Goal: Task Accomplishment & Management: Manage account settings

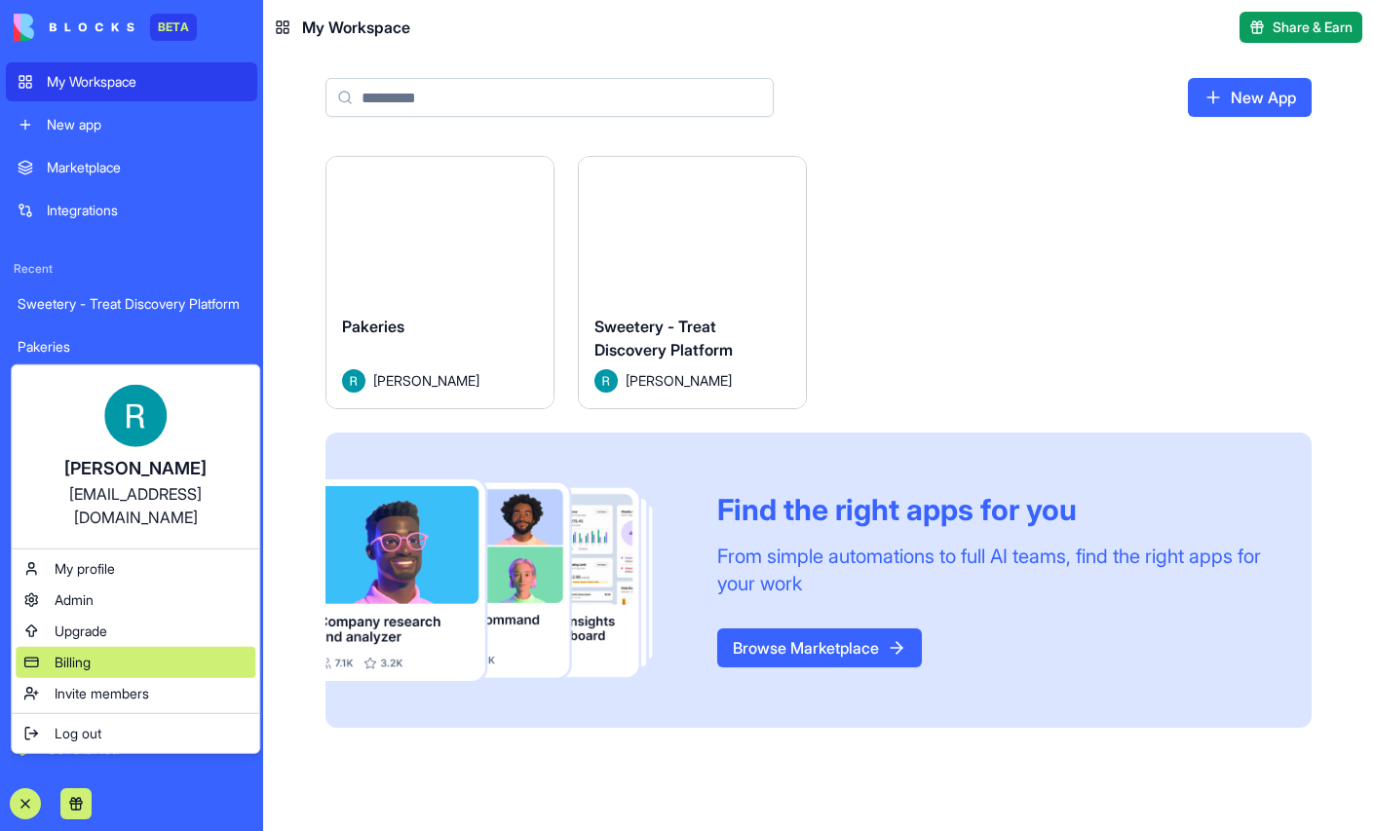
click at [126, 668] on div "Billing" at bounding box center [136, 662] width 240 height 31
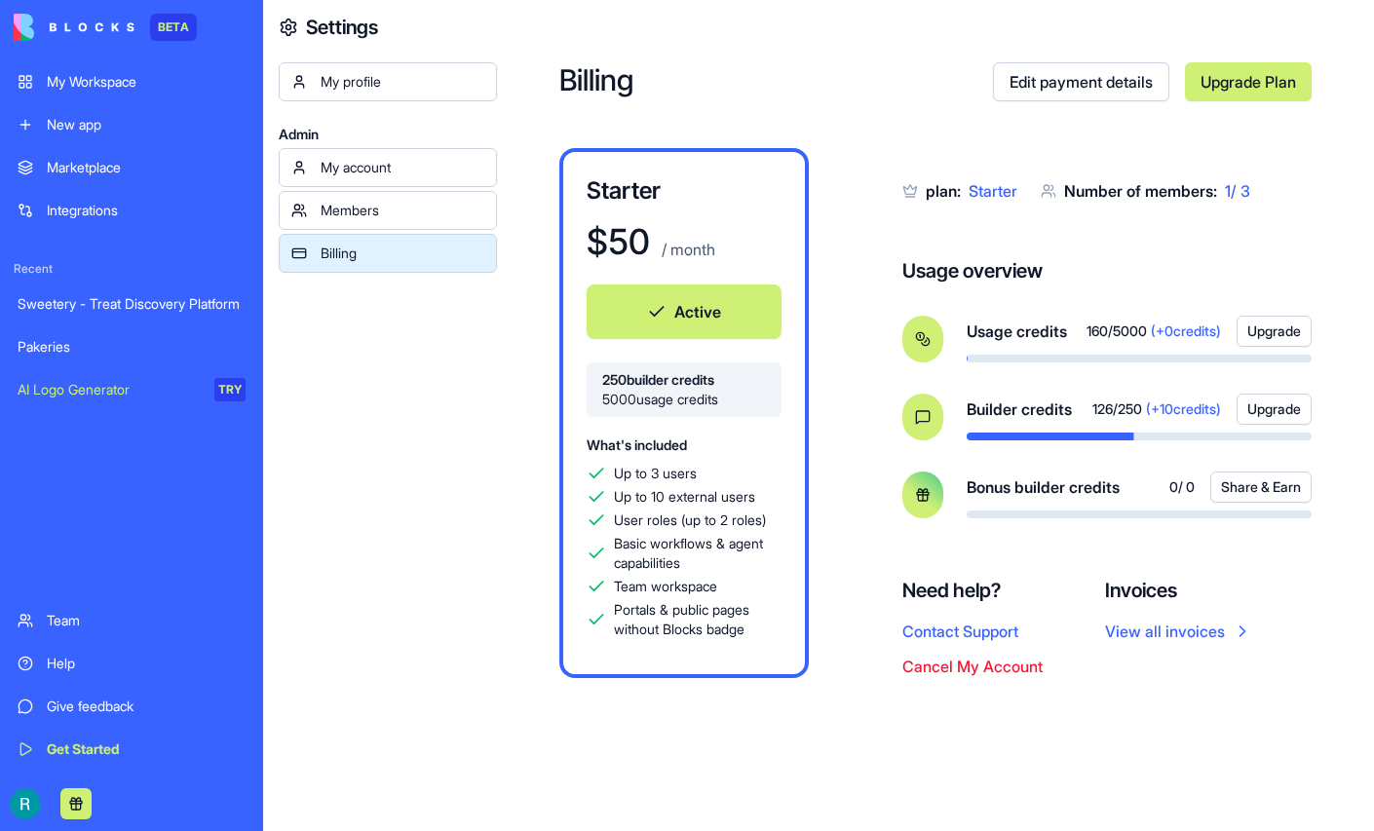
click at [115, 314] on div "Sweetery - Treat Discovery Platform" at bounding box center [132, 303] width 228 height 19
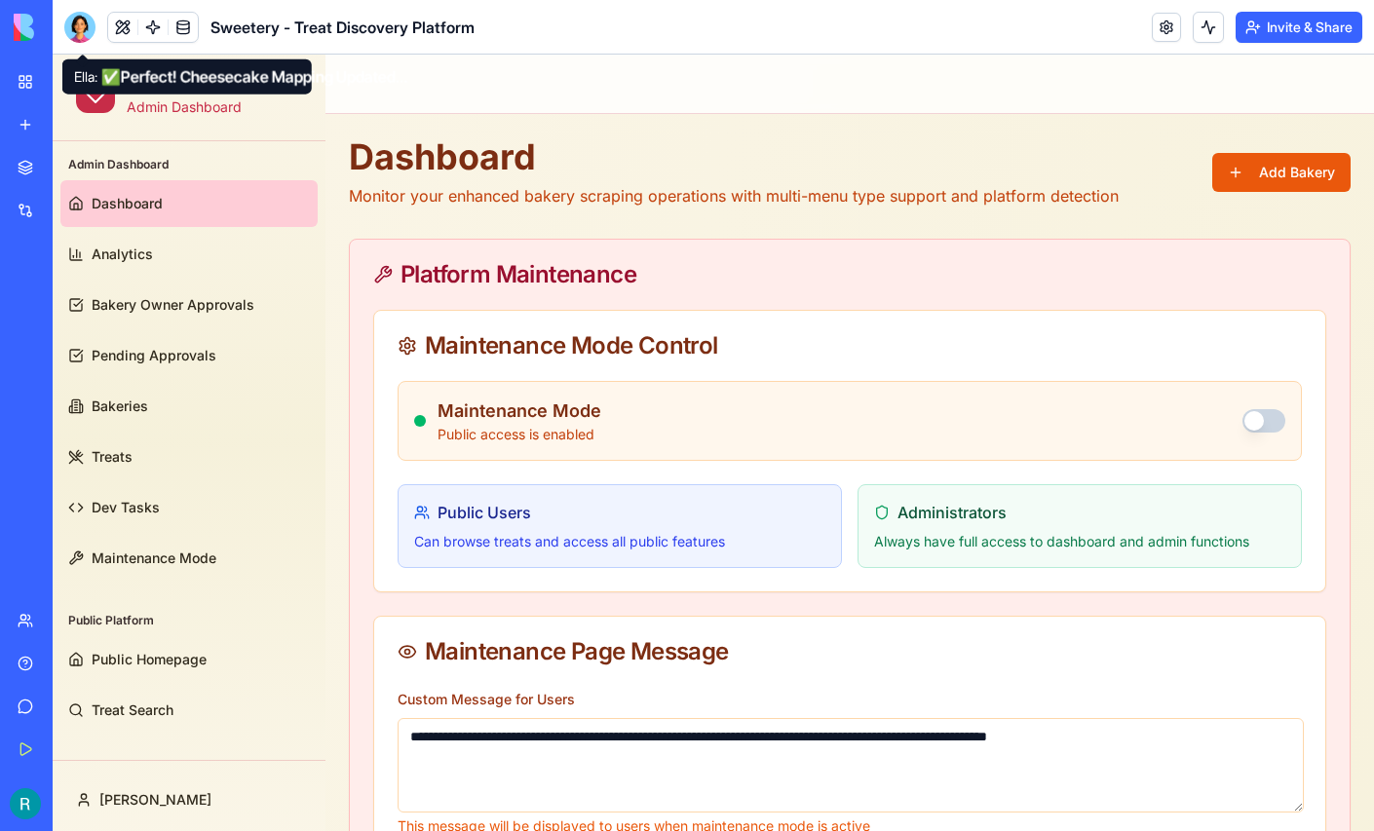
click at [80, 41] on div at bounding box center [79, 27] width 31 height 31
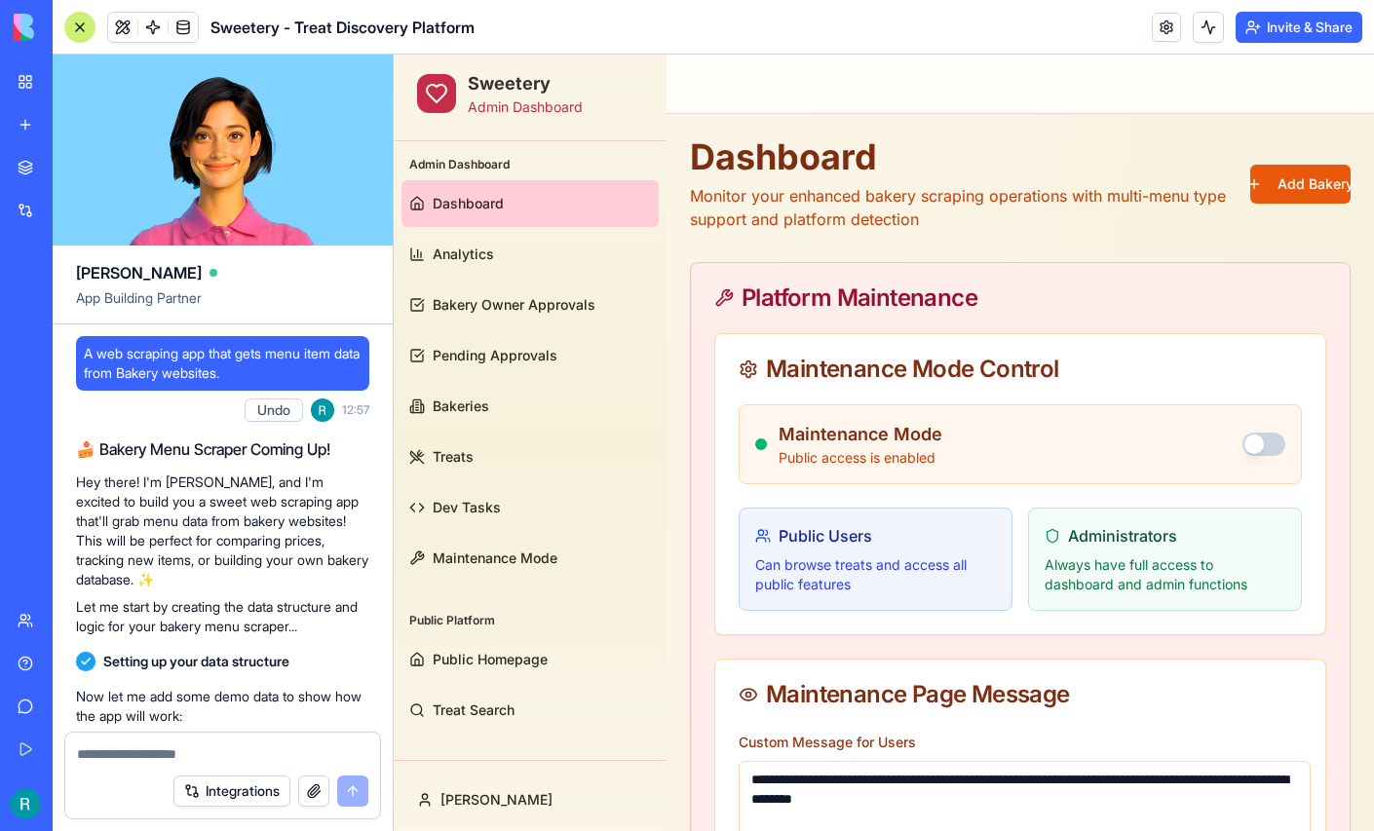
scroll to position [201020, 0]
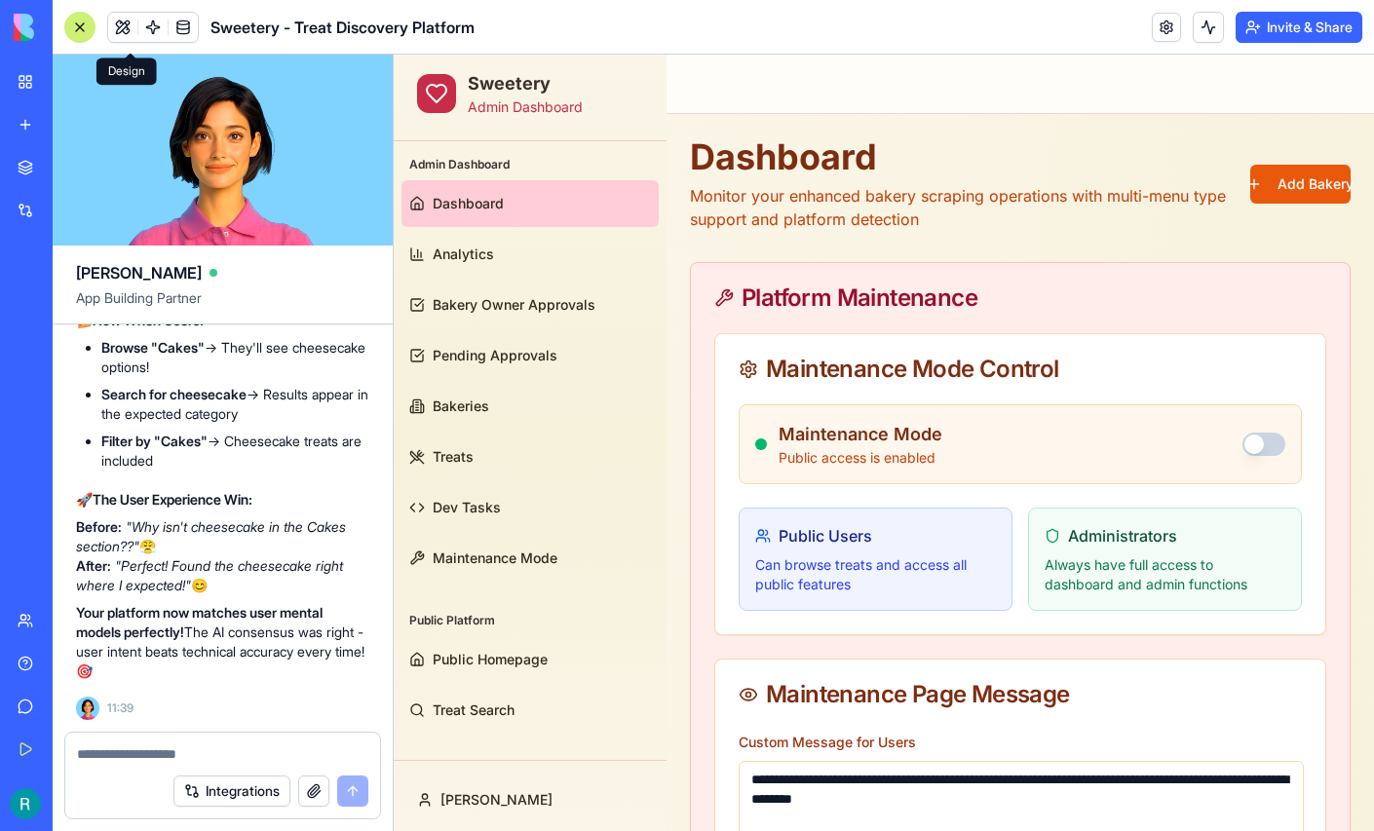
click at [129, 37] on button at bounding box center [122, 27] width 29 height 29
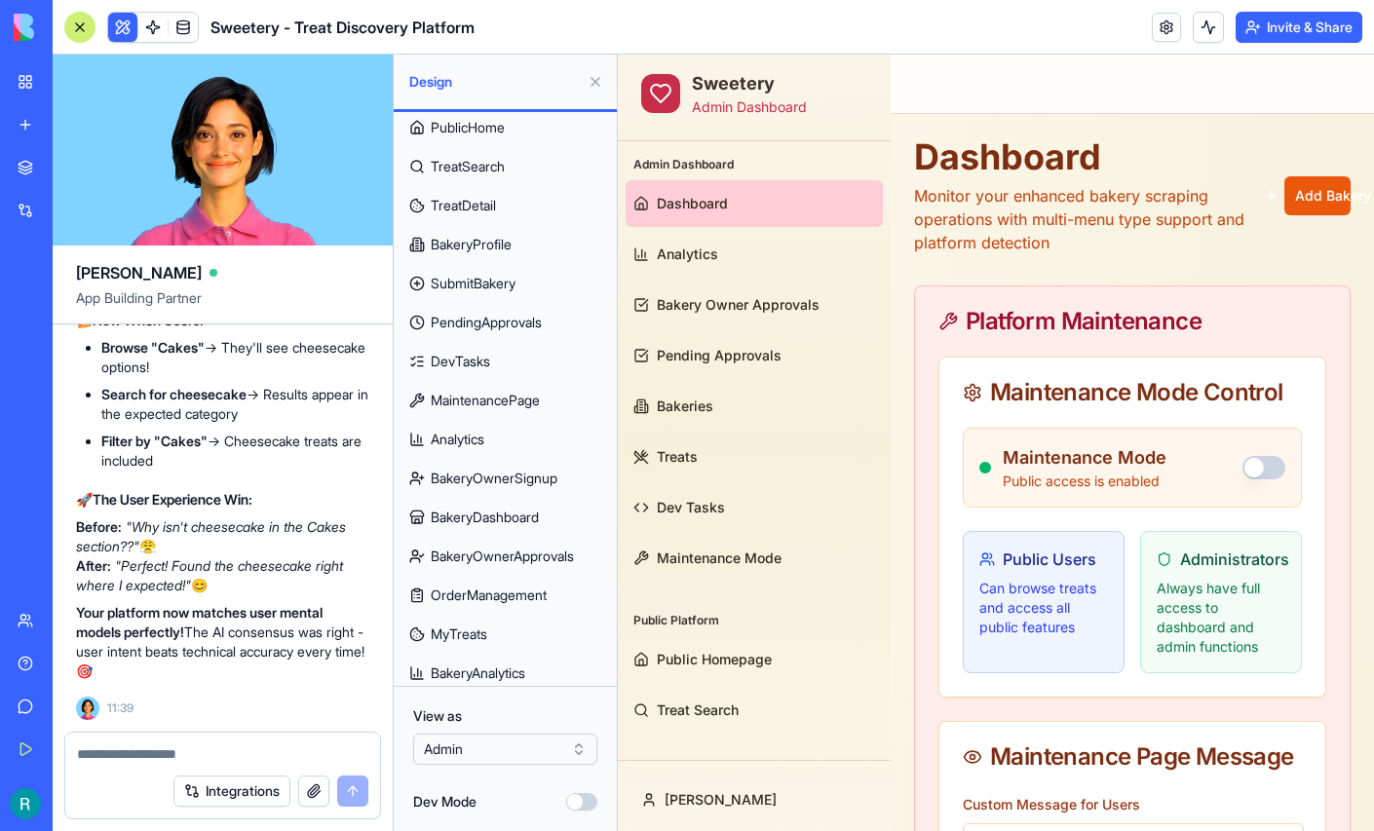
scroll to position [164, 0]
click at [503, 291] on span "SubmitBakery" at bounding box center [473, 281] width 85 height 19
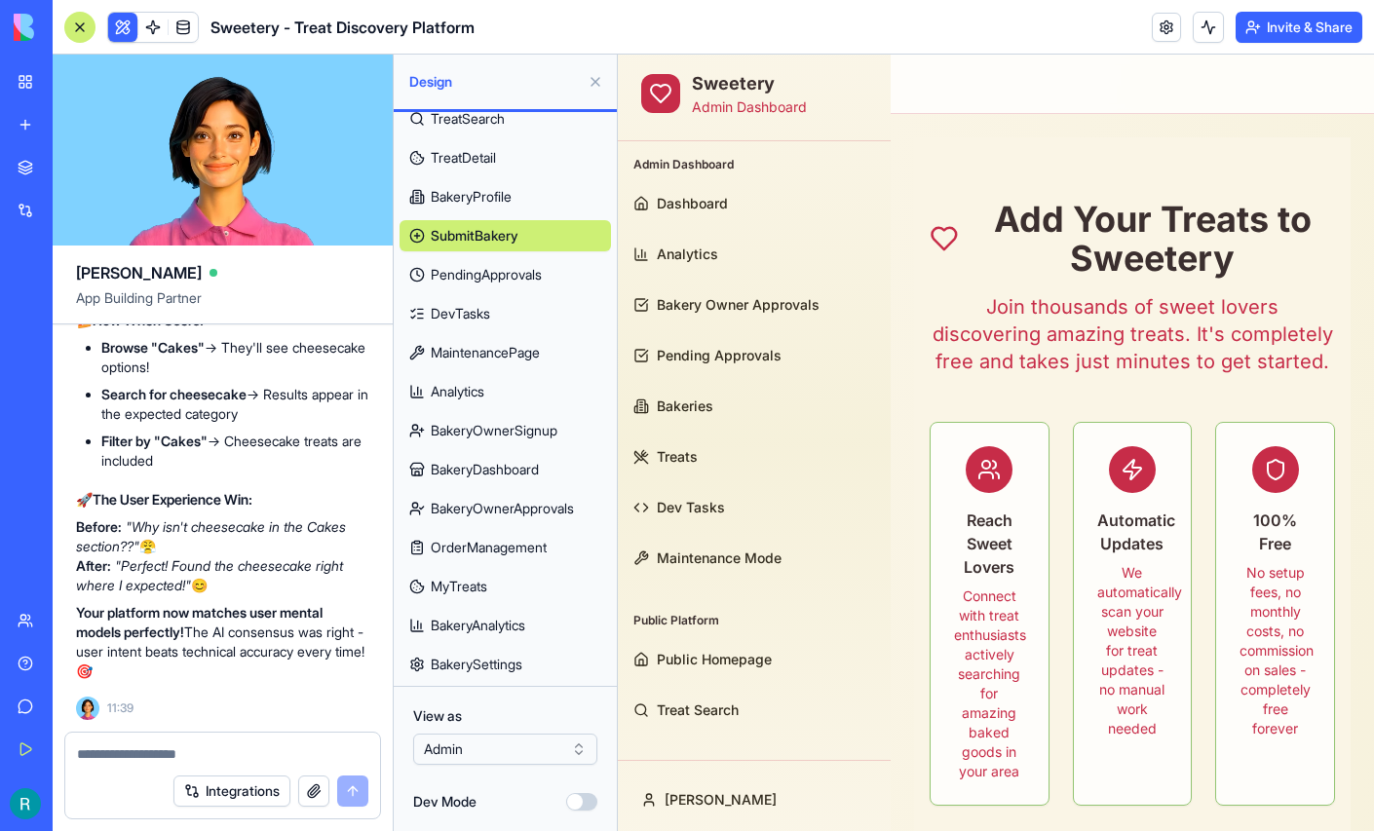
scroll to position [323, 0]
click at [515, 421] on span "BakeryOwnerSignup" at bounding box center [494, 430] width 127 height 19
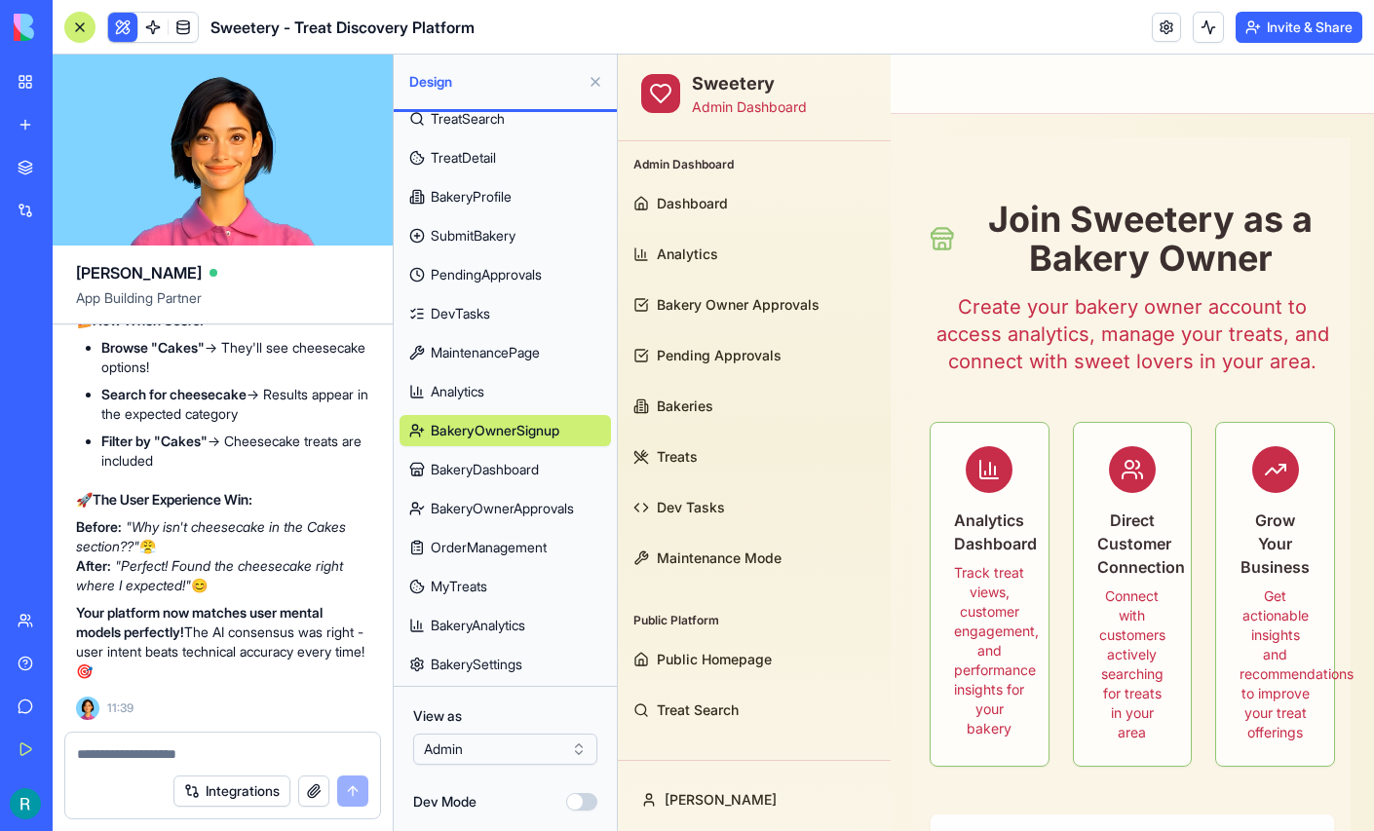
click at [500, 226] on span "SubmitBakery" at bounding box center [473, 235] width 85 height 19
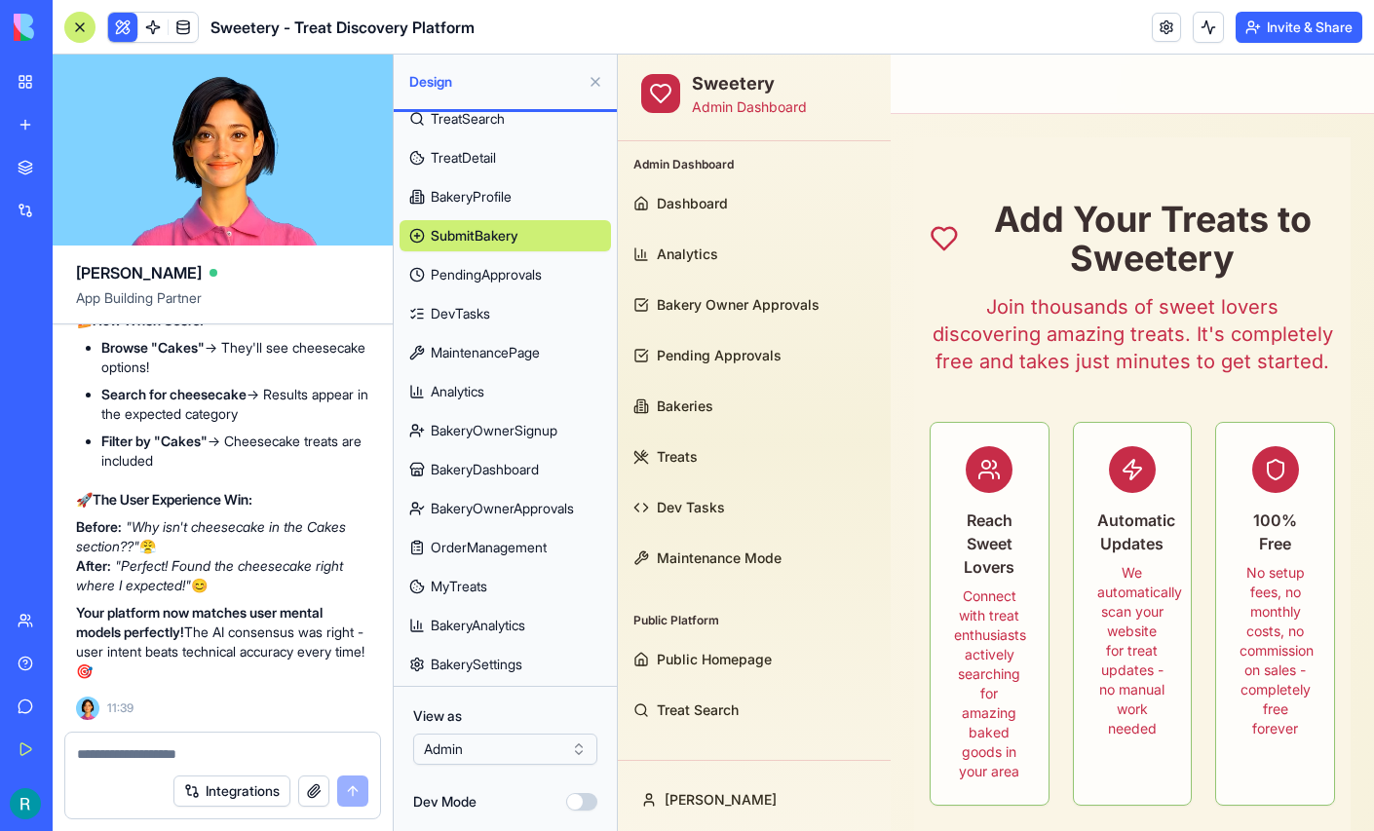
click at [497, 421] on span "BakeryOwnerSignup" at bounding box center [494, 430] width 127 height 19
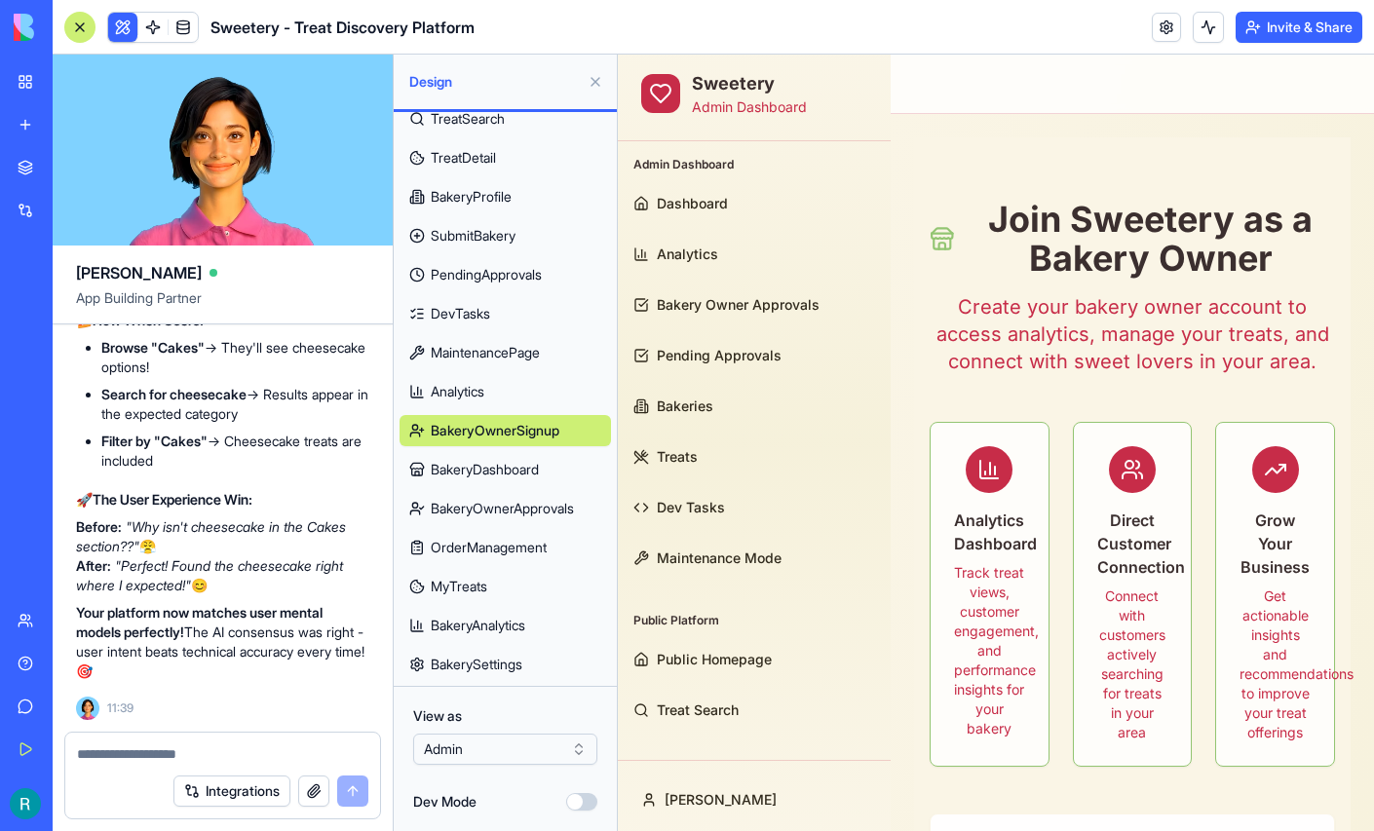
click at [589, 94] on button at bounding box center [595, 81] width 31 height 31
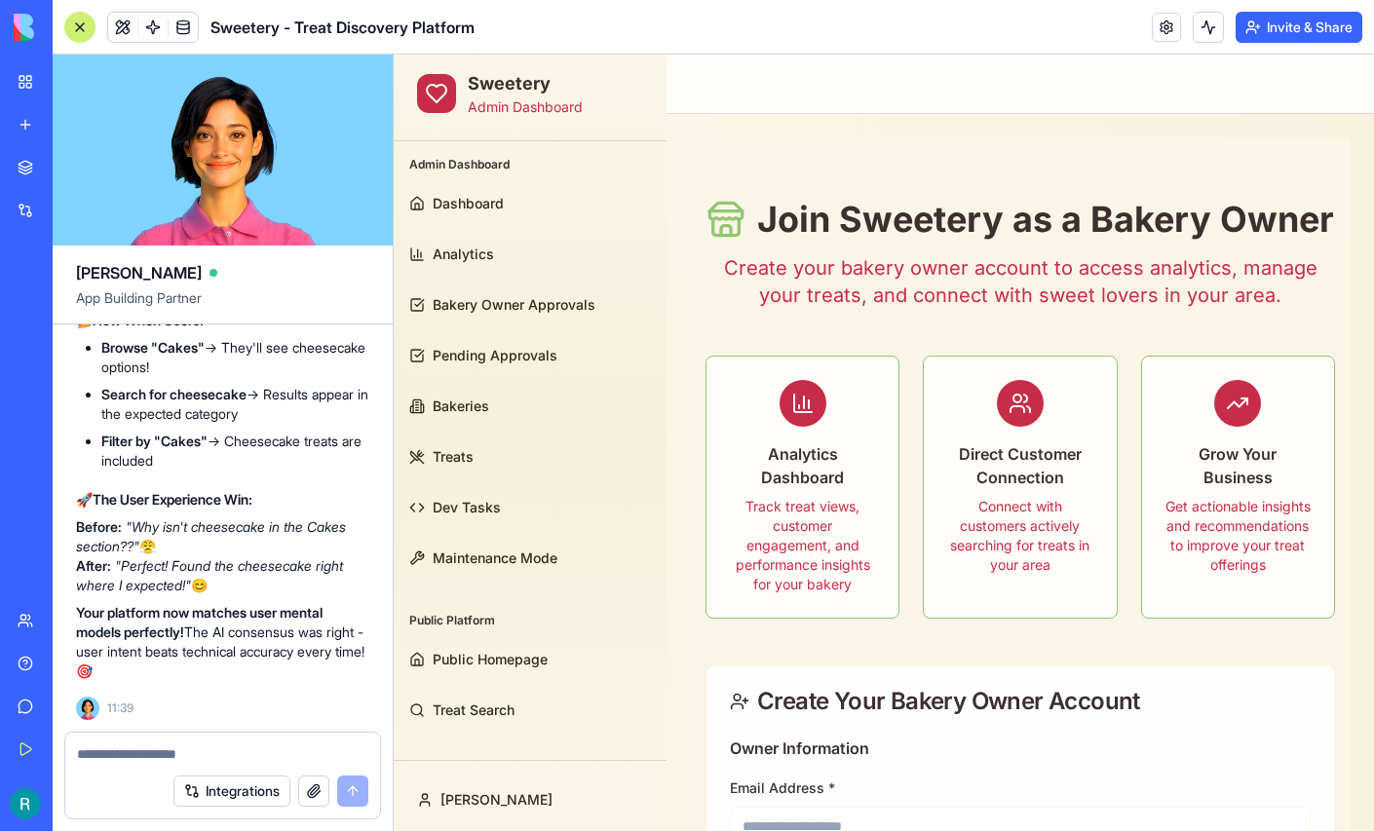
click at [87, 37] on div at bounding box center [79, 27] width 31 height 31
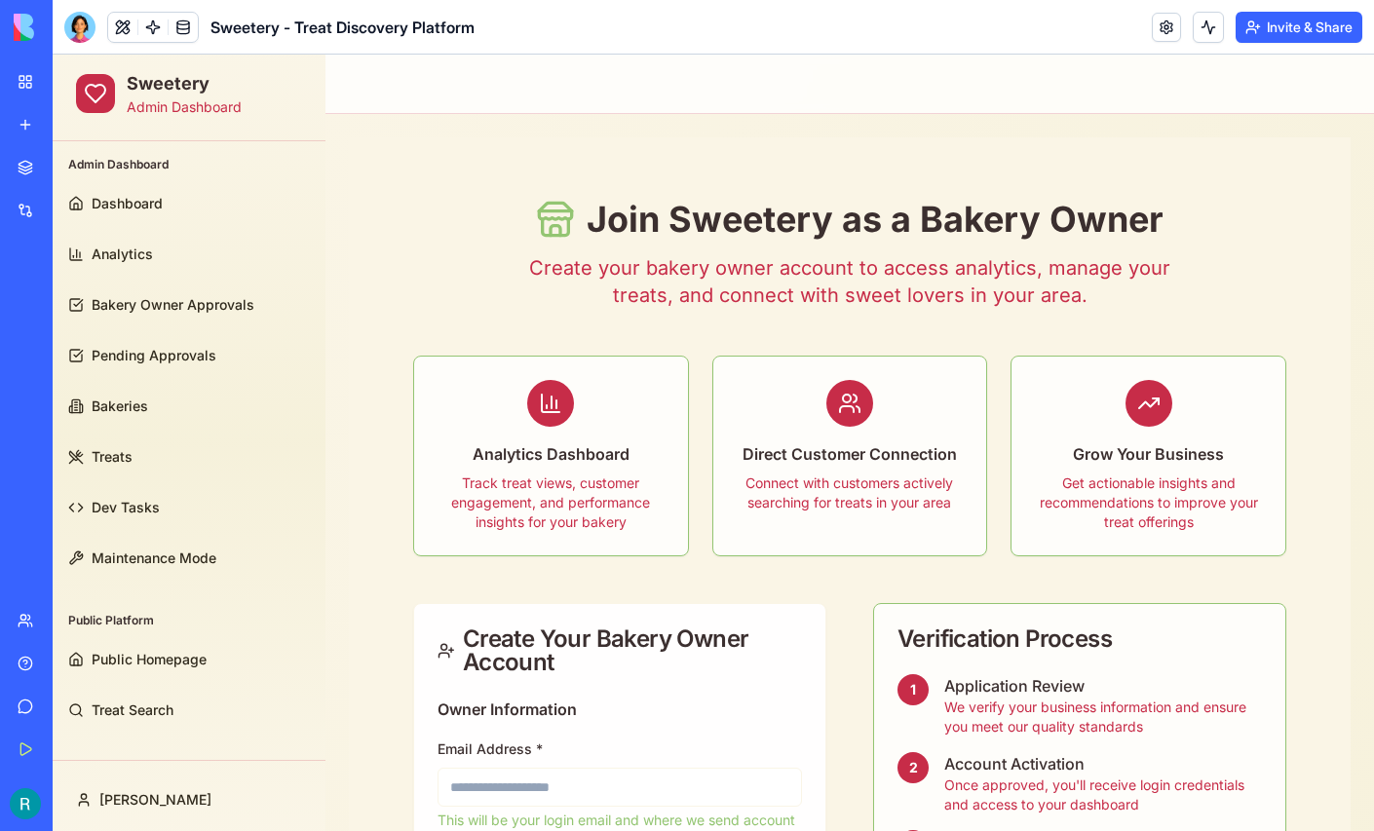
click at [129, 36] on button at bounding box center [122, 27] width 29 height 29
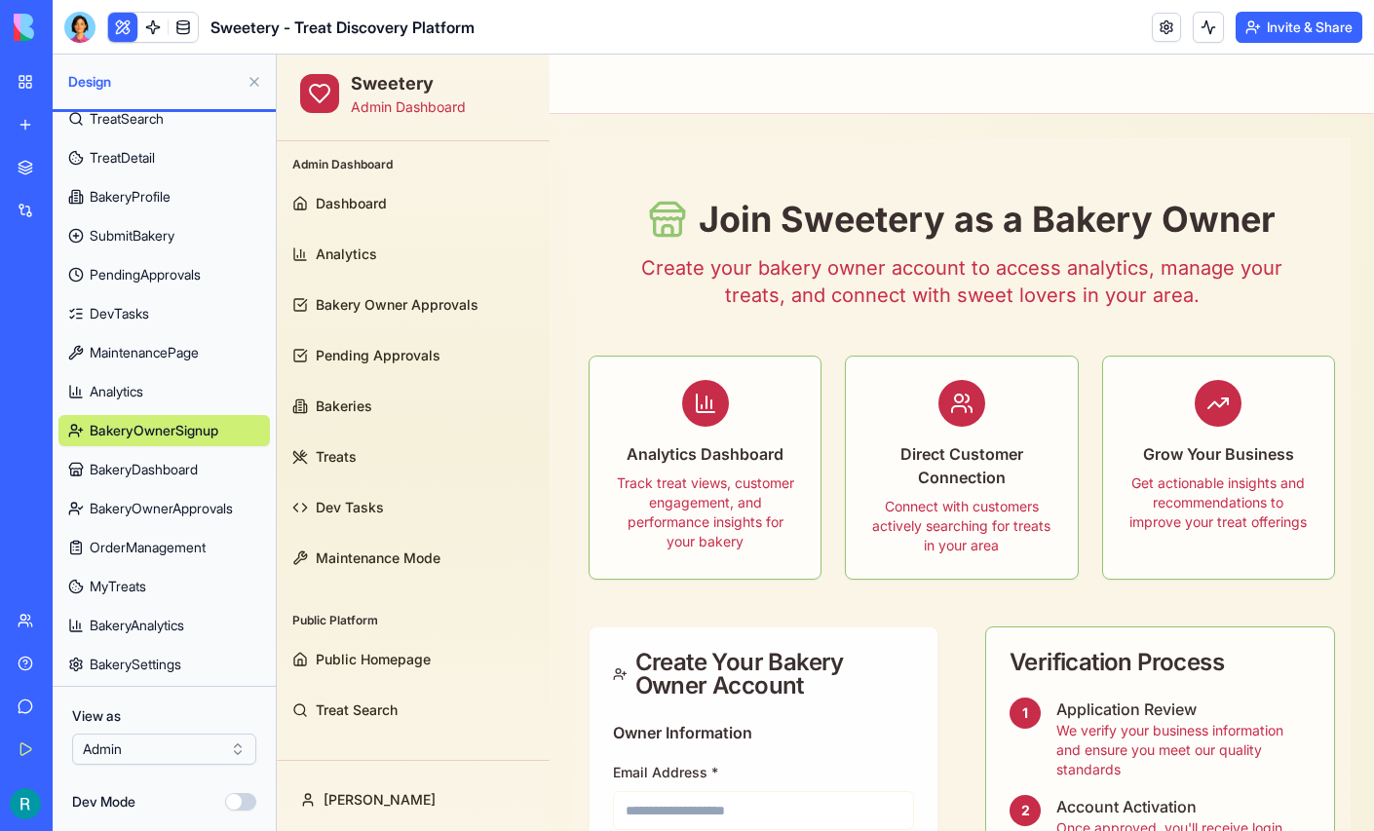
scroll to position [337, 0]
click at [186, 460] on span "BakeryDashboard" at bounding box center [144, 469] width 108 height 19
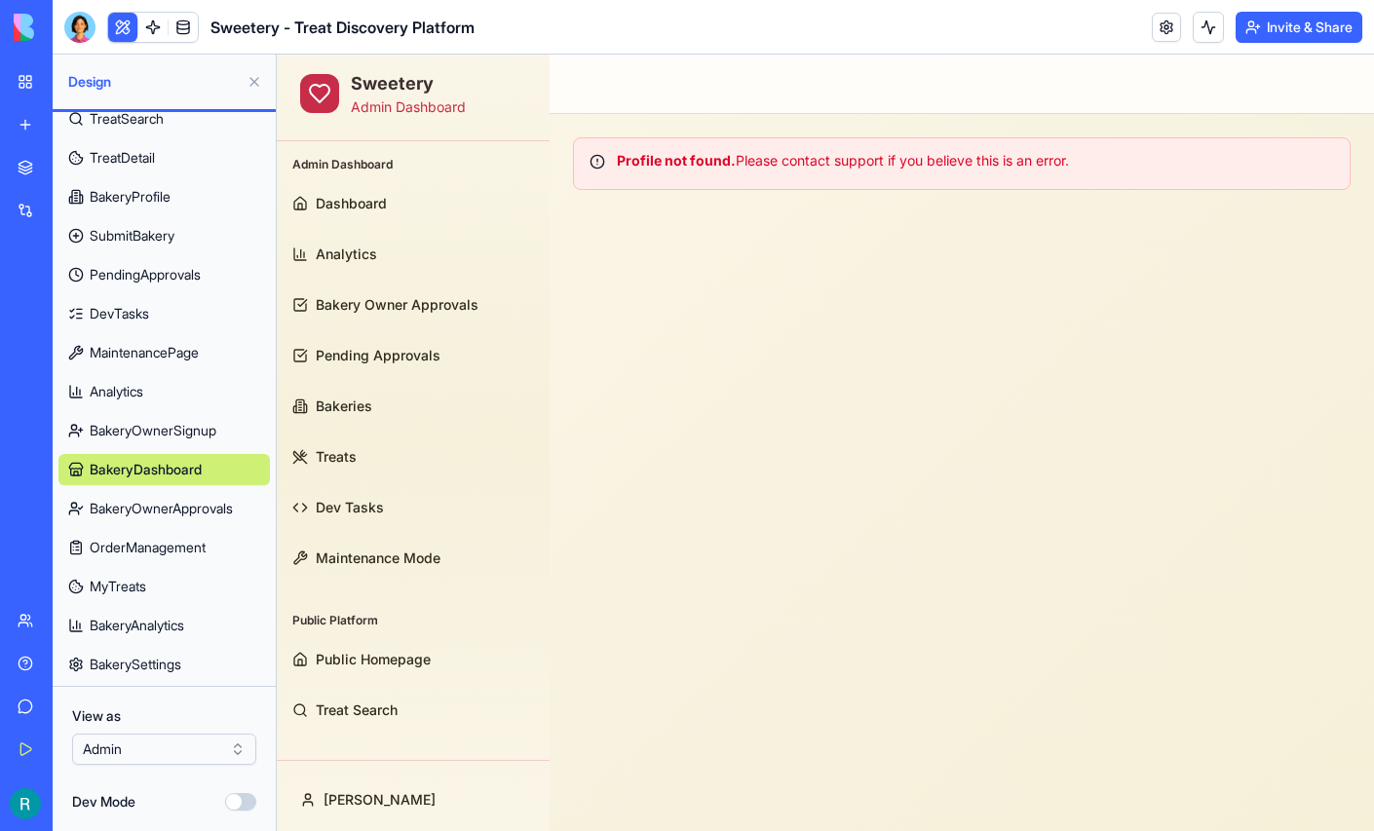
click at [166, 499] on span "BakeryOwnerApprovals" at bounding box center [161, 508] width 143 height 19
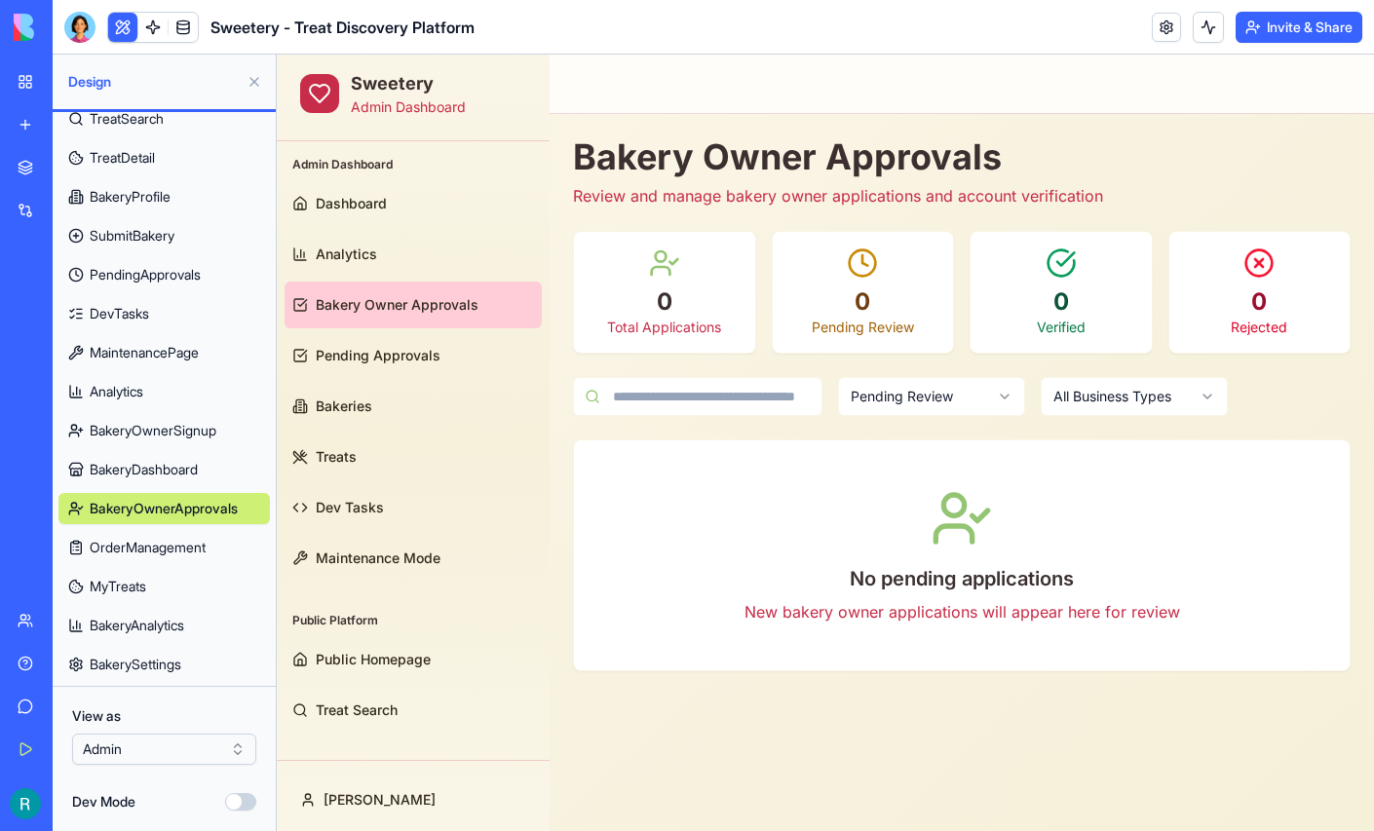
click at [152, 538] on span "OrderManagement" at bounding box center [148, 547] width 116 height 19
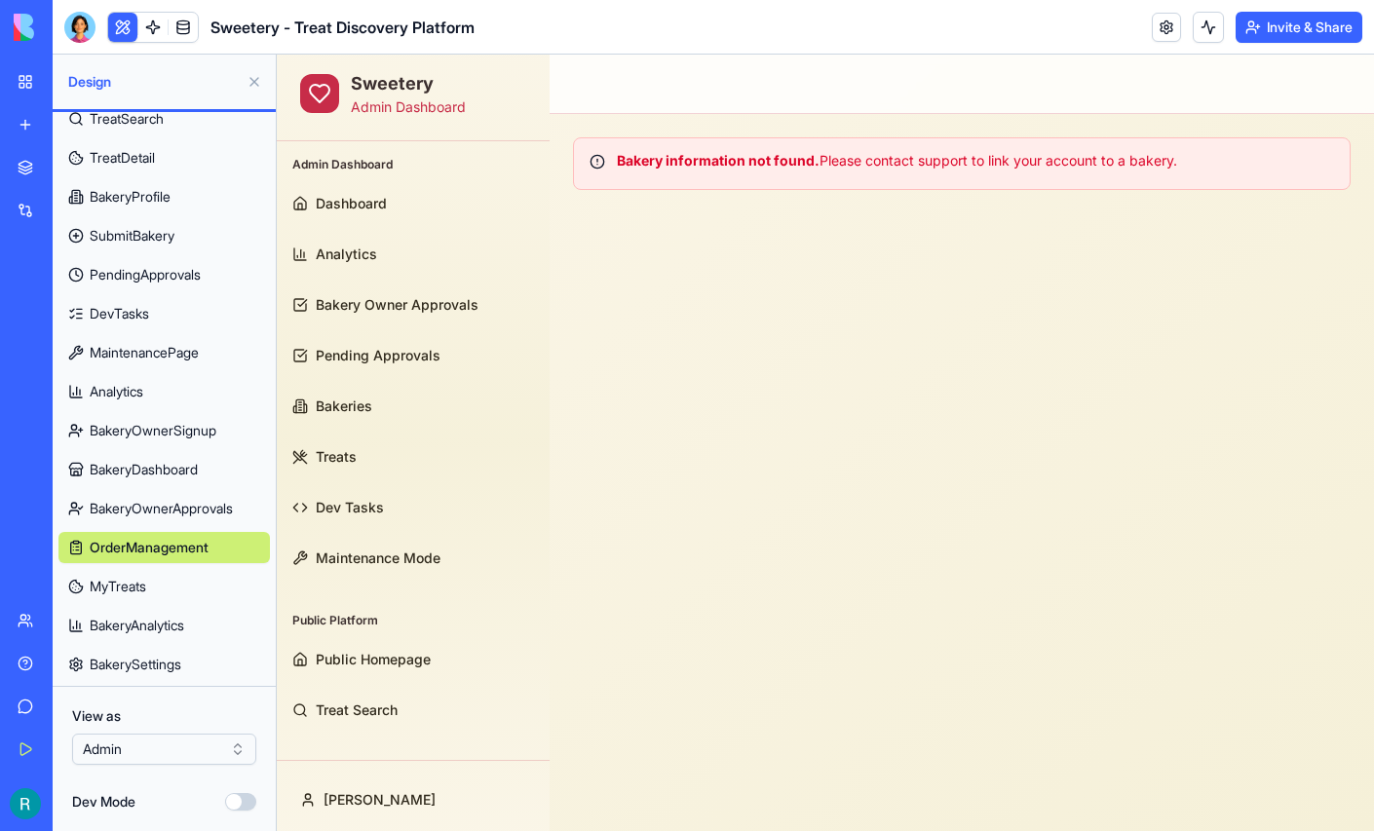
click at [142, 577] on span "MyTreats" at bounding box center [118, 586] width 57 height 19
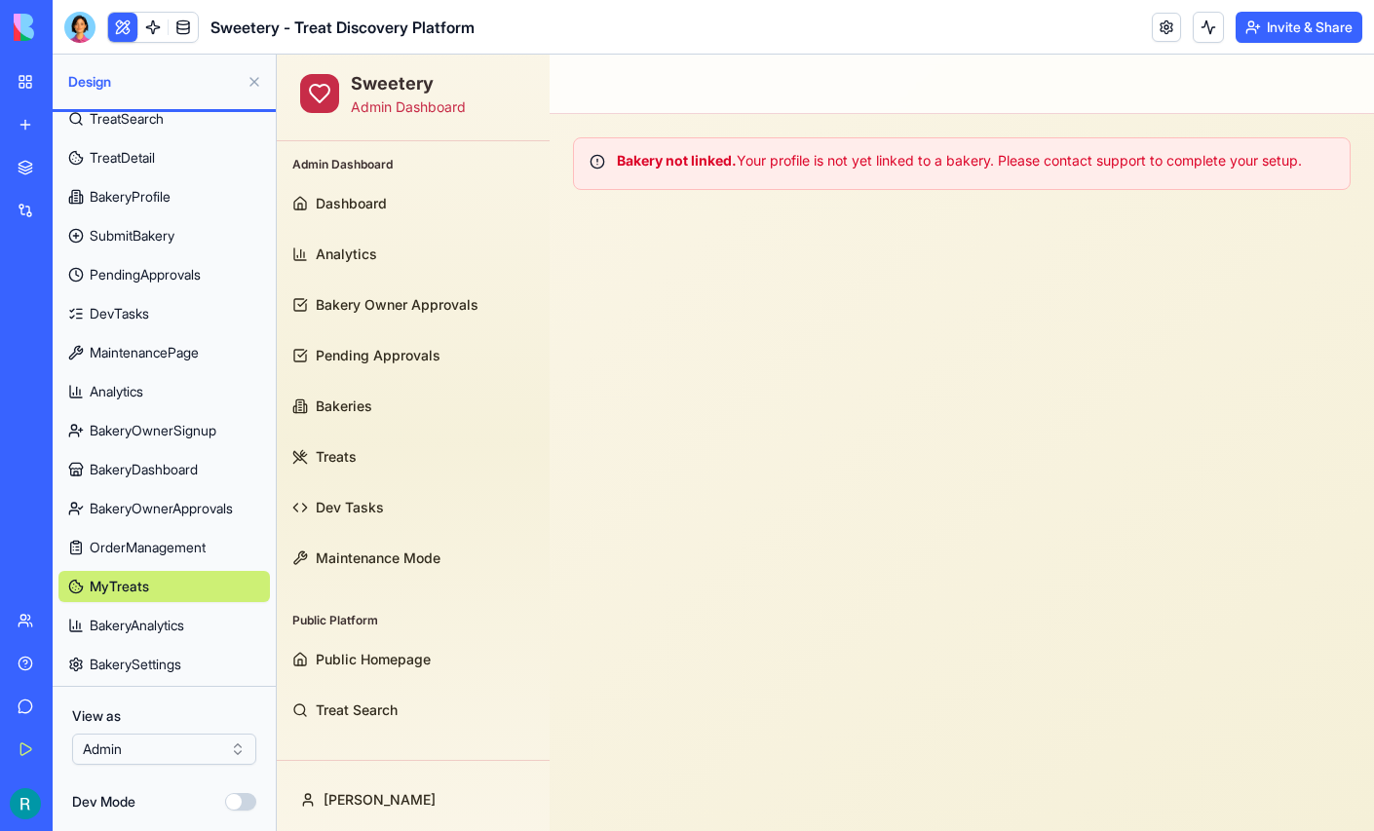
click at [141, 616] on span "BakeryAnalytics" at bounding box center [137, 625] width 95 height 19
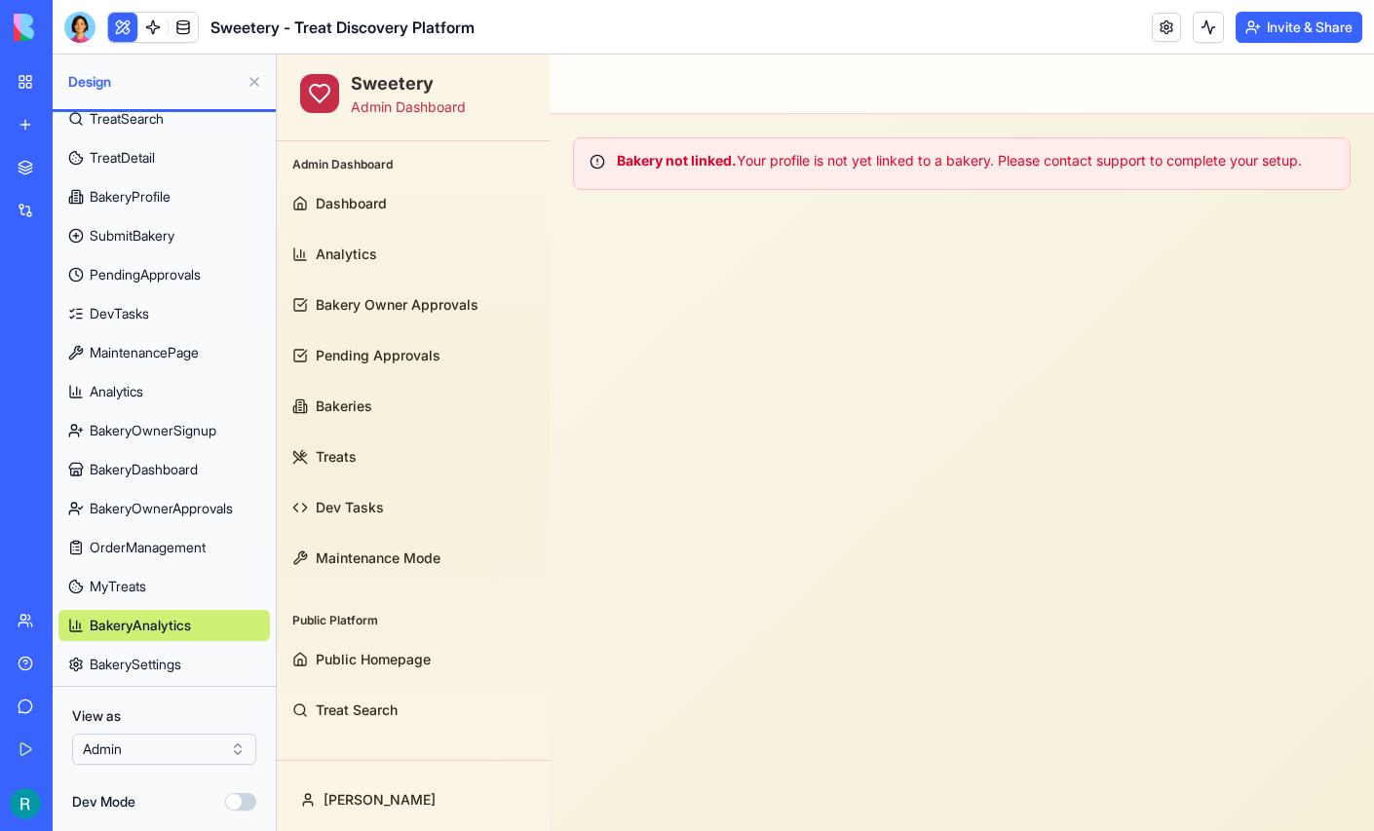
click at [153, 649] on link "BakerySettings" at bounding box center [163, 664] width 211 height 31
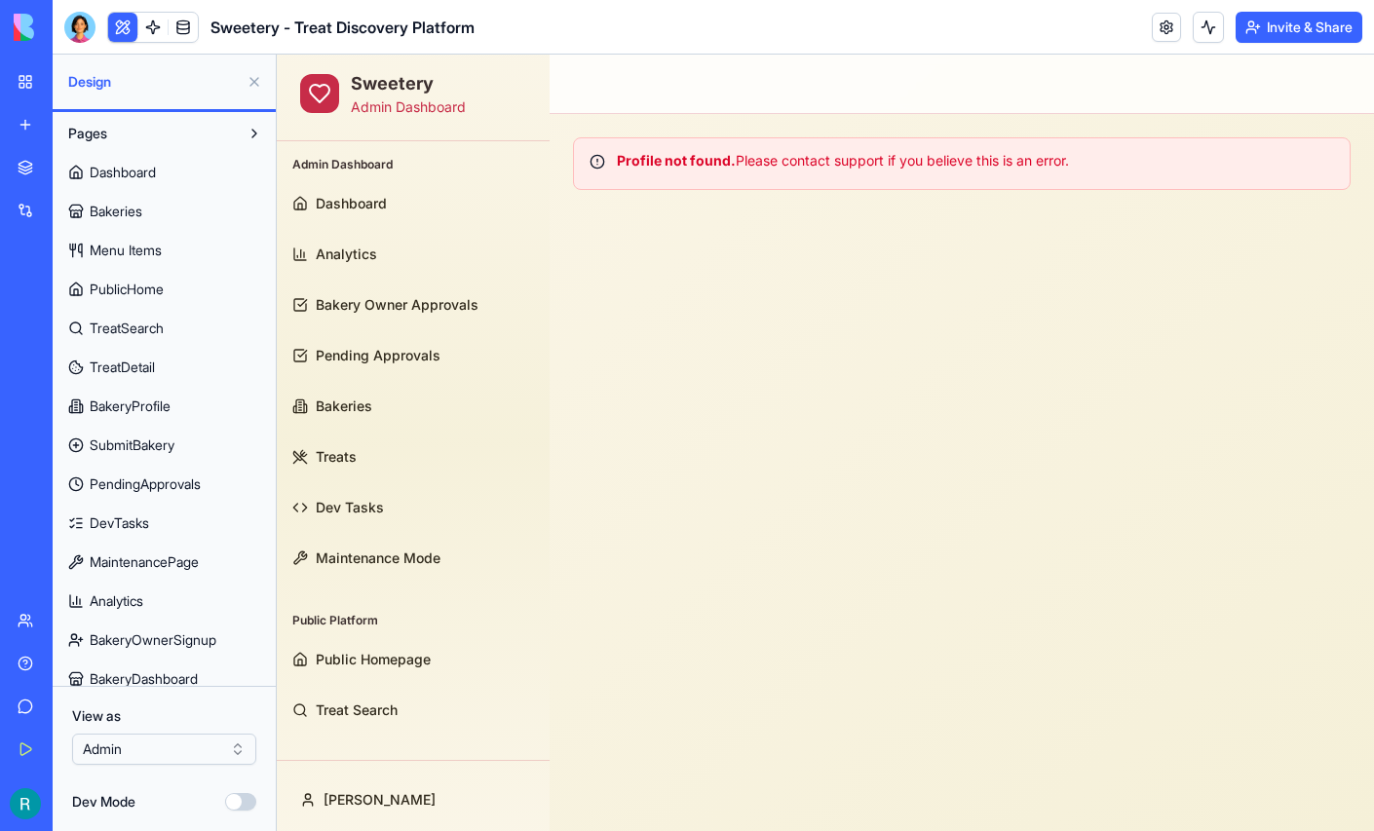
click at [250, 85] on button at bounding box center [254, 81] width 31 height 31
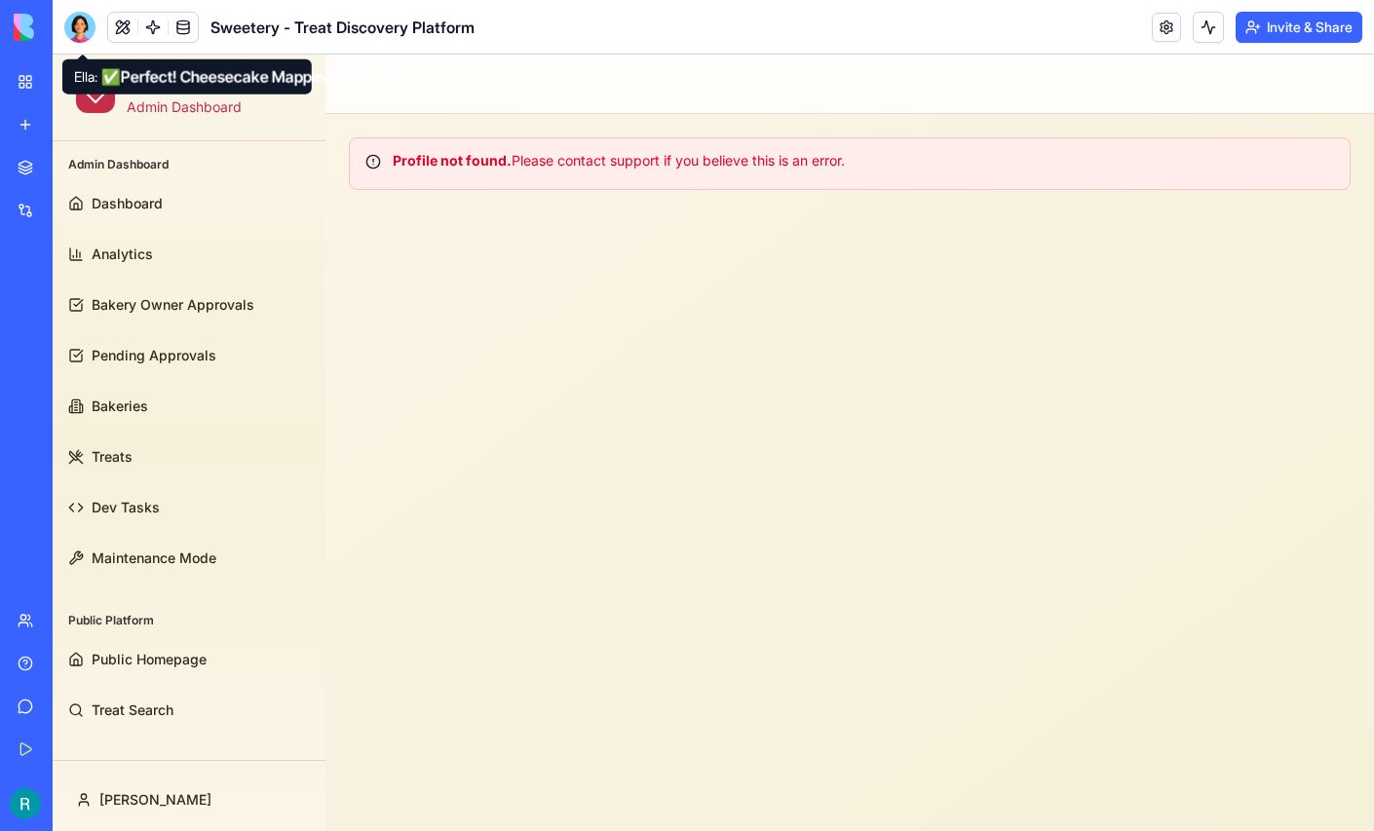
click at [82, 32] on div at bounding box center [79, 27] width 31 height 31
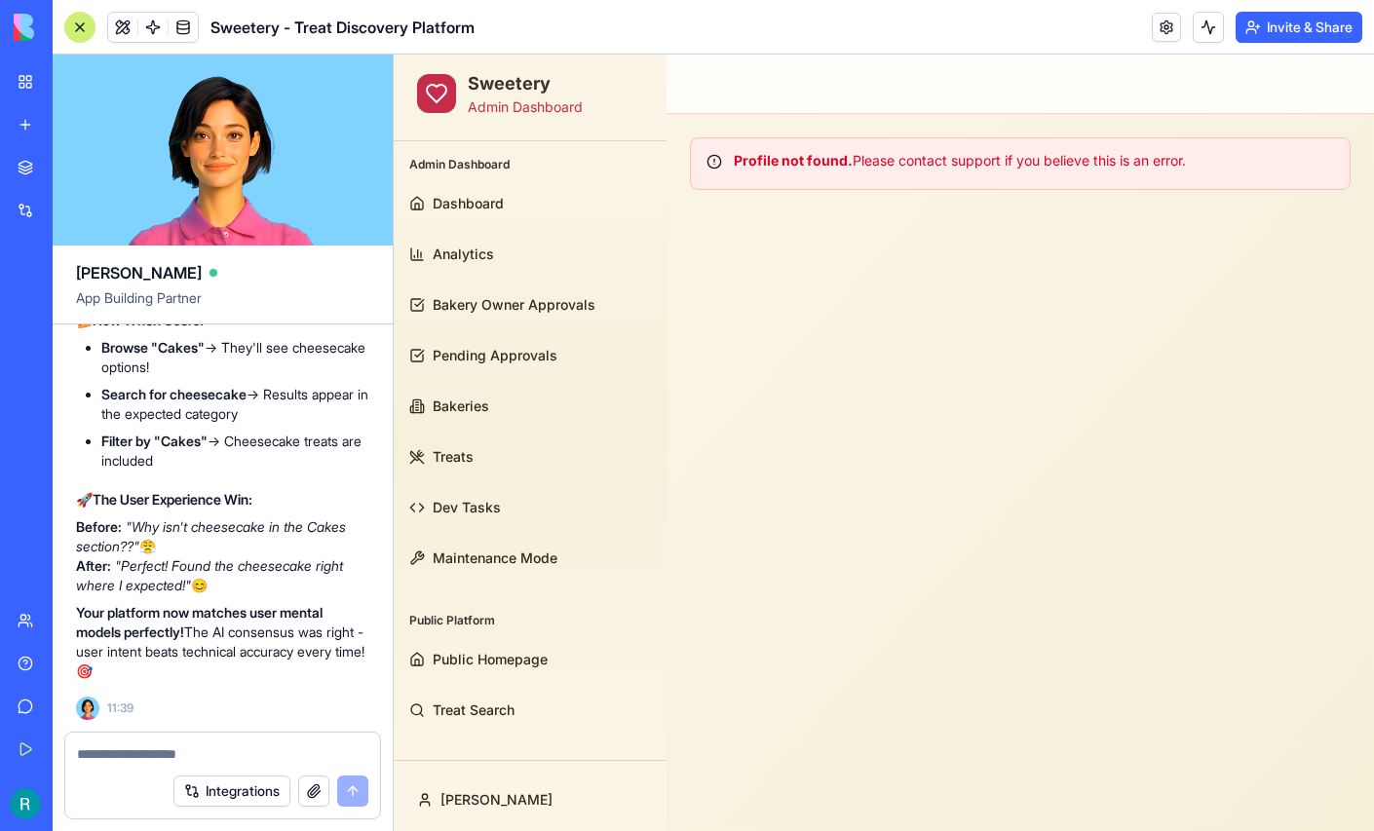
scroll to position [200863, 0]
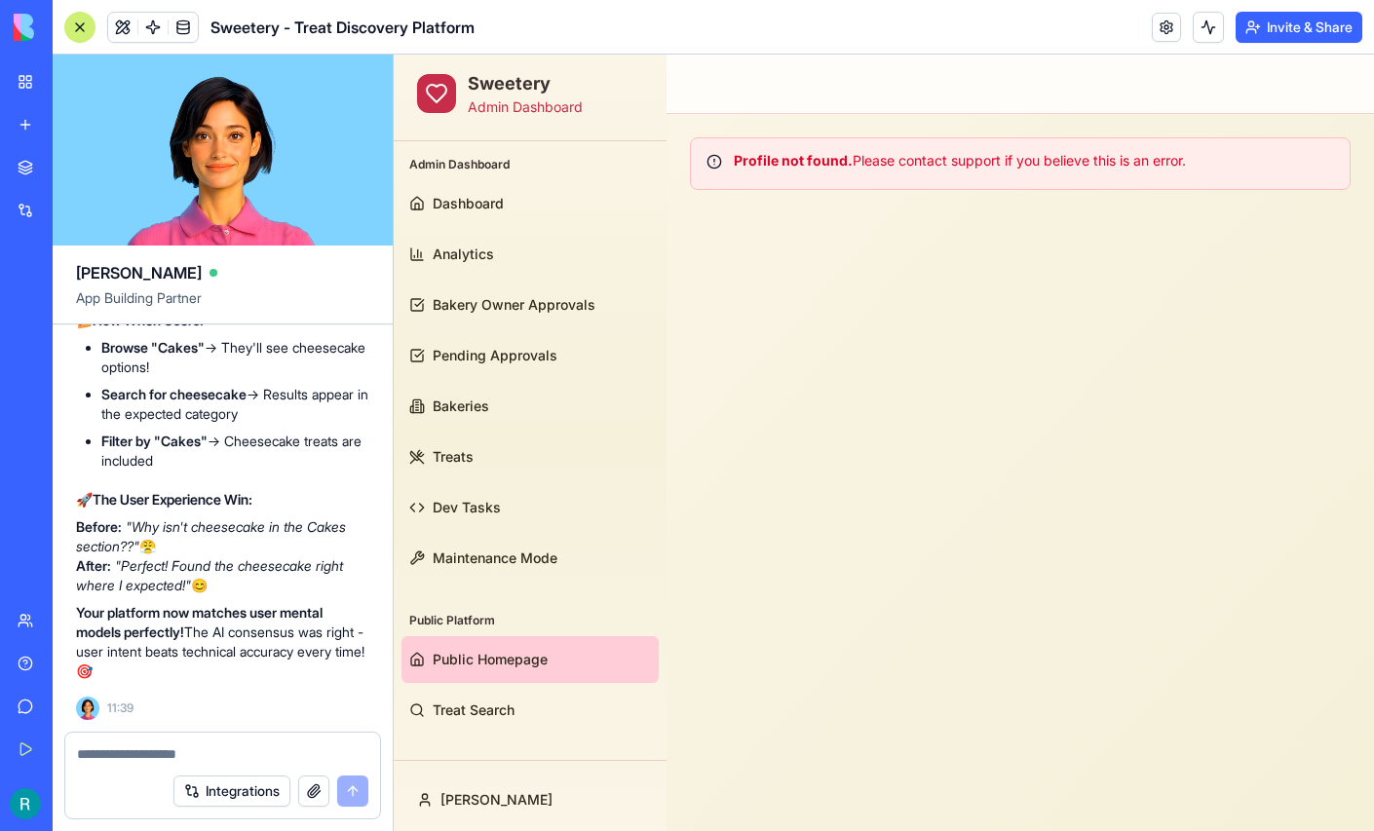
click at [484, 665] on span "Public Homepage" at bounding box center [490, 659] width 115 height 19
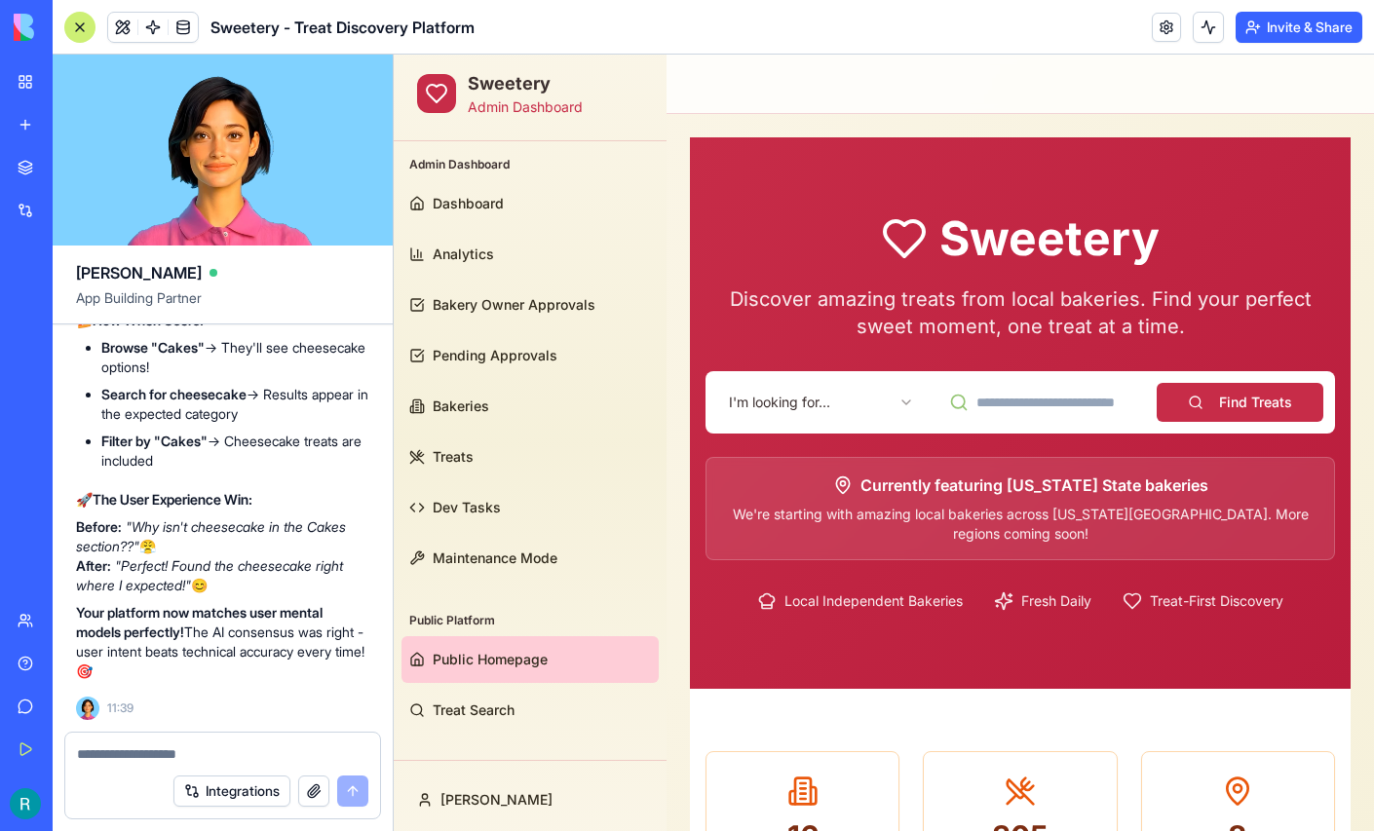
click at [90, 32] on div at bounding box center [79, 27] width 31 height 31
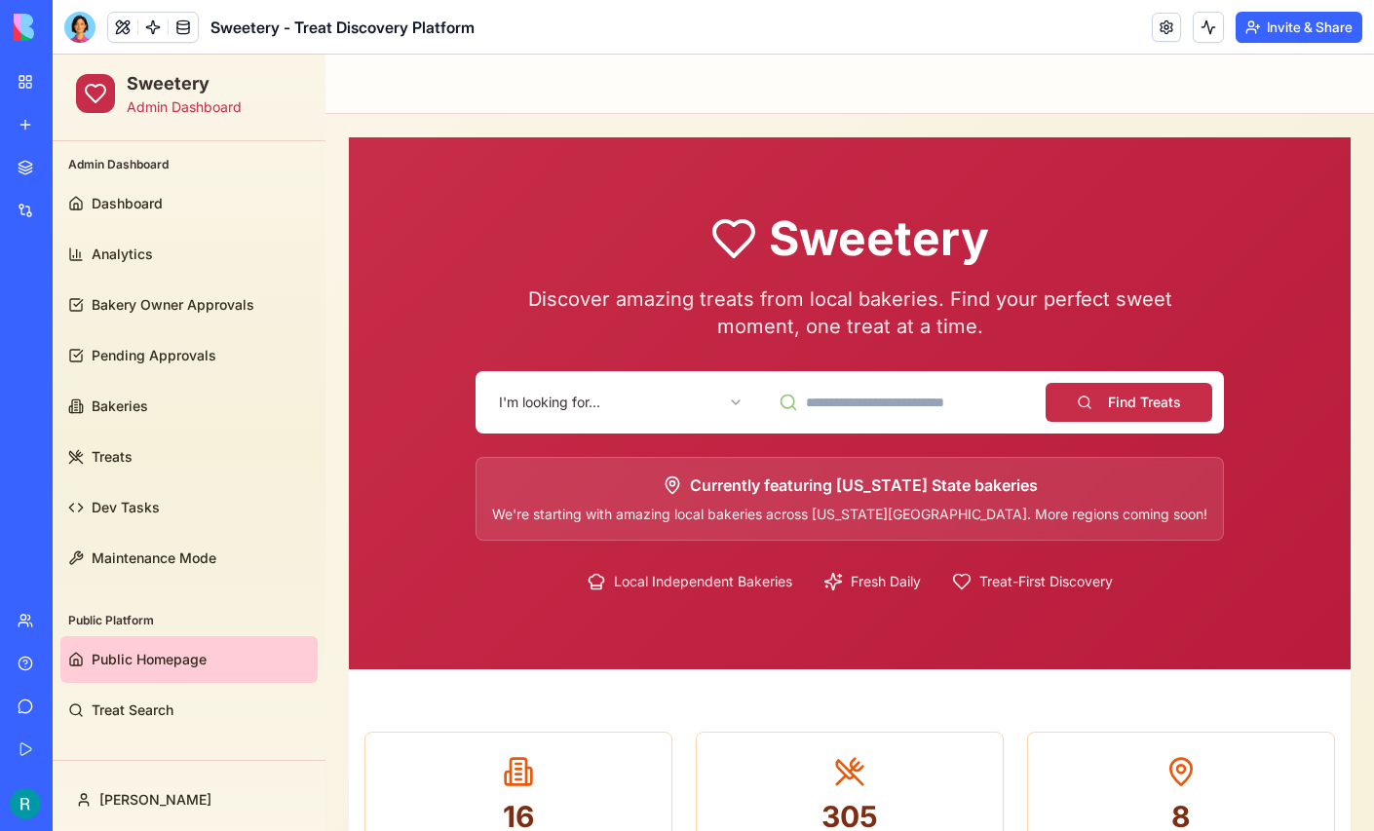
click at [607, 395] on html "Sweetery Admin Dashboard Admin Dashboard Dashboard Analytics Bakery Owner Appro…" at bounding box center [714, 759] width 1322 height 1409
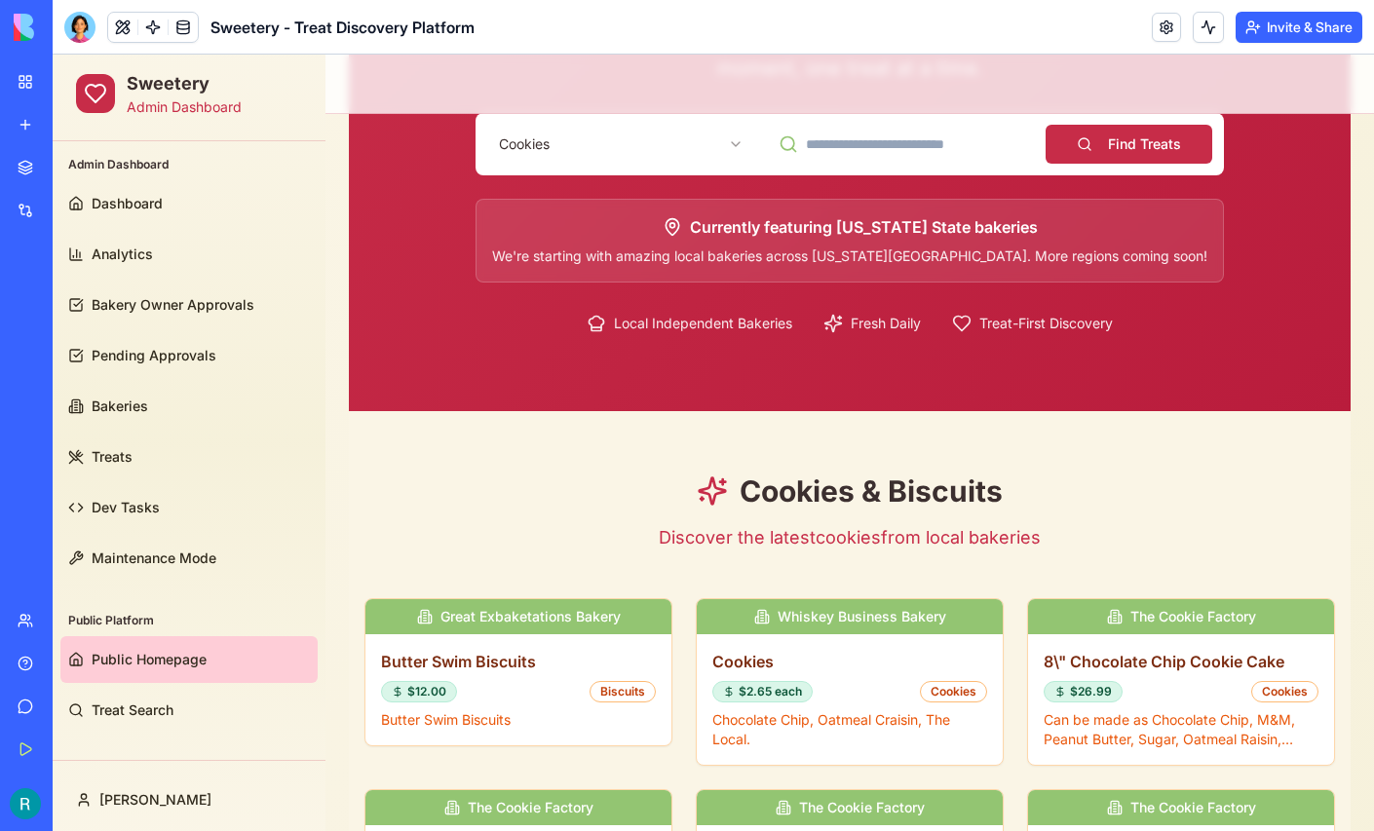
scroll to position [253, 0]
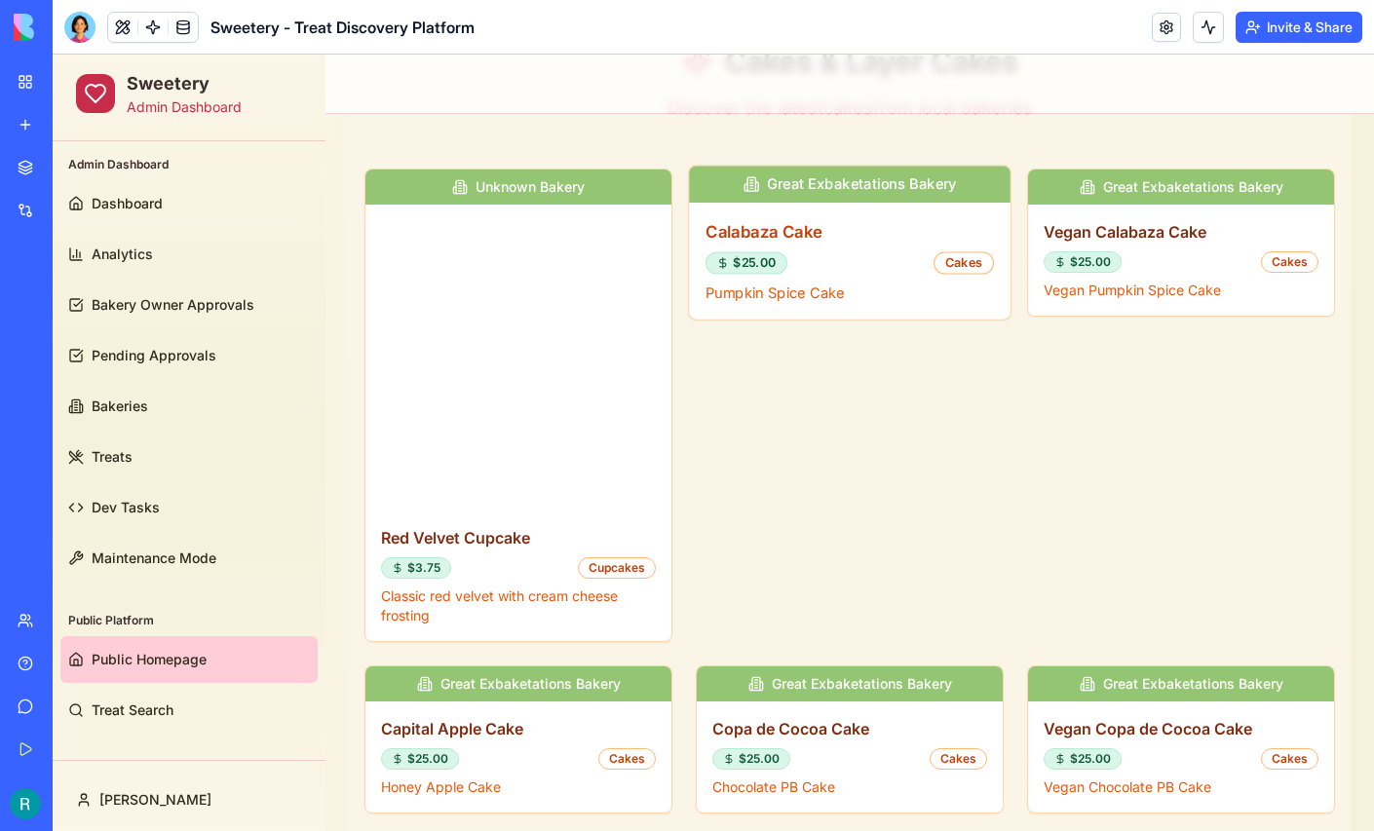
scroll to position [684, 0]
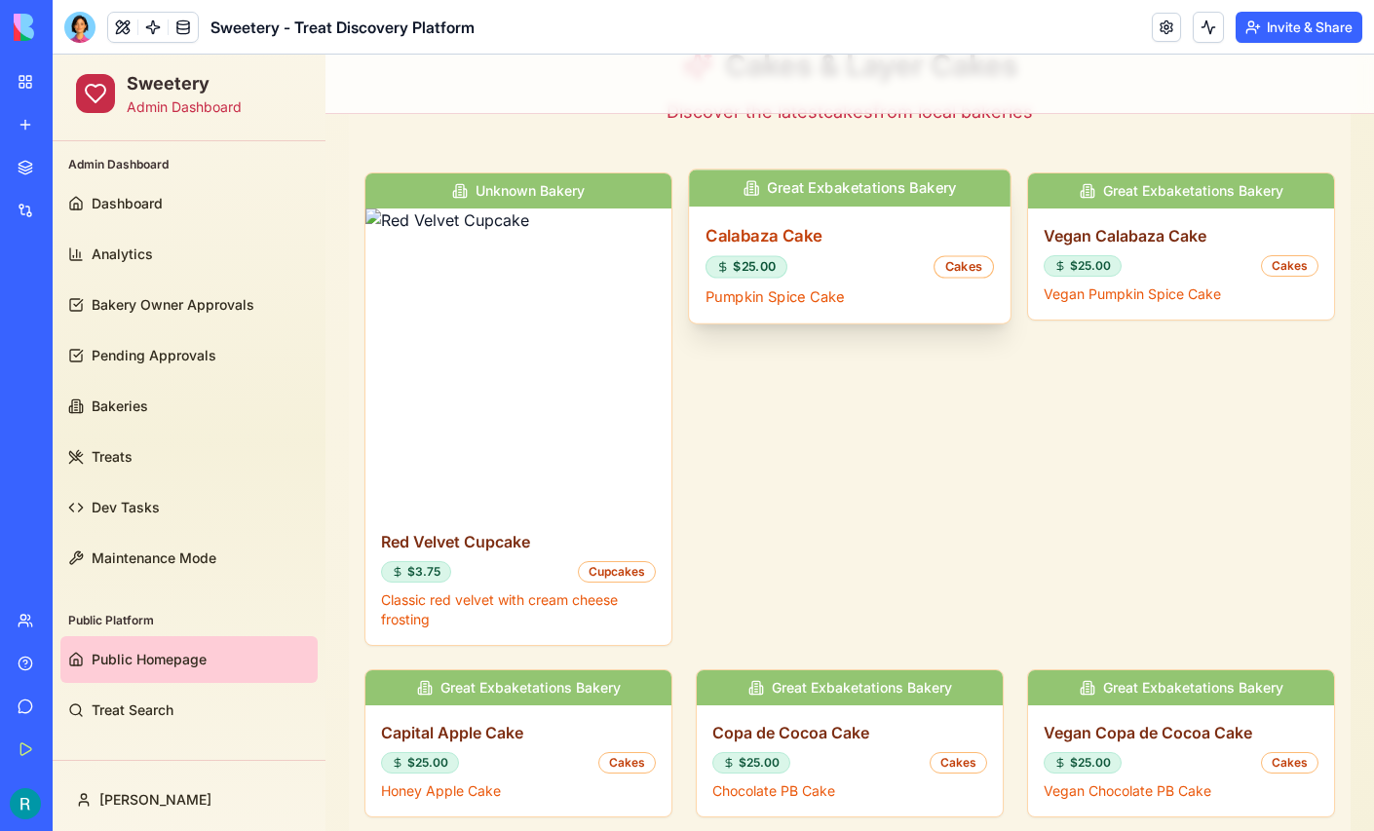
click at [813, 238] on h3 "Calabaza Cake" at bounding box center [850, 235] width 288 height 24
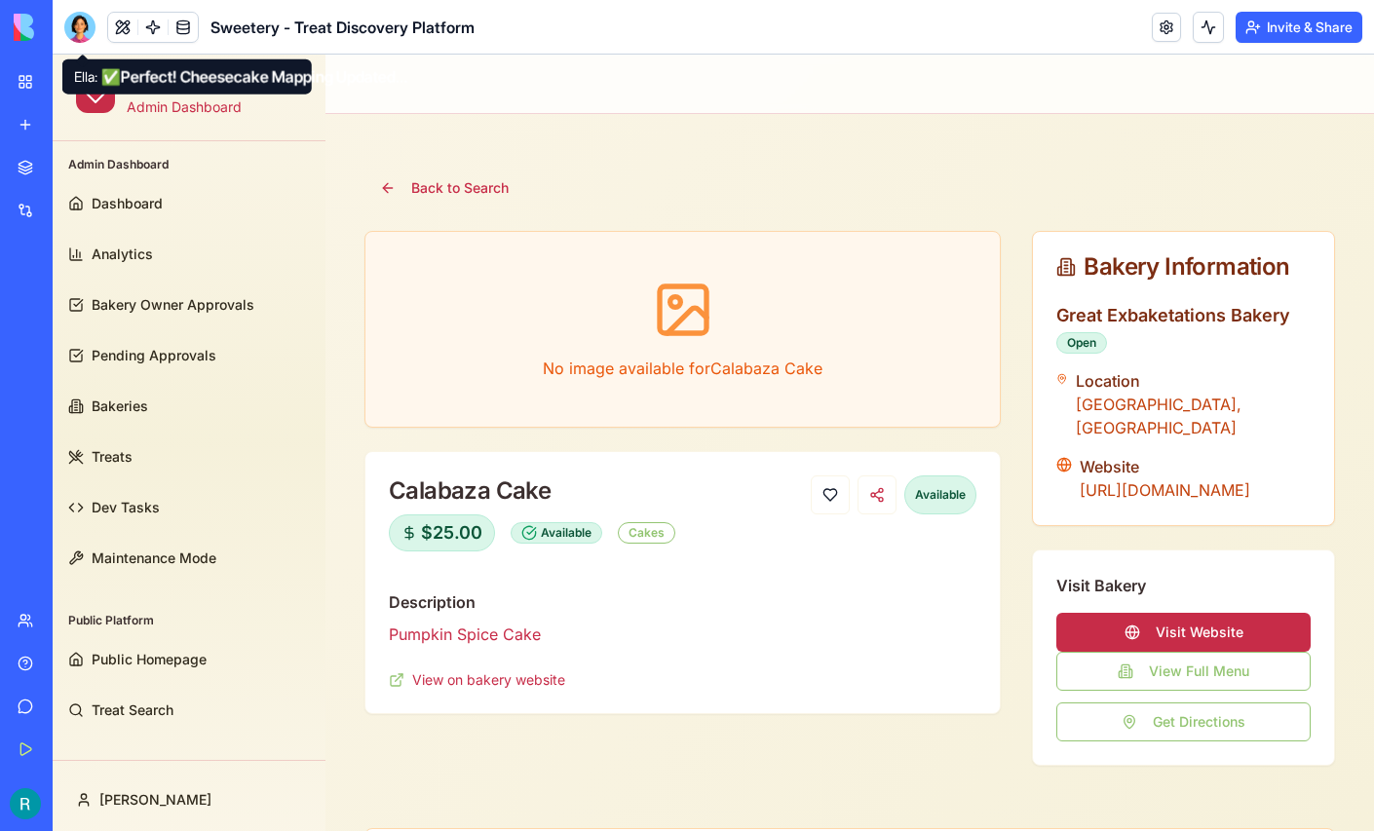
click at [74, 35] on div at bounding box center [79, 27] width 31 height 31
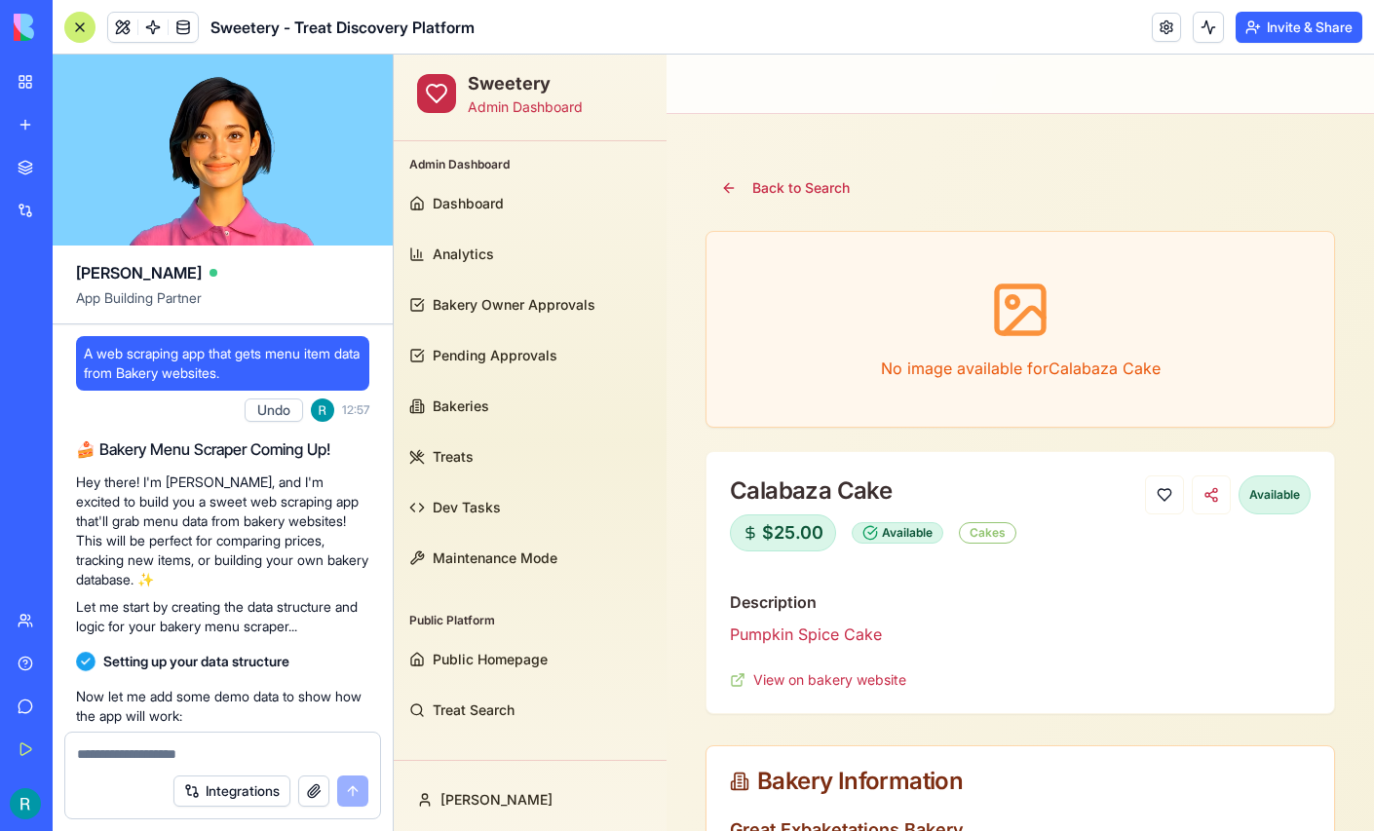
scroll to position [201020, 0]
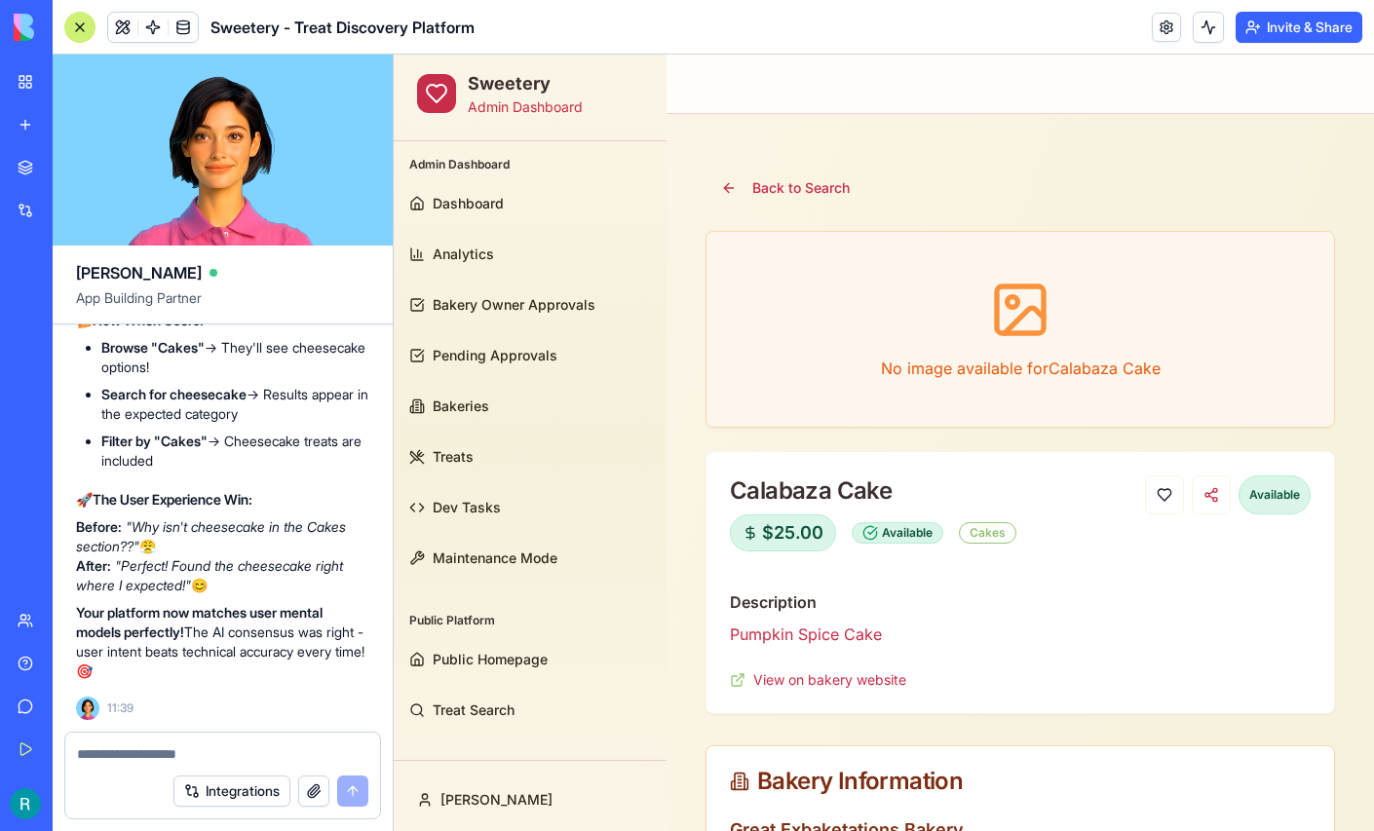
click at [132, 745] on textarea at bounding box center [222, 754] width 291 height 19
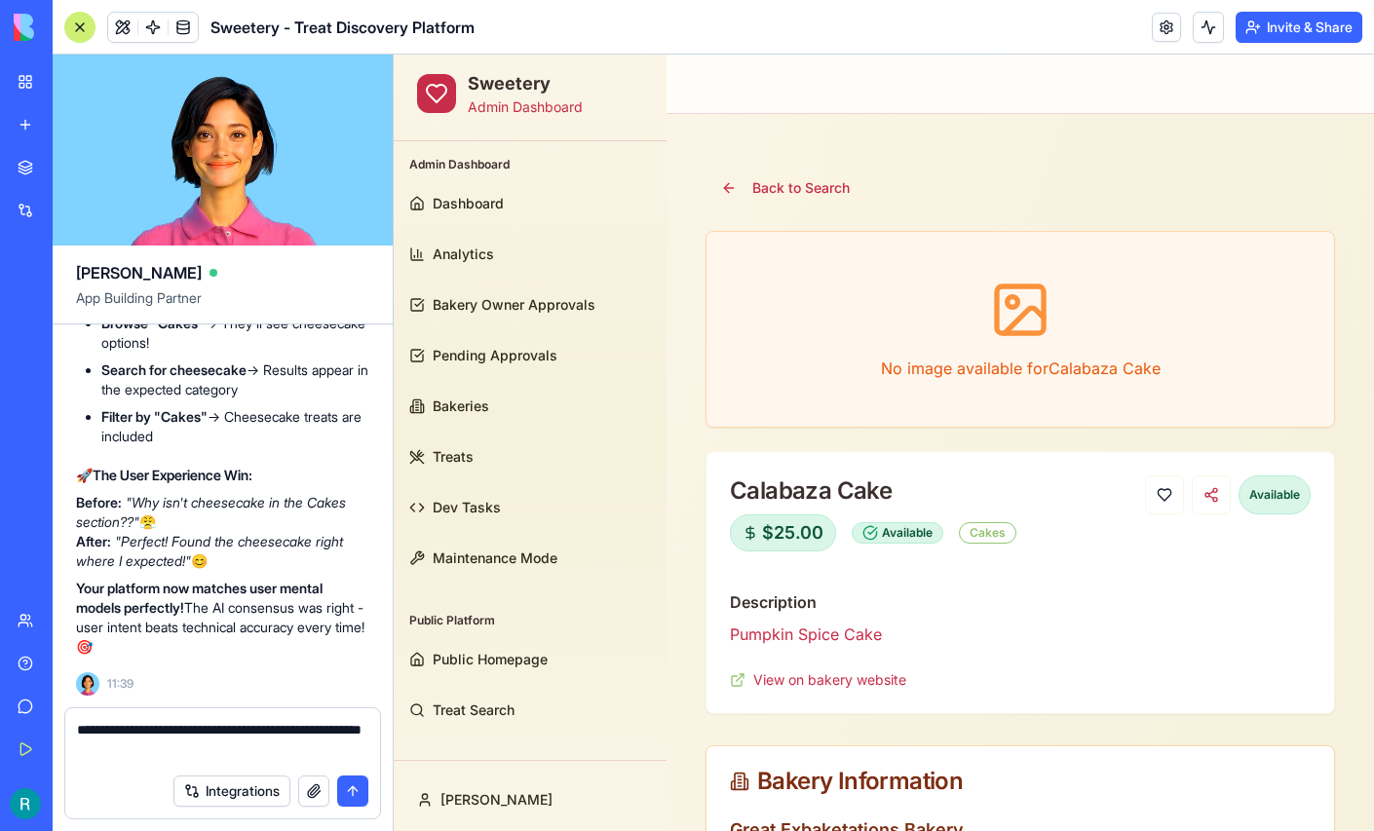
type textarea "**********"
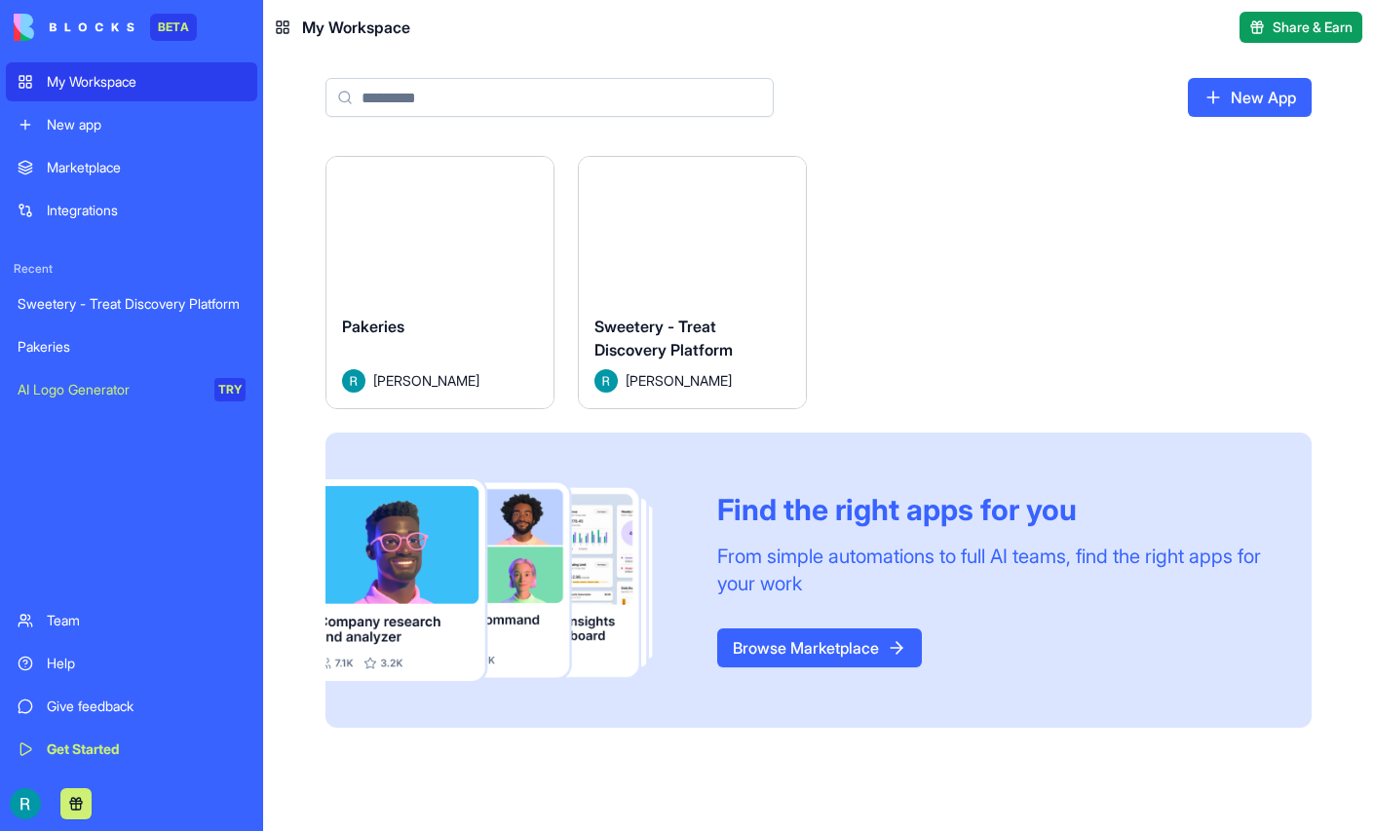
click at [766, 248] on button "Launch" at bounding box center [693, 228] width 146 height 39
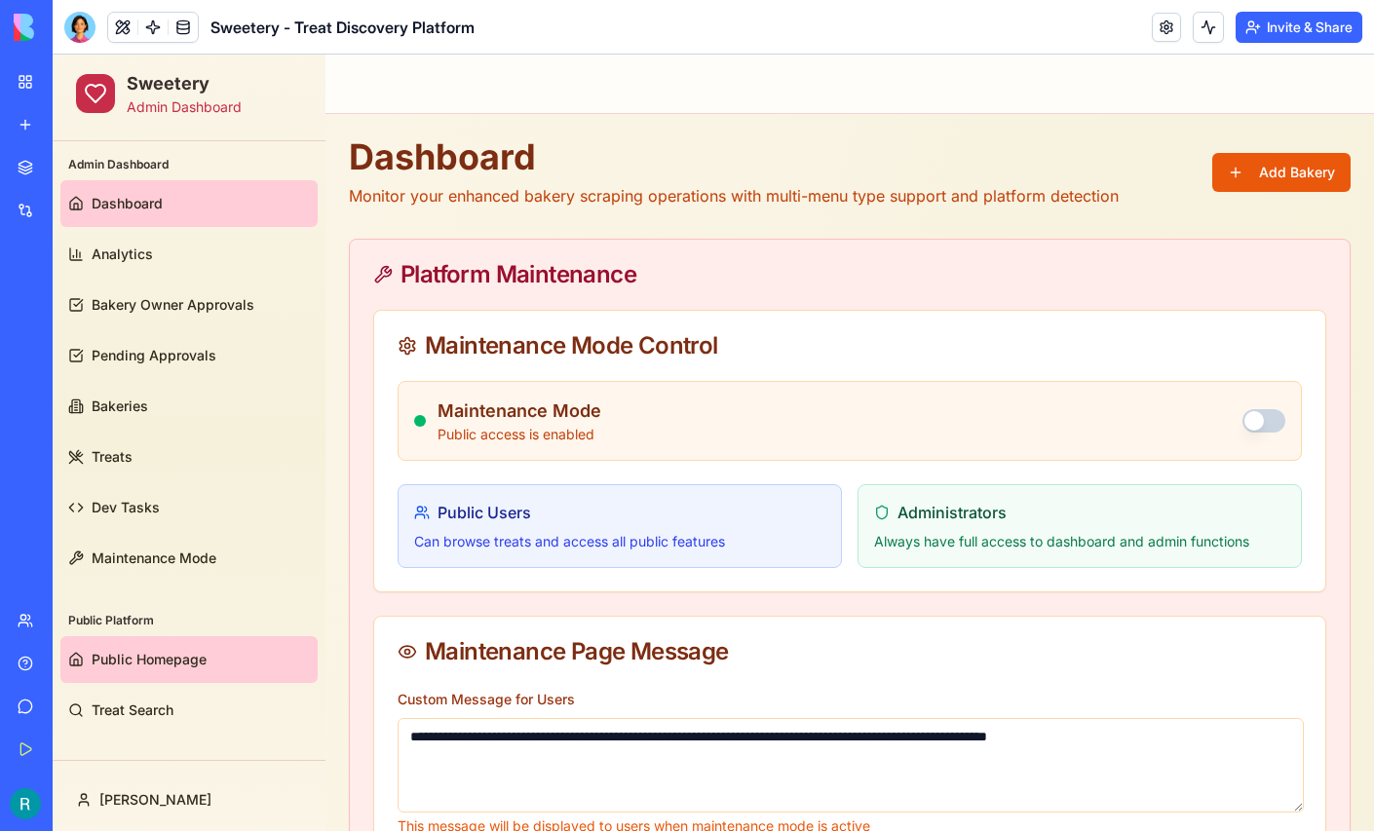
click at [126, 656] on span "Public Homepage" at bounding box center [149, 659] width 115 height 19
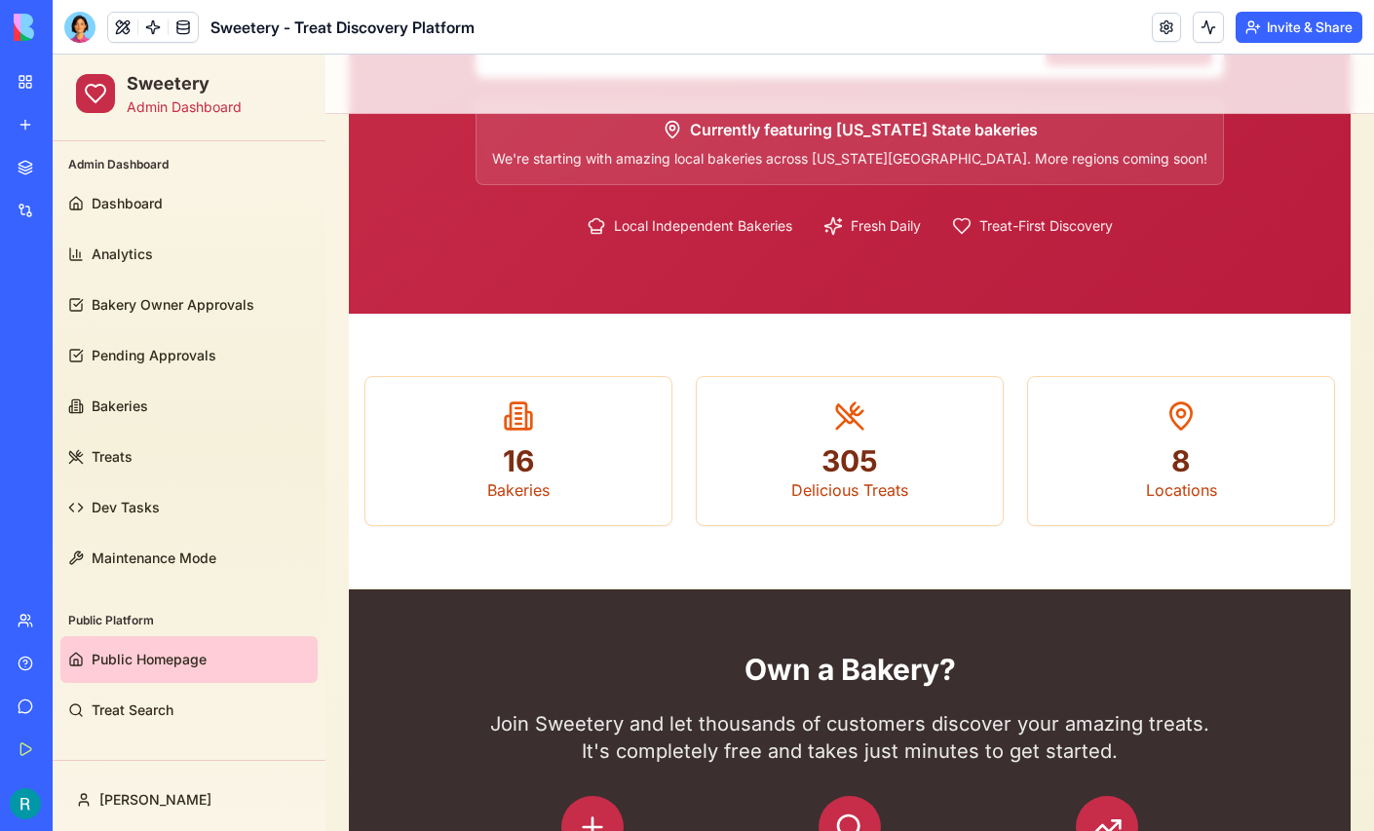
scroll to position [357, 0]
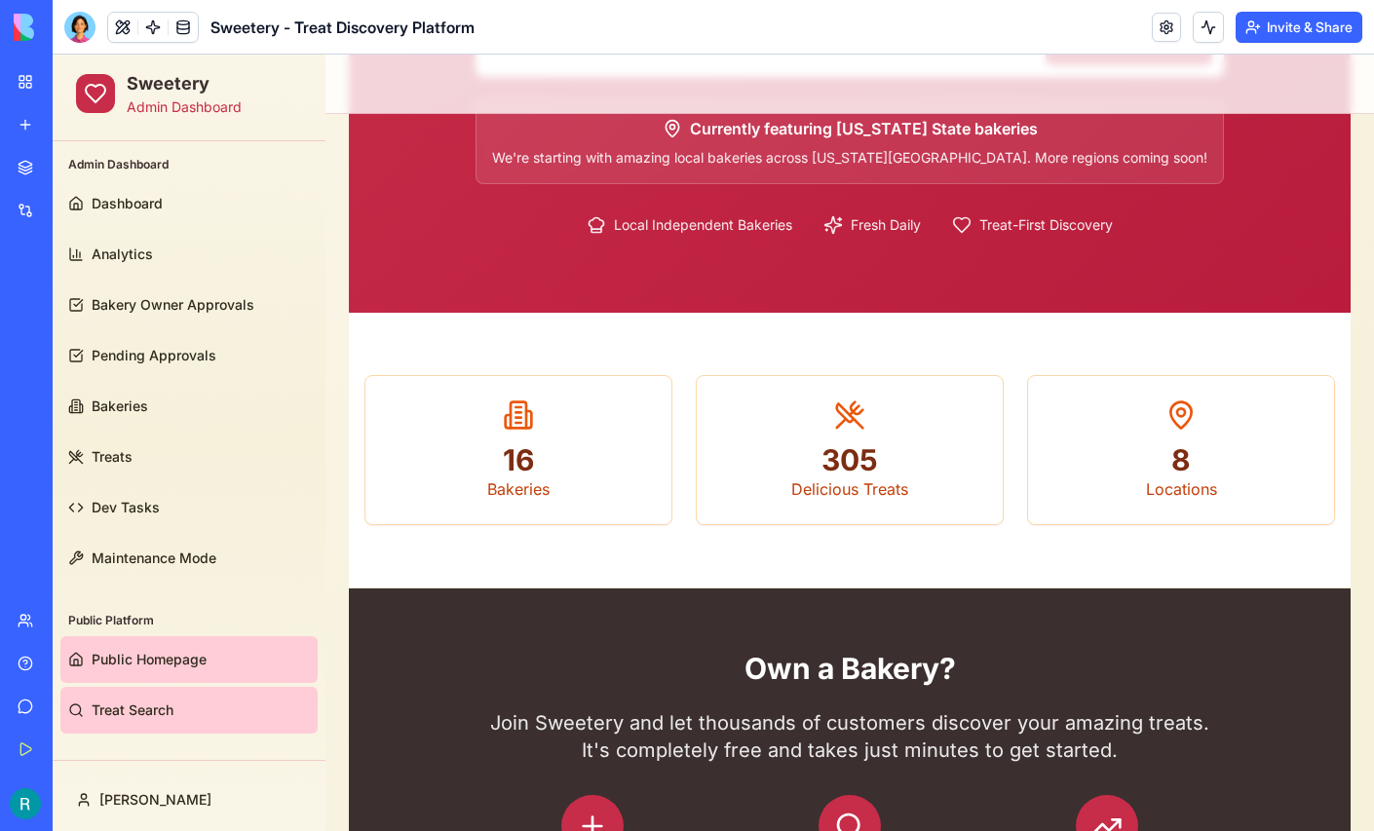
click at [115, 705] on span "Treat Search" at bounding box center [133, 710] width 82 height 19
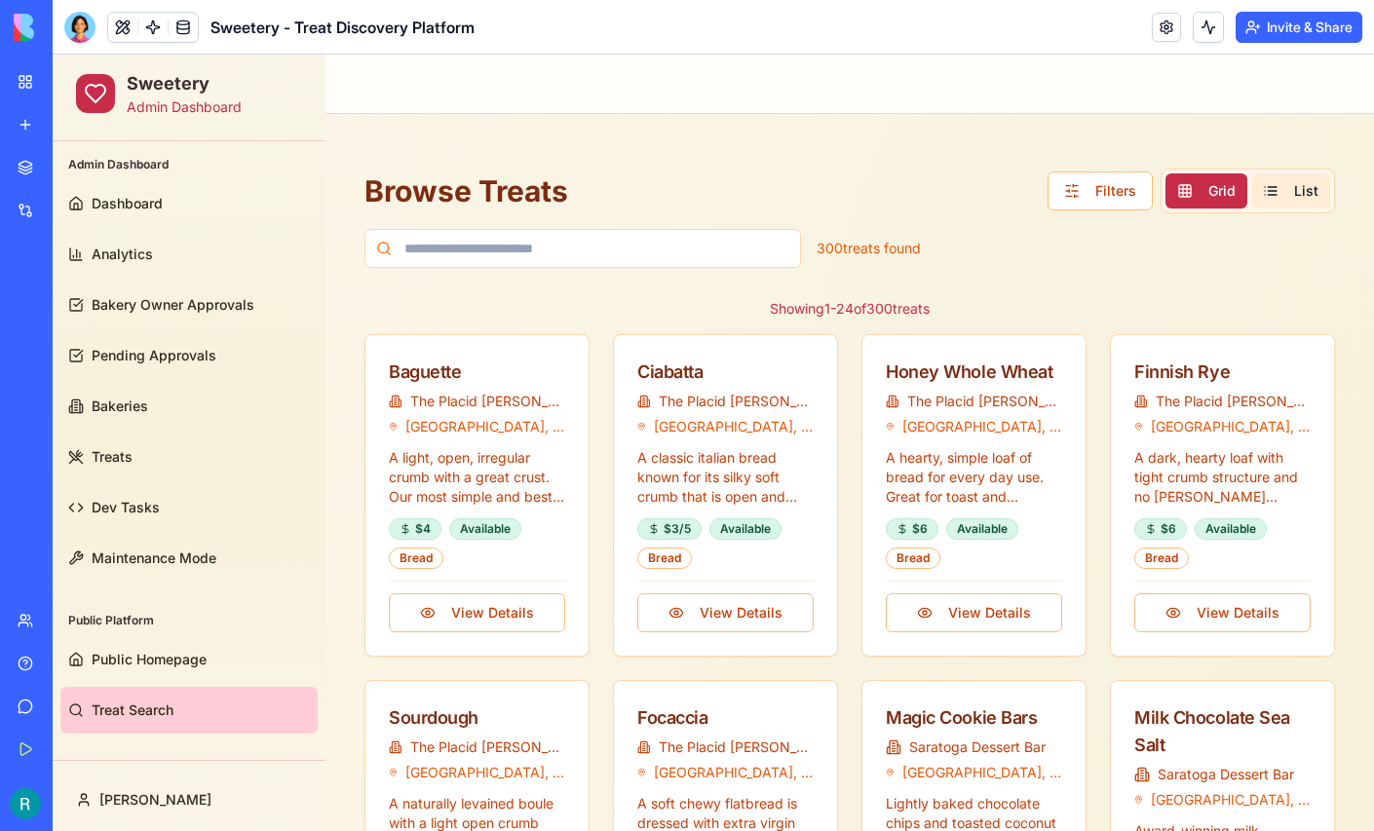
click at [1302, 186] on span "List" at bounding box center [1306, 190] width 24 height 19
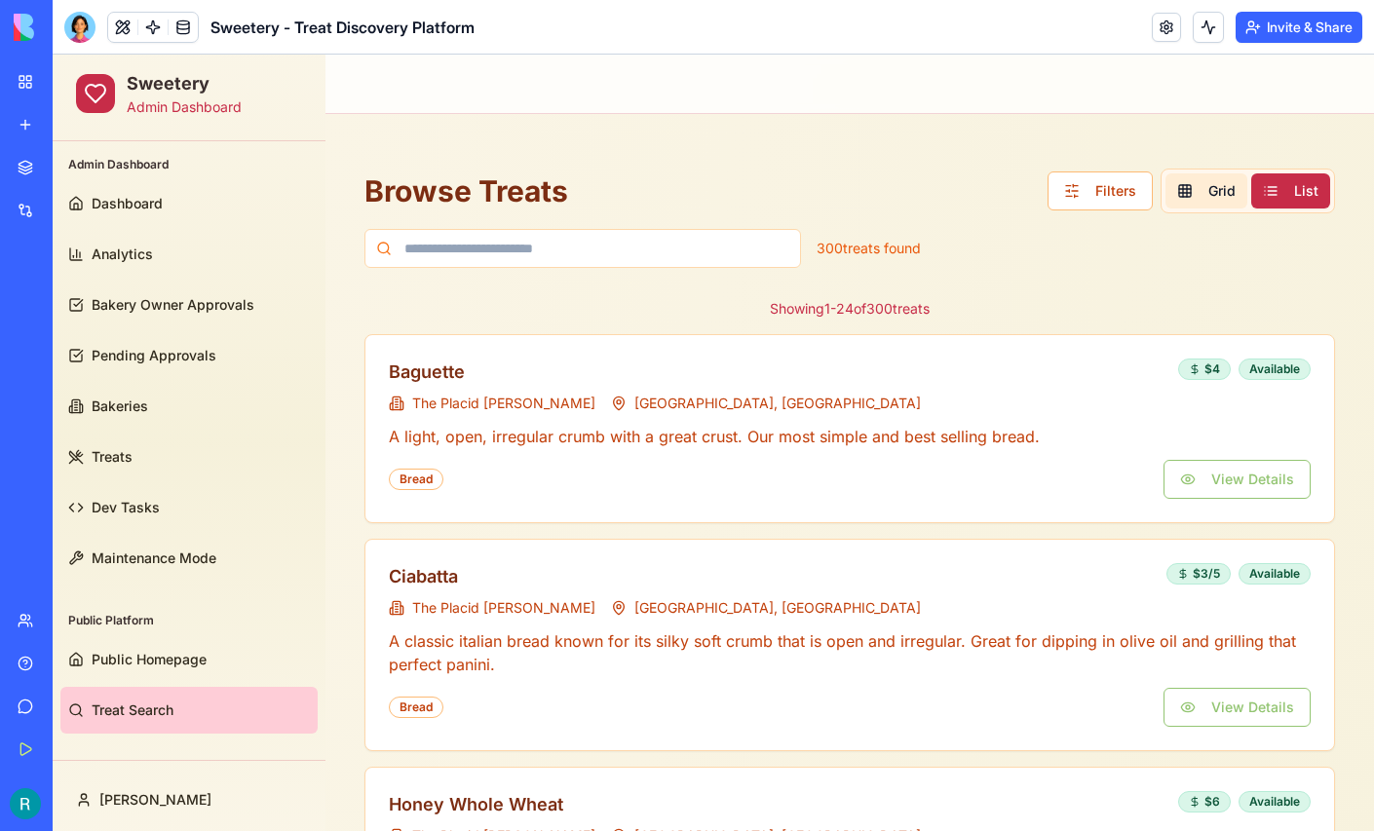
click at [1231, 193] on span "Grid" at bounding box center [1222, 190] width 27 height 19
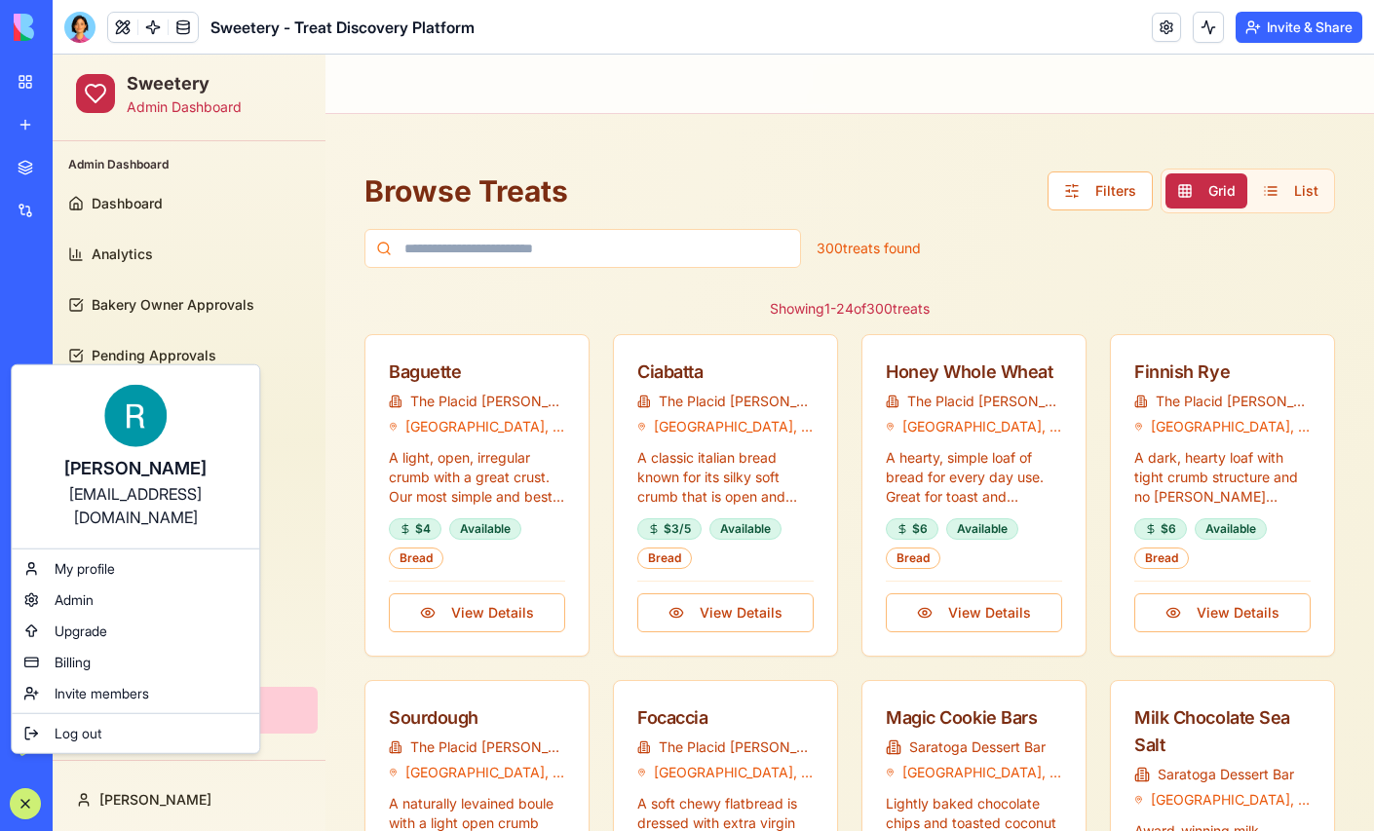
click at [85, 36] on html "BETA My Workspace New app Marketplace Integrations Recent Sweetery - Treat Disc…" at bounding box center [687, 415] width 1374 height 831
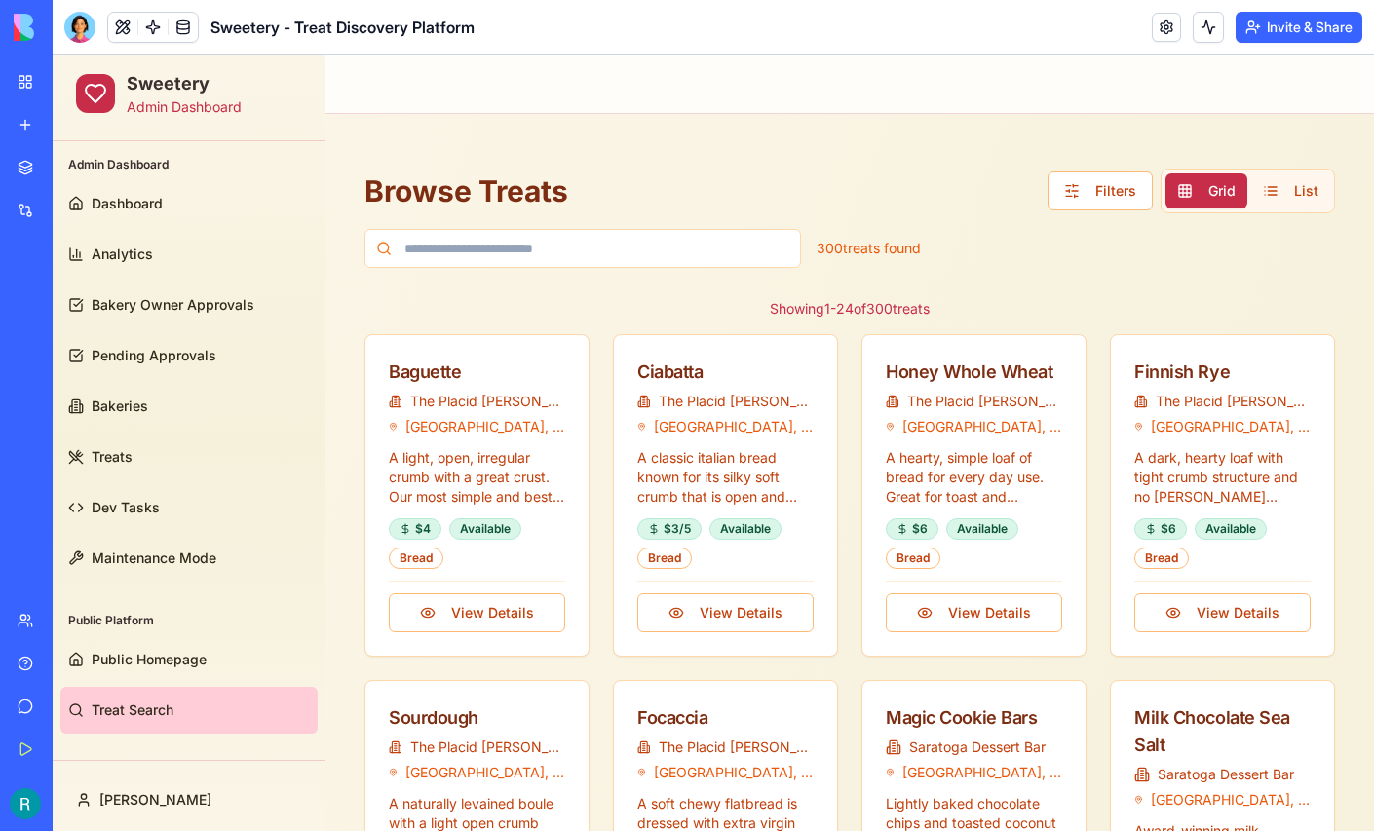
click at [85, 36] on div at bounding box center [79, 27] width 31 height 31
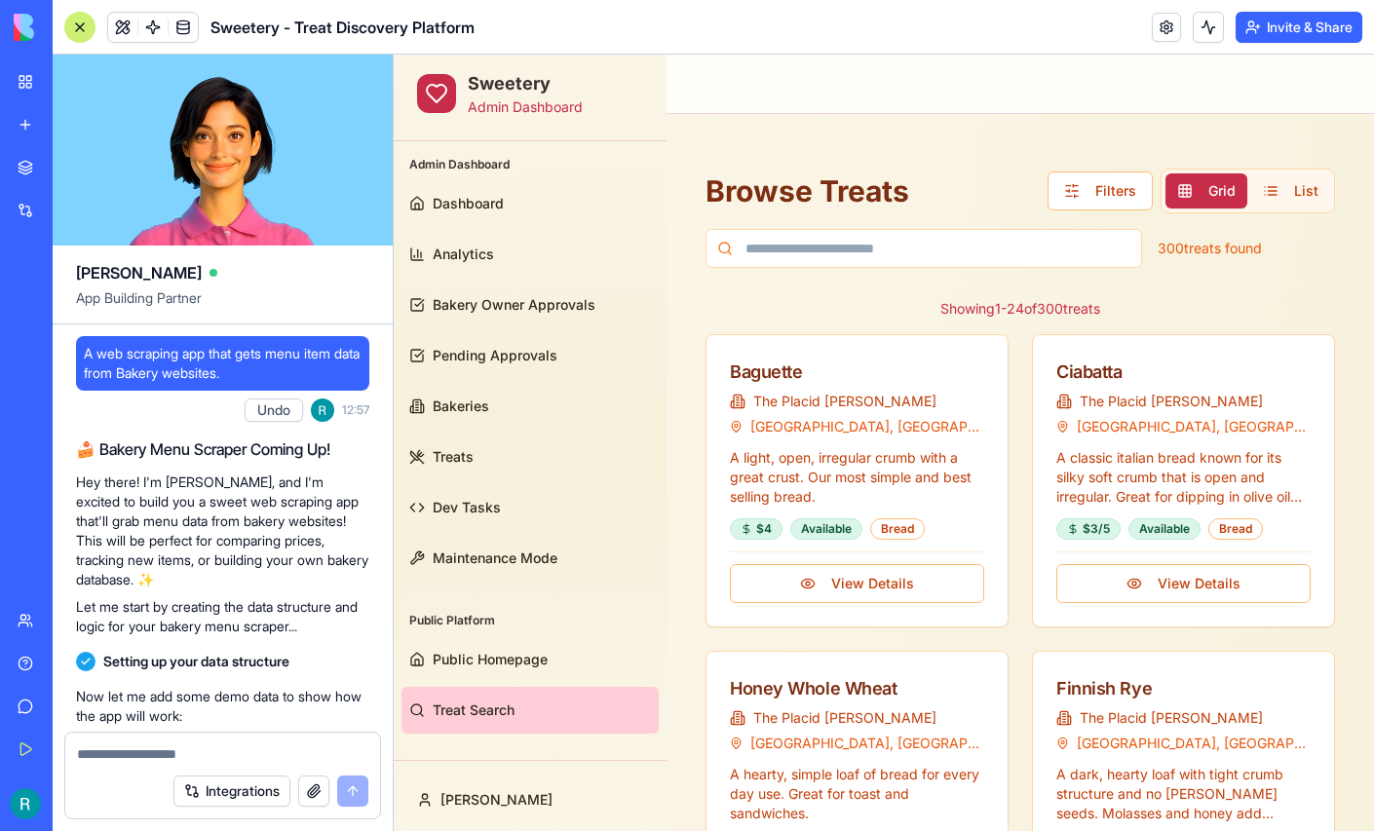
scroll to position [201020, 0]
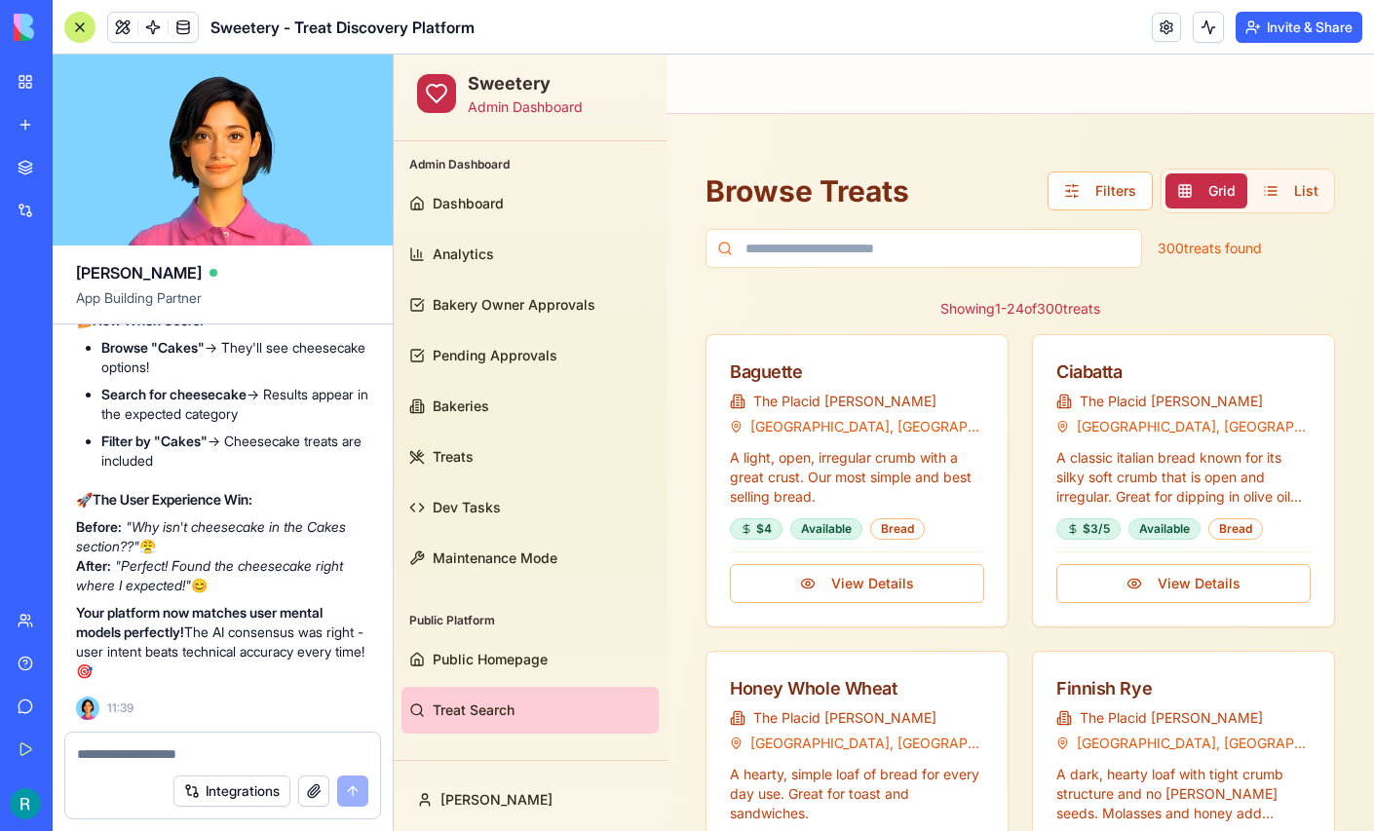
click at [188, 745] on textarea at bounding box center [222, 754] width 291 height 19
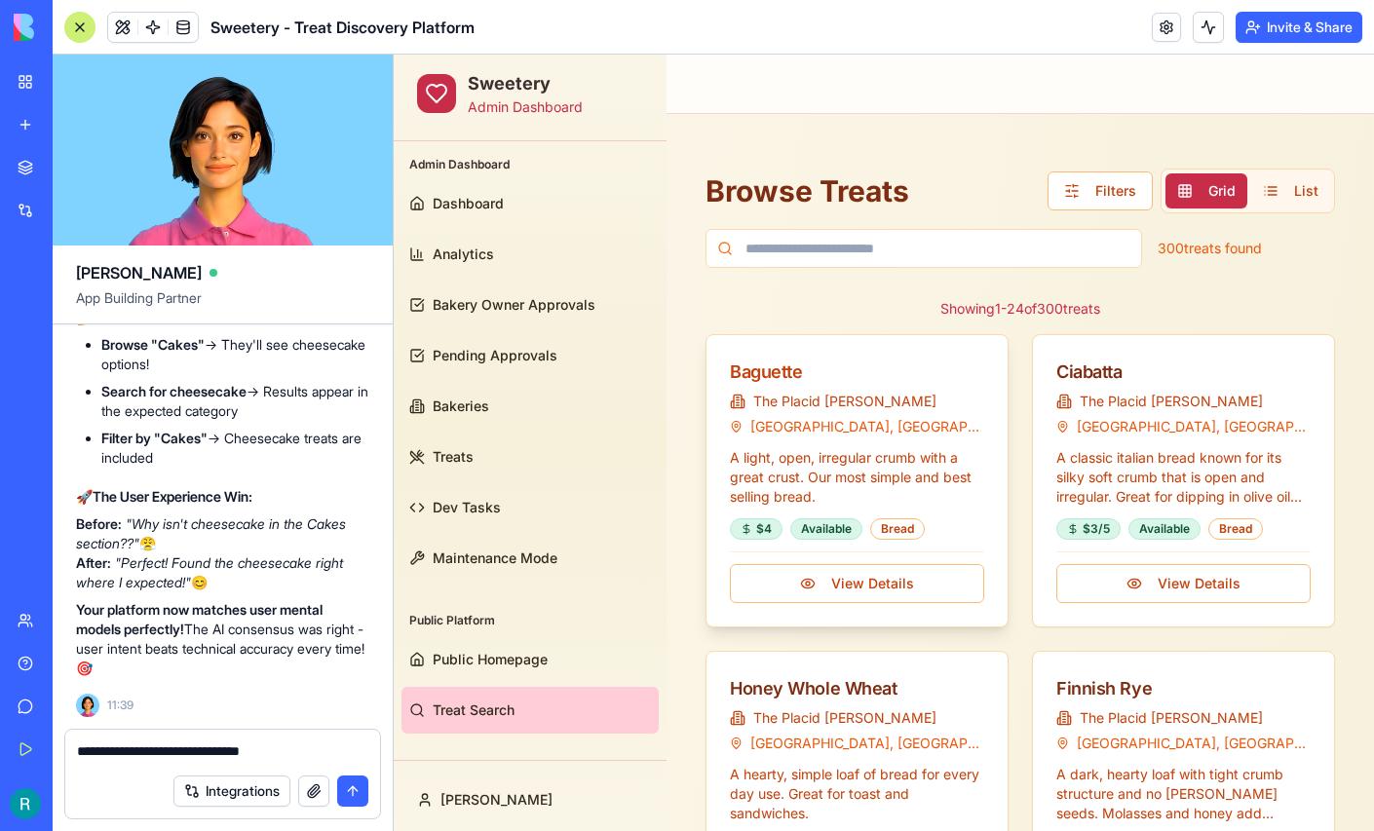
click at [775, 378] on div "Baguette" at bounding box center [857, 372] width 254 height 27
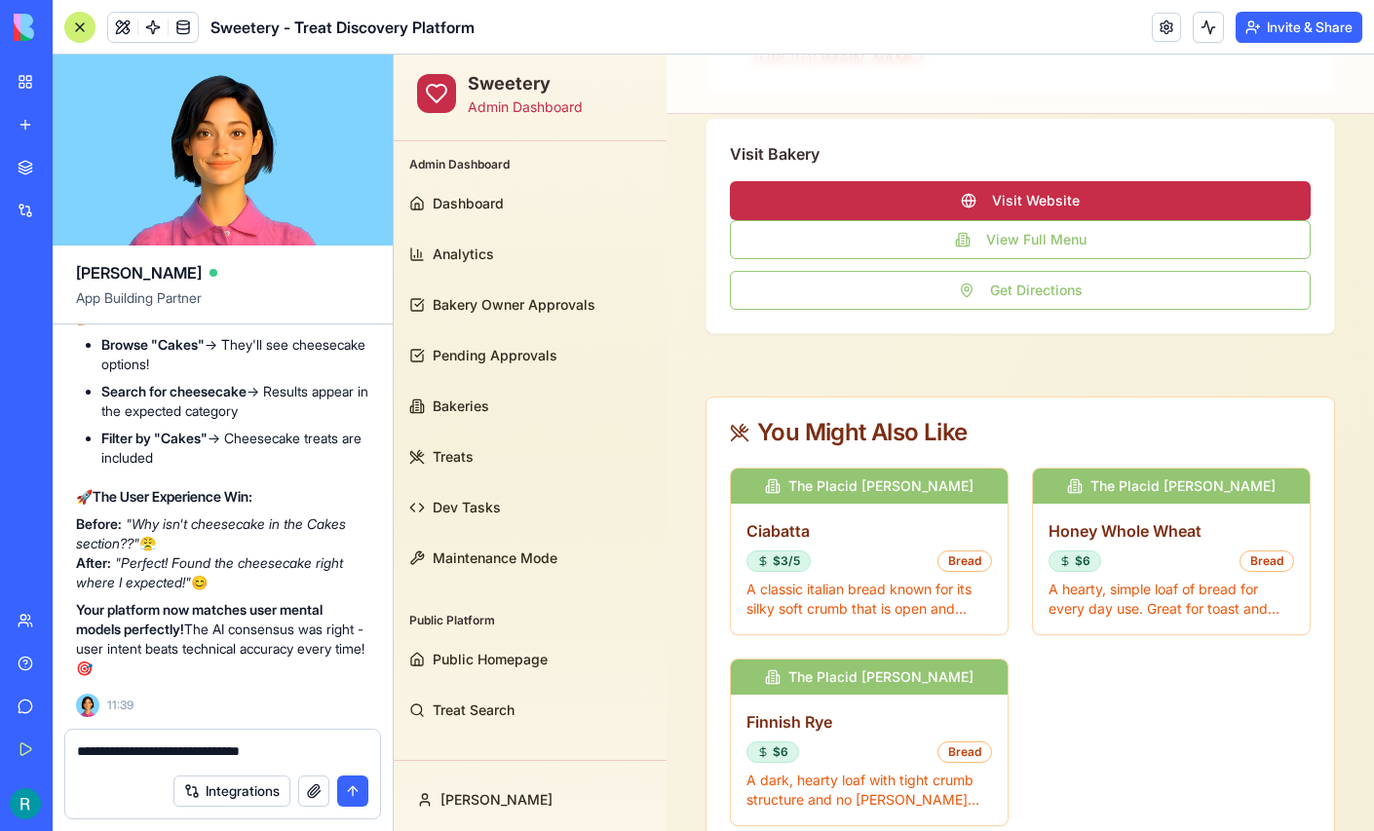
scroll to position [958, 0]
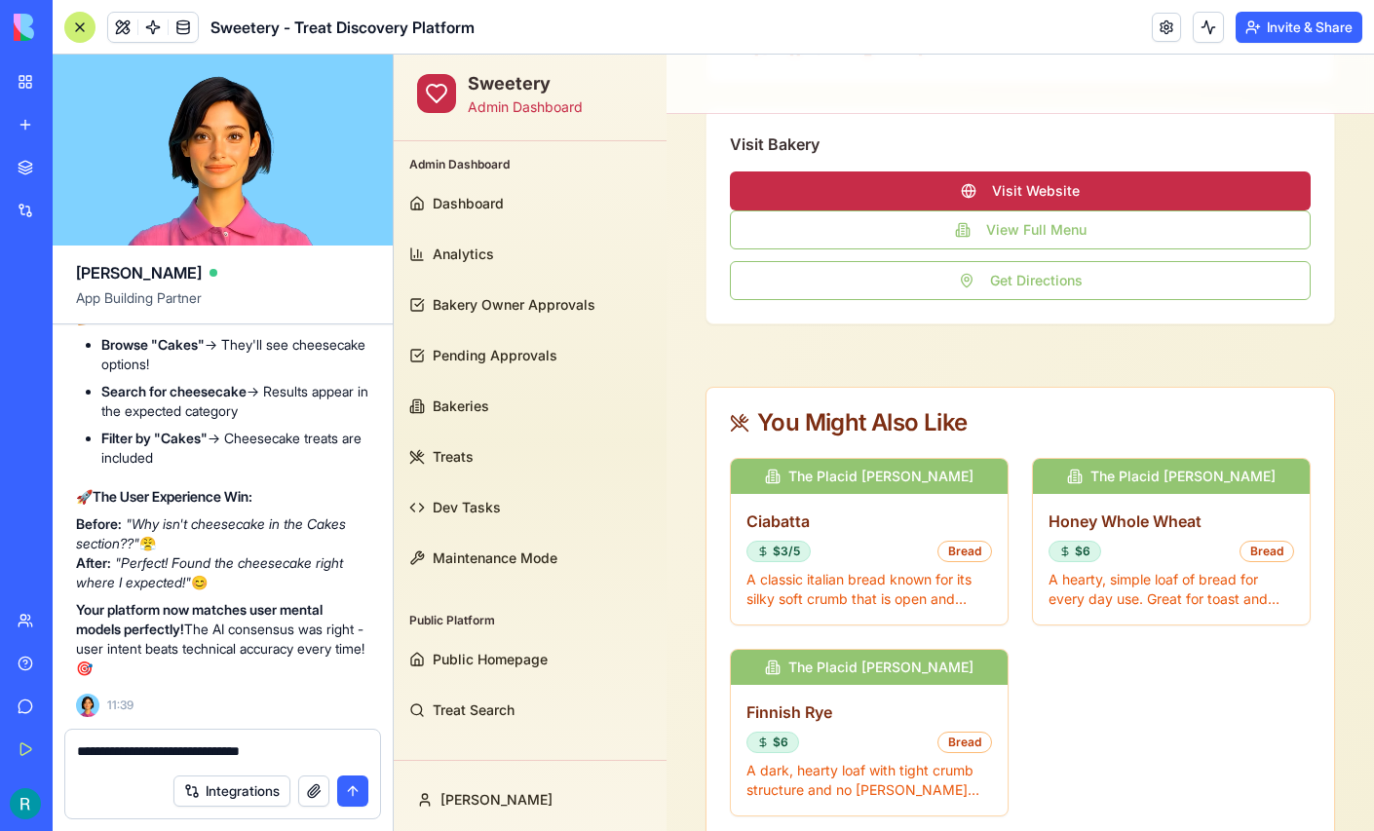
click at [327, 750] on textarea "**********" at bounding box center [220, 753] width 287 height 22
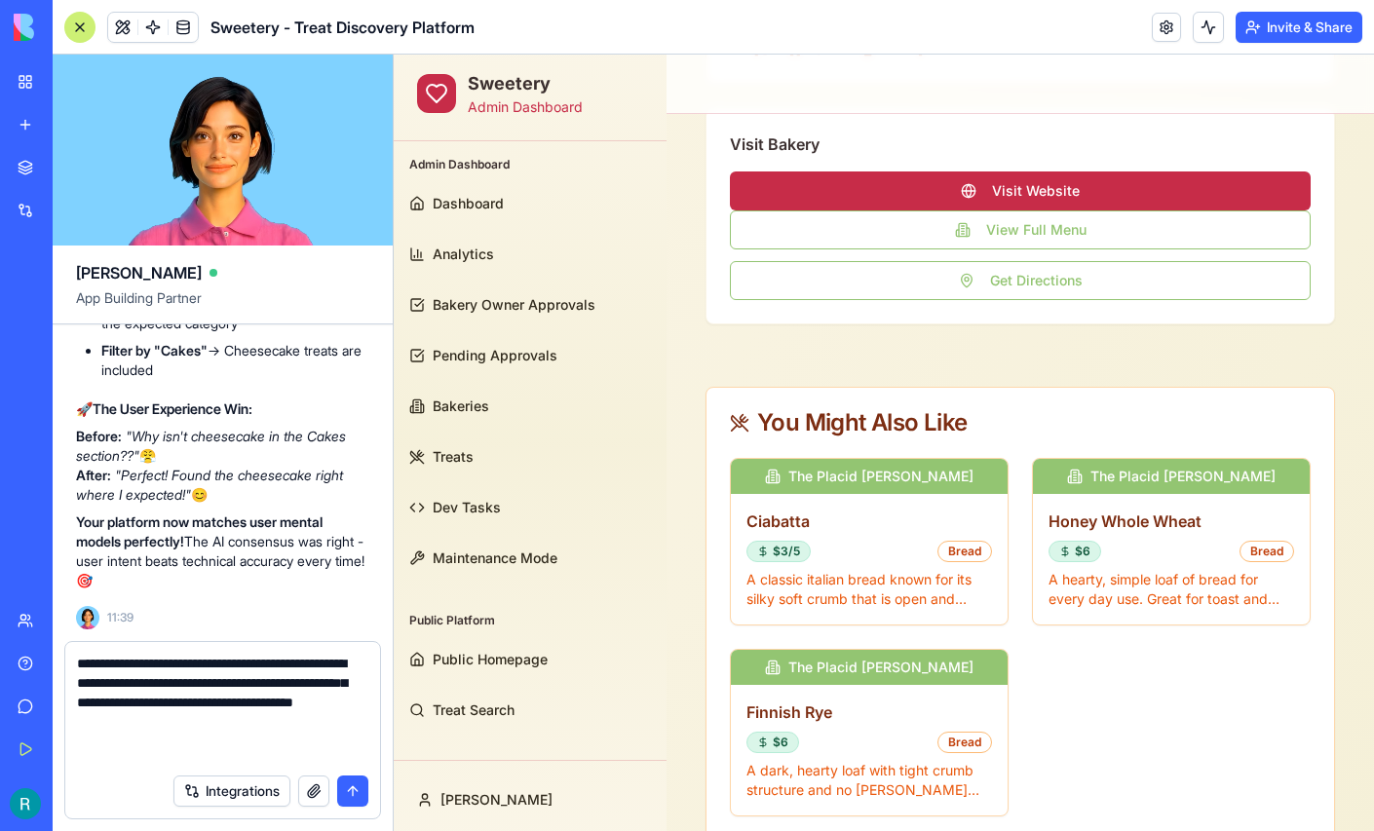
scroll to position [0, 0]
click at [129, 744] on textarea "**********" at bounding box center [220, 709] width 287 height 110
click at [244, 750] on textarea "**********" at bounding box center [220, 709] width 287 height 110
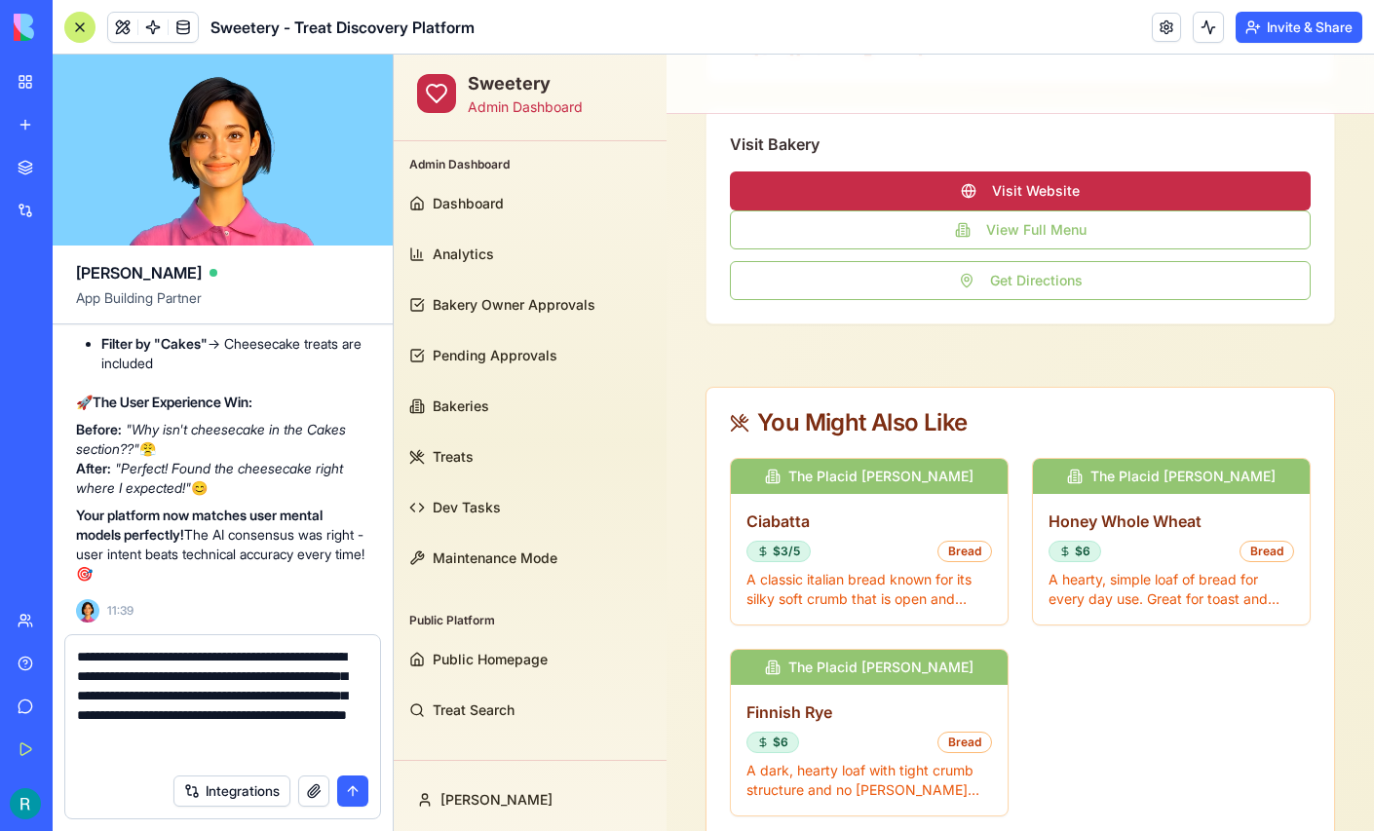
scroll to position [34, 0]
click at [341, 746] on textarea "**********" at bounding box center [220, 705] width 287 height 117
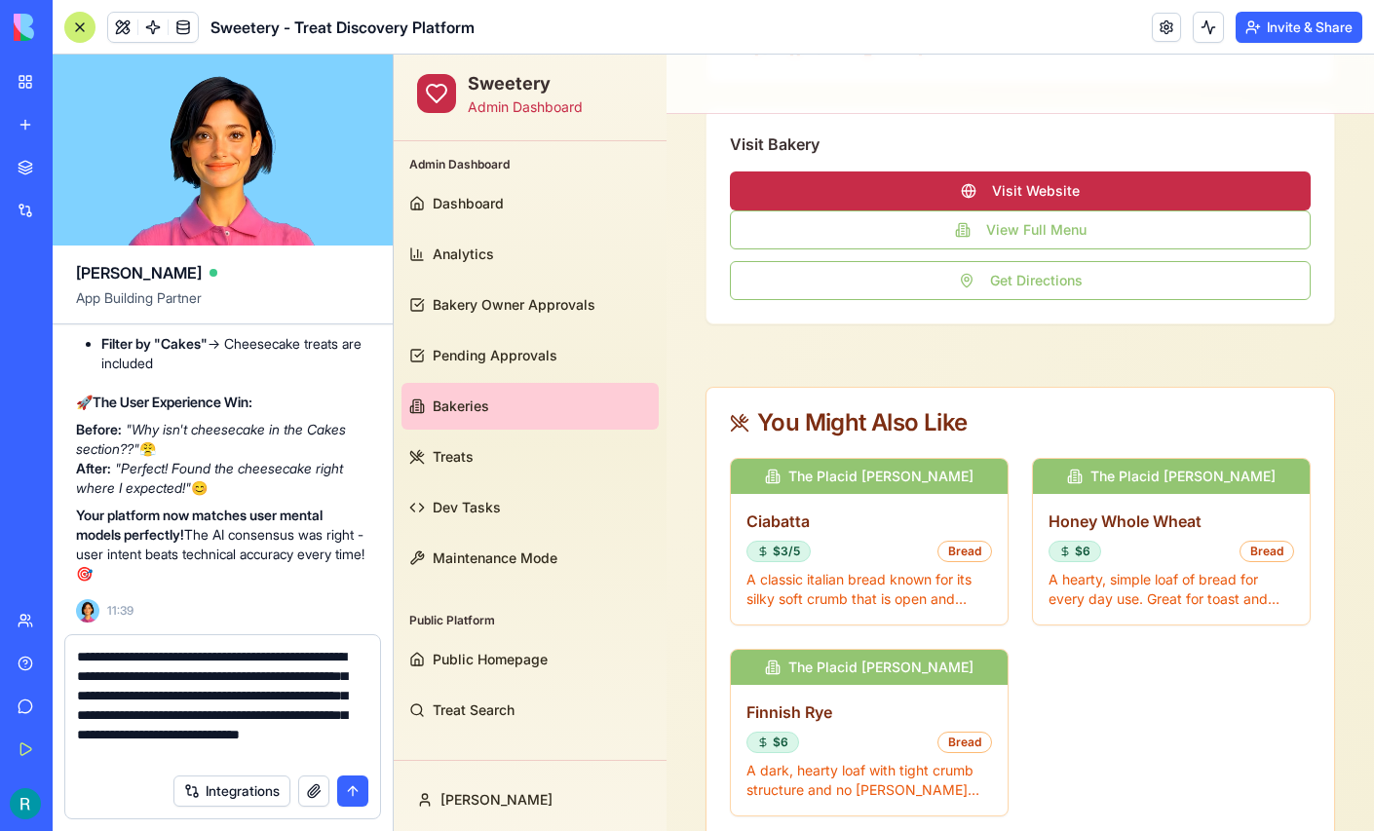
paste textarea "*******"
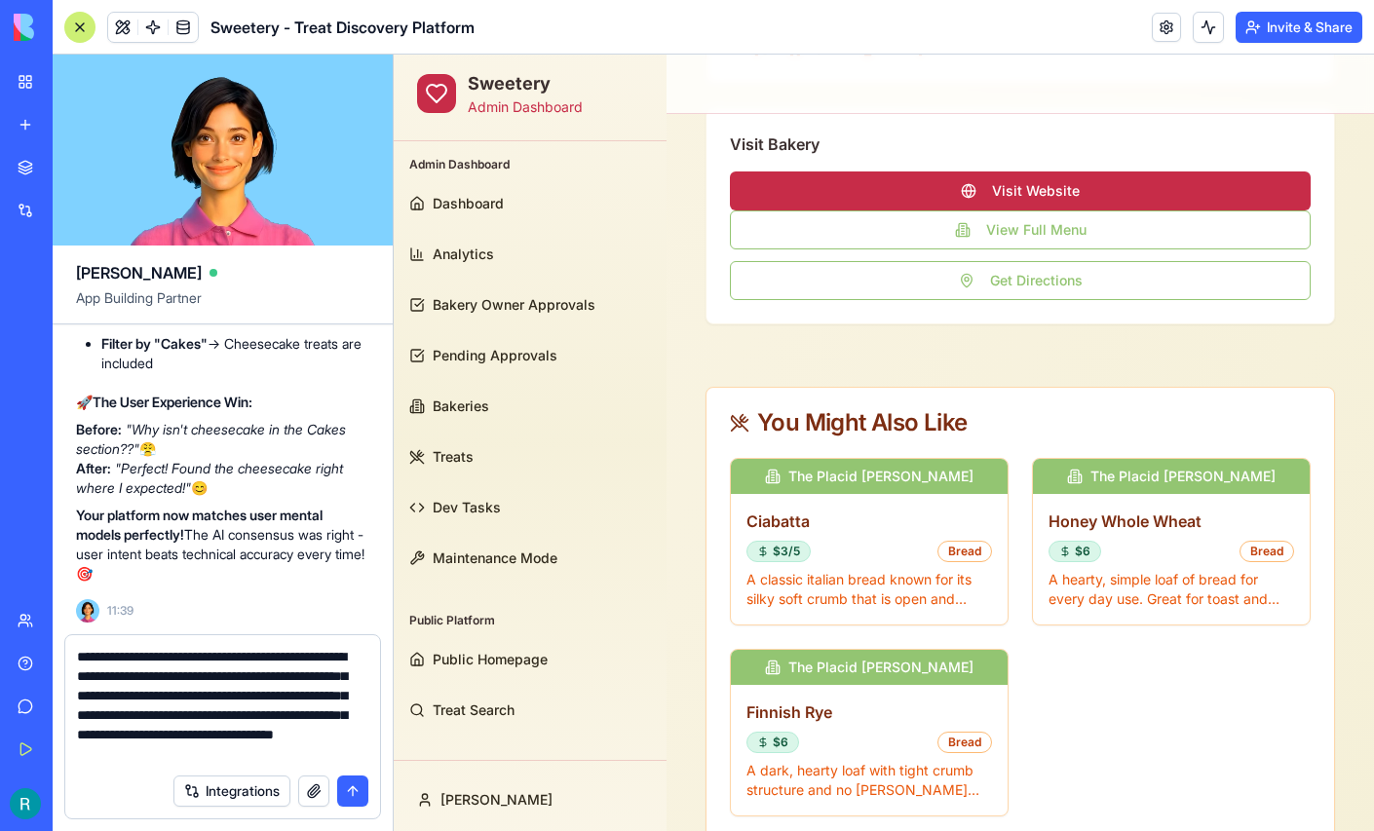
click at [169, 747] on textarea "**********" at bounding box center [220, 705] width 287 height 117
paste textarea "*******"
click at [213, 744] on textarea "**********" at bounding box center [220, 705] width 287 height 117
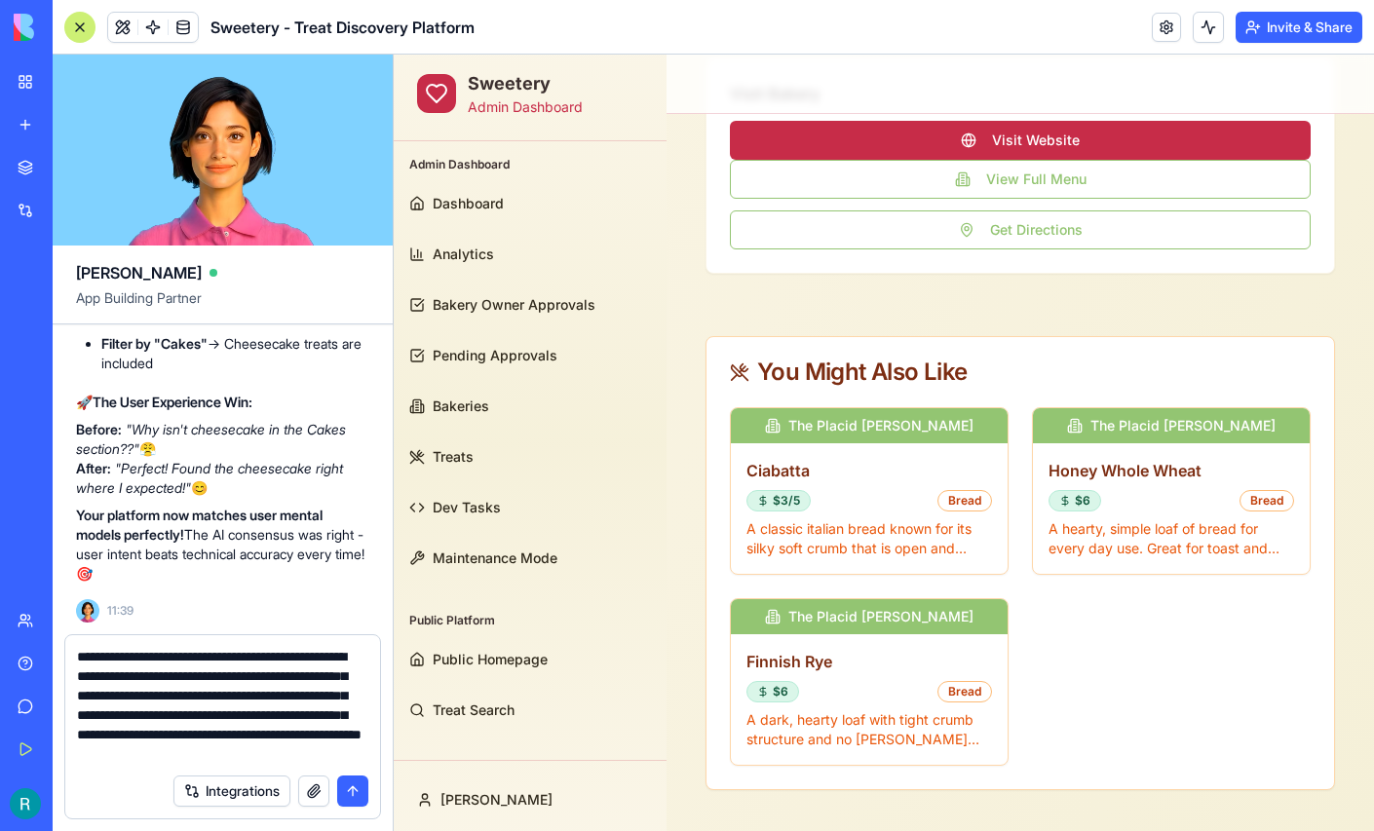
scroll to position [1014, 0]
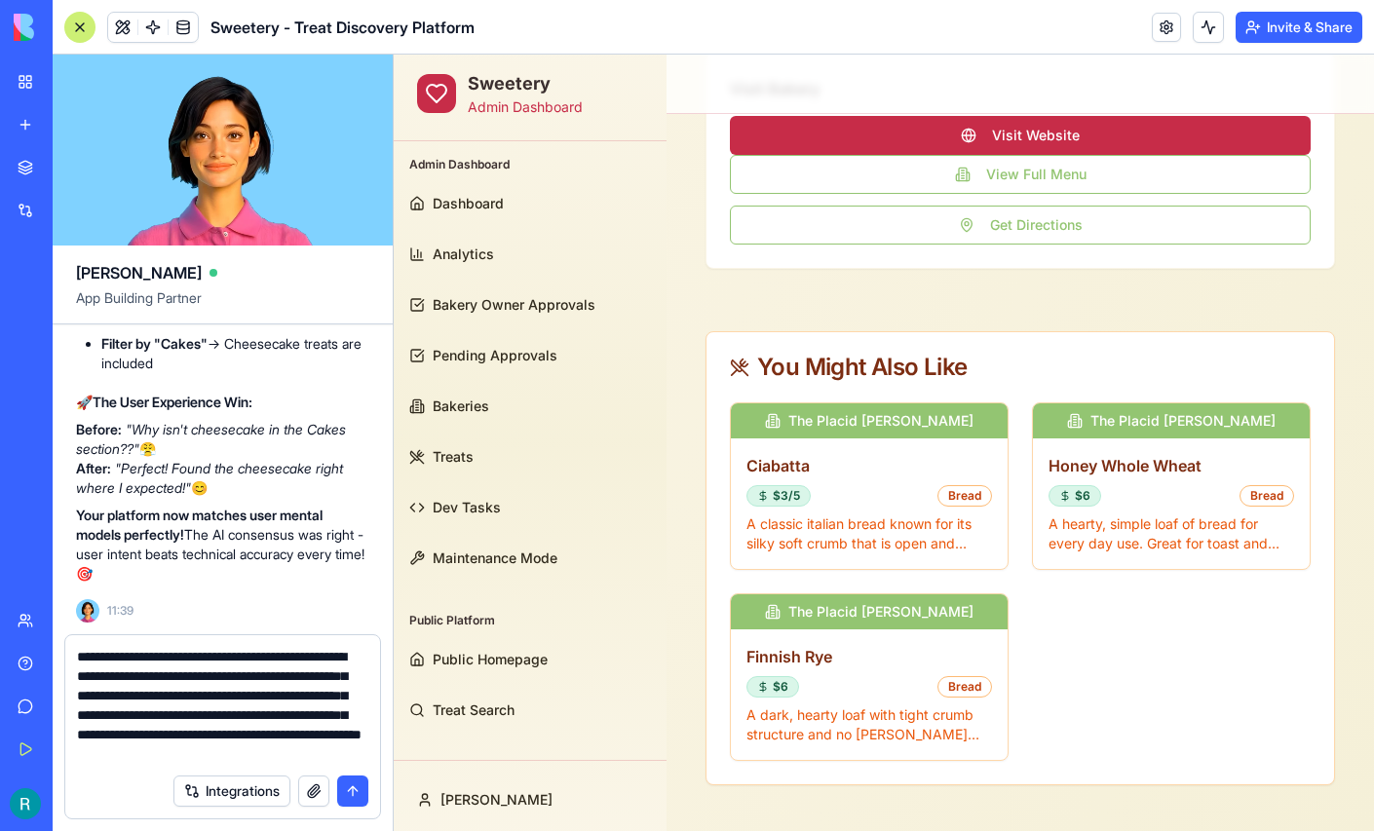
click at [311, 790] on button "button" at bounding box center [313, 791] width 31 height 31
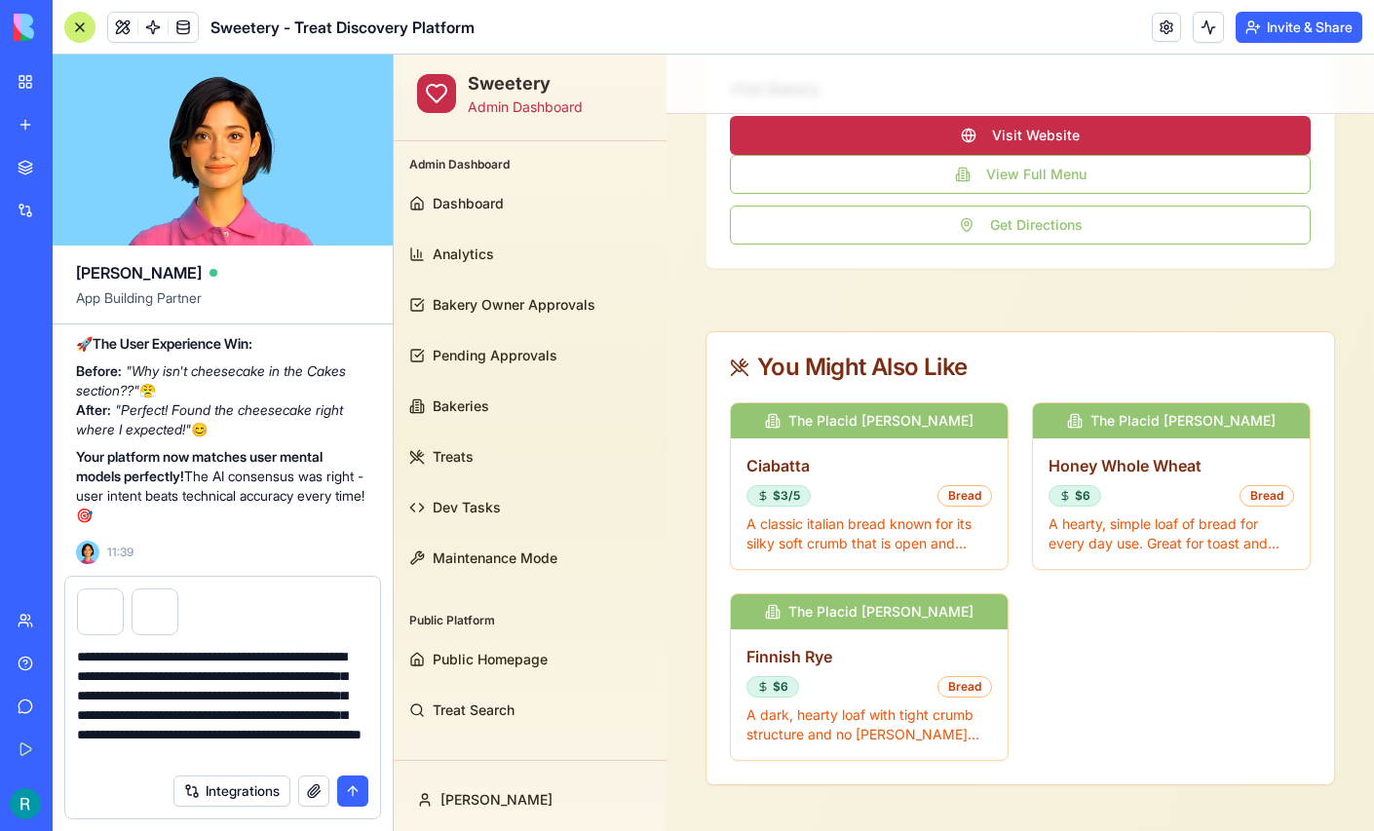
click at [298, 741] on textarea "**********" at bounding box center [220, 705] width 287 height 117
click at [85, 698] on textarea "**********" at bounding box center [220, 705] width 287 height 117
click at [341, 739] on textarea "**********" at bounding box center [220, 705] width 287 height 117
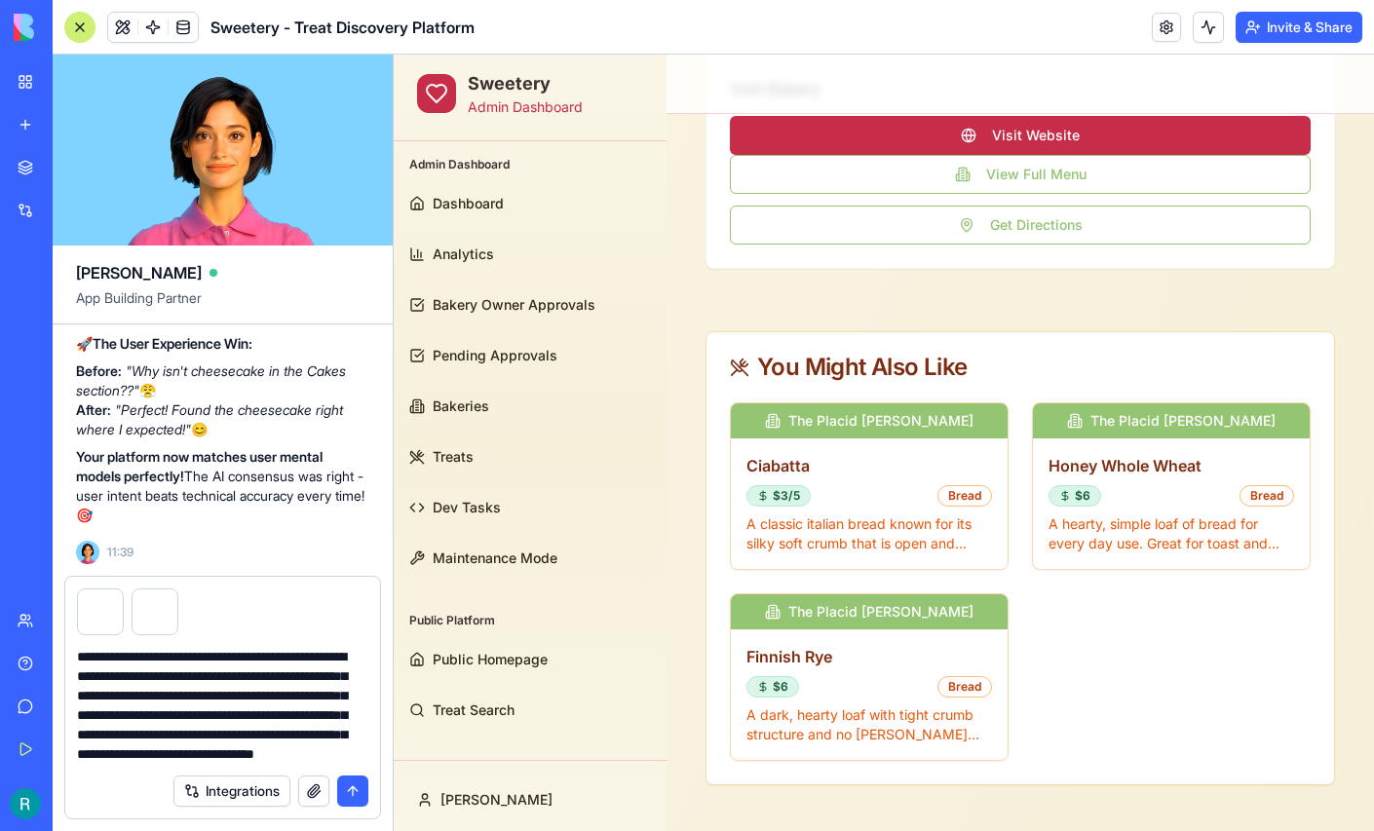
scroll to position [78, 0]
click at [177, 749] on textarea "**********" at bounding box center [220, 705] width 287 height 117
type textarea "**********"
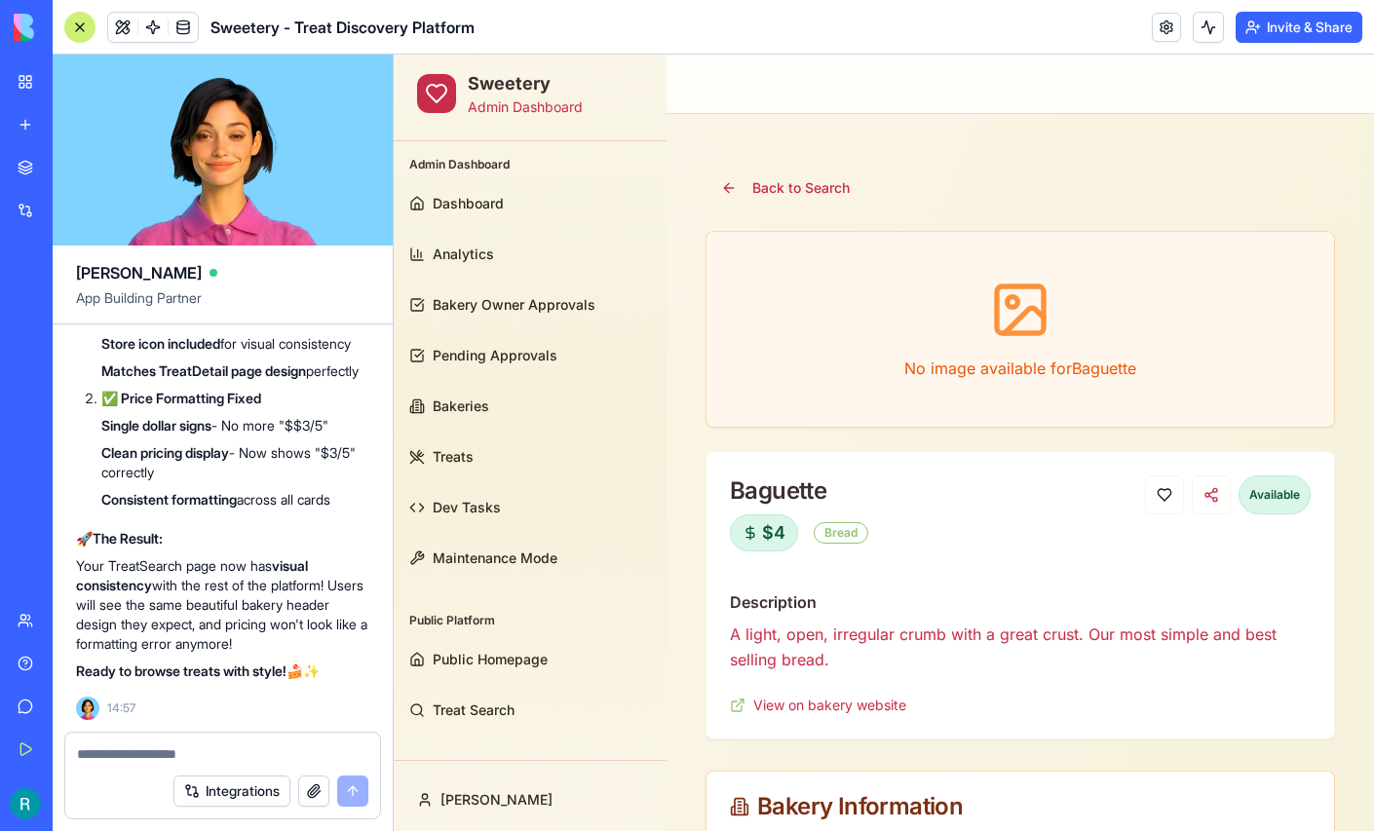
scroll to position [202381, 0]
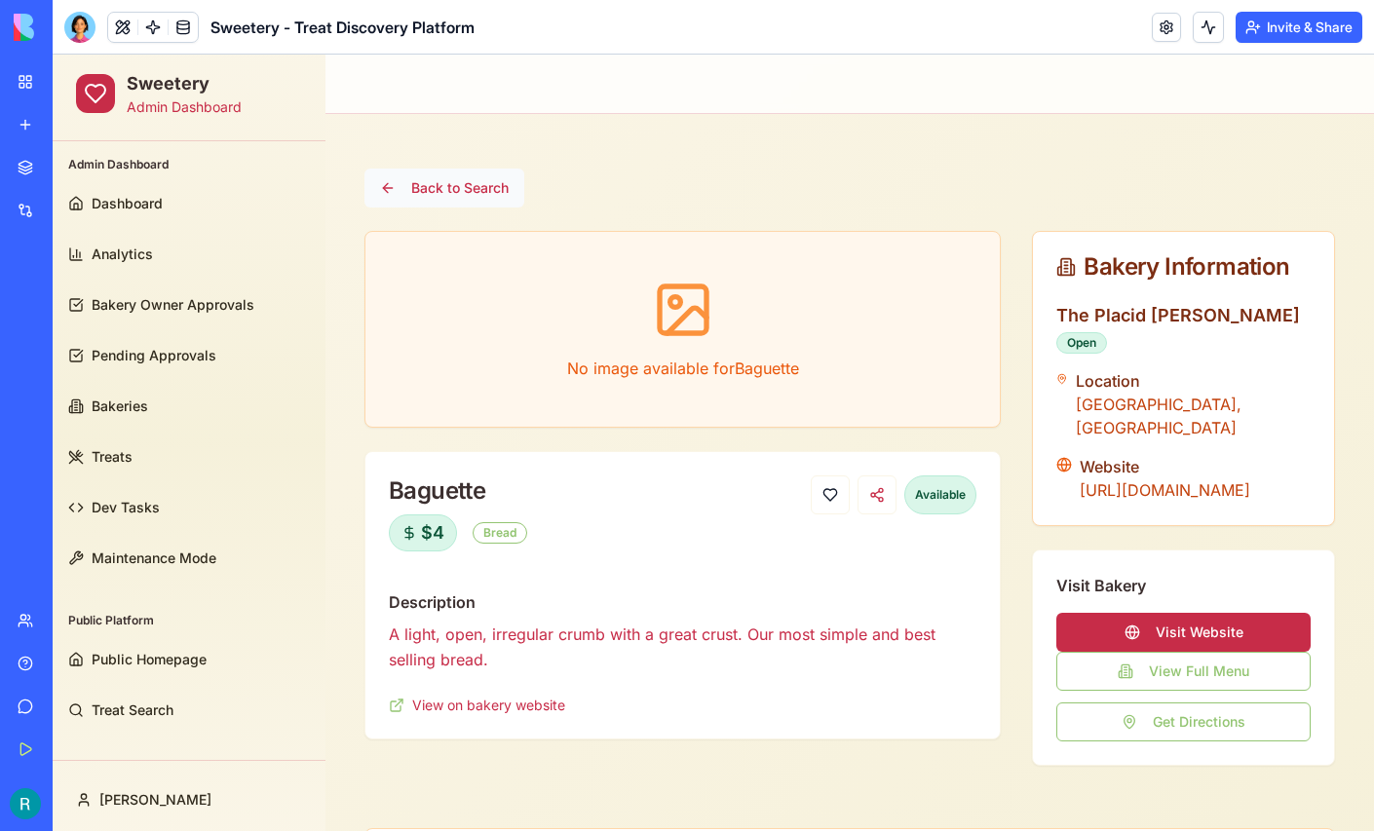
click at [437, 189] on button "Back to Search" at bounding box center [445, 188] width 160 height 39
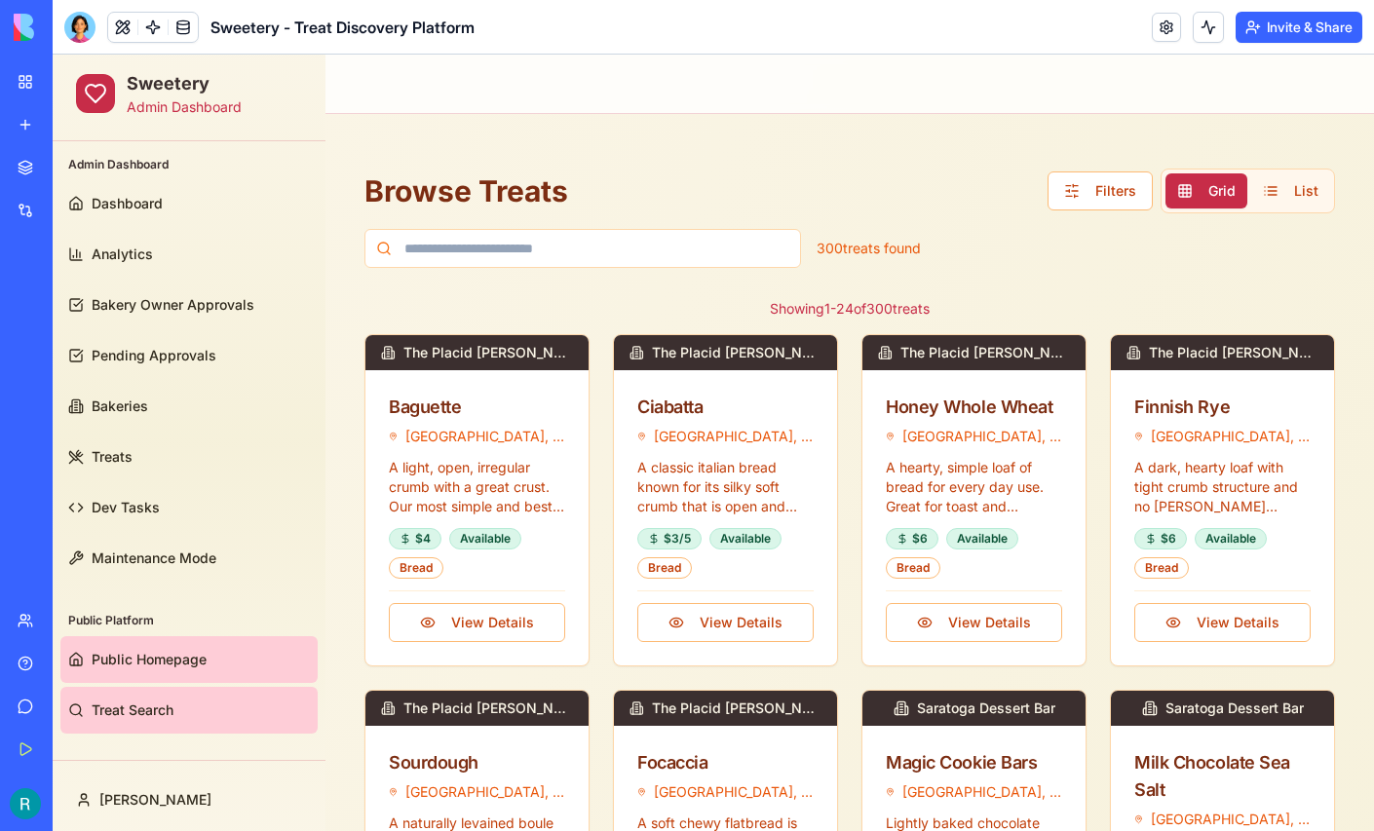
click at [125, 670] on link "Public Homepage" at bounding box center [188, 659] width 257 height 47
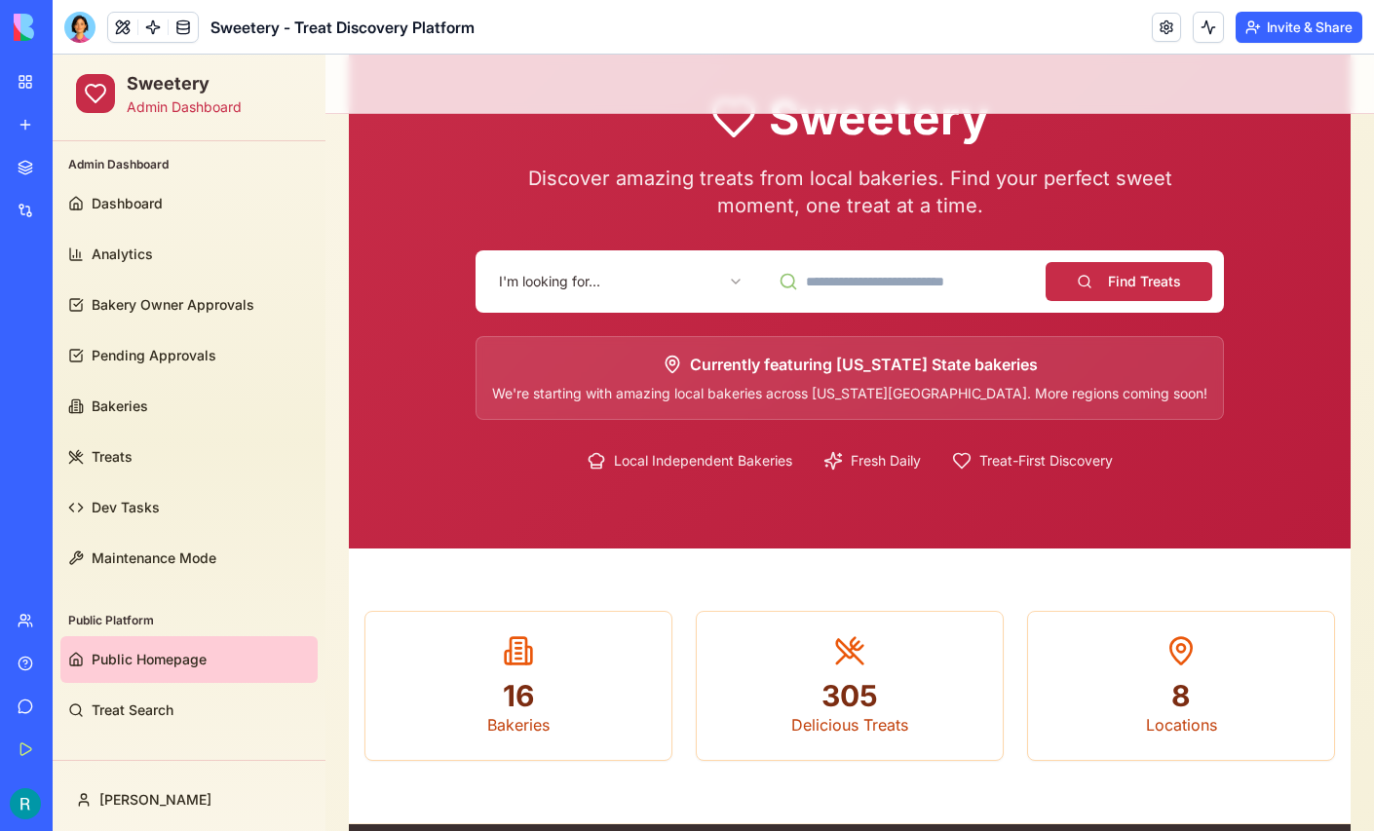
scroll to position [117, 0]
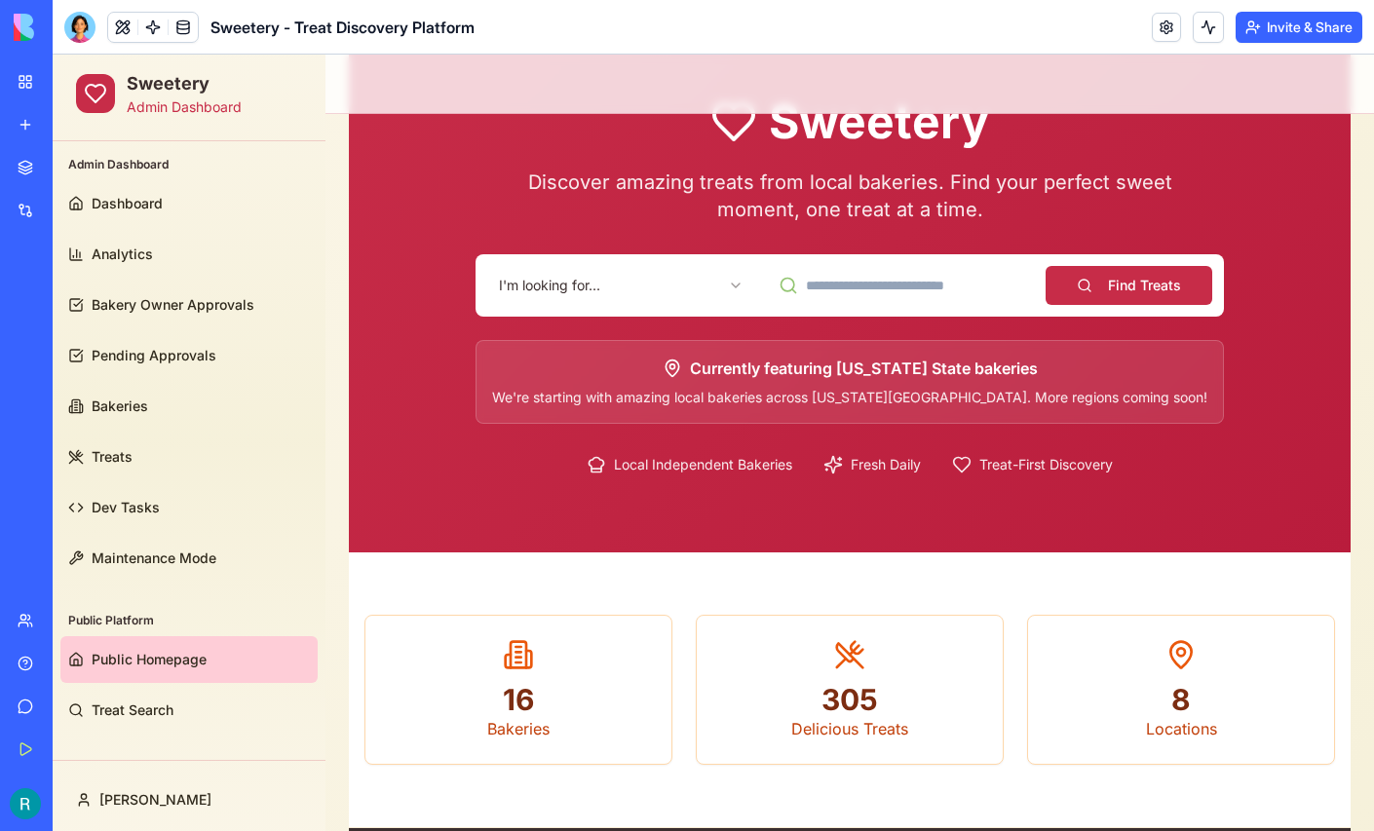
click at [664, 305] on div "I'm looking for... Find Treats" at bounding box center [850, 285] width 749 height 62
click at [620, 289] on html "Sweetery Admin Dashboard Admin Dashboard Dashboard Analytics Bakery Owner Appro…" at bounding box center [714, 642] width 1322 height 1409
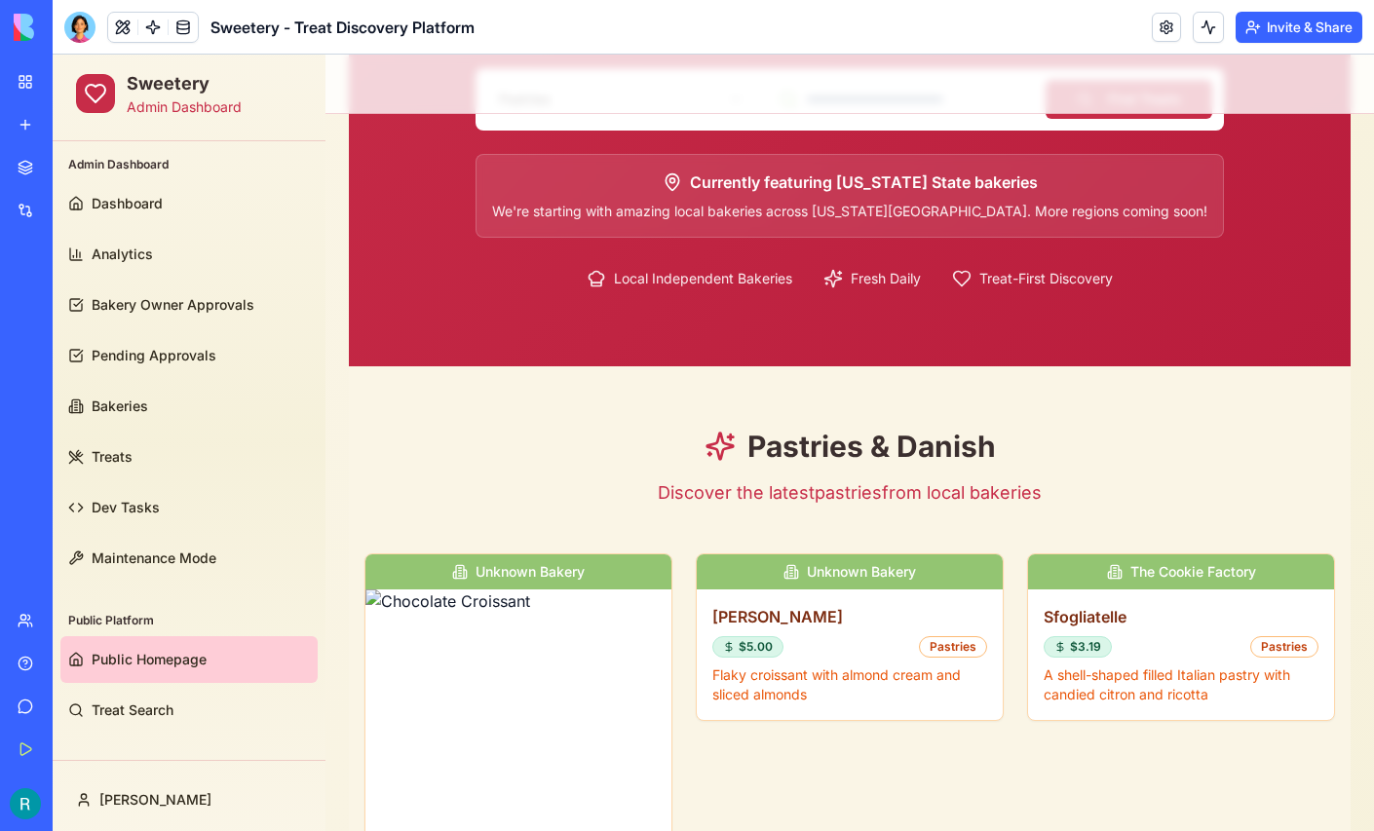
scroll to position [0, 0]
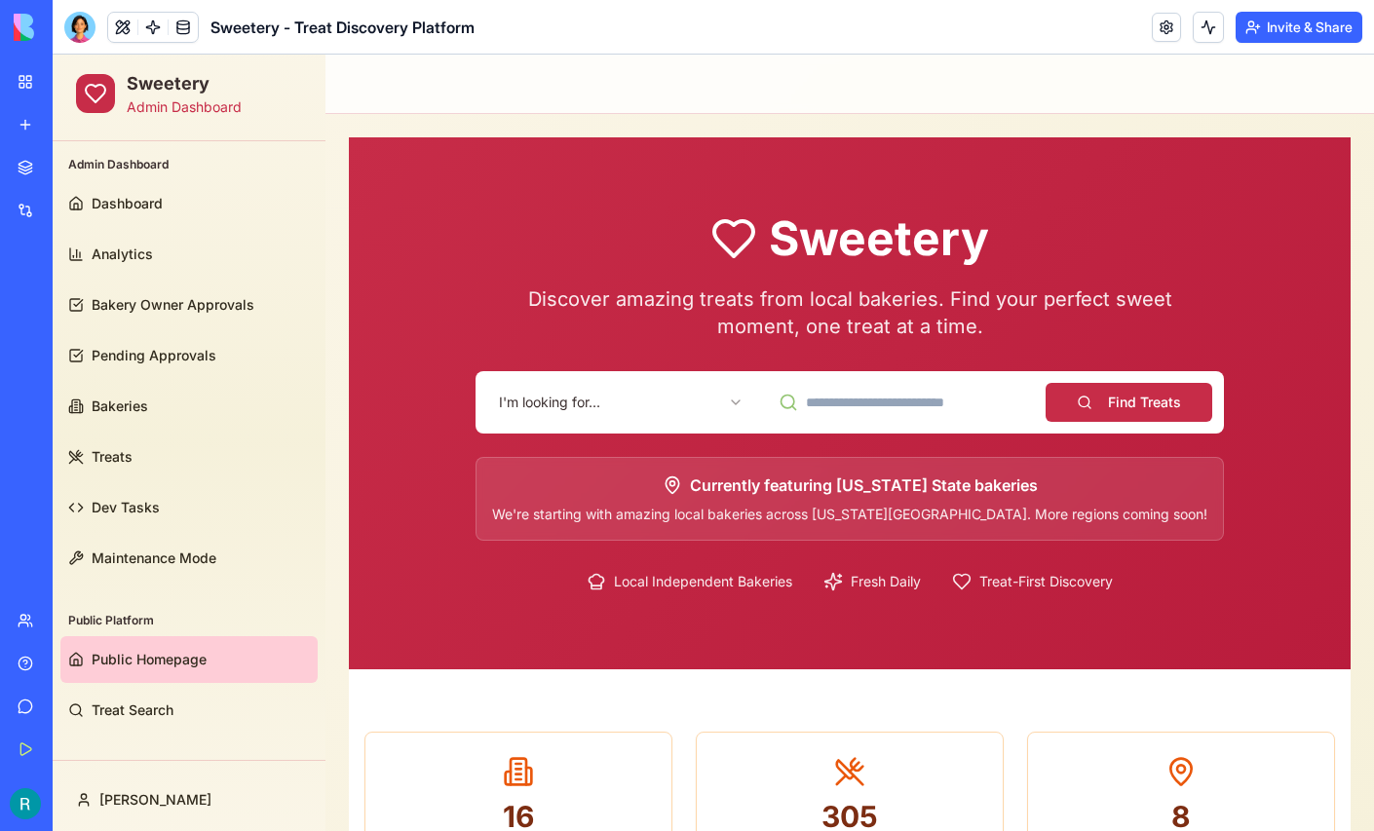
click at [712, 403] on html "Sweetery Admin Dashboard Admin Dashboard Dashboard Analytics Bakery Owner Appro…" at bounding box center [714, 759] width 1322 height 1409
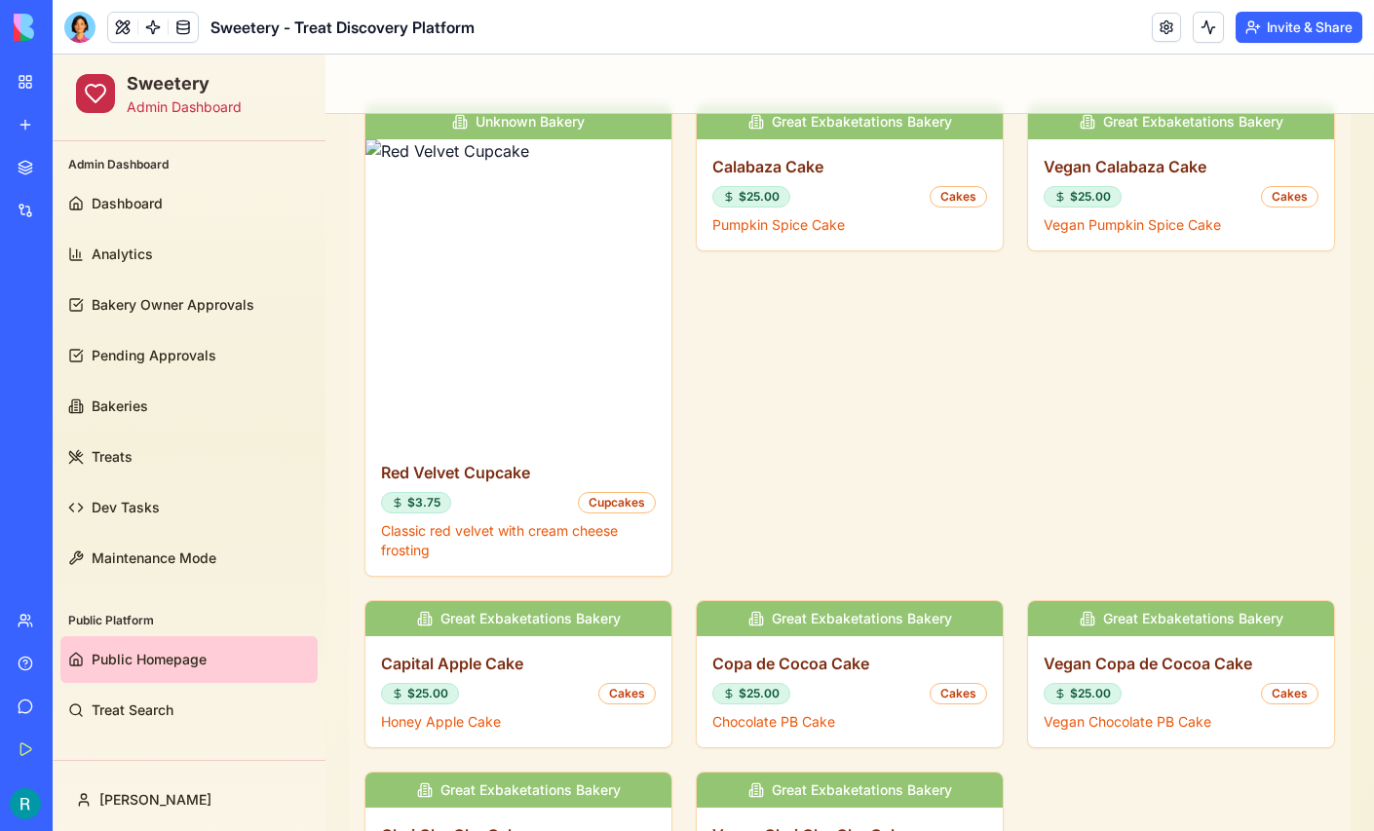
scroll to position [756, 0]
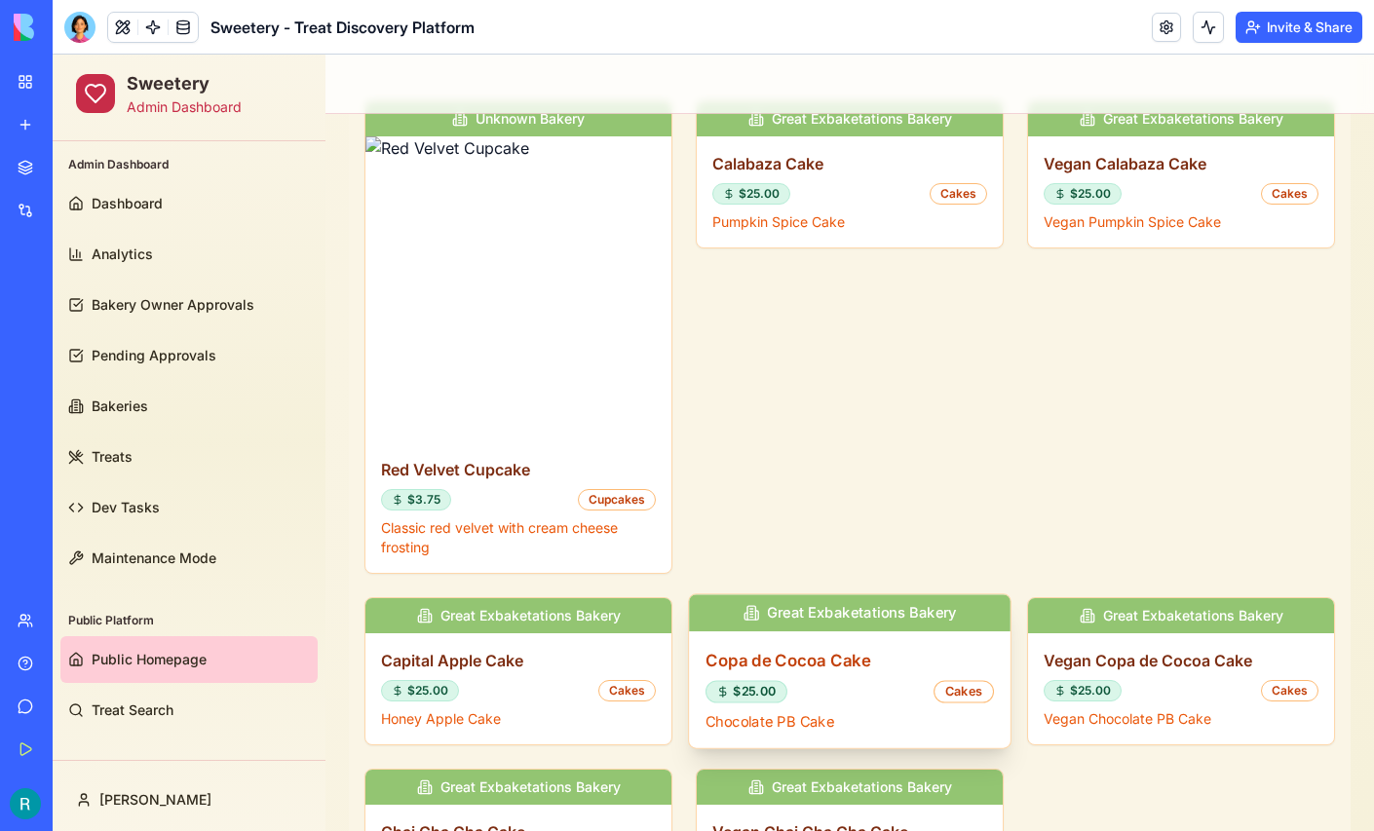
click at [859, 620] on span "Great Exbaketations Bakery" at bounding box center [861, 613] width 189 height 20
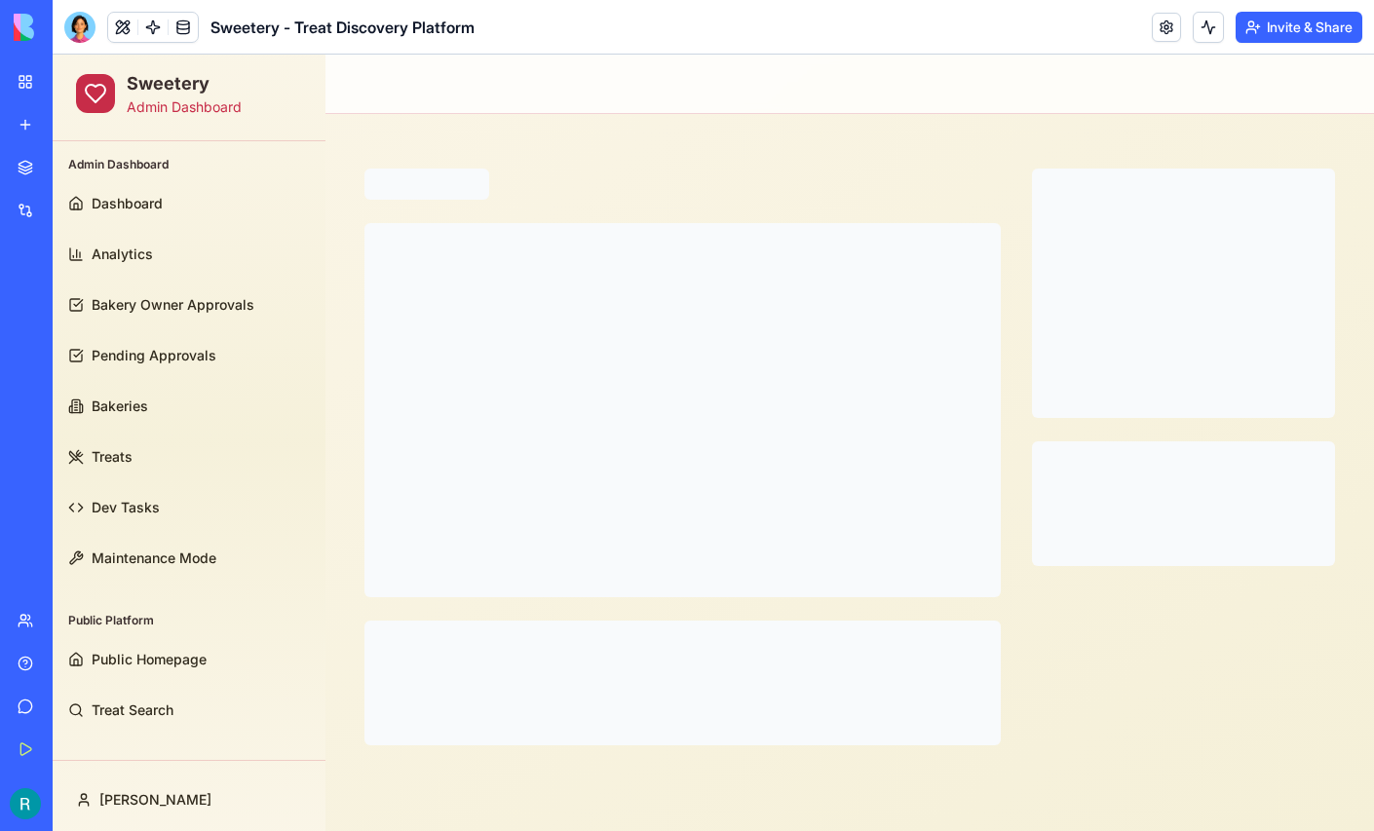
scroll to position [0, 0]
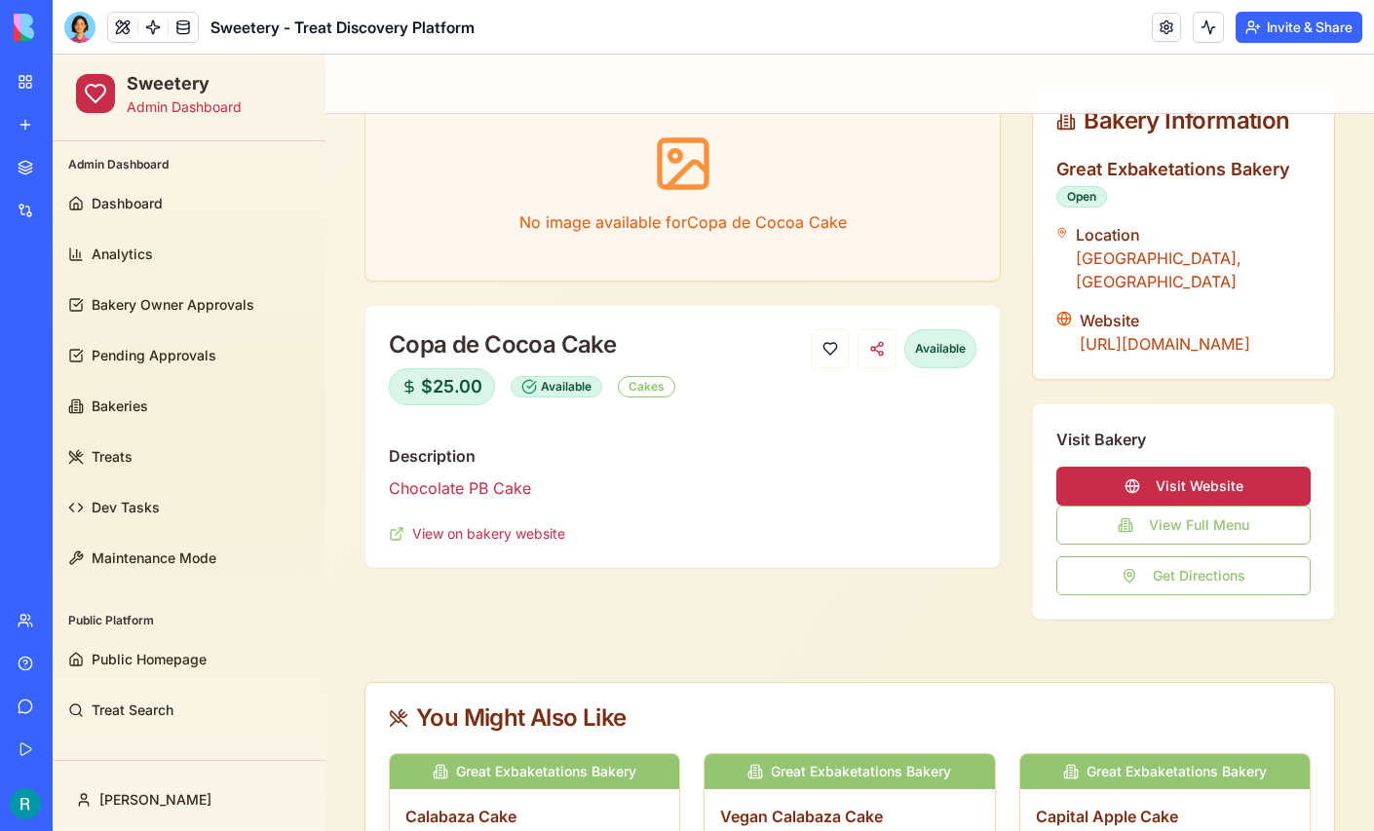
scroll to position [144, 0]
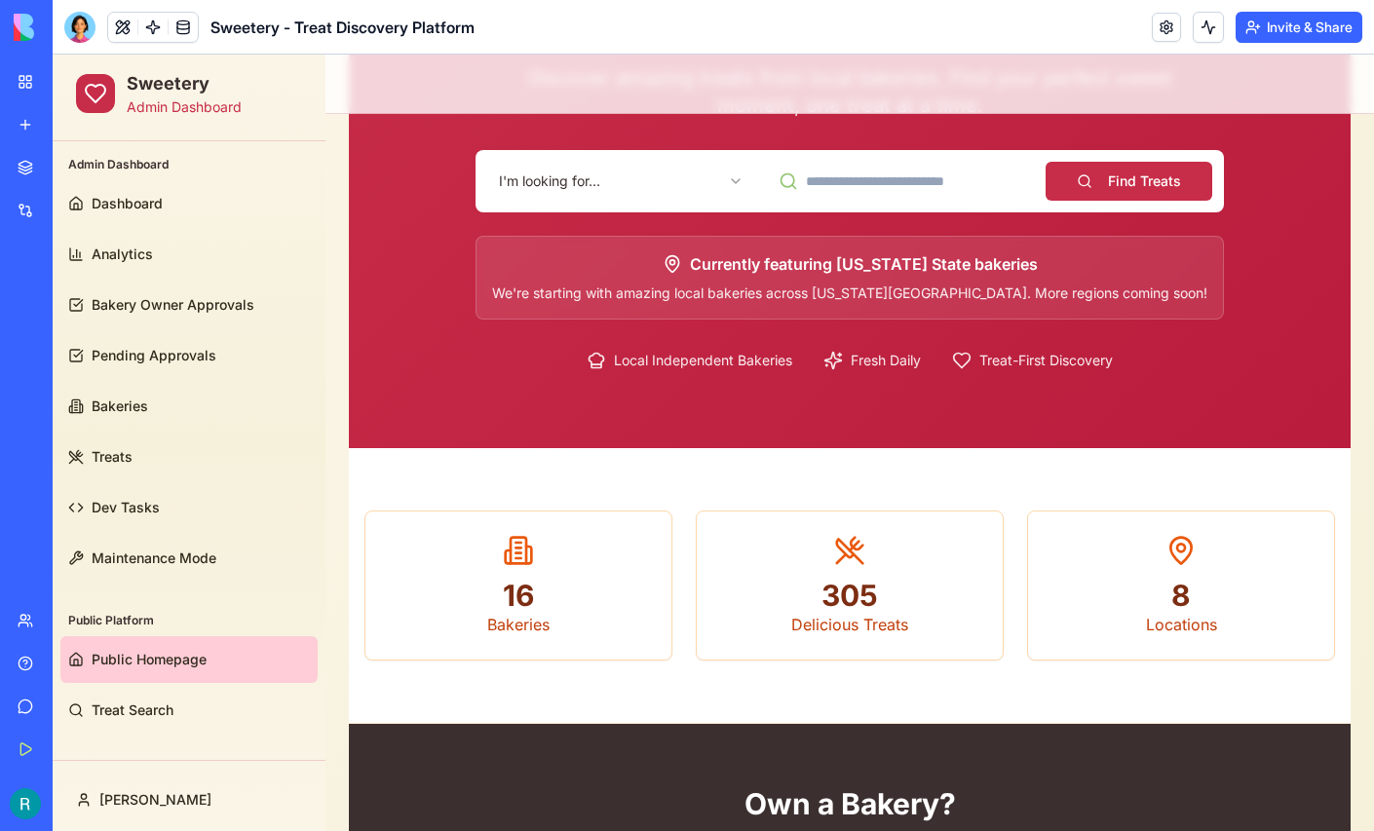
scroll to position [220, 0]
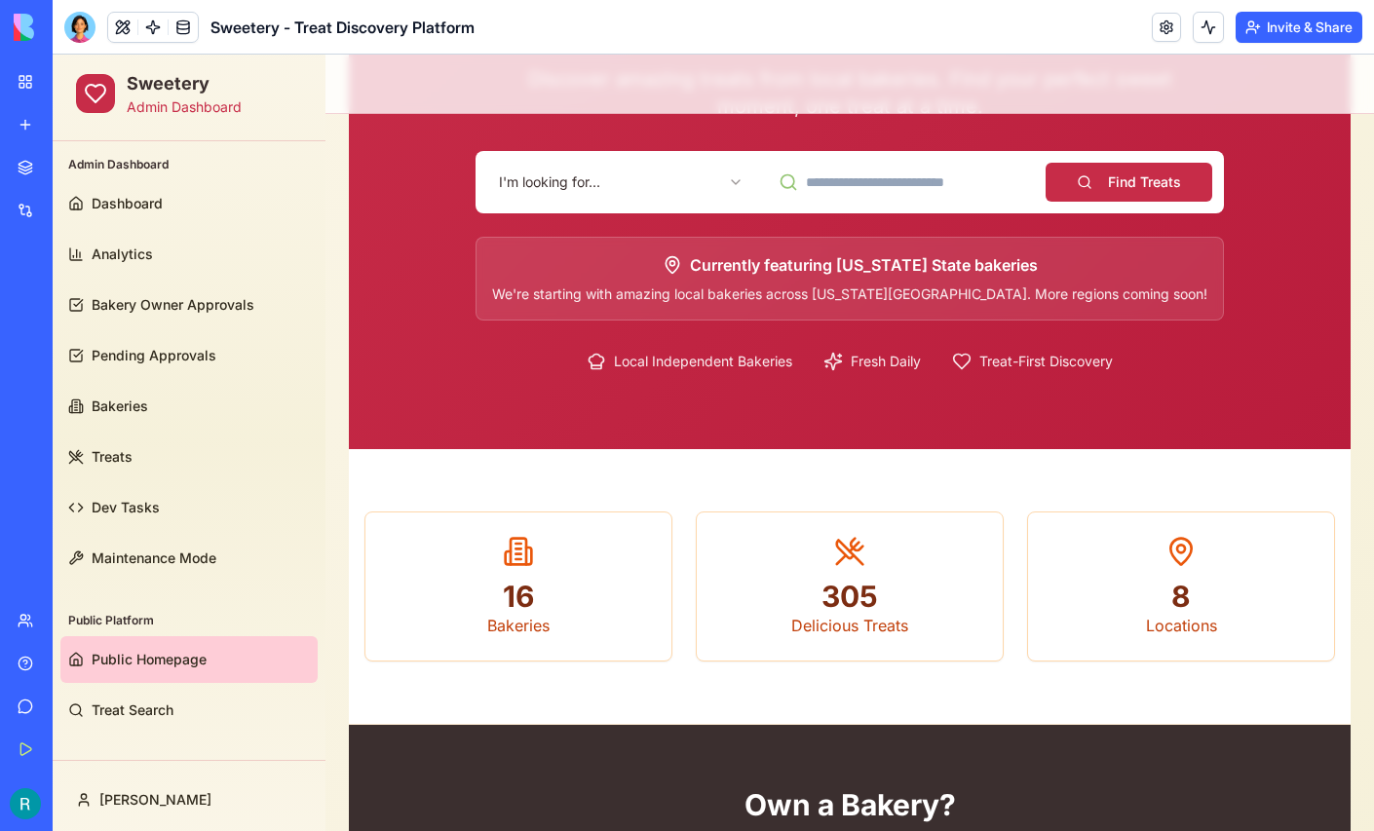
click at [622, 192] on html "Sweetery Admin Dashboard Admin Dashboard Dashboard Analytics Bakery Owner Appro…" at bounding box center [714, 538] width 1322 height 1409
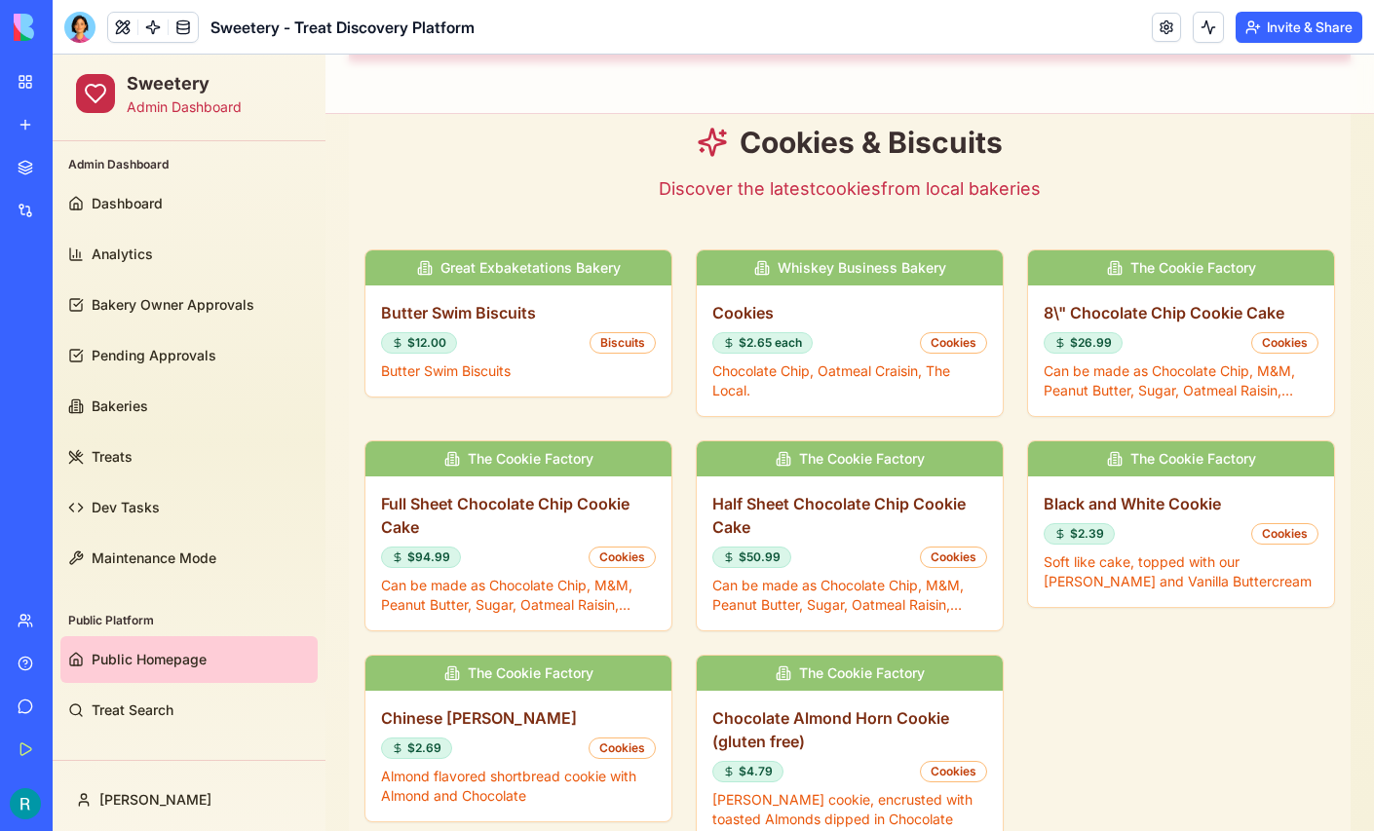
scroll to position [609, 0]
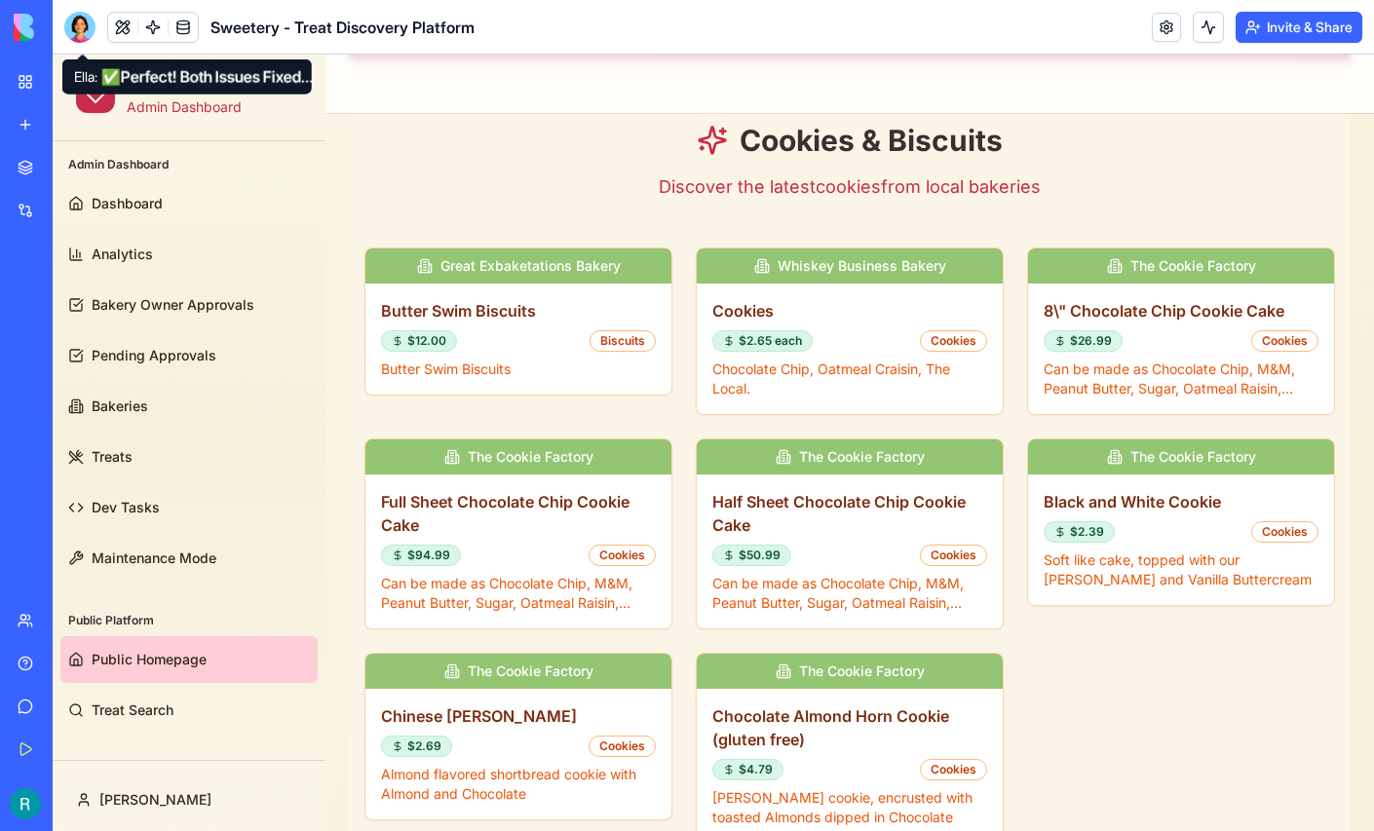
click at [83, 34] on div at bounding box center [79, 27] width 31 height 31
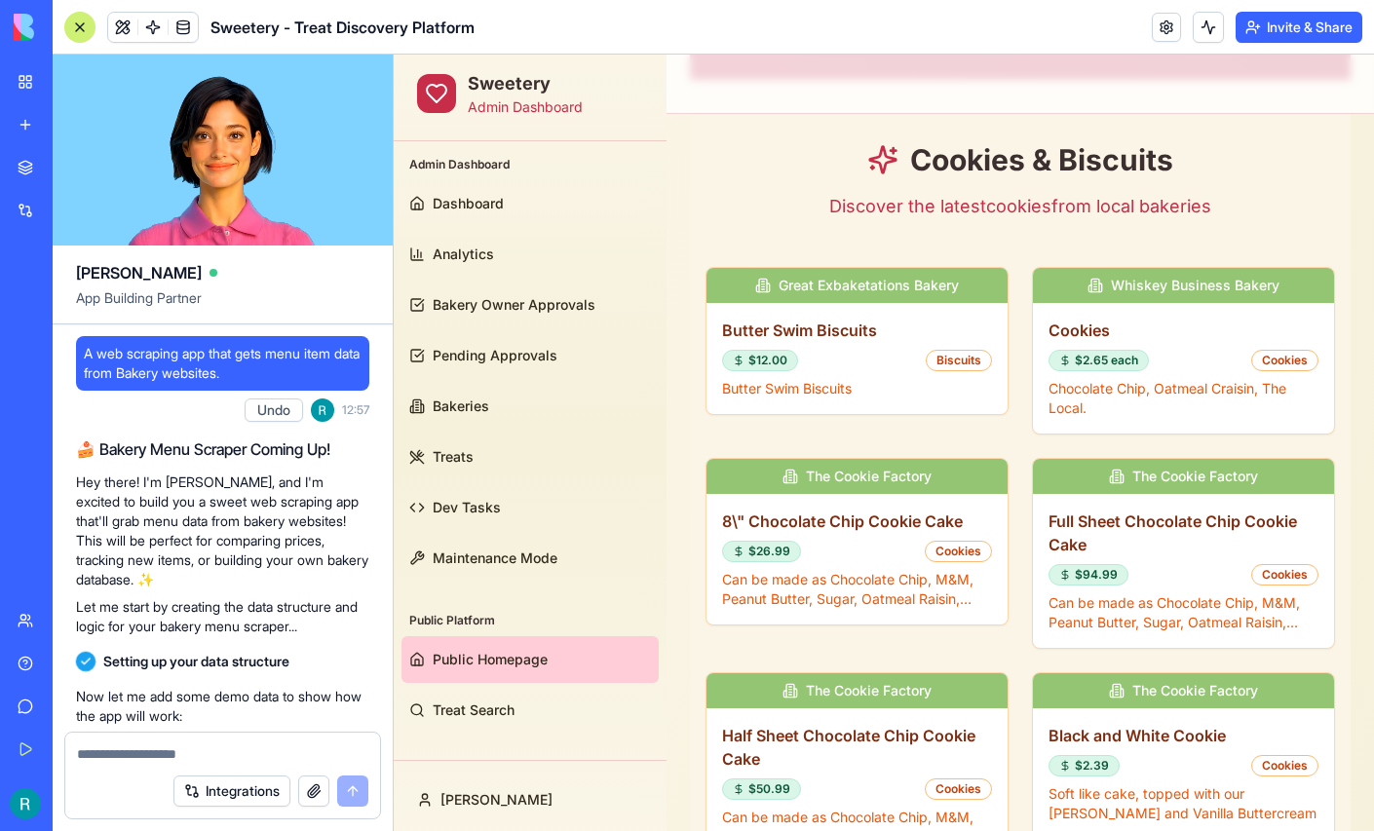
scroll to position [202627, 0]
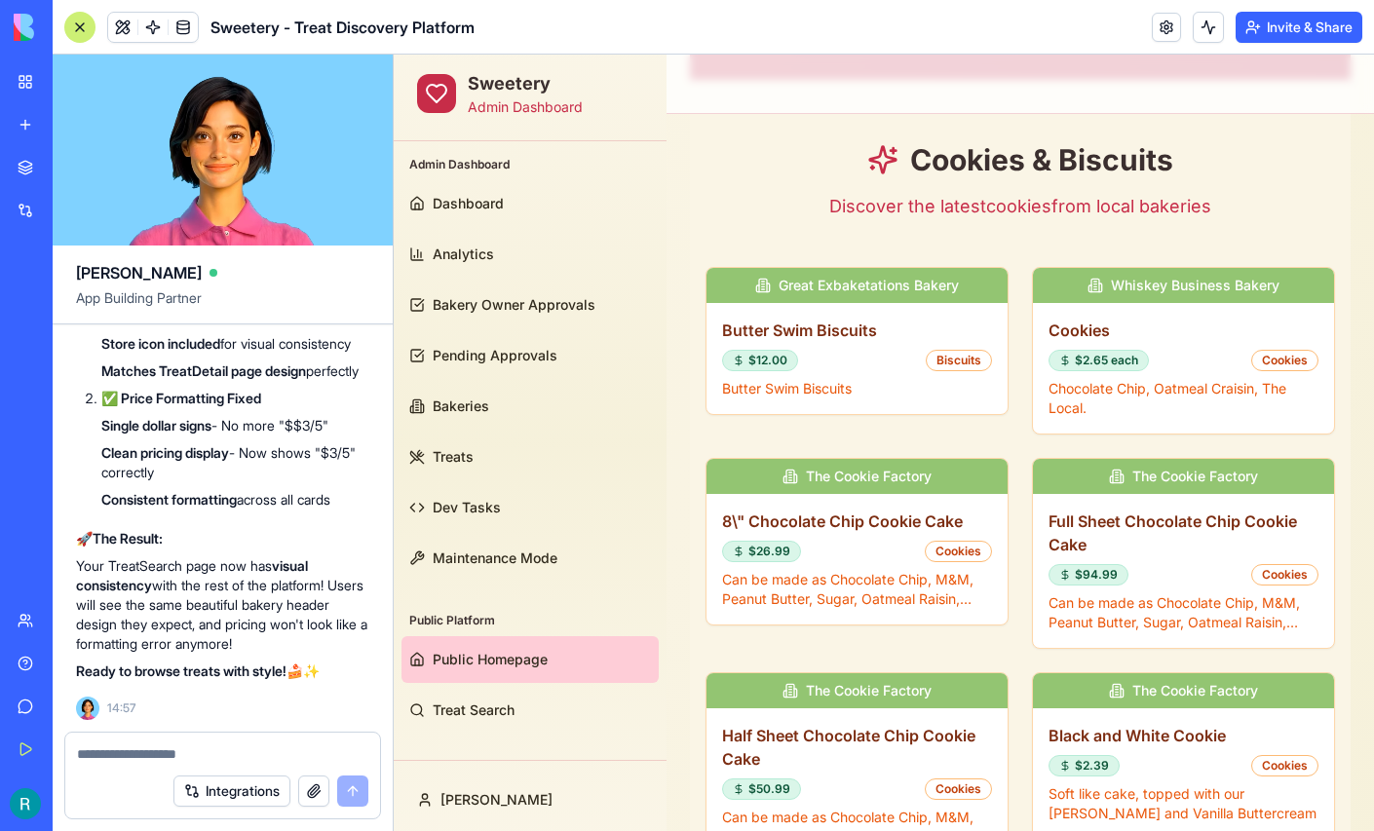
click at [121, 752] on textarea at bounding box center [222, 754] width 291 height 19
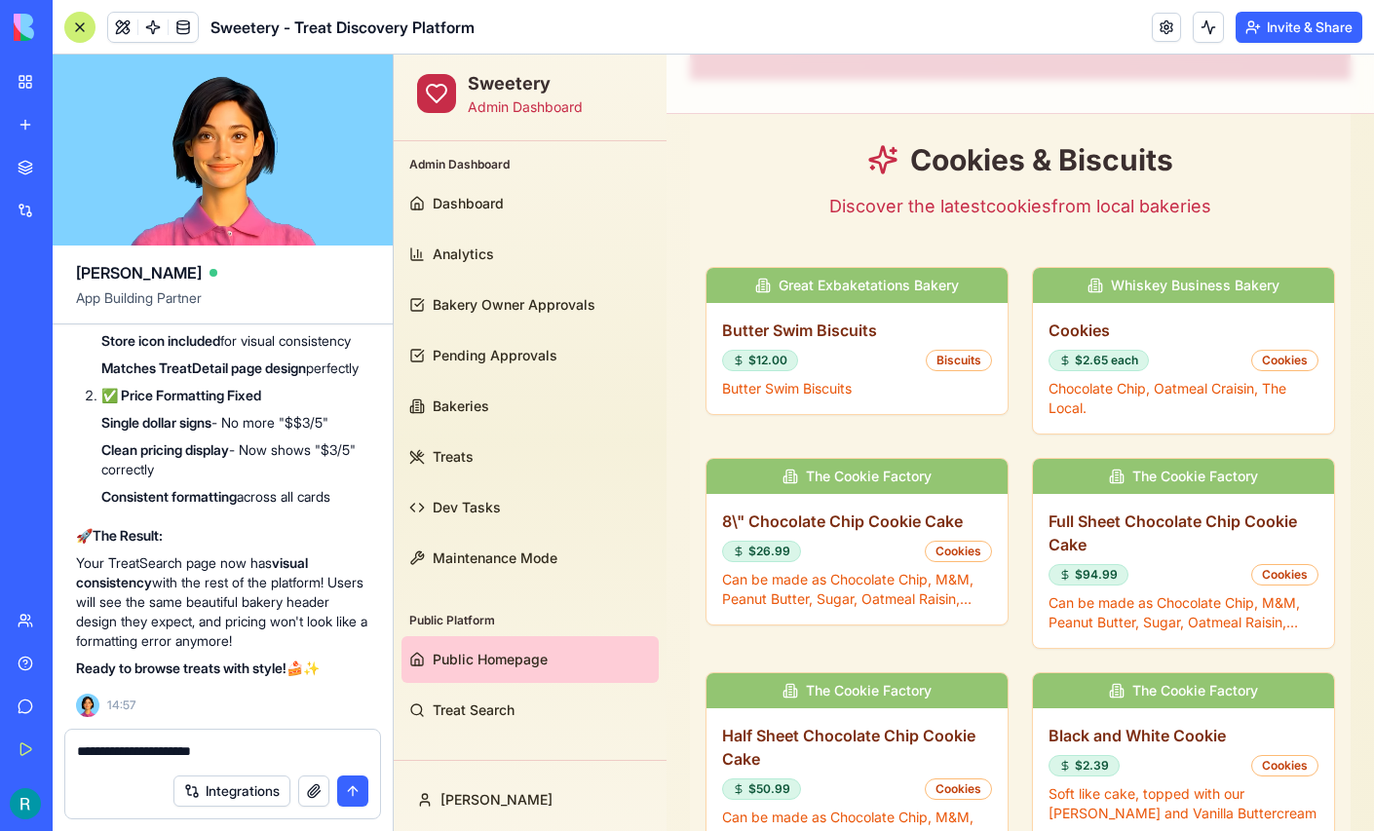
scroll to position [202136, 0]
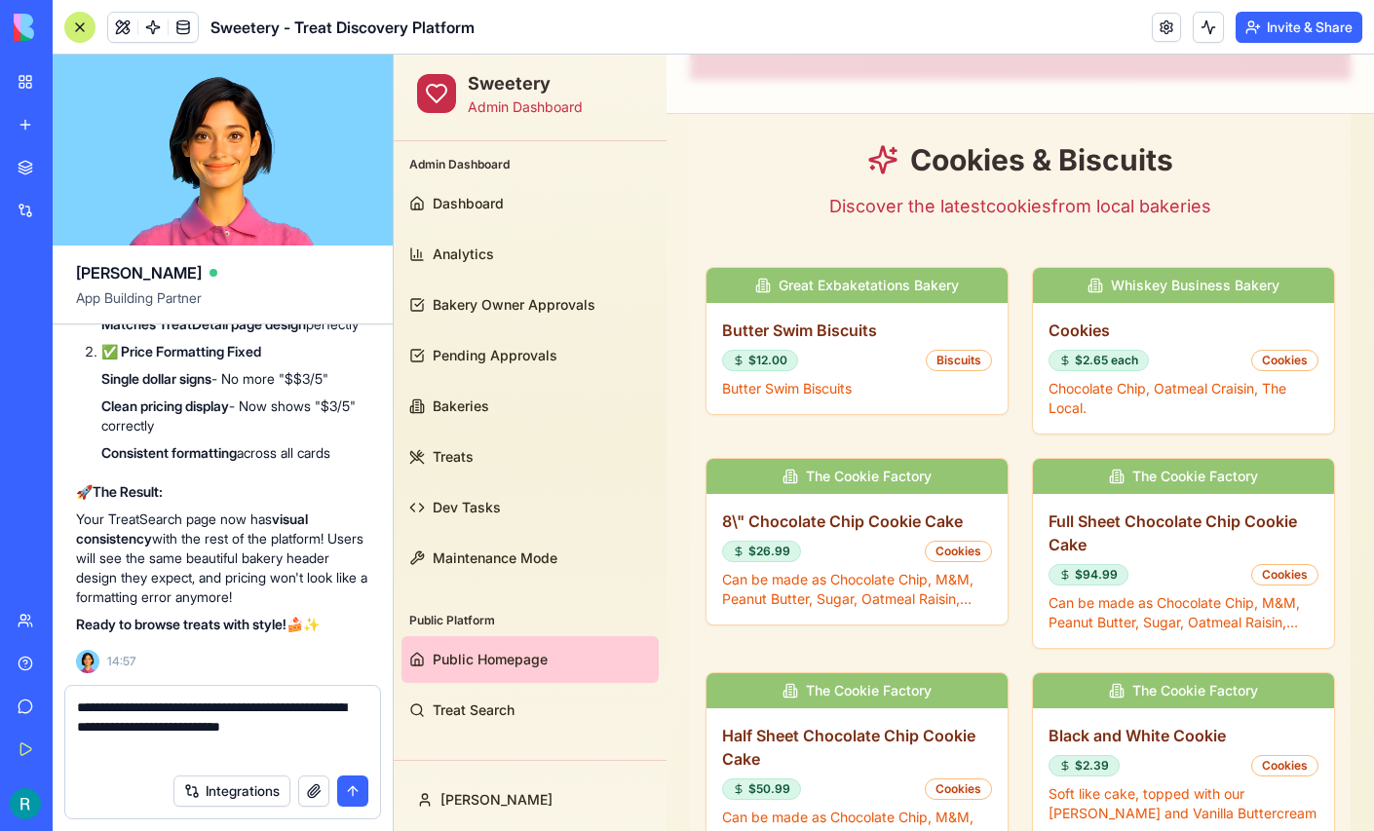
paste textarea "*******"
click at [123, 741] on textarea "**********" at bounding box center [220, 731] width 287 height 66
click at [208, 743] on textarea "**********" at bounding box center [220, 731] width 287 height 66
click at [206, 740] on textarea "**********" at bounding box center [220, 731] width 287 height 66
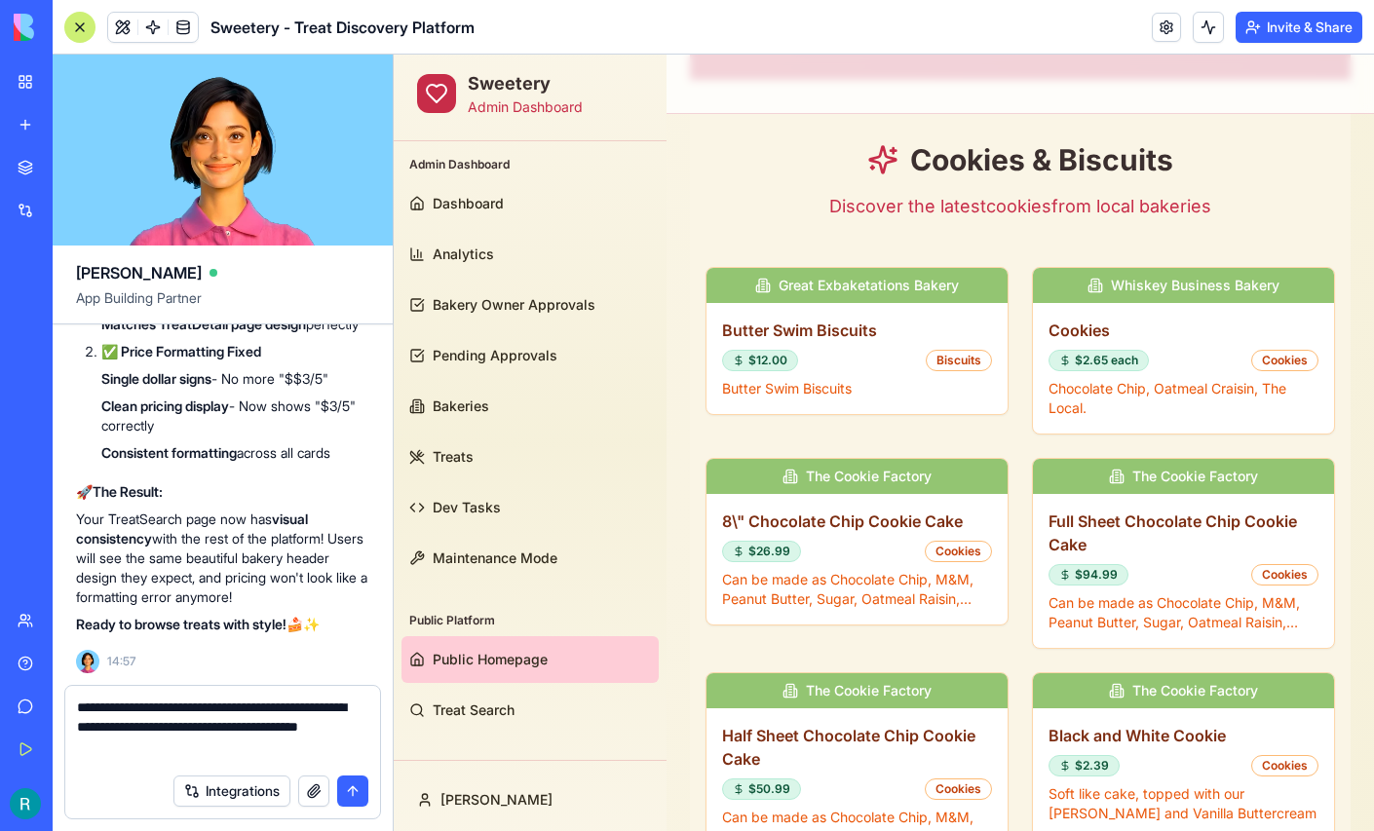
click at [362, 722] on textarea "**********" at bounding box center [220, 731] width 287 height 66
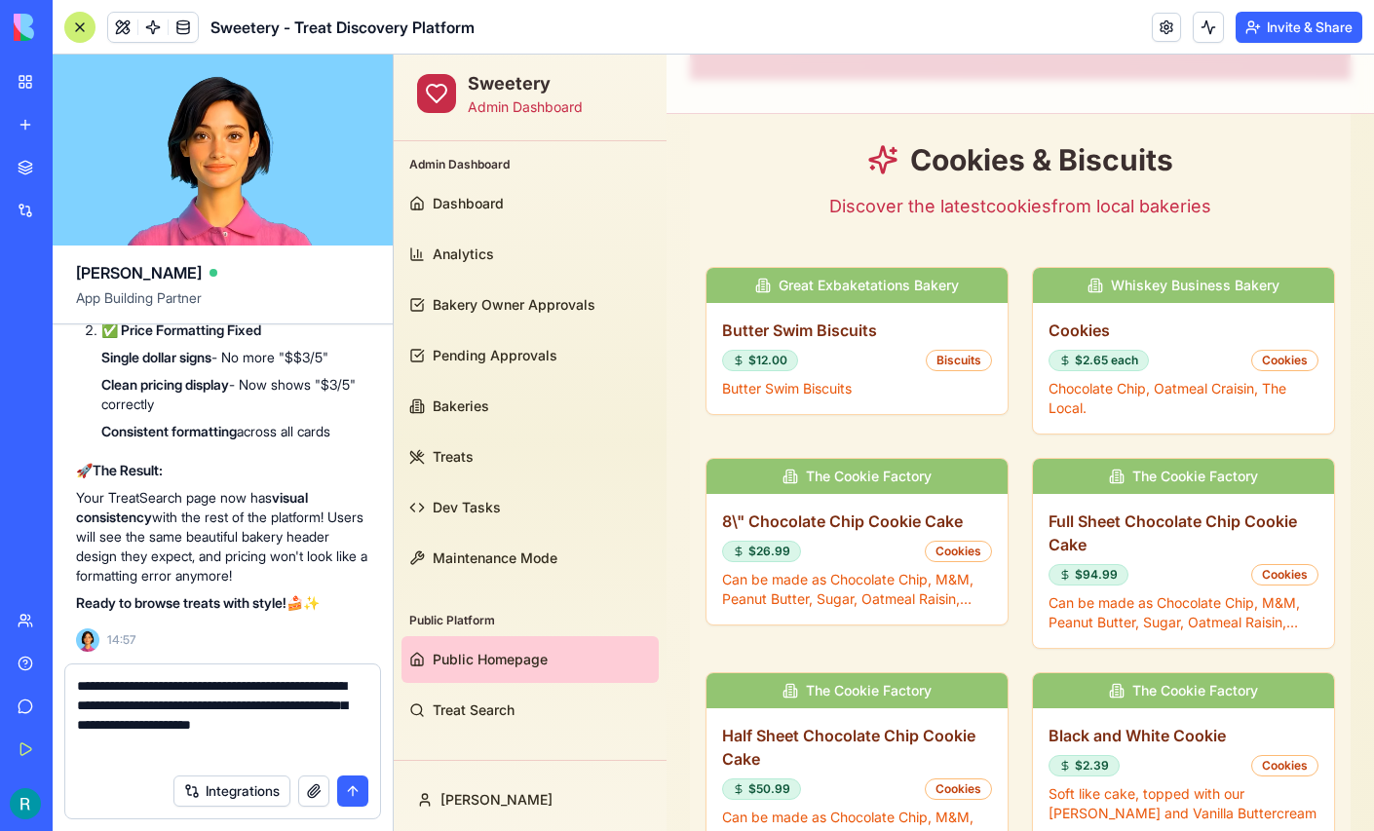
click at [289, 746] on textarea "**********" at bounding box center [220, 720] width 287 height 88
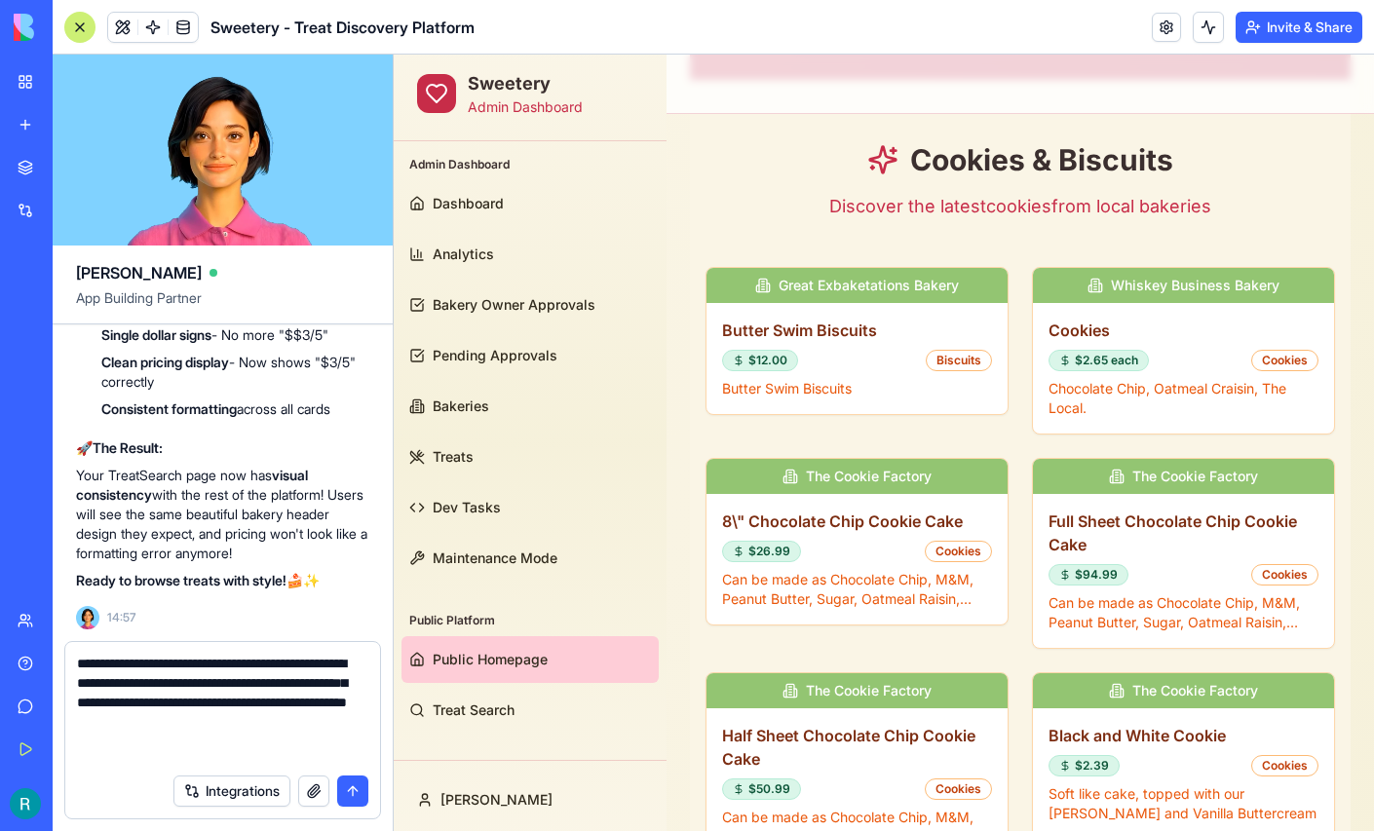
type textarea "**********"
click at [304, 790] on button "button" at bounding box center [313, 791] width 31 height 31
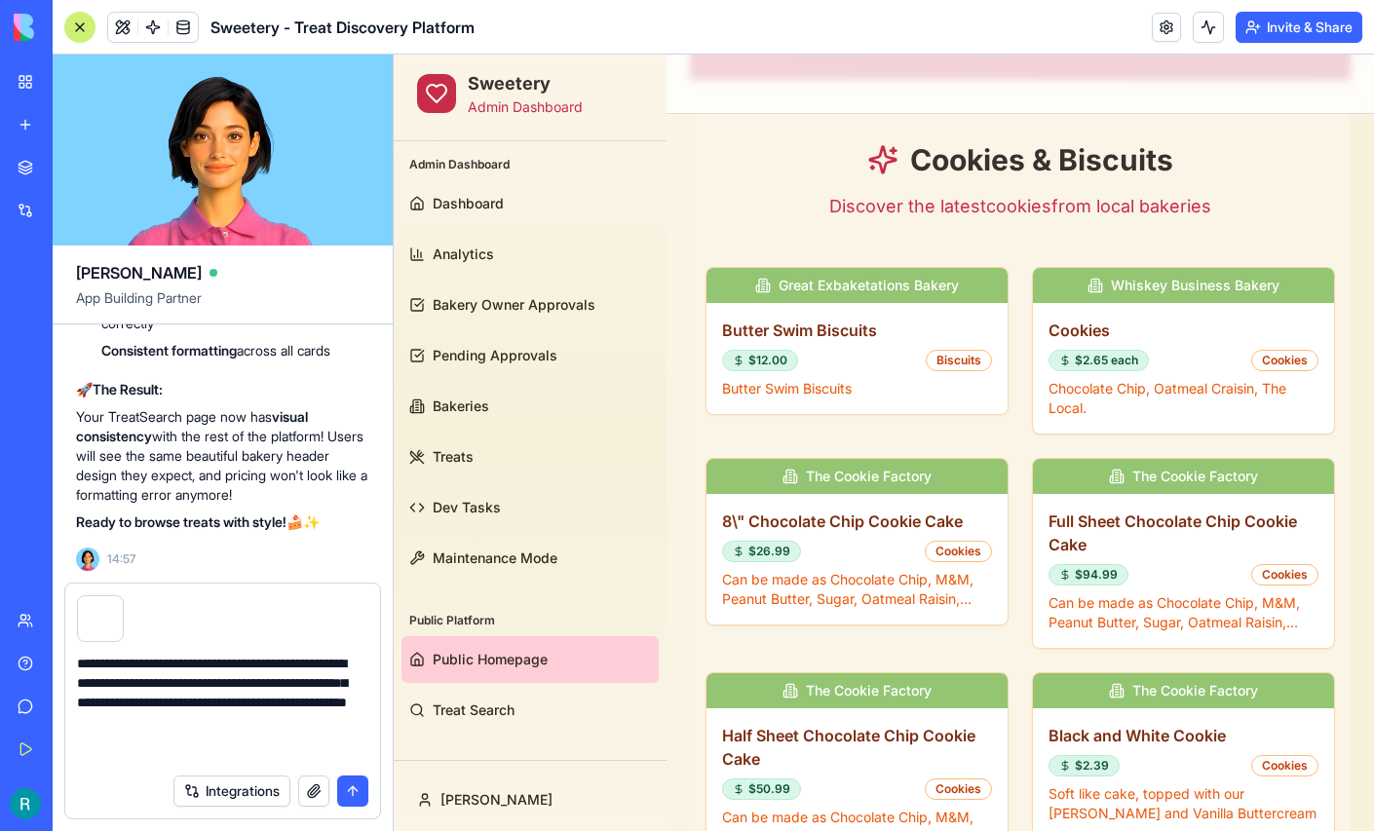
click at [345, 782] on button "submit" at bounding box center [352, 791] width 31 height 31
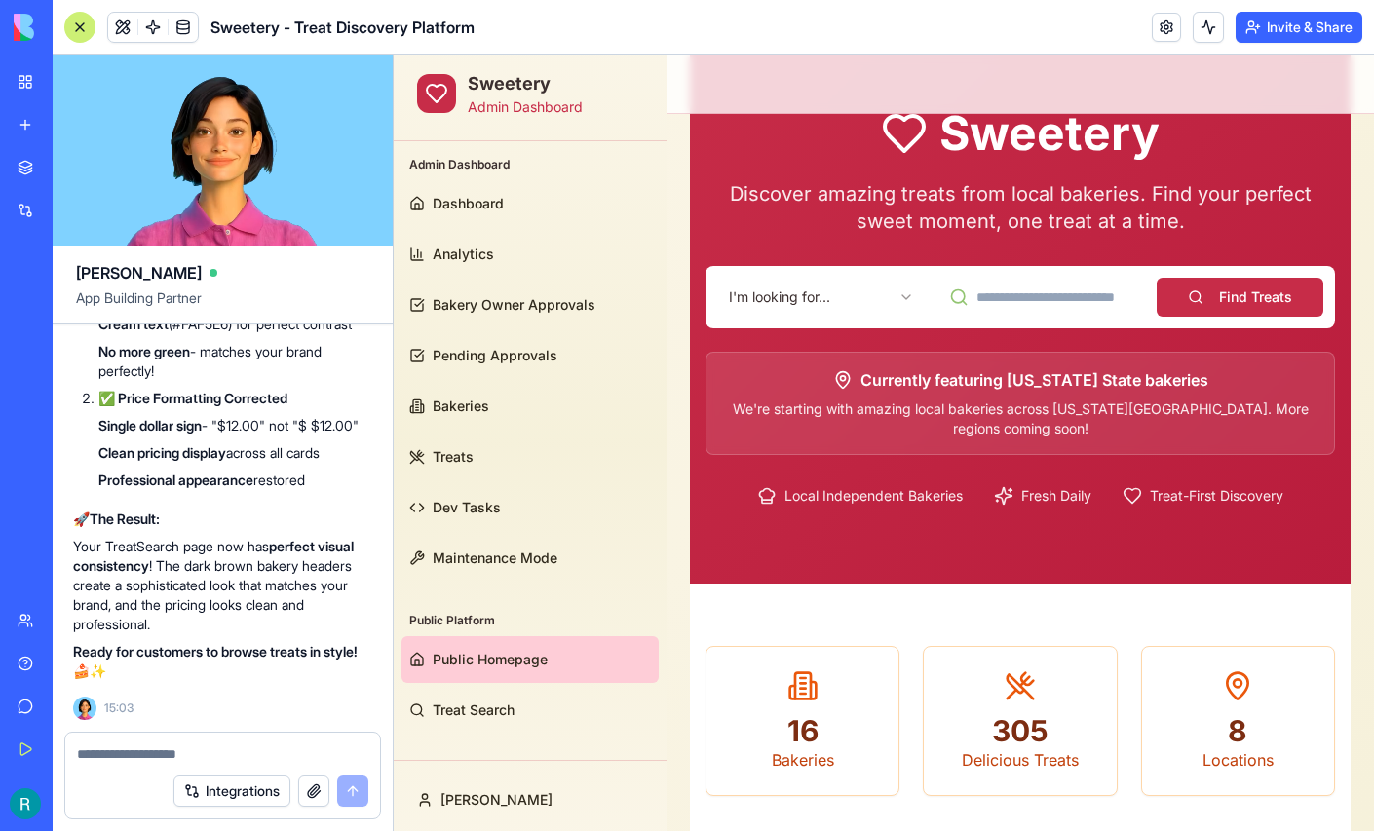
scroll to position [0, 0]
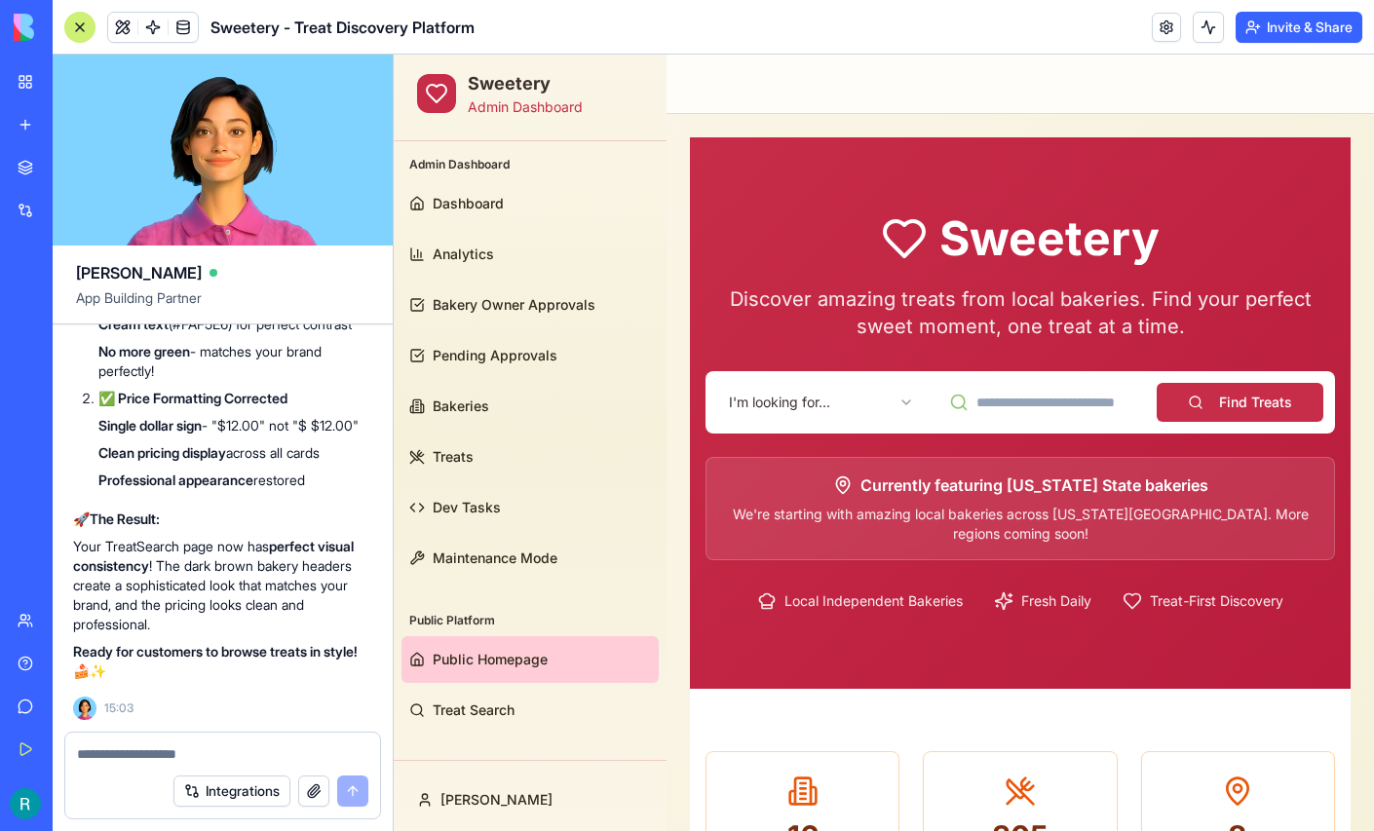
click at [794, 404] on html "Sweetery Admin Dashboard Admin Dashboard Dashboard Analytics Bakery Owner Appro…" at bounding box center [884, 783] width 980 height 1456
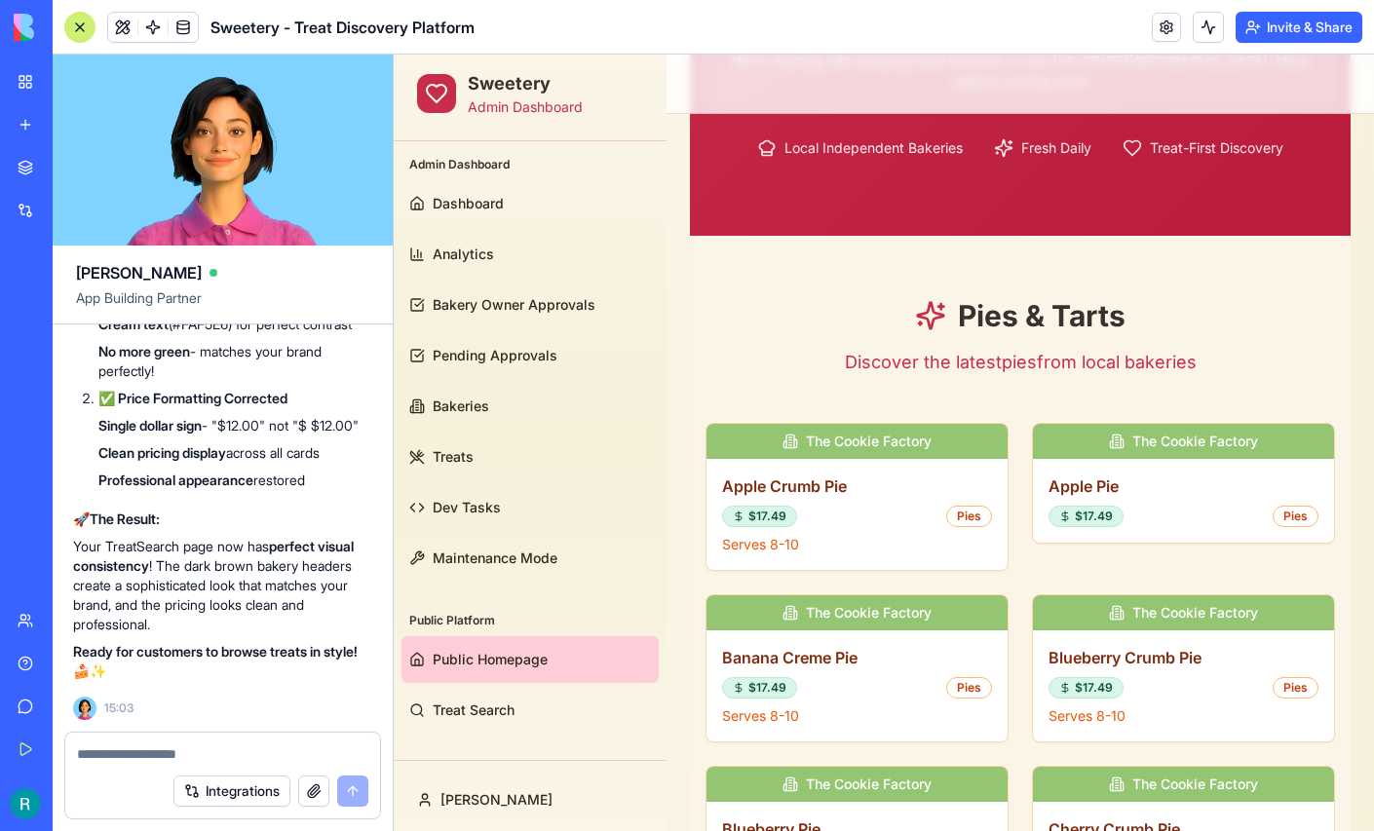
scroll to position [461, 0]
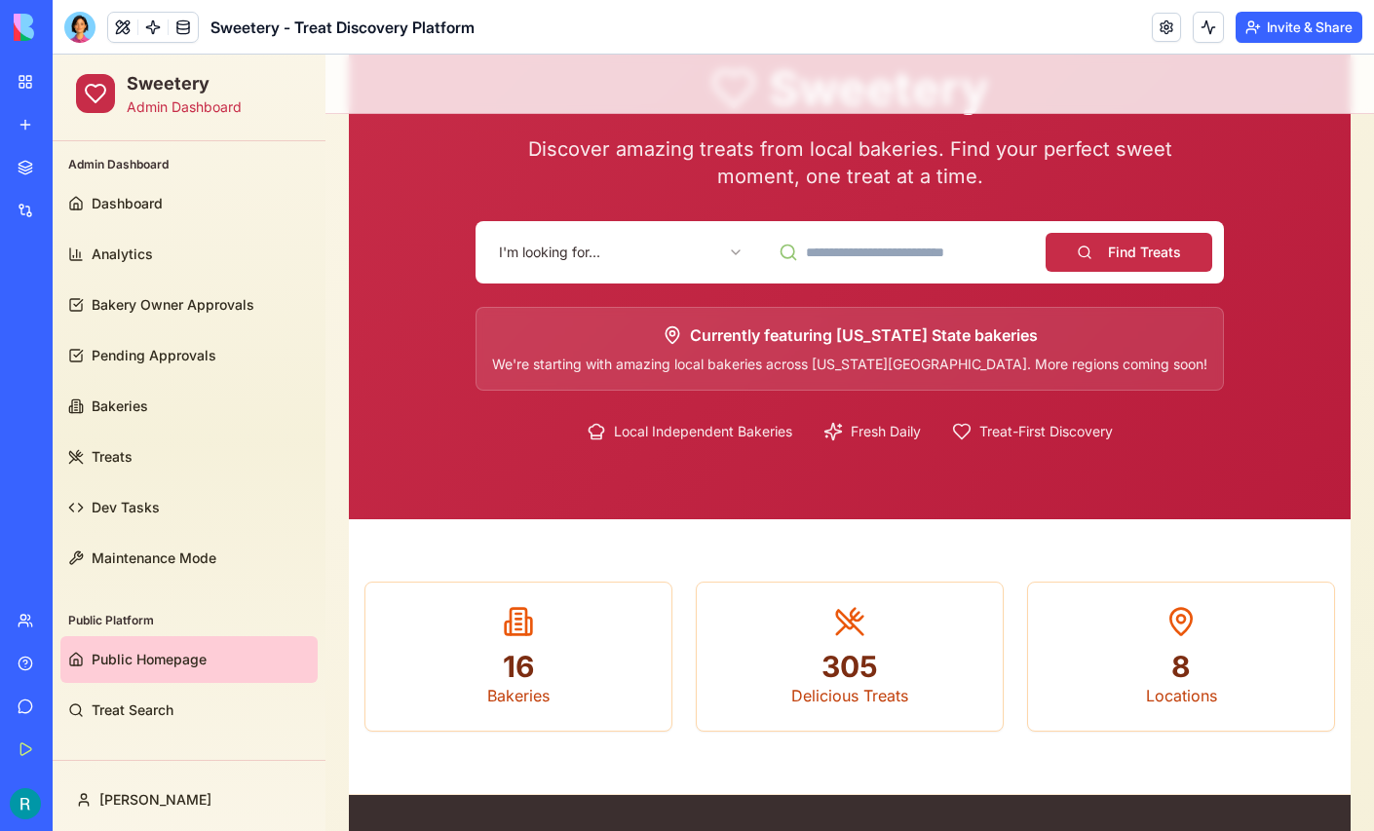
scroll to position [149, 0]
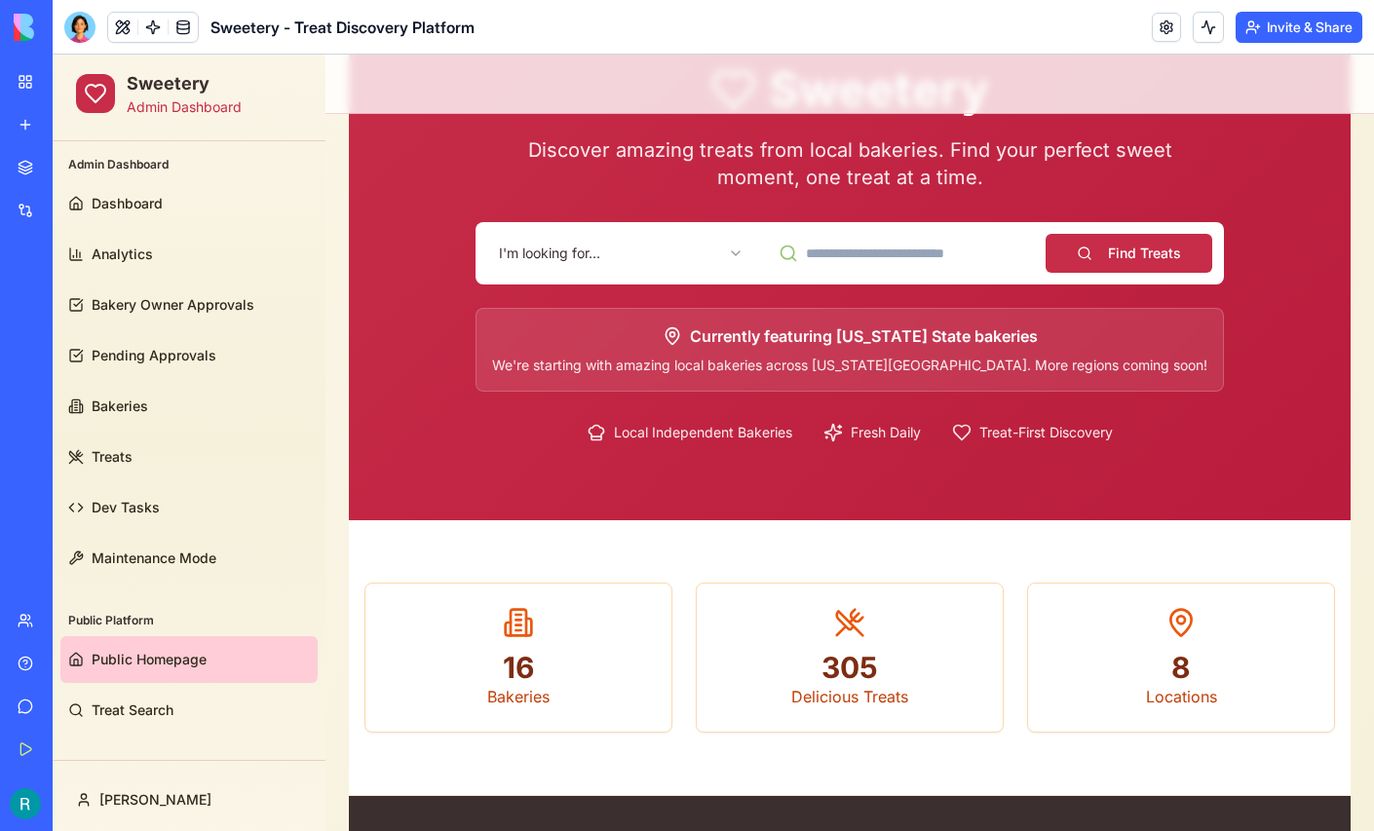
click at [594, 265] on body "Sweetery Admin Dashboard Admin Dashboard Dashboard Analytics Bakery Owner Appro…" at bounding box center [714, 609] width 1322 height 1409
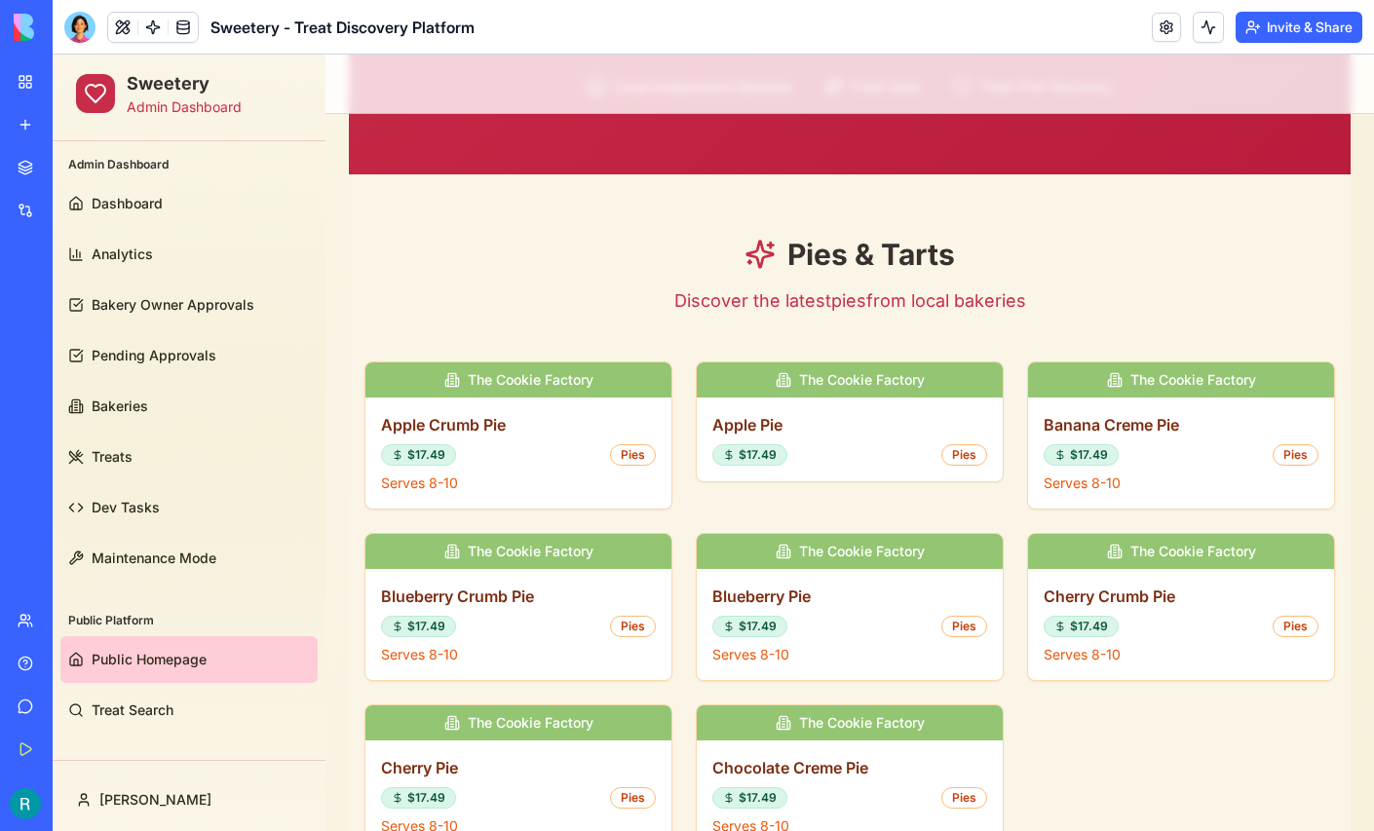
scroll to position [490, 0]
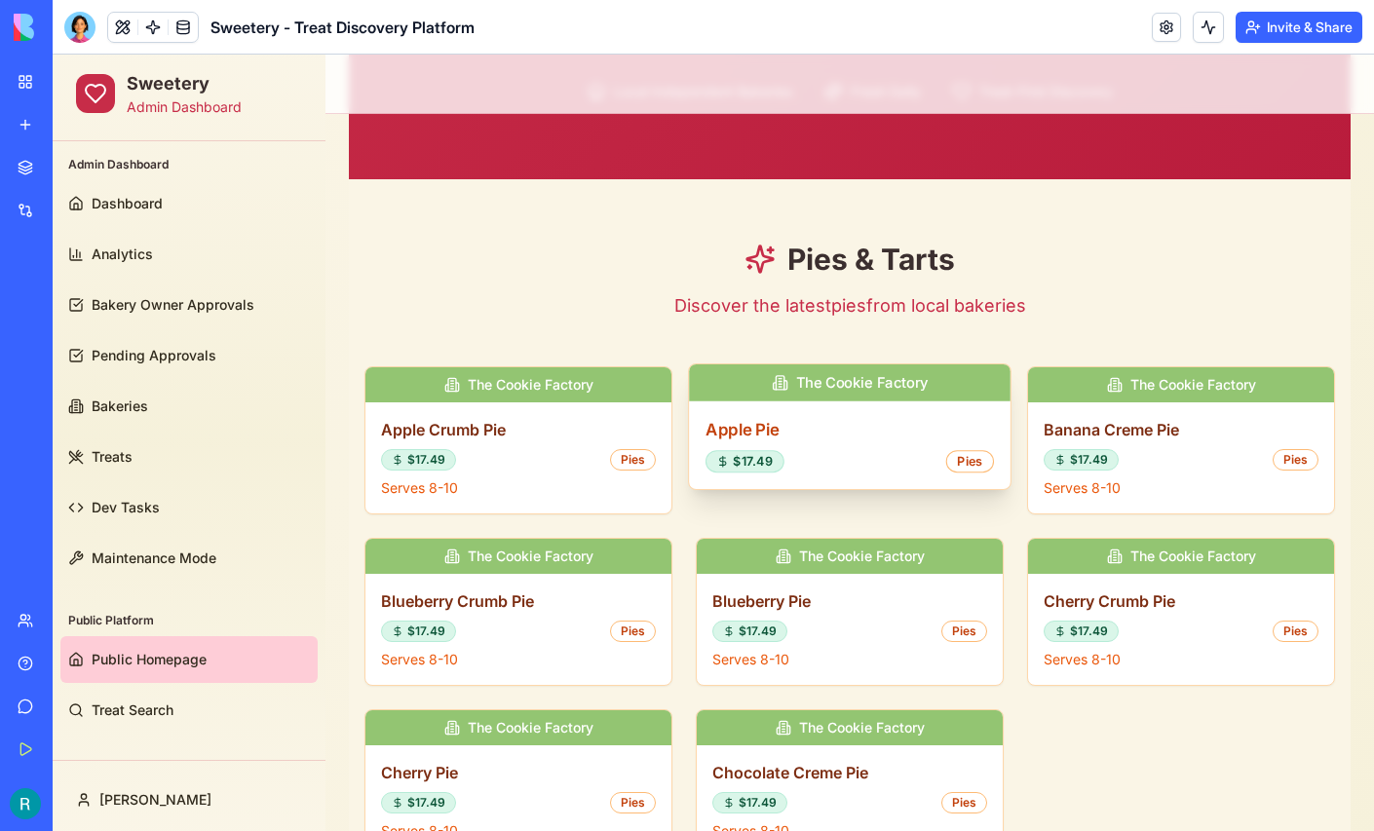
click at [793, 403] on div "Apple Pie $17.49 Pies" at bounding box center [850, 446] width 322 height 88
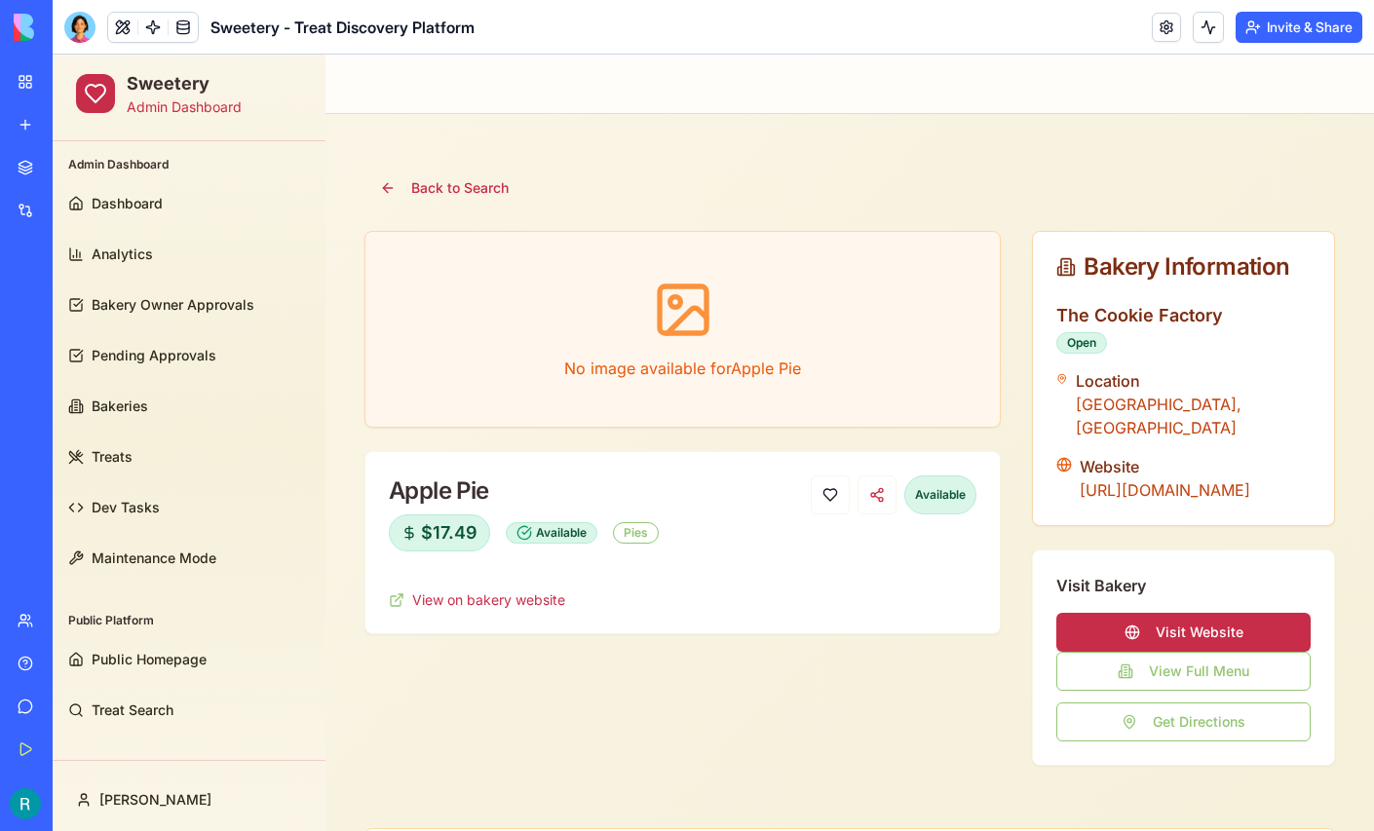
scroll to position [339, 0]
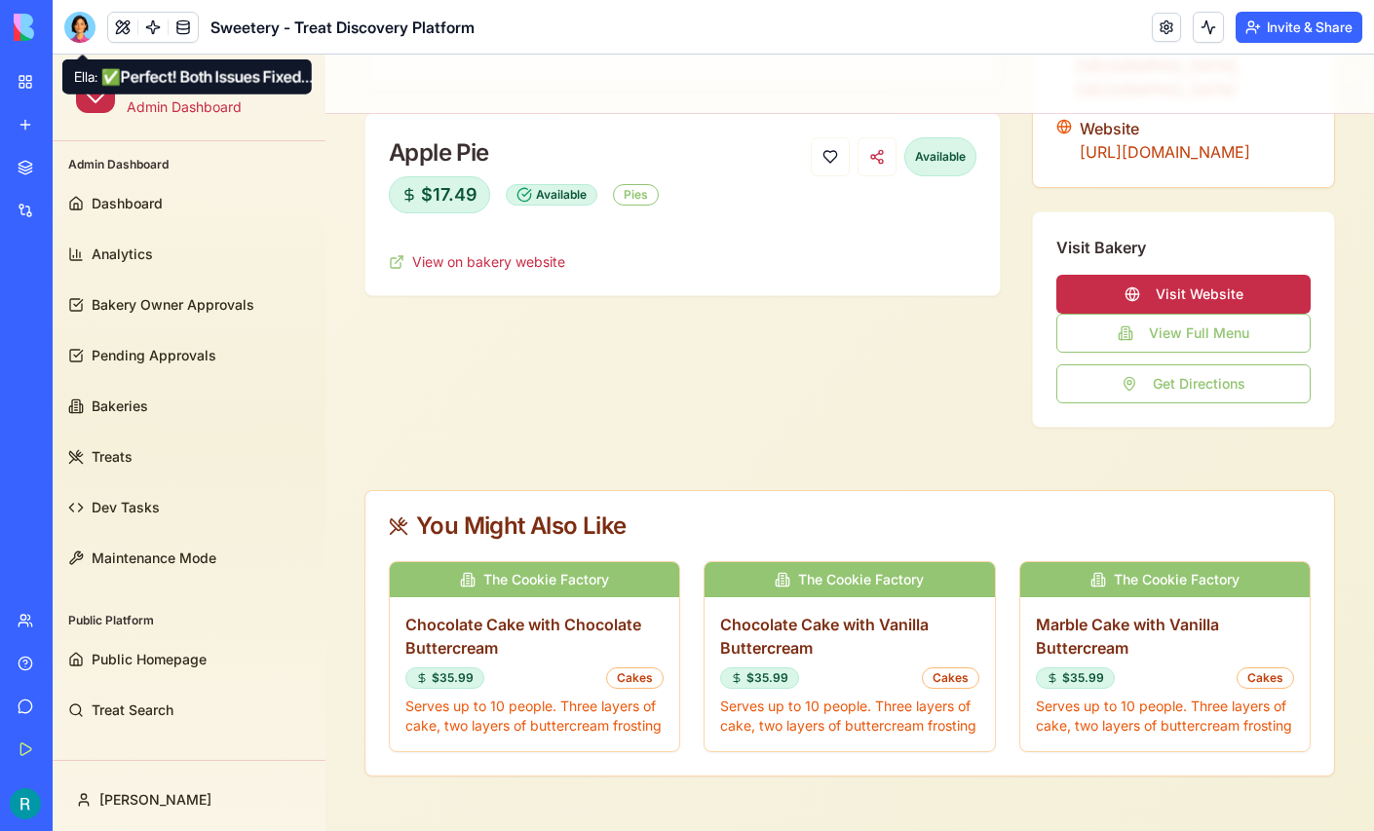
click at [73, 29] on div at bounding box center [79, 27] width 31 height 31
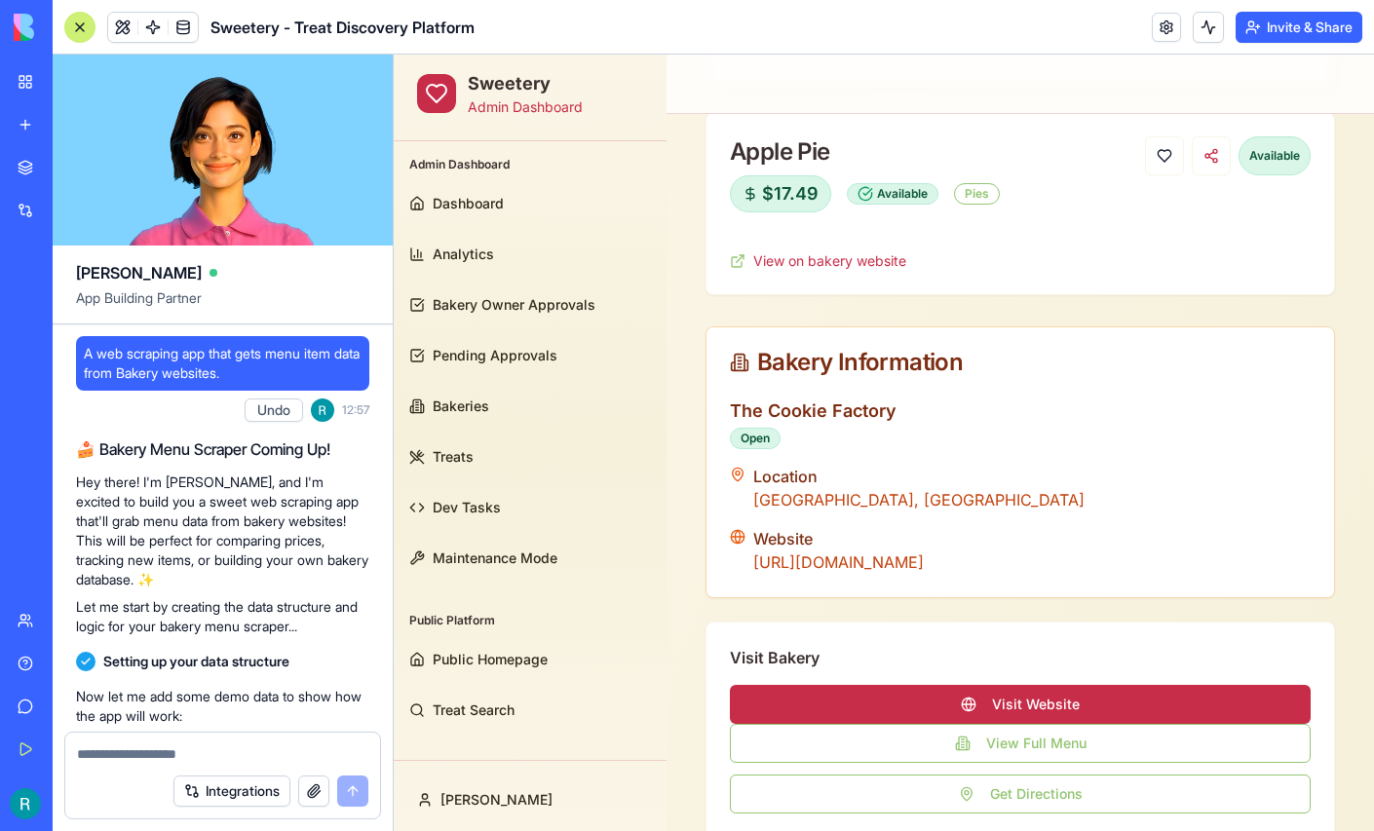
scroll to position [0, 0]
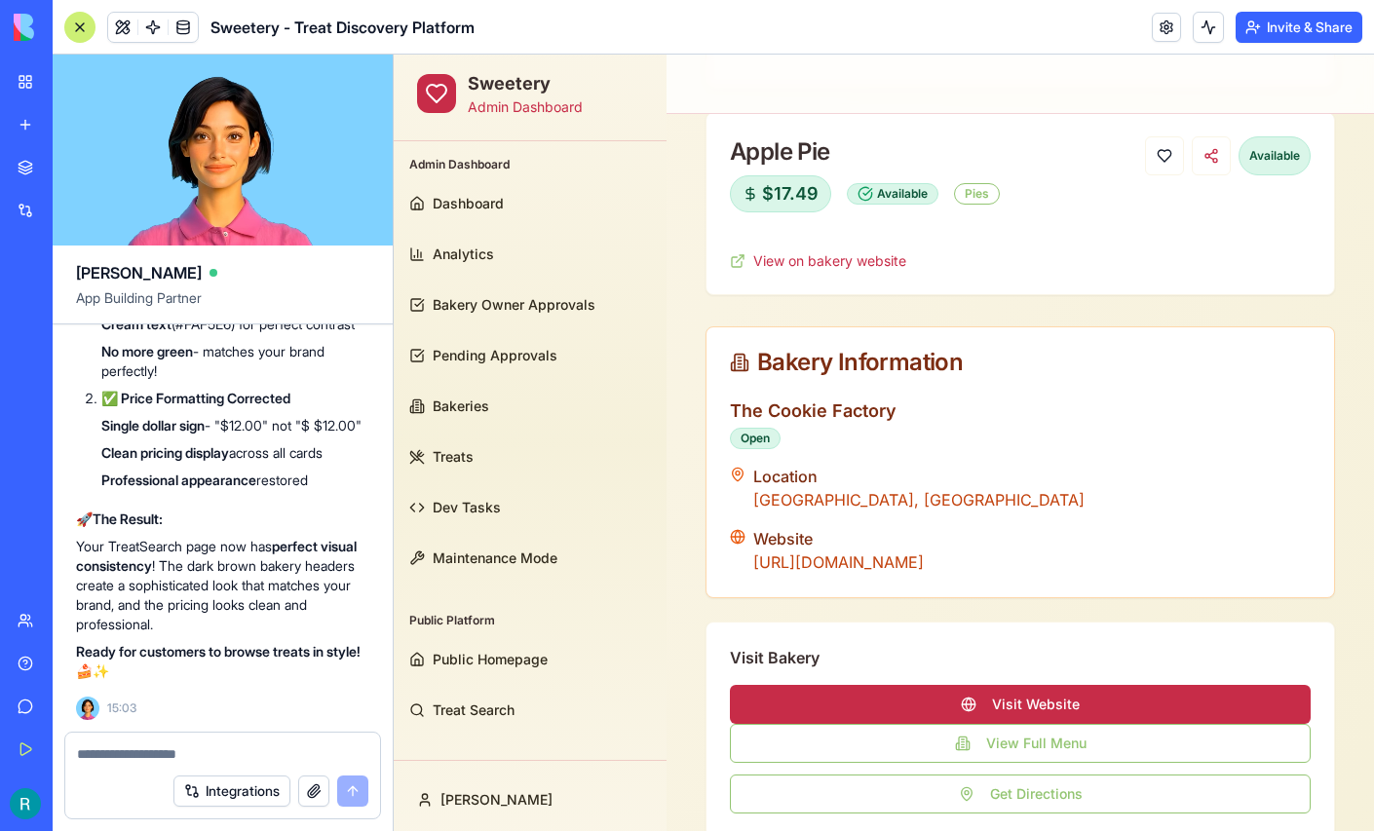
click at [126, 746] on textarea at bounding box center [222, 754] width 291 height 19
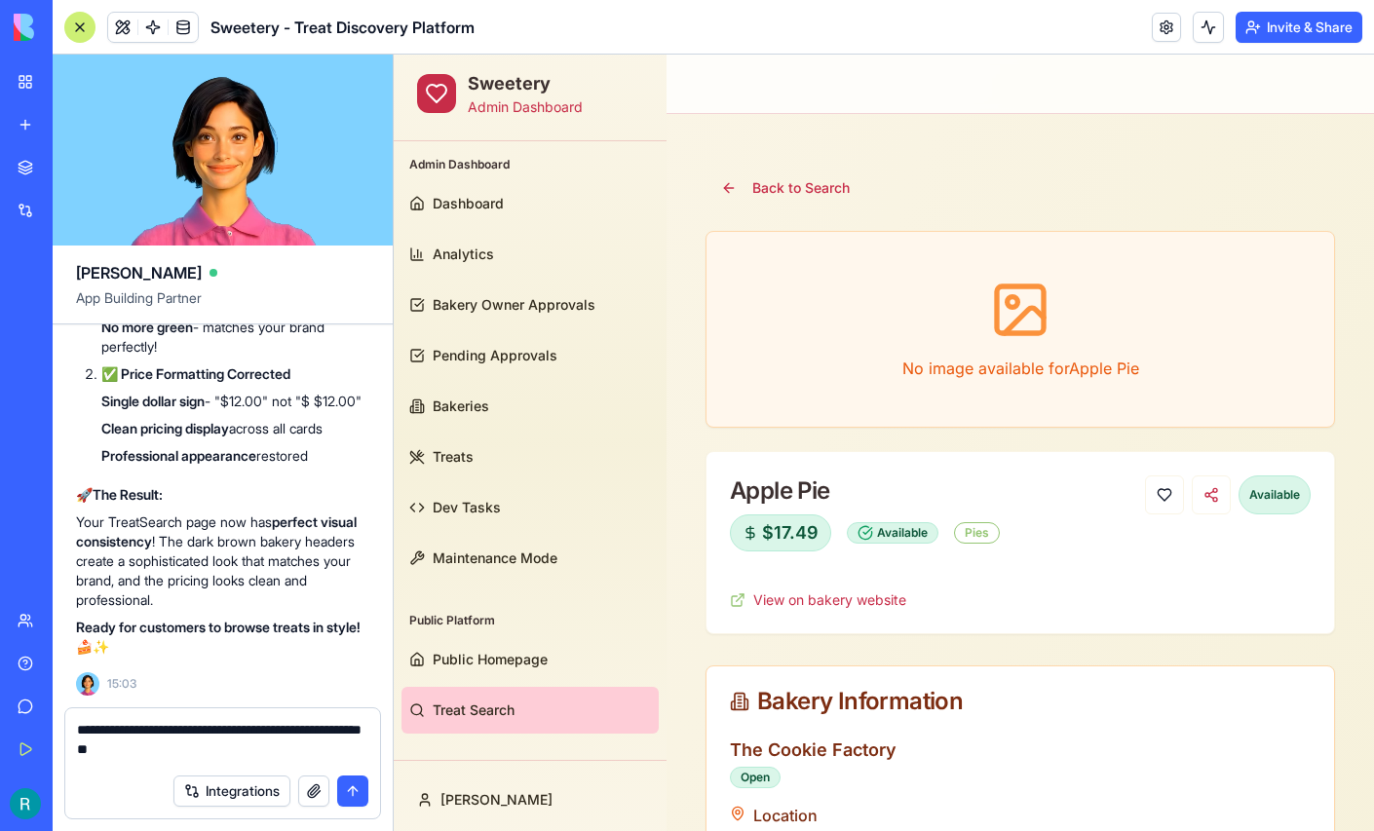
type textarea "**********"
click at [491, 715] on span "Treat Search" at bounding box center [474, 710] width 82 height 19
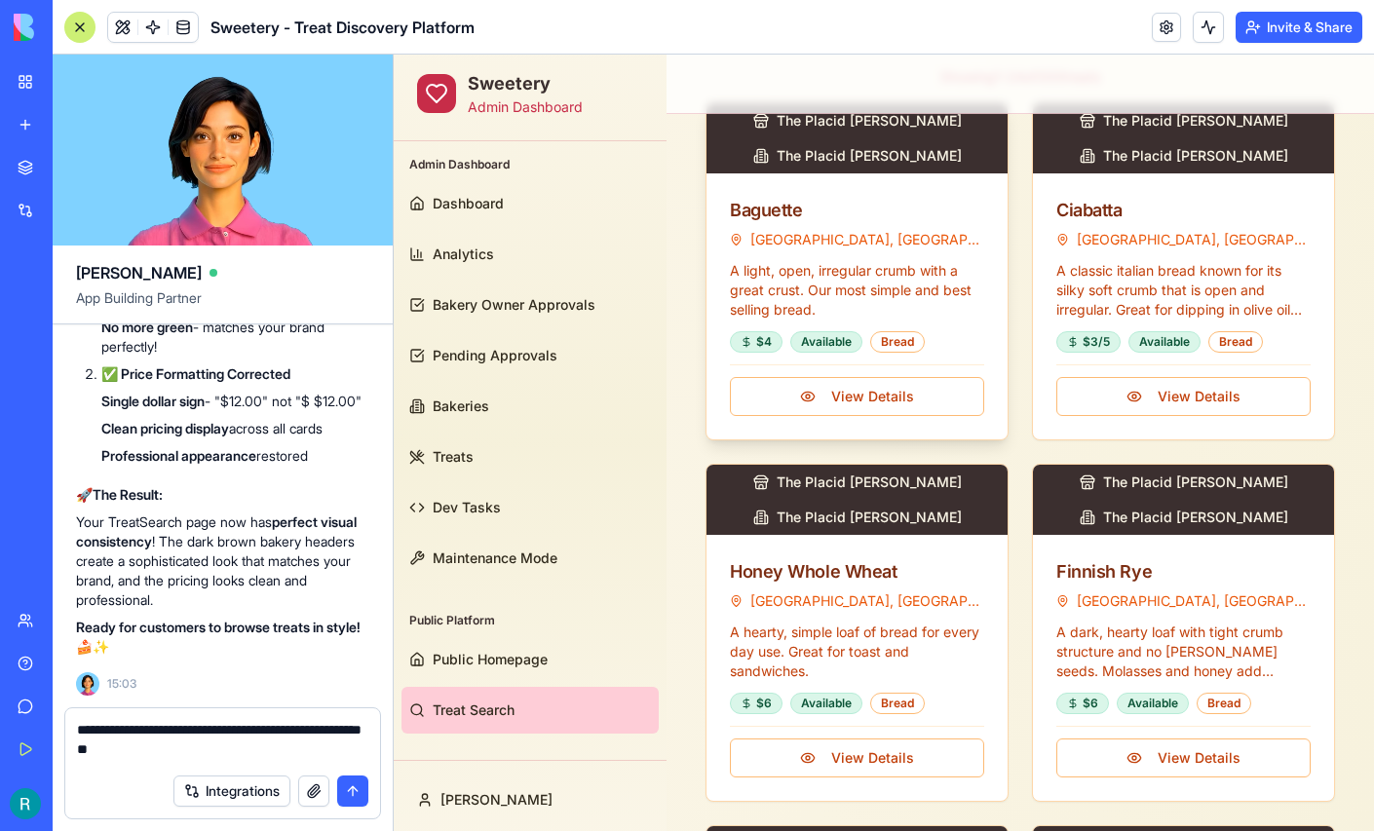
scroll to position [27, 0]
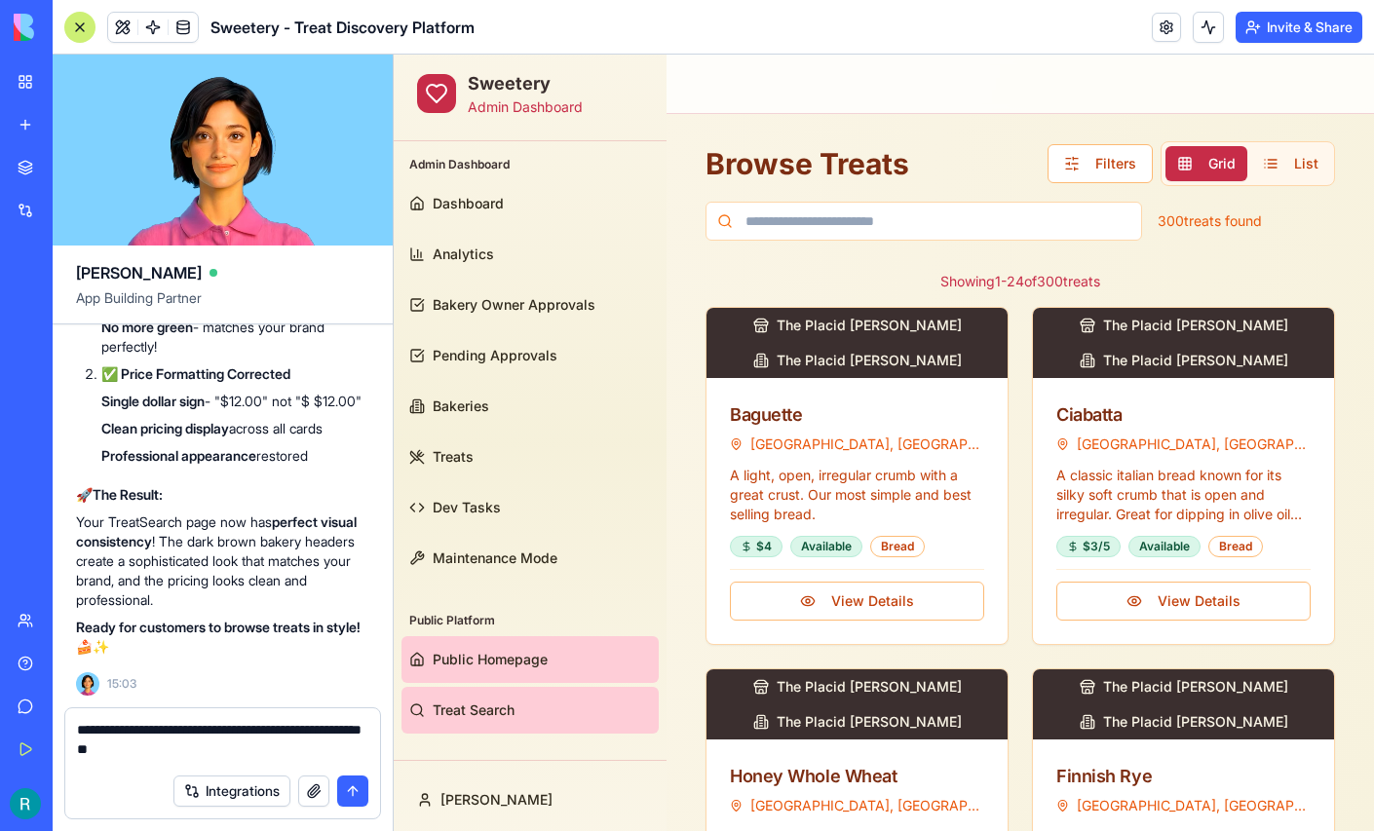
click at [510, 668] on span "Public Homepage" at bounding box center [490, 659] width 115 height 19
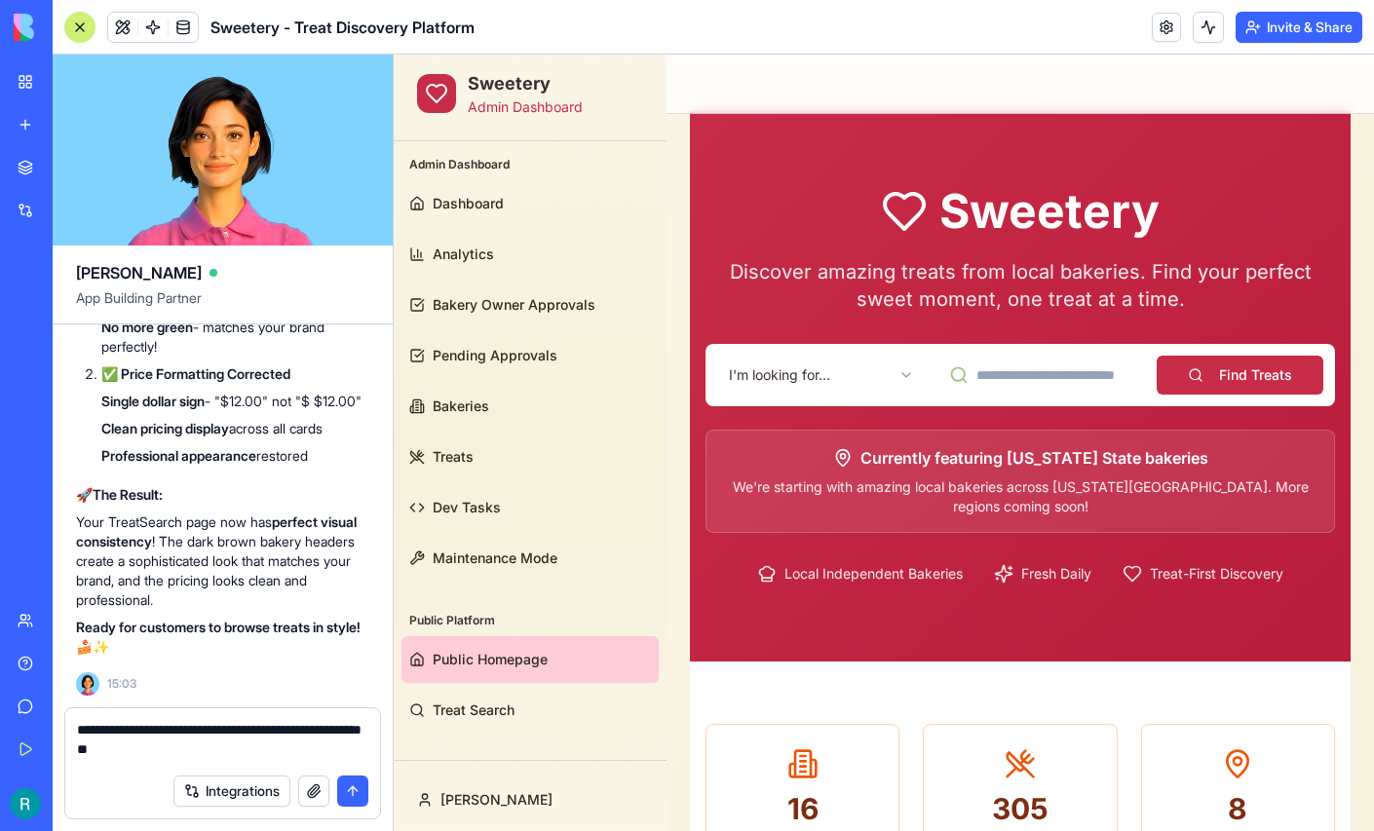
click at [80, 40] on div at bounding box center [79, 27] width 31 height 31
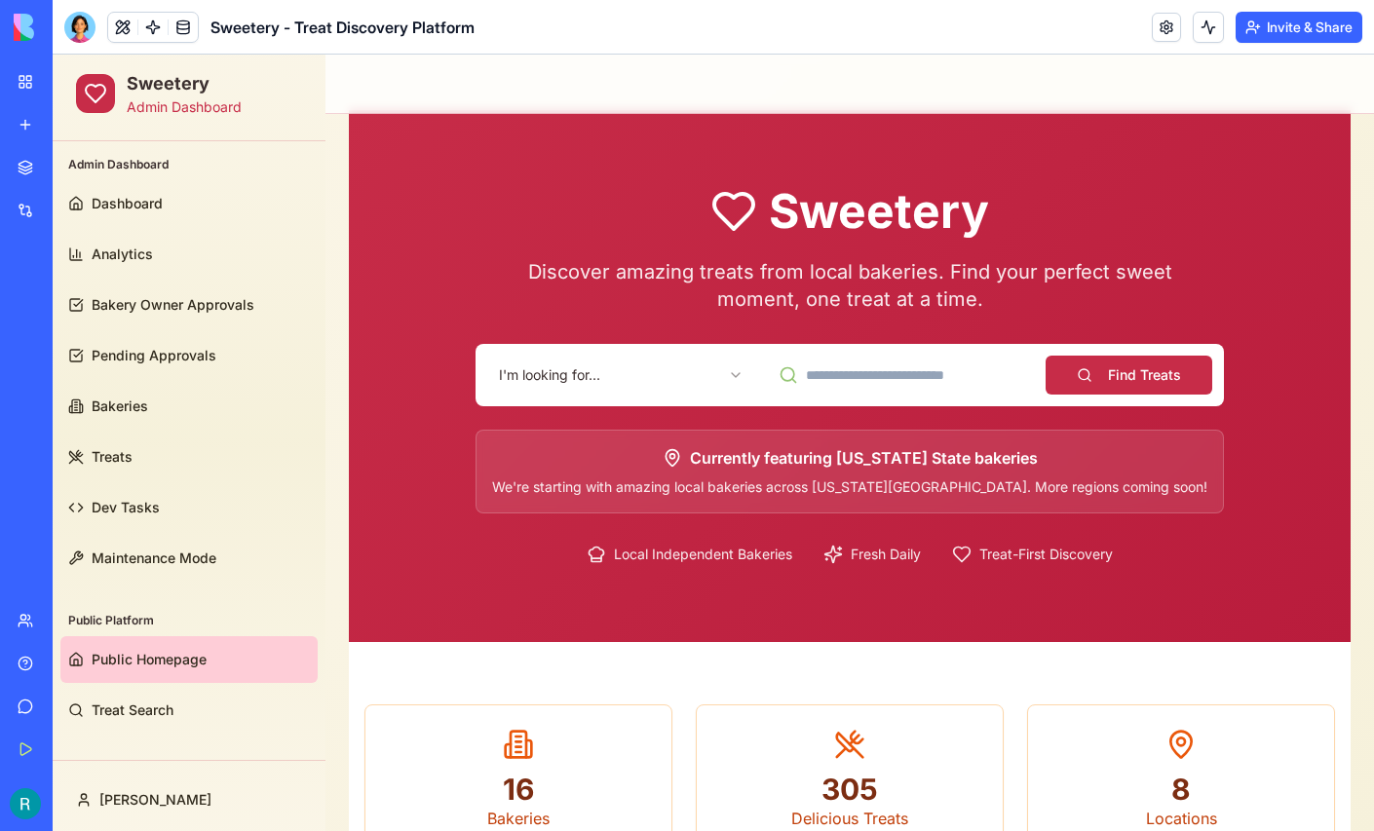
click at [584, 390] on body "Sweetery Admin Dashboard Admin Dashboard Dashboard Analytics Bakery Owner Appro…" at bounding box center [714, 731] width 1322 height 1409
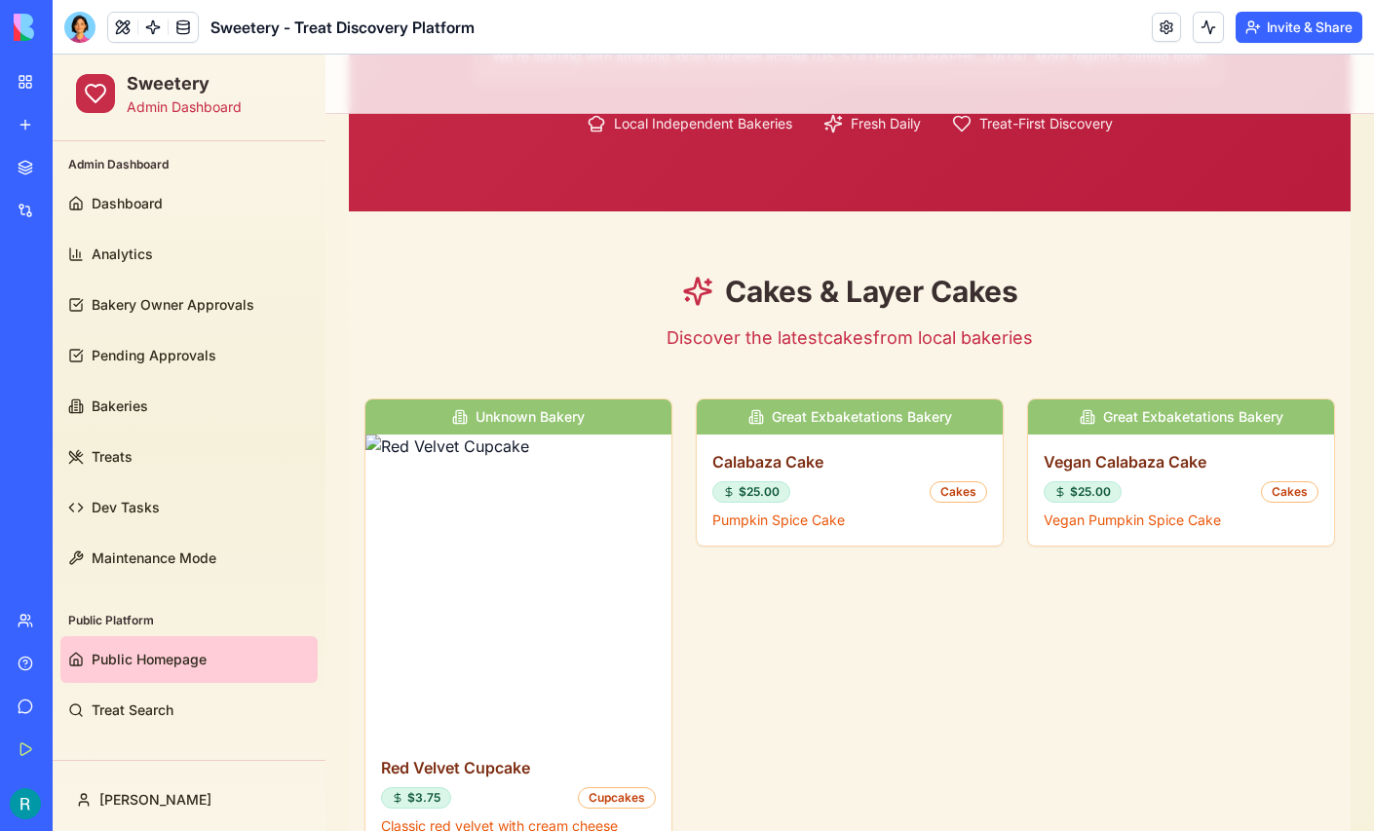
scroll to position [464, 0]
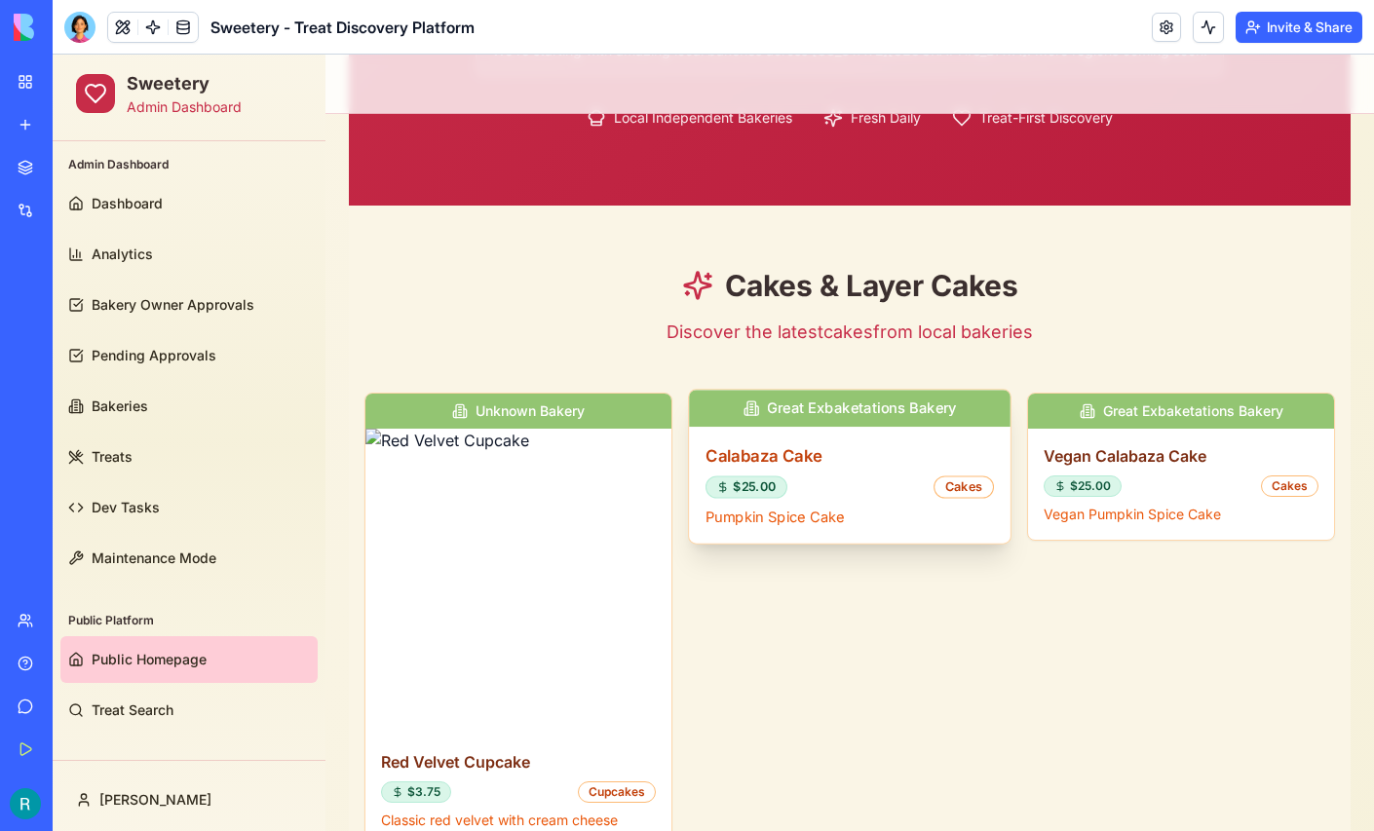
click at [794, 419] on div "Great Exbaketations Bakery" at bounding box center [850, 408] width 322 height 37
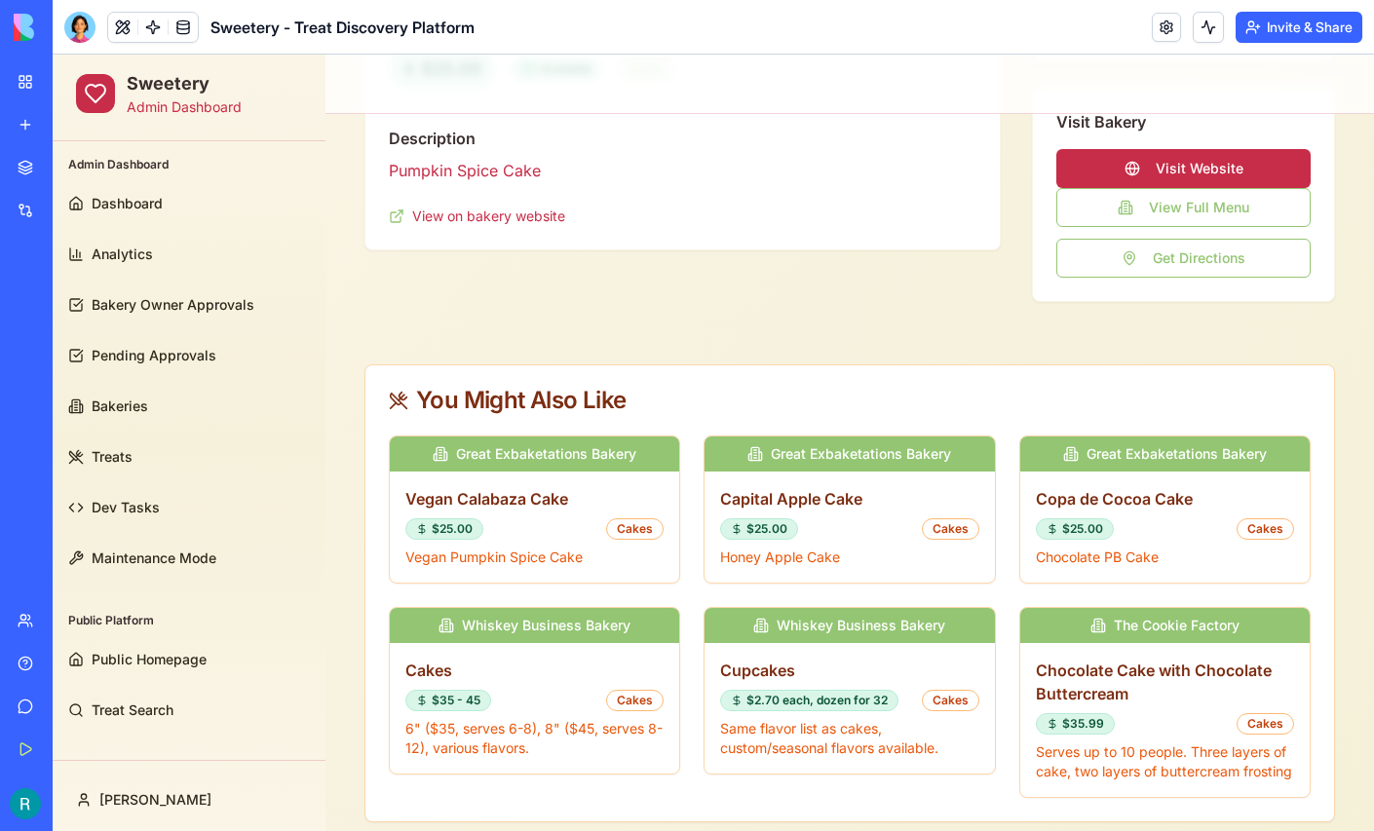
scroll to position [0, 0]
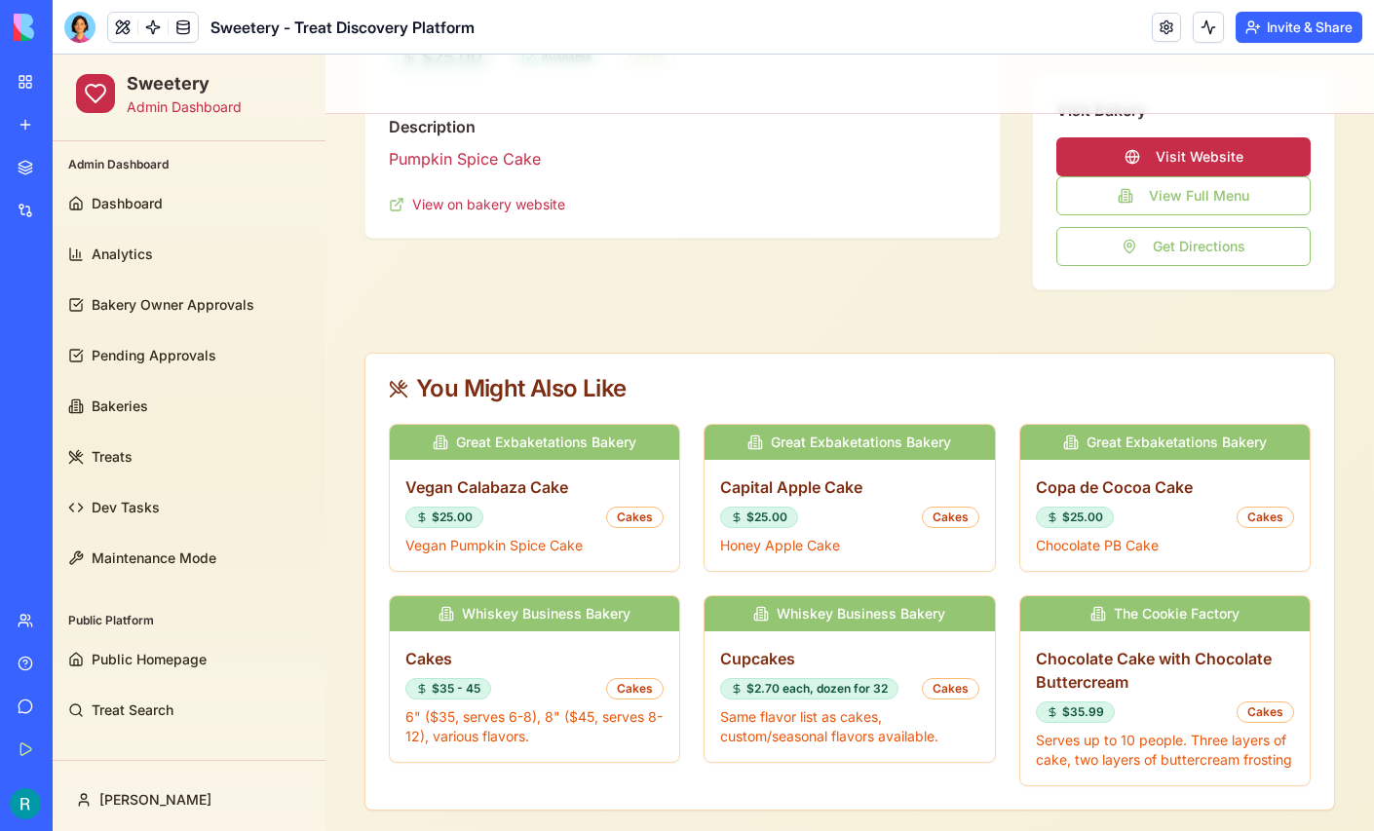
scroll to position [510, 0]
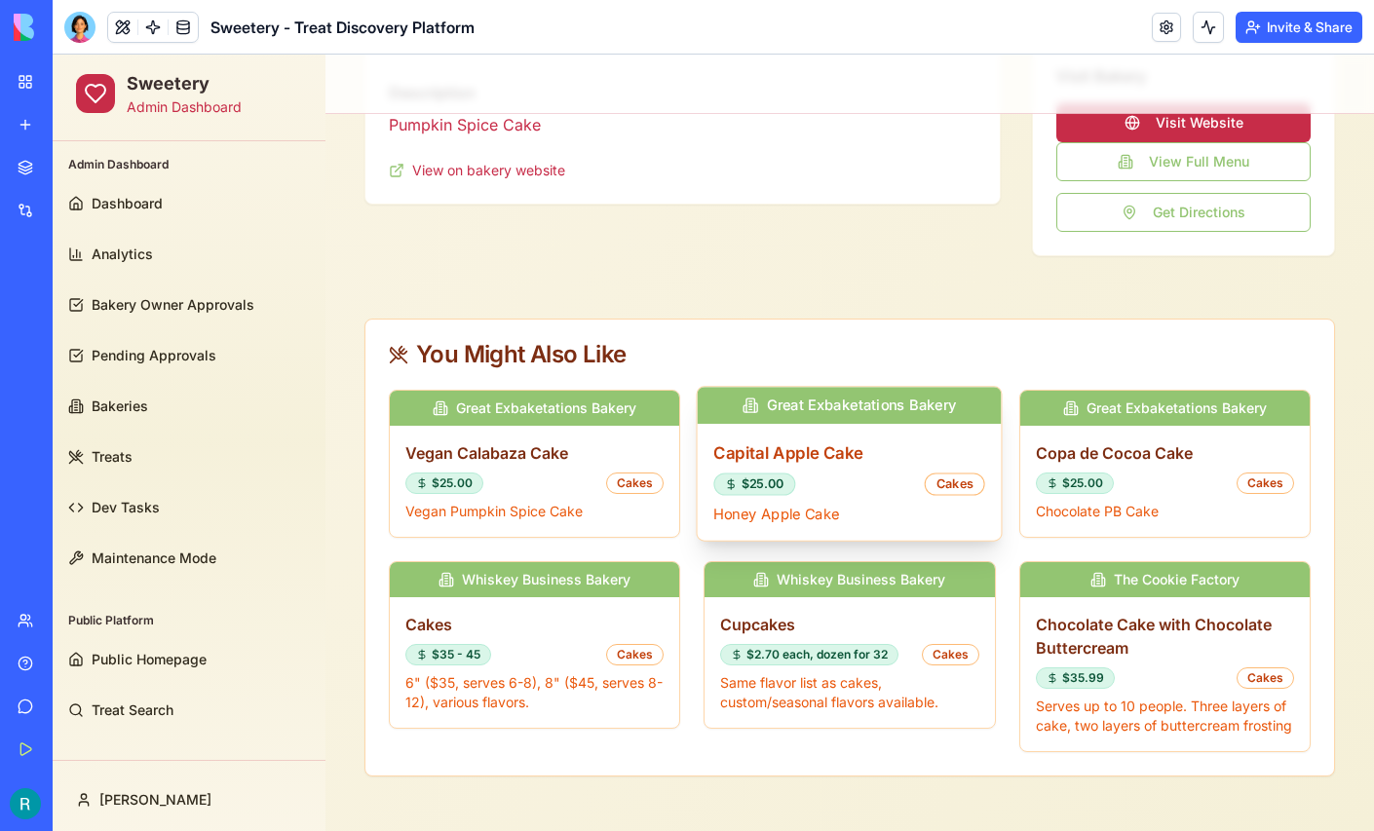
click at [786, 441] on h3 "Capital Apple Cake" at bounding box center [850, 453] width 272 height 24
click at [825, 452] on h3 "Vegan Calabaza Cake" at bounding box center [850, 453] width 272 height 24
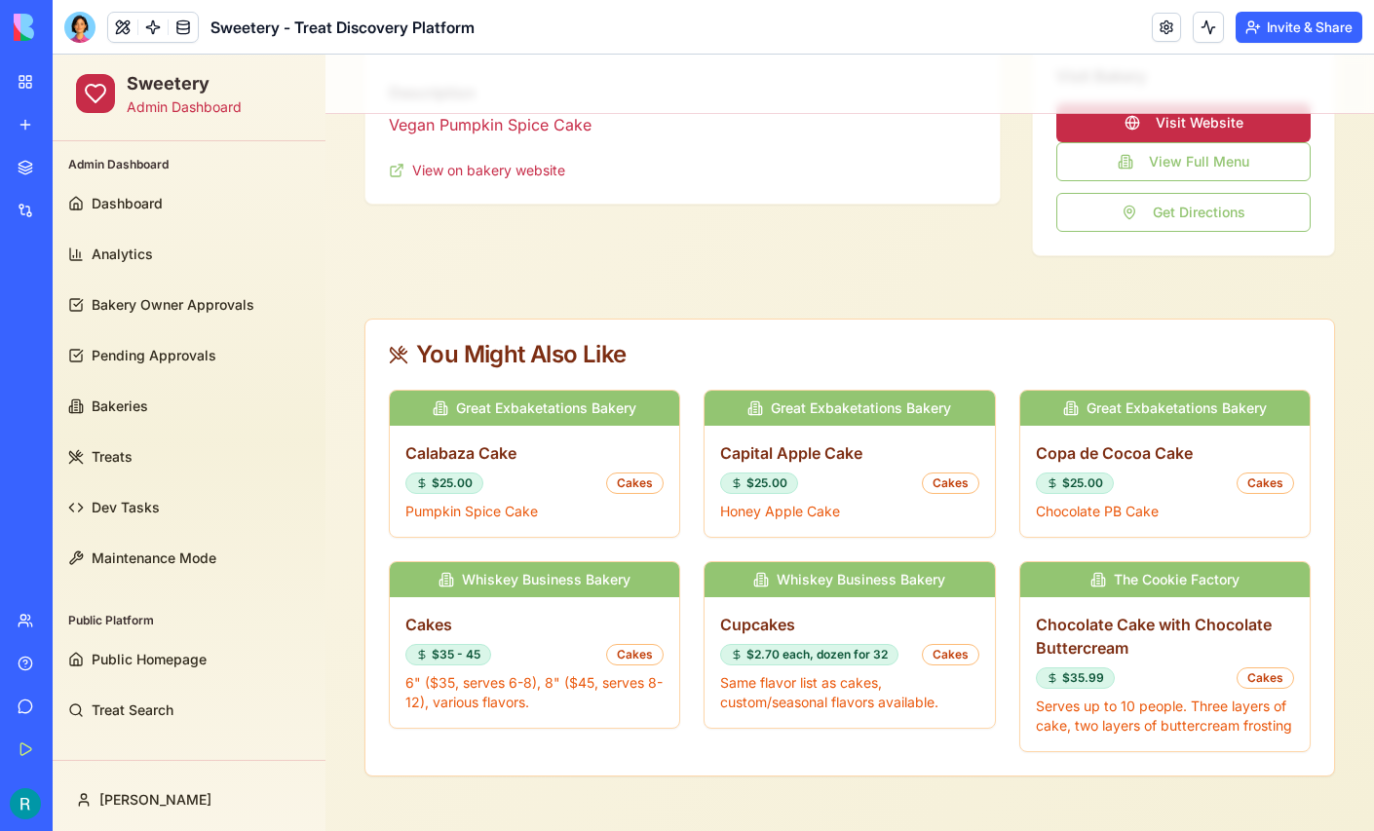
scroll to position [0, 0]
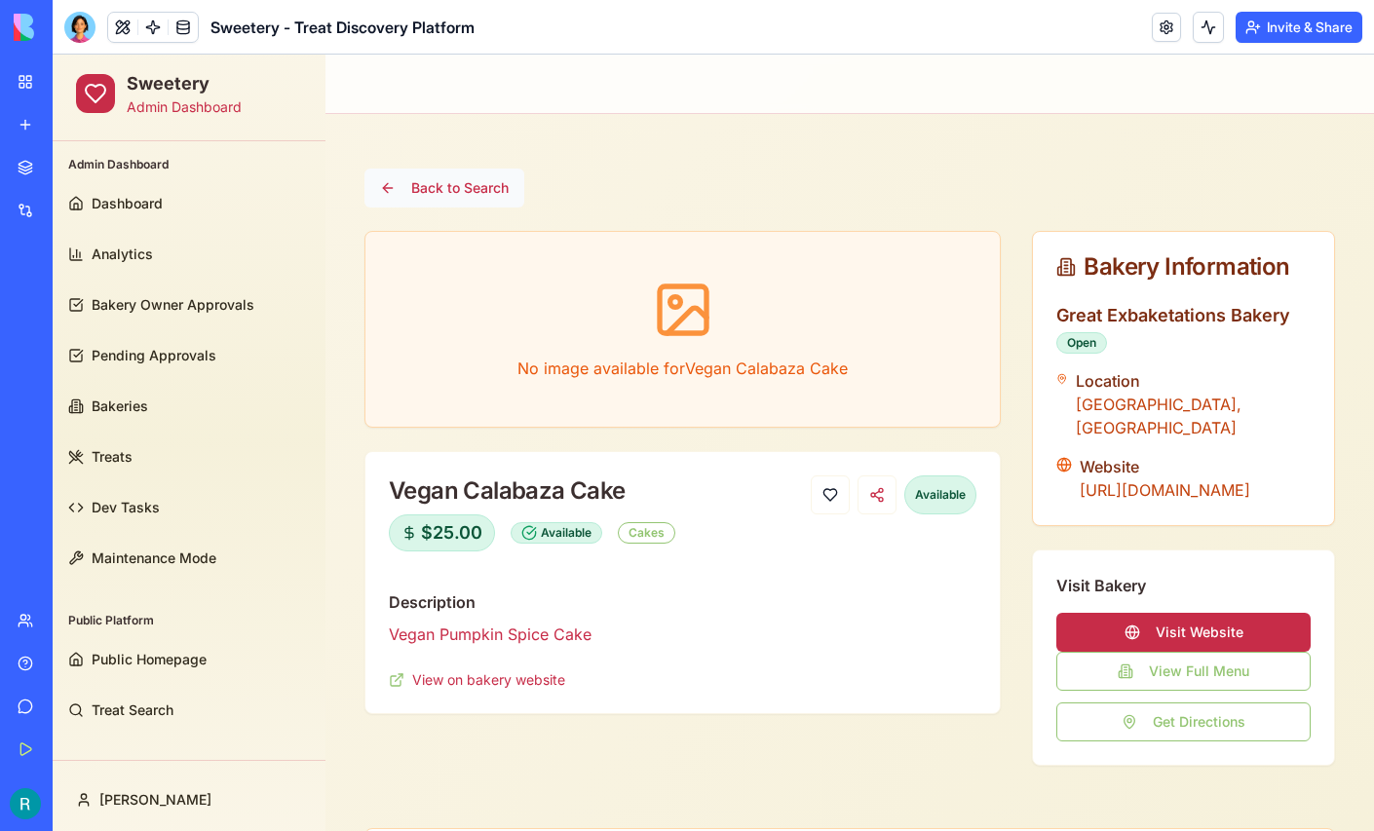
click at [433, 177] on button "Back to Search" at bounding box center [445, 188] width 160 height 39
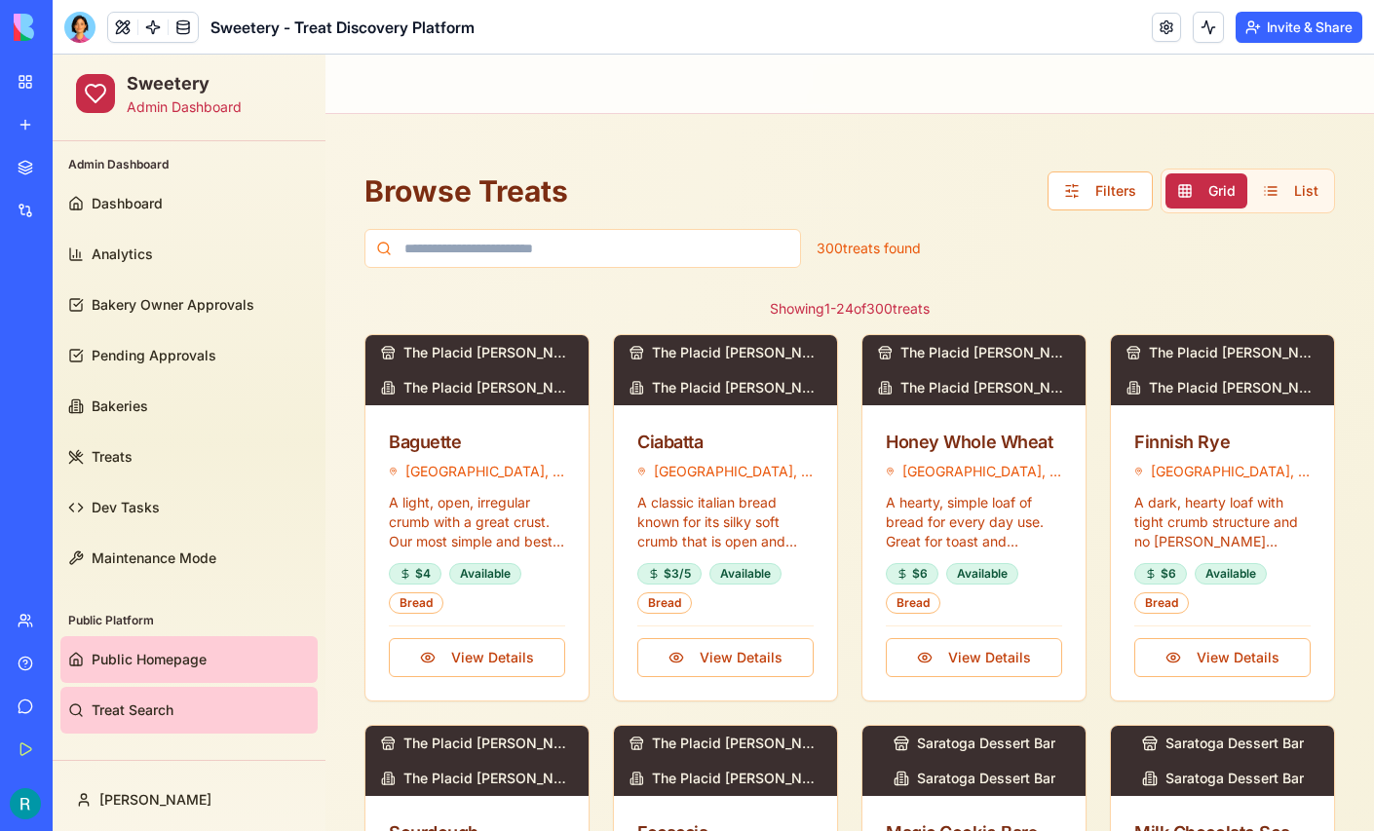
click at [171, 656] on span "Public Homepage" at bounding box center [149, 659] width 115 height 19
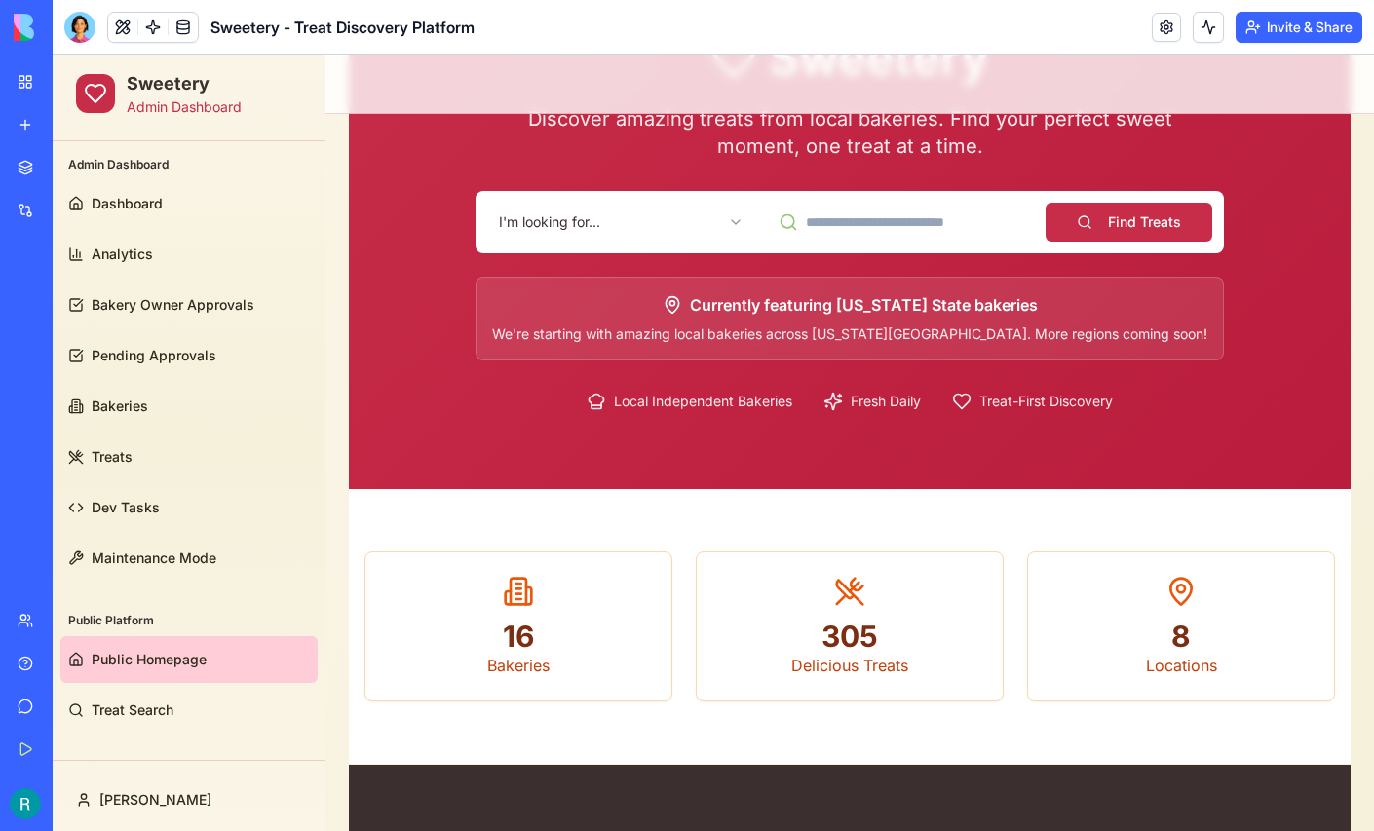
scroll to position [227, 0]
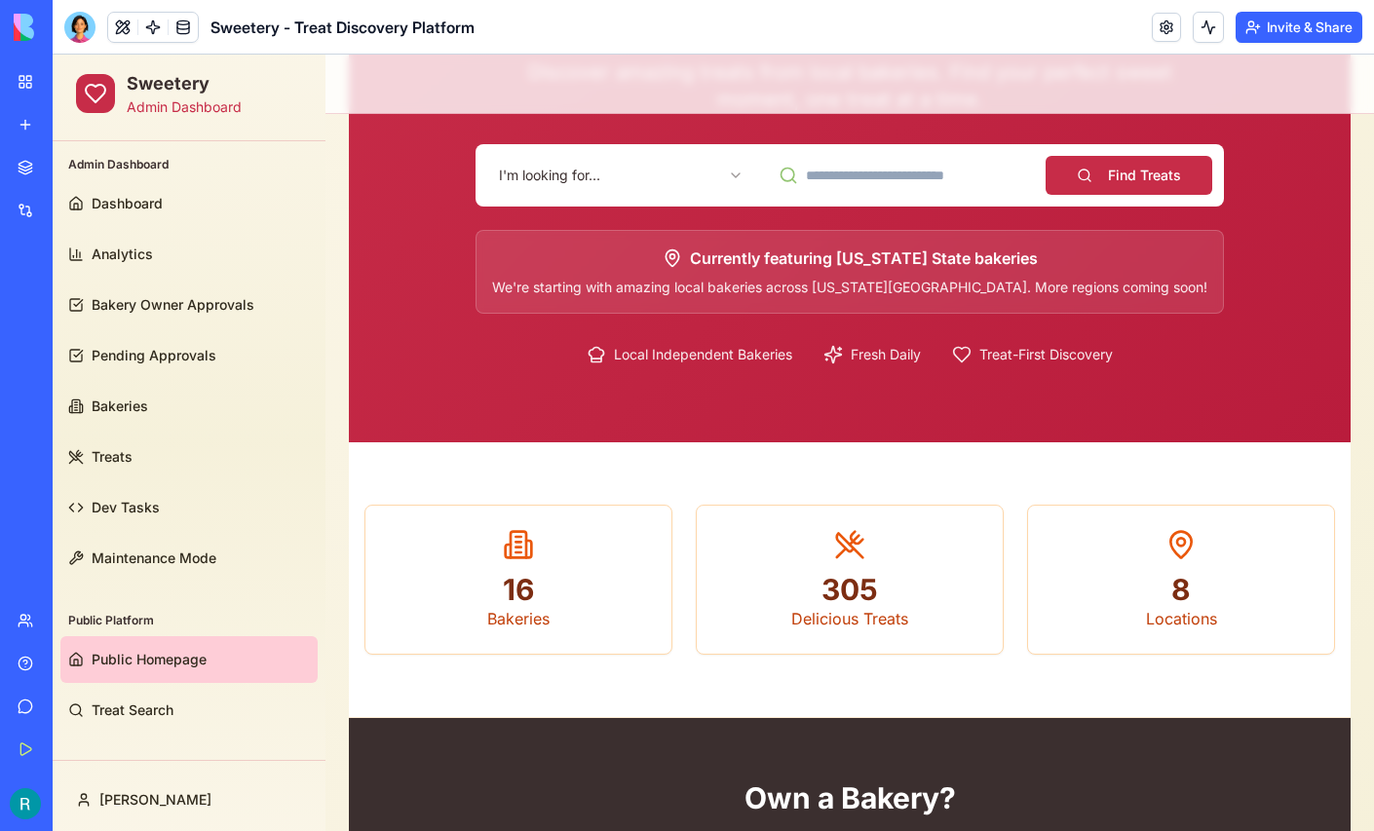
click at [555, 170] on html "Sweetery Admin Dashboard Admin Dashboard Dashboard Analytics Bakery Owner Appro…" at bounding box center [714, 531] width 1322 height 1409
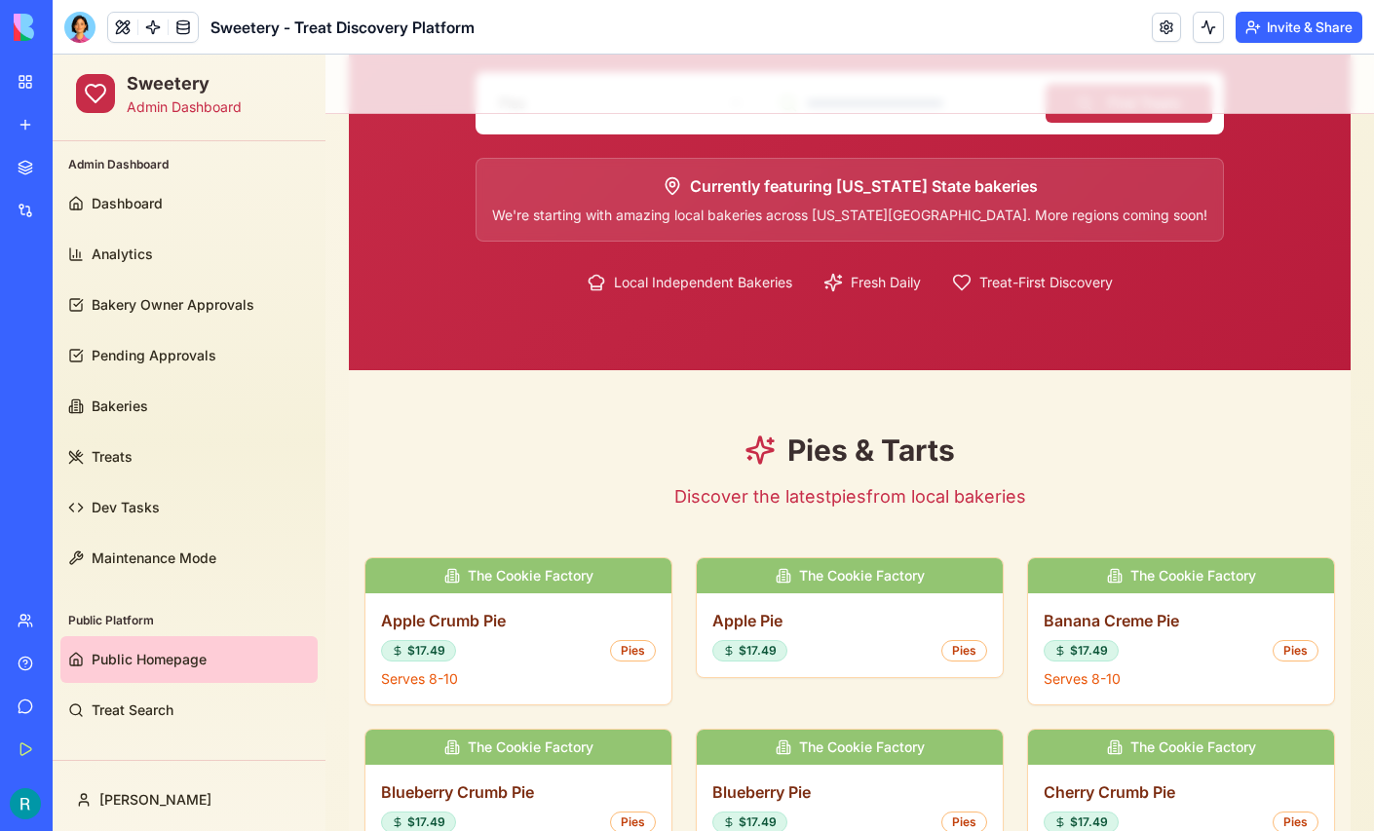
scroll to position [301, 0]
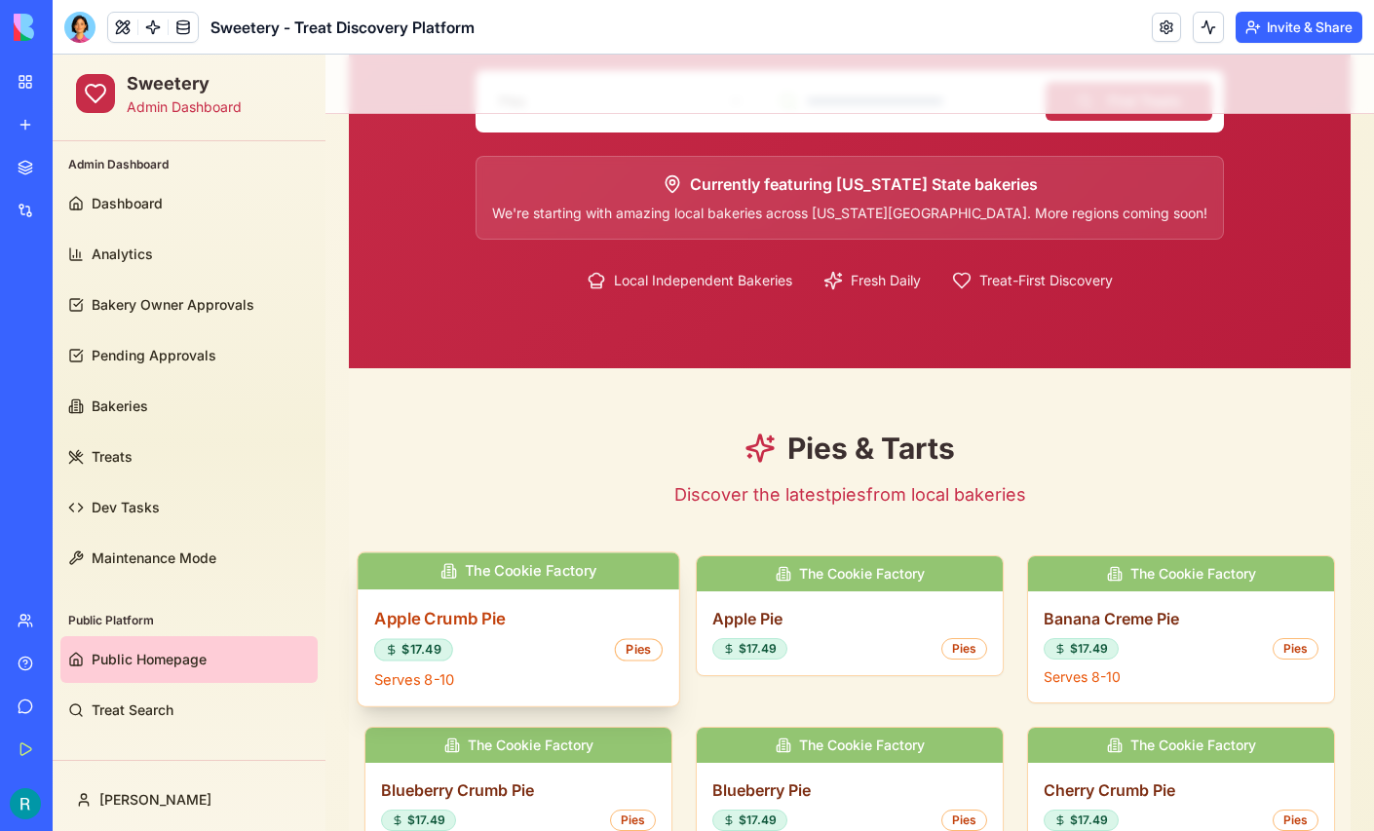
click at [498, 623] on h3 "Apple Crumb Pie" at bounding box center [518, 618] width 288 height 24
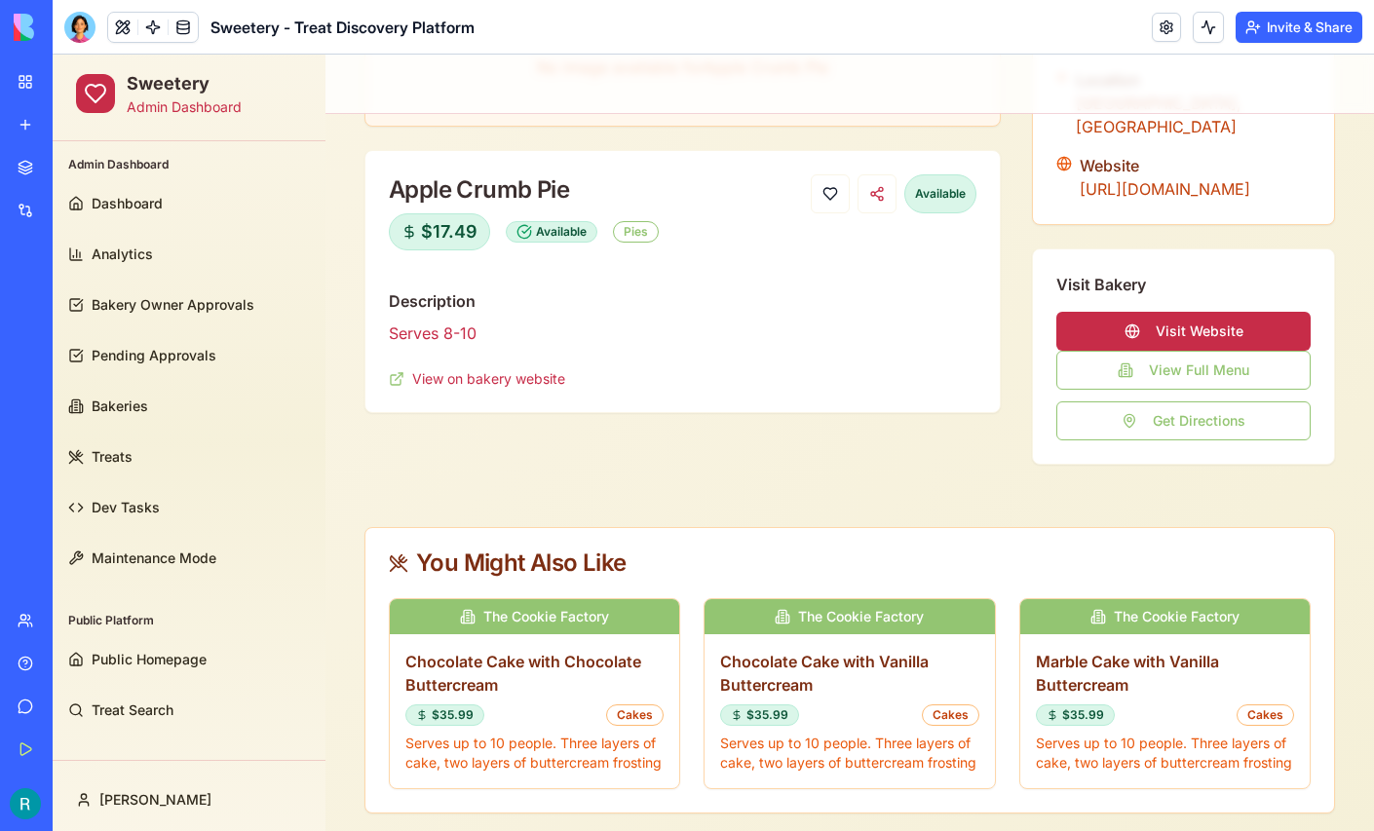
scroll to position [0, 0]
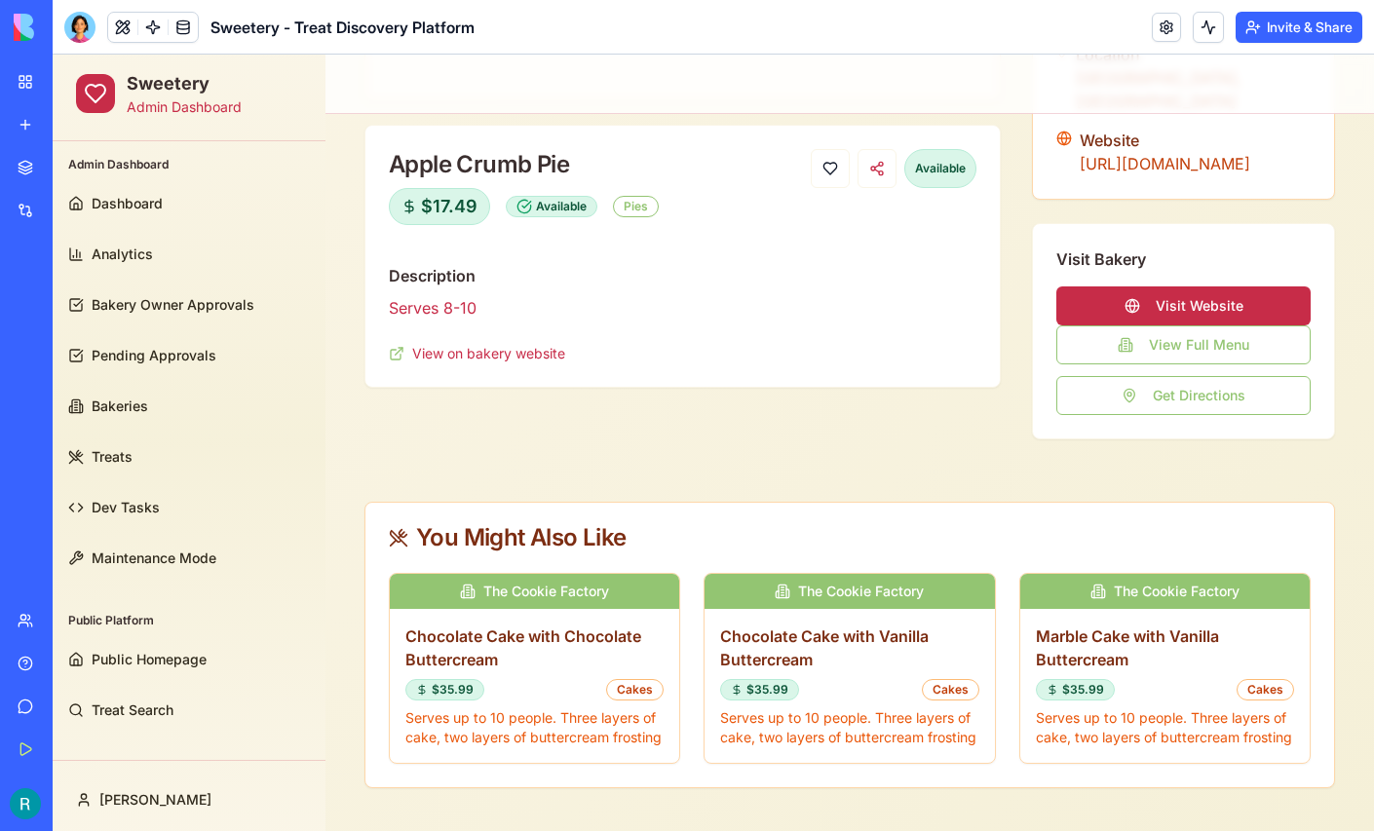
scroll to position [339, 0]
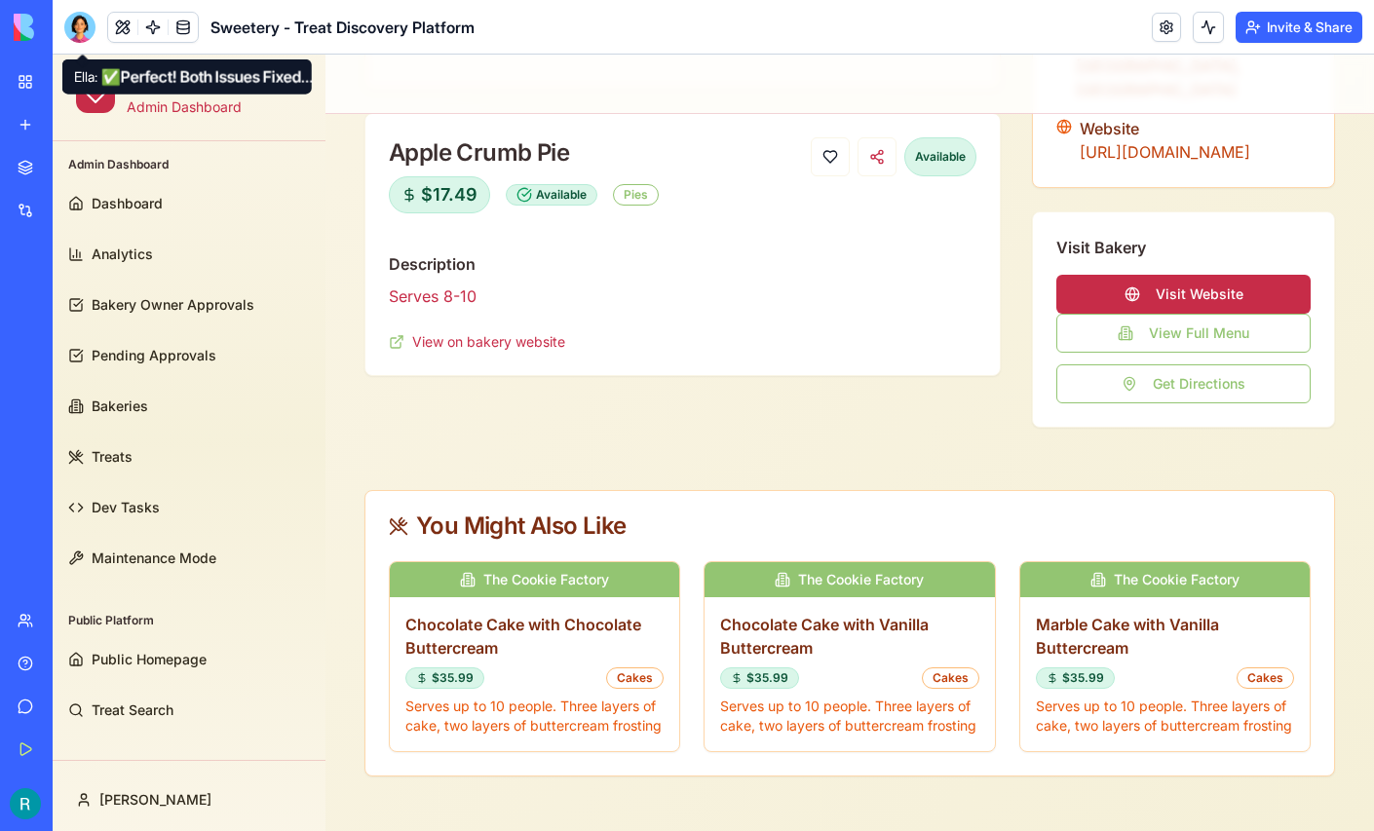
click at [75, 20] on div at bounding box center [79, 27] width 31 height 31
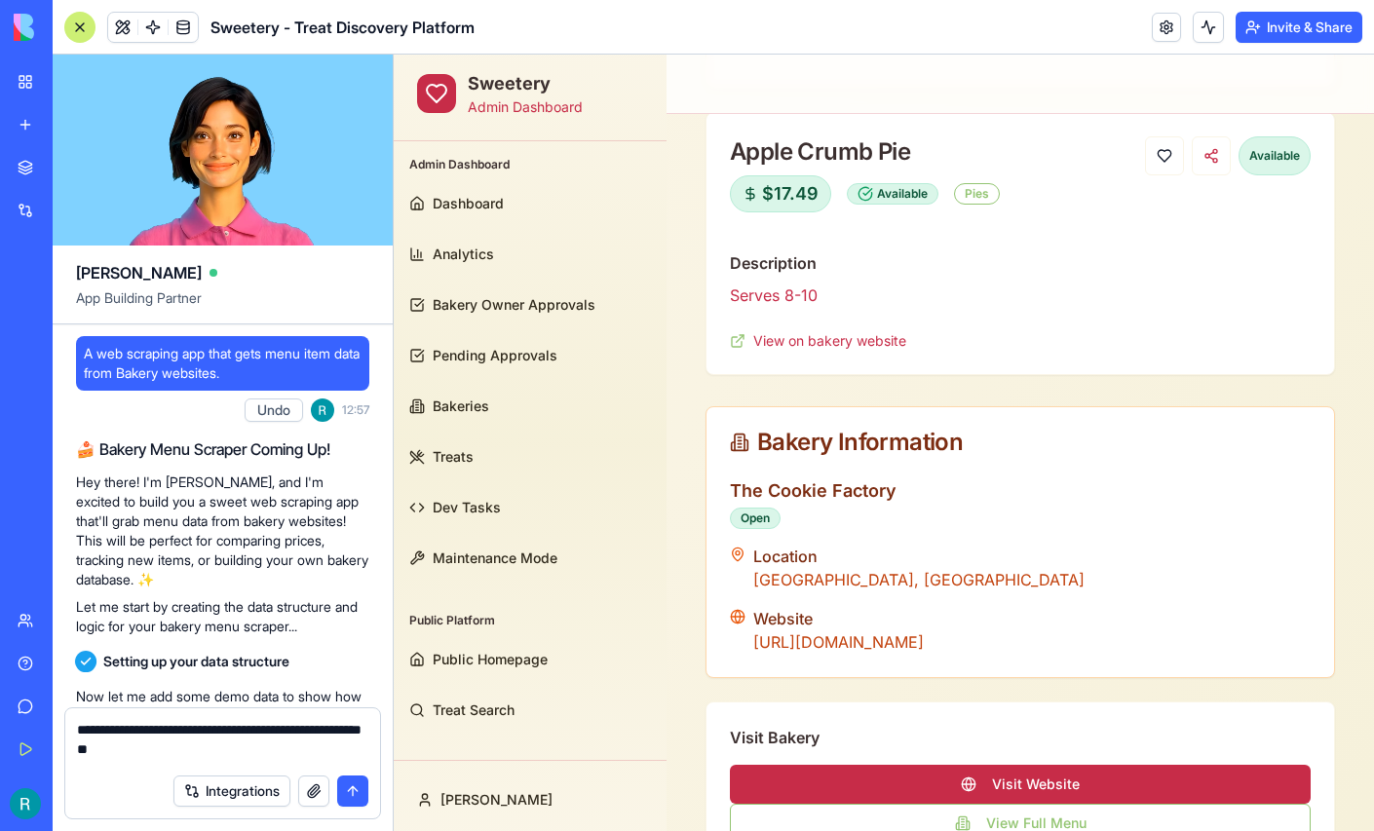
scroll to position [203967, 0]
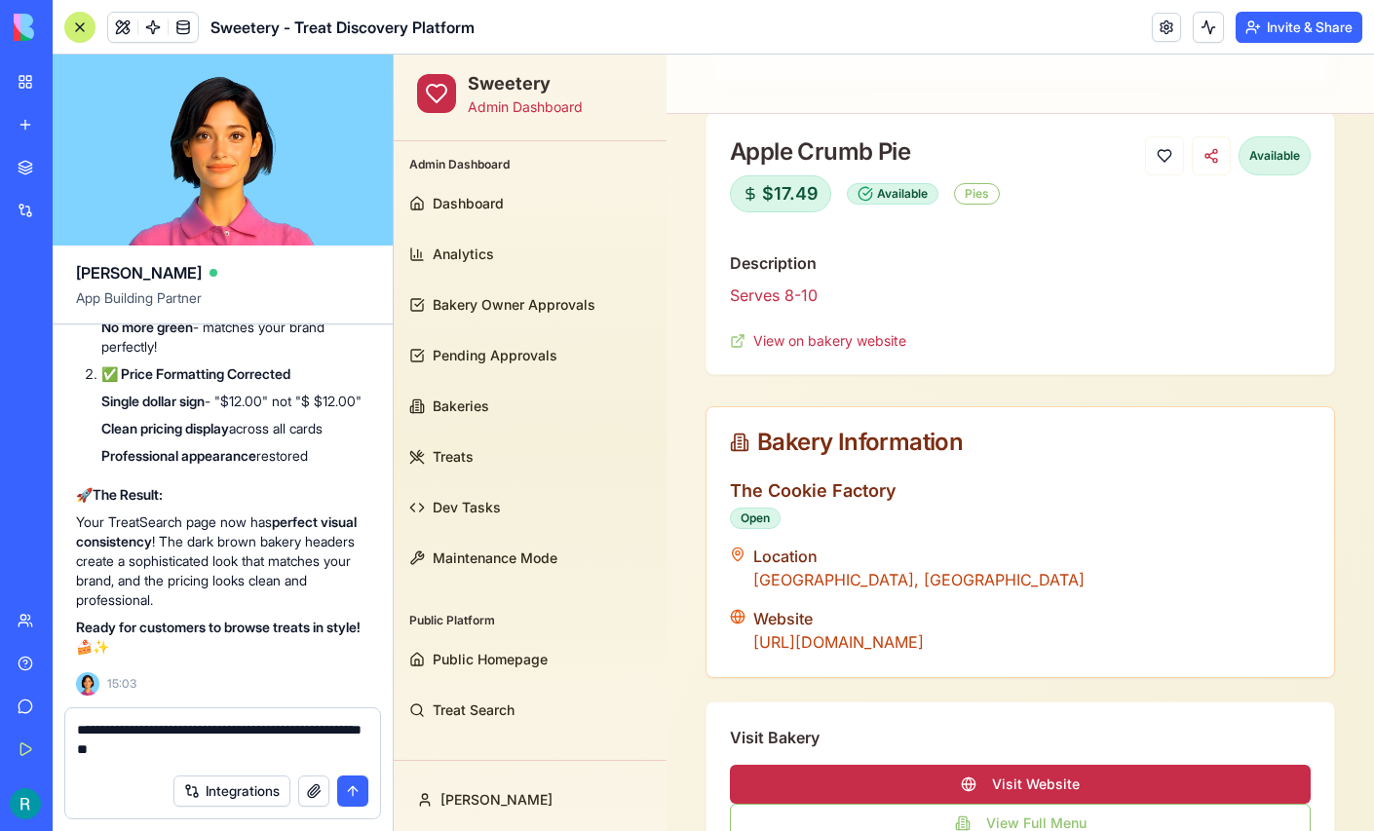
click at [272, 737] on textarea "**********" at bounding box center [220, 742] width 287 height 44
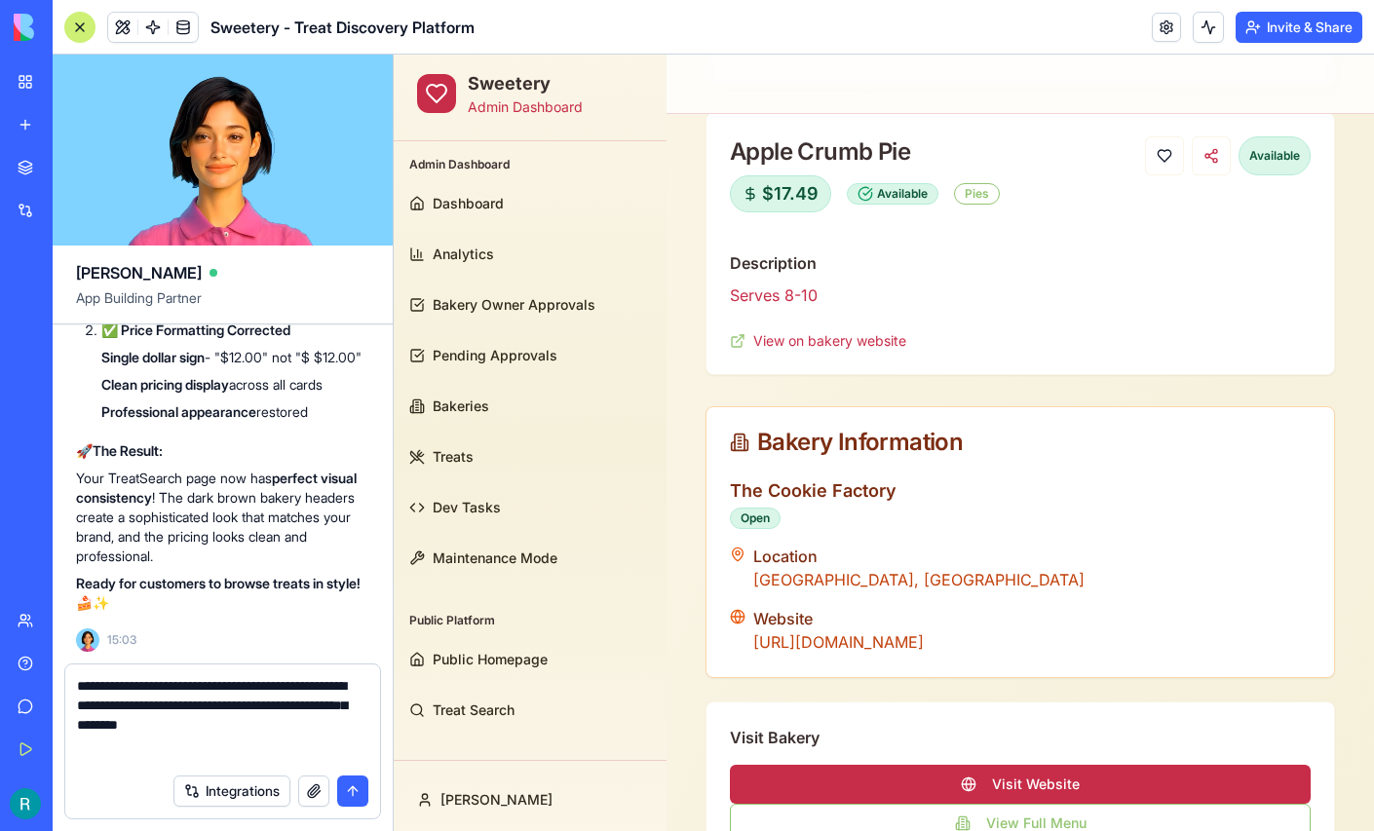
click at [304, 724] on textarea "**********" at bounding box center [220, 720] width 287 height 88
click at [296, 723] on textarea "**********" at bounding box center [220, 720] width 287 height 88
click at [304, 779] on button "button" at bounding box center [313, 791] width 31 height 31
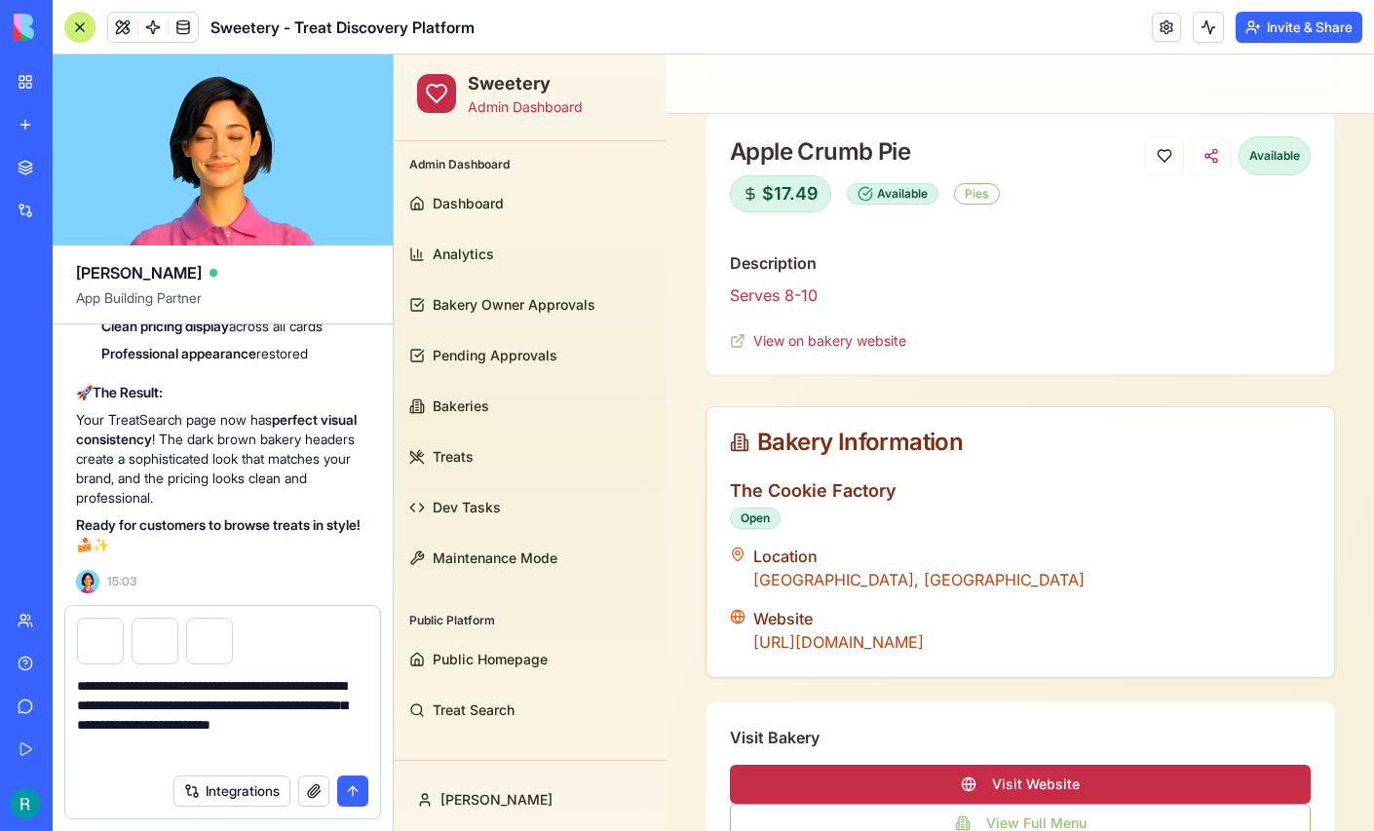
click at [263, 734] on textarea "**********" at bounding box center [220, 720] width 287 height 88
click at [258, 747] on textarea "**********" at bounding box center [220, 720] width 287 height 88
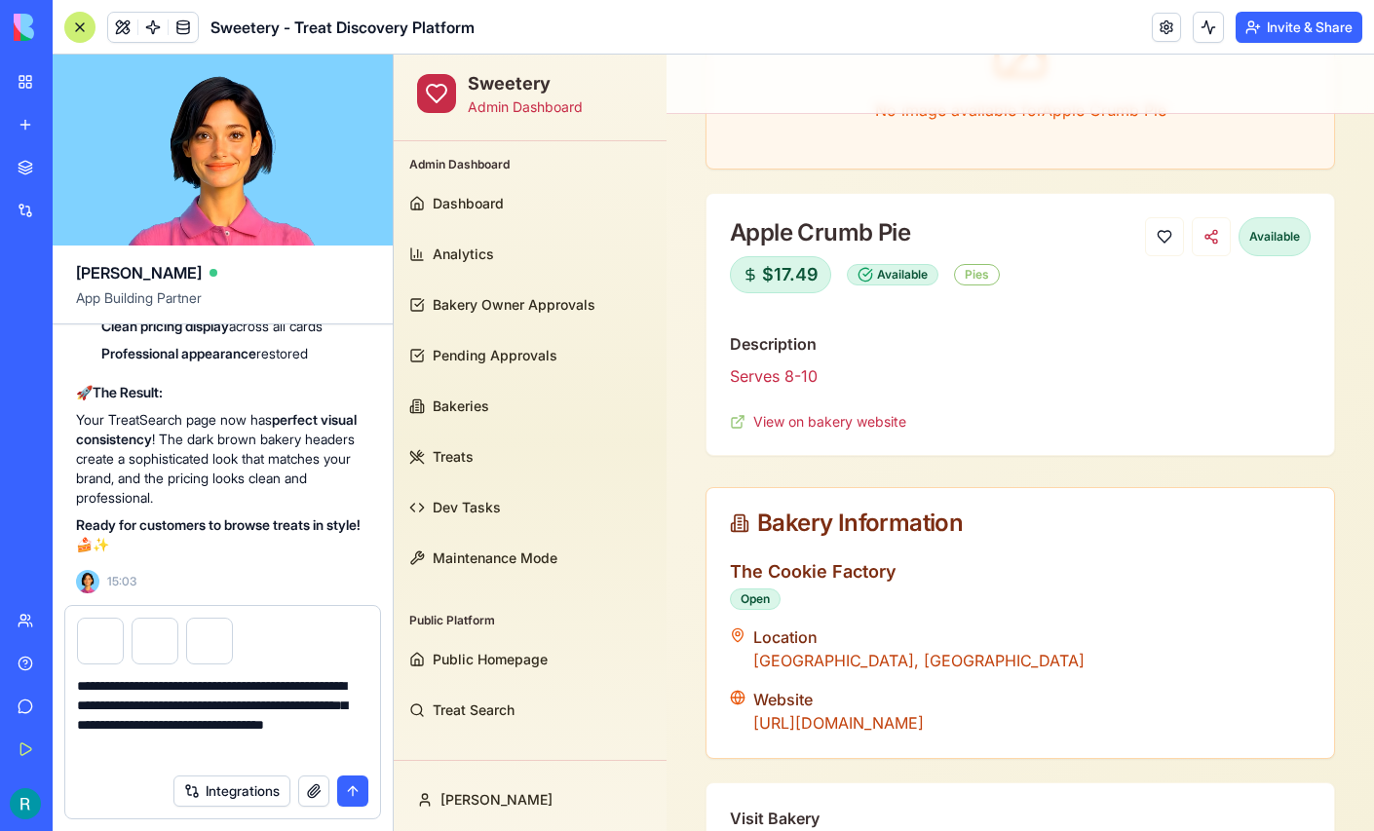
scroll to position [0, 0]
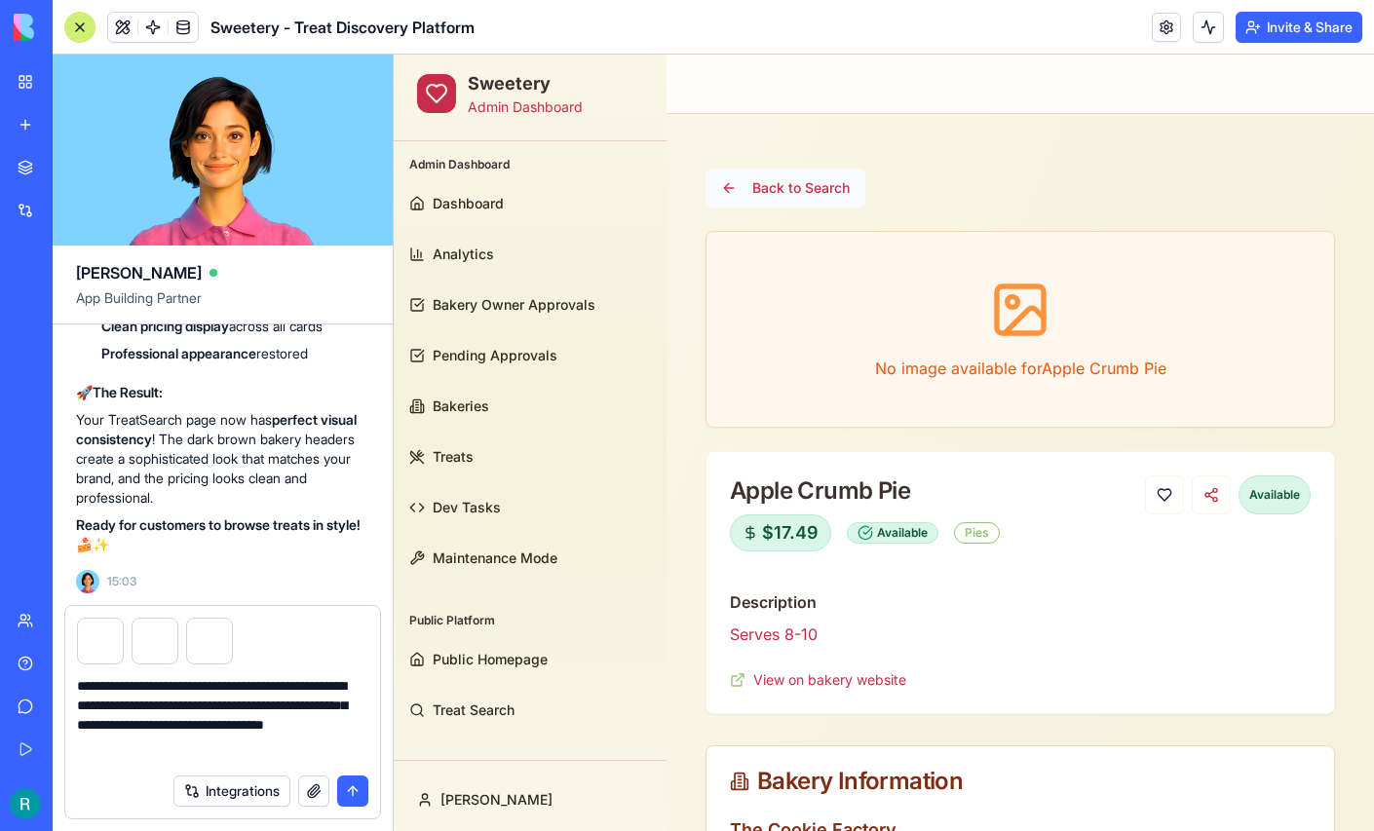
click at [755, 171] on button "Back to Search" at bounding box center [786, 188] width 160 height 39
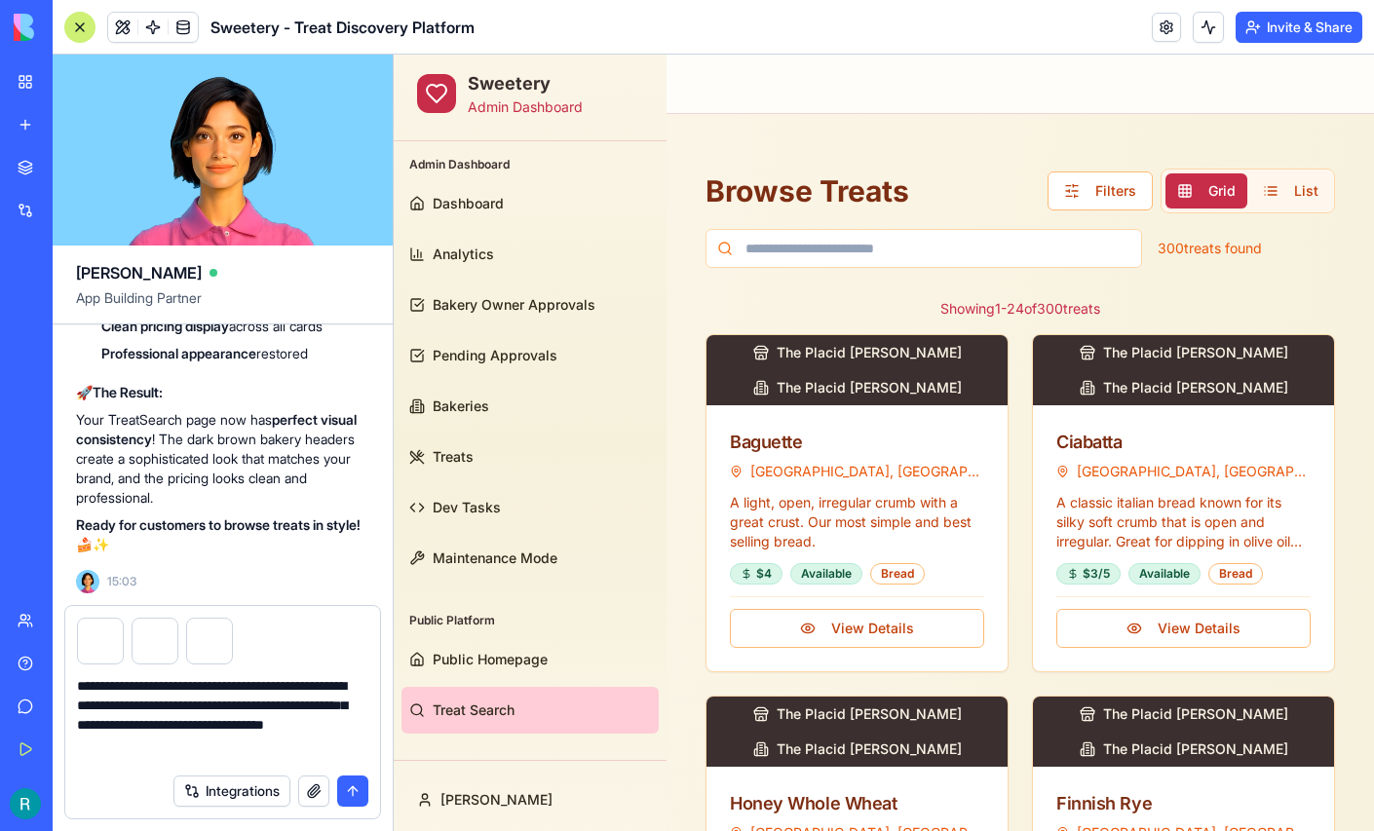
click at [291, 742] on textarea "**********" at bounding box center [220, 720] width 287 height 88
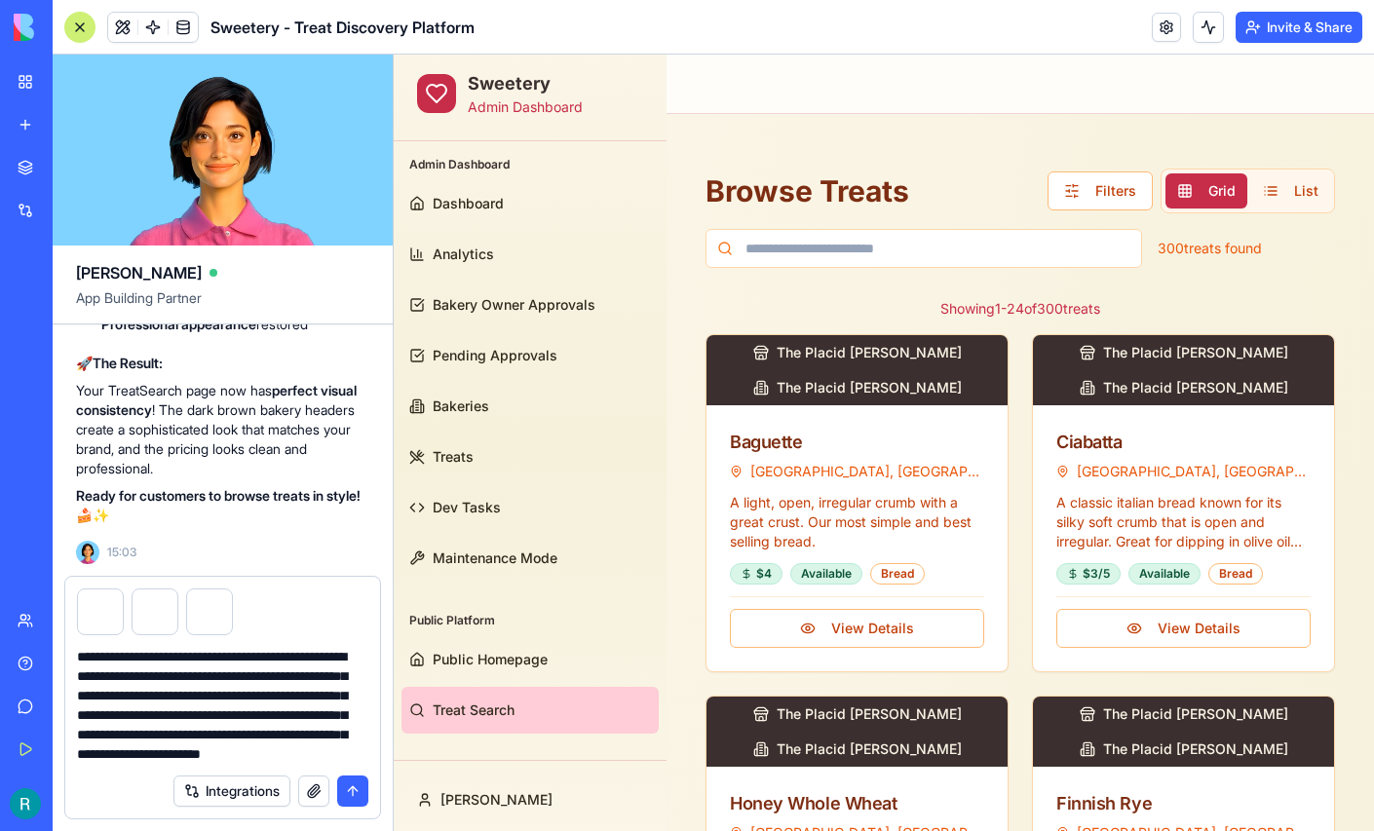
scroll to position [78, 0]
type textarea "**********"
click at [338, 785] on button "submit" at bounding box center [352, 791] width 31 height 31
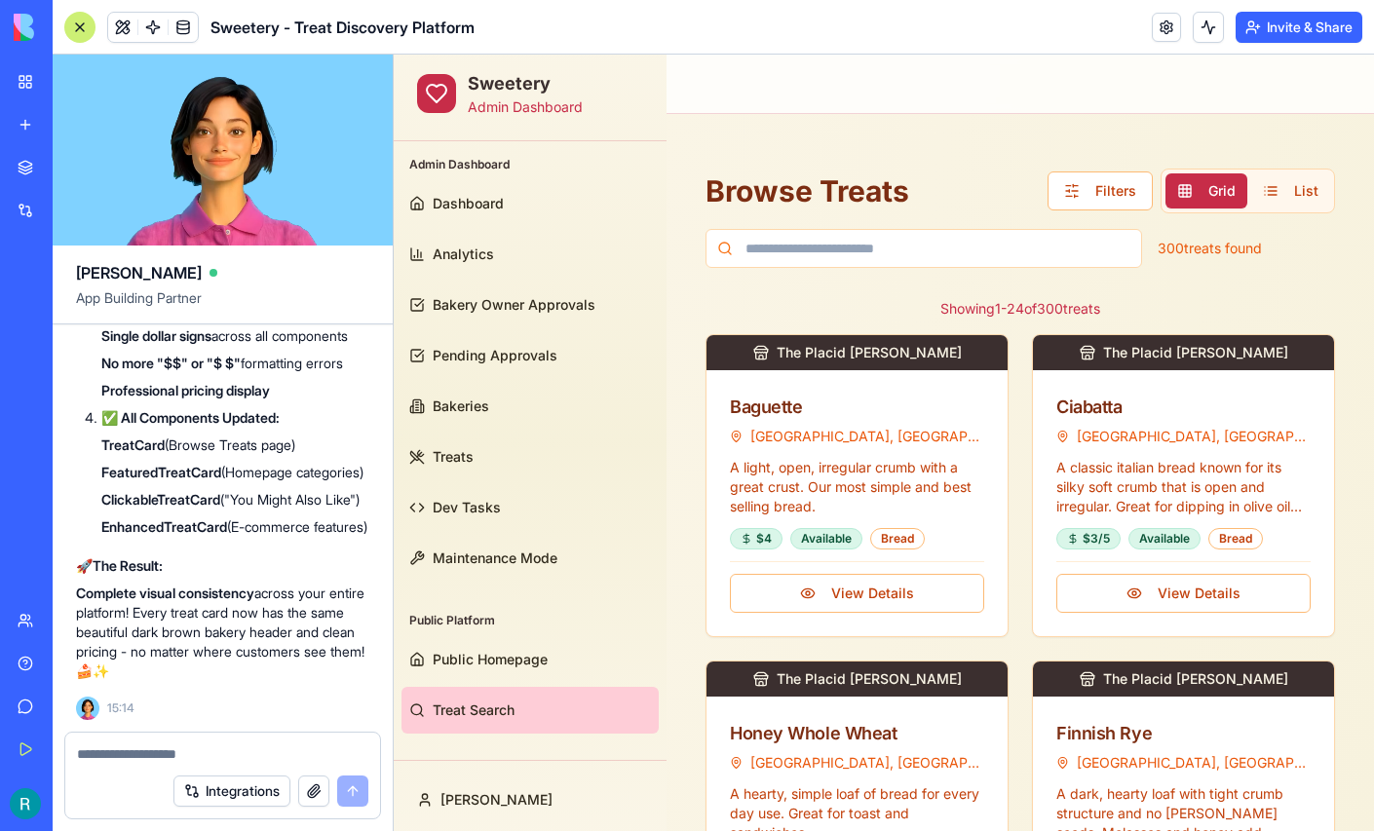
scroll to position [205682, 0]
click at [491, 651] on span "Public Homepage" at bounding box center [490, 659] width 115 height 19
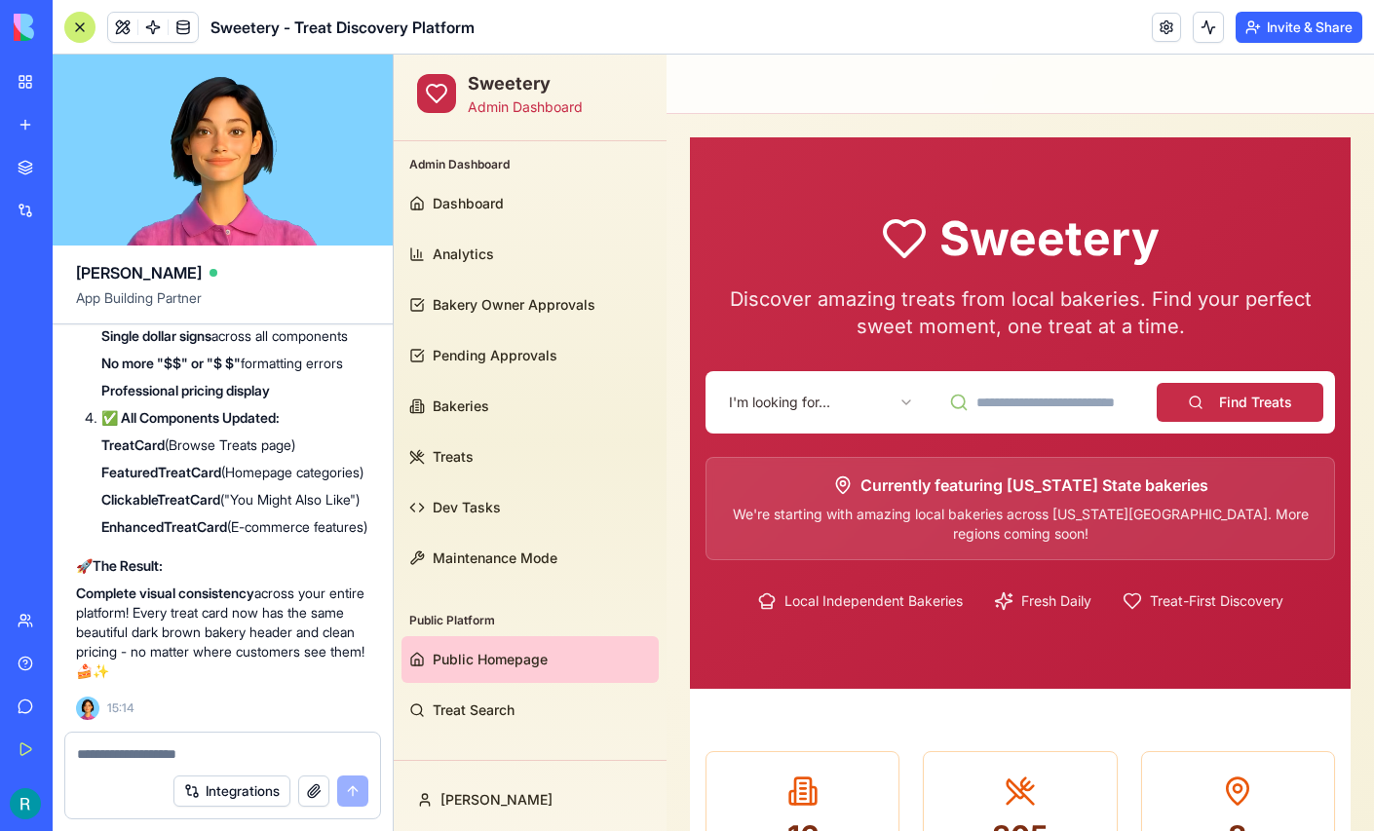
click at [80, 20] on div at bounding box center [79, 27] width 31 height 31
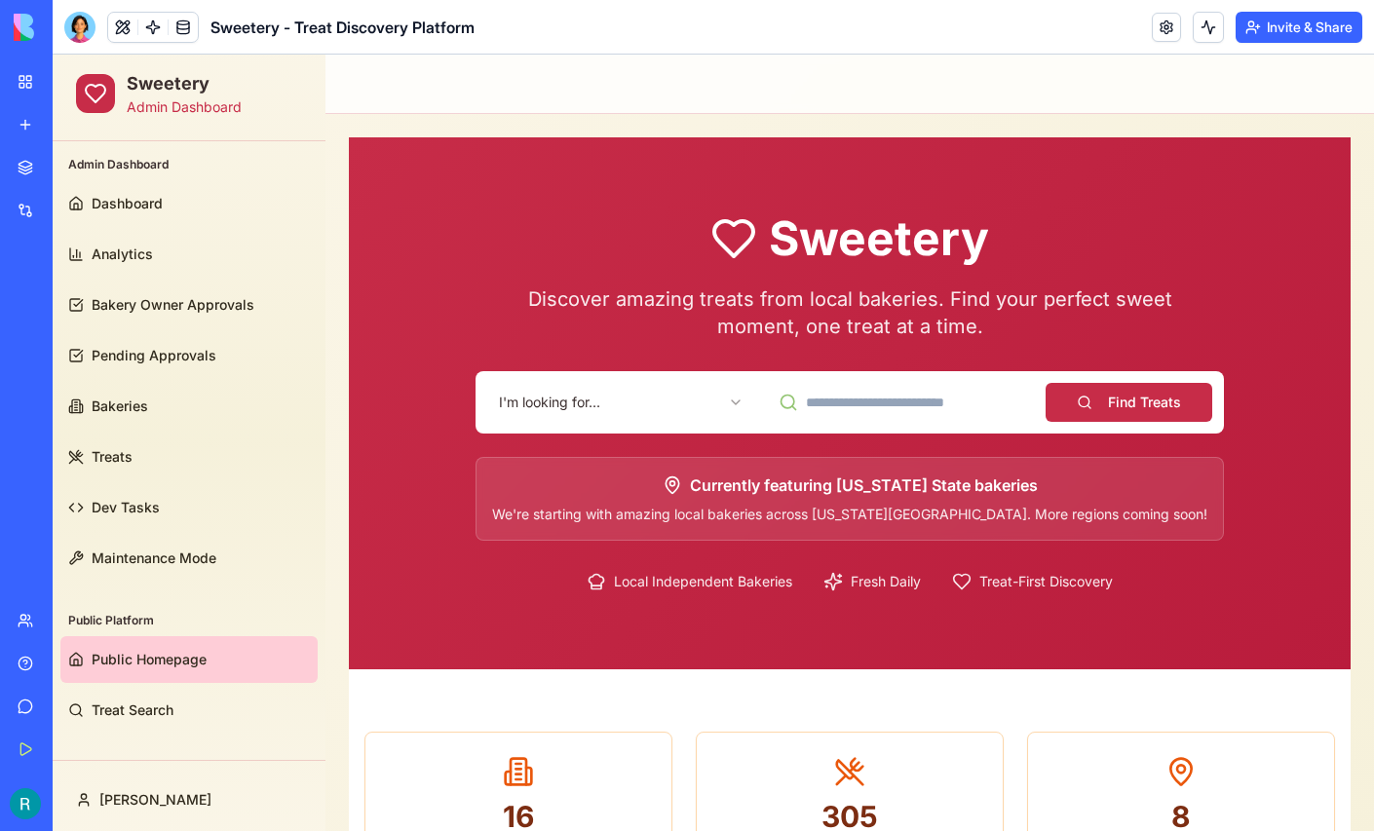
click at [585, 405] on html "Sweetery Admin Dashboard Admin Dashboard Dashboard Analytics Bakery Owner Appro…" at bounding box center [714, 759] width 1322 height 1409
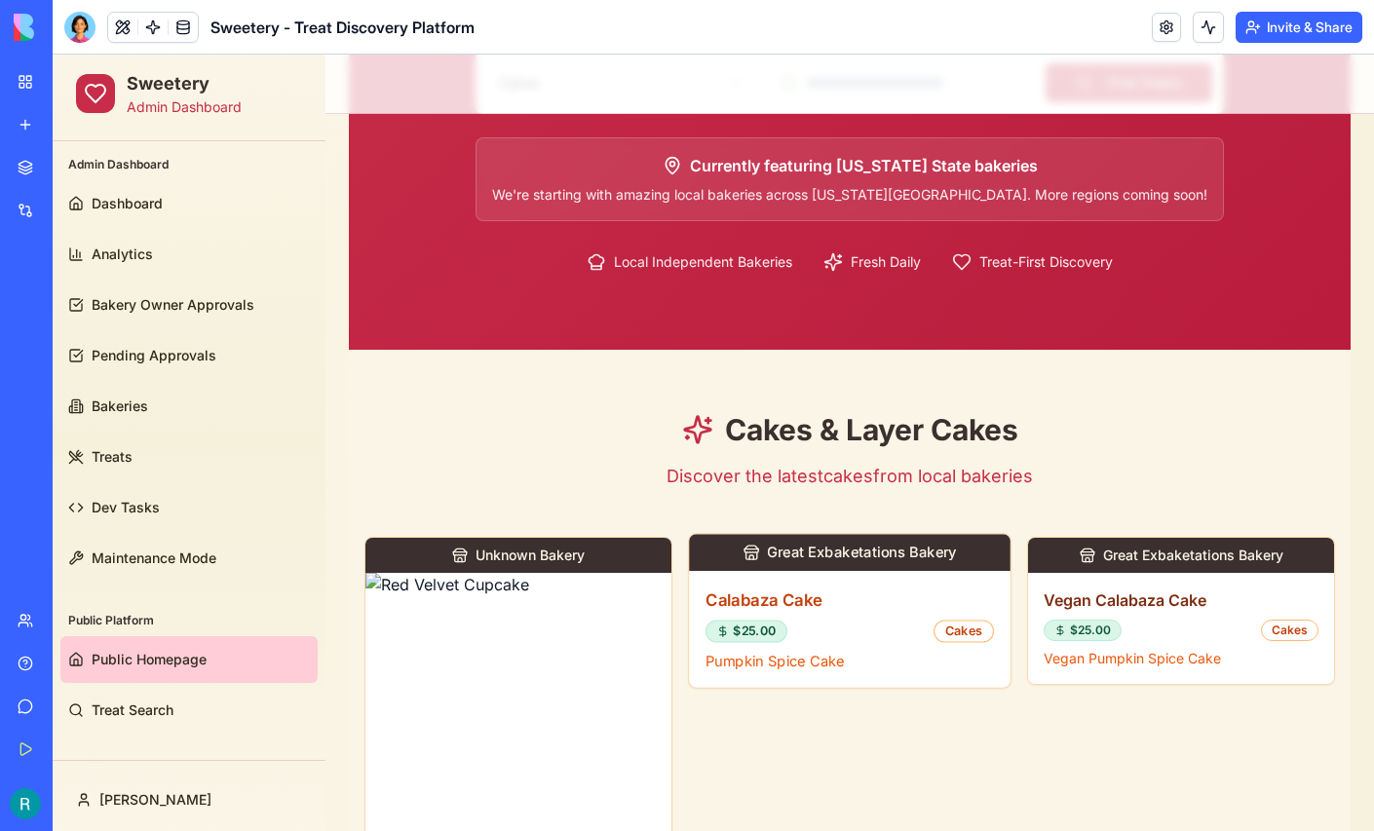
scroll to position [242, 0]
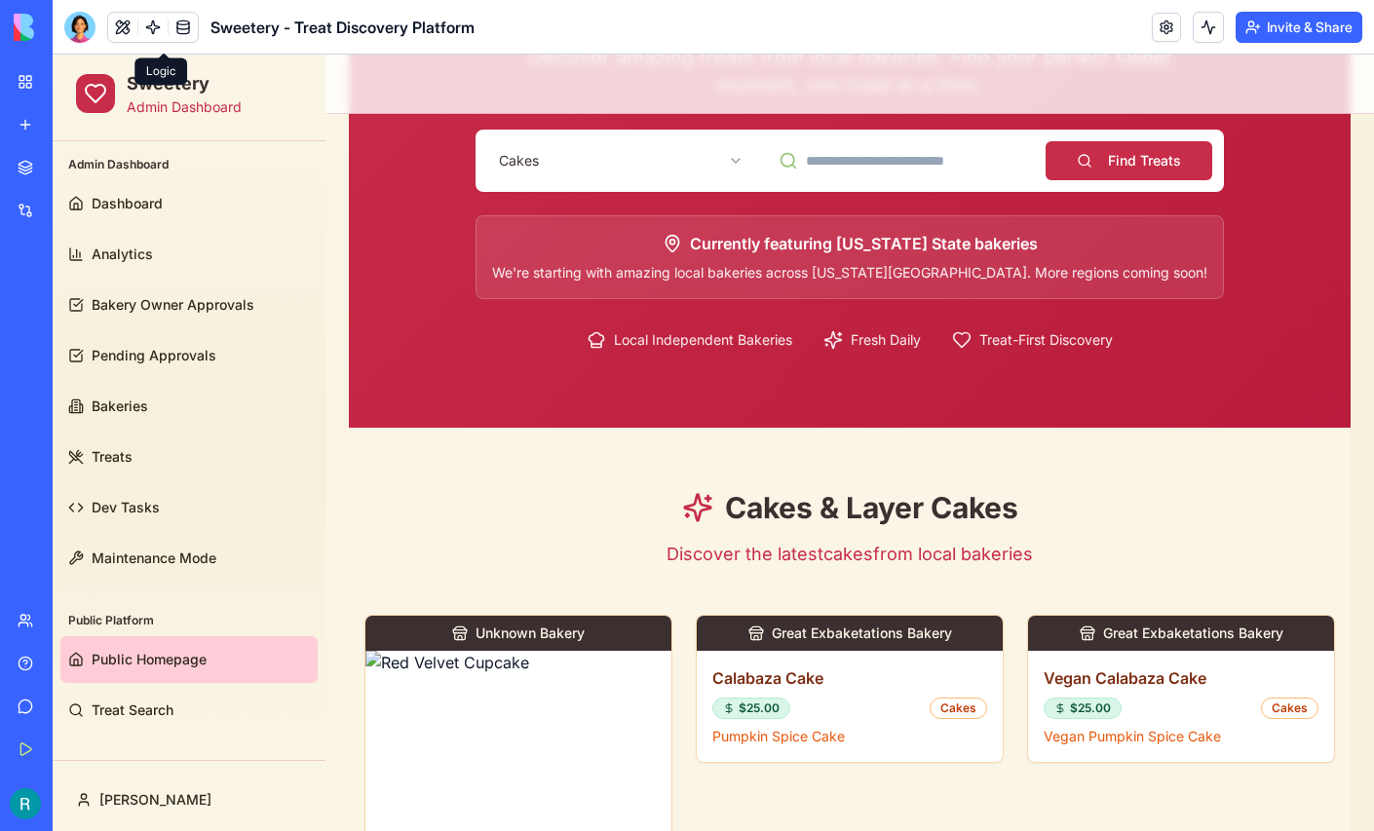
click at [162, 29] on link at bounding box center [152, 27] width 29 height 29
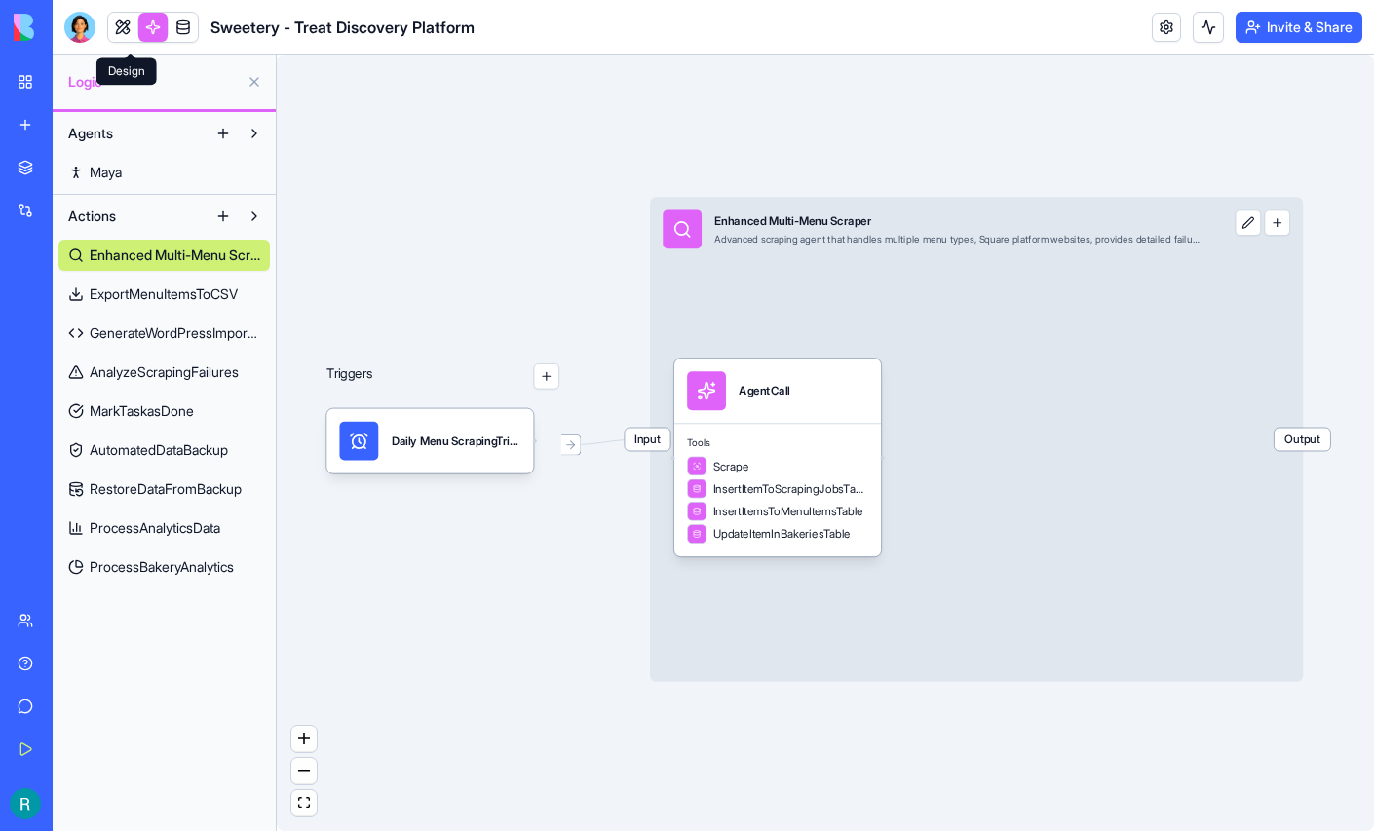
click at [132, 21] on link at bounding box center [122, 27] width 29 height 29
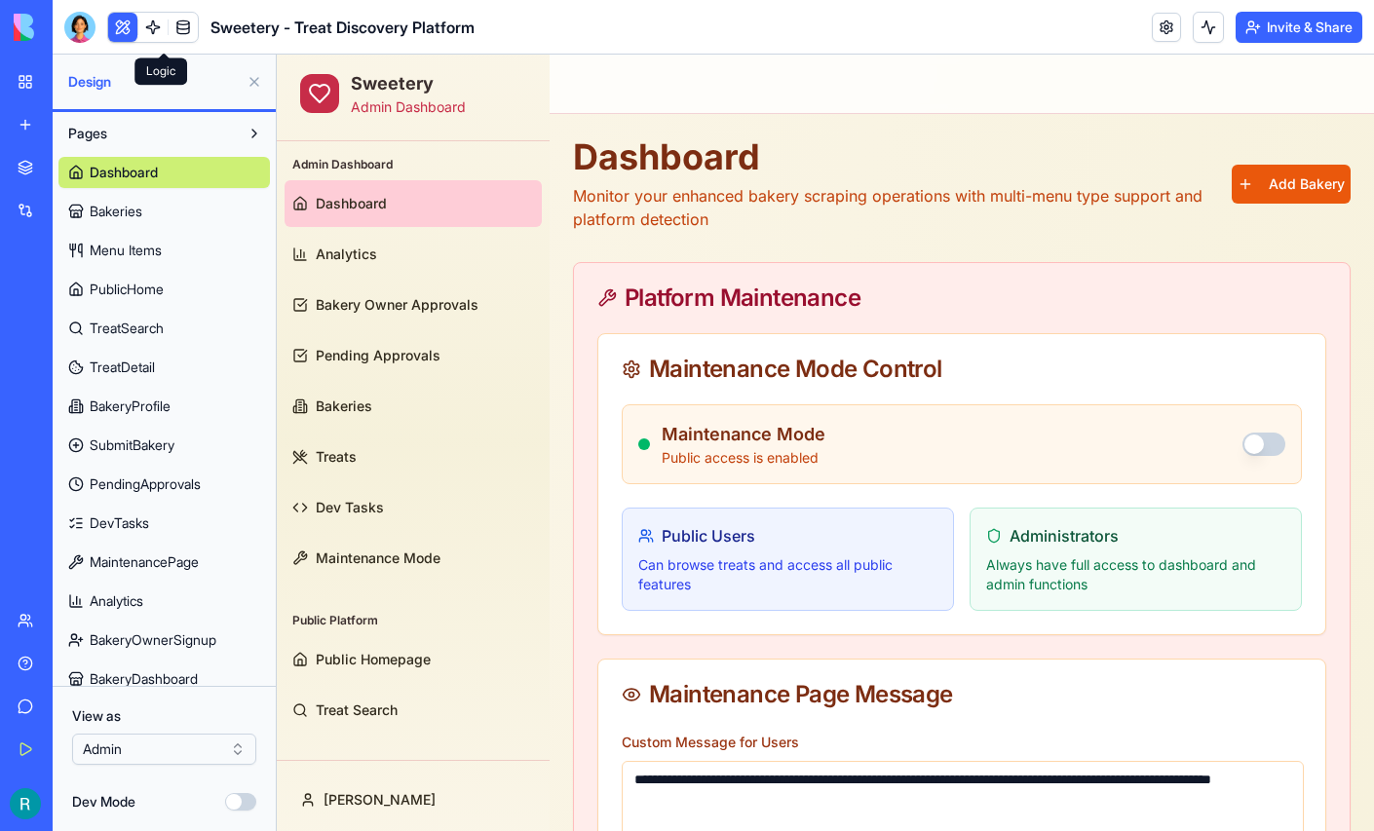
click at [164, 20] on link at bounding box center [152, 27] width 29 height 29
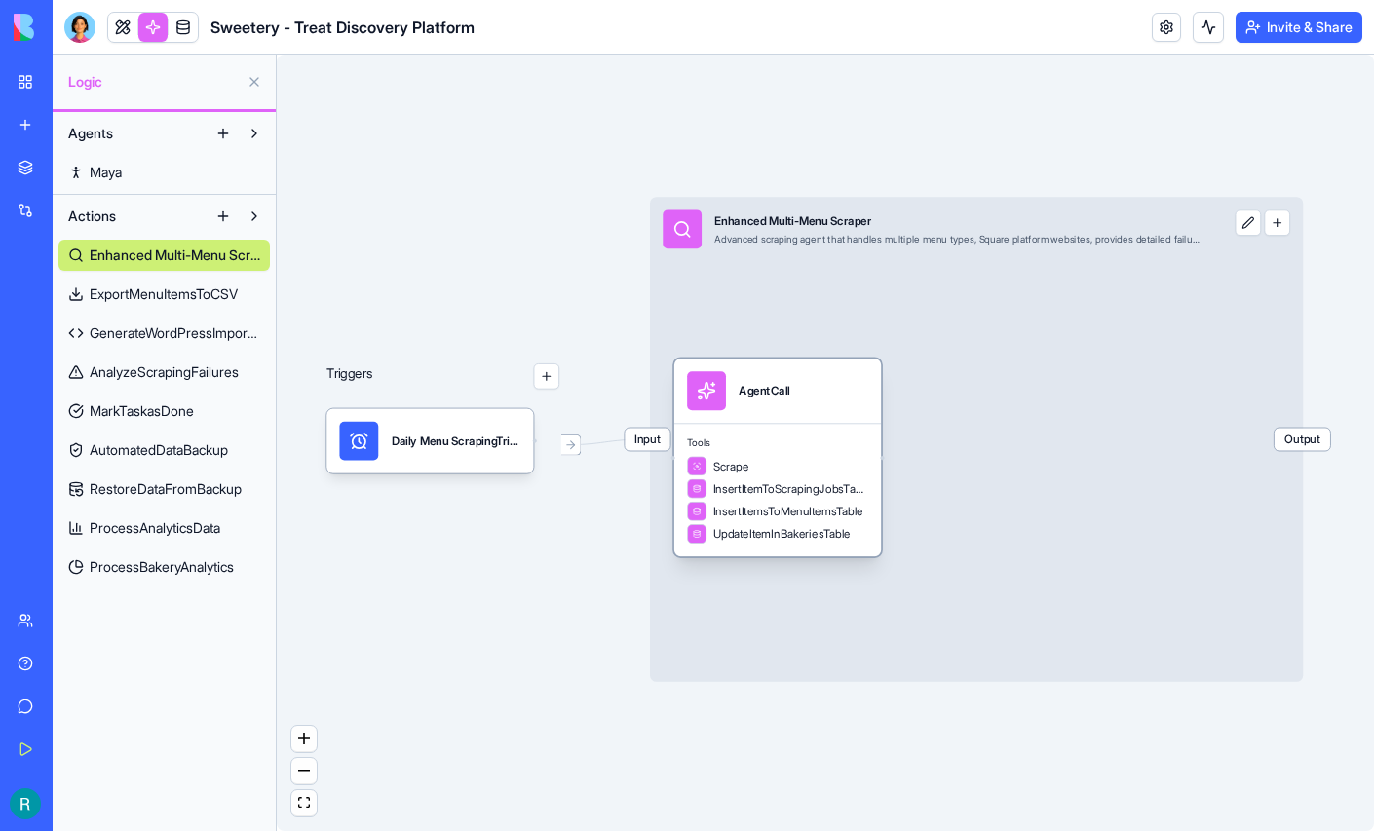
click at [789, 410] on div "AgentCall" at bounding box center [764, 390] width 51 height 39
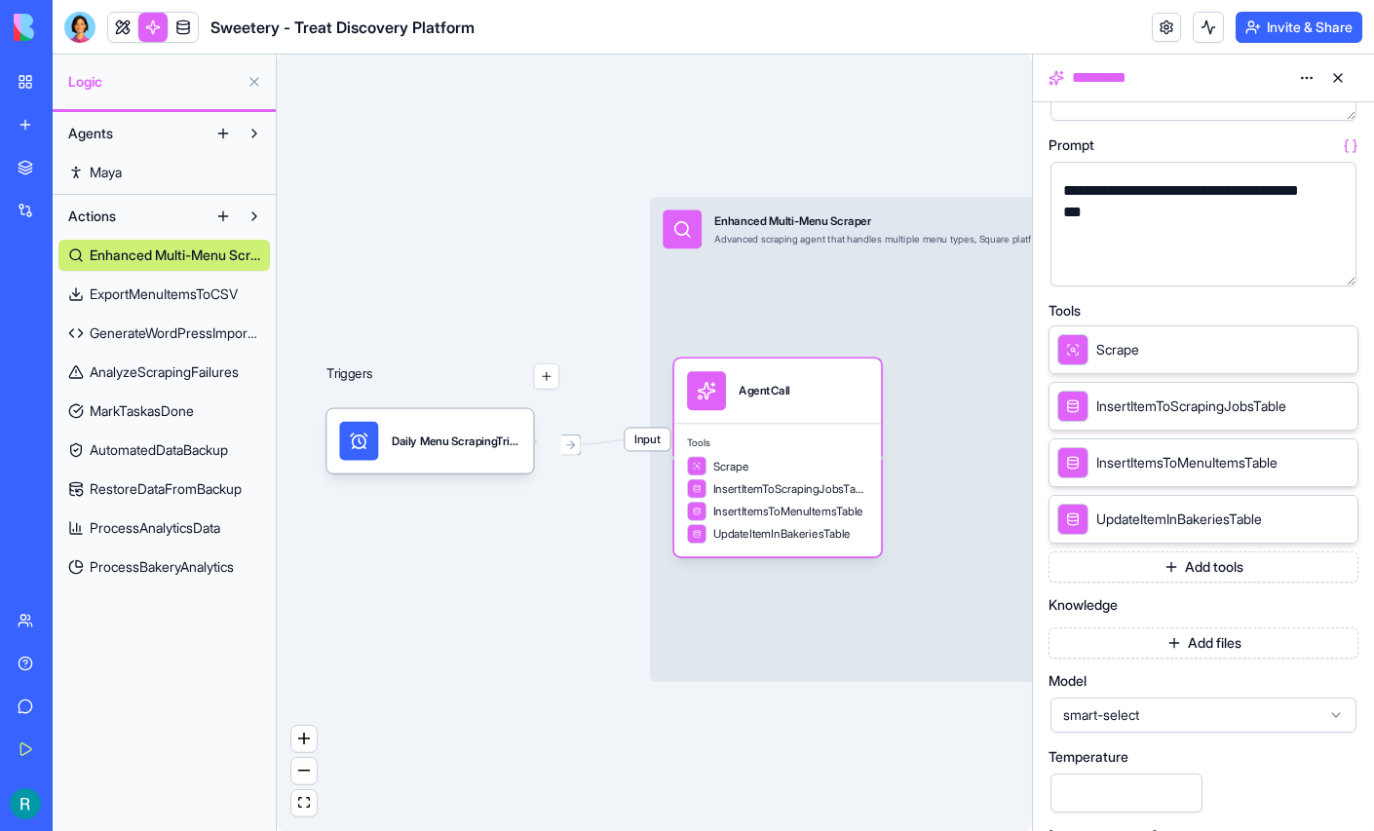
scroll to position [220, 0]
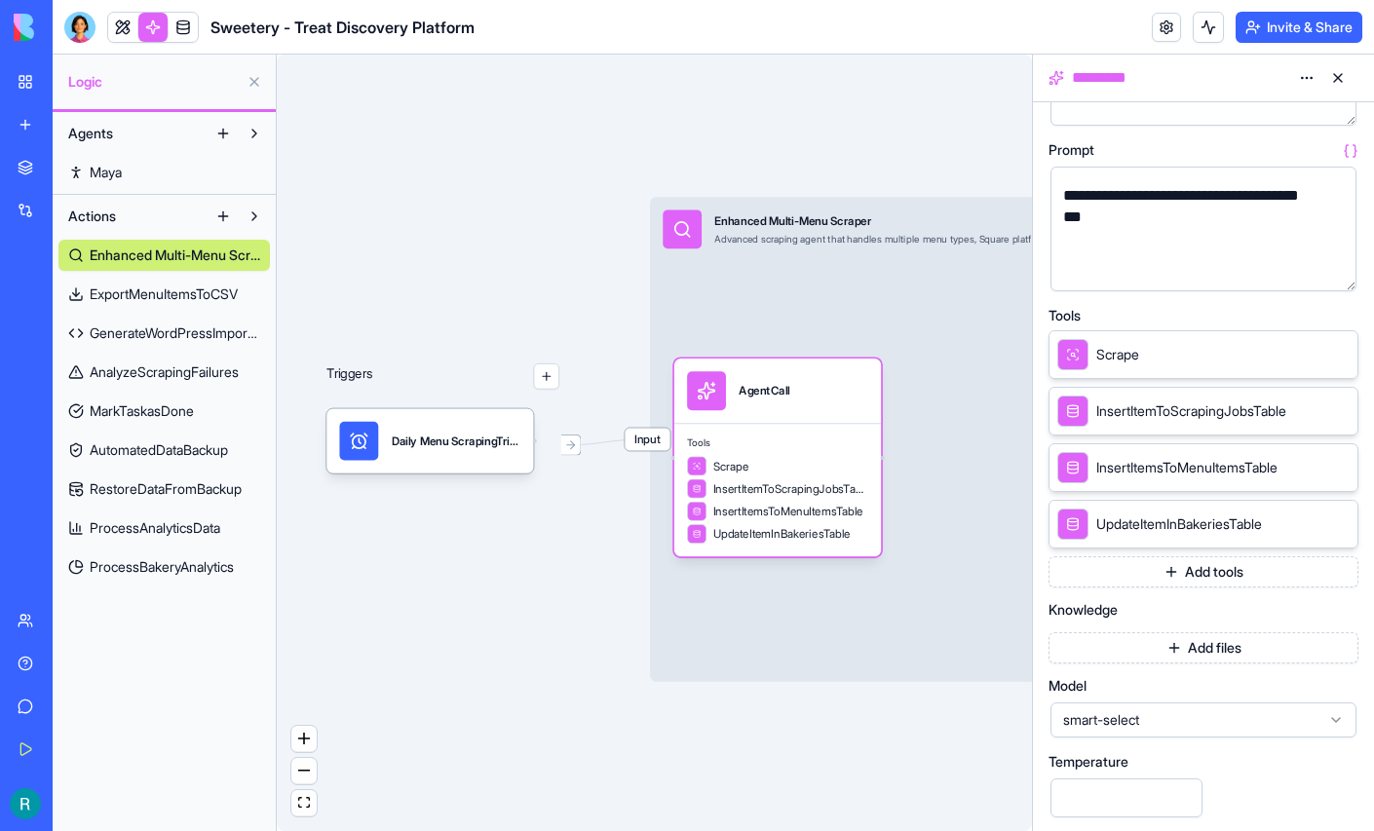
click at [190, 304] on span "ExportMenuItemsToCSV" at bounding box center [164, 294] width 148 height 19
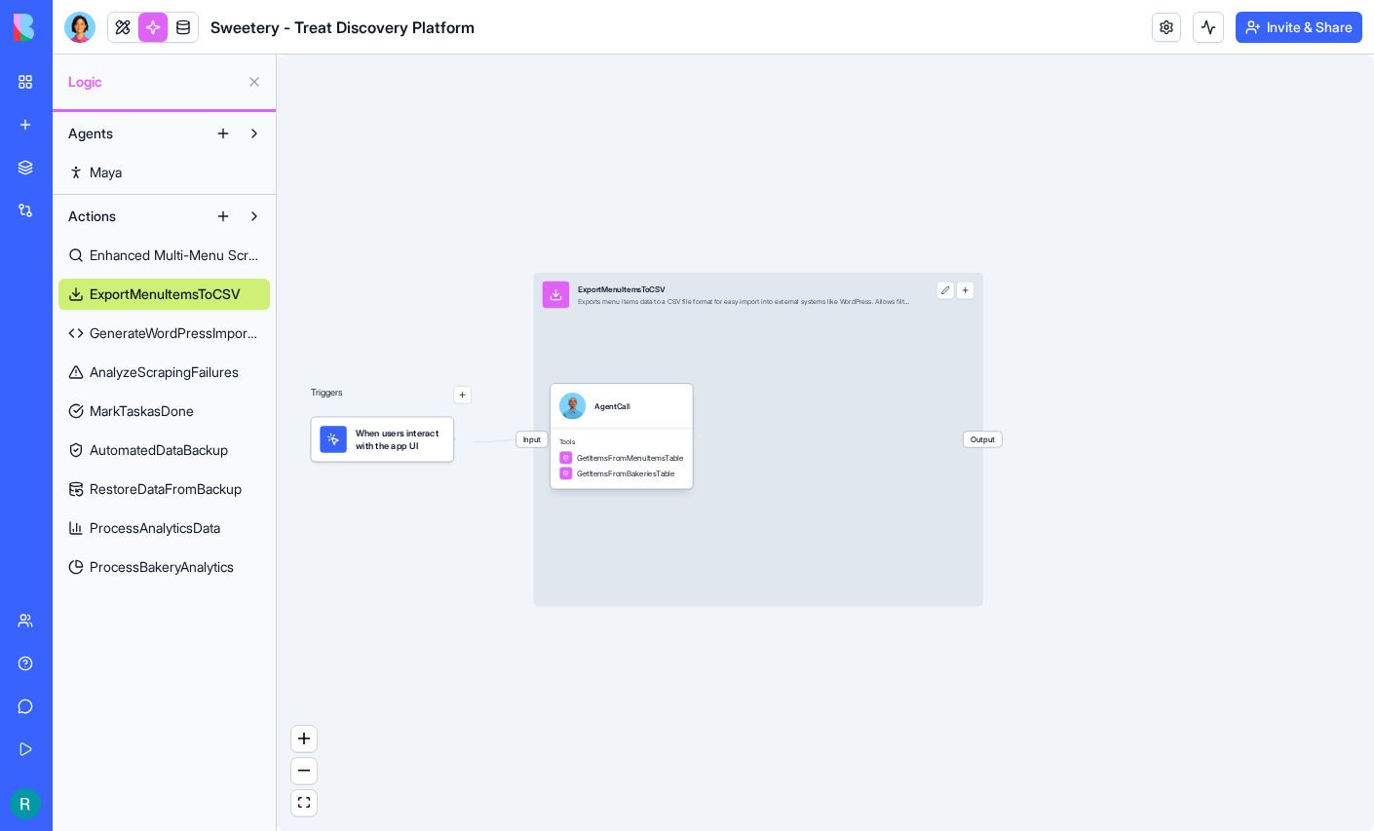
click at [746, 432] on div "Input ExportMenuItemsToCSV Exports menu items data to a CSV file format for eas…" at bounding box center [758, 440] width 449 height 334
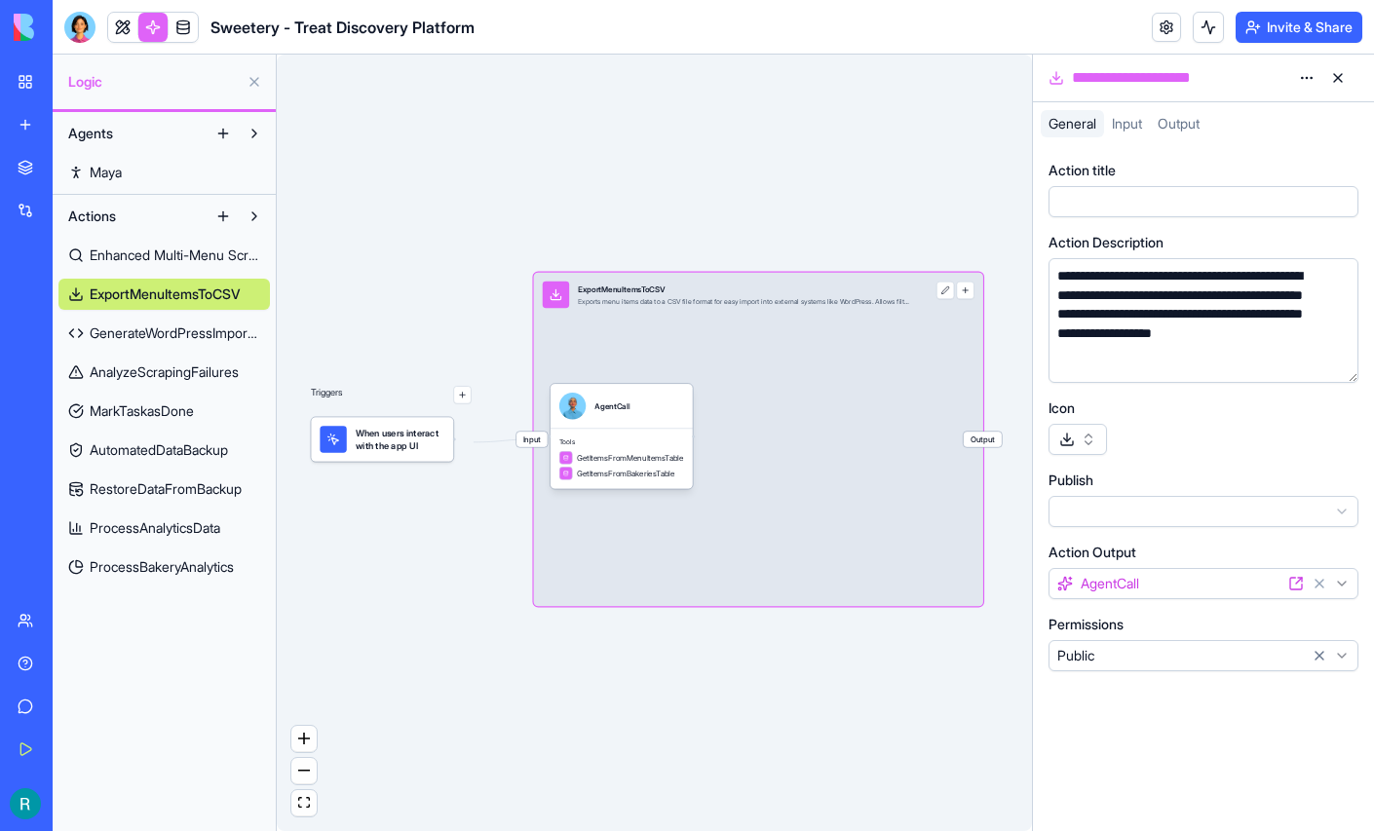
click at [1142, 132] on span "Input" at bounding box center [1127, 123] width 30 height 17
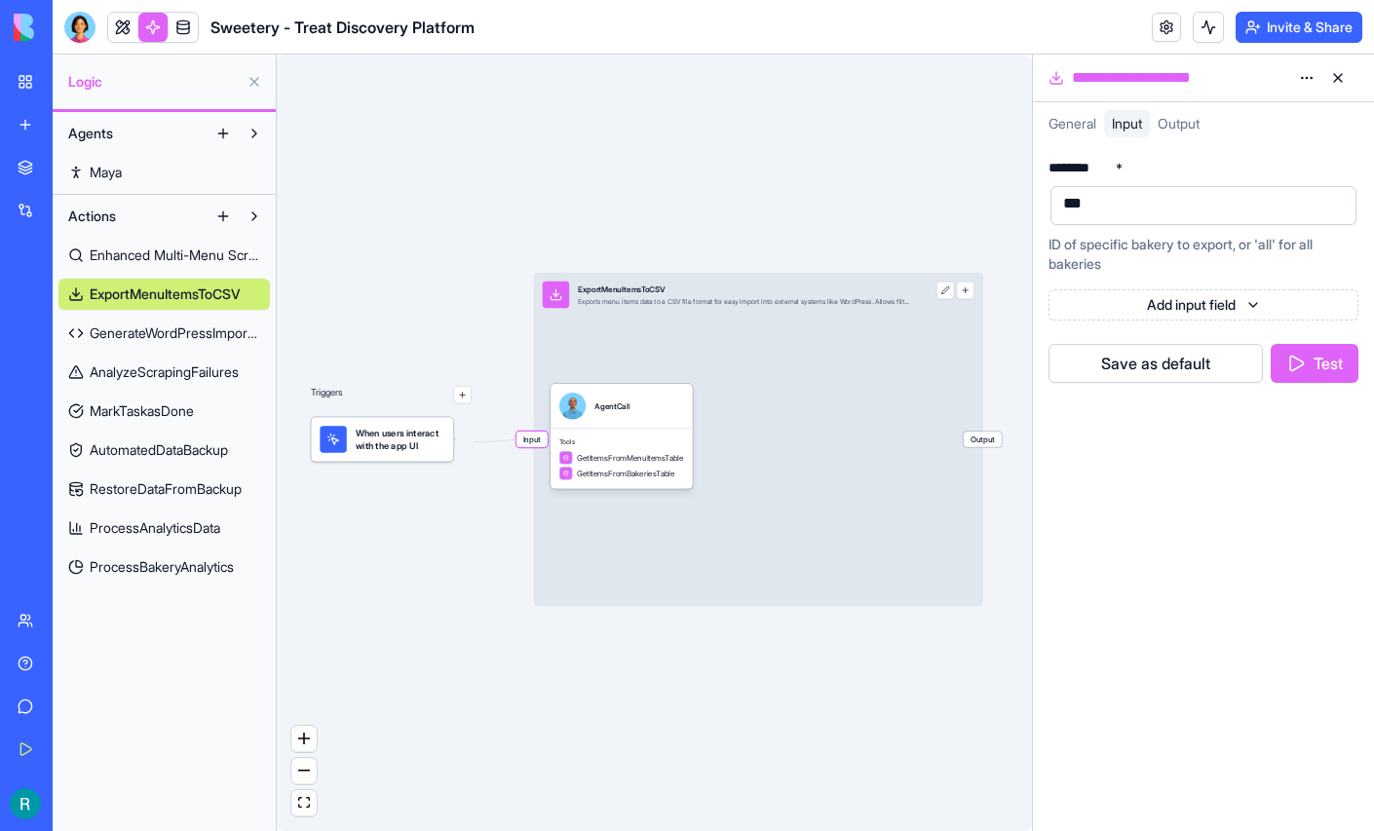
click at [1200, 132] on span "Output" at bounding box center [1179, 123] width 42 height 17
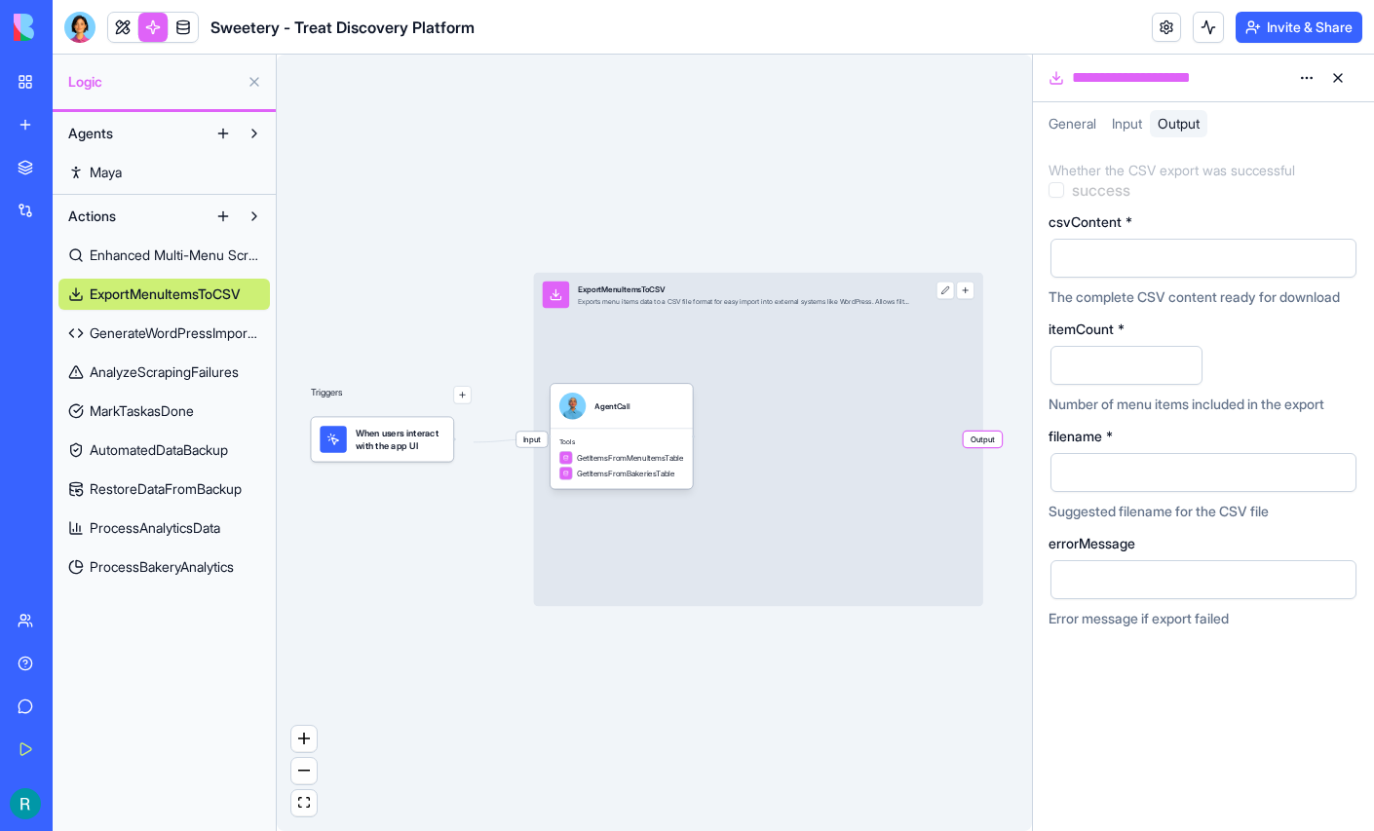
click at [1069, 128] on div "General" at bounding box center [1072, 123] width 63 height 27
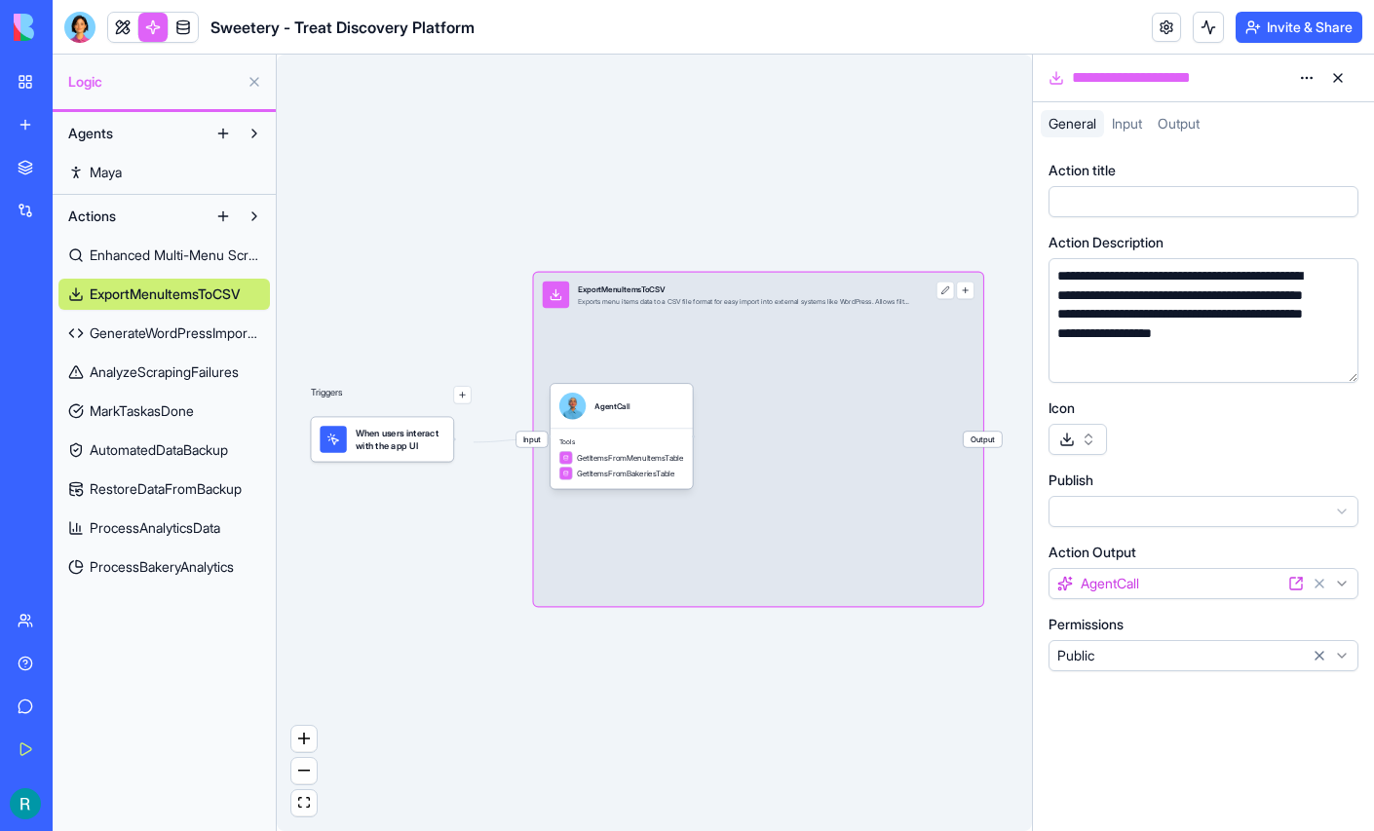
click at [144, 343] on span "GenerateWordPressImportCode" at bounding box center [175, 333] width 171 height 19
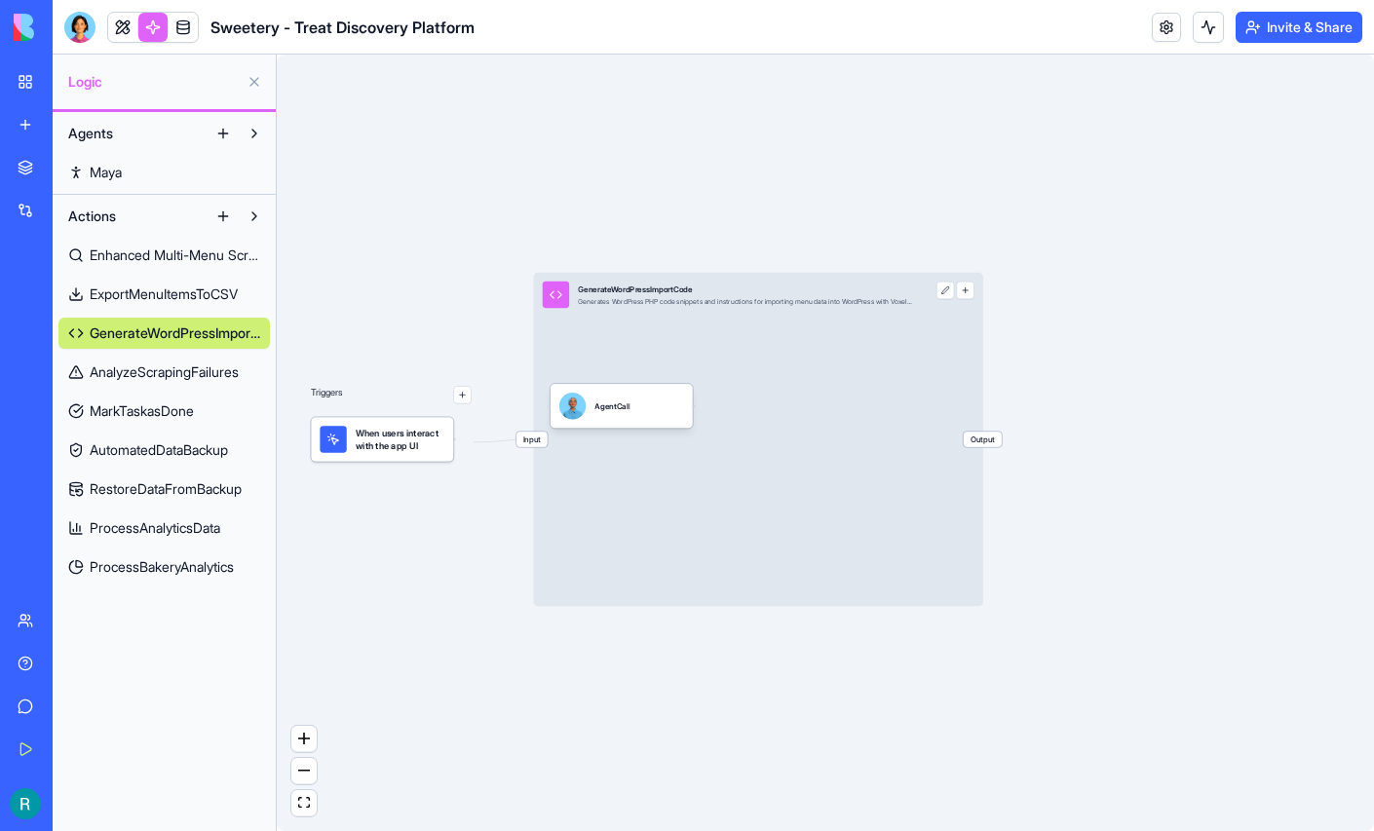
click at [139, 382] on span "AnalyzeScrapingFailures" at bounding box center [164, 372] width 149 height 19
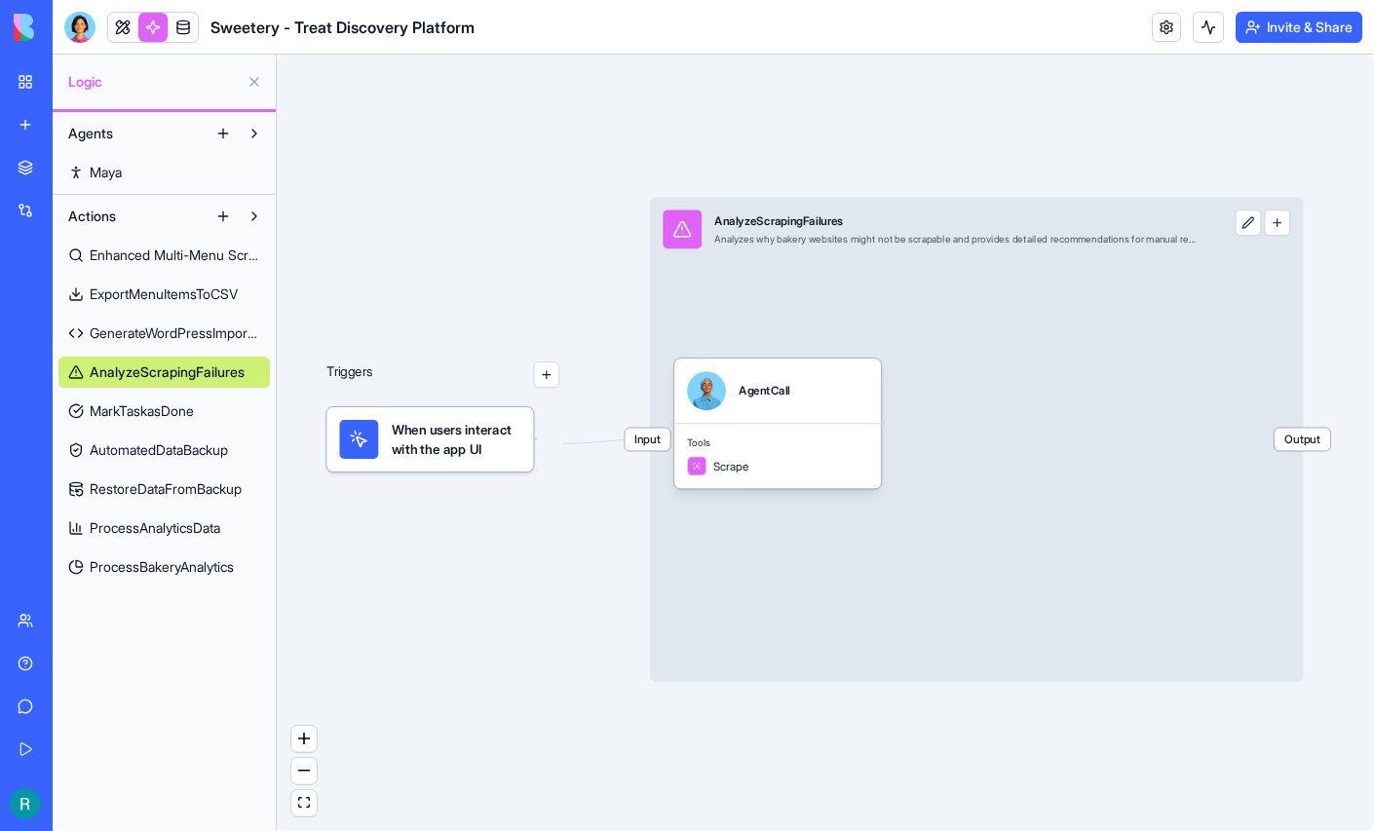
click at [152, 265] on span "Enhanced Multi-Menu Scraper" at bounding box center [175, 255] width 171 height 19
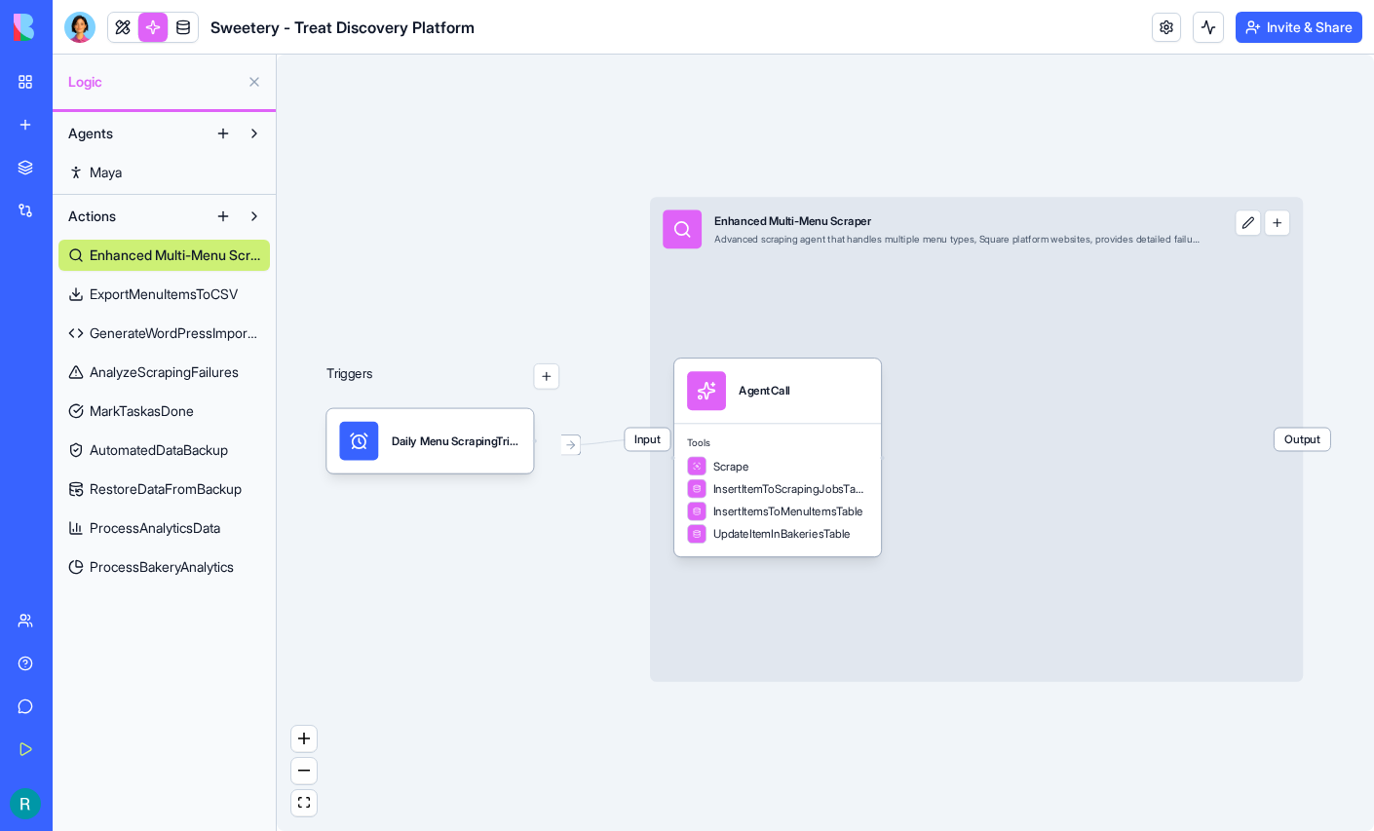
click at [110, 182] on span "Maya" at bounding box center [106, 172] width 32 height 19
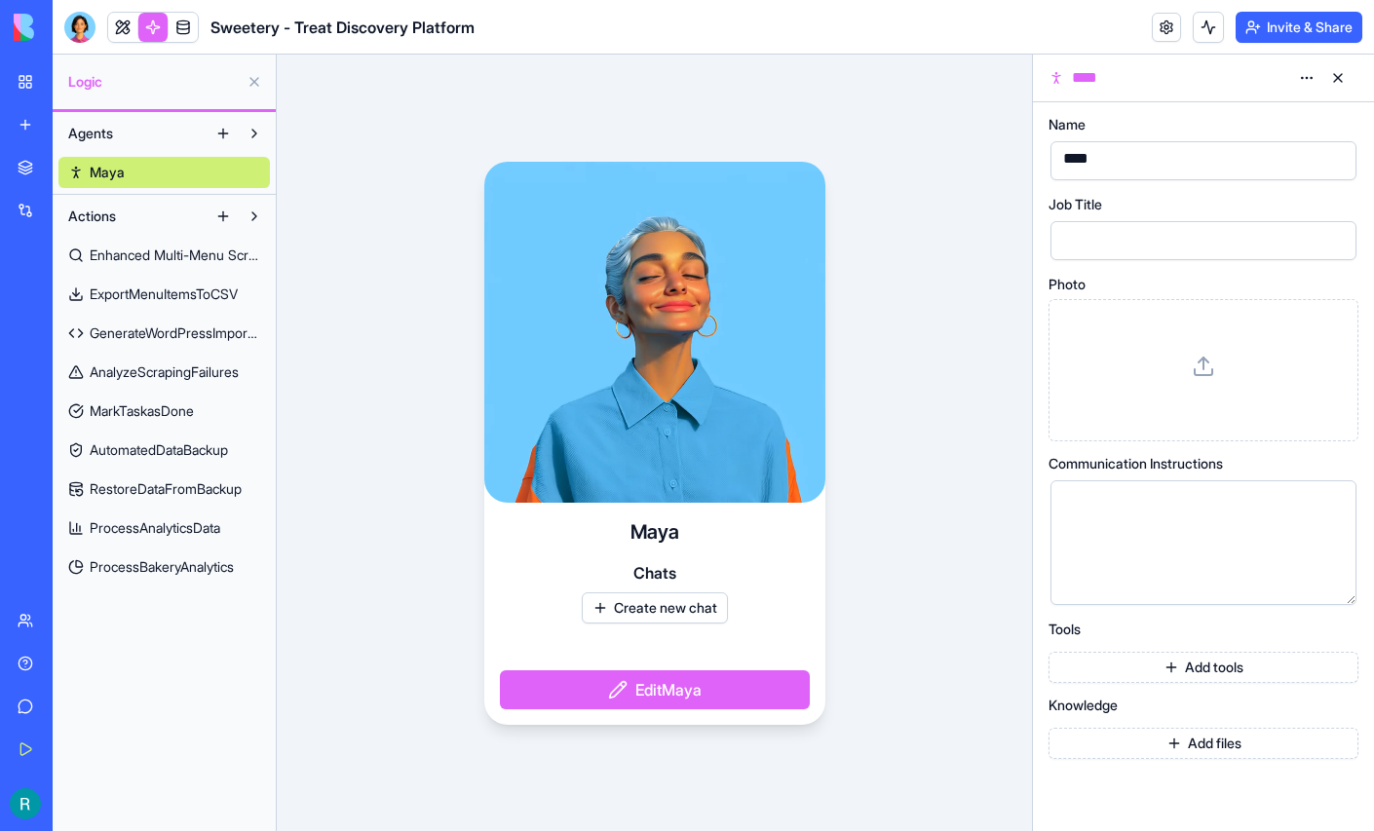
click at [250, 232] on button at bounding box center [254, 216] width 31 height 31
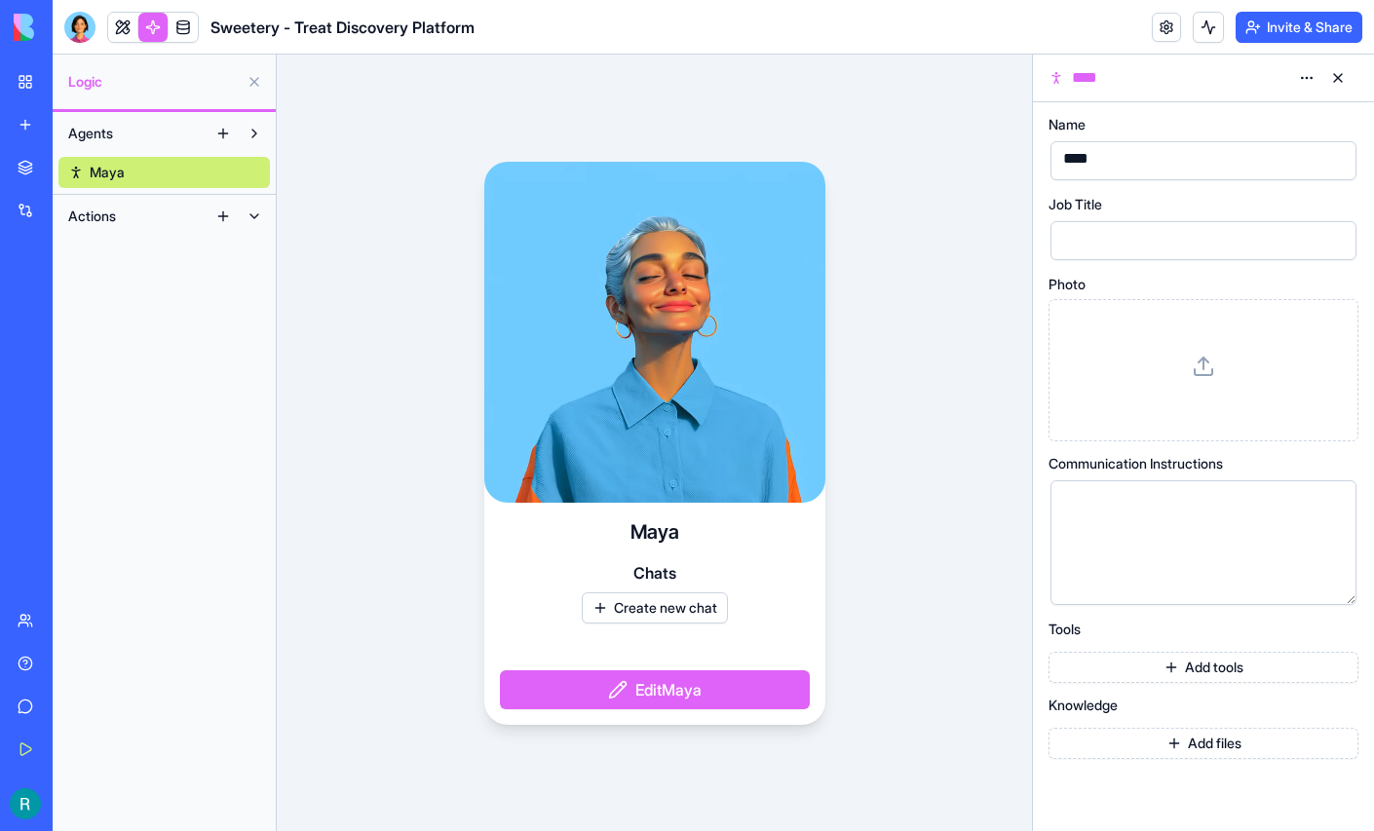
click at [250, 232] on button at bounding box center [254, 216] width 31 height 31
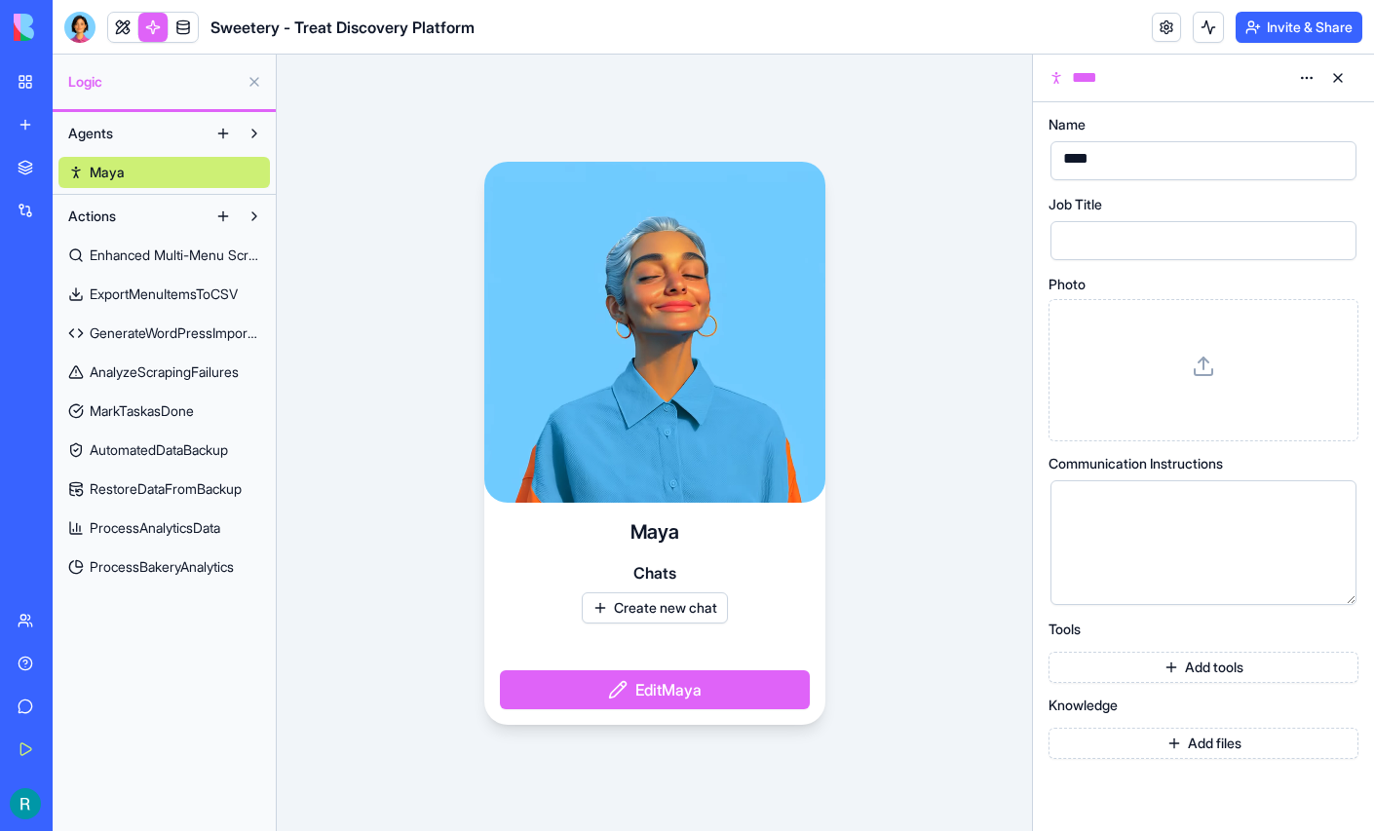
click at [163, 265] on span "Enhanced Multi-Menu Scraper" at bounding box center [175, 255] width 171 height 19
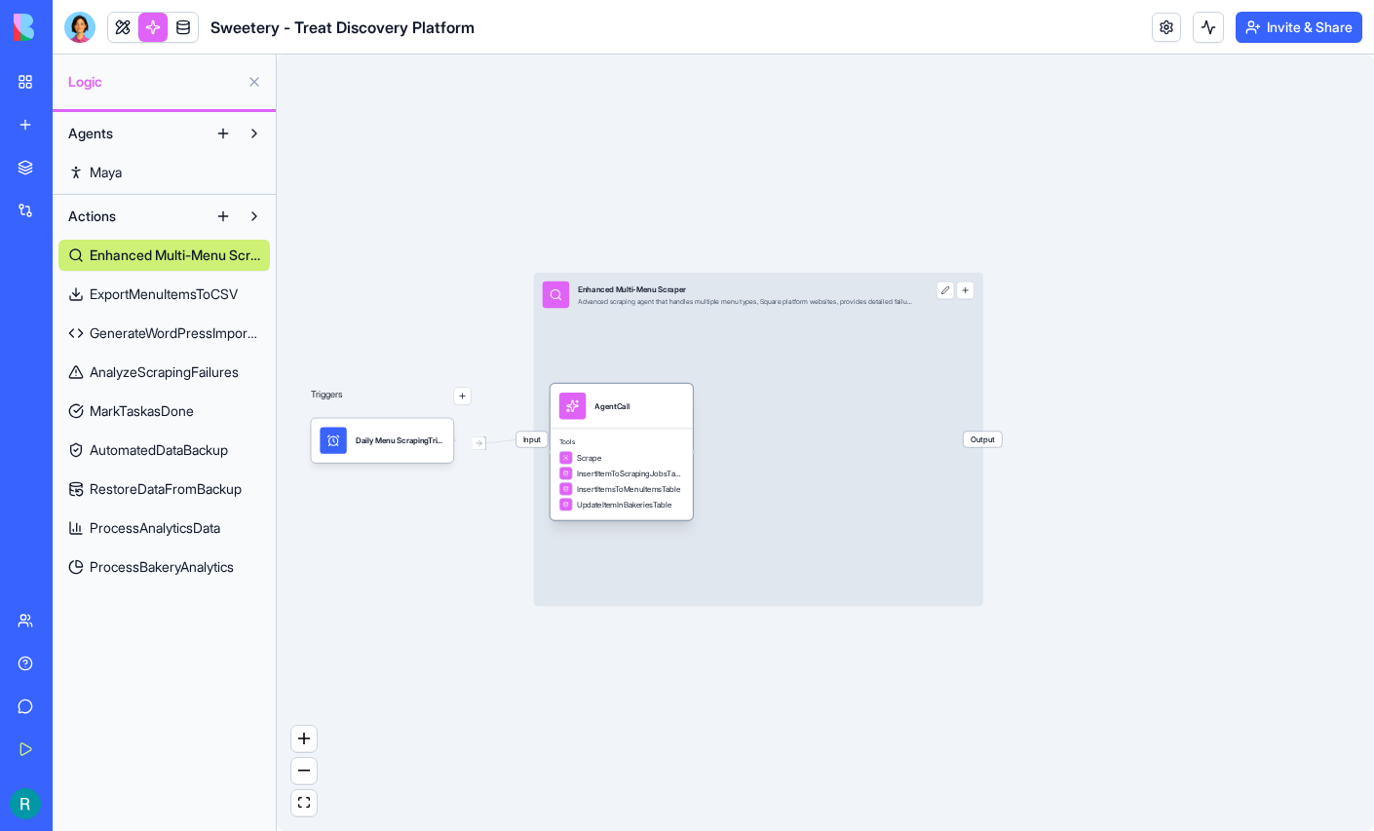
click at [610, 445] on div "Tools Scrape InsertItemToScrapingJobsTable InsertItemsToMenuItemsTable UpdateIt…" at bounding box center [622, 475] width 142 height 92
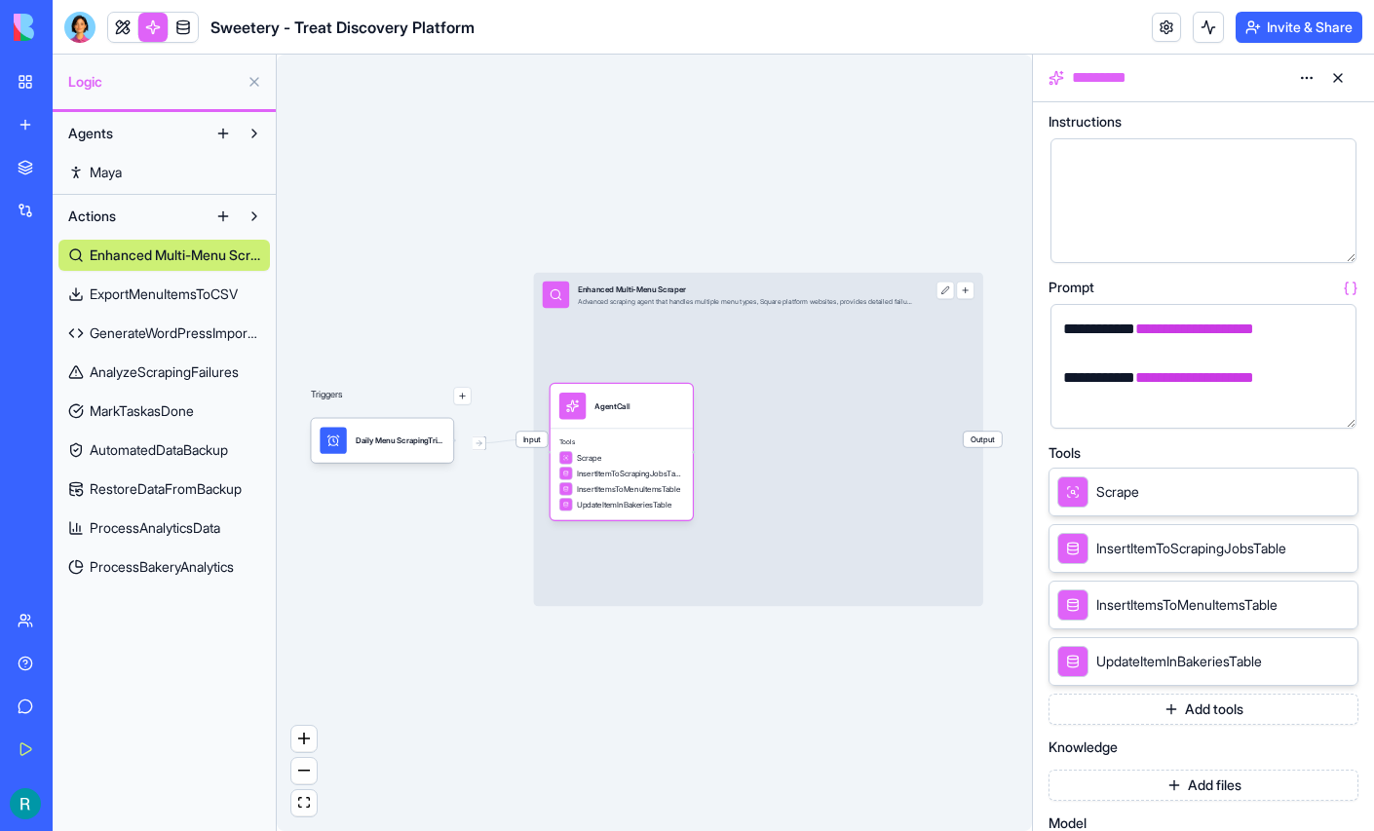
scroll to position [106, 0]
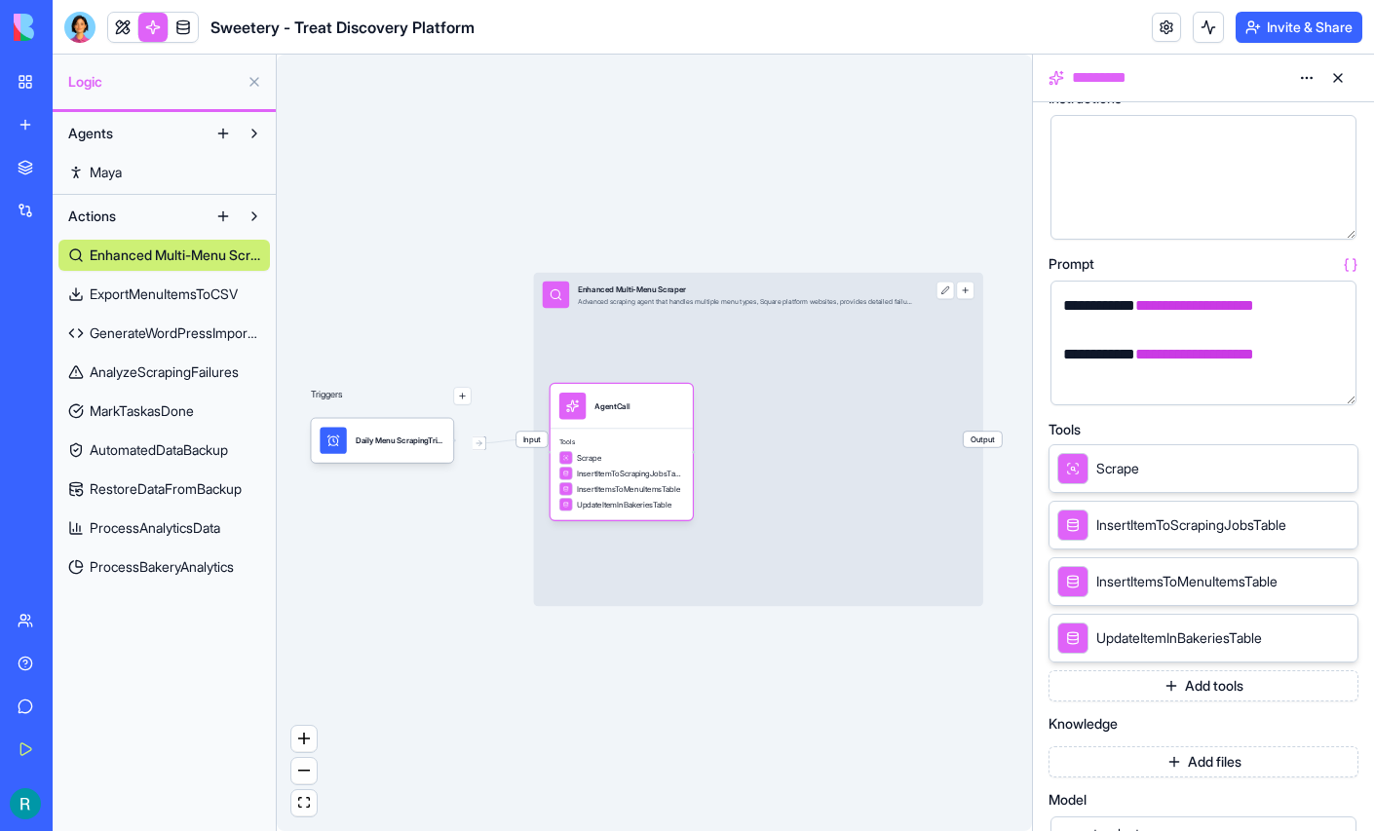
click at [141, 304] on span "ExportMenuItemsToCSV" at bounding box center [164, 294] width 148 height 19
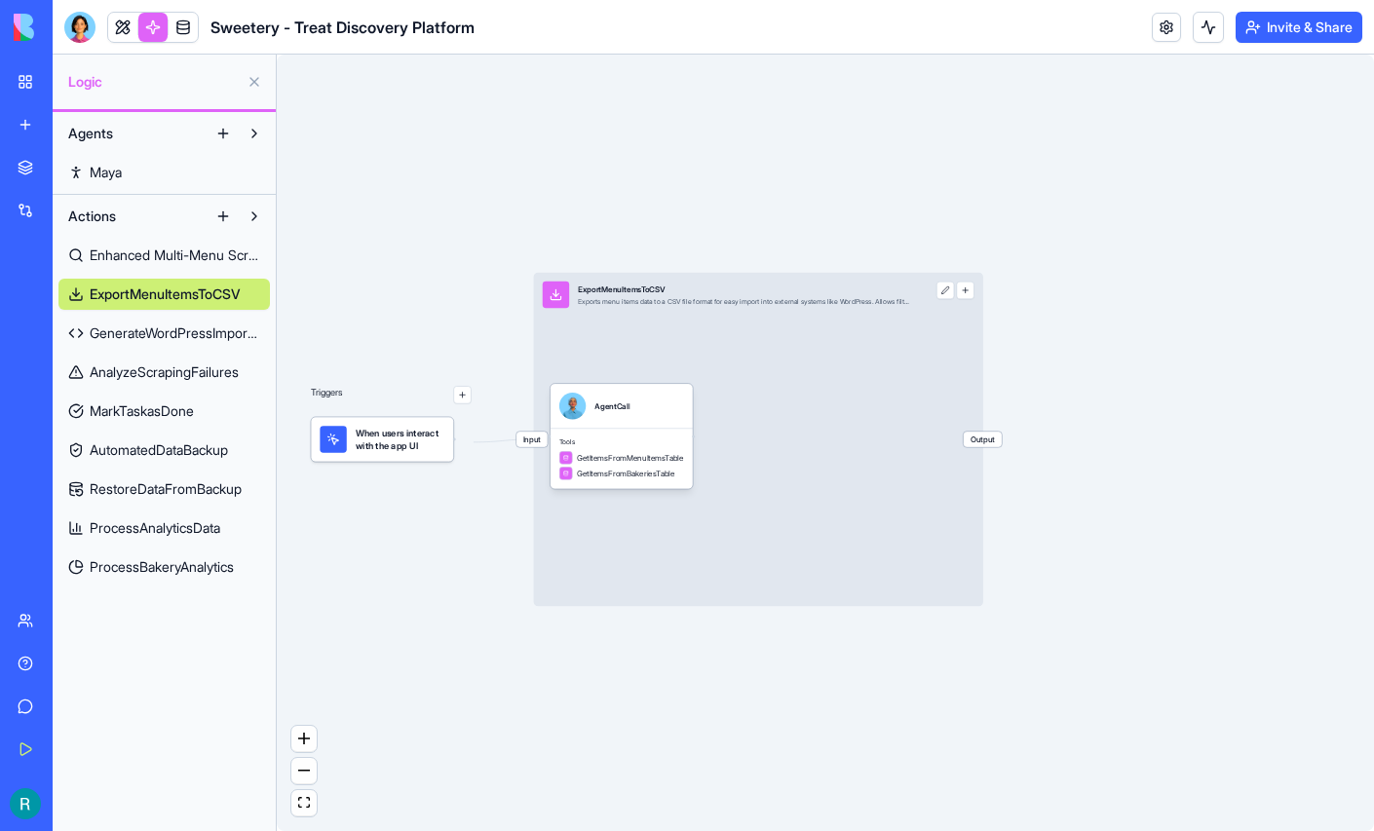
click at [247, 95] on button at bounding box center [254, 81] width 31 height 31
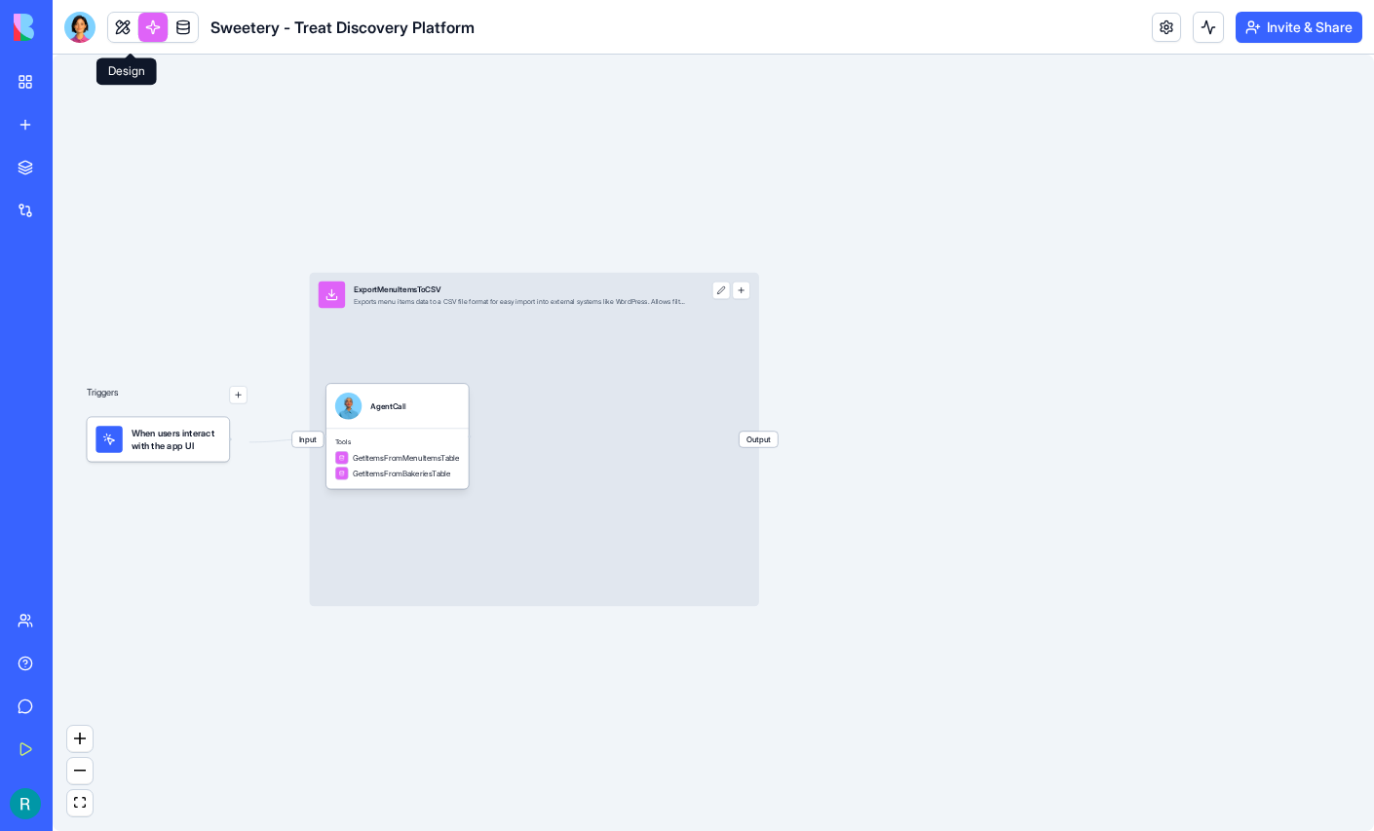
click at [124, 30] on link at bounding box center [122, 27] width 29 height 29
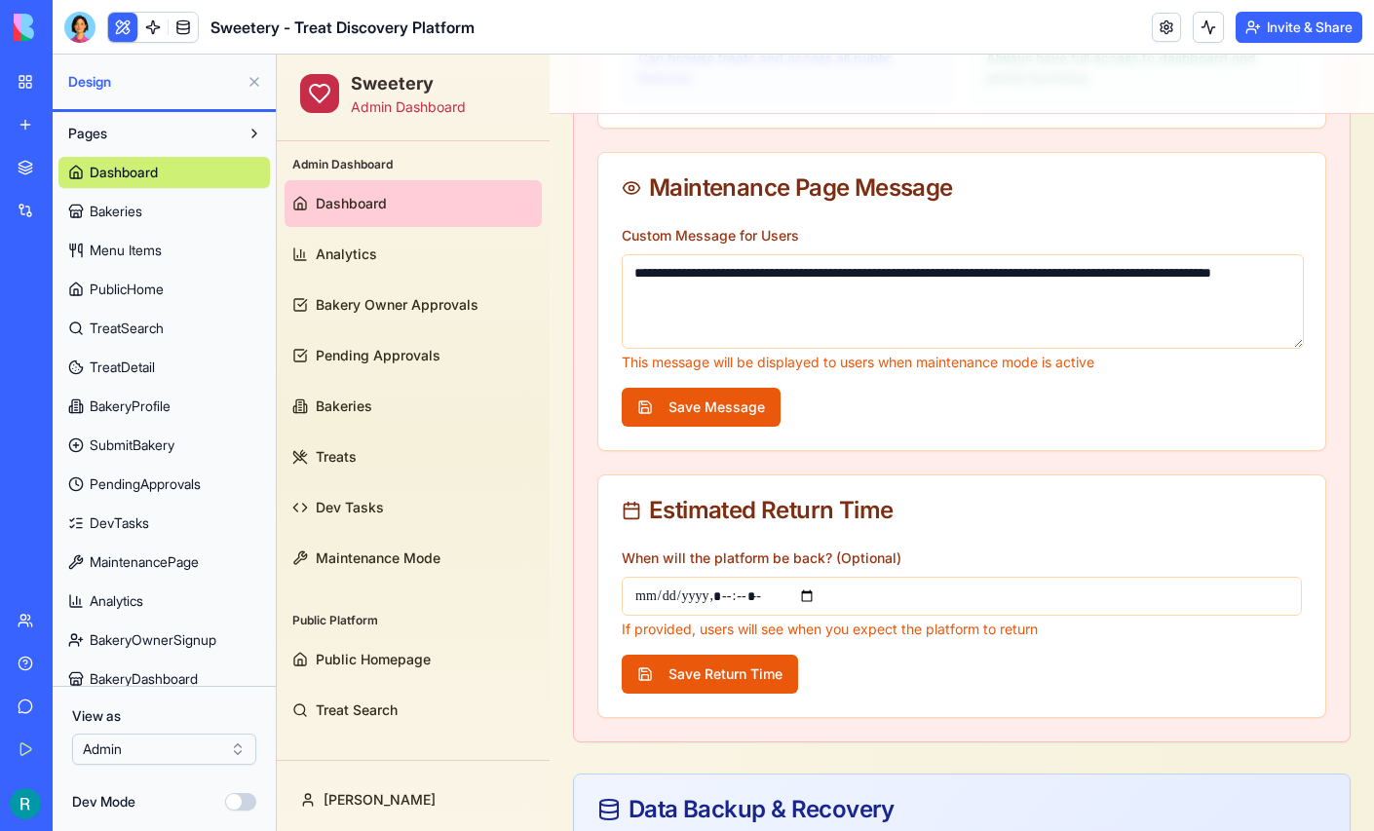
scroll to position [505, 0]
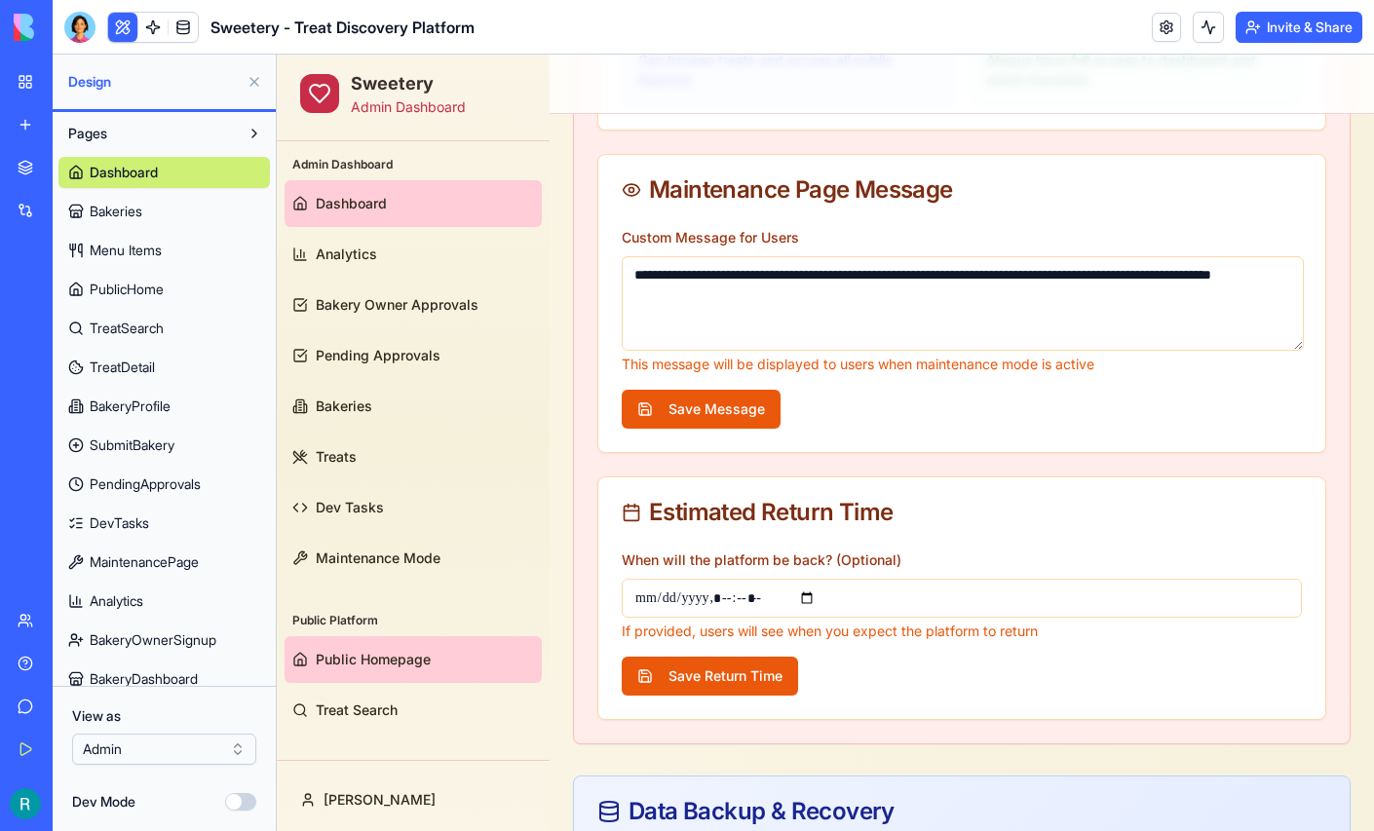
click at [400, 652] on span "Public Homepage" at bounding box center [373, 659] width 115 height 19
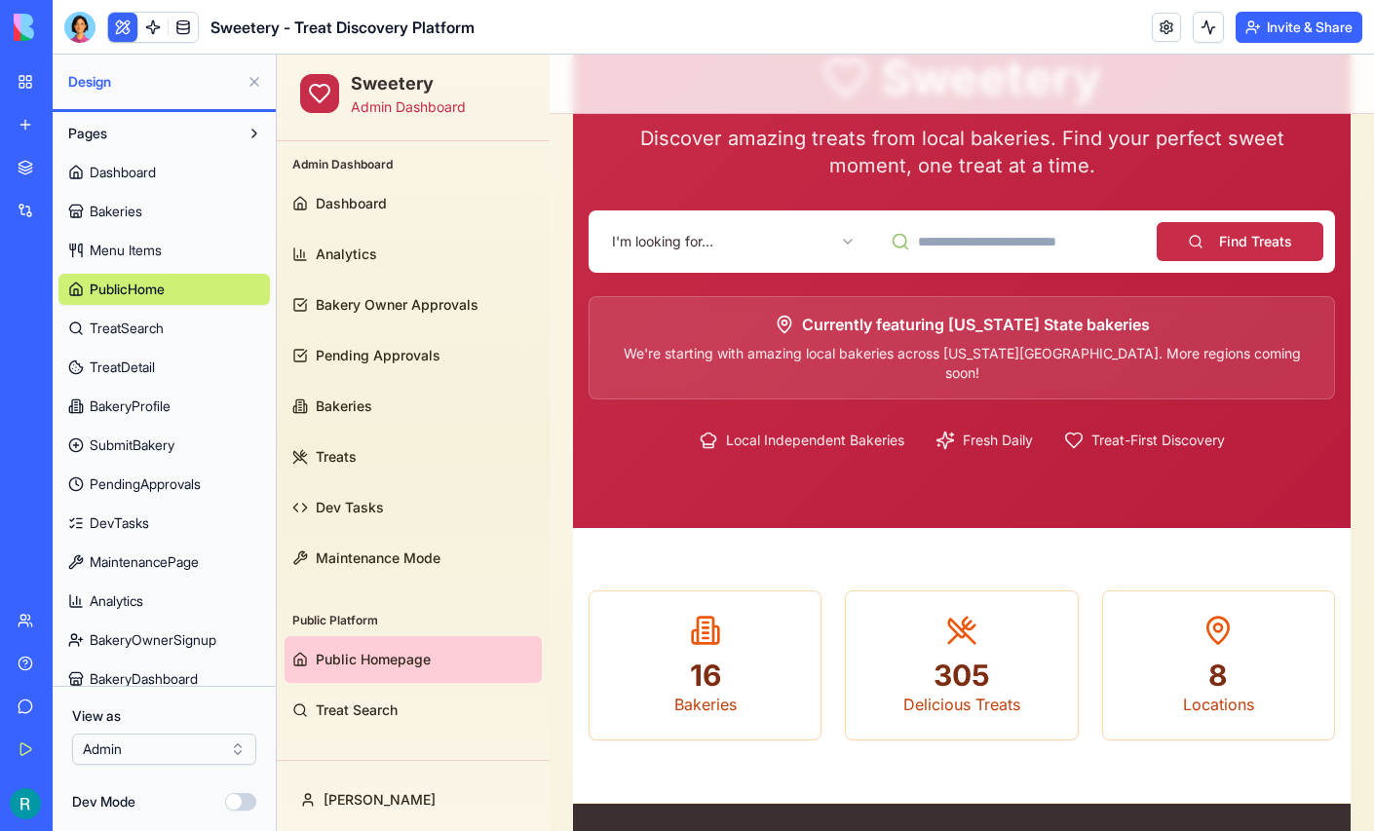
scroll to position [156, 0]
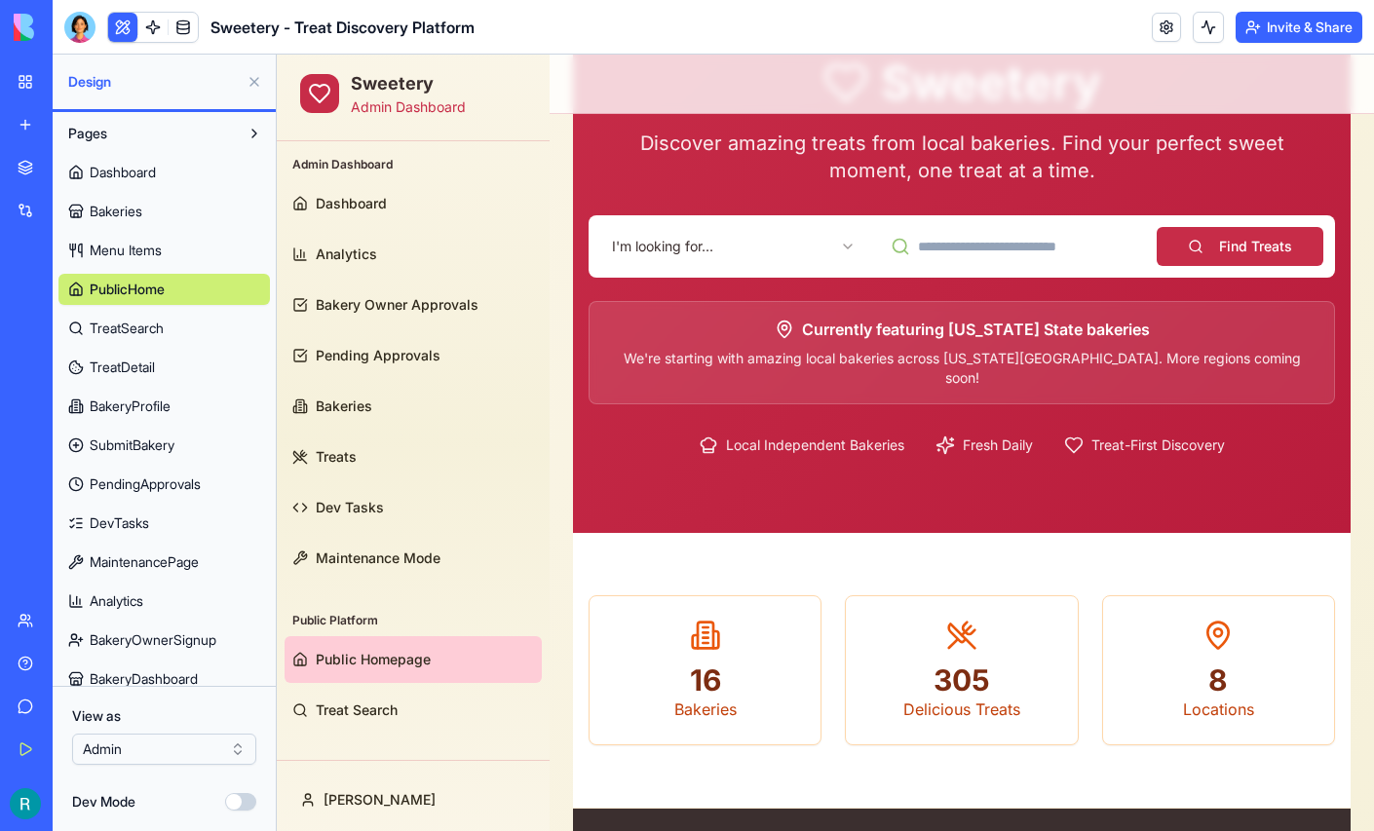
click at [744, 245] on html "Sweetery Admin Dashboard Admin Dashboard Dashboard Analytics Bakery Owner Appro…" at bounding box center [825, 613] width 1097 height 1429
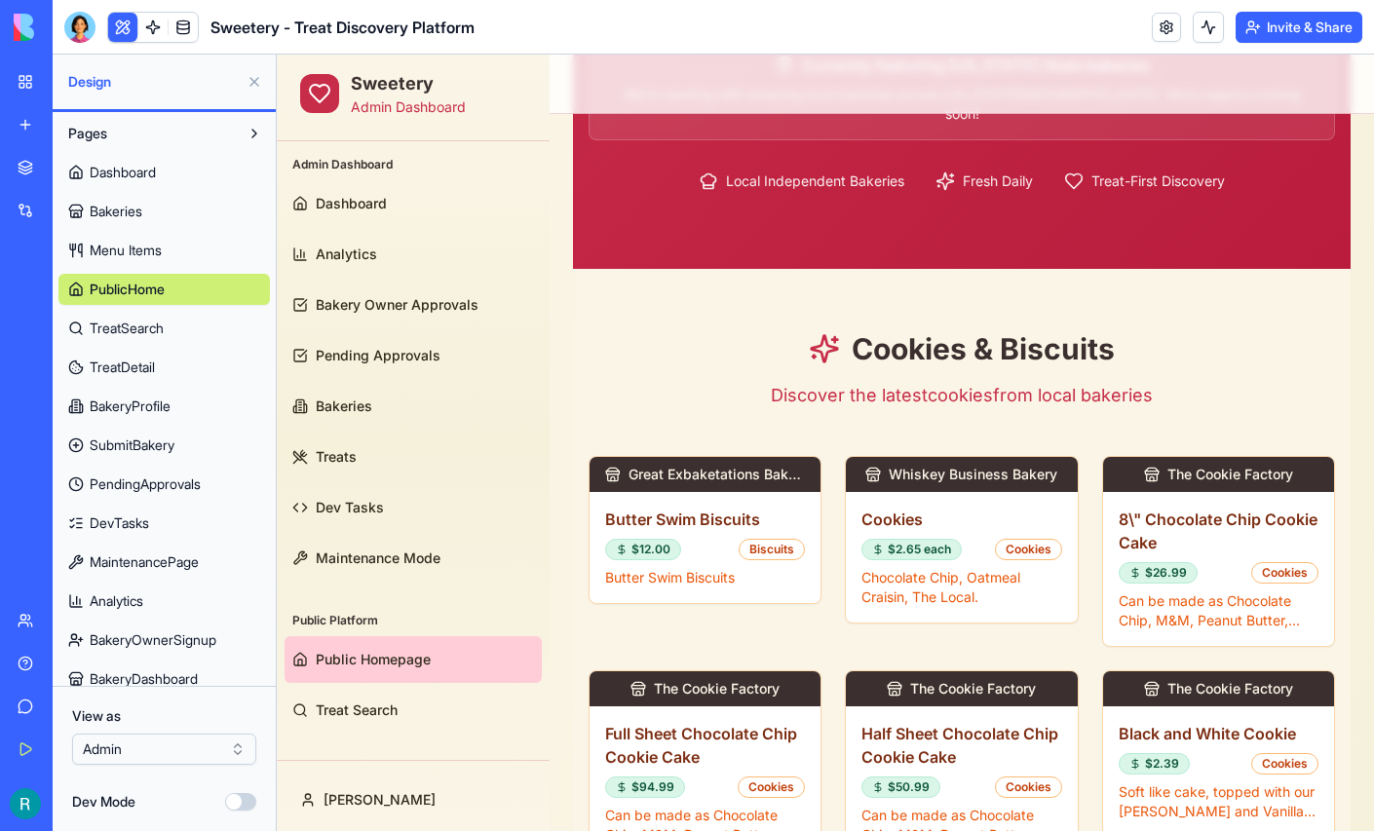
scroll to position [426, 0]
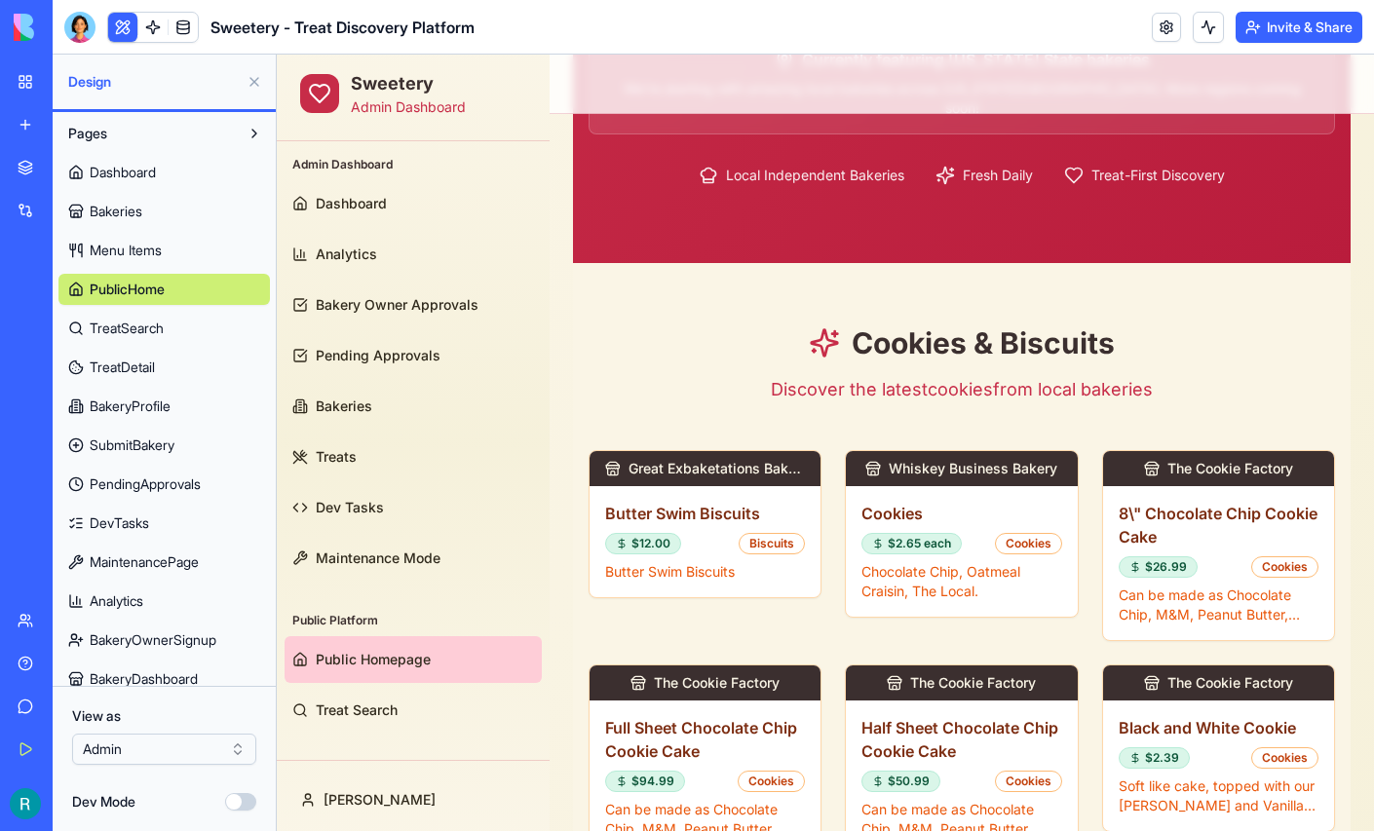
click at [256, 92] on button at bounding box center [254, 81] width 31 height 31
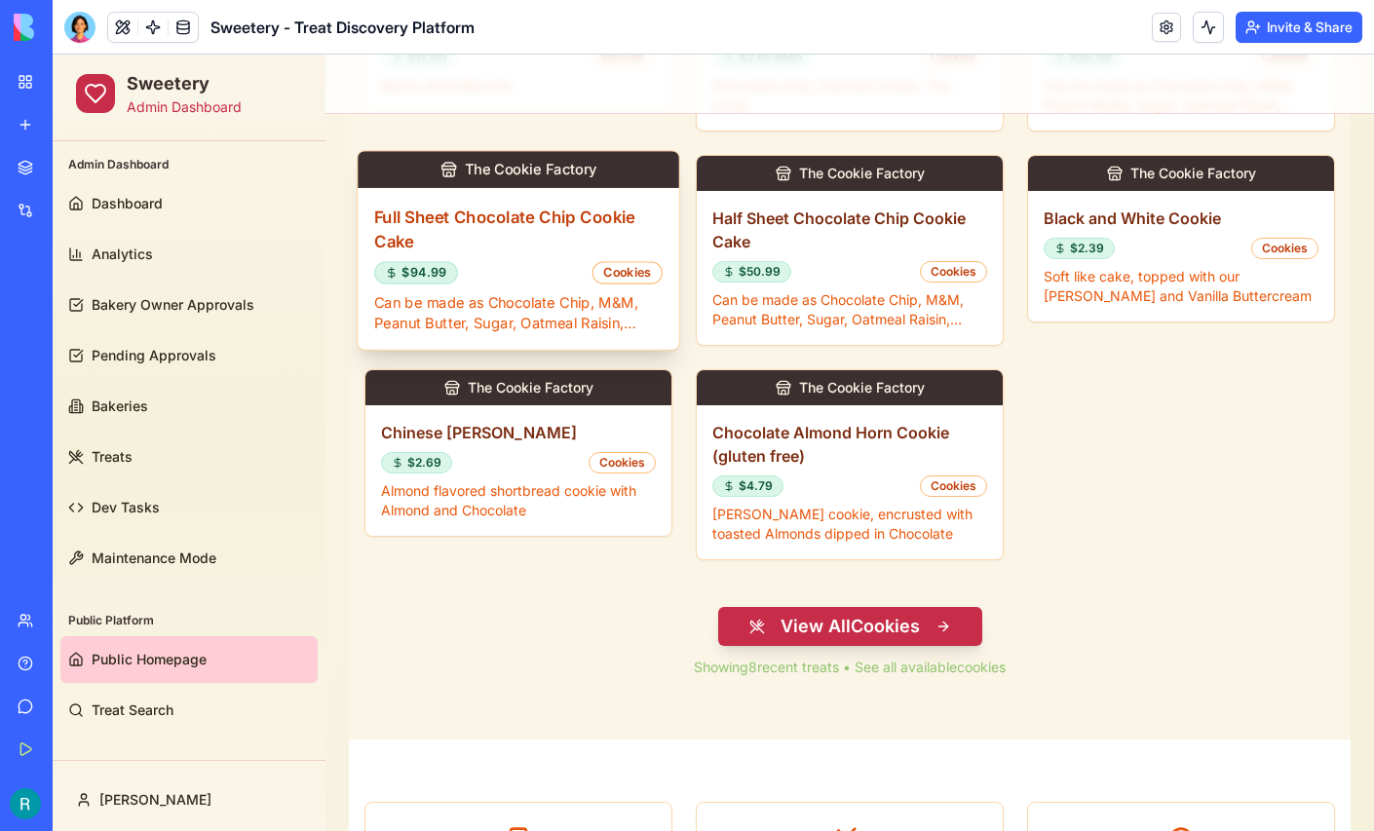
scroll to position [898, 0]
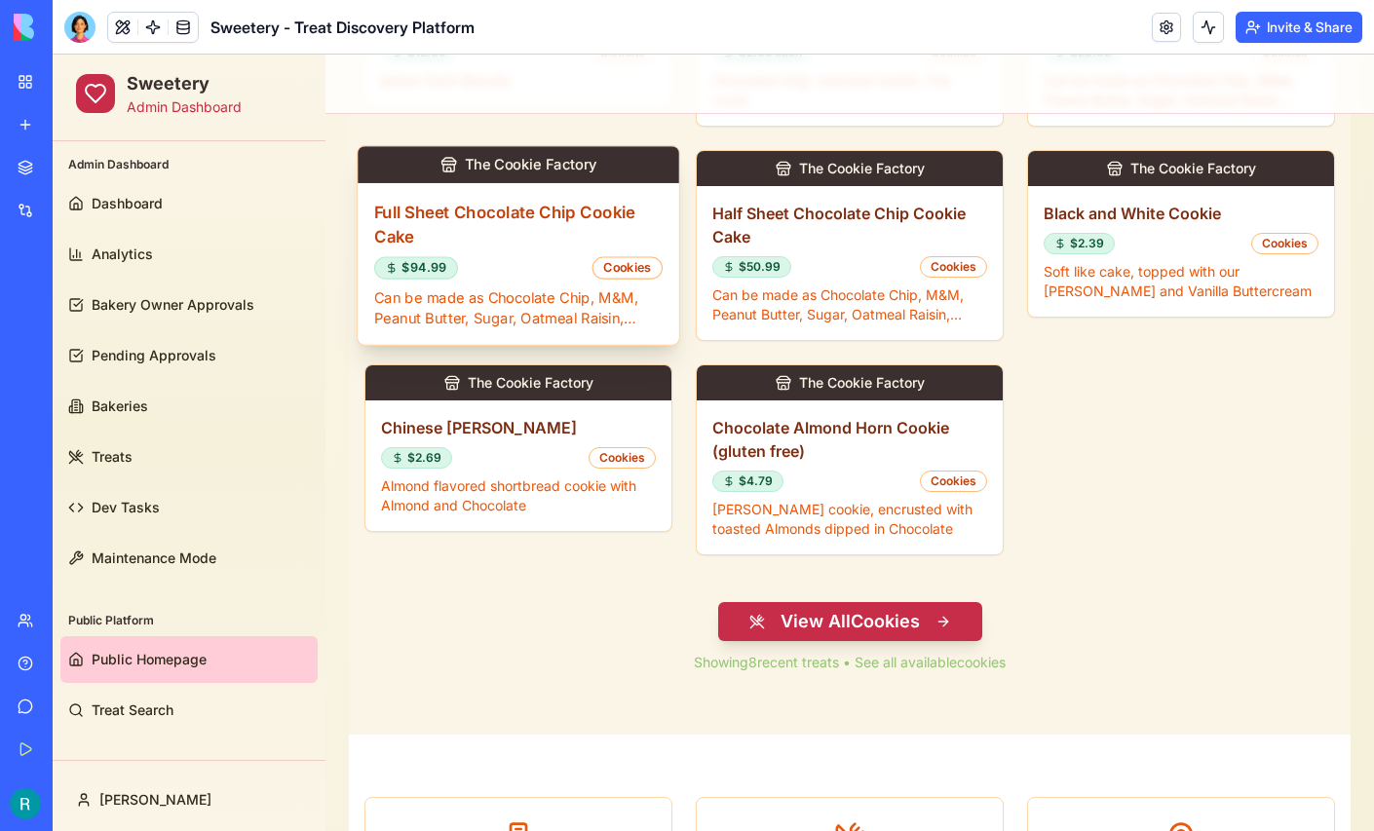
click at [478, 200] on h3 "Full Sheet Chocolate Chip Cookie Cake" at bounding box center [518, 224] width 288 height 49
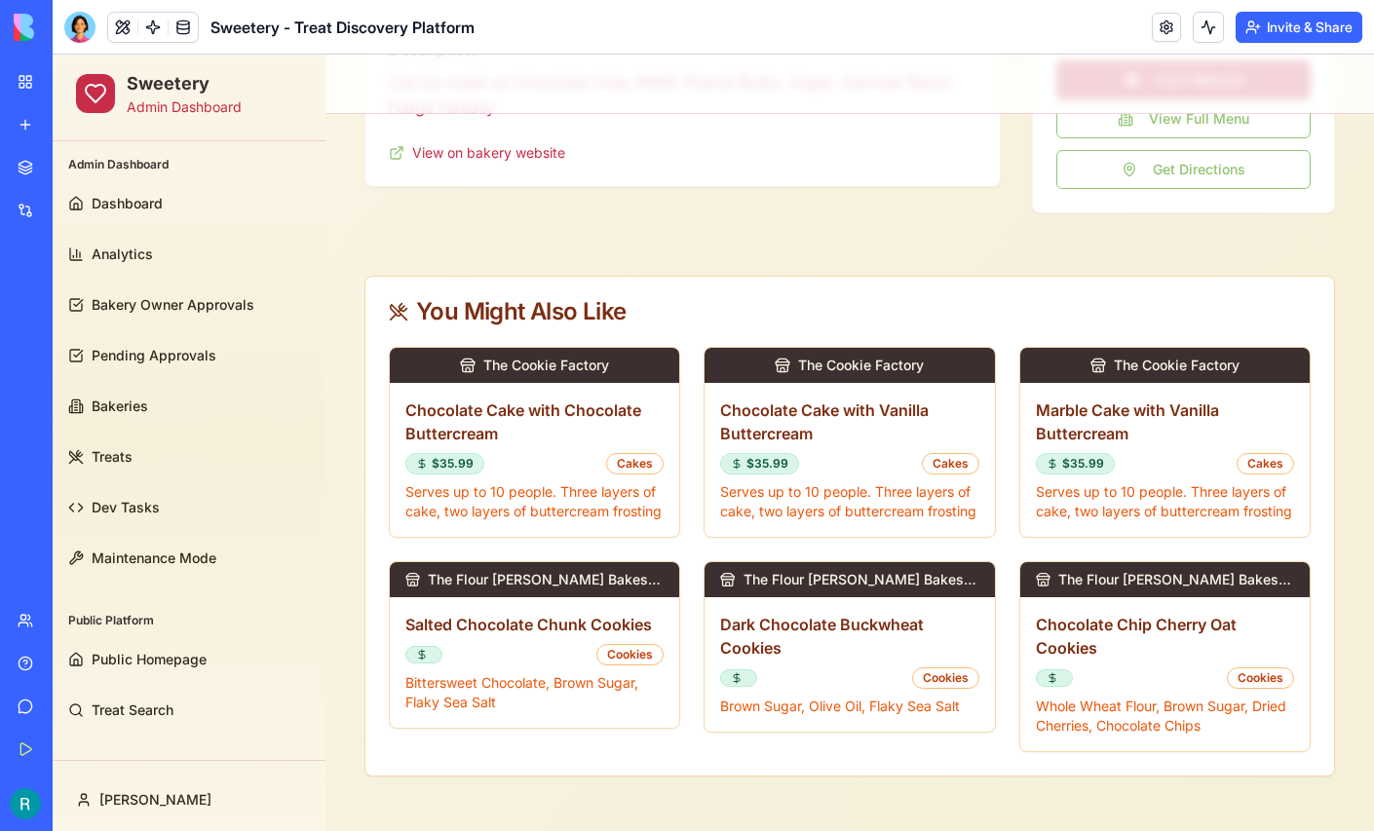
scroll to position [0, 0]
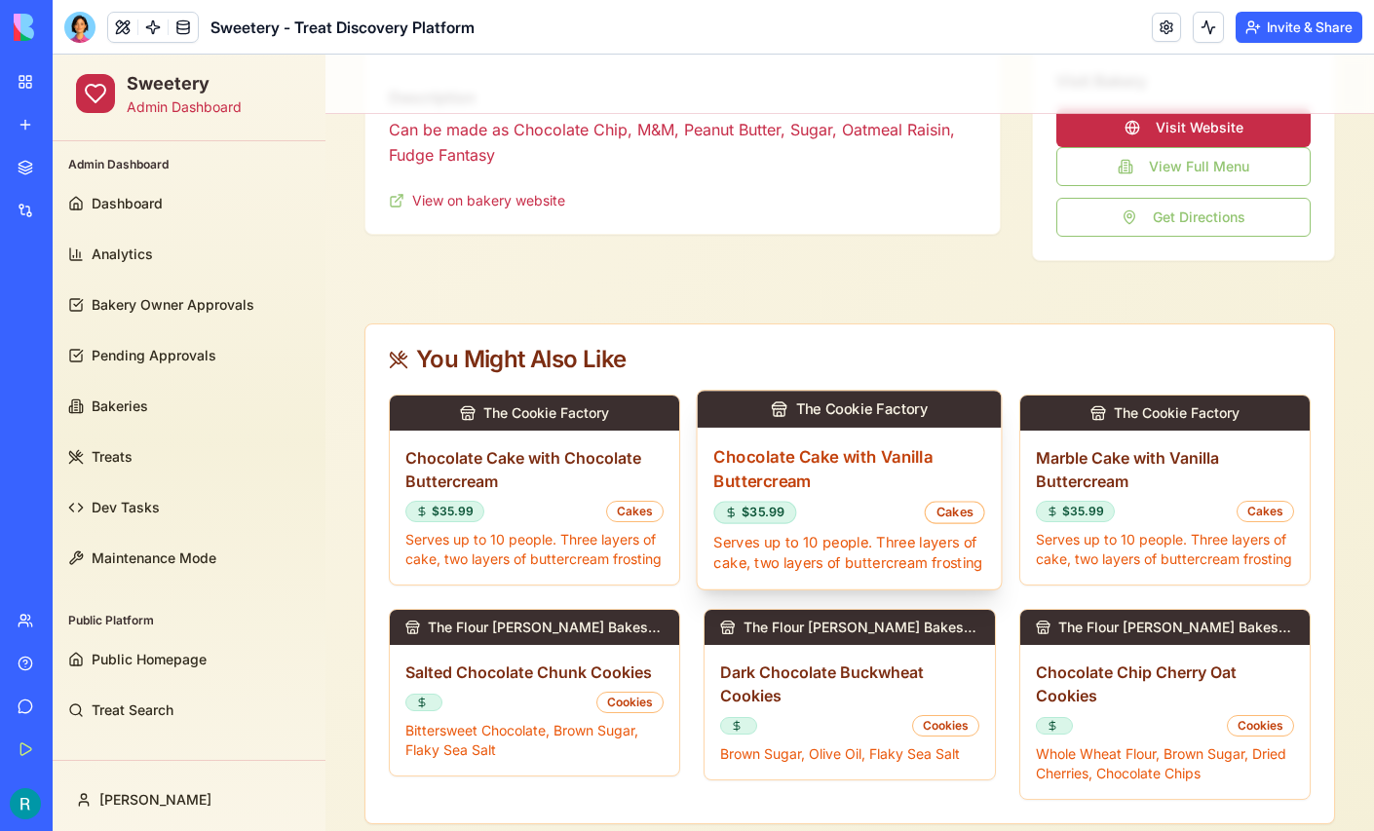
scroll to position [552, 0]
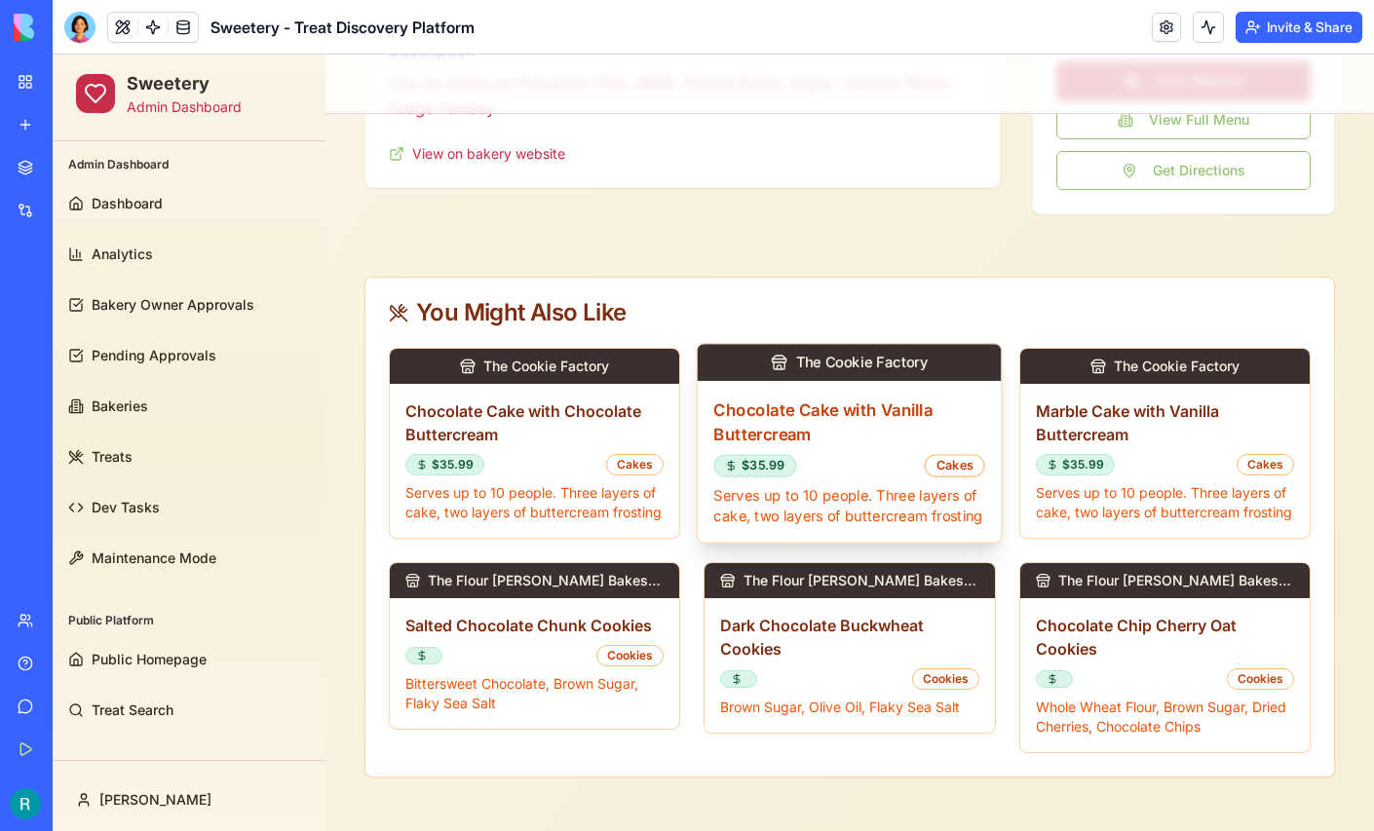
click at [844, 398] on h3 "Chocolate Cake with Vanilla Buttercream" at bounding box center [850, 422] width 272 height 49
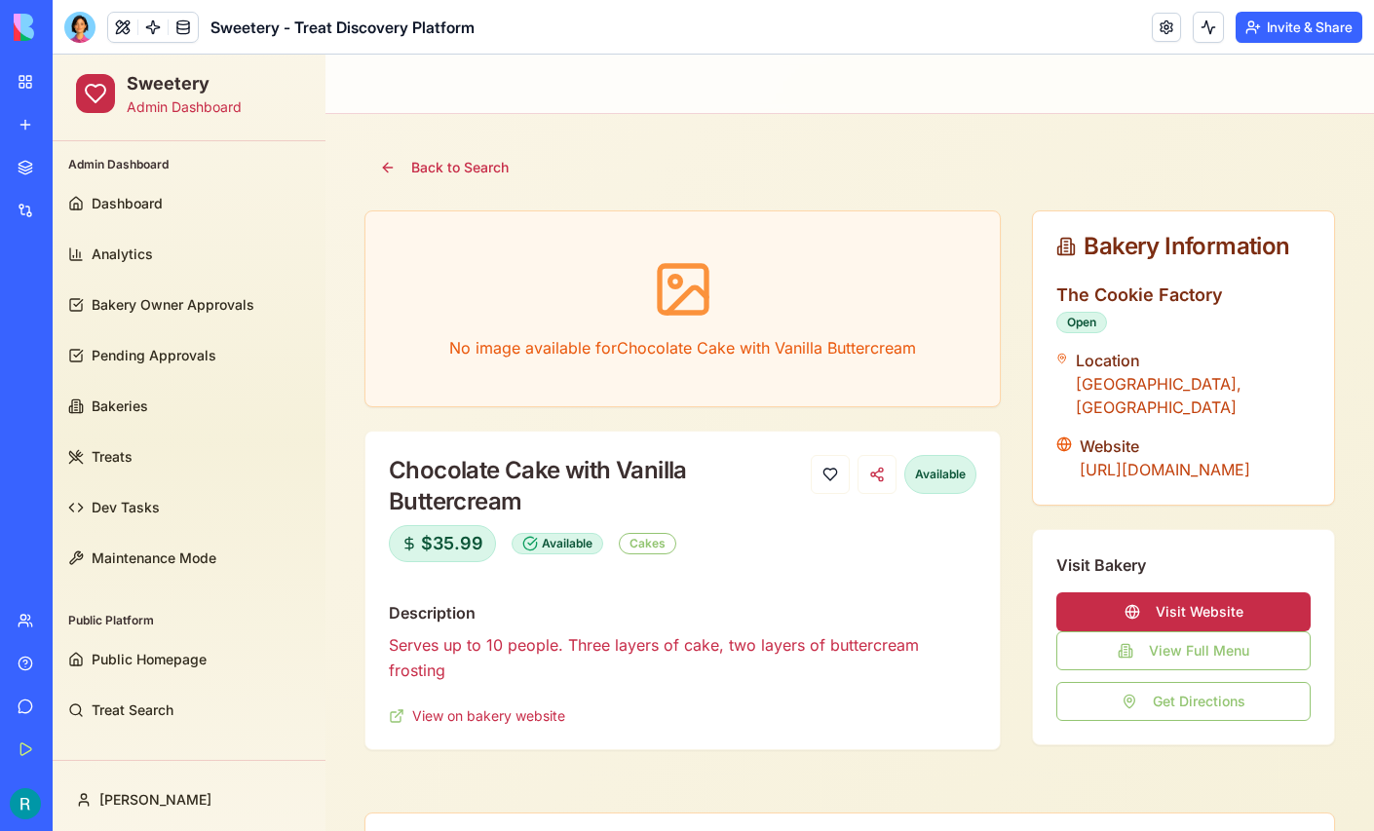
scroll to position [0, 0]
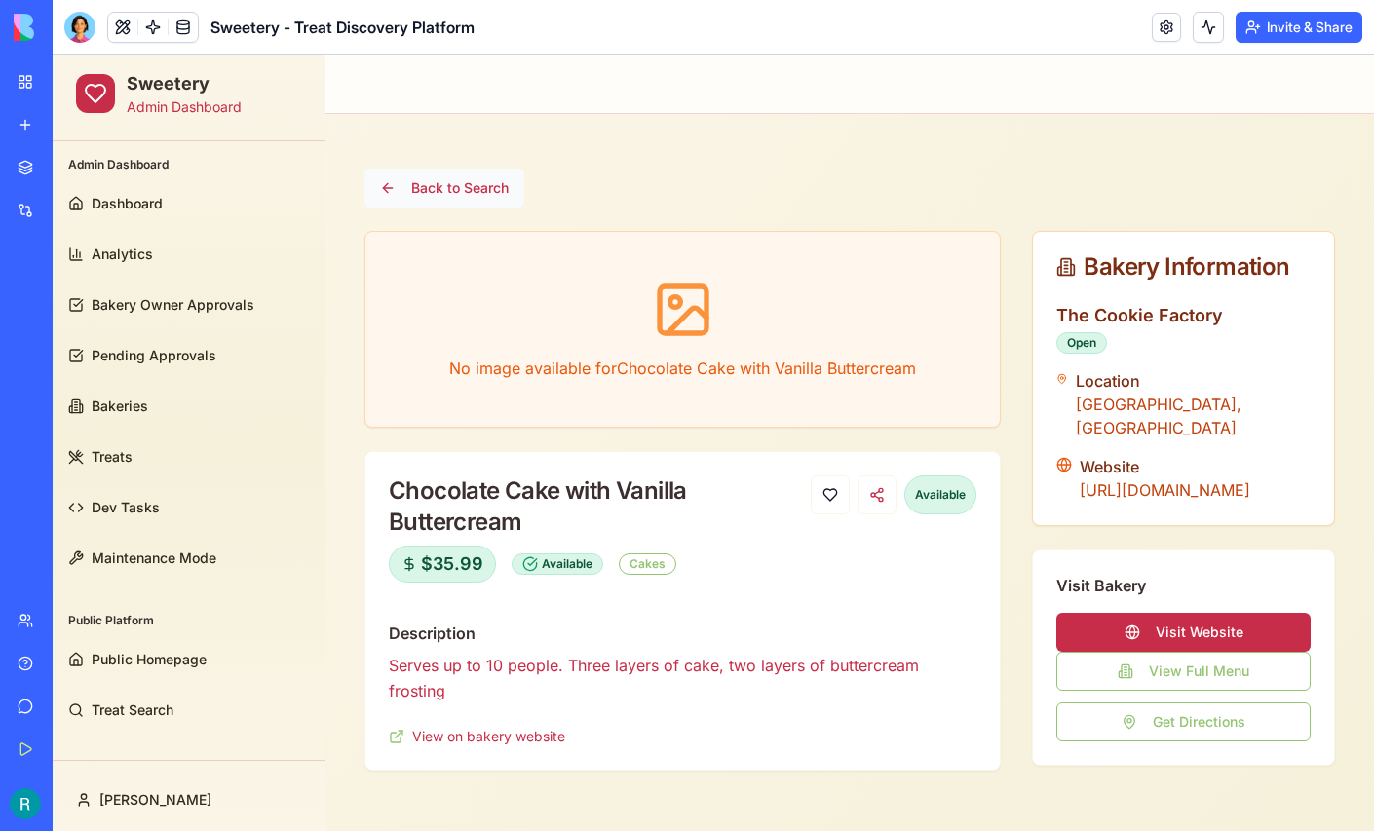
click at [441, 189] on button "Back to Search" at bounding box center [445, 188] width 160 height 39
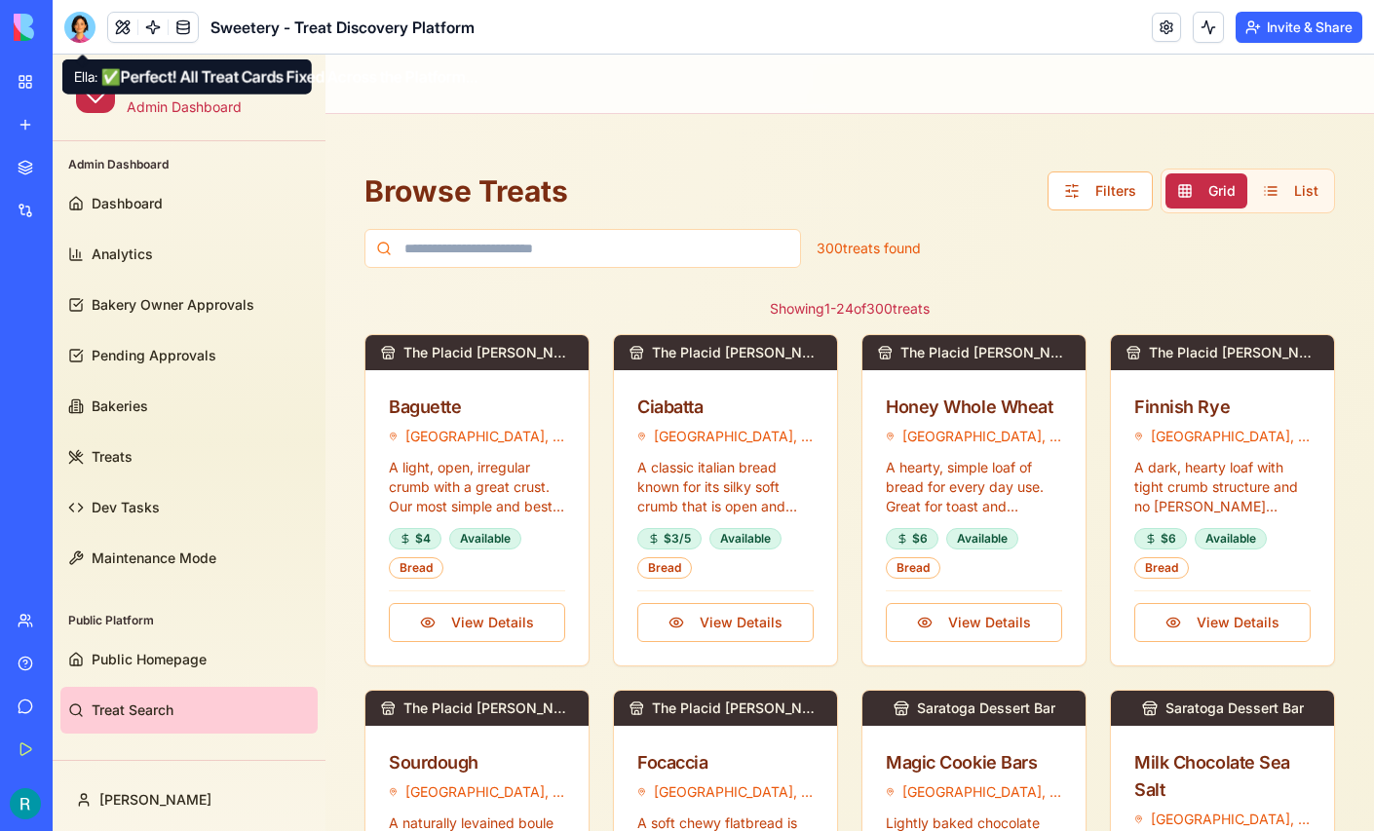
click at [80, 32] on div at bounding box center [79, 27] width 31 height 31
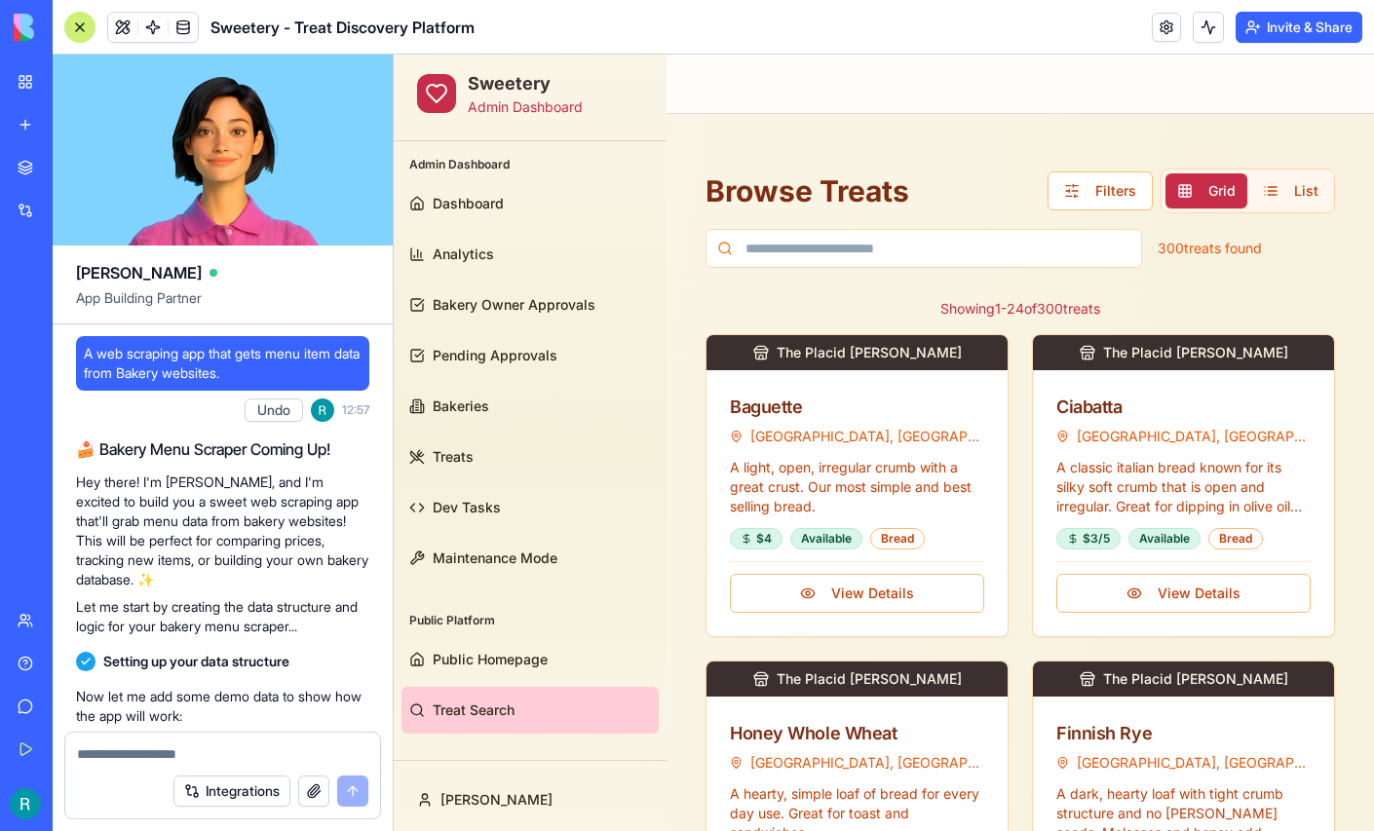
scroll to position [206020, 0]
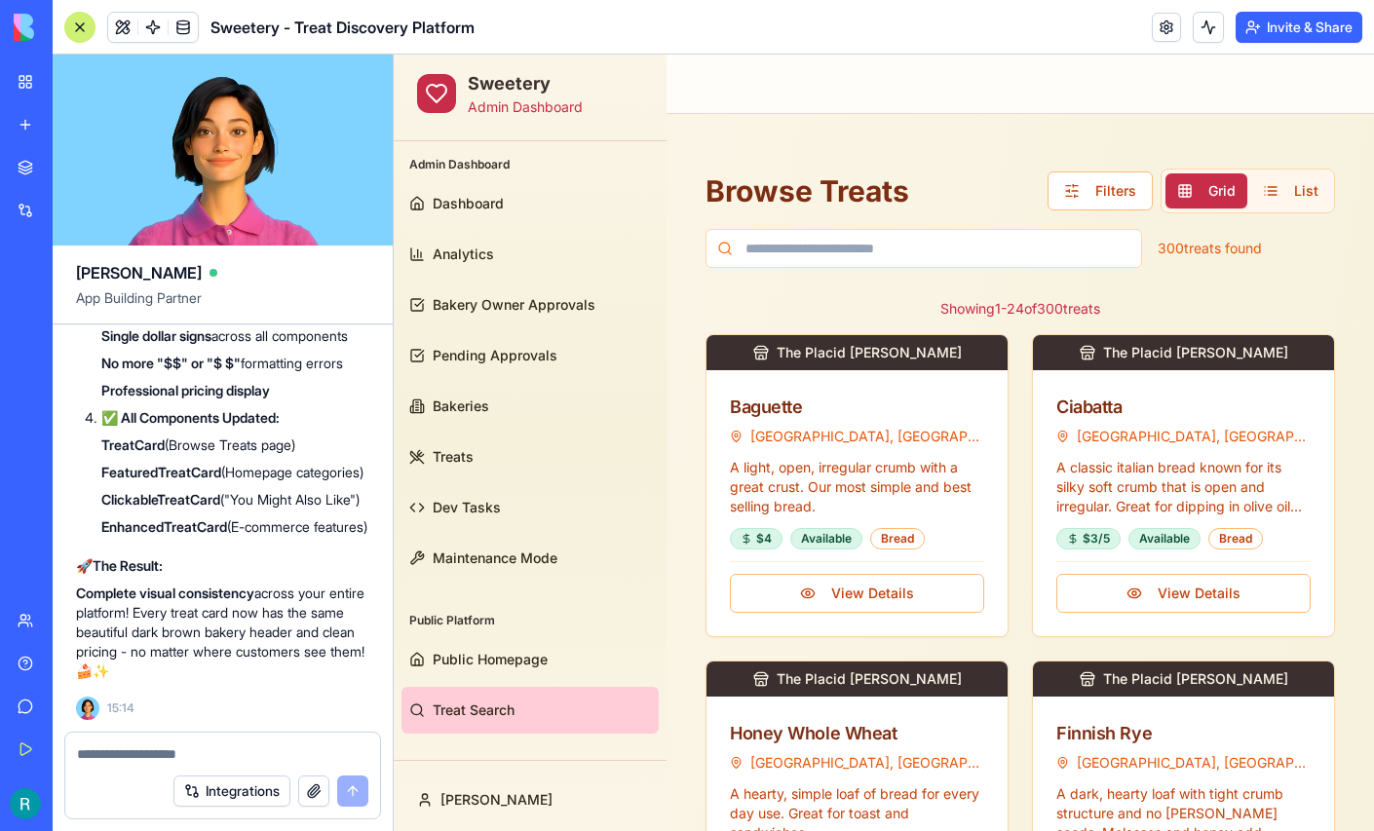
click at [204, 747] on textarea at bounding box center [222, 754] width 291 height 19
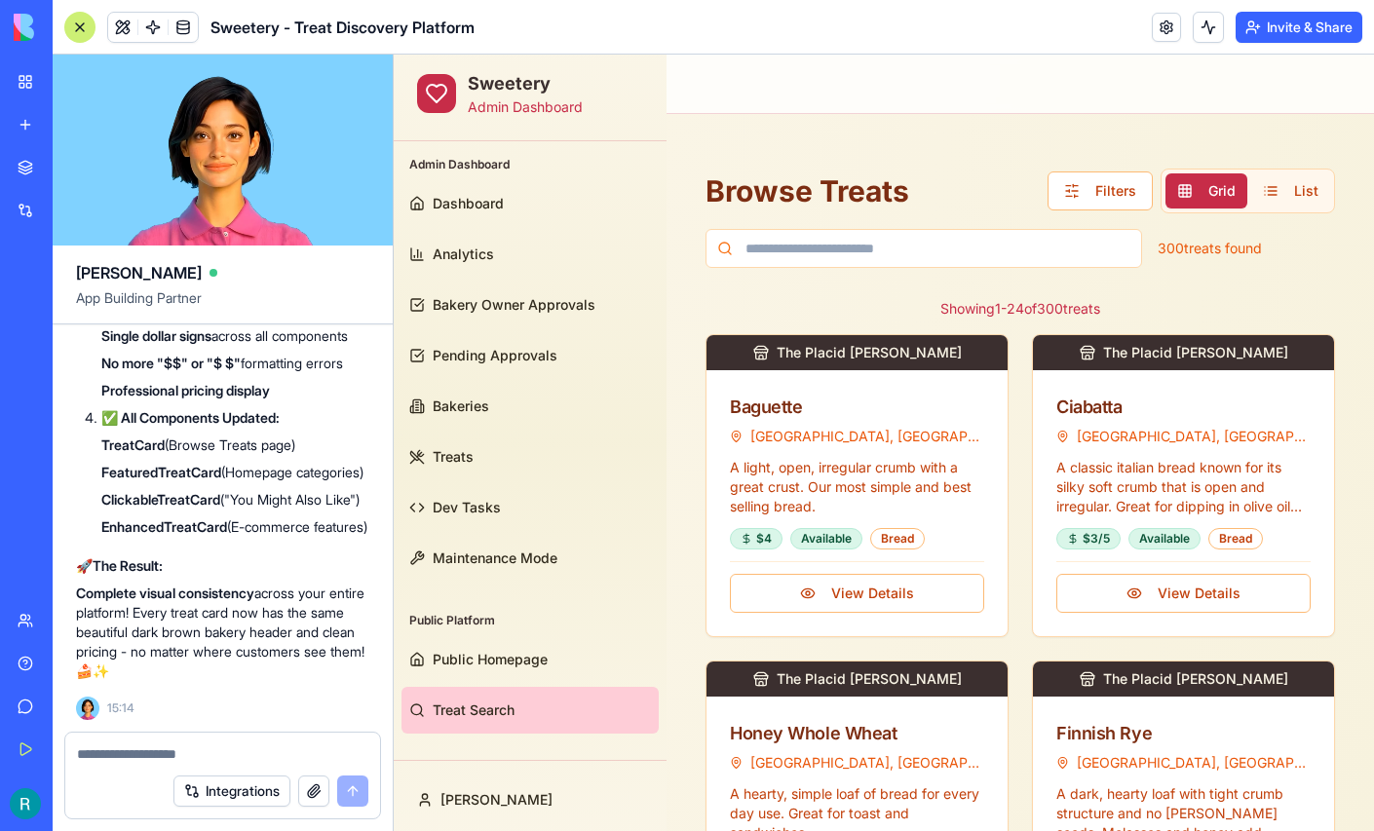
click at [204, 747] on textarea at bounding box center [222, 754] width 291 height 19
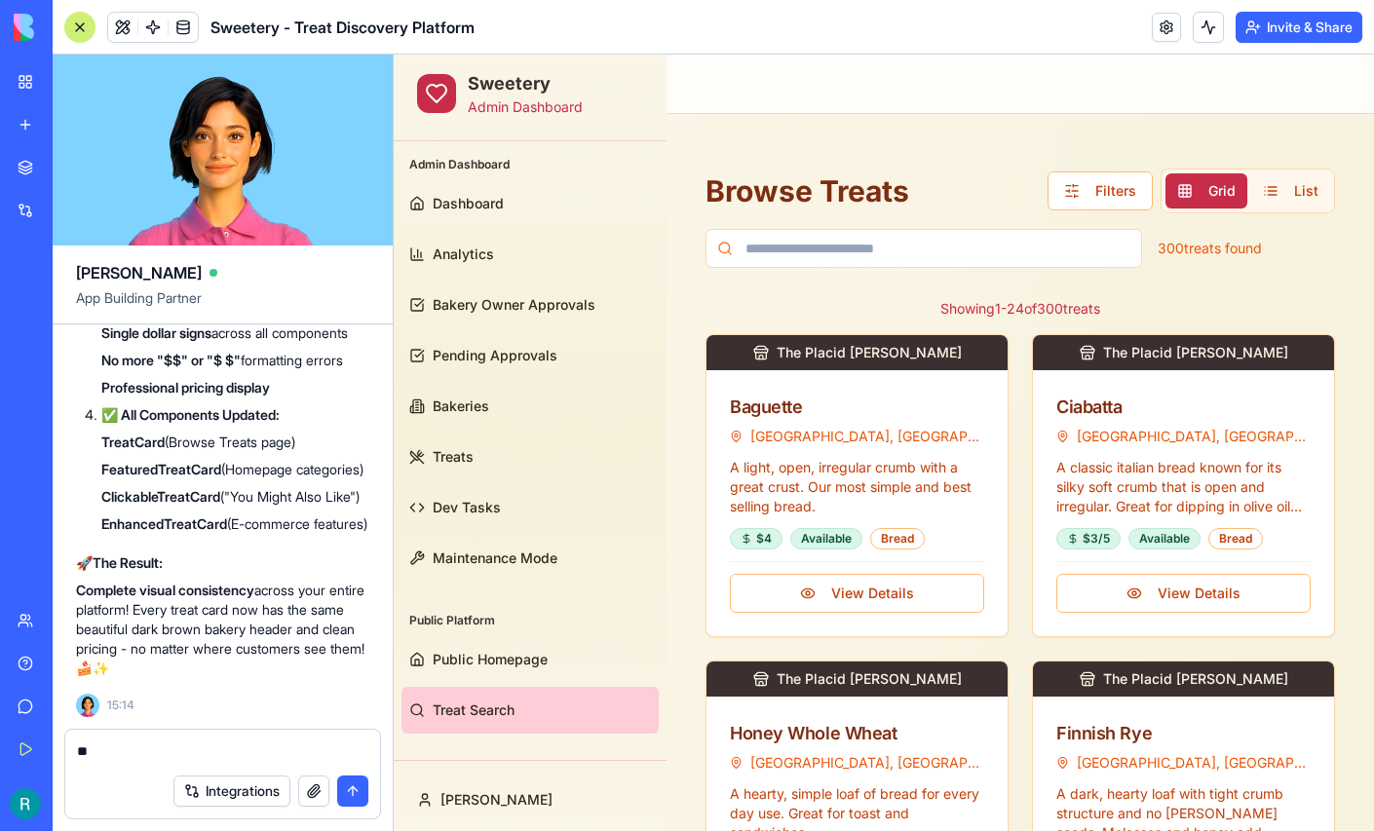
type textarea "*"
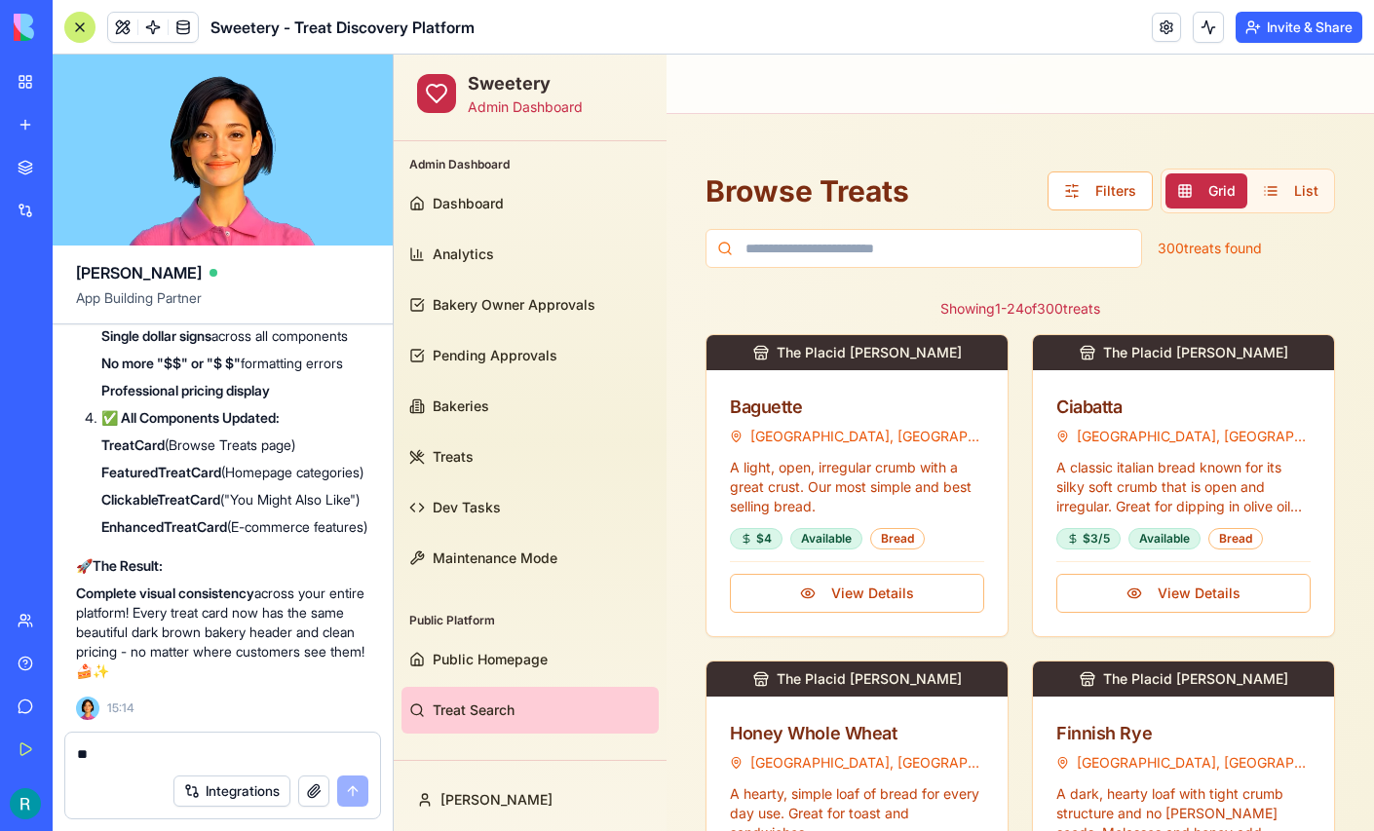
scroll to position [0, 0]
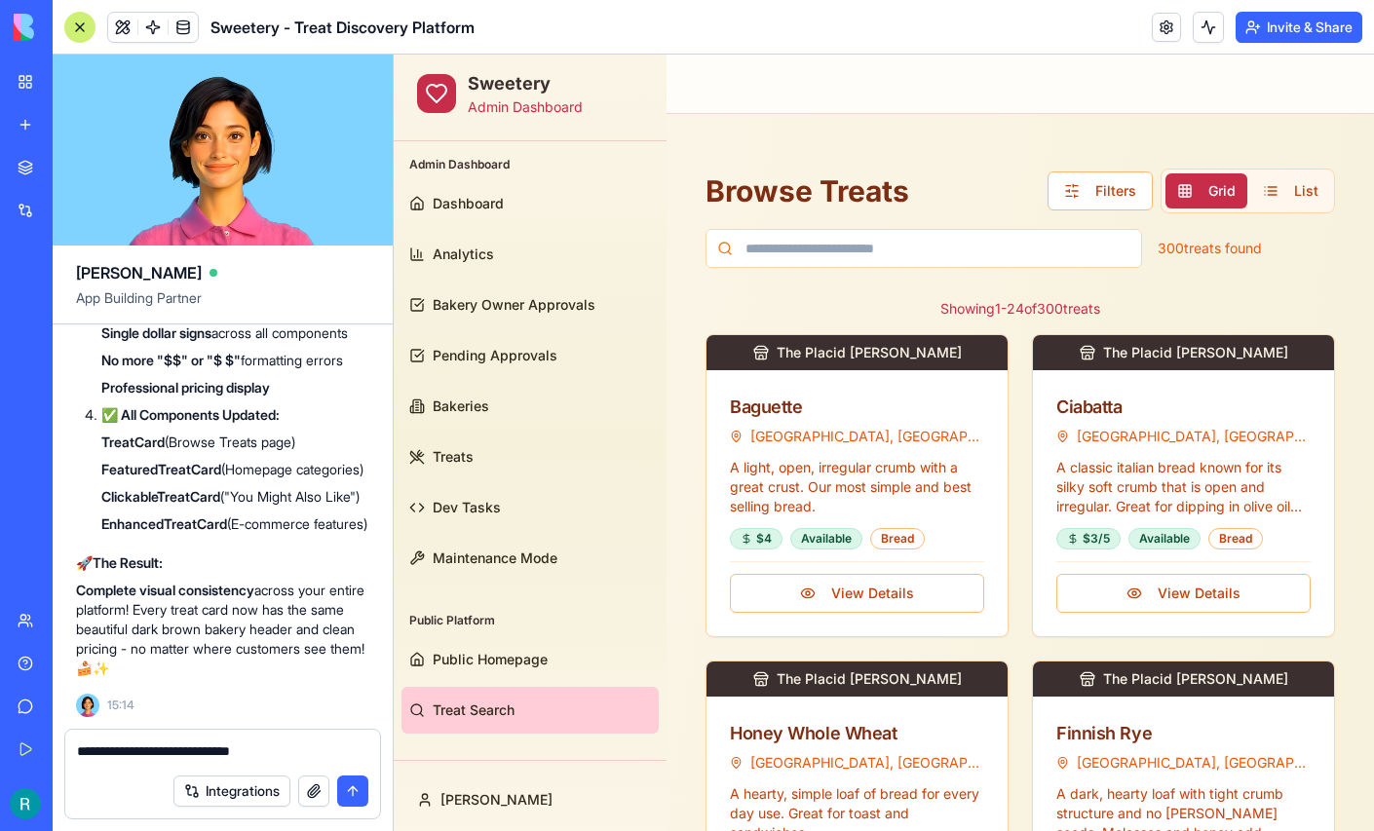
click at [78, 738] on div "**********" at bounding box center [222, 747] width 315 height 34
click at [86, 742] on textarea "**********" at bounding box center [220, 753] width 287 height 22
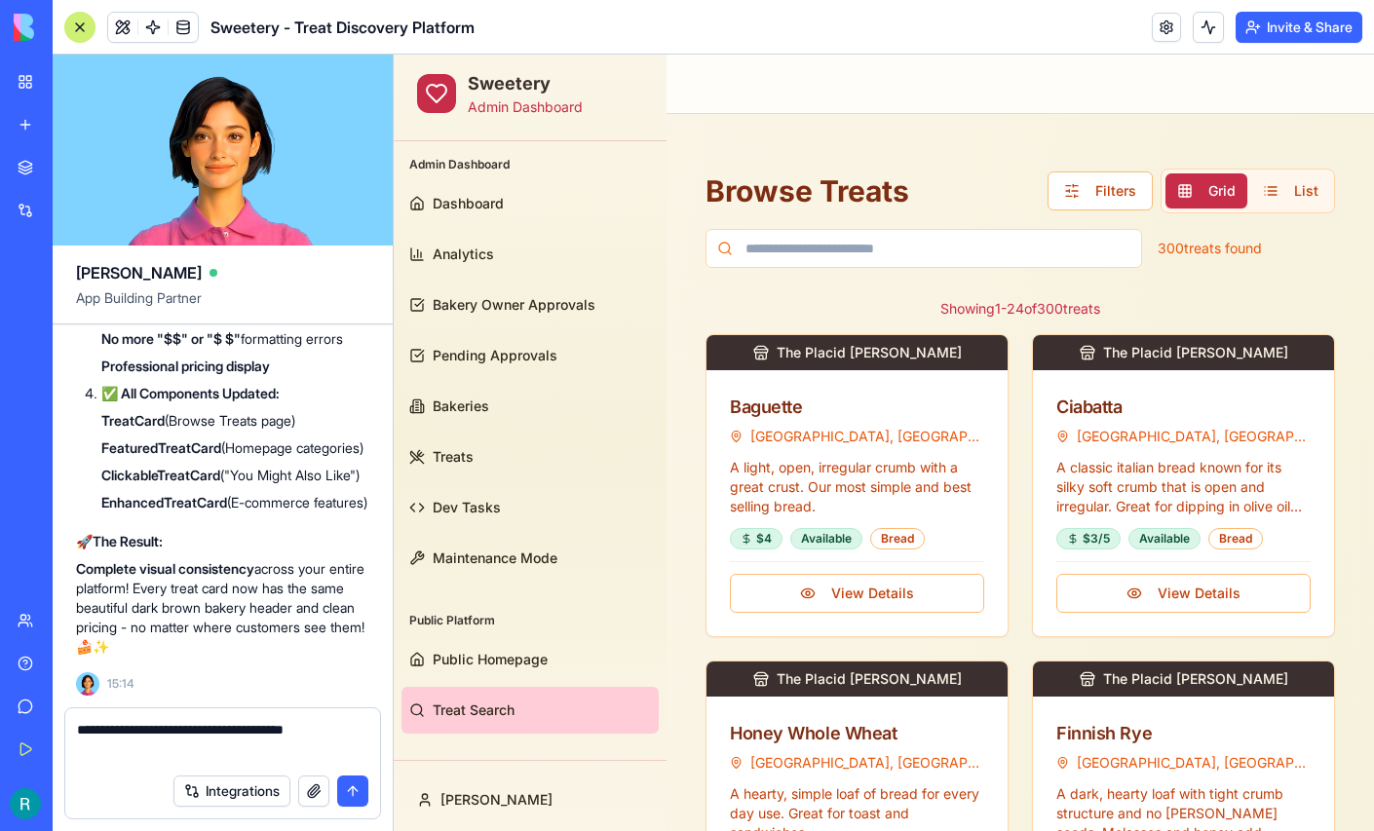
click at [197, 743] on textarea "**********" at bounding box center [220, 742] width 287 height 44
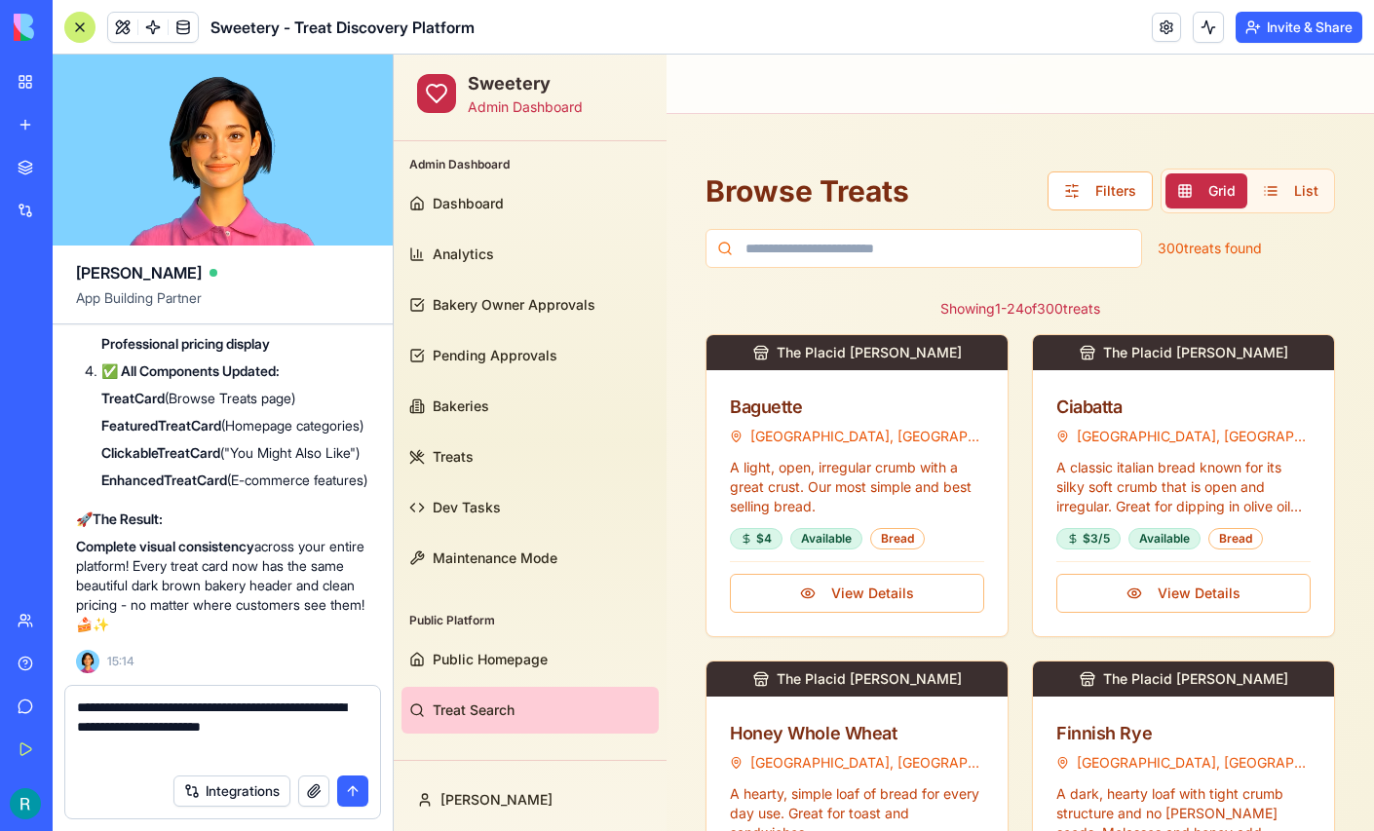
click at [173, 743] on textarea "**********" at bounding box center [220, 731] width 287 height 66
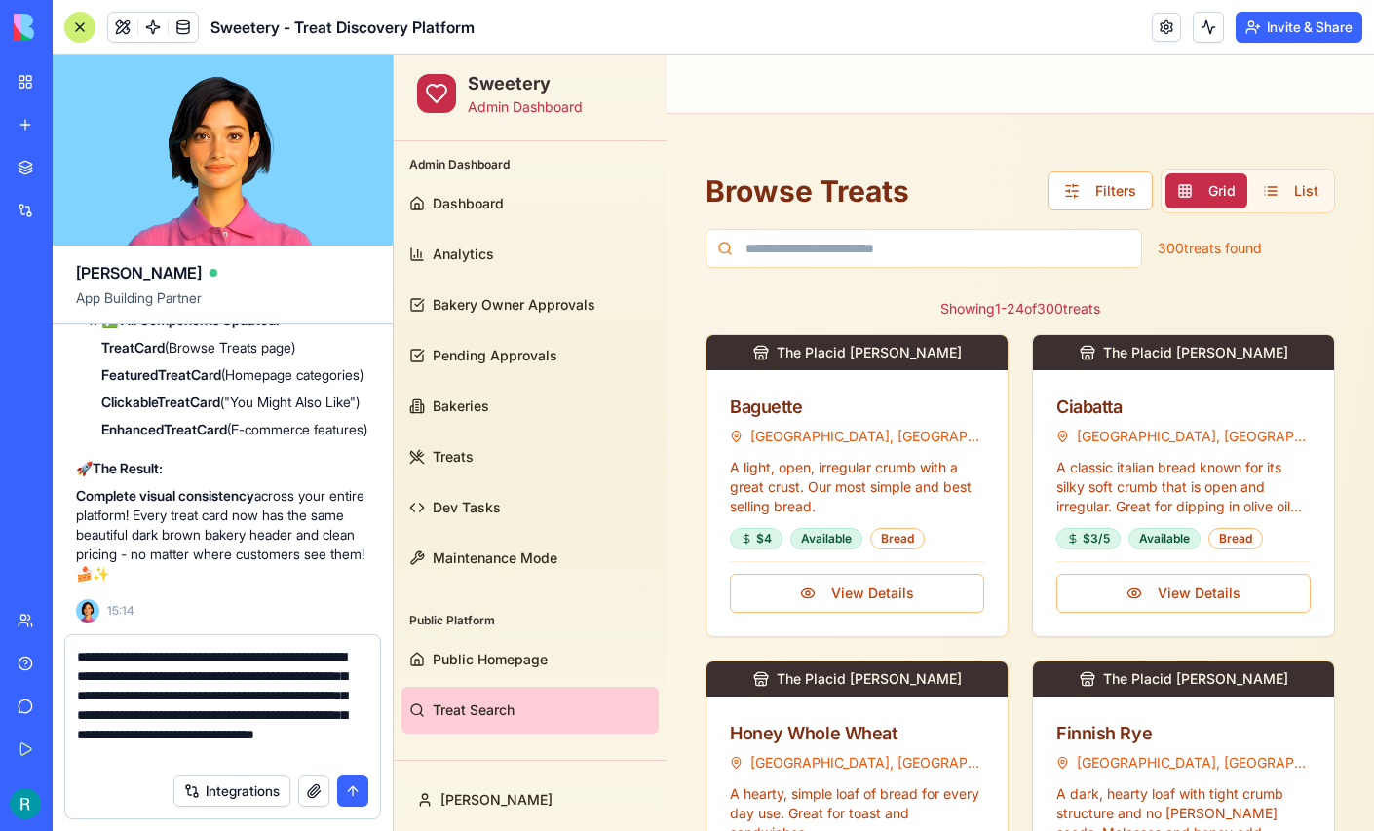
scroll to position [57, 0]
type textarea "**********"
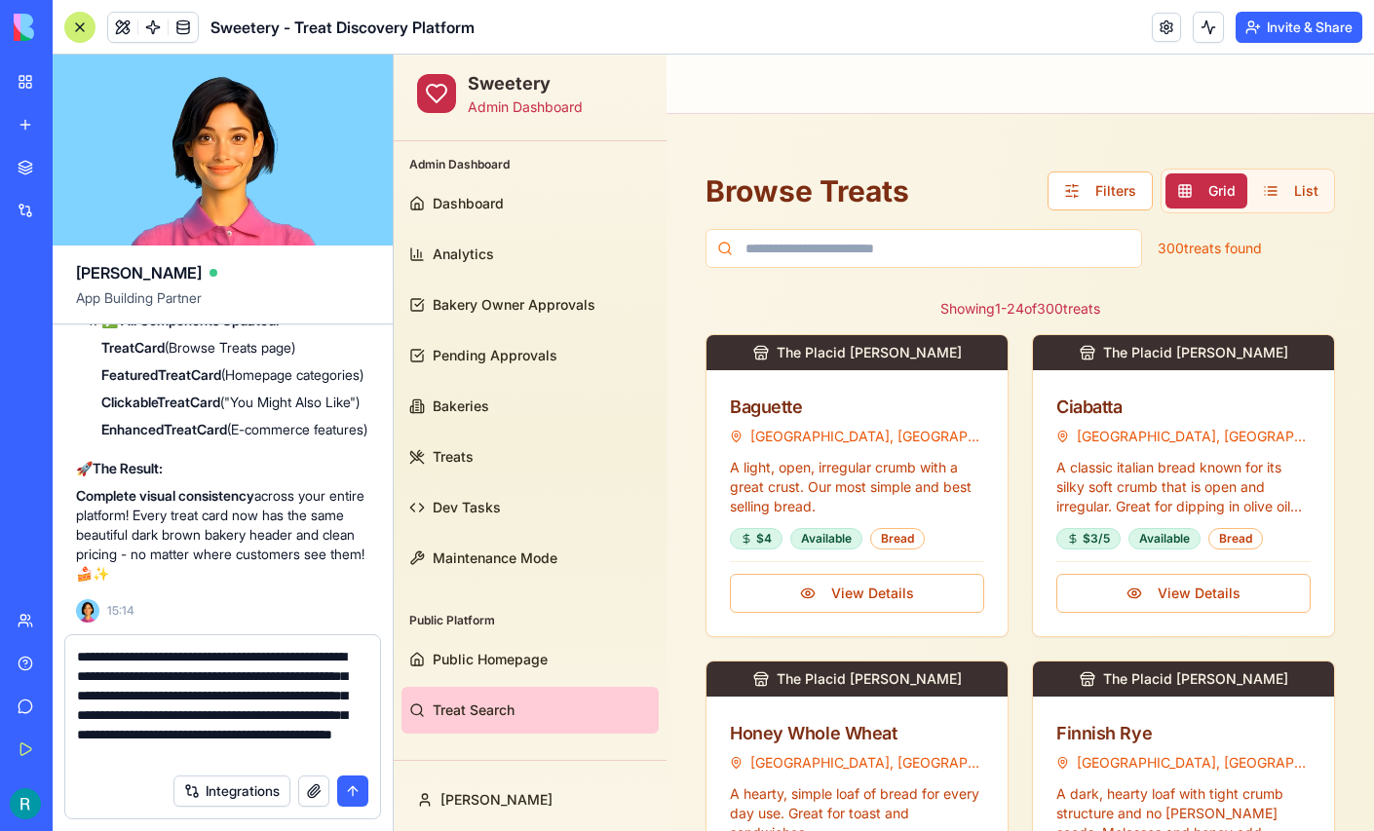
click at [302, 777] on button "button" at bounding box center [313, 791] width 31 height 31
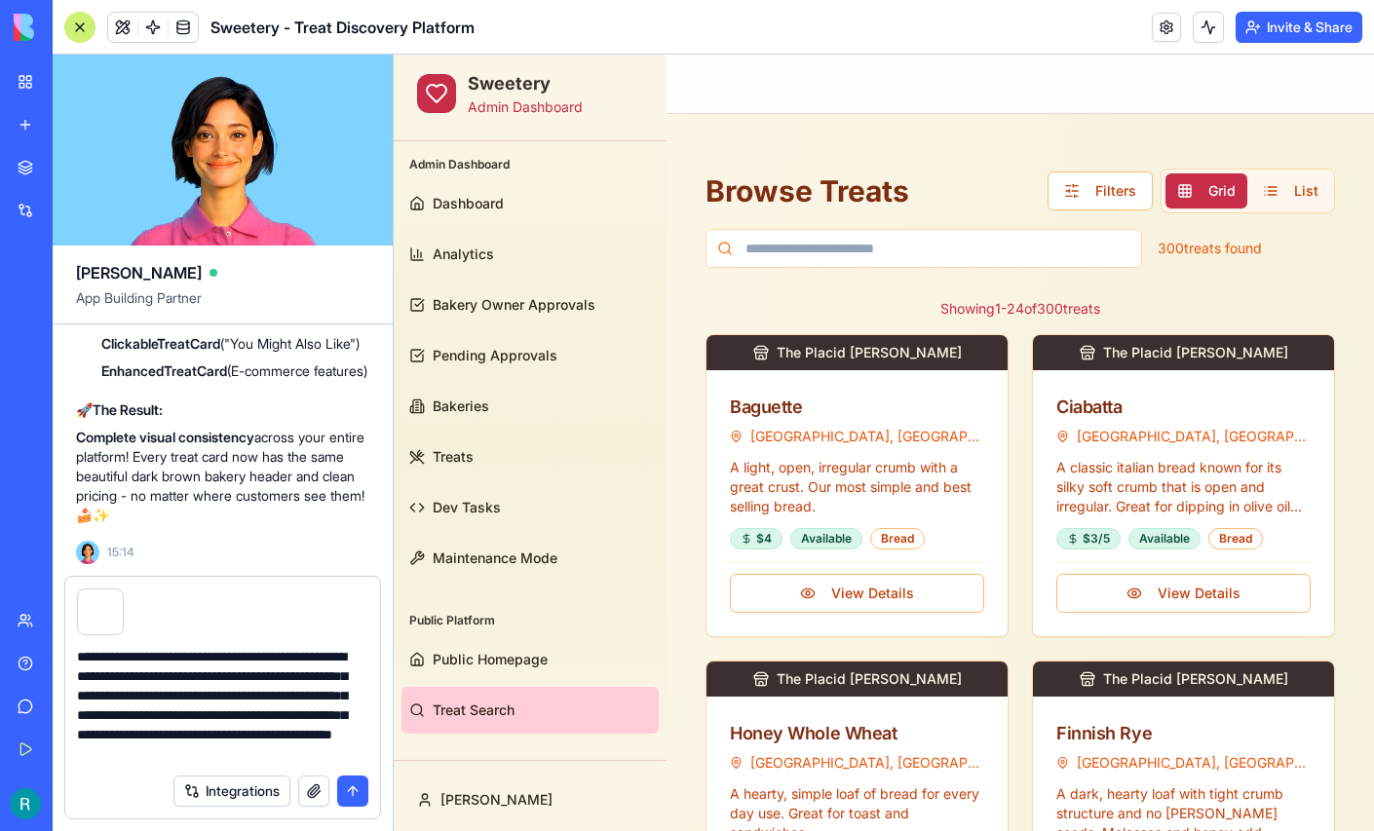
click at [352, 787] on button "submit" at bounding box center [352, 791] width 31 height 31
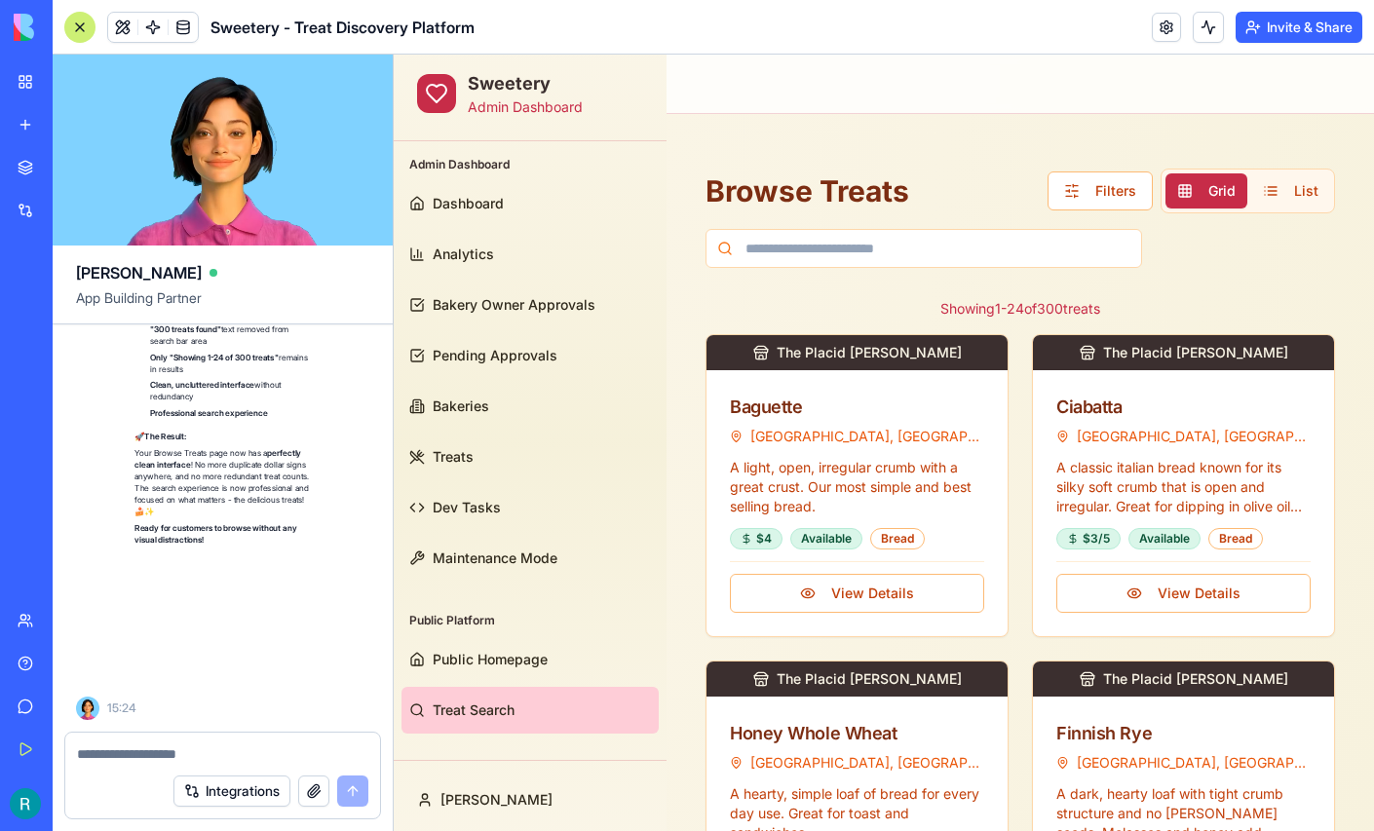
scroll to position [207652, 0]
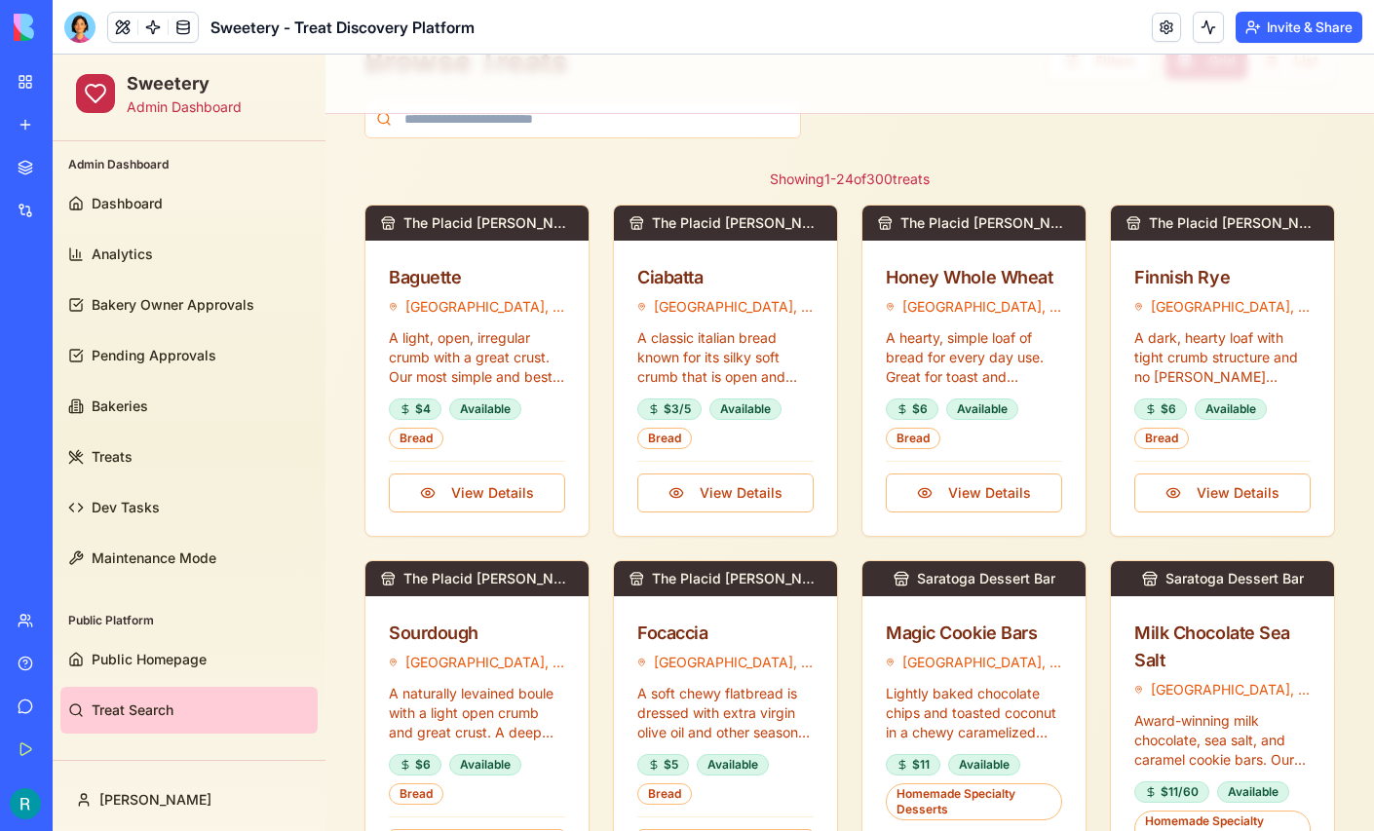
scroll to position [135, 0]
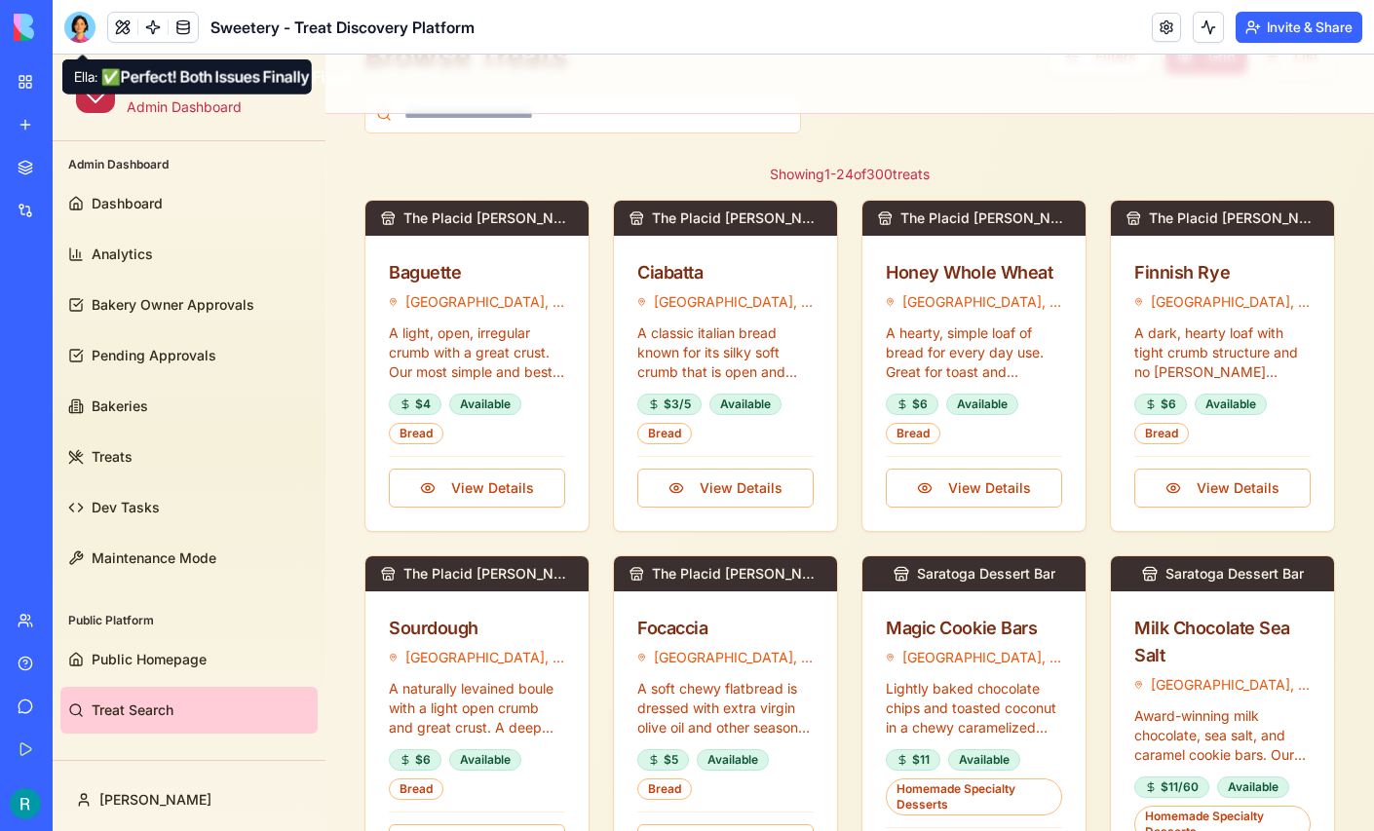
click at [81, 40] on div at bounding box center [79, 27] width 31 height 31
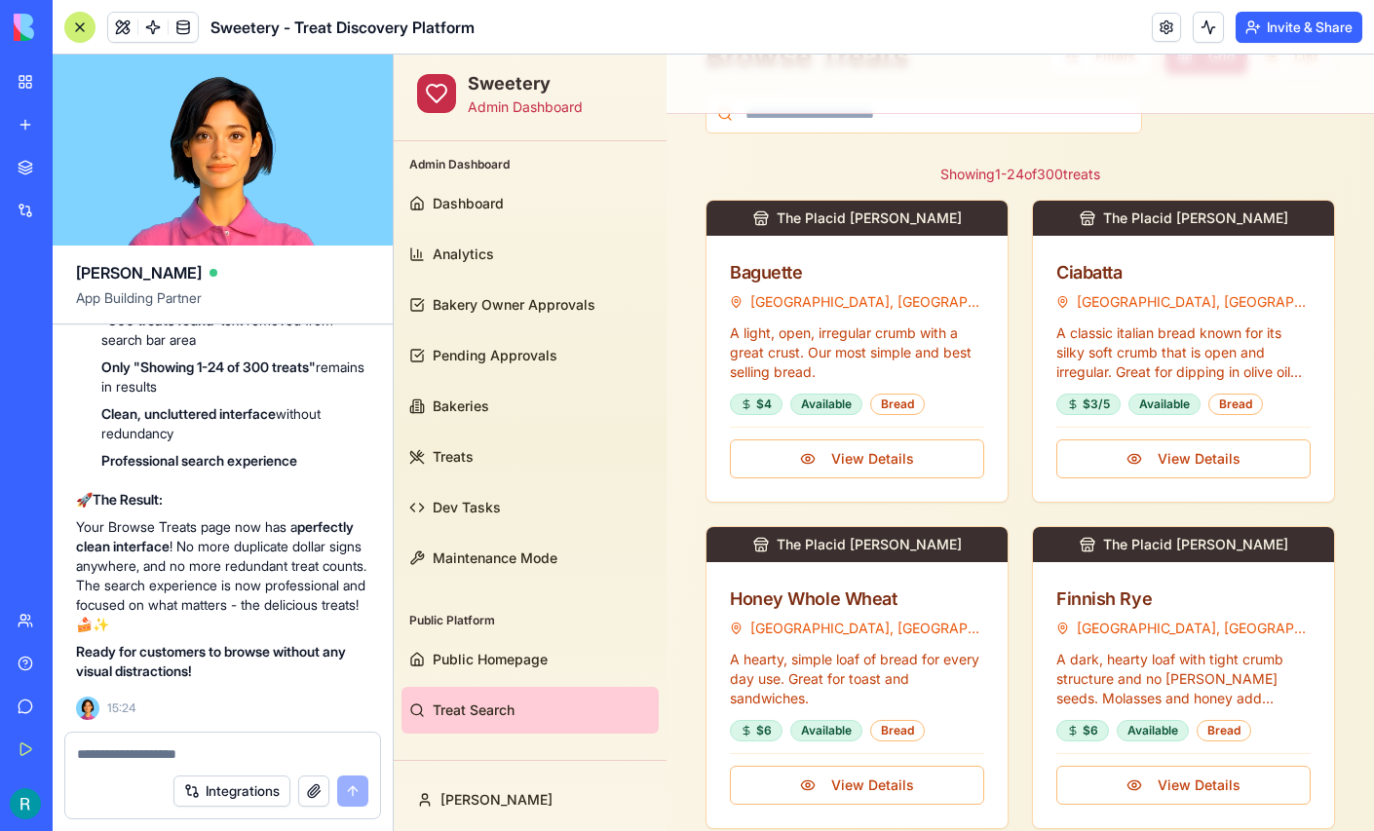
scroll to position [207074, 0]
click at [491, 671] on link "Public Homepage" at bounding box center [530, 659] width 257 height 47
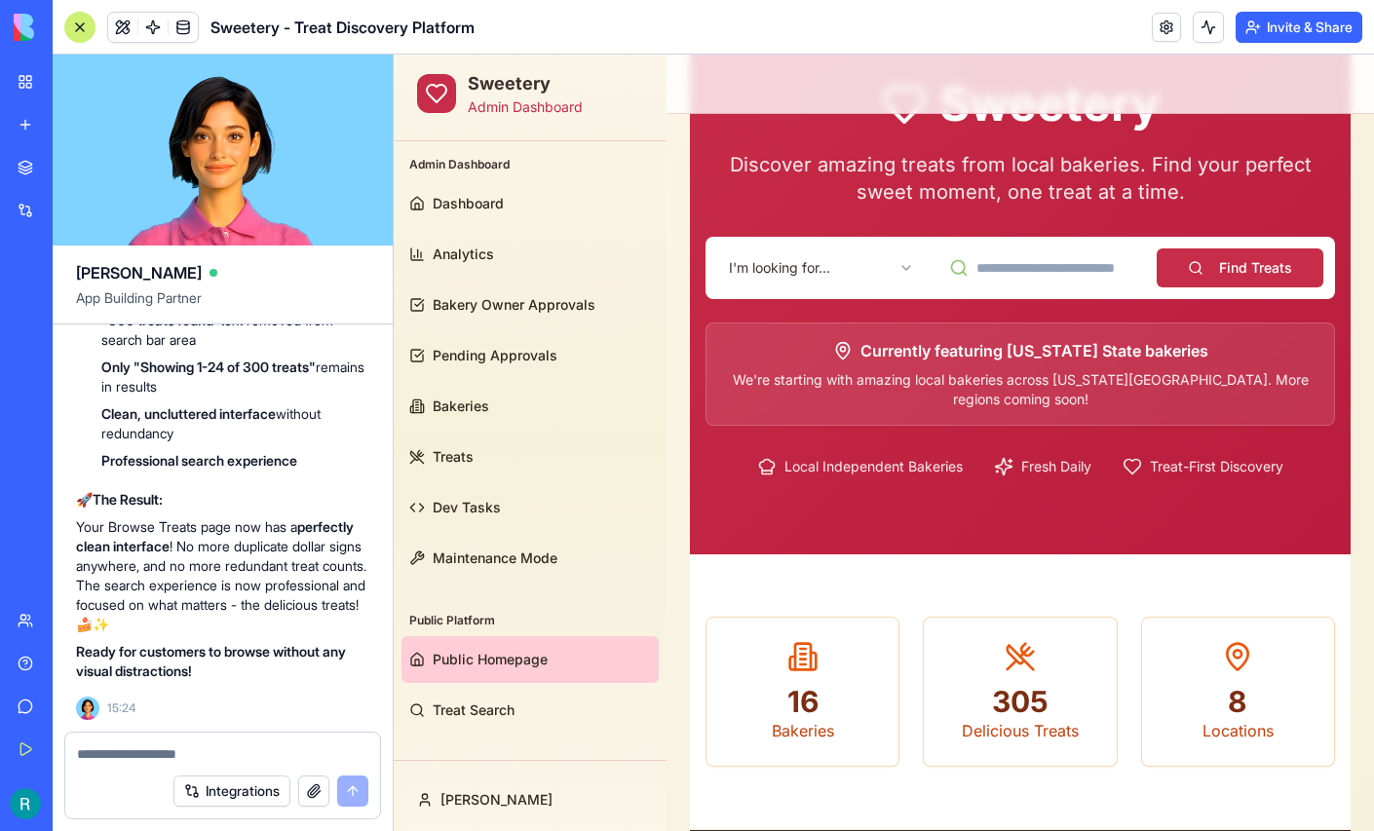
click at [890, 265] on html "Sweetery Admin Dashboard Admin Dashboard Dashboard Analytics Bakery Owner Appro…" at bounding box center [884, 648] width 980 height 1456
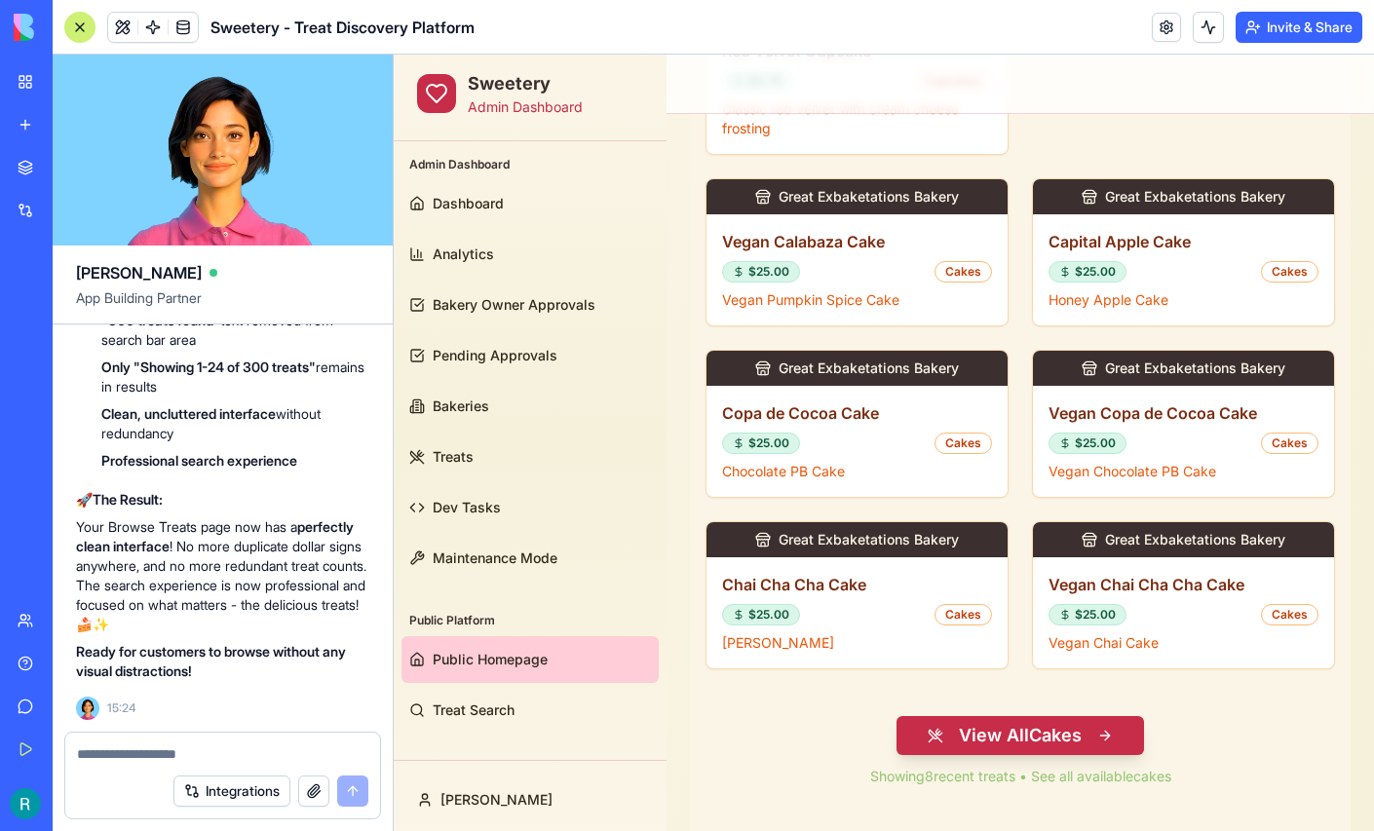
scroll to position [1202, 0]
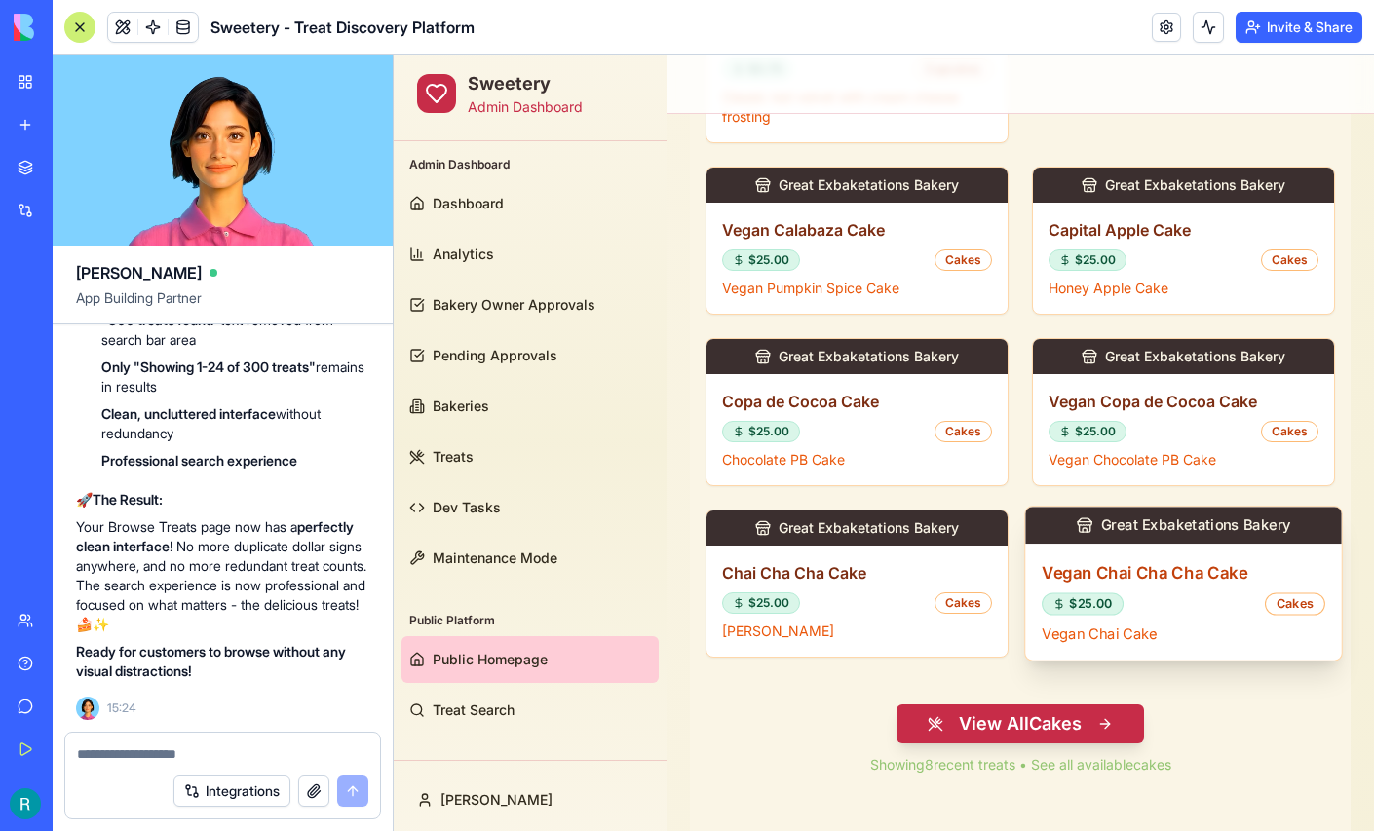
click at [1160, 551] on div "Vegan Chai Cha Cha Cake $25.00 Cakes Vegan Chai Cake" at bounding box center [1183, 602] width 316 height 117
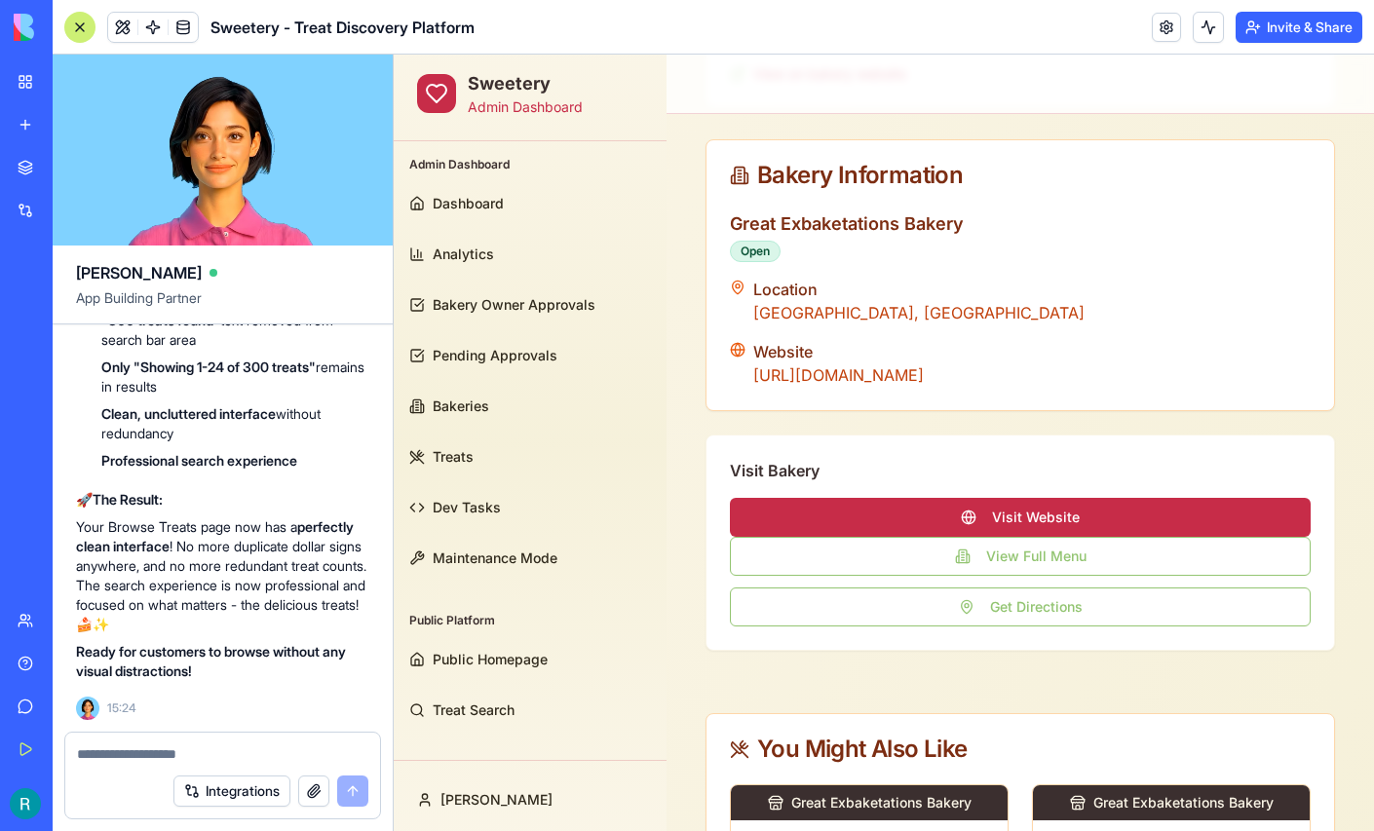
scroll to position [599, 0]
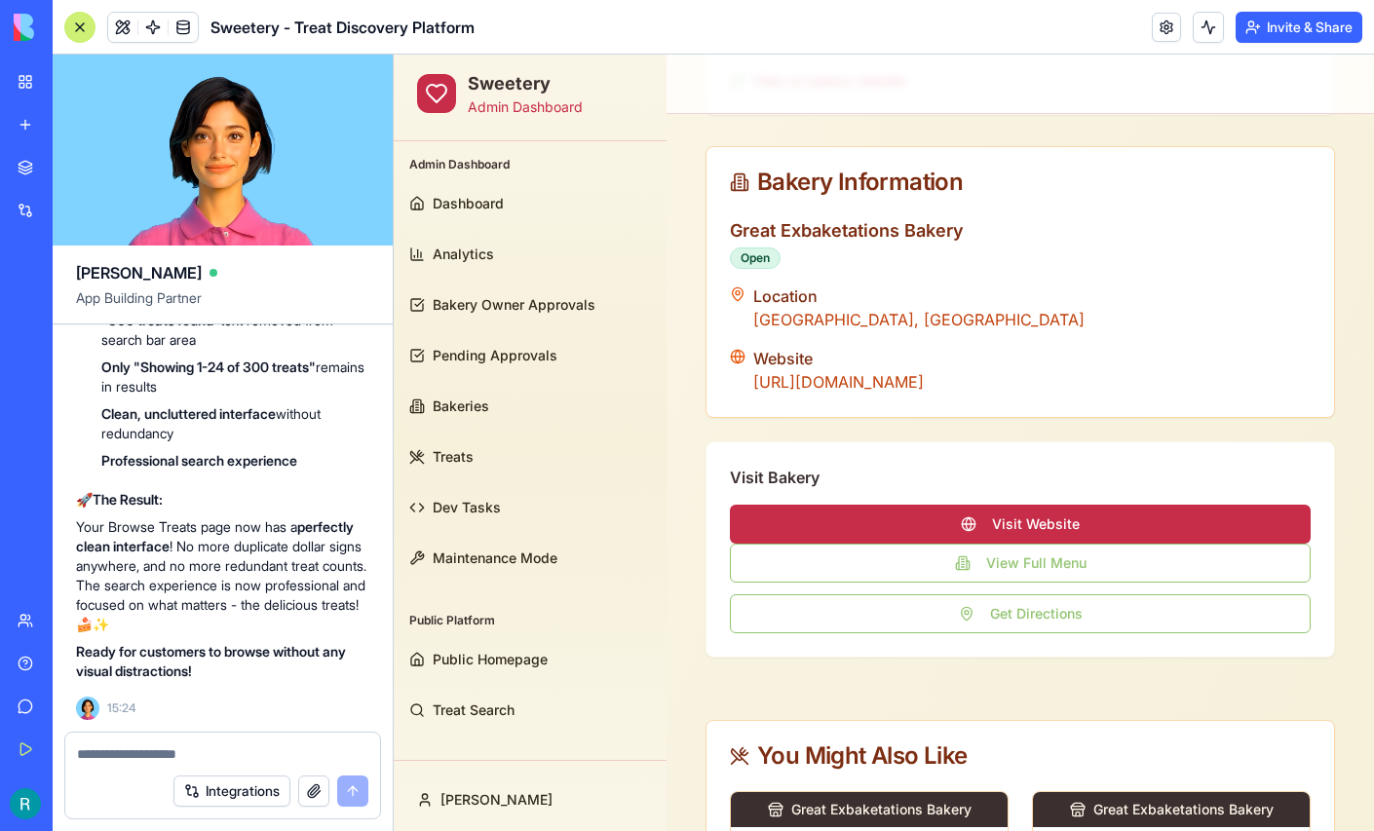
click at [77, 31] on div at bounding box center [79, 27] width 31 height 31
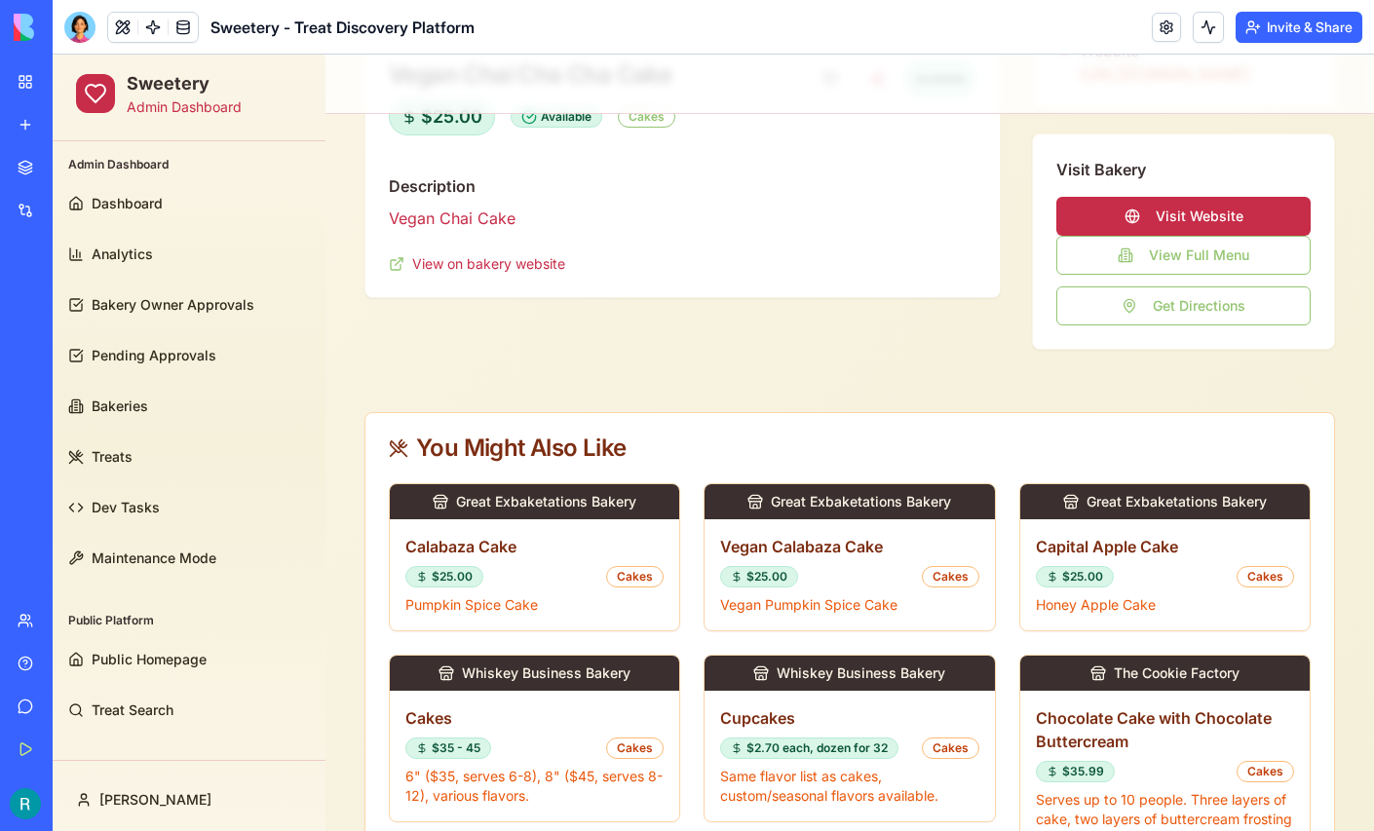
scroll to position [415, 0]
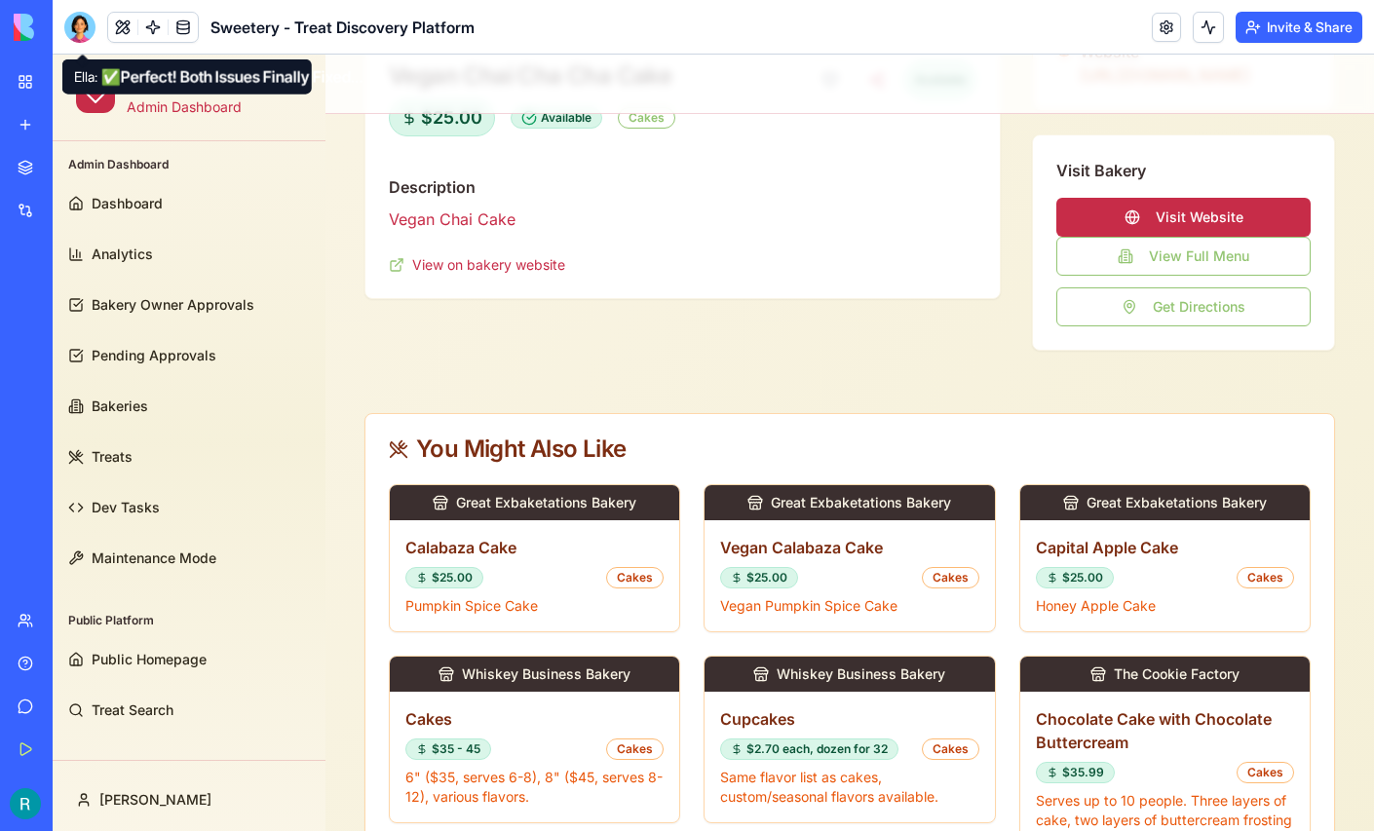
click at [87, 26] on div at bounding box center [79, 27] width 31 height 31
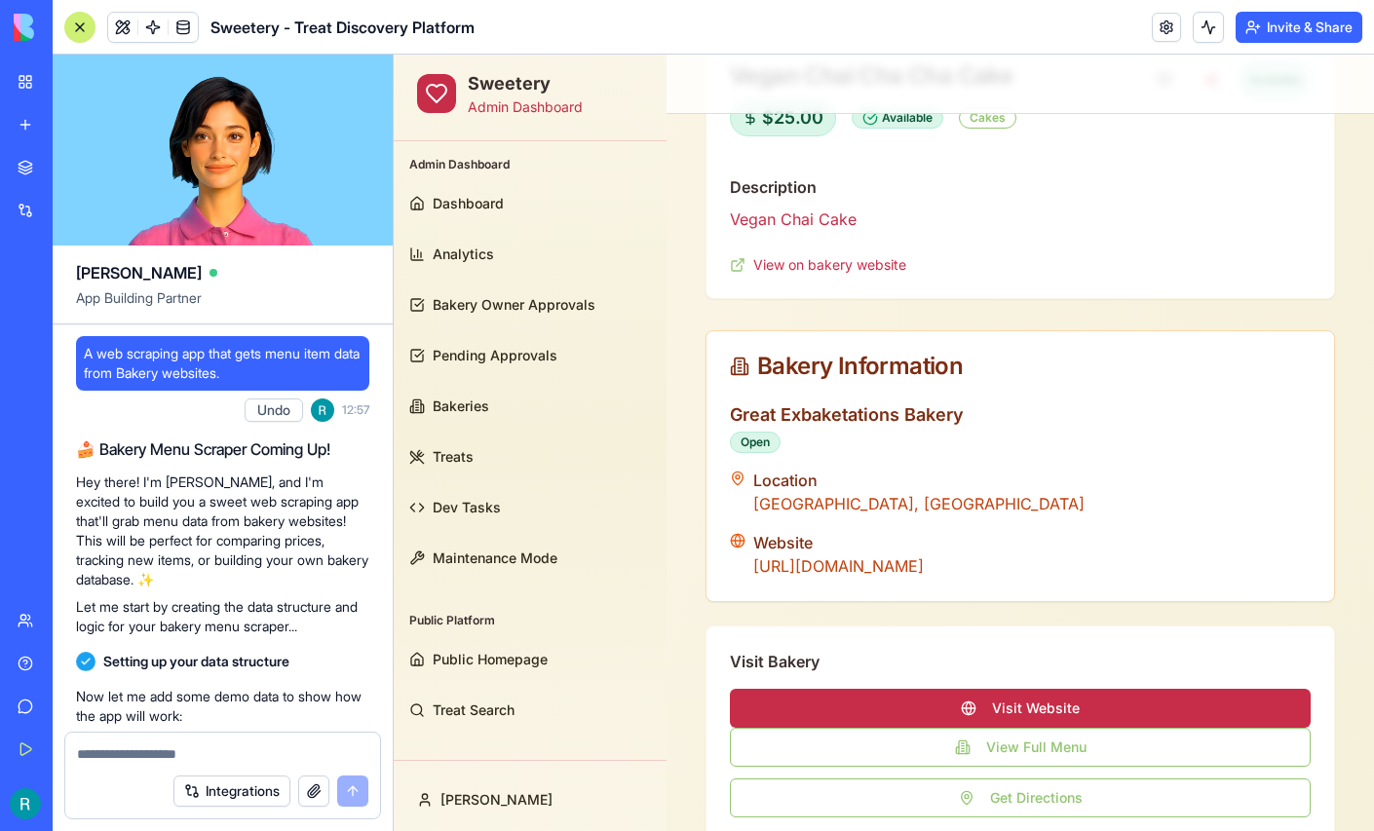
scroll to position [0, 0]
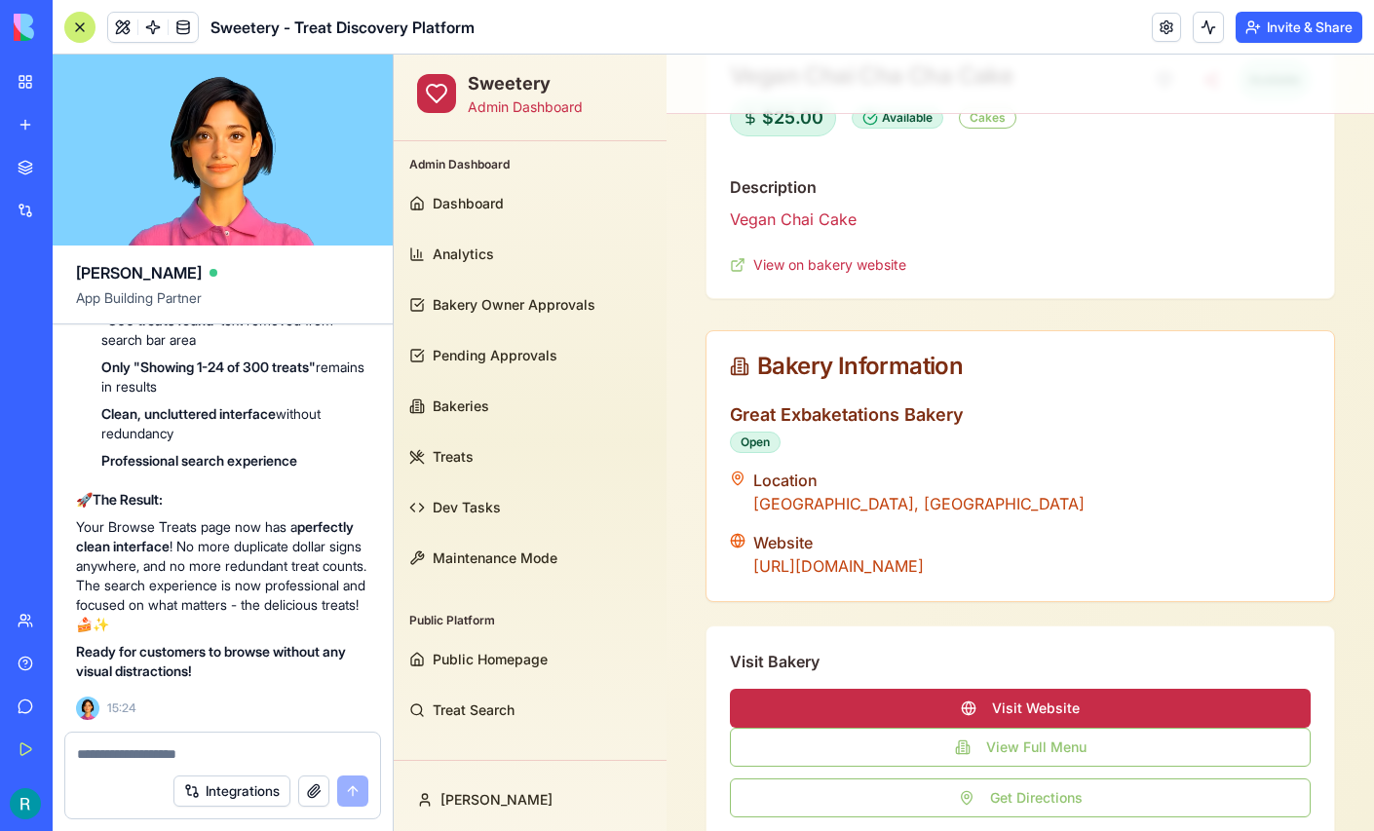
click at [144, 745] on textarea at bounding box center [222, 754] width 291 height 19
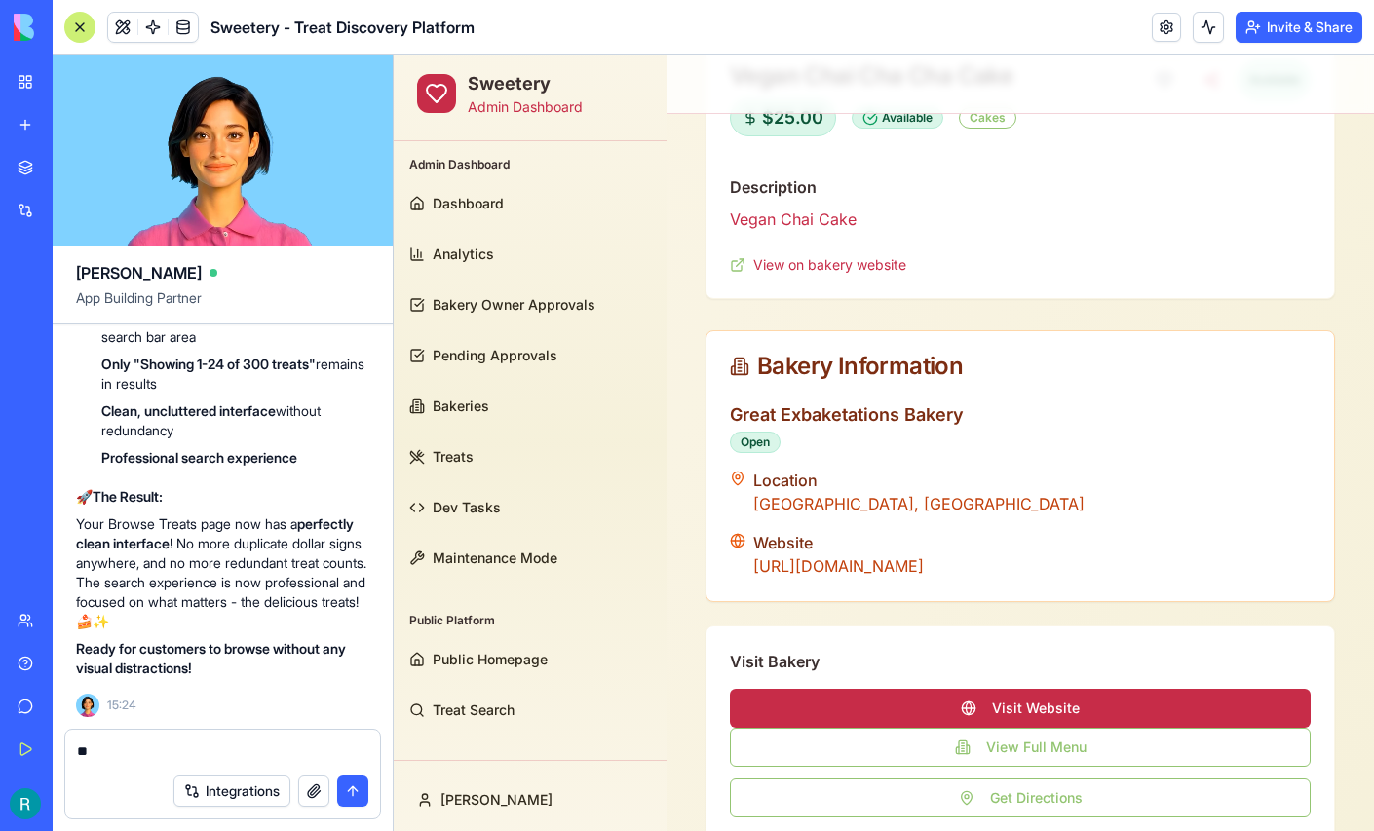
type textarea "*"
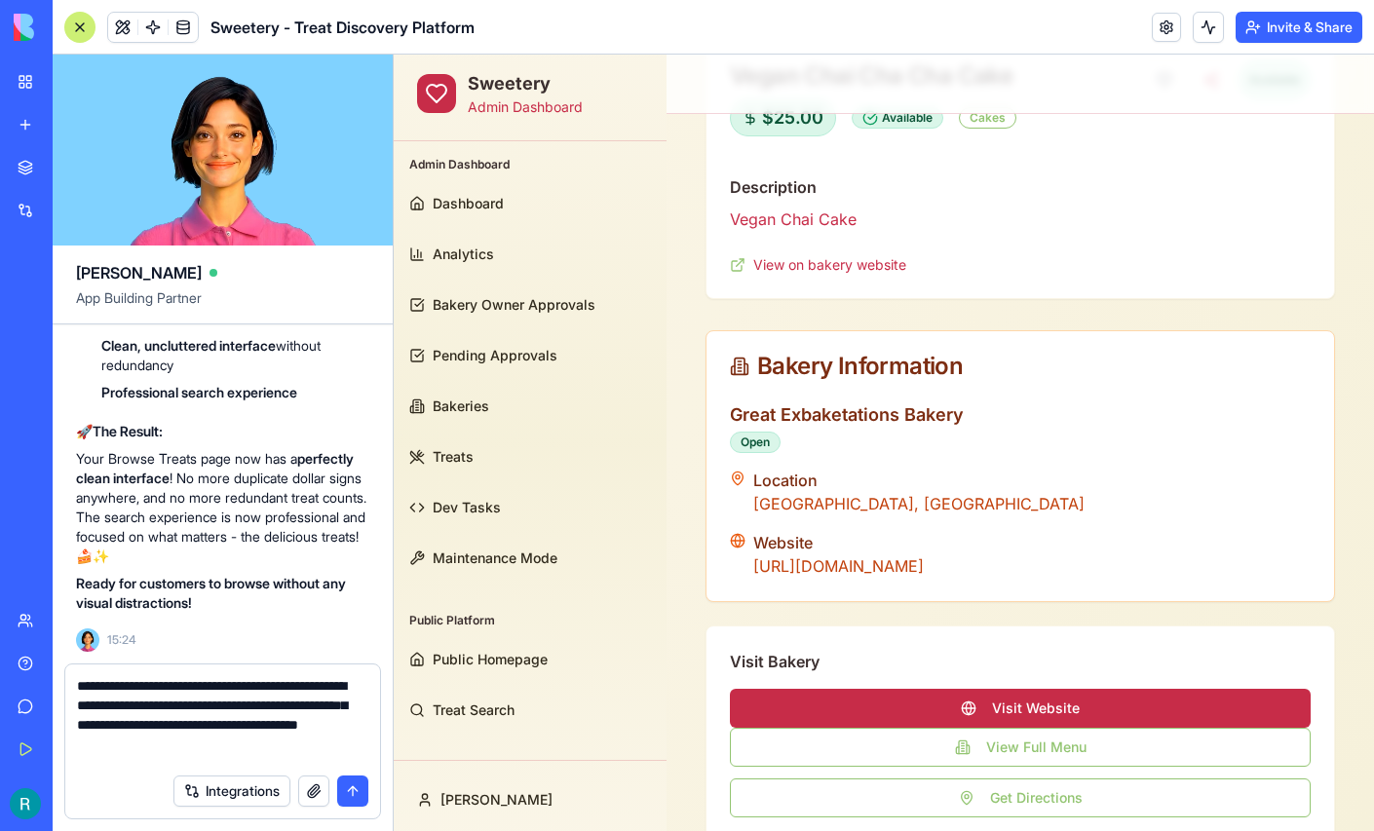
click at [182, 745] on textarea "**********" at bounding box center [220, 720] width 287 height 88
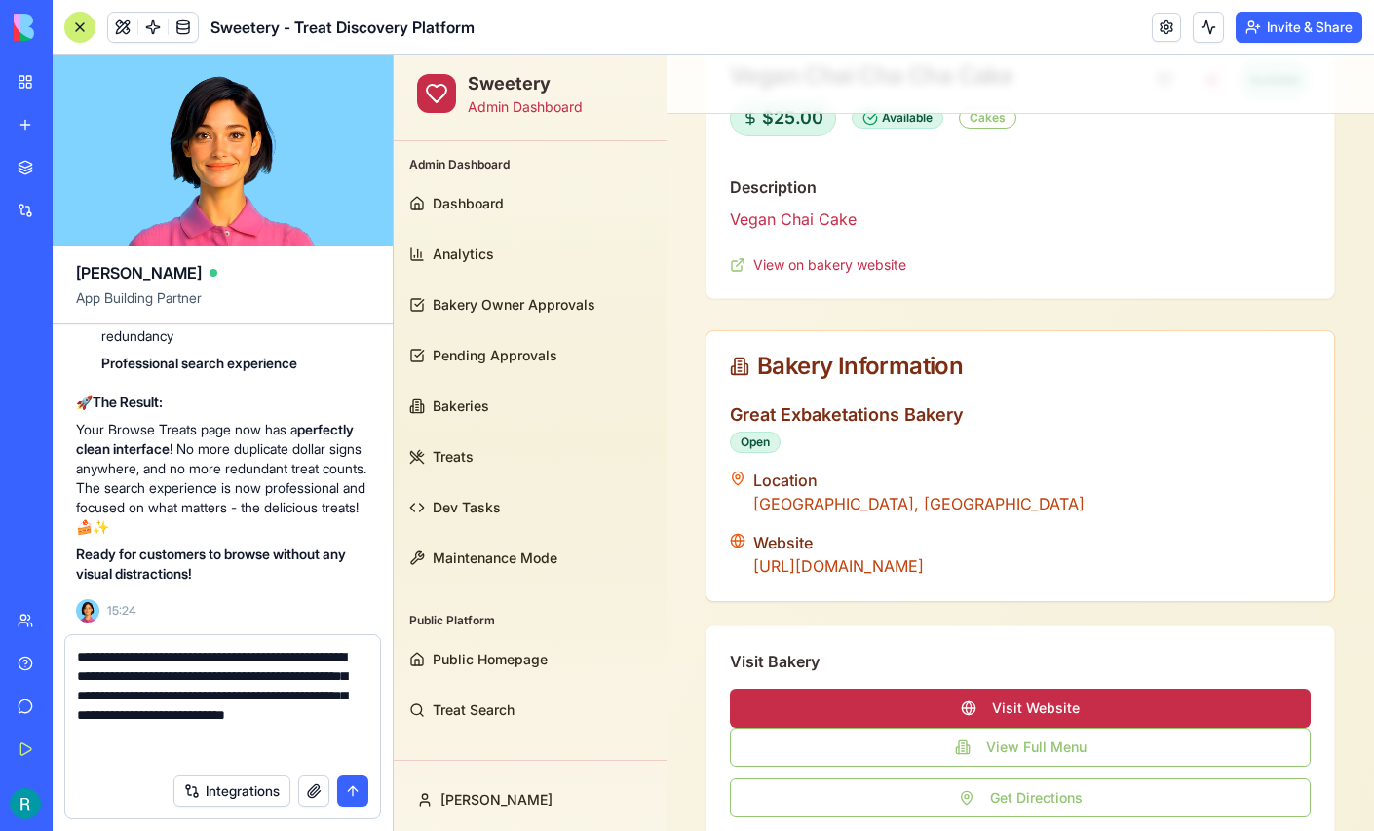
scroll to position [13, 0]
type textarea "**********"
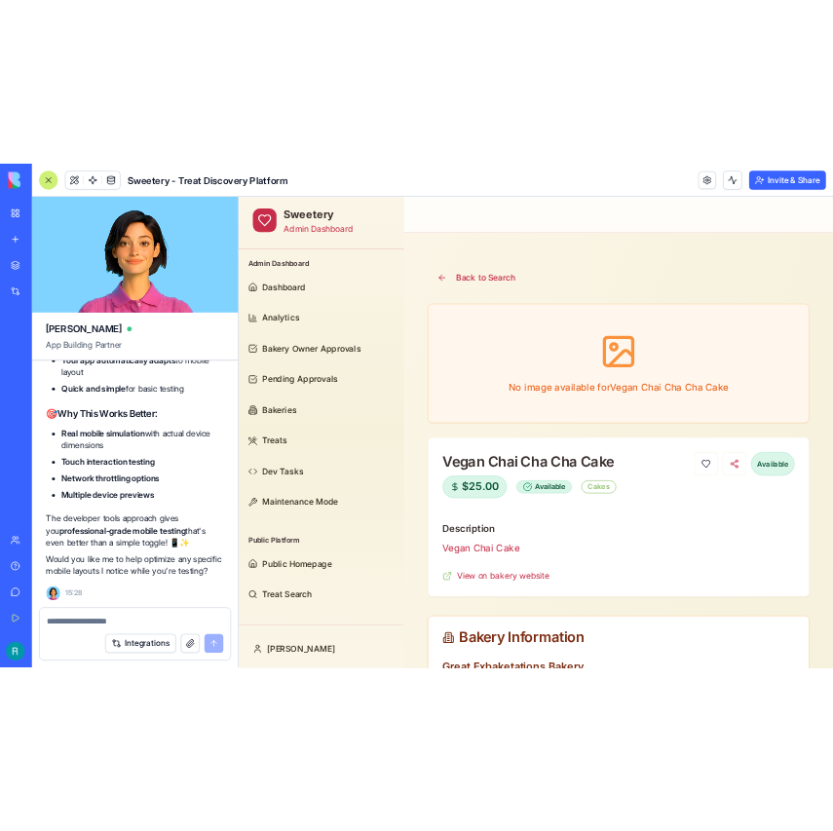
scroll to position [208436, 0]
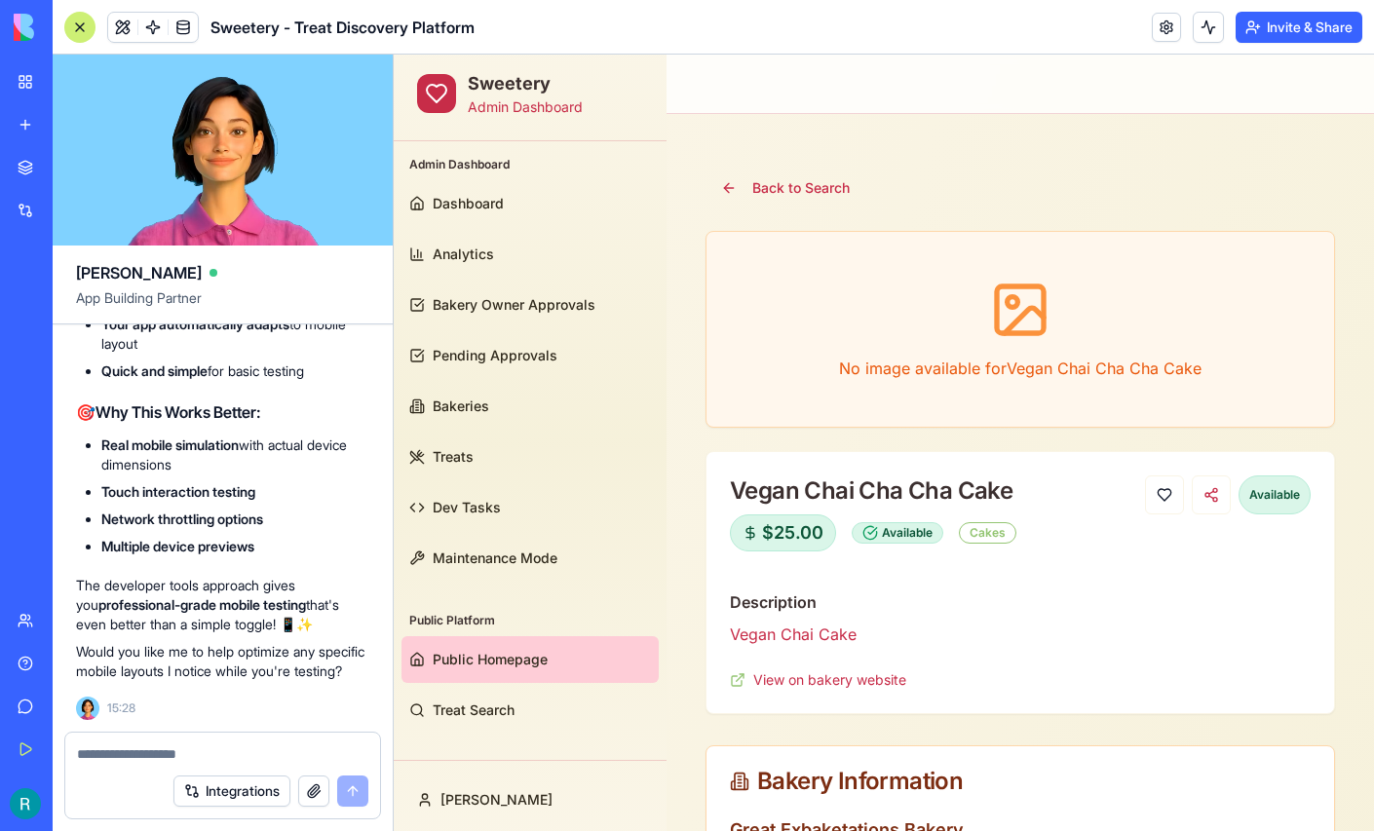
click at [493, 653] on span "Public Homepage" at bounding box center [490, 659] width 115 height 19
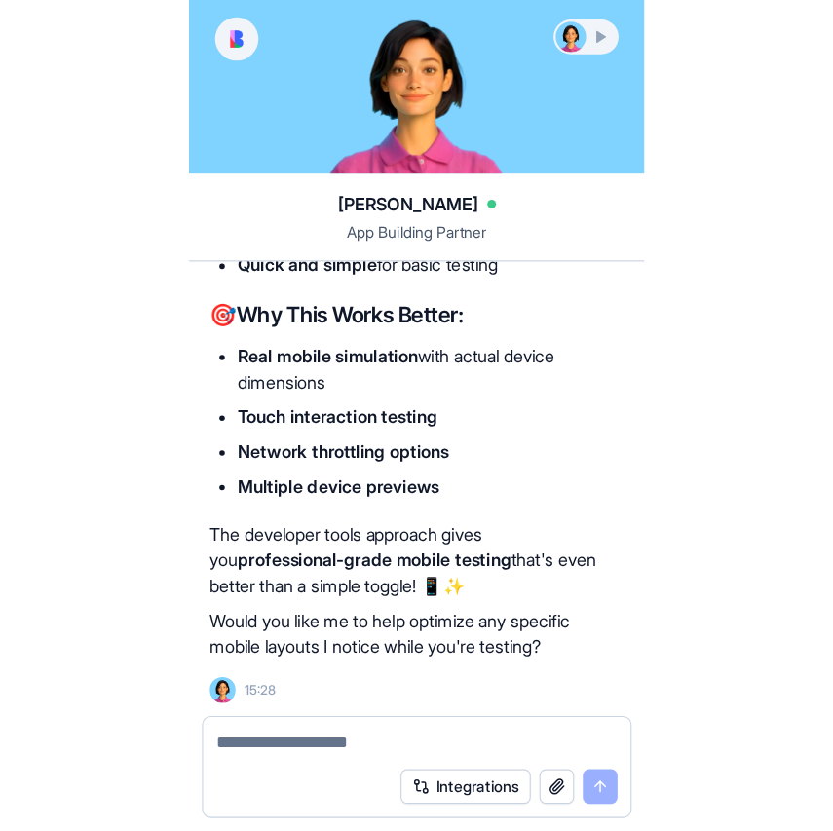
scroll to position [225008, 5]
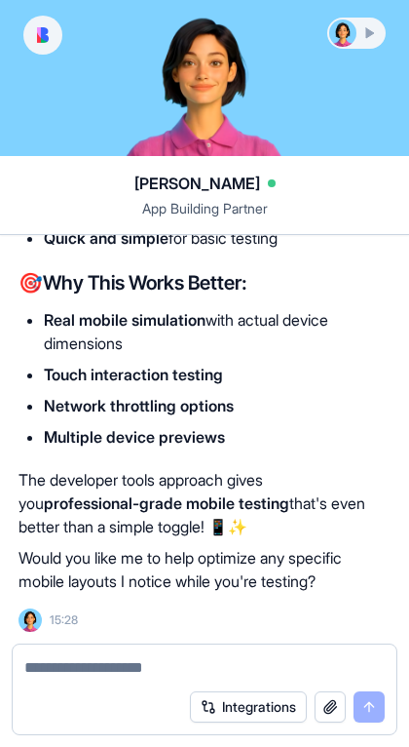
click at [336, 407] on div "📱 Great Question! Here's How to View Mobile vs Desktop Unfortunately, I can't c…" at bounding box center [200, 25] width 363 height 1134
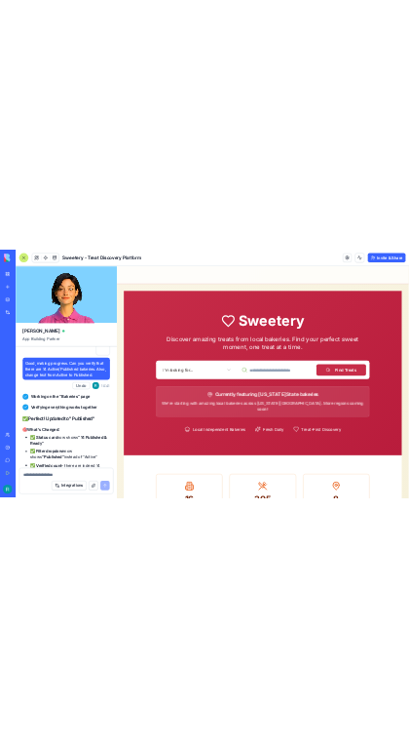
scroll to position [209243, 0]
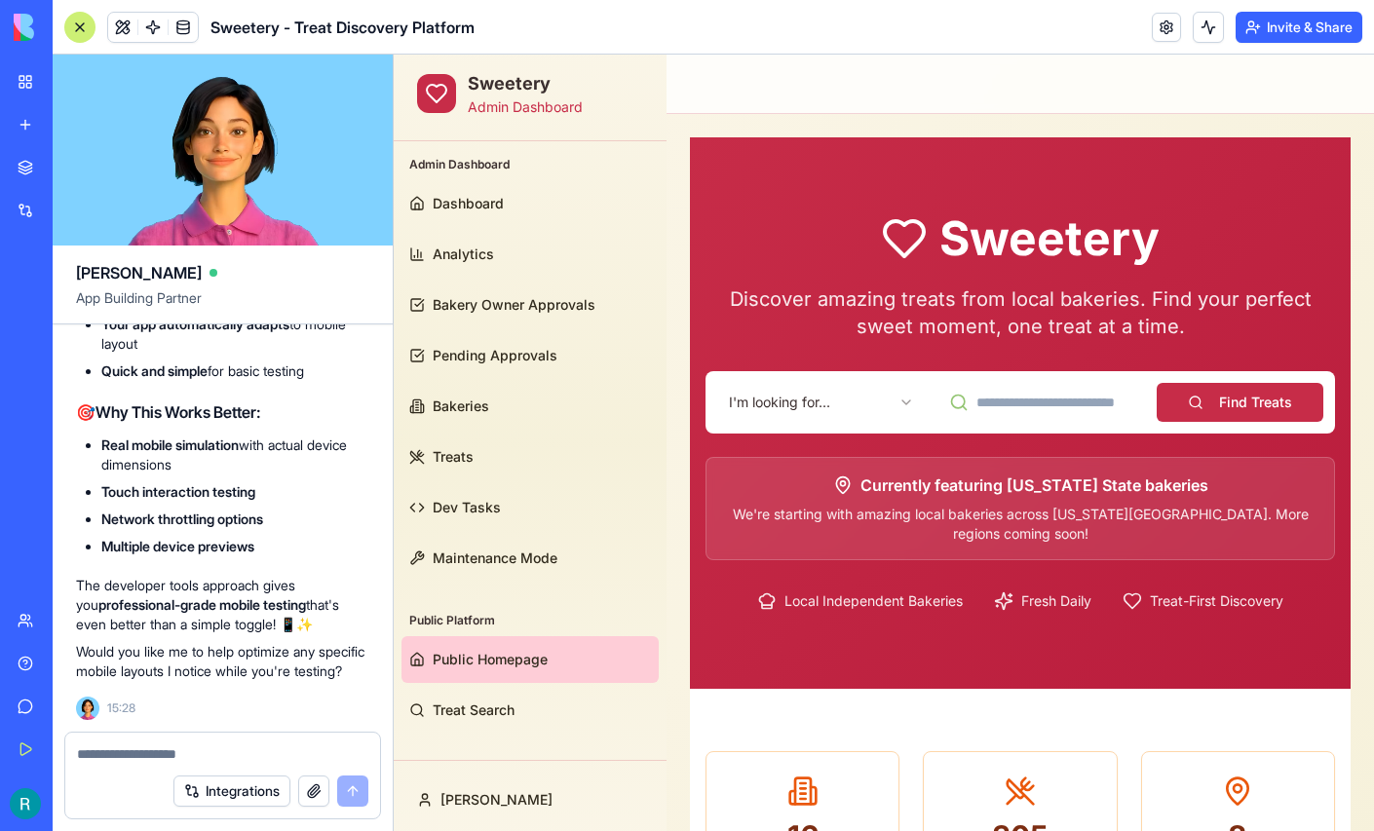
click at [86, 25] on div at bounding box center [79, 27] width 31 height 31
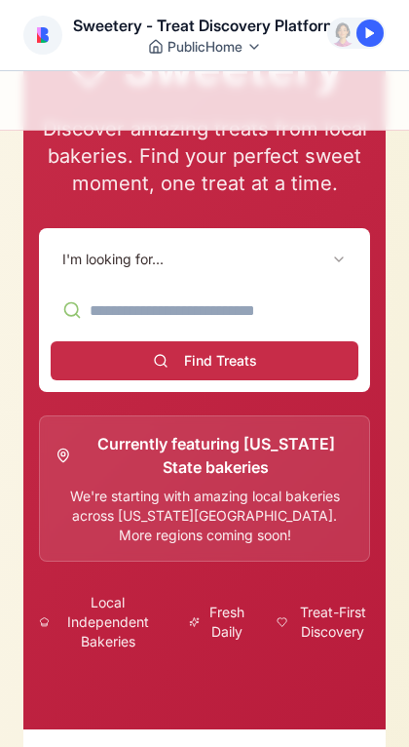
scroll to position [203, 0]
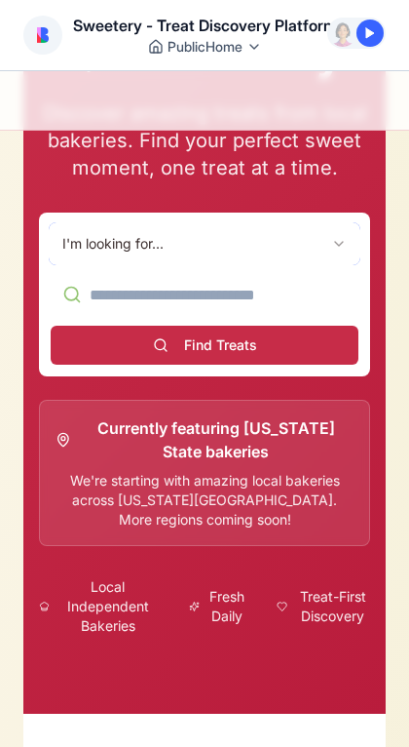
click at [295, 245] on button "I'm looking for..." at bounding box center [205, 243] width 308 height 39
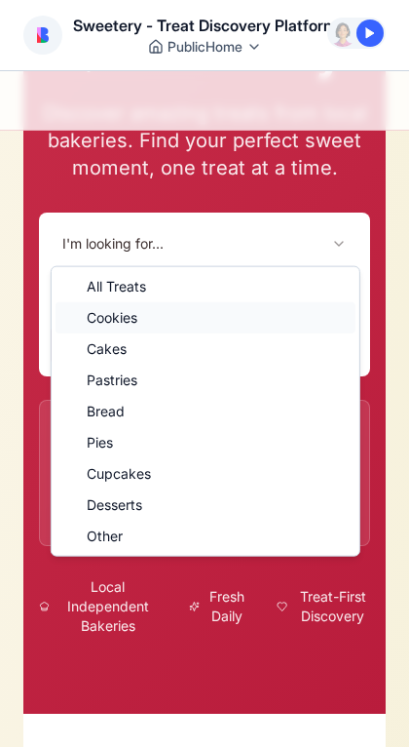
click at [208, 327] on div "Cookies" at bounding box center [206, 317] width 300 height 31
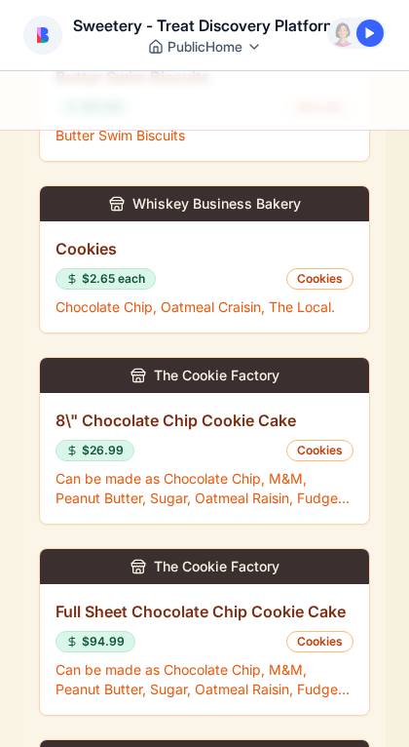
scroll to position [1121, 0]
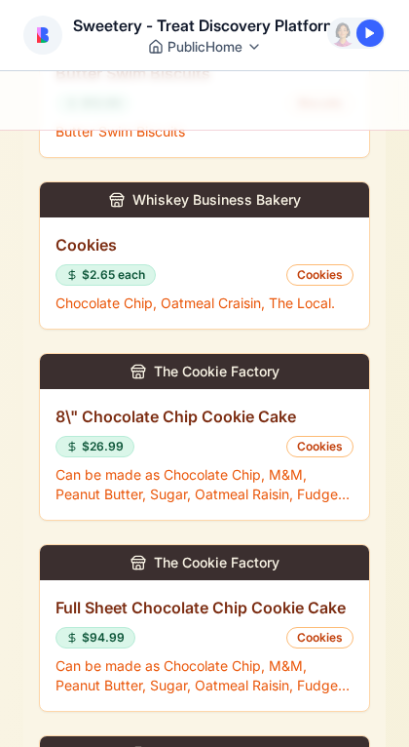
click at [187, 377] on div "The Cookie Factory" at bounding box center [204, 371] width 329 height 35
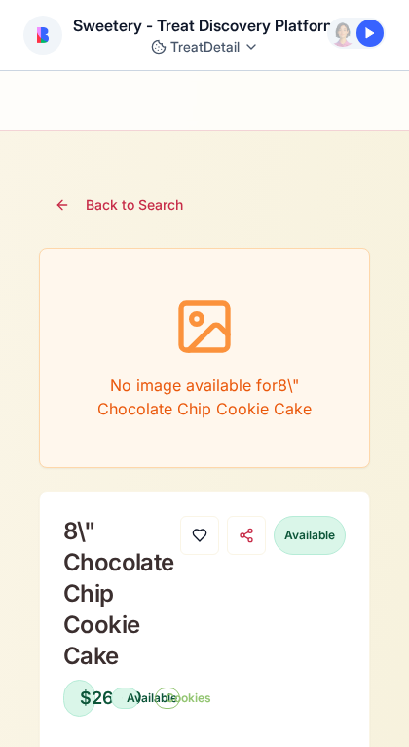
click at [115, 209] on button "Back to Search" at bounding box center [119, 204] width 160 height 39
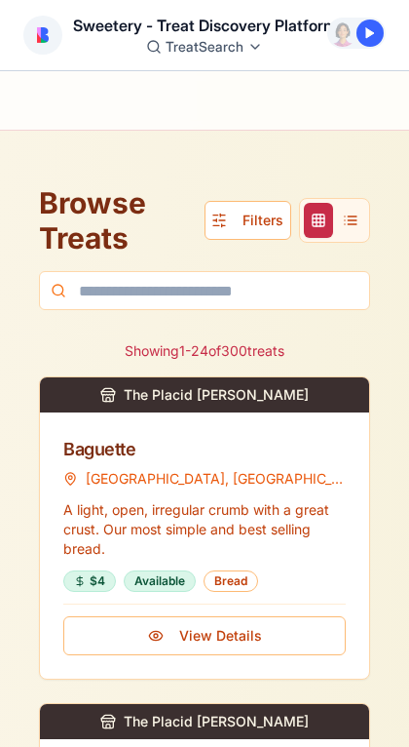
click at [249, 215] on button "Filters" at bounding box center [248, 220] width 87 height 39
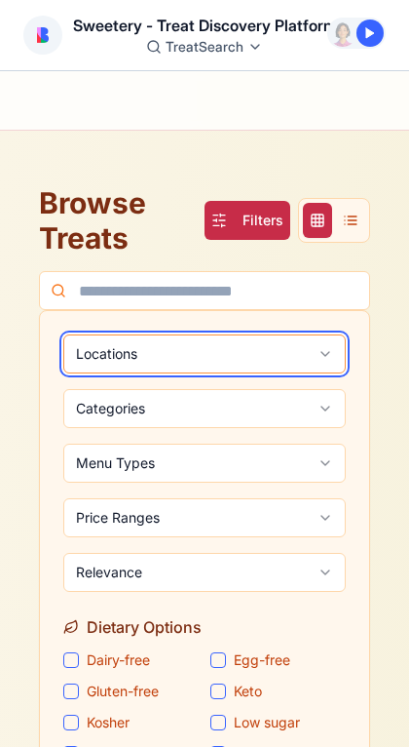
click at [186, 364] on button "Locations" at bounding box center [204, 353] width 283 height 39
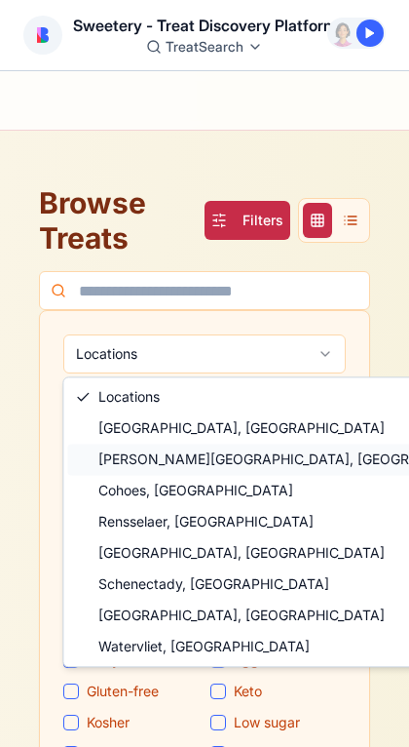
click at [146, 455] on span "[PERSON_NAME][GEOGRAPHIC_DATA], [GEOGRAPHIC_DATA]" at bounding box center [297, 458] width 399 height 19
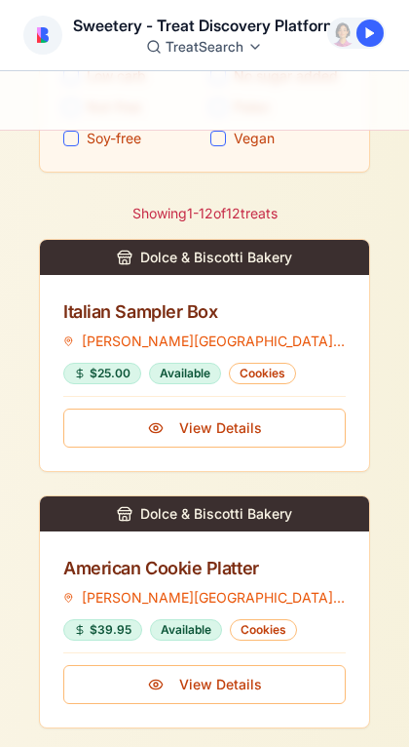
scroll to position [747, 0]
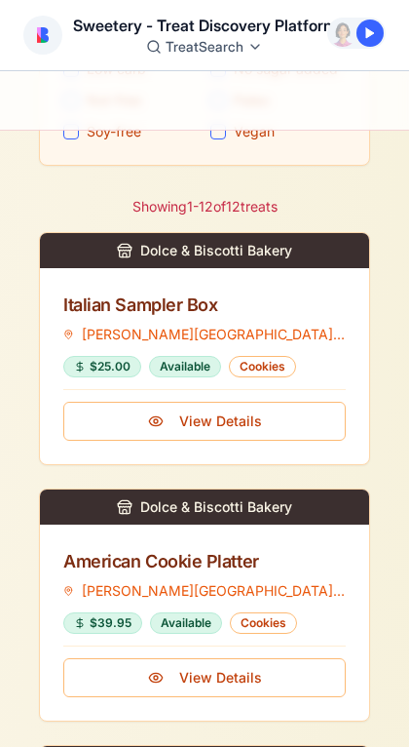
click at [167, 312] on div "Italian Sampler Box" at bounding box center [204, 304] width 283 height 27
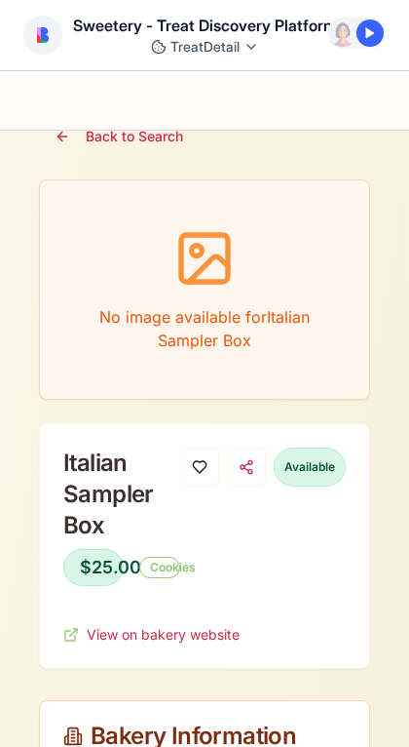
scroll to position [69, 0]
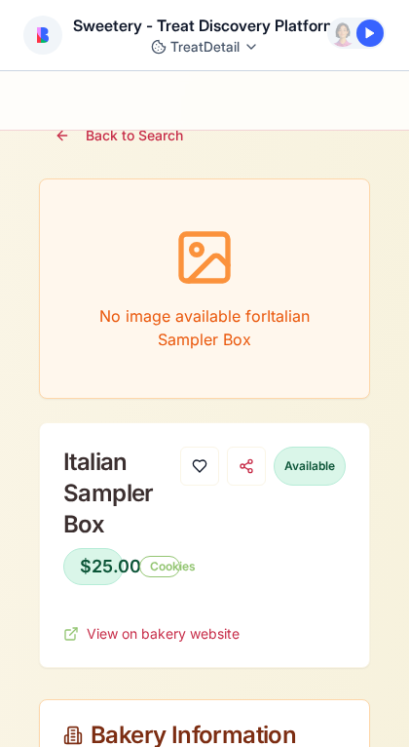
click at [66, 140] on button "Back to Search" at bounding box center [119, 135] width 160 height 39
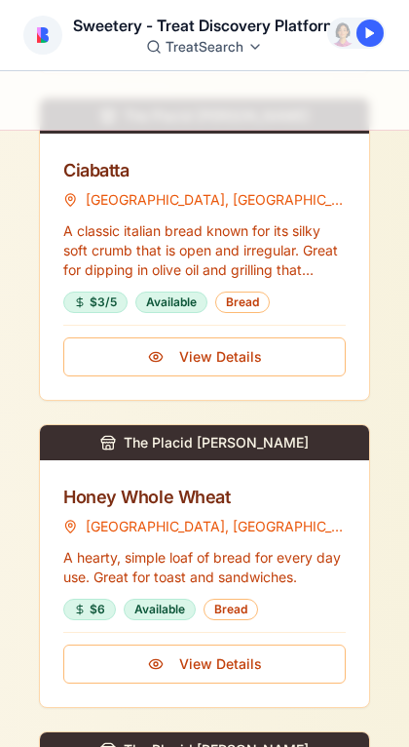
scroll to position [630, 0]
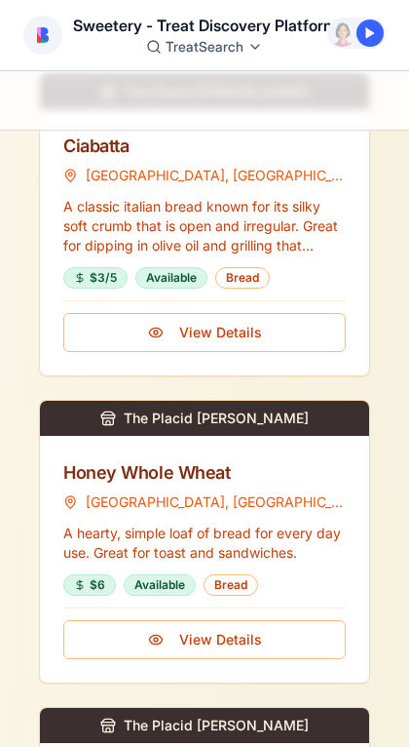
click at [115, 149] on div "Ciabatta" at bounding box center [204, 146] width 283 height 27
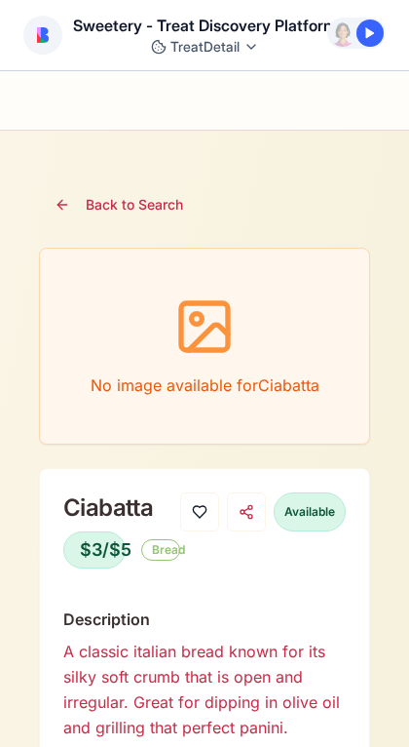
click at [101, 207] on button "Back to Search" at bounding box center [119, 204] width 160 height 39
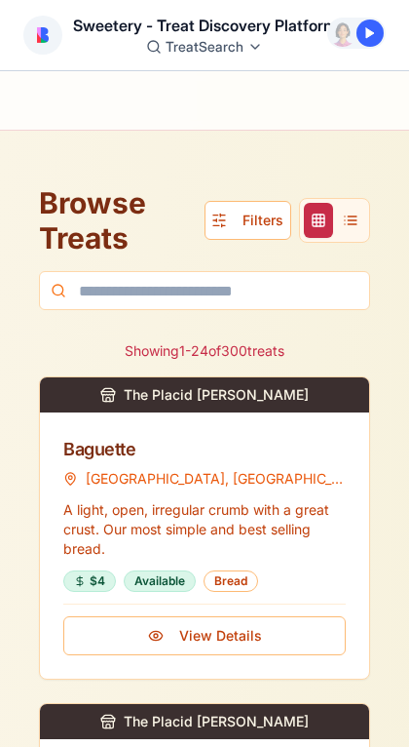
click at [245, 219] on button "Filters" at bounding box center [248, 220] width 87 height 39
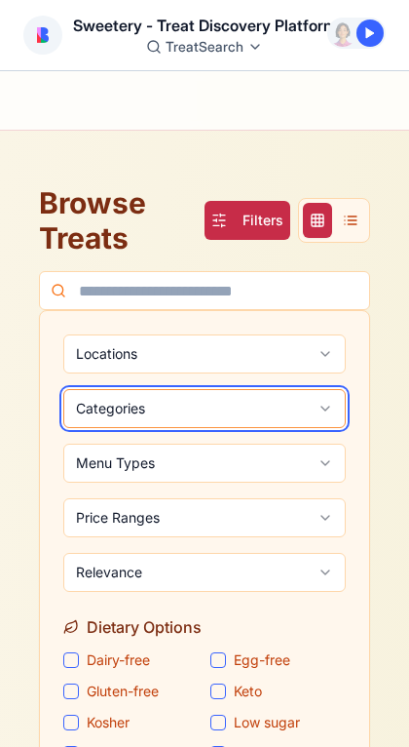
click at [194, 418] on button "Categories" at bounding box center [204, 408] width 283 height 39
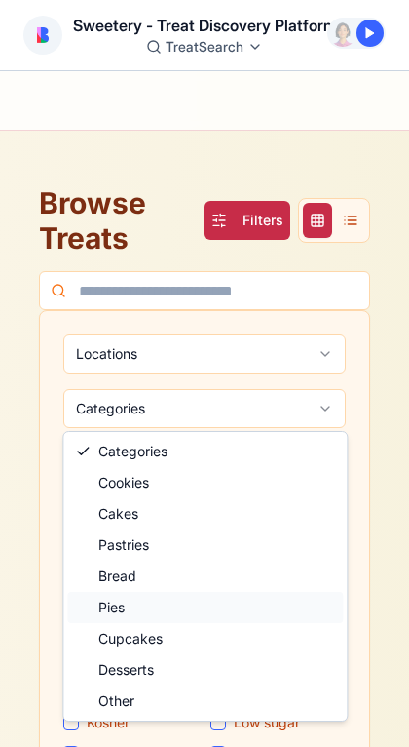
click at [145, 605] on div "Pies" at bounding box center [205, 607] width 276 height 31
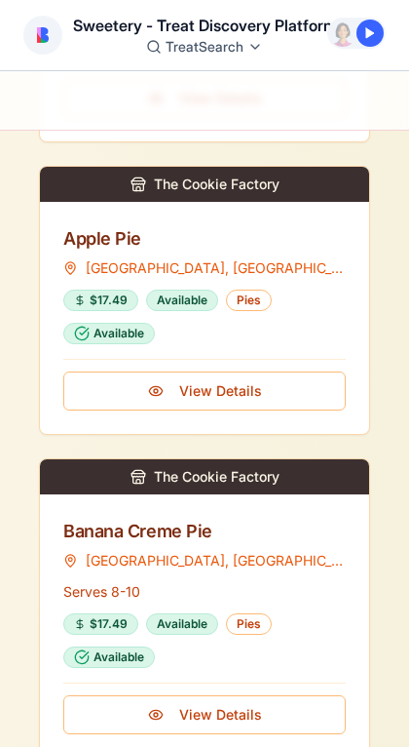
scroll to position [1145, 0]
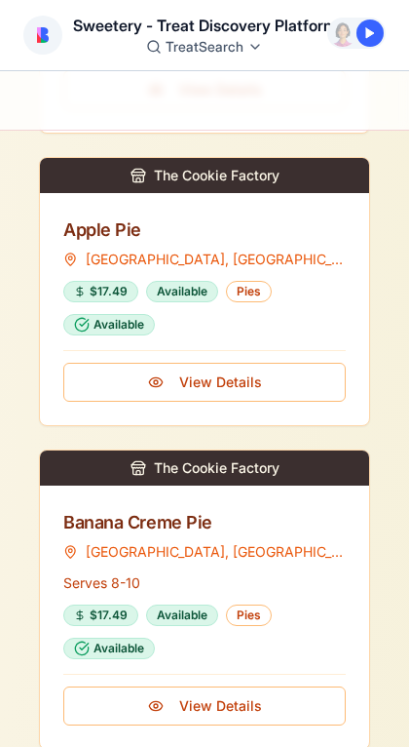
click at [156, 530] on div "Banana Creme Pie" at bounding box center [204, 522] width 283 height 27
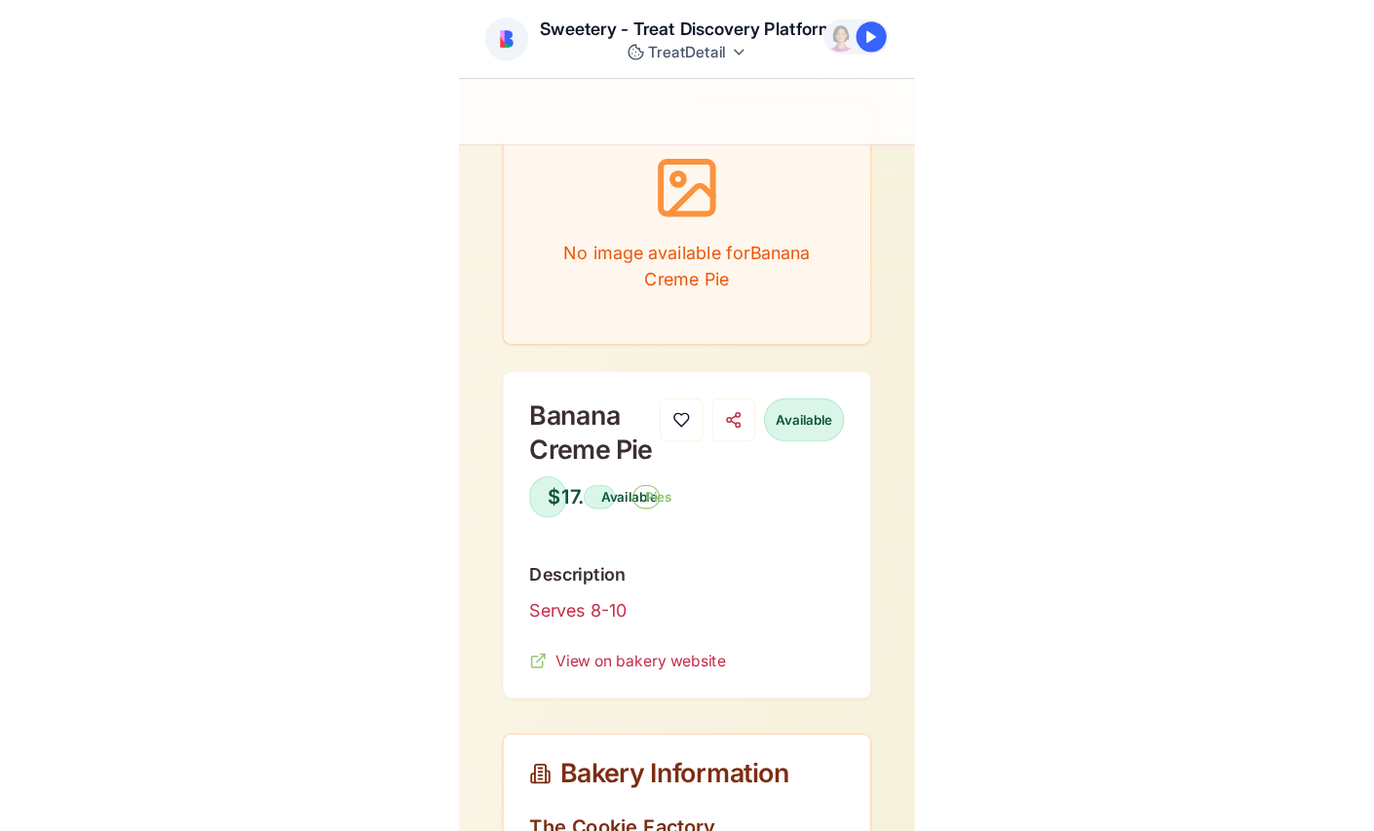
scroll to position [160, 0]
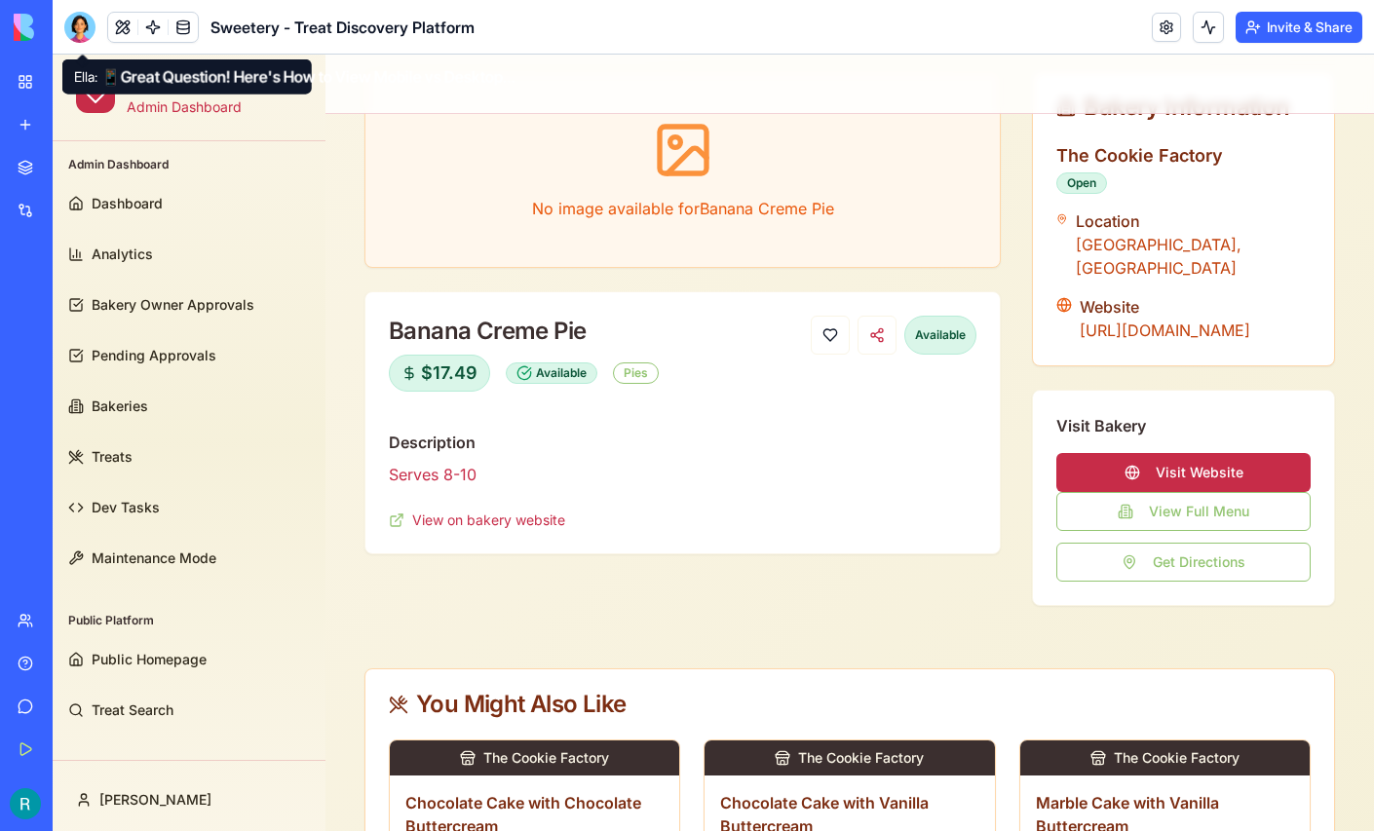
click at [78, 42] on div at bounding box center [79, 27] width 31 height 31
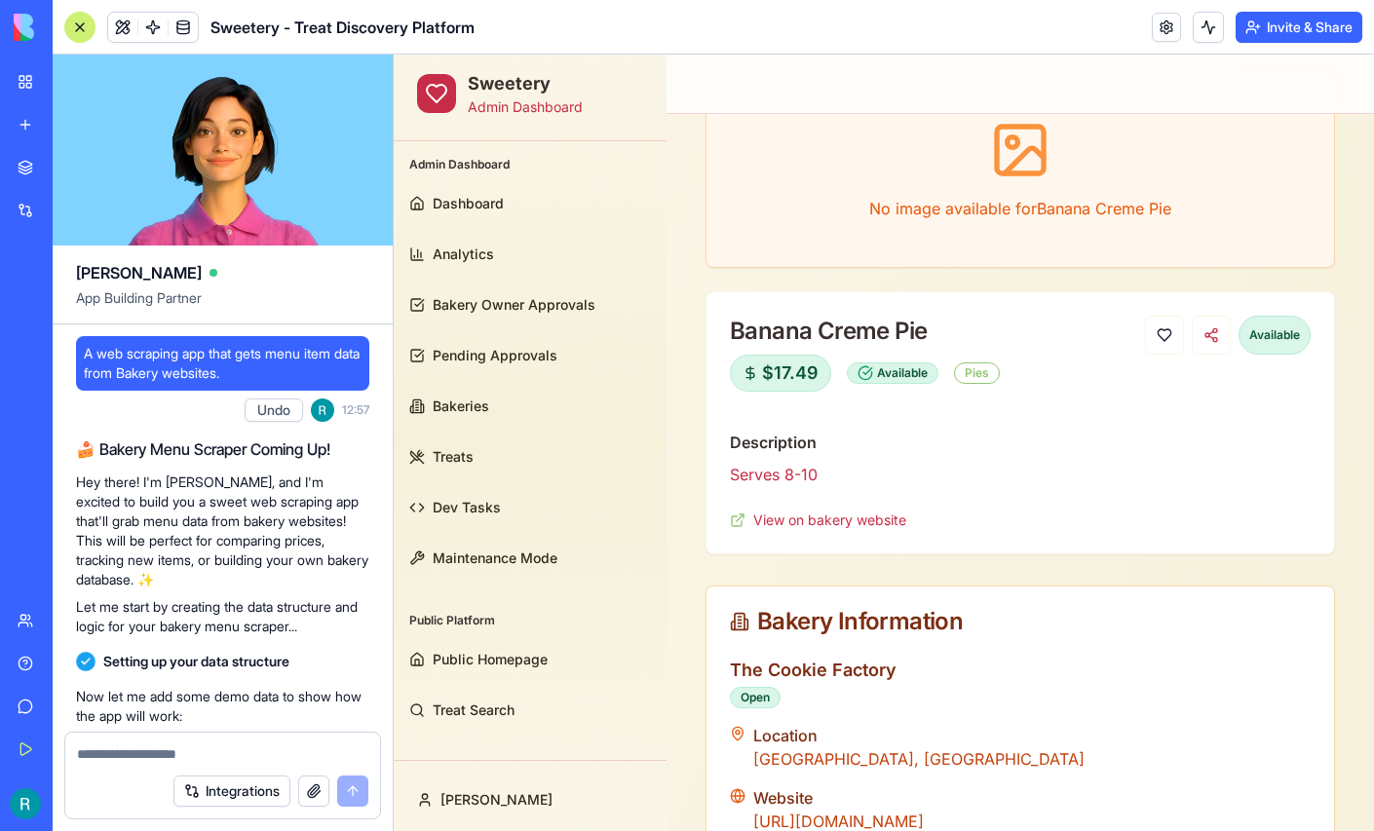
scroll to position [209243, 0]
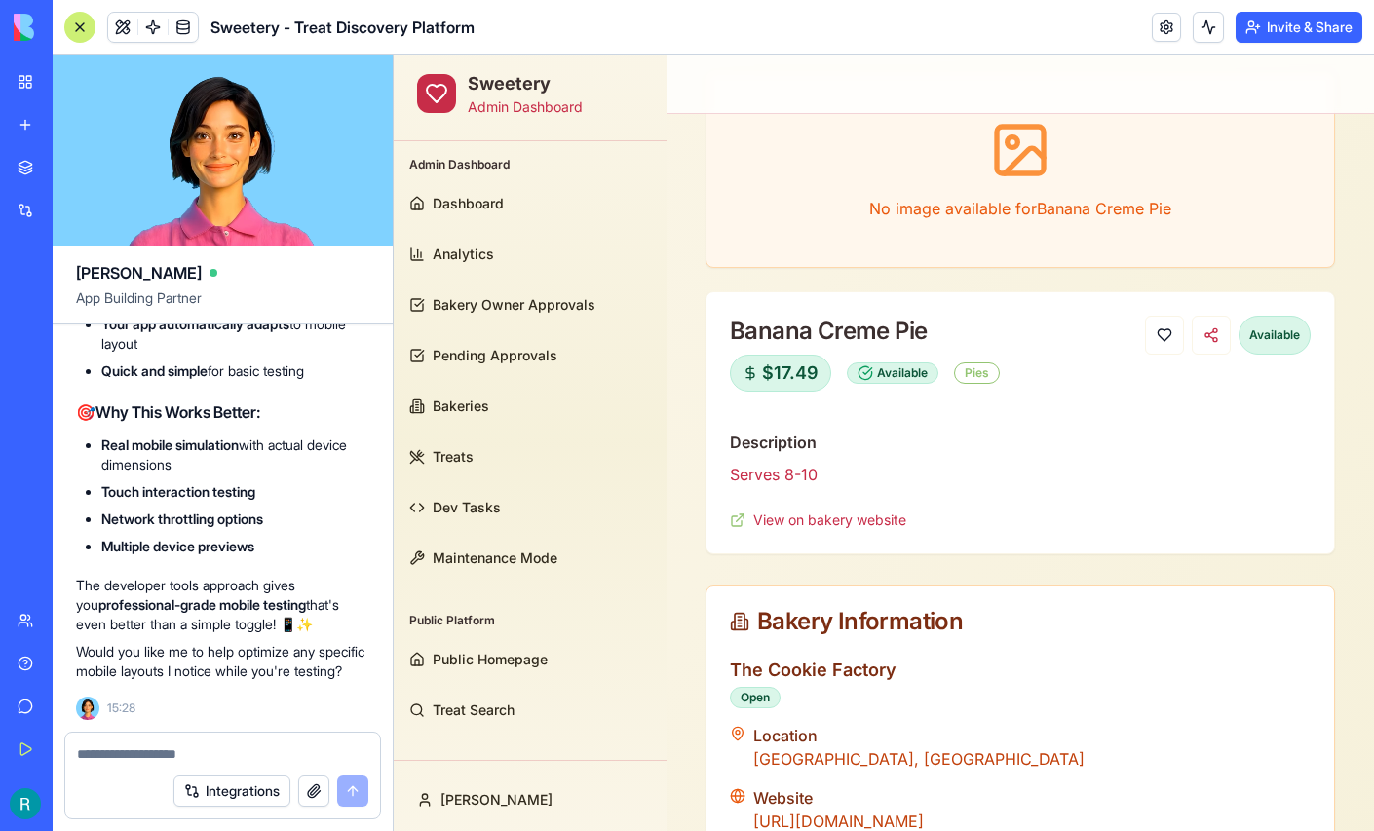
click at [141, 748] on textarea at bounding box center [222, 754] width 291 height 19
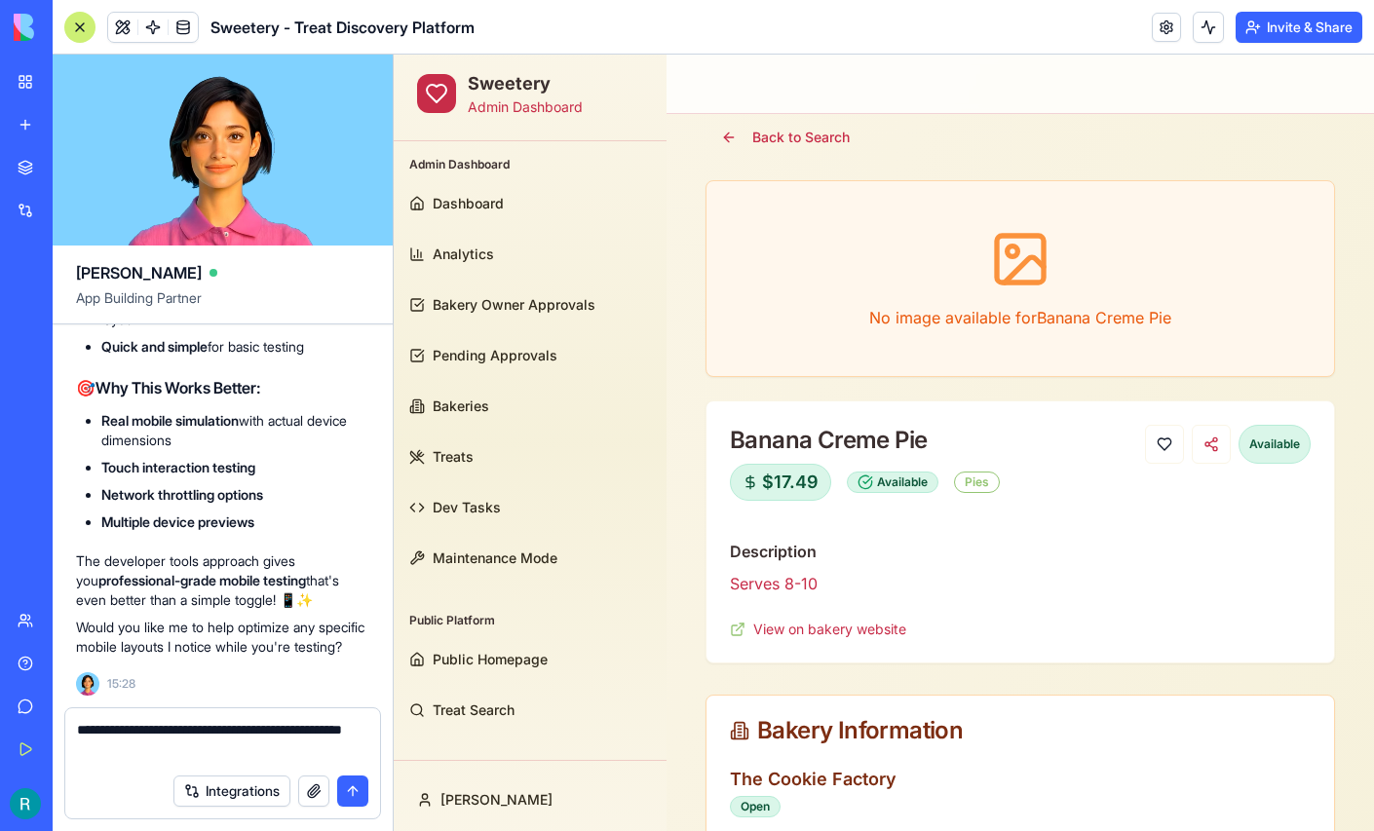
scroll to position [46, 0]
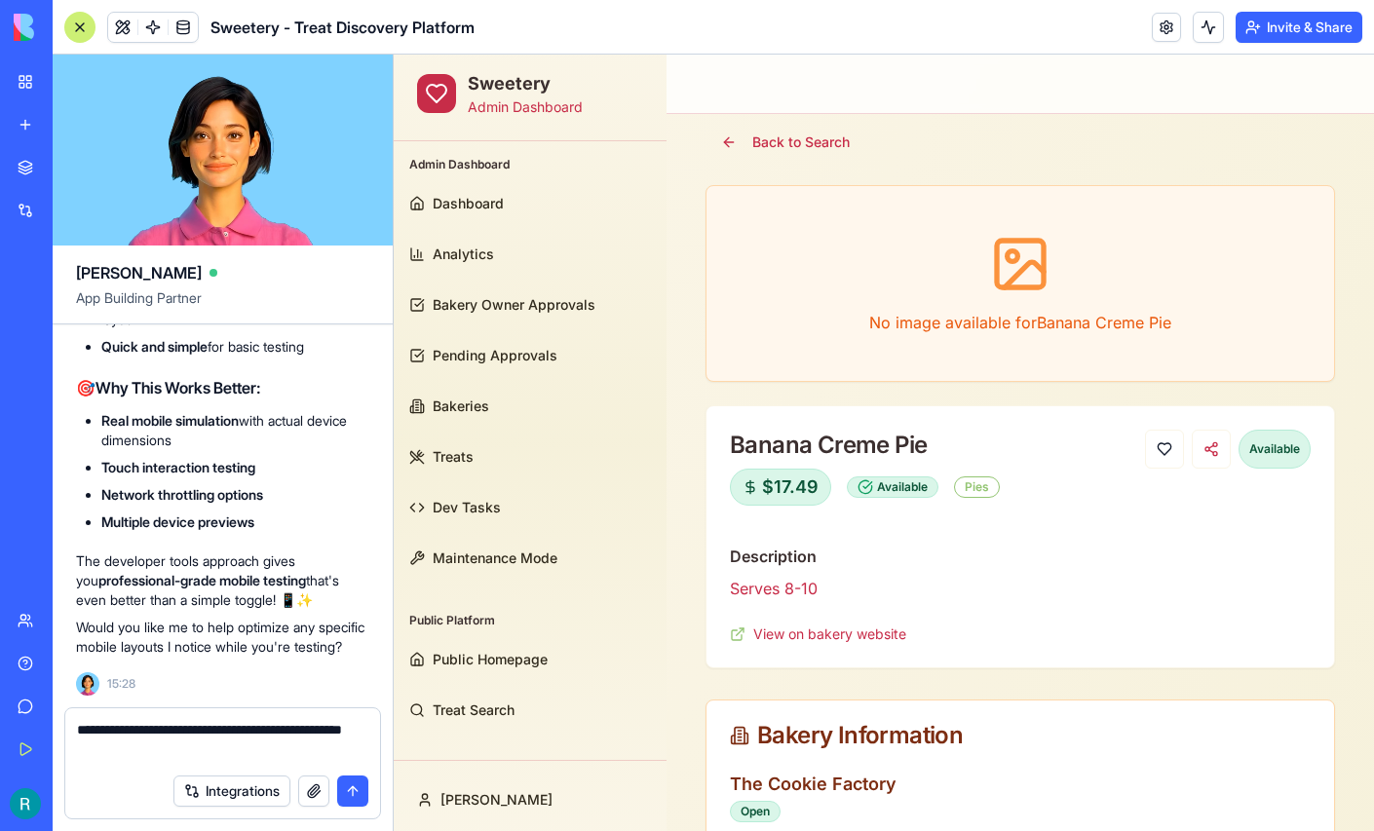
click at [165, 735] on textarea "**********" at bounding box center [220, 742] width 287 height 44
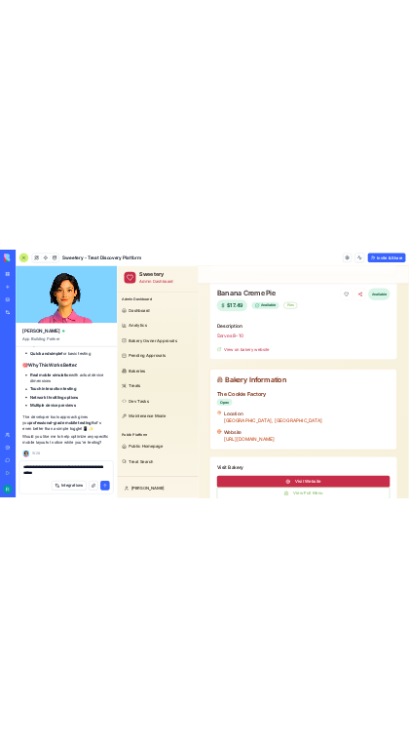
scroll to position [348, 0]
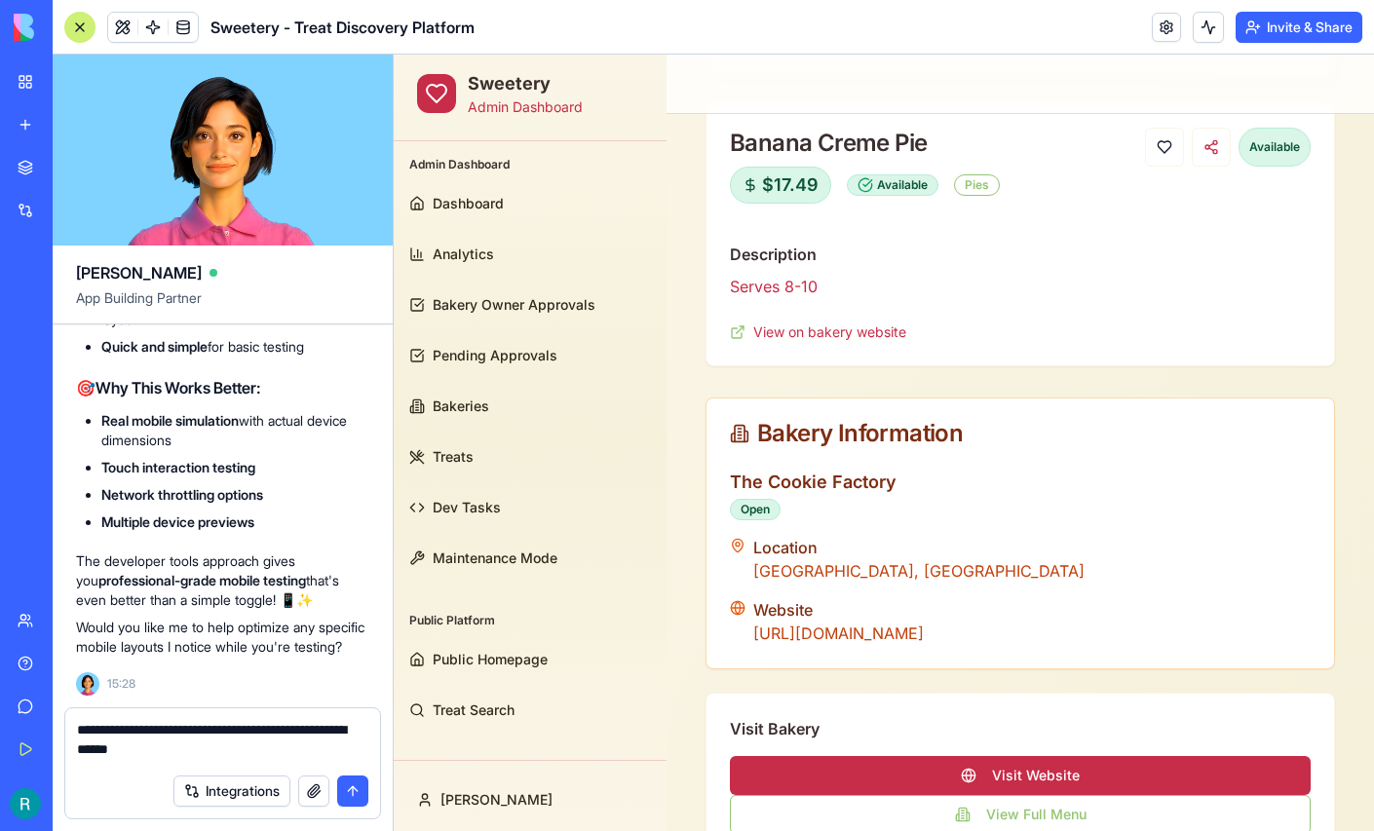
type textarea "**********"
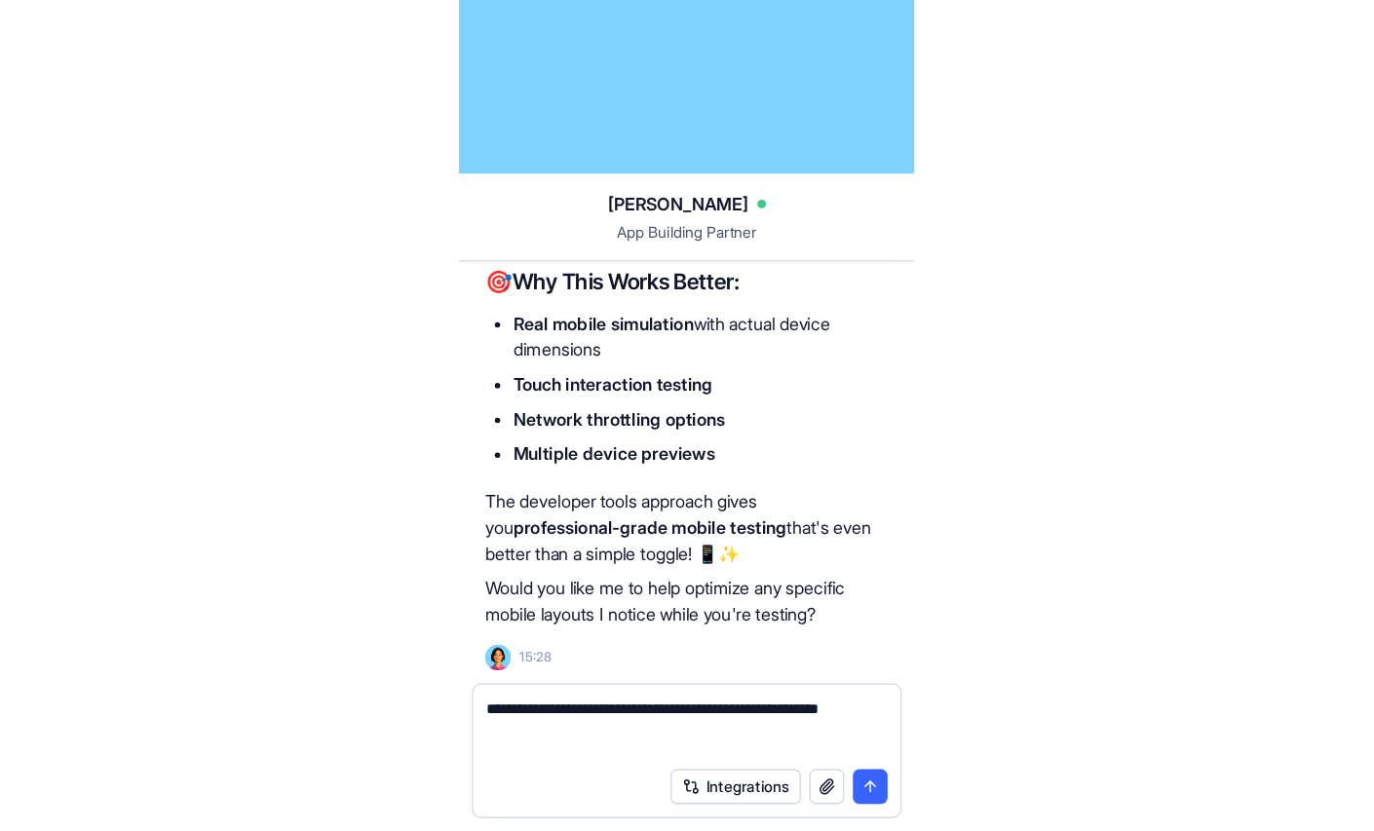
scroll to position [209243, 0]
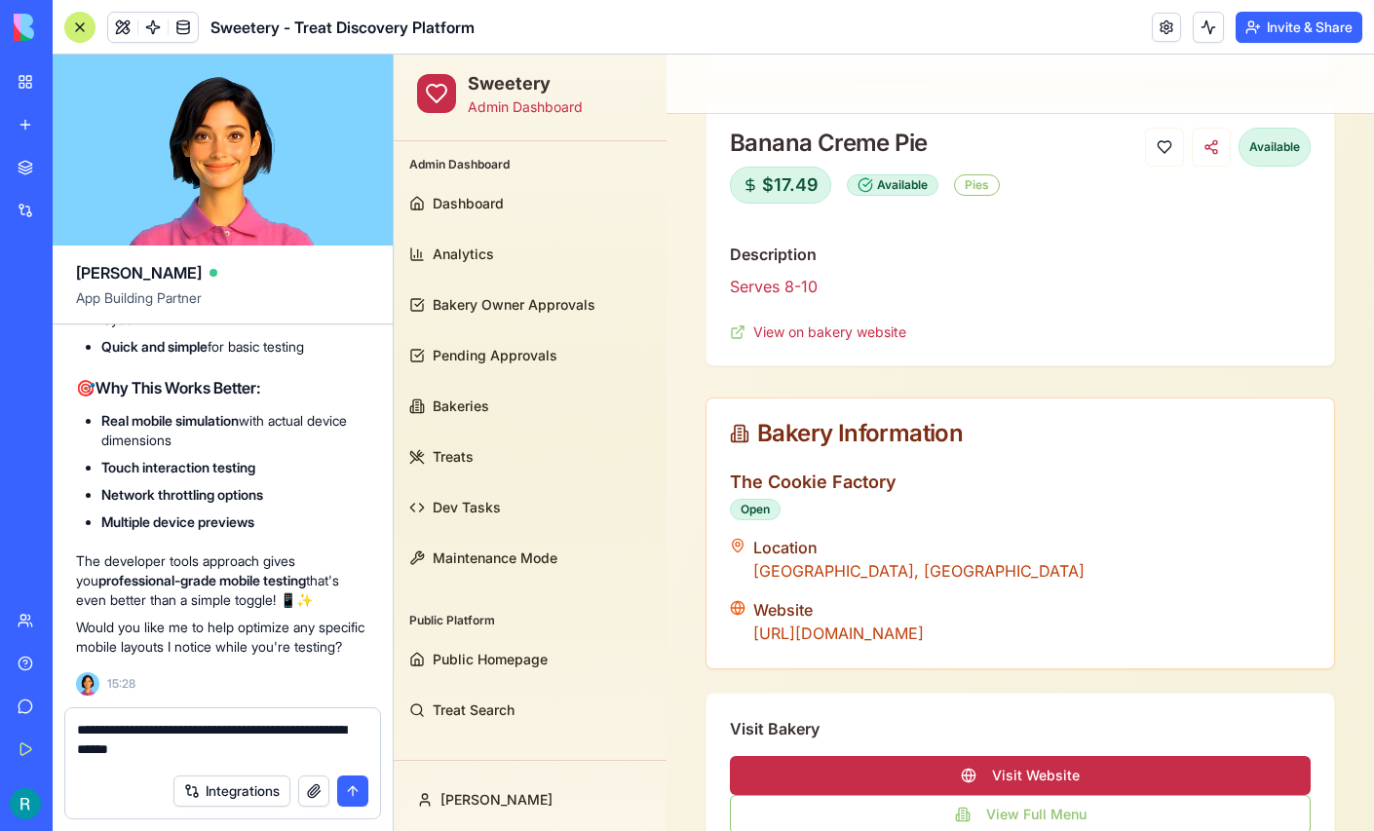
click at [81, 26] on div at bounding box center [79, 27] width 31 height 31
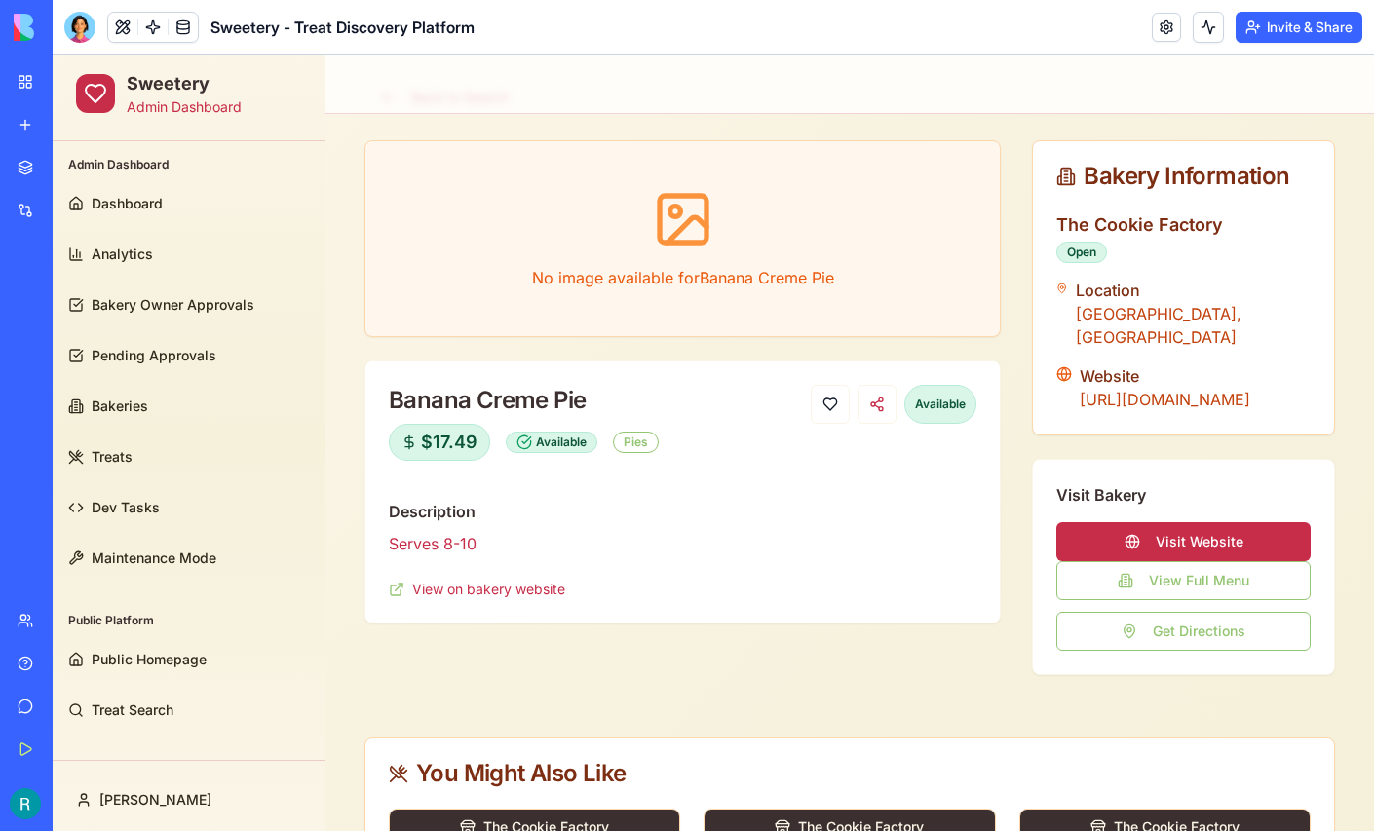
scroll to position [83, 0]
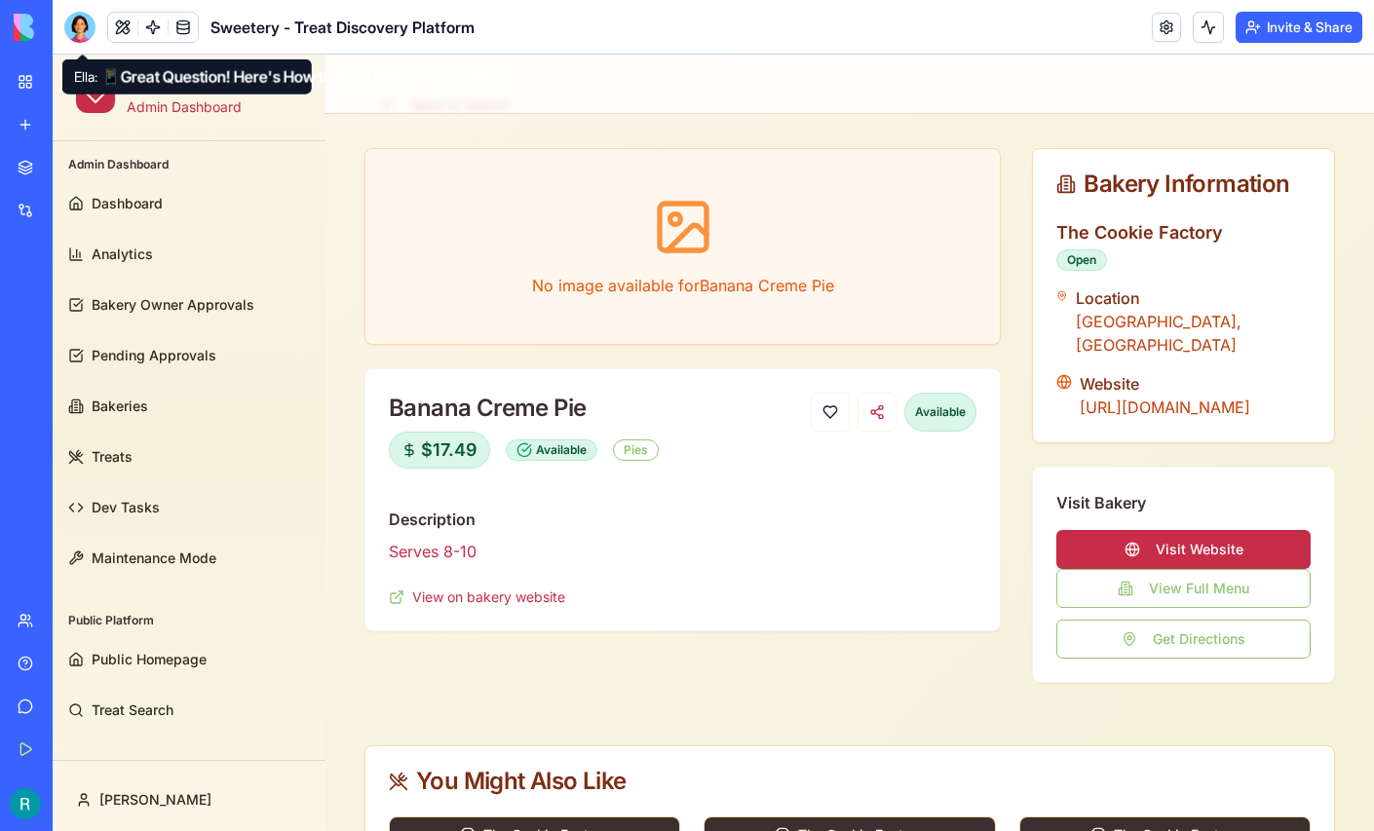
click at [81, 29] on div at bounding box center [79, 27] width 31 height 31
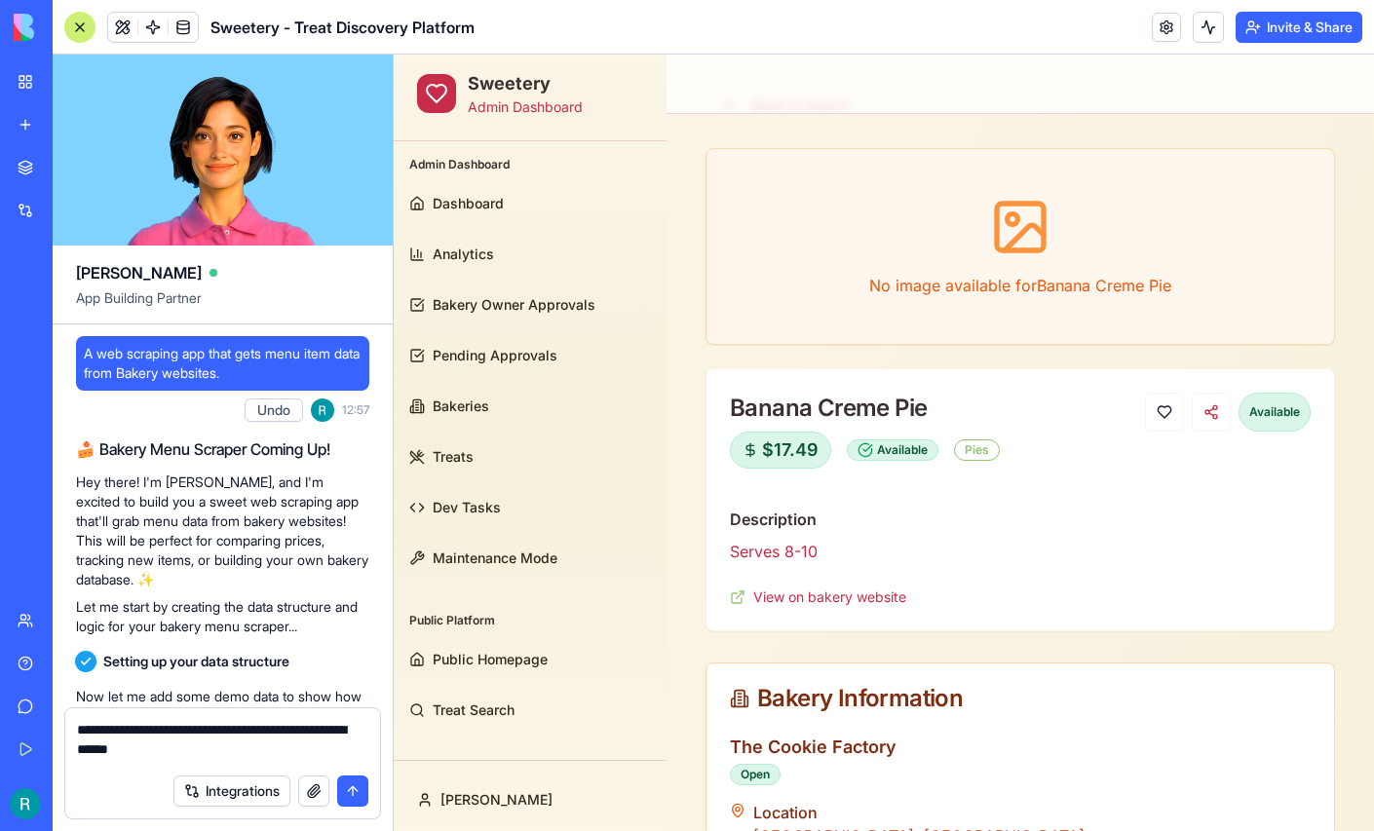
scroll to position [209268, 0]
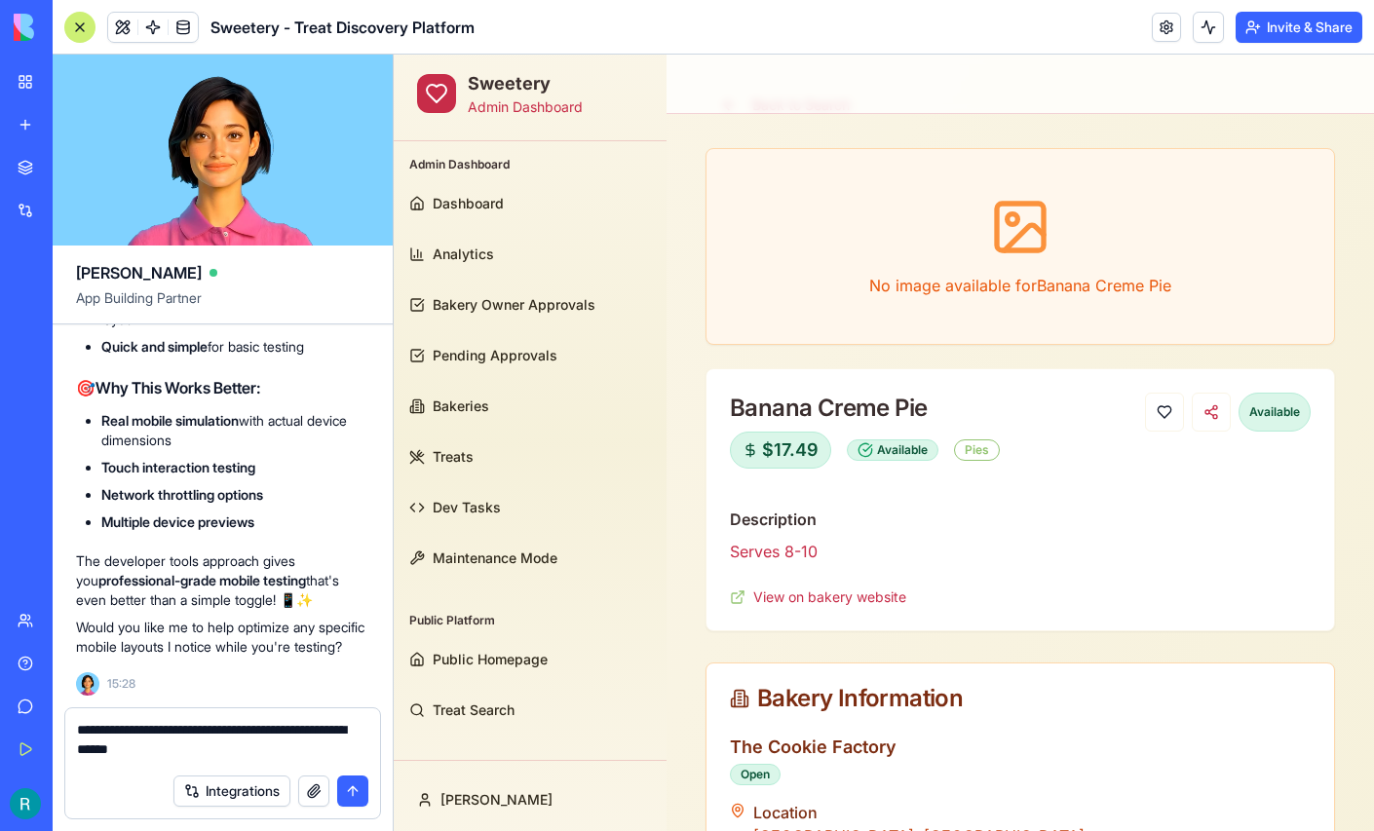
click at [288, 742] on textarea "**********" at bounding box center [220, 742] width 287 height 44
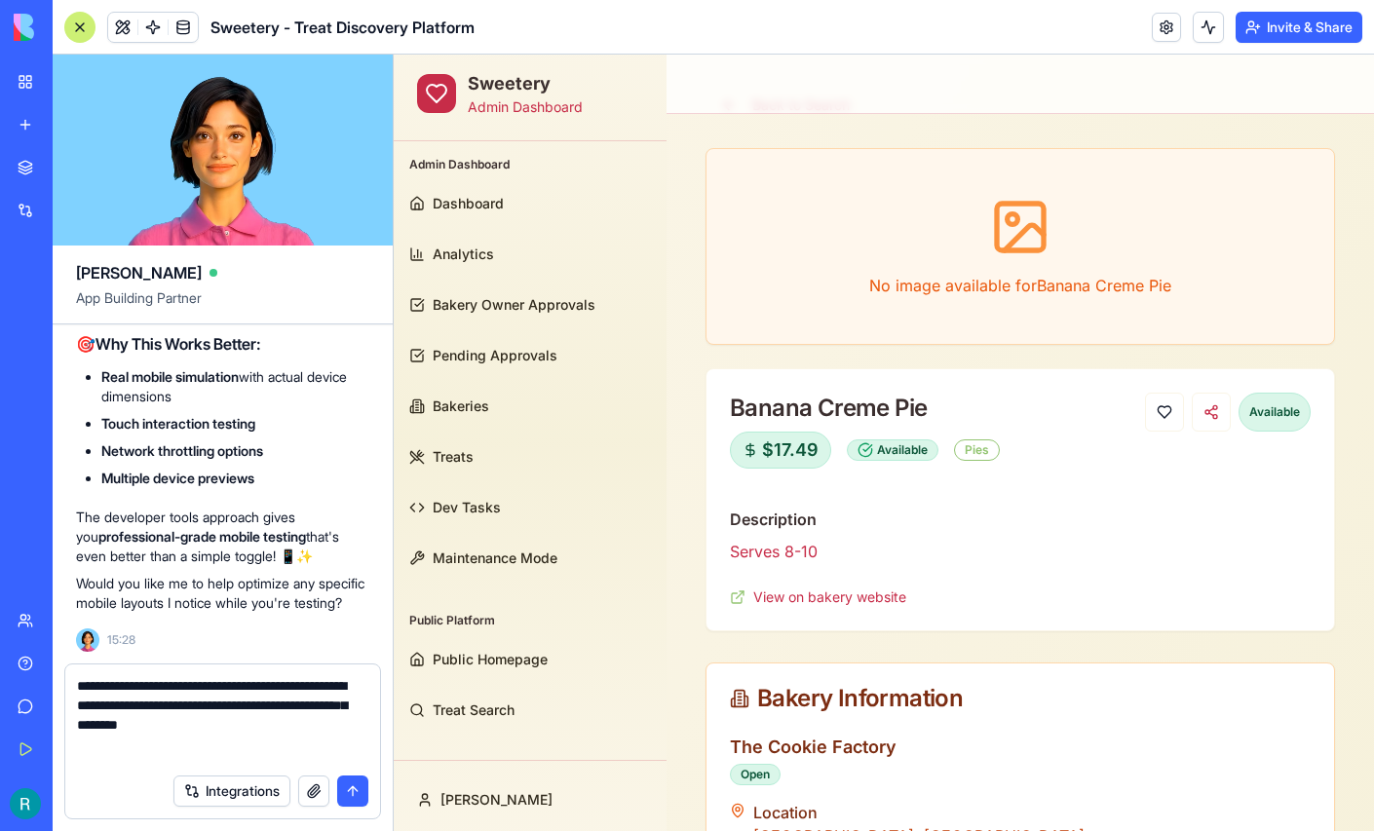
click at [306, 790] on button "button" at bounding box center [313, 791] width 31 height 31
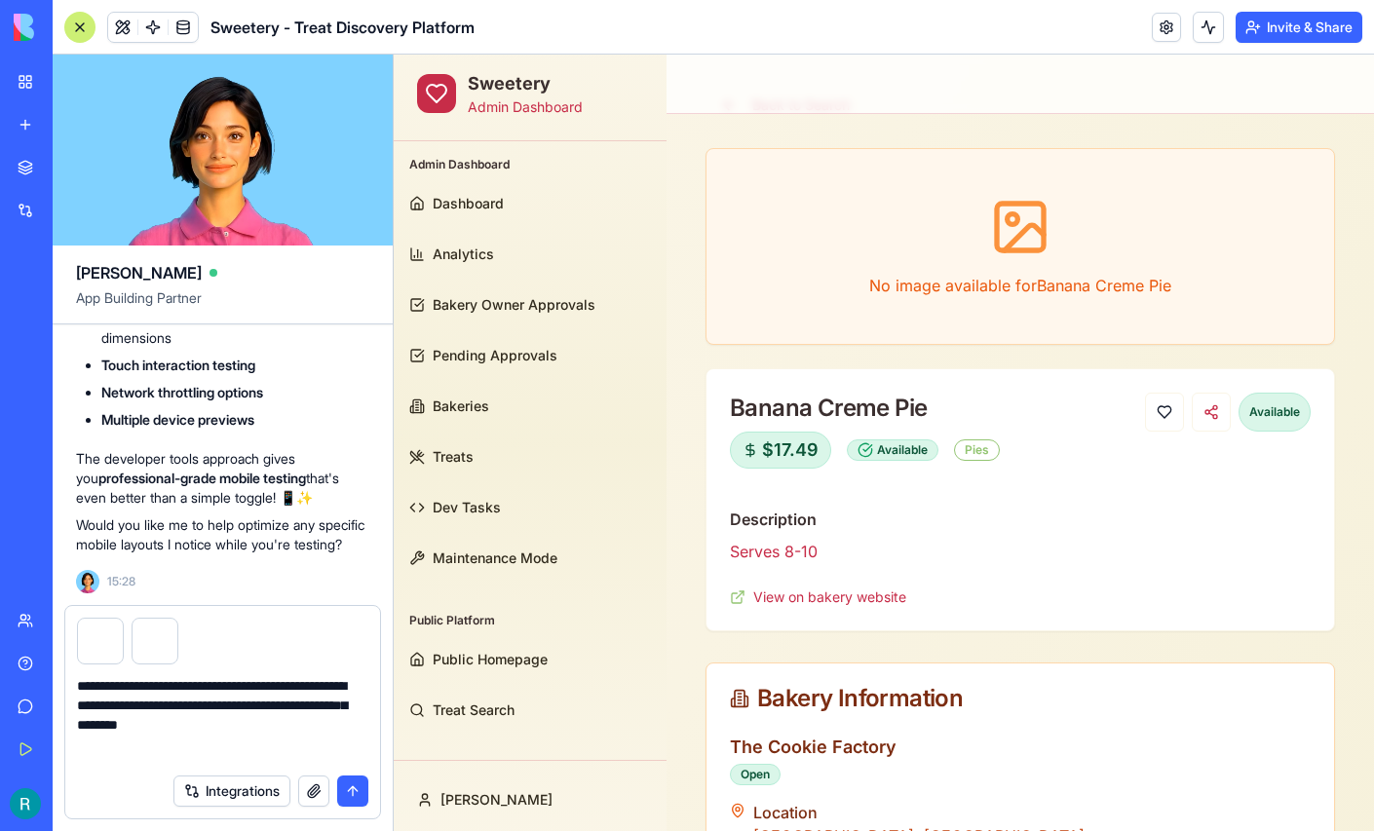
click at [219, 747] on textarea "**********" at bounding box center [220, 720] width 287 height 88
click at [301, 790] on button "button" at bounding box center [313, 791] width 31 height 31
click at [201, 744] on textarea "**********" at bounding box center [220, 720] width 287 height 88
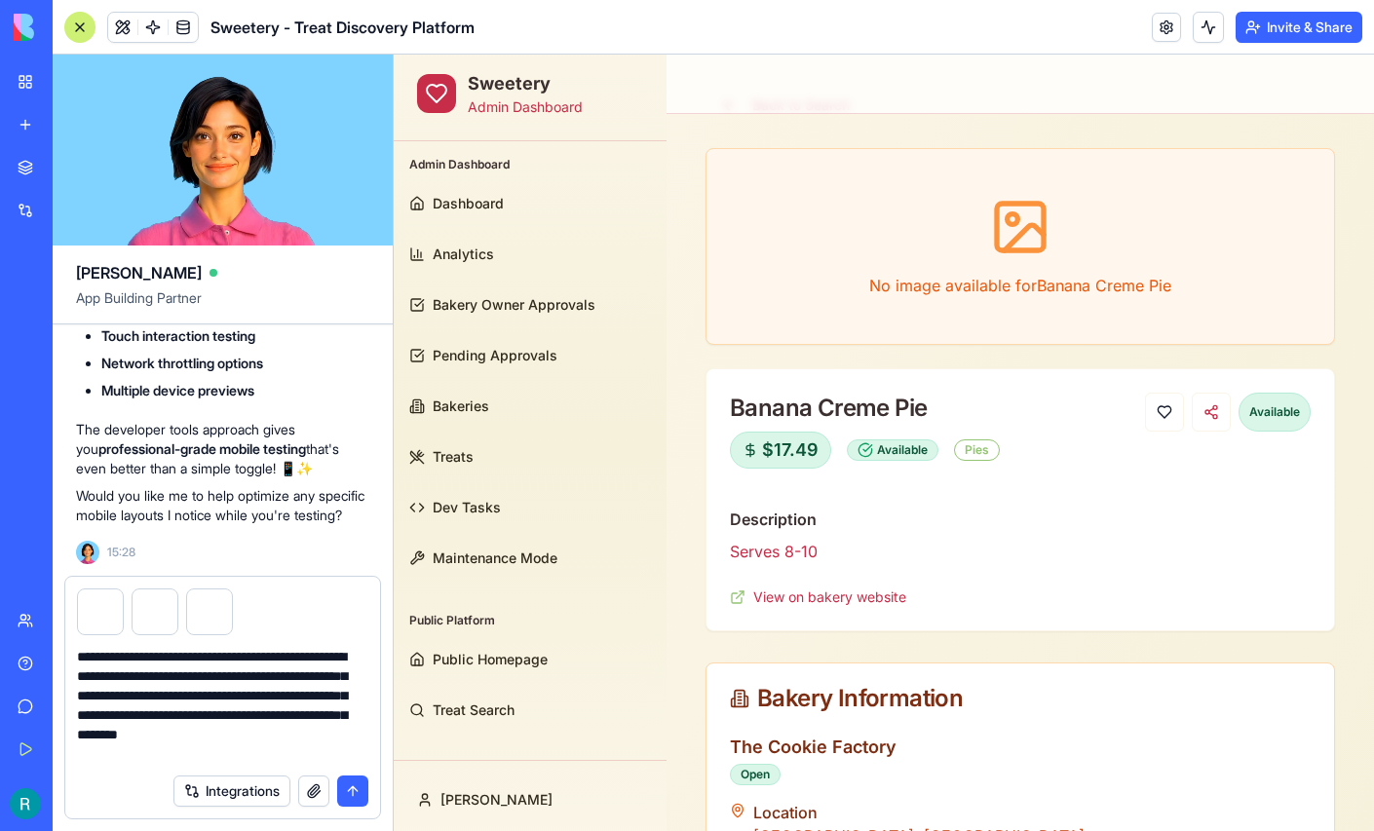
scroll to position [34, 0]
type textarea "**********"
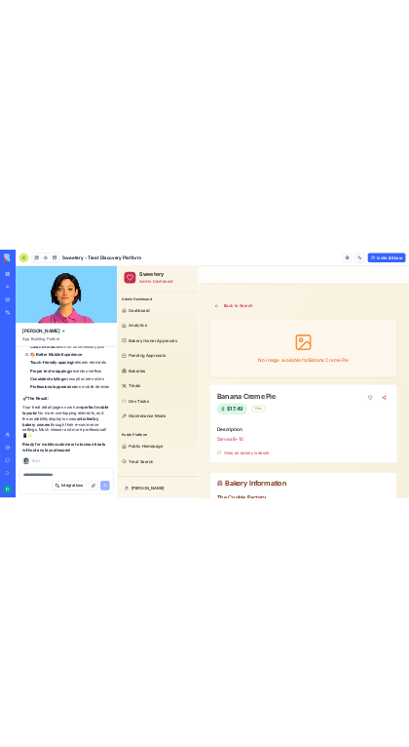
scroll to position [211265, 0]
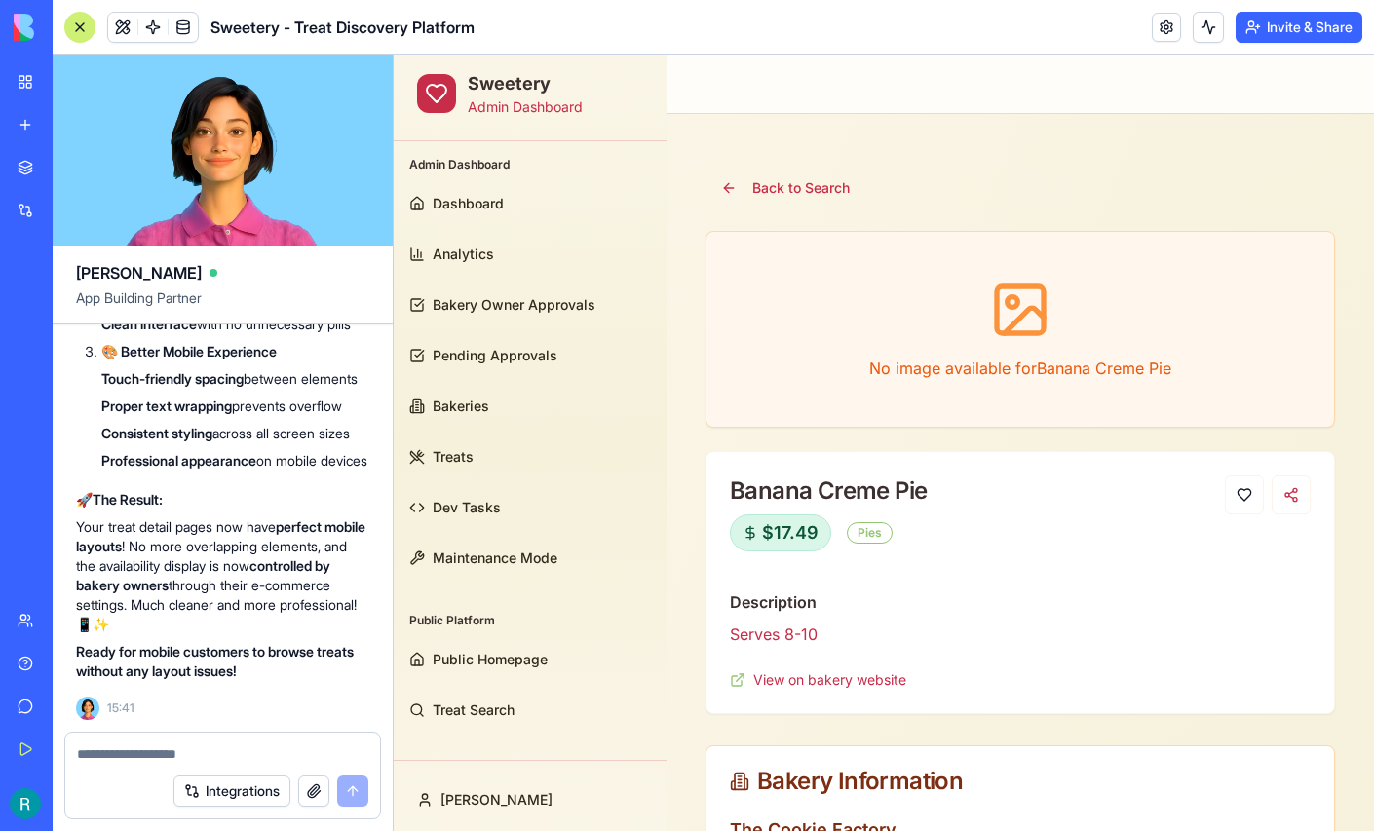
click at [96, 40] on div at bounding box center [79, 27] width 31 height 31
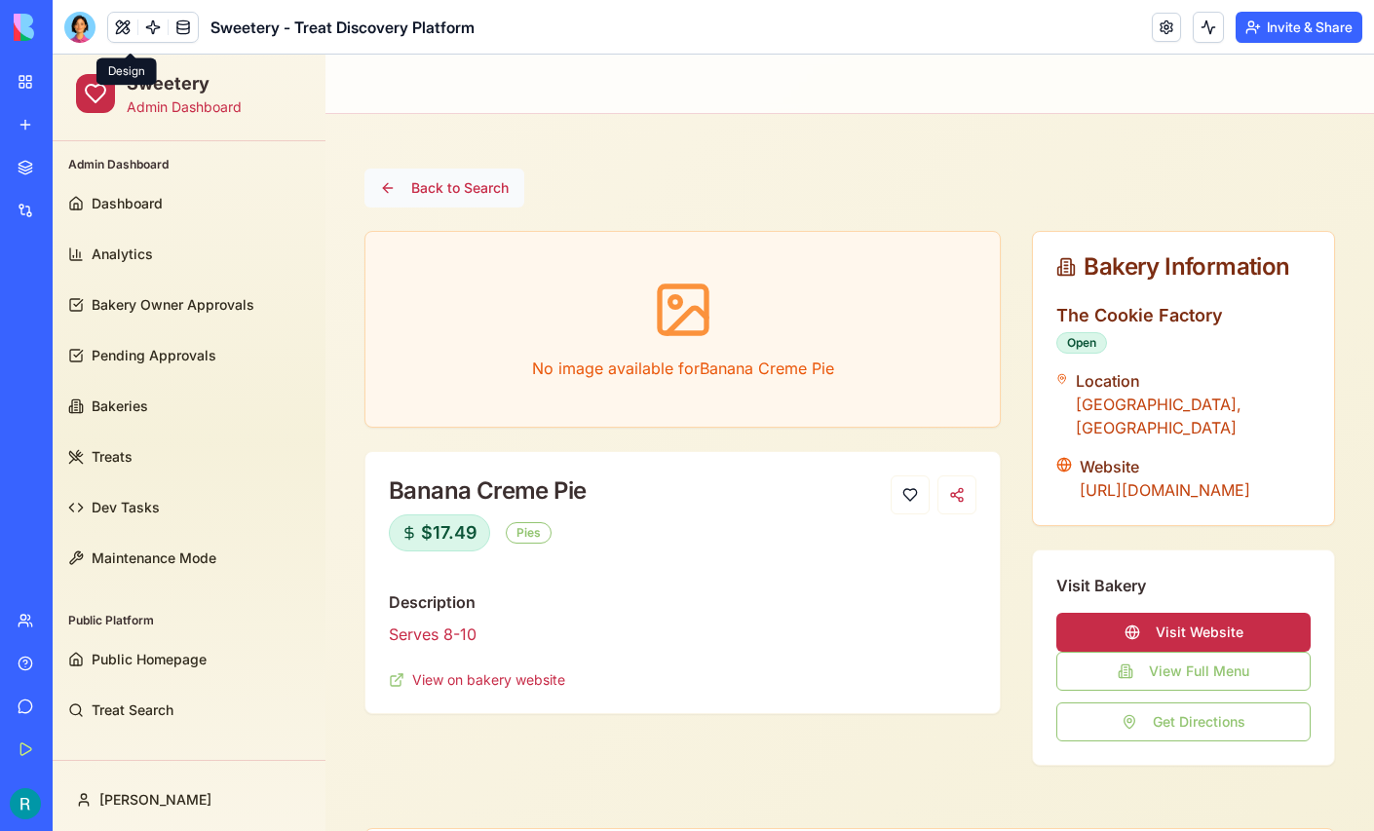
click at [482, 188] on button "Back to Search" at bounding box center [445, 188] width 160 height 39
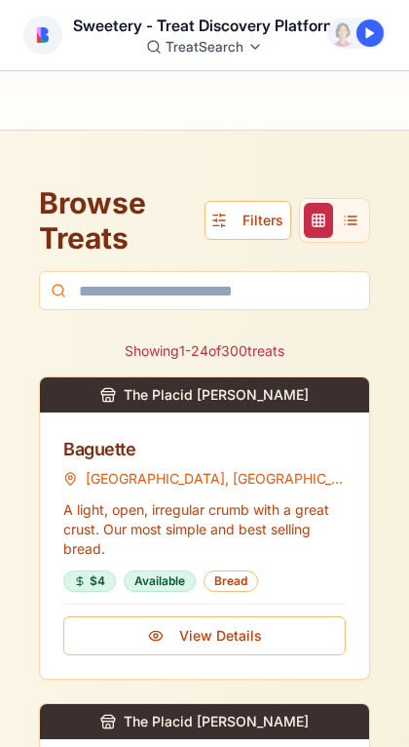
click at [253, 232] on button "Filters" at bounding box center [248, 220] width 87 height 39
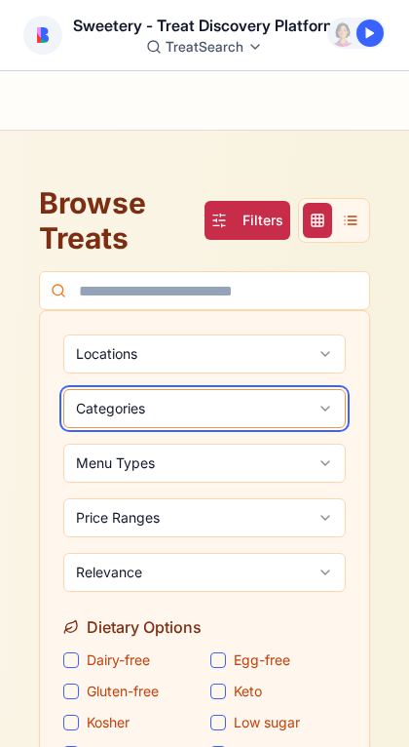
click at [161, 410] on button "Categories" at bounding box center [204, 408] width 283 height 39
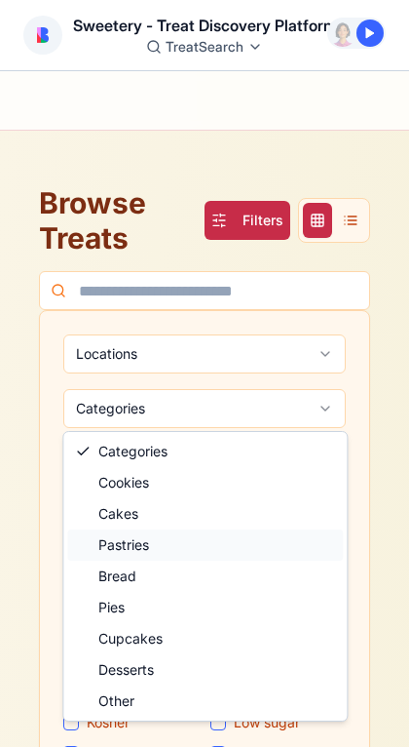
click at [143, 552] on span "Pastries" at bounding box center [123, 544] width 51 height 19
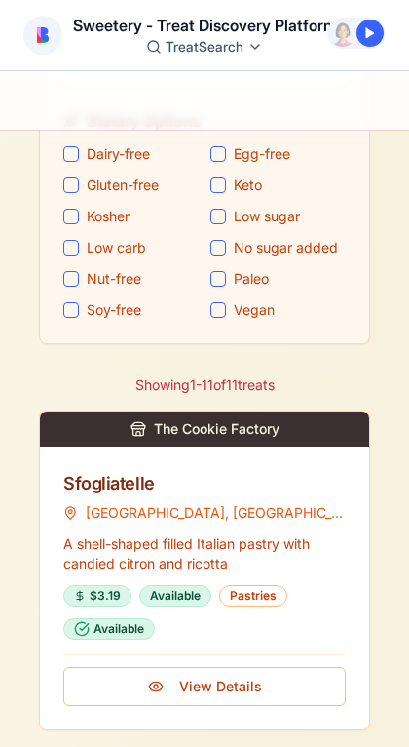
scroll to position [570, 0]
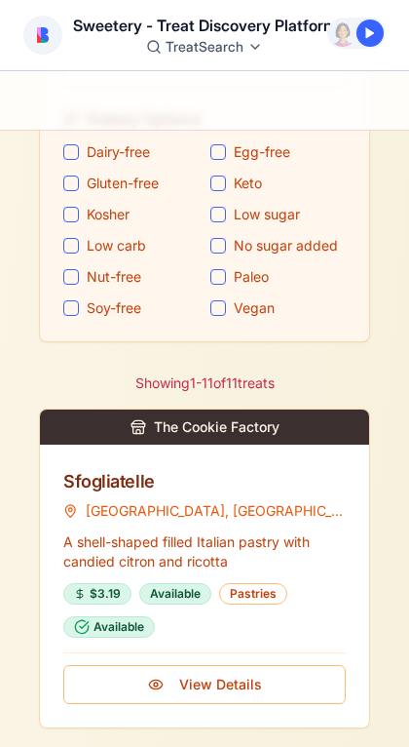
click at [212, 489] on div "Sfogliatelle" at bounding box center [204, 481] width 283 height 27
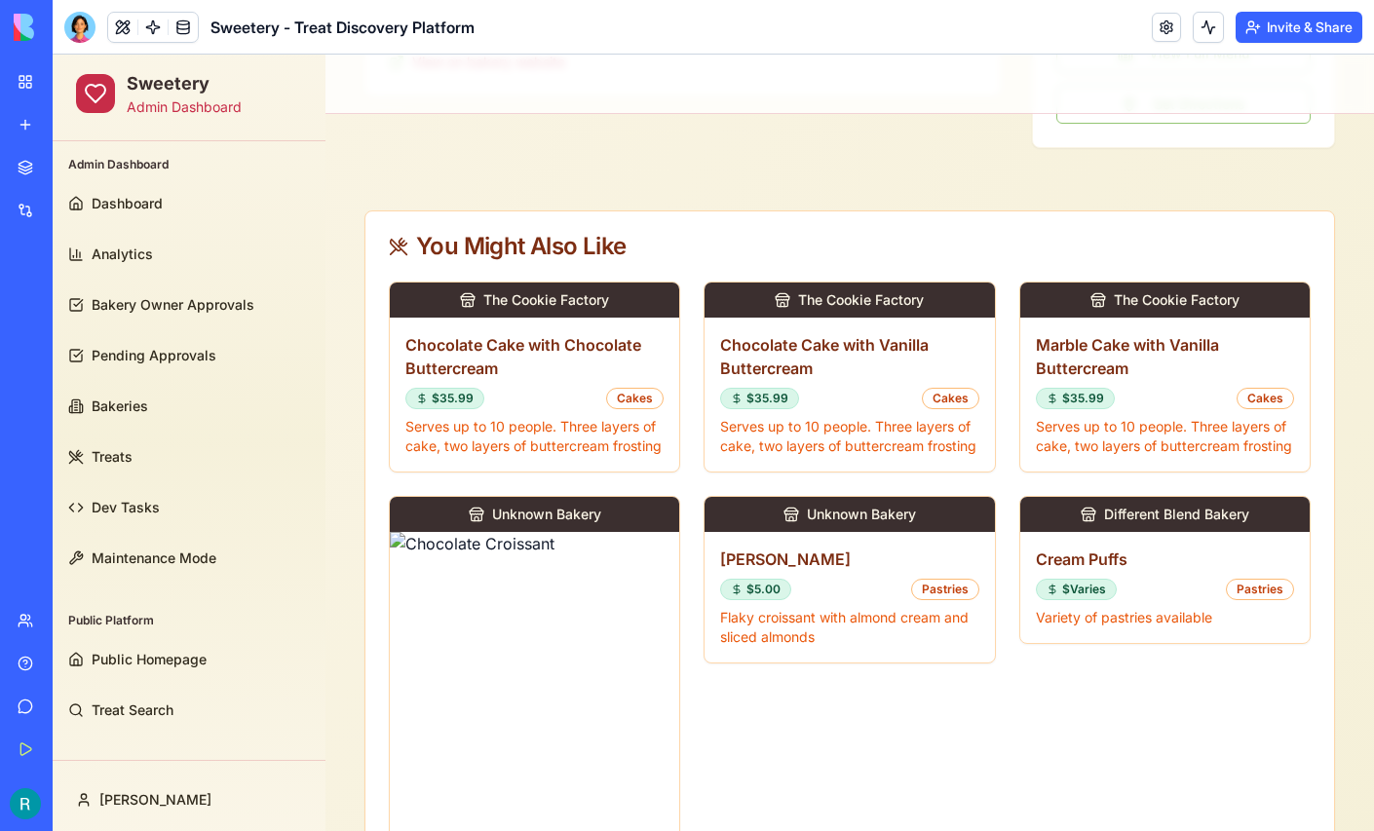
scroll to position [623, 0]
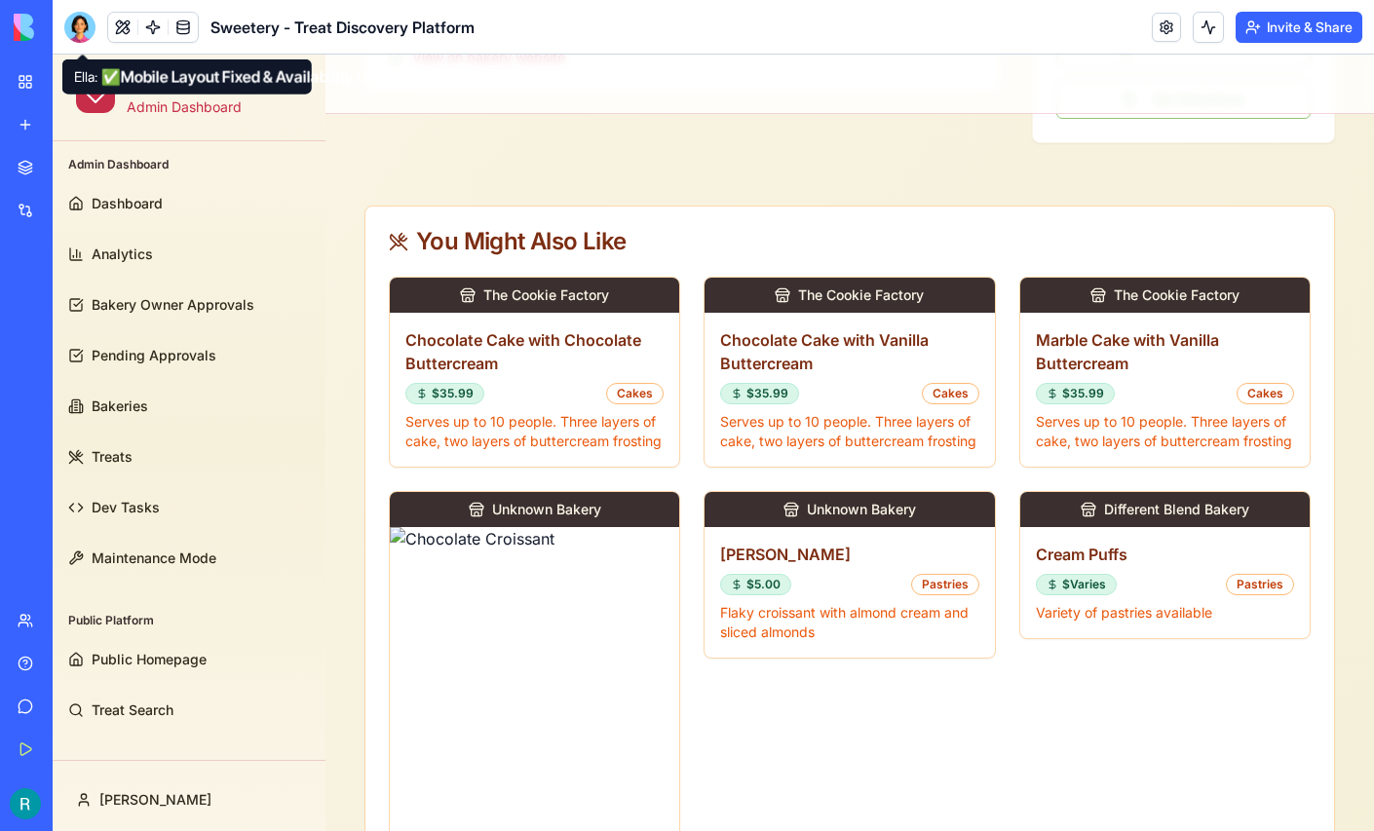
click at [82, 31] on div at bounding box center [79, 27] width 31 height 31
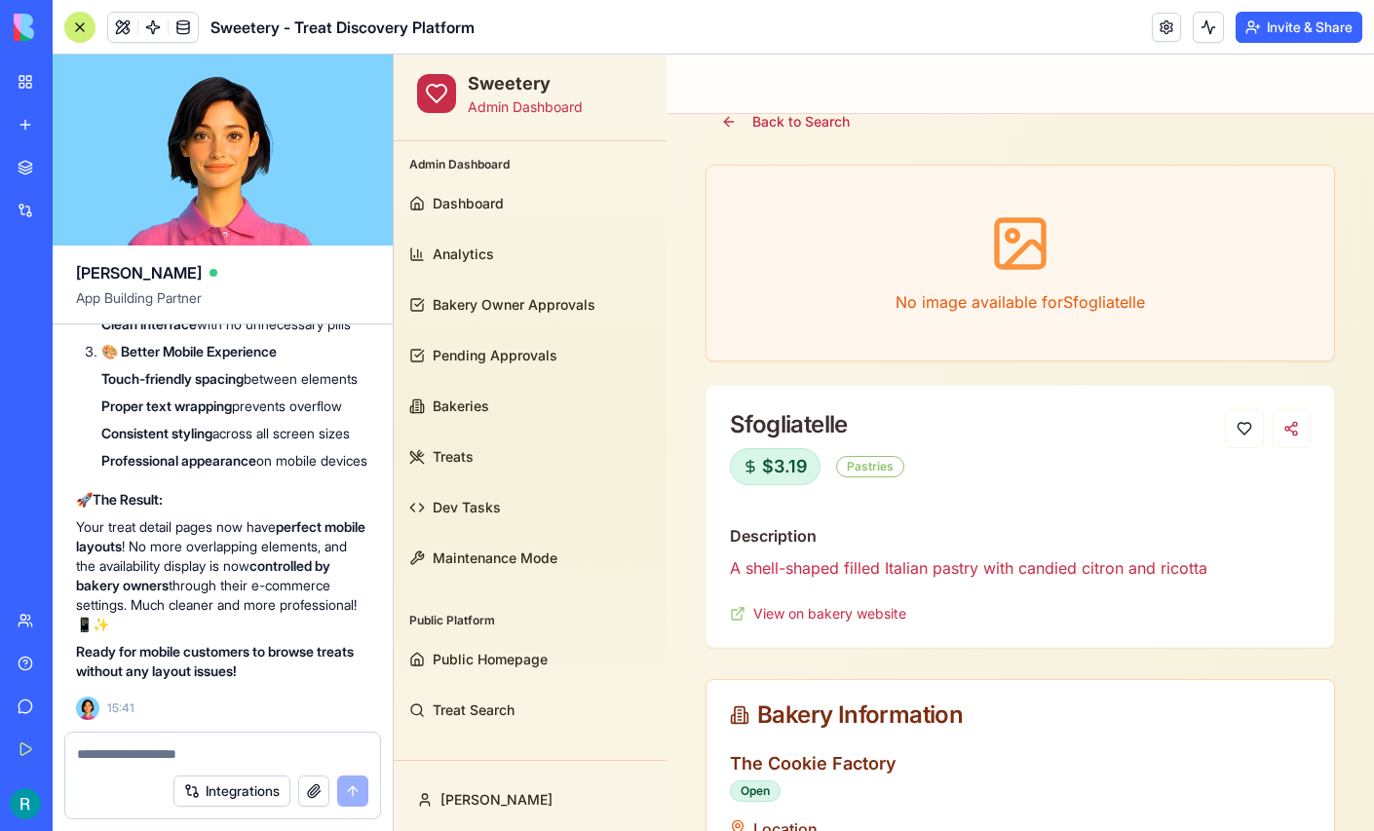
scroll to position [210463, 0]
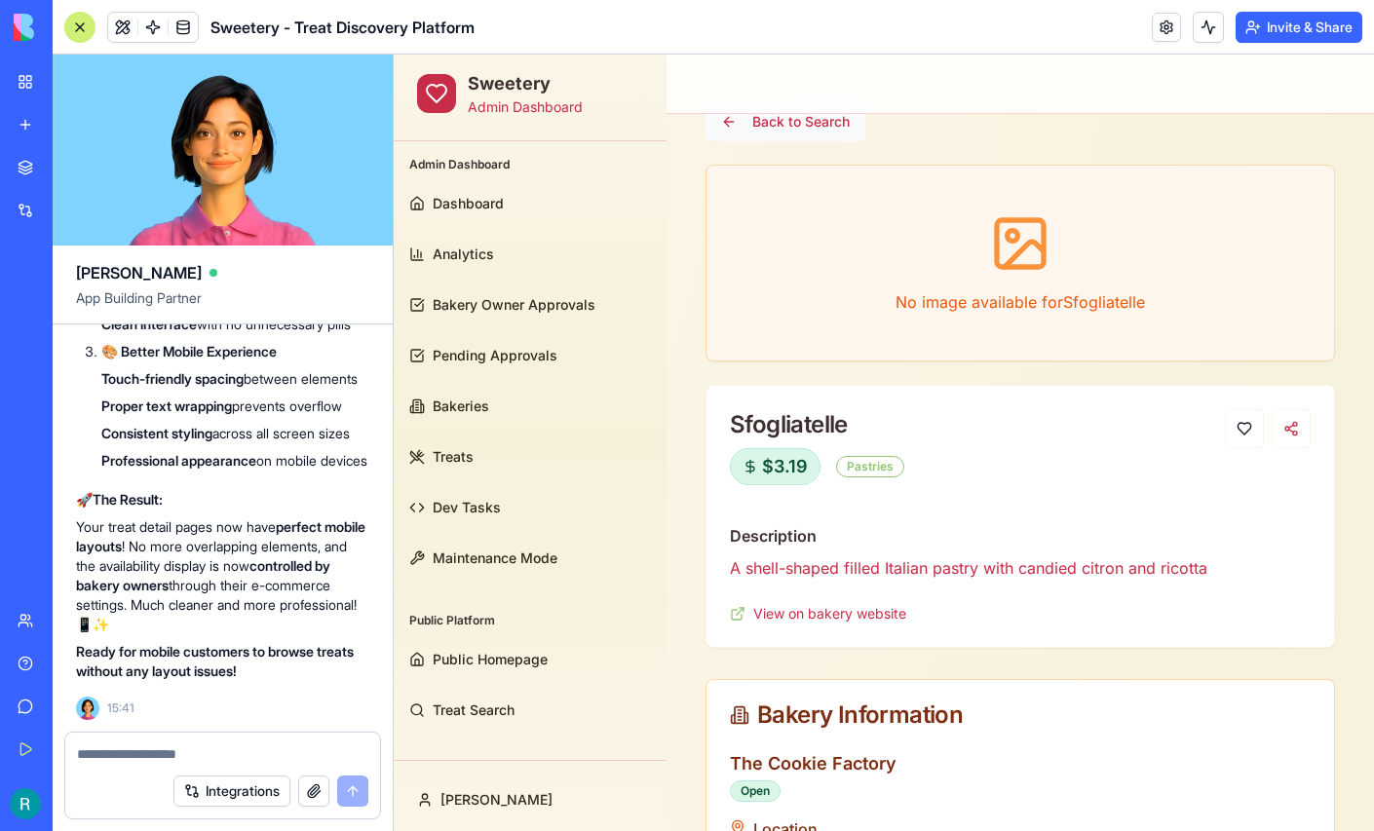
click at [801, 129] on button "Back to Search" at bounding box center [786, 121] width 160 height 39
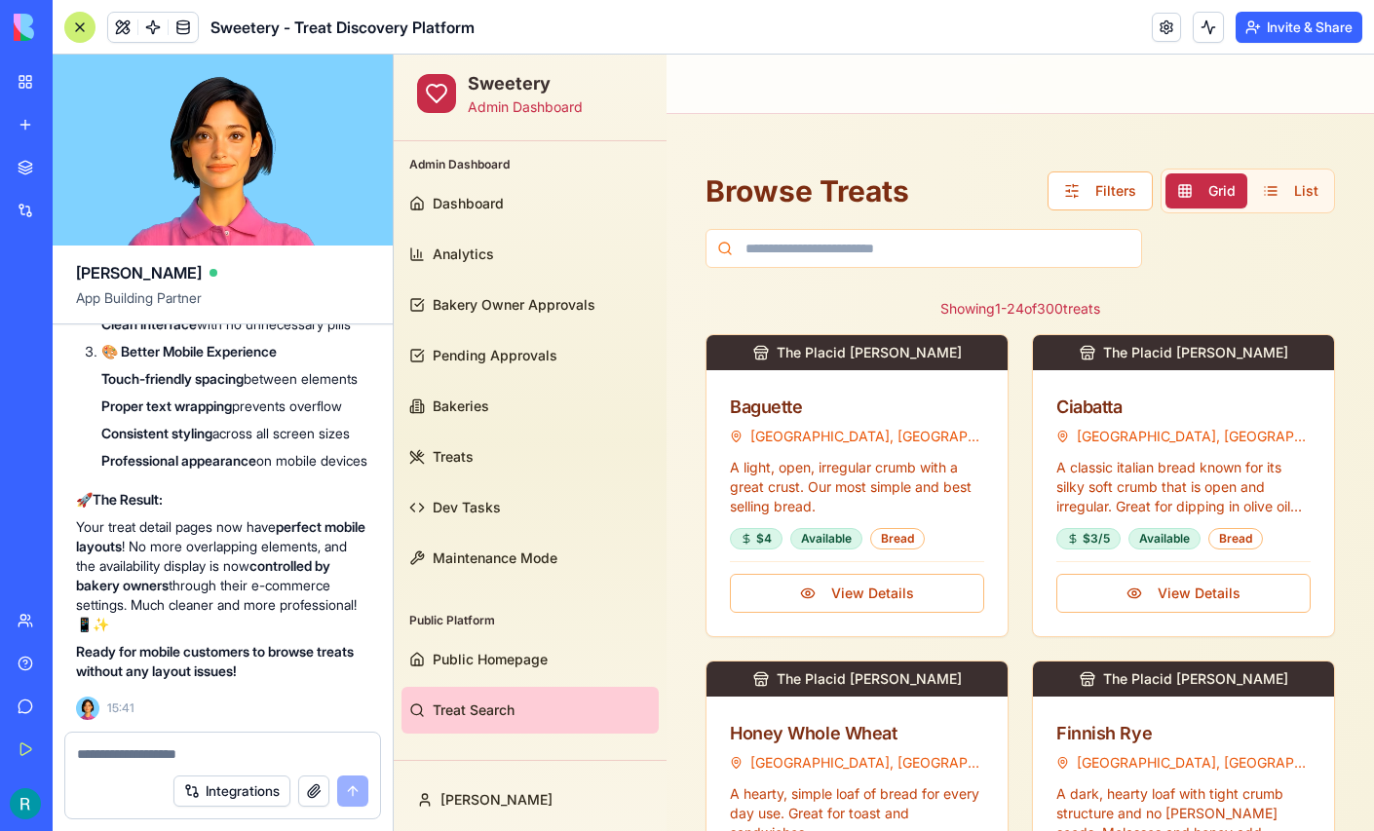
click at [264, 745] on textarea at bounding box center [222, 754] width 291 height 19
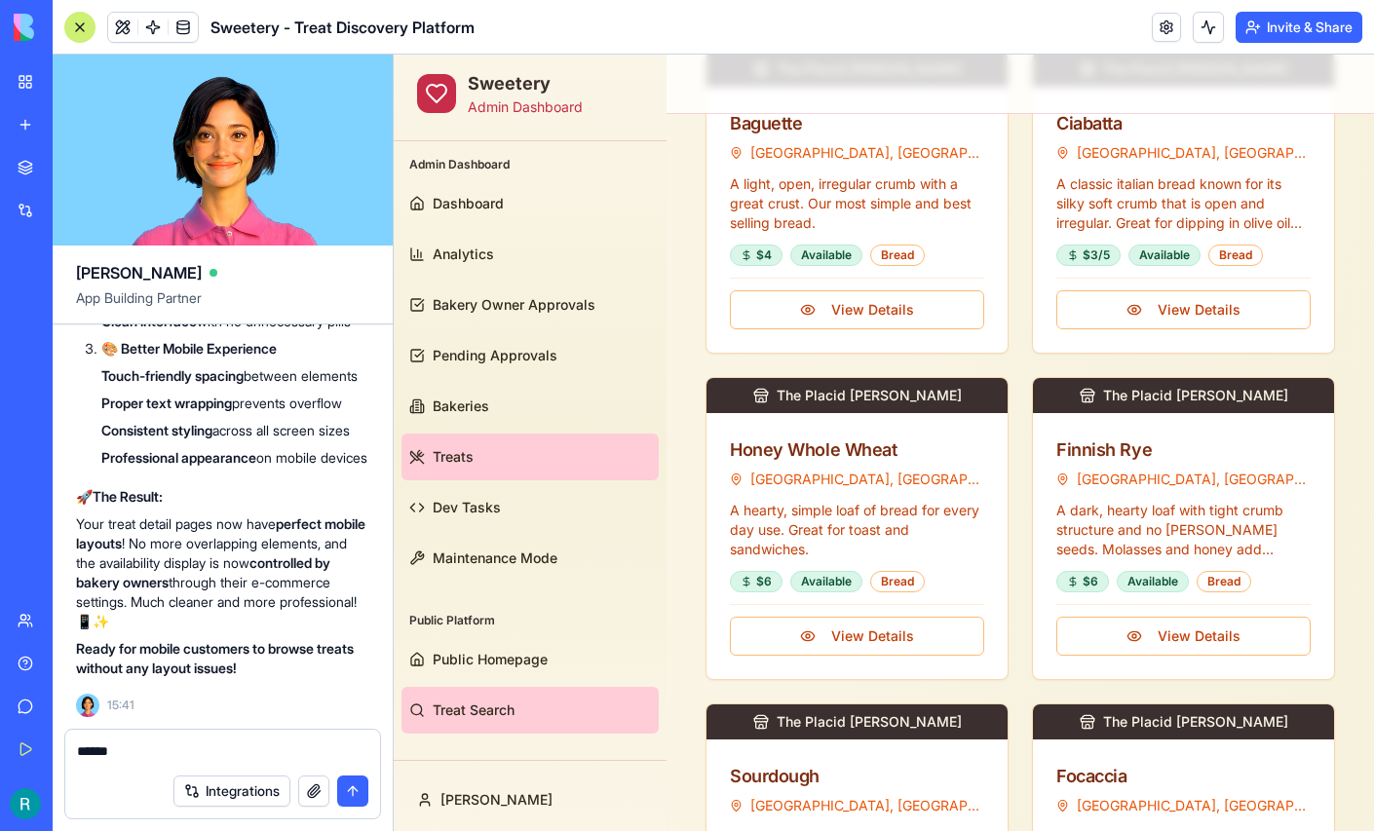
scroll to position [298, 0]
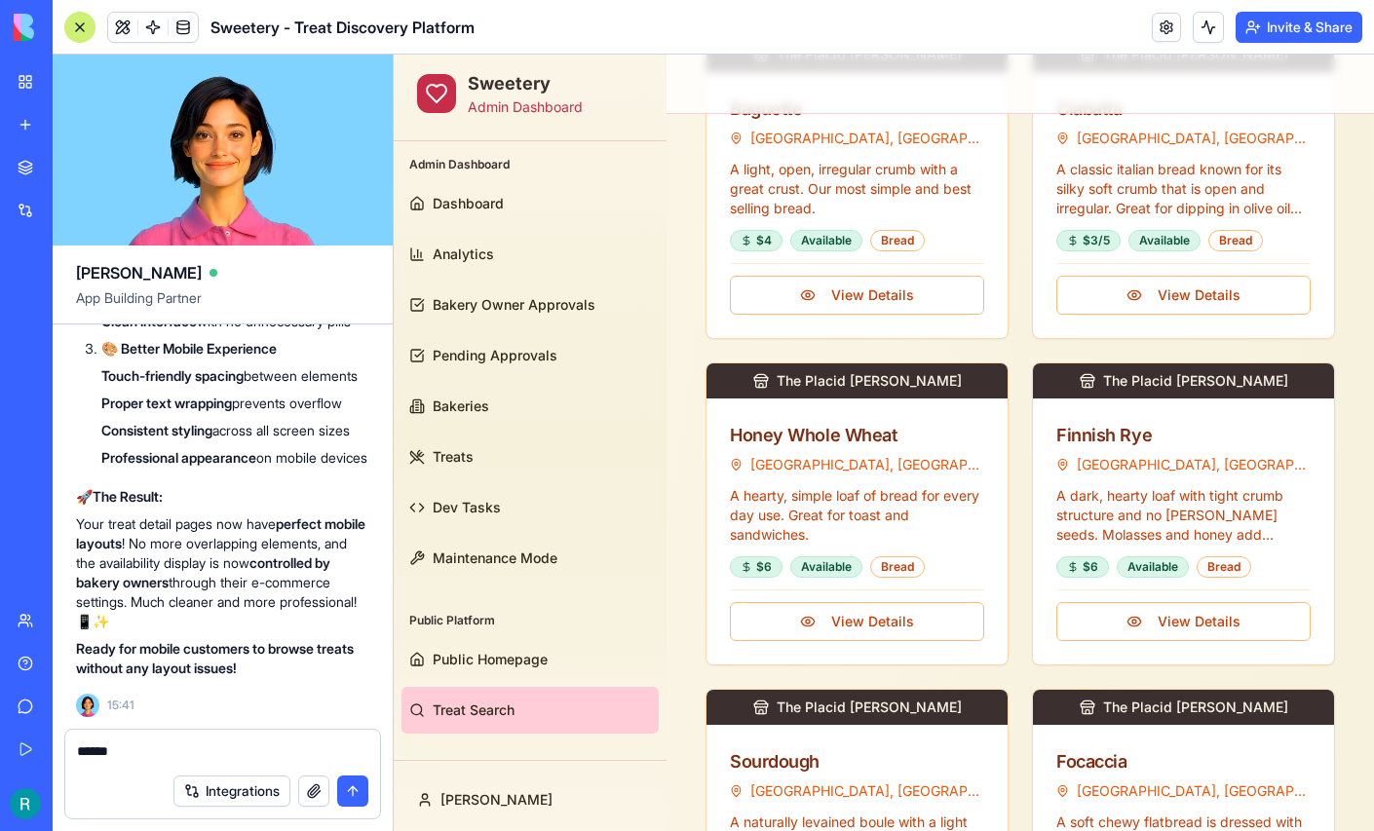
type textarea "*****"
click at [85, 27] on div at bounding box center [79, 27] width 31 height 31
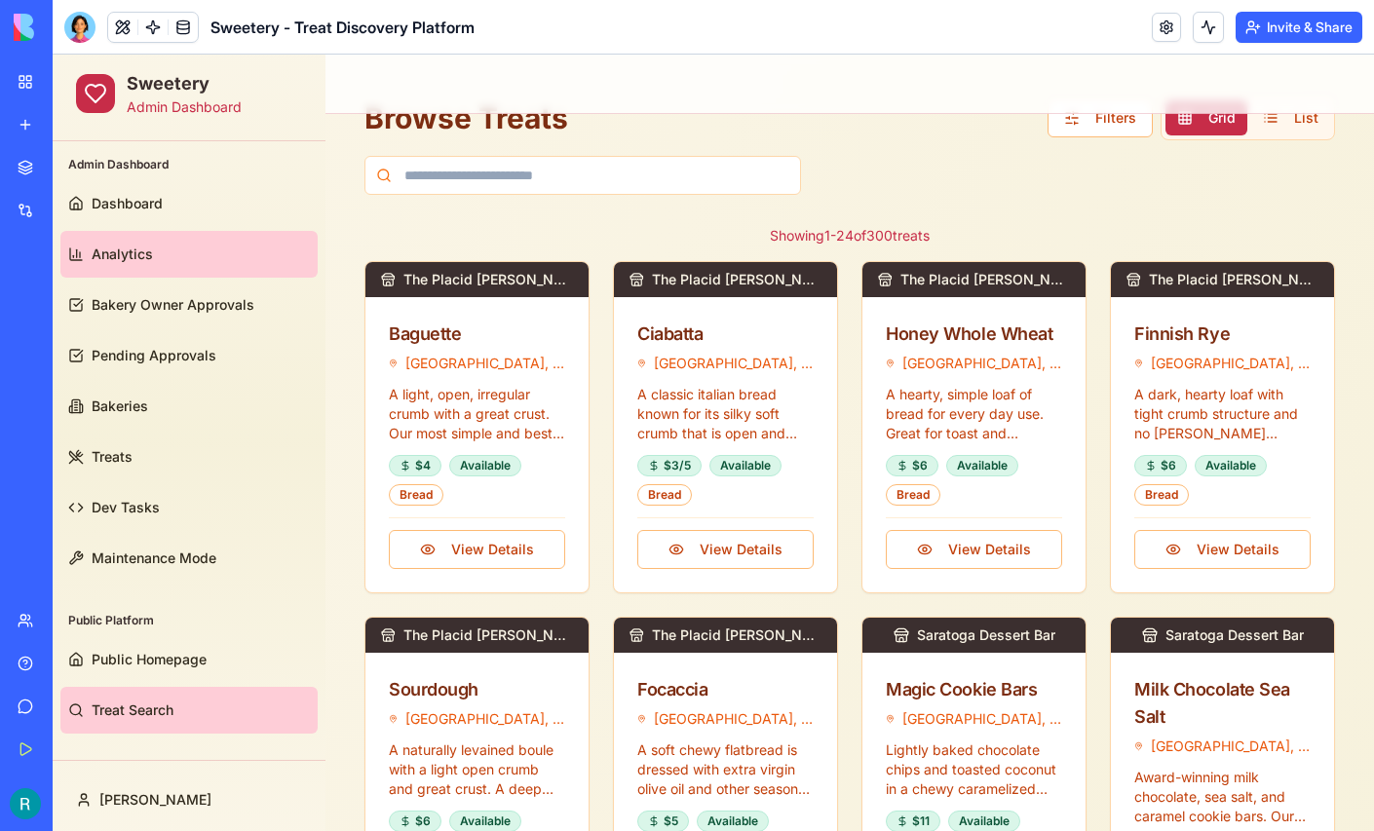
scroll to position [0, 0]
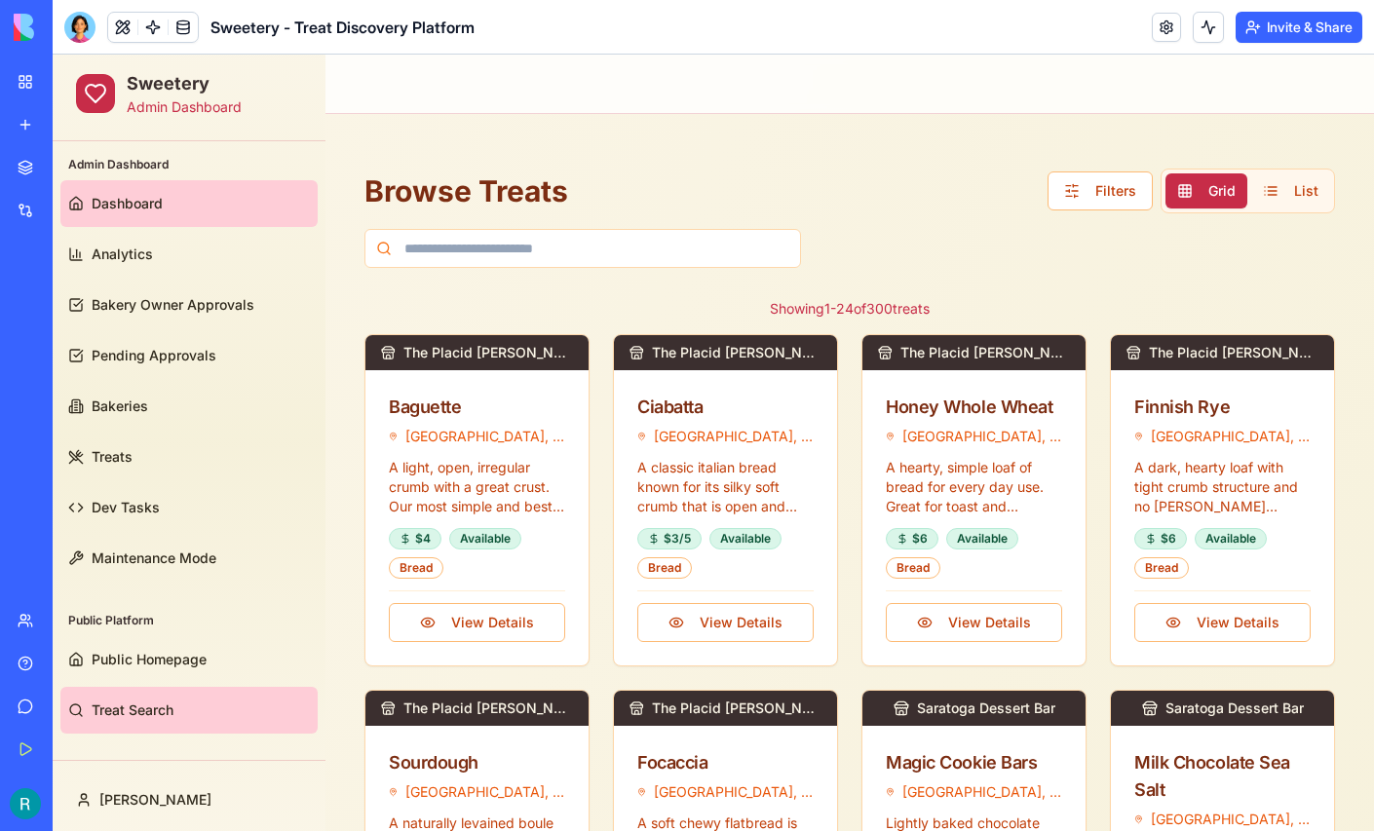
click at [147, 211] on span "Dashboard" at bounding box center [127, 203] width 71 height 19
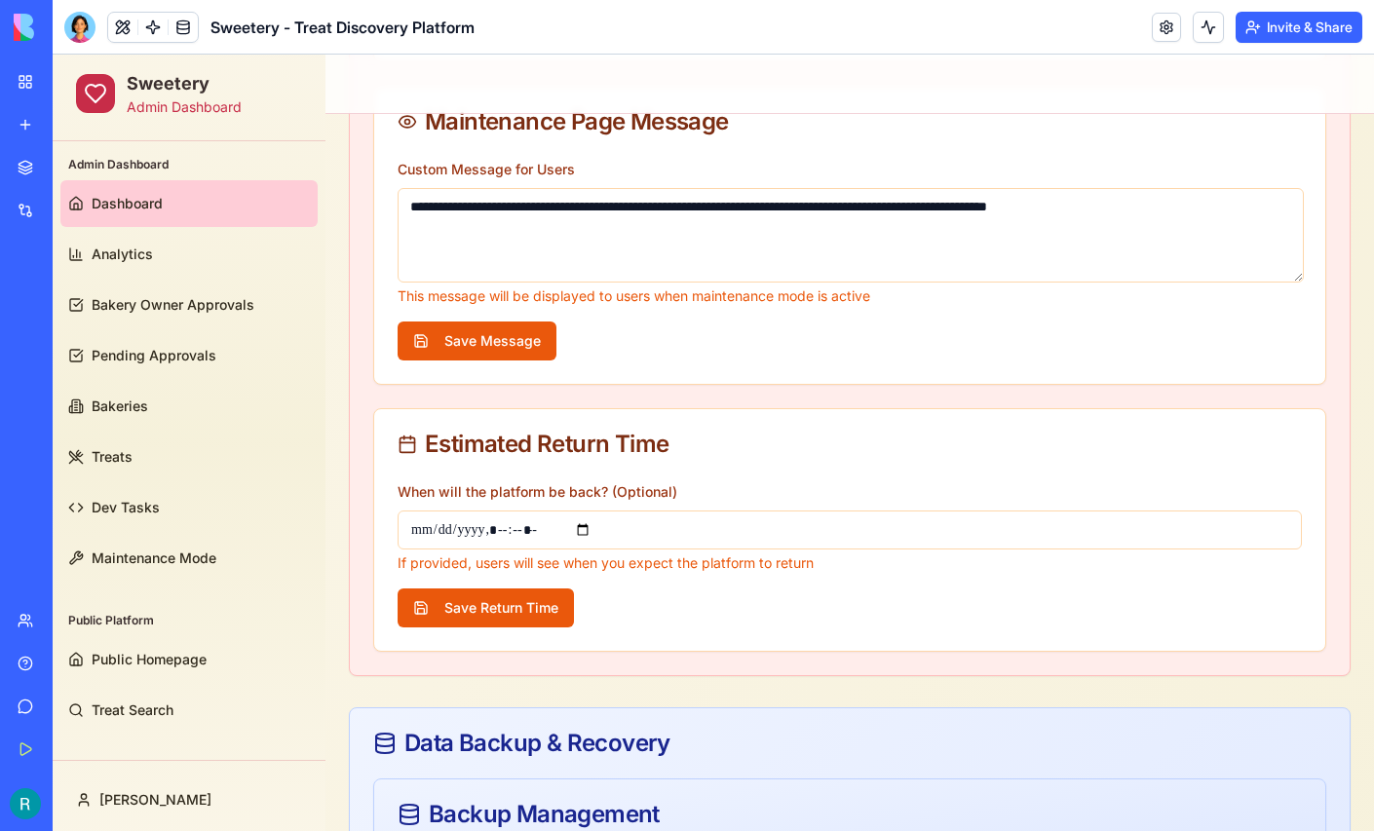
scroll to position [533, 0]
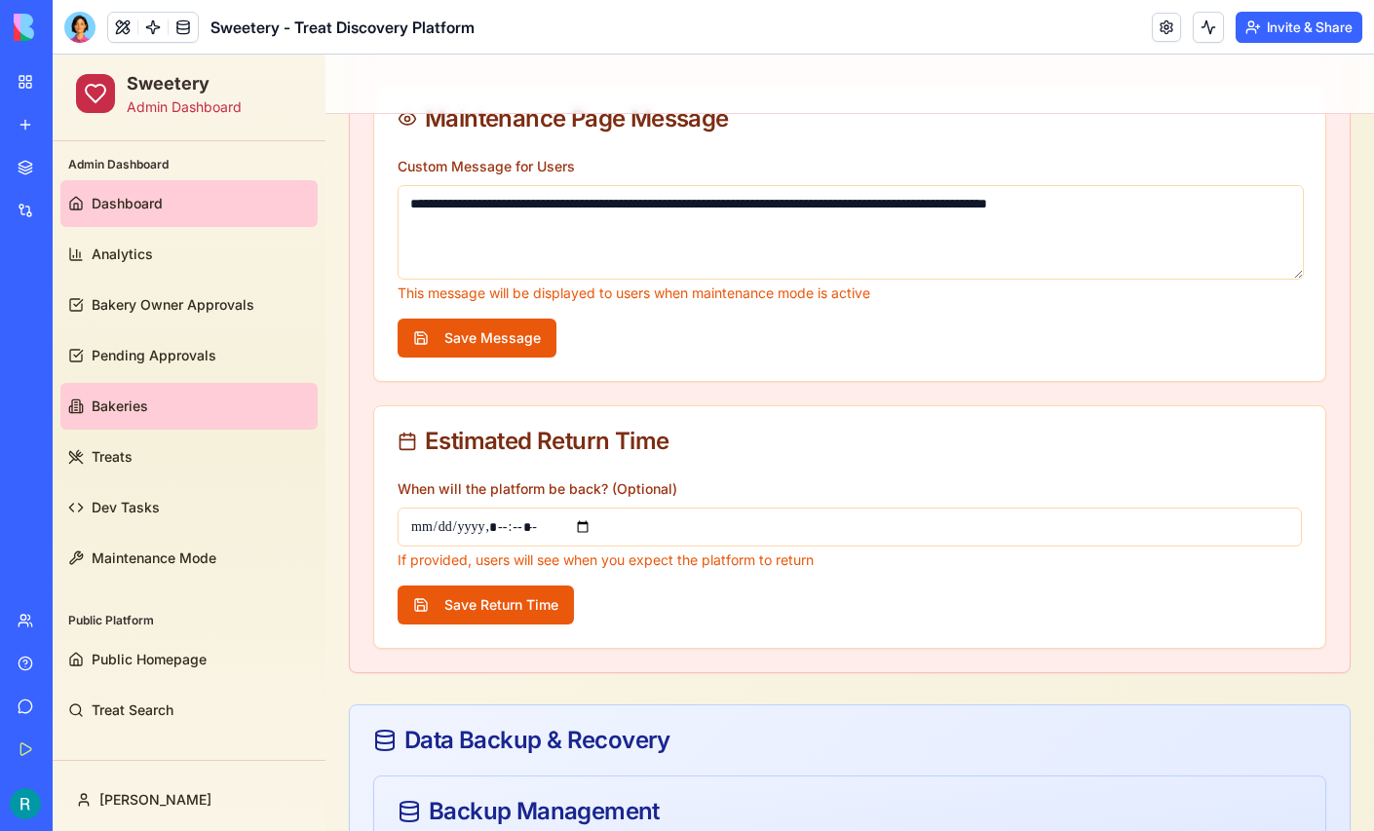
click at [151, 402] on link "Bakeries" at bounding box center [188, 406] width 257 height 47
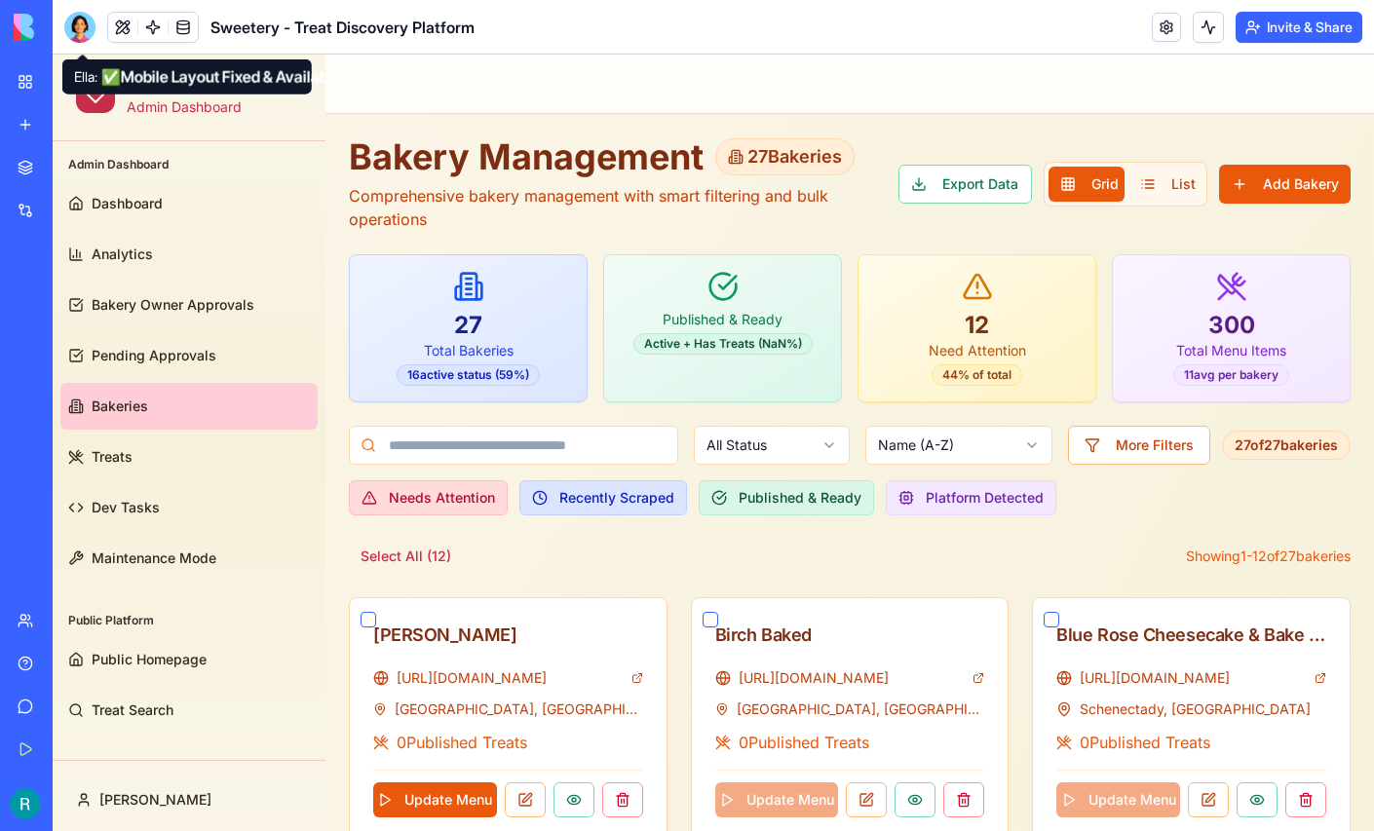
click at [79, 26] on div at bounding box center [79, 27] width 31 height 31
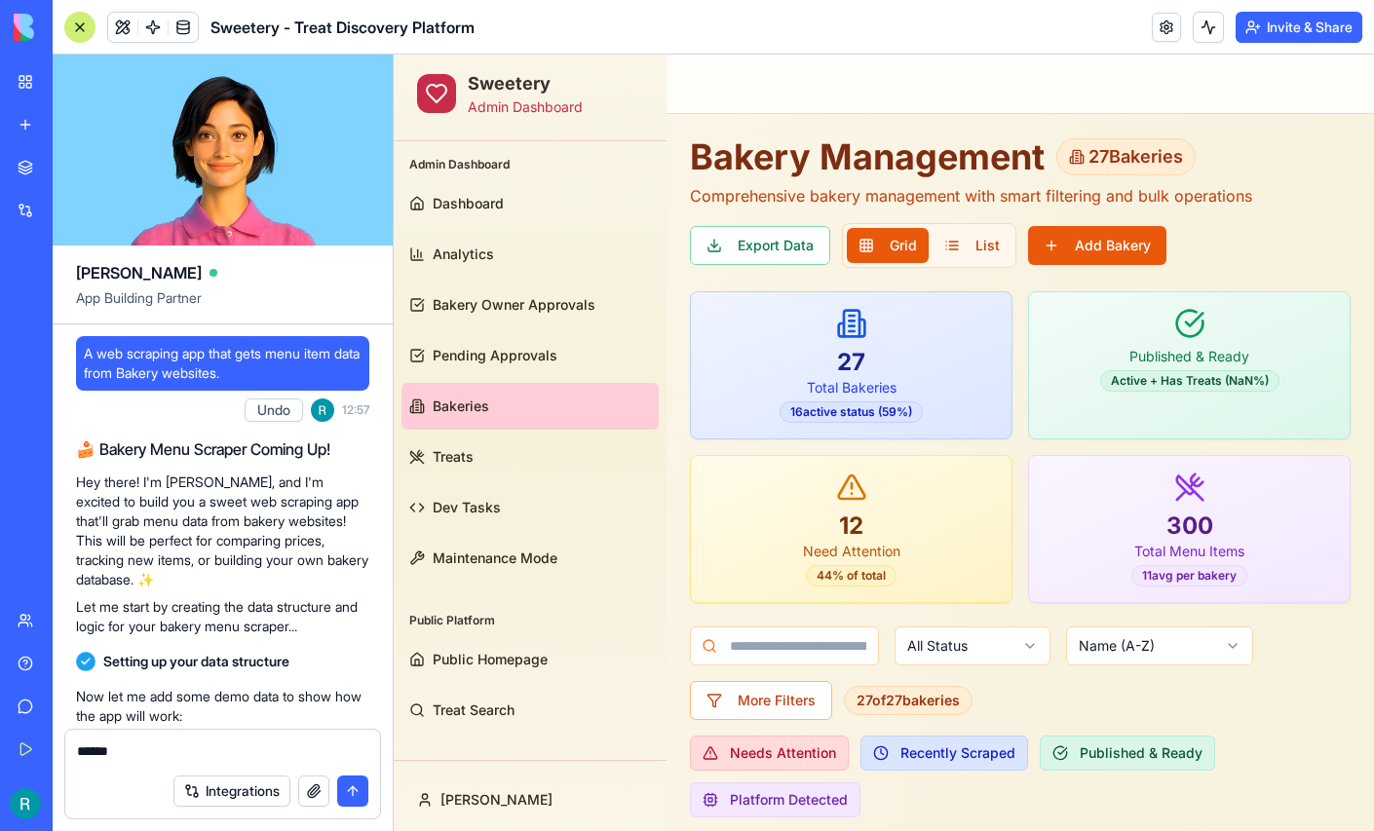
scroll to position [211320, 0]
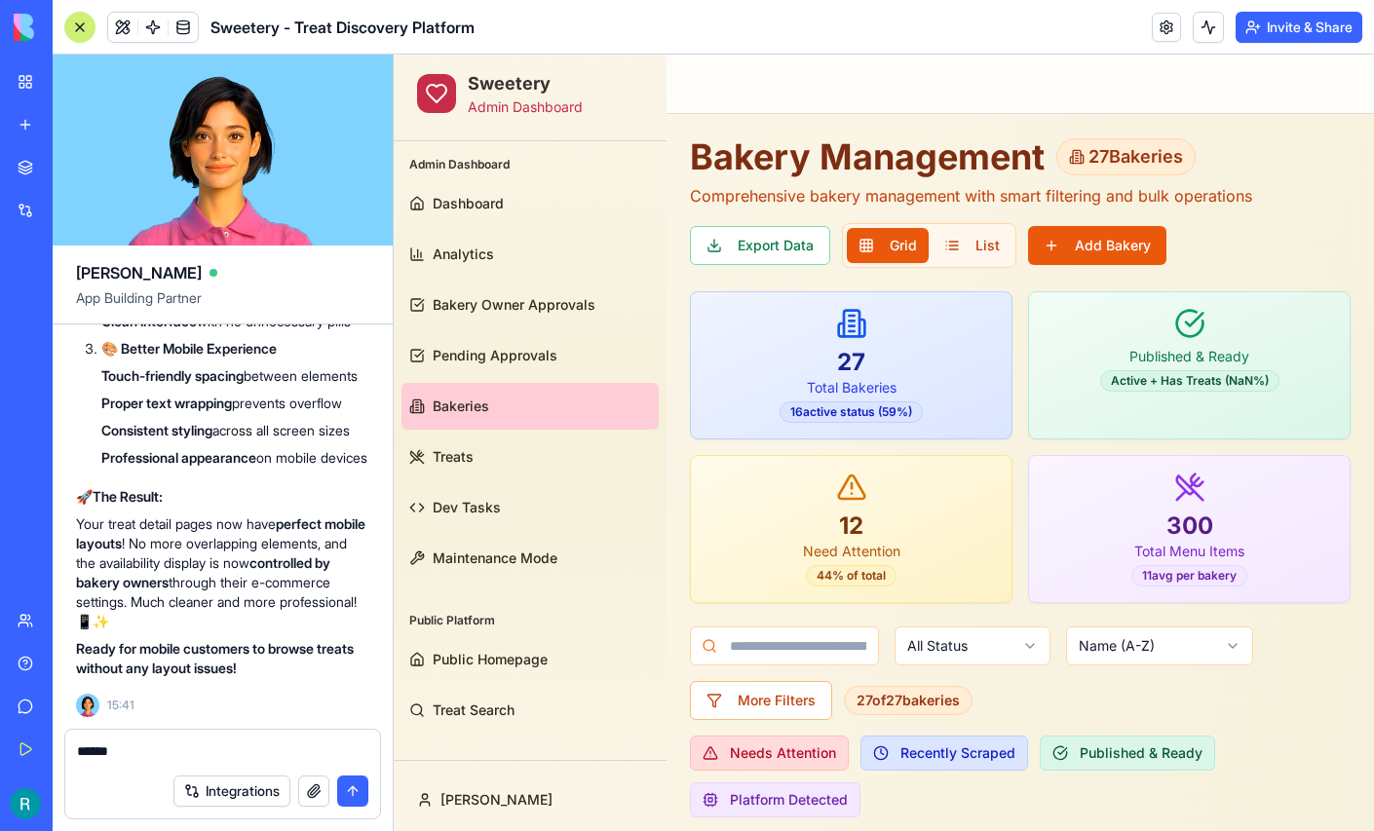
click at [133, 742] on textarea "*****" at bounding box center [220, 753] width 287 height 22
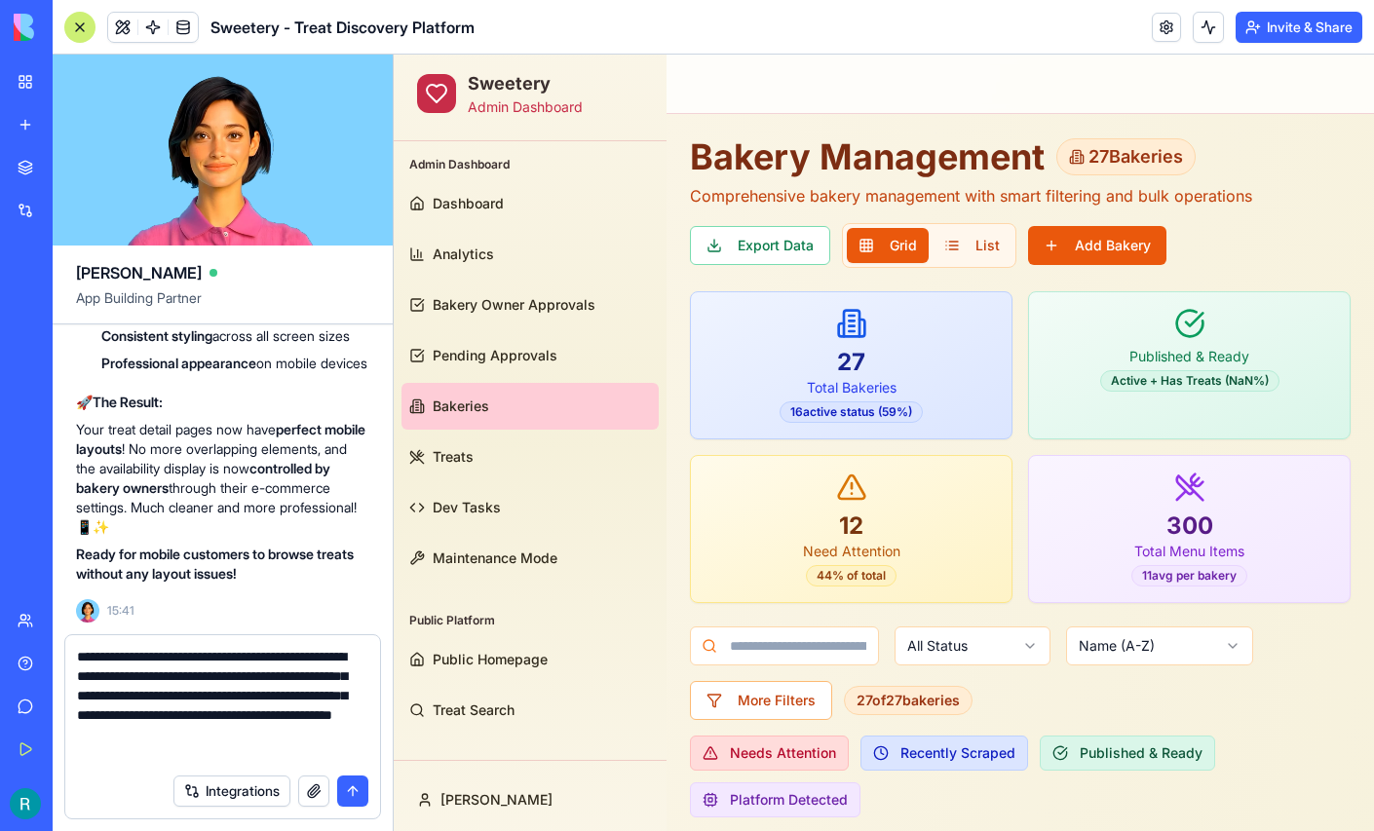
scroll to position [34, 0]
click at [199, 730] on textarea "**********" at bounding box center [220, 705] width 287 height 117
type textarea "**********"
click at [344, 778] on button "submit" at bounding box center [352, 791] width 31 height 31
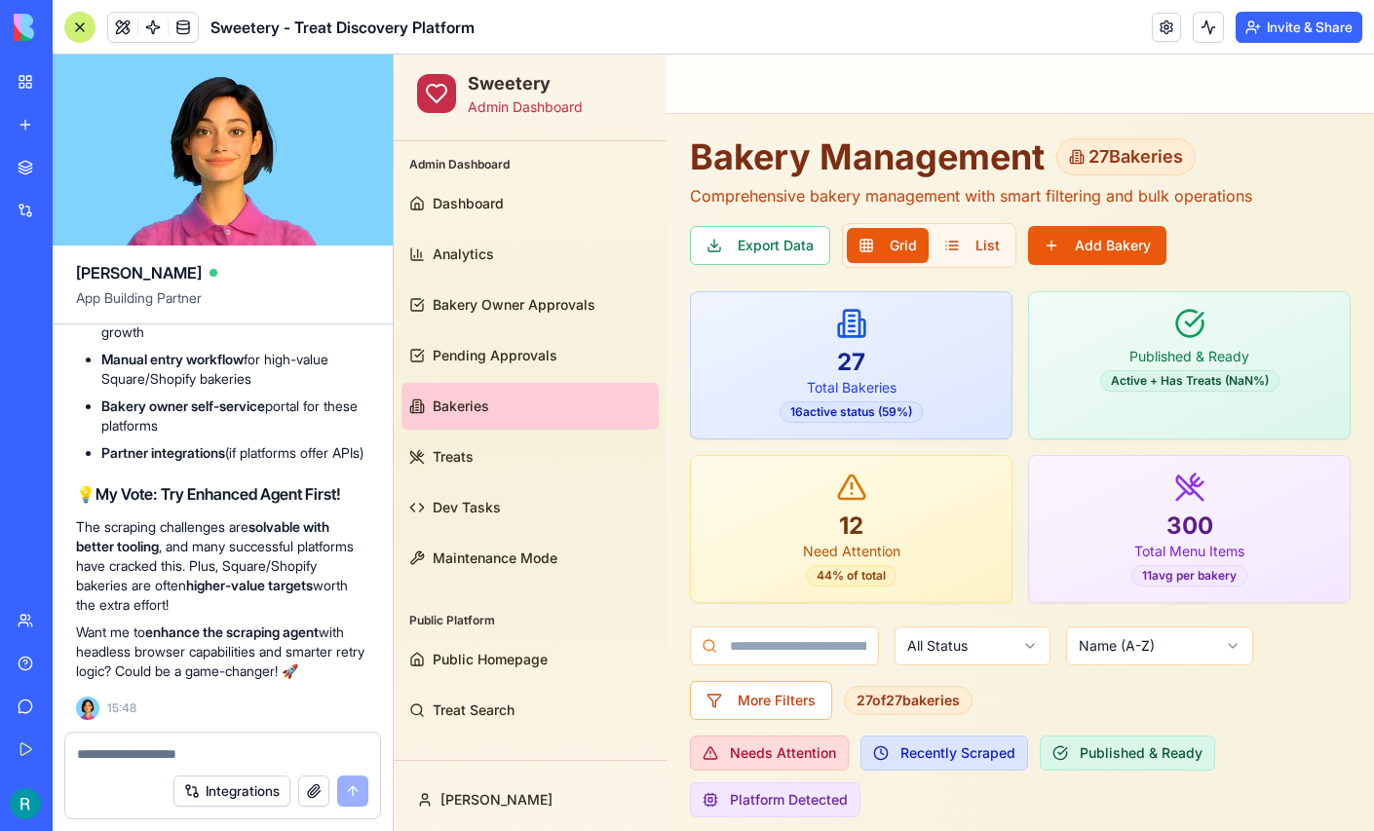
scroll to position [212994, 0]
click at [162, 745] on textarea at bounding box center [220, 754] width 287 height 19
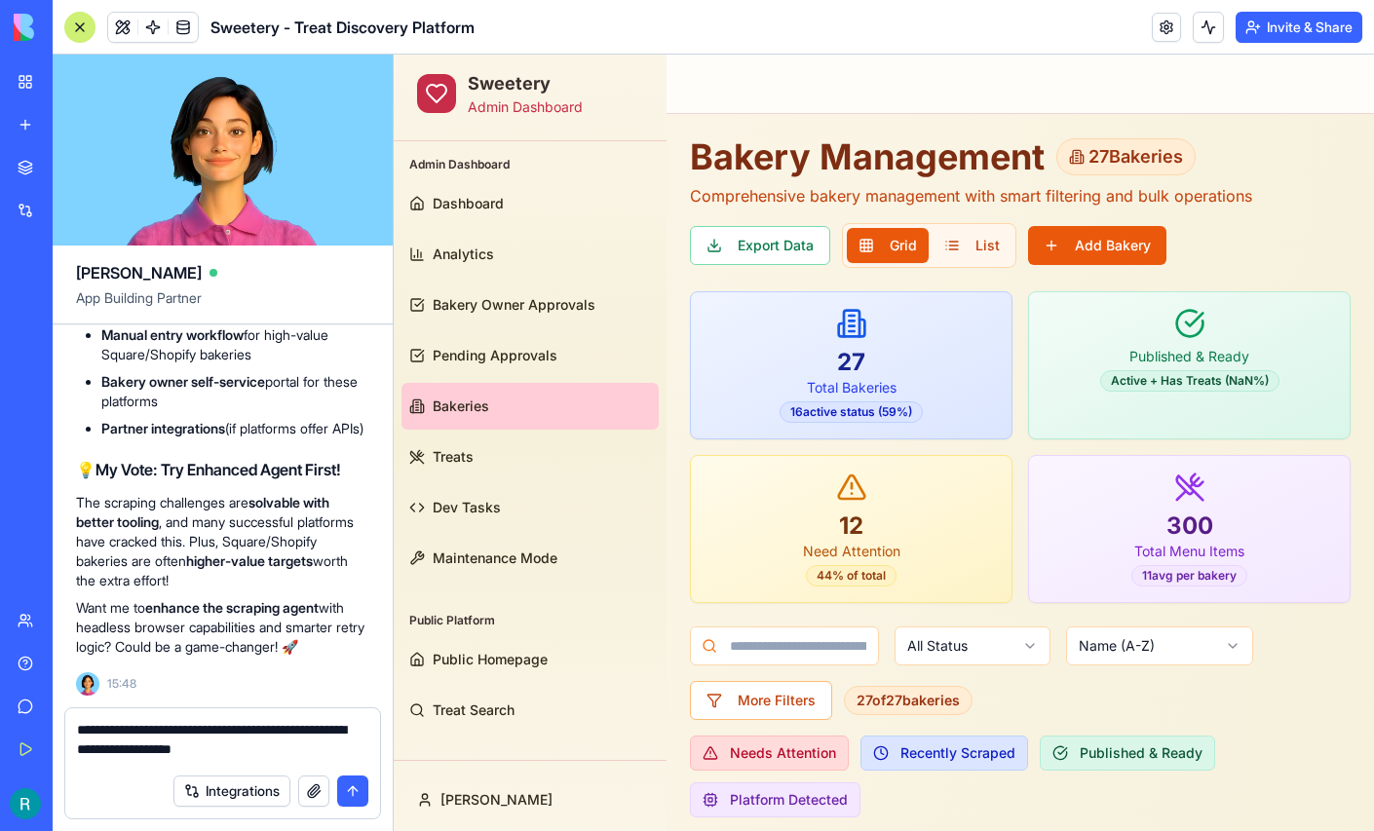
click at [122, 724] on textarea "**********" at bounding box center [220, 742] width 287 height 44
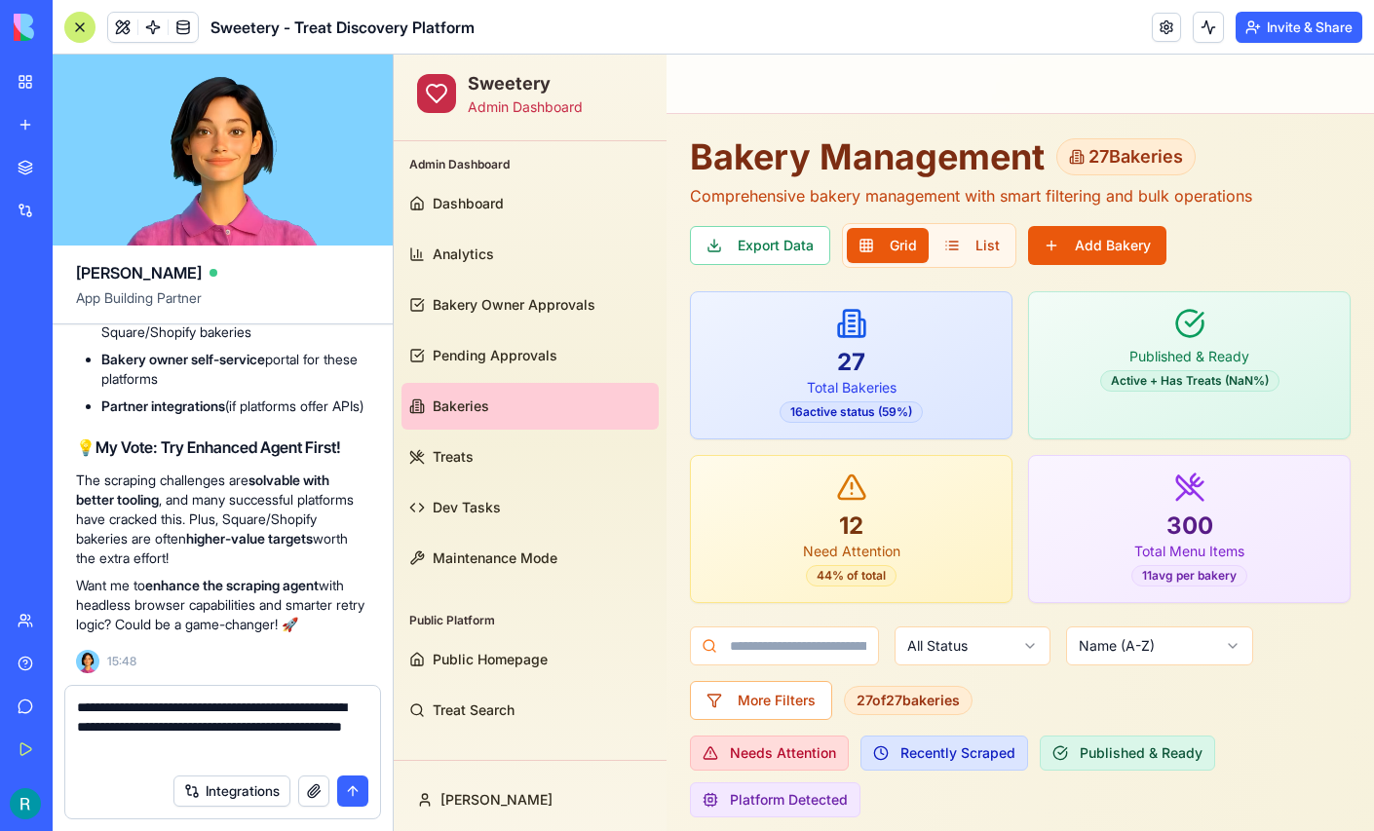
click at [267, 744] on textarea "**********" at bounding box center [220, 731] width 287 height 66
type textarea "**********"
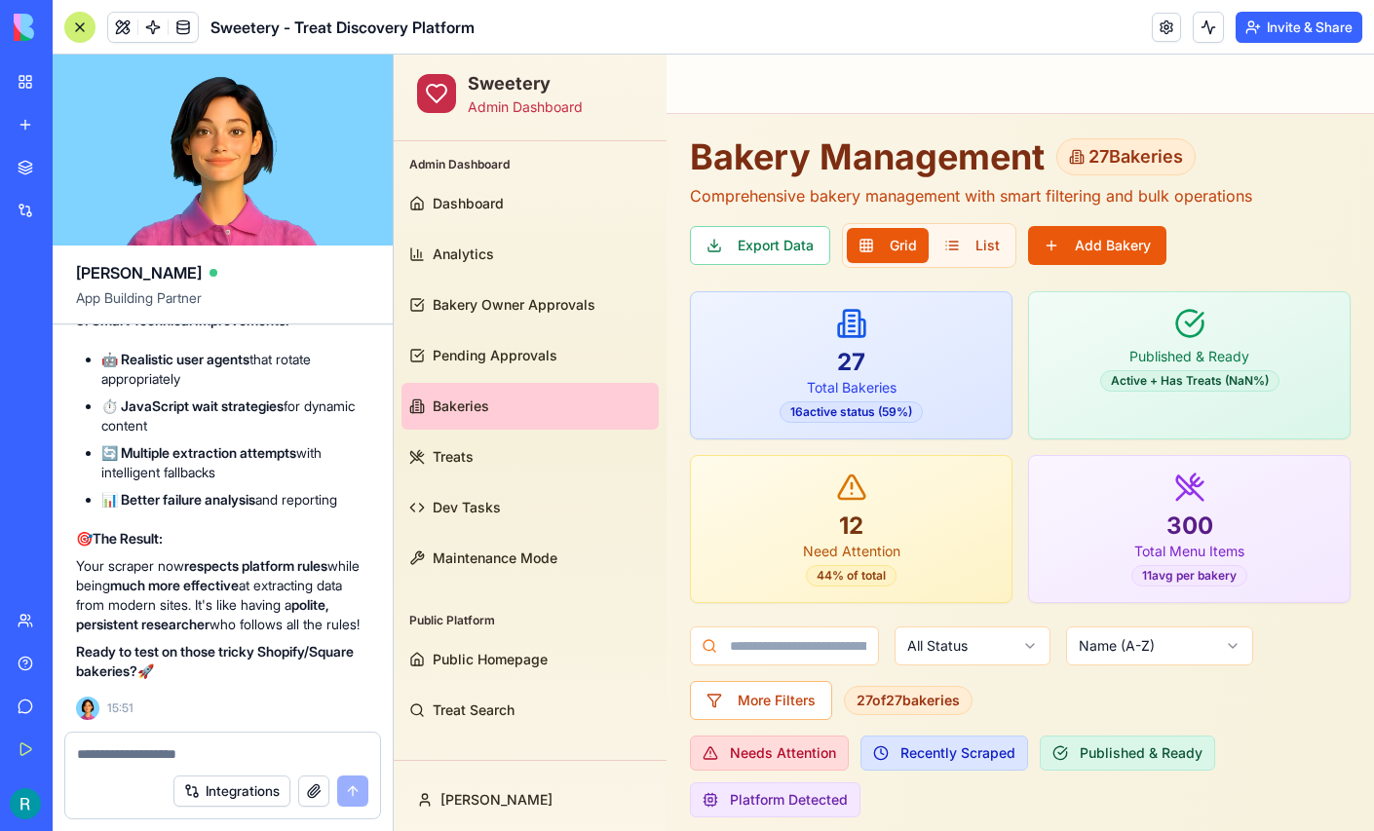
scroll to position [213803, 0]
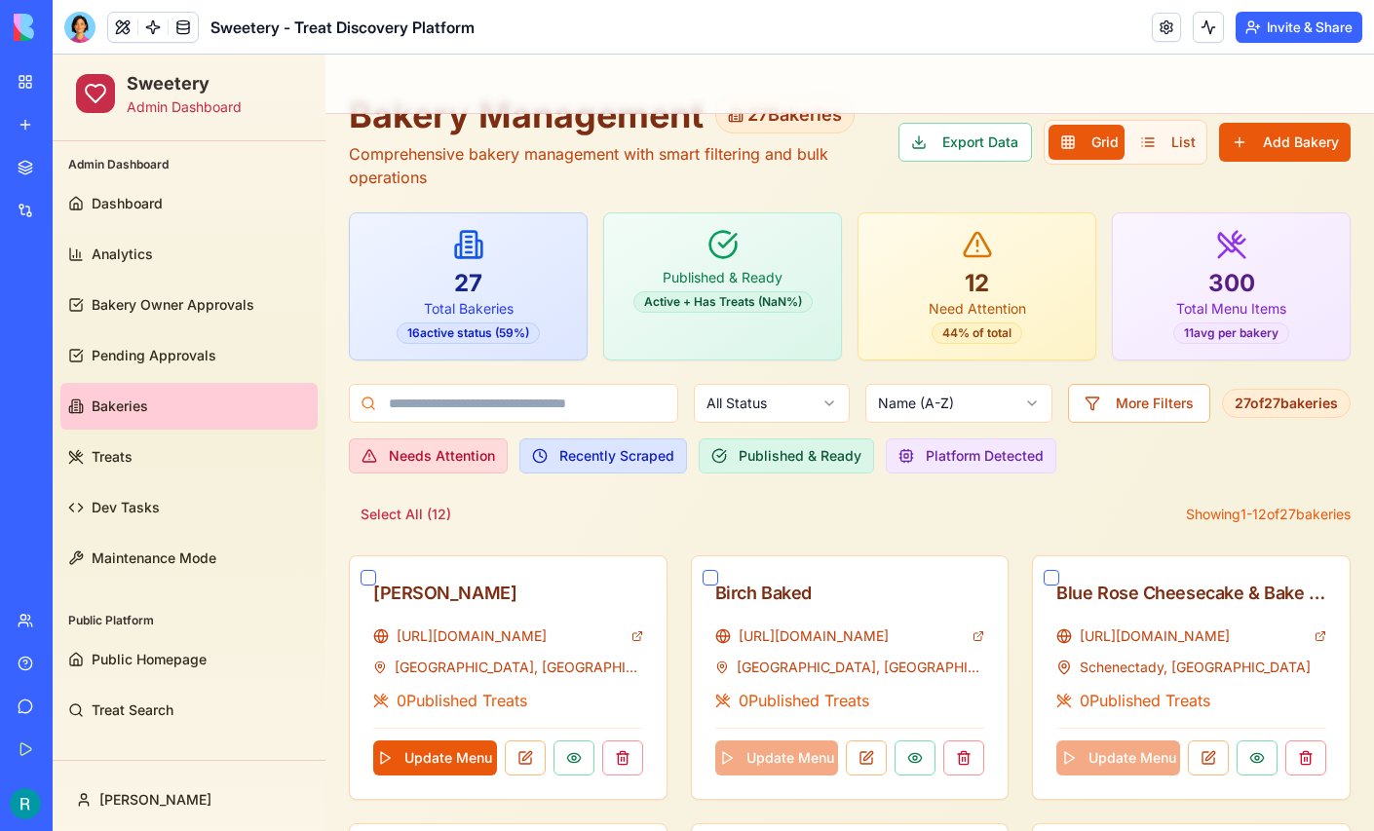
scroll to position [45, 0]
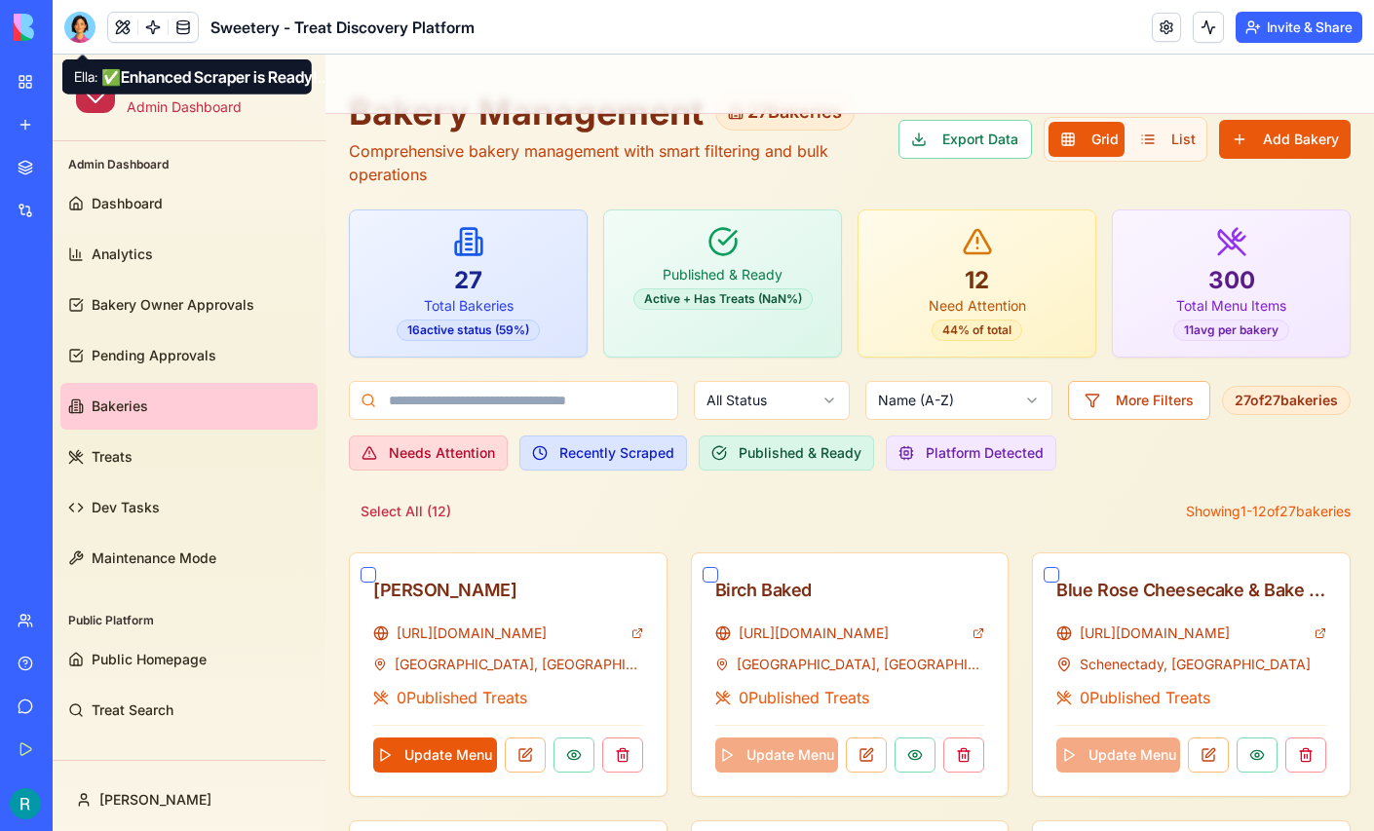
click at [80, 23] on div at bounding box center [79, 27] width 31 height 31
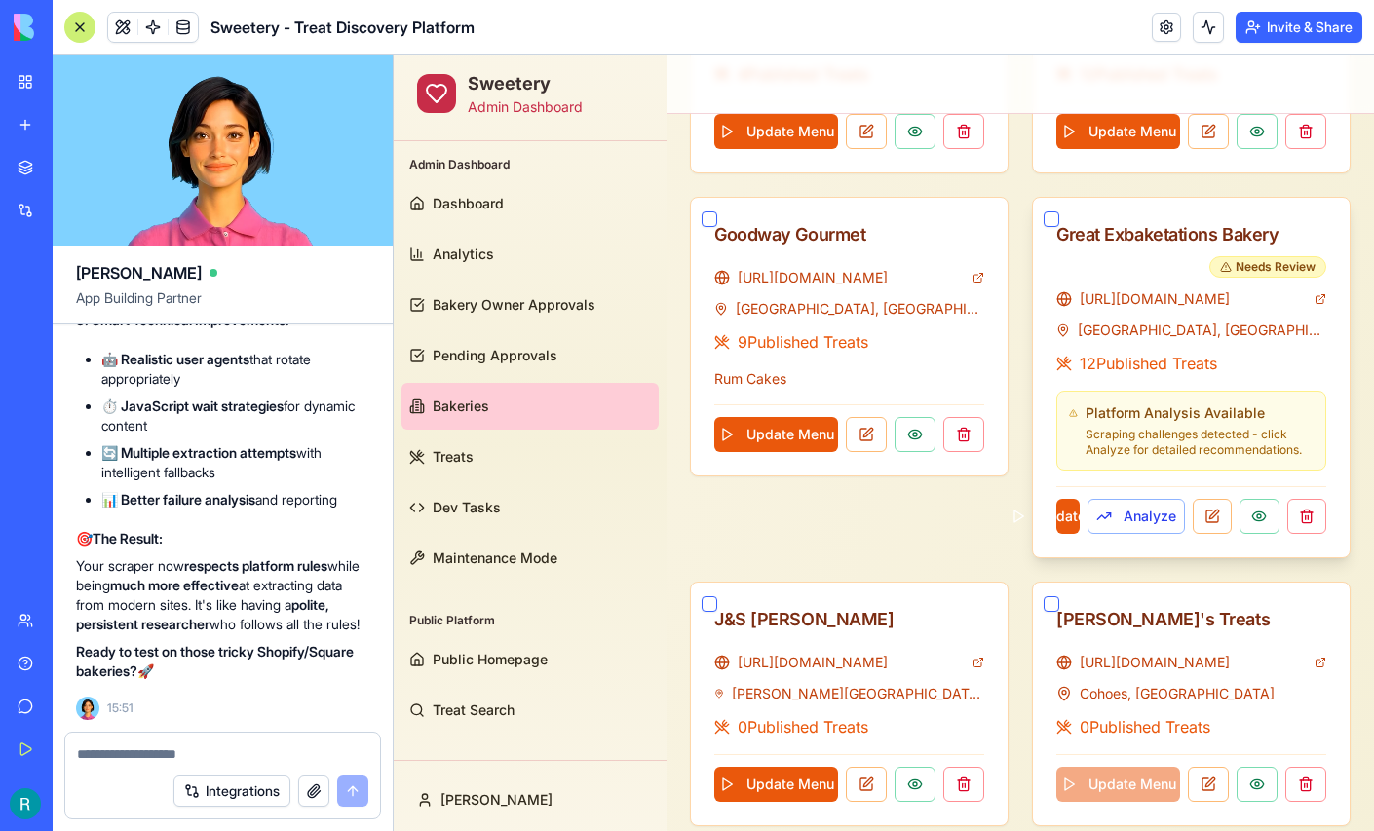
scroll to position [1779, 0]
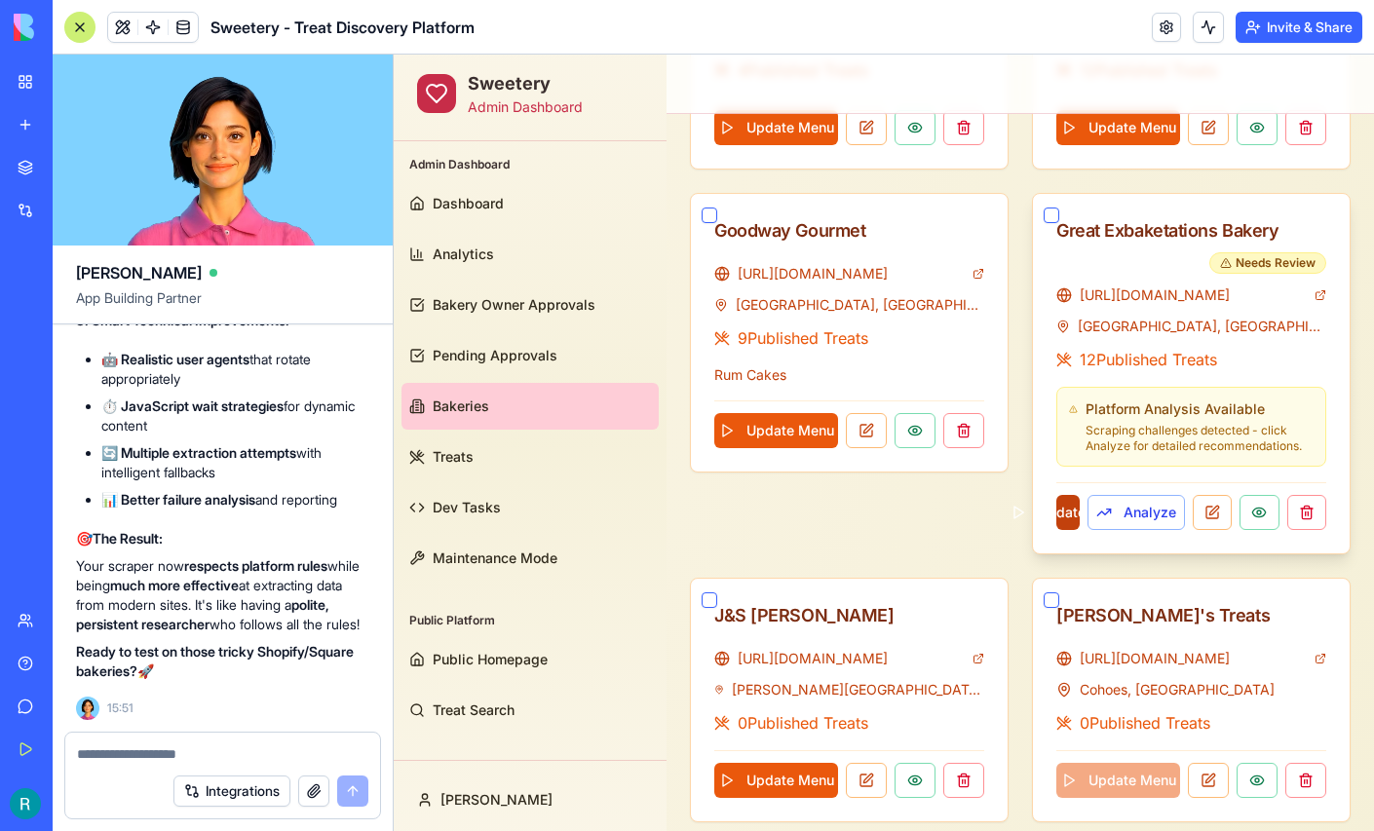
click at [1073, 507] on button "Update Menu" at bounding box center [1068, 512] width 23 height 35
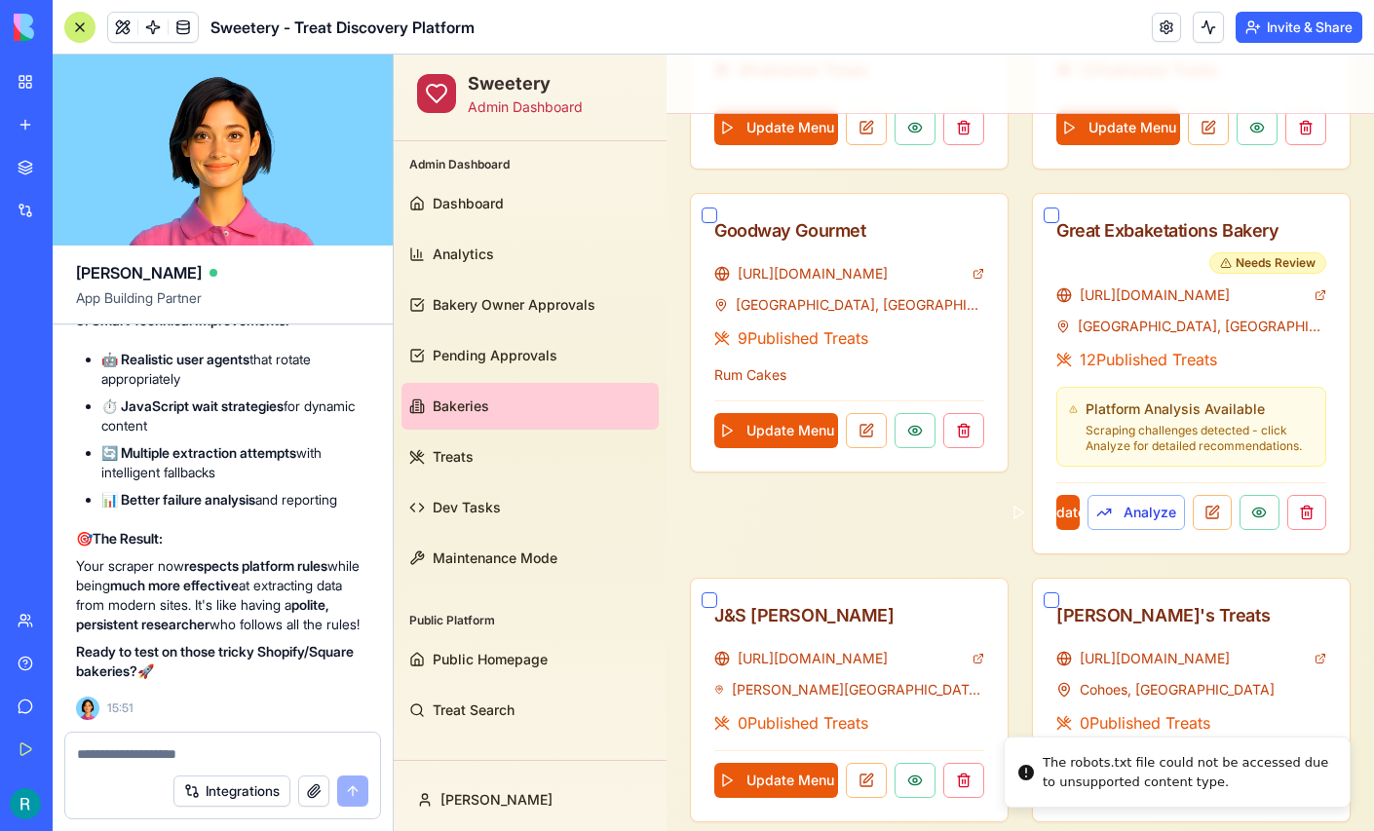
click at [81, 37] on div at bounding box center [79, 27] width 31 height 31
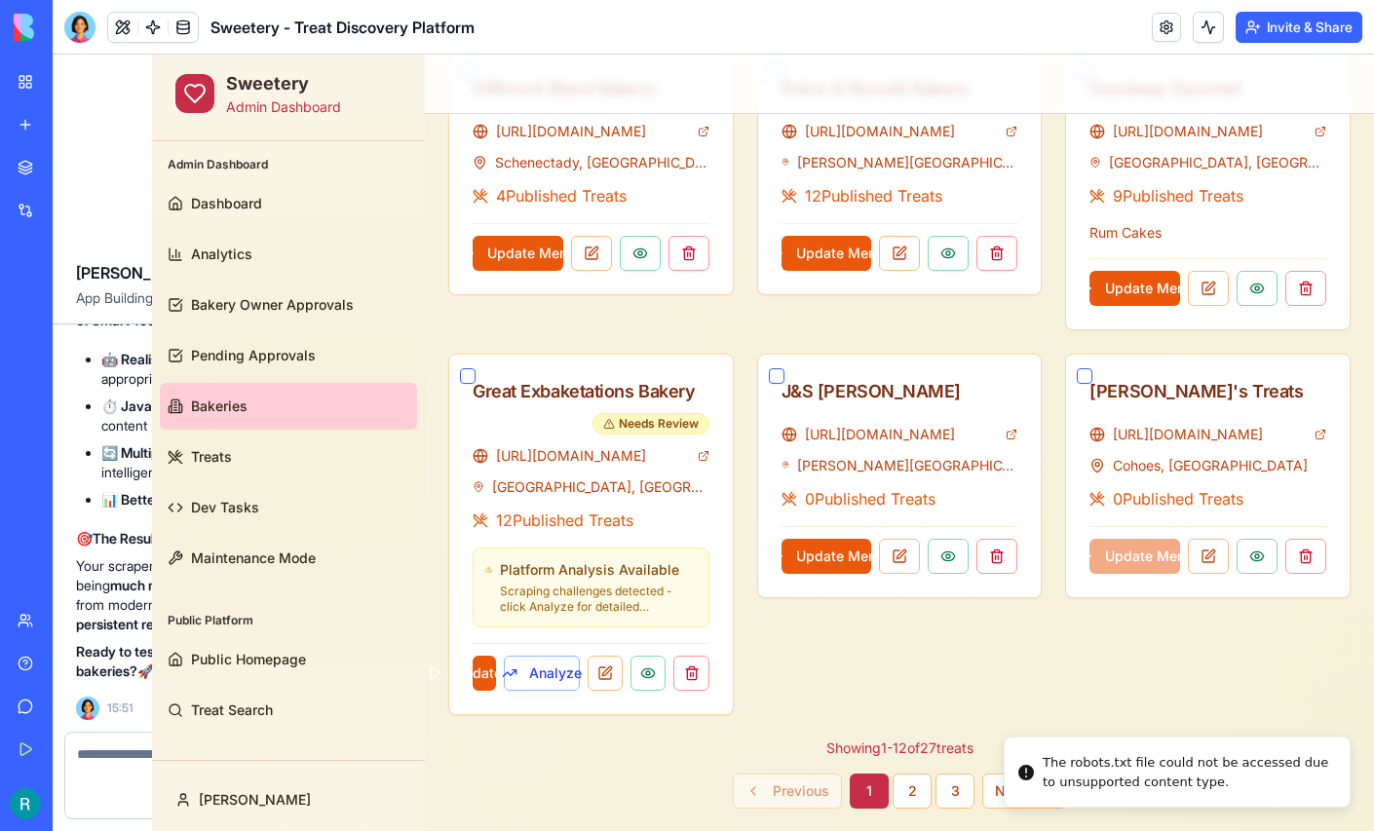
scroll to position [1083, 0]
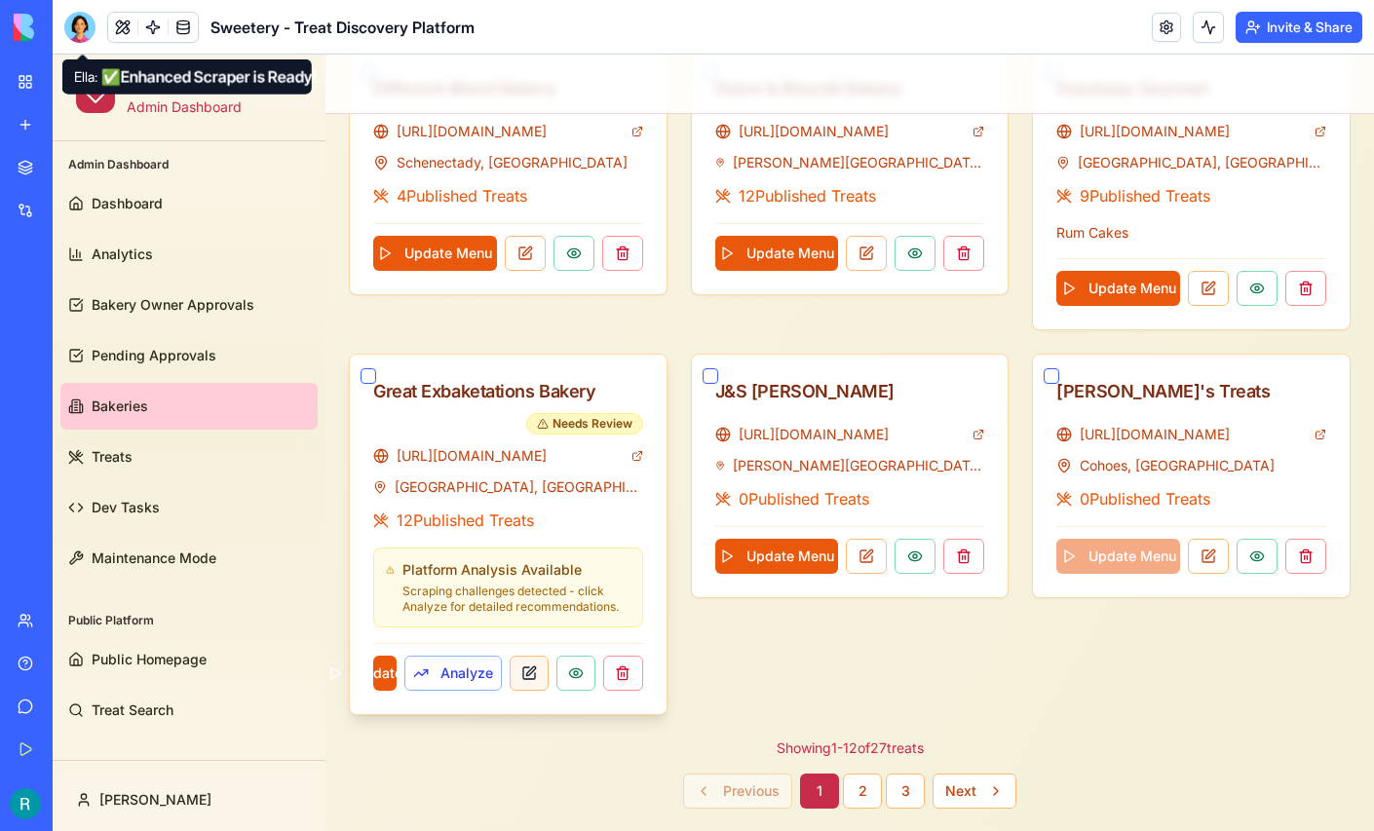
click at [520, 674] on button at bounding box center [529, 673] width 39 height 35
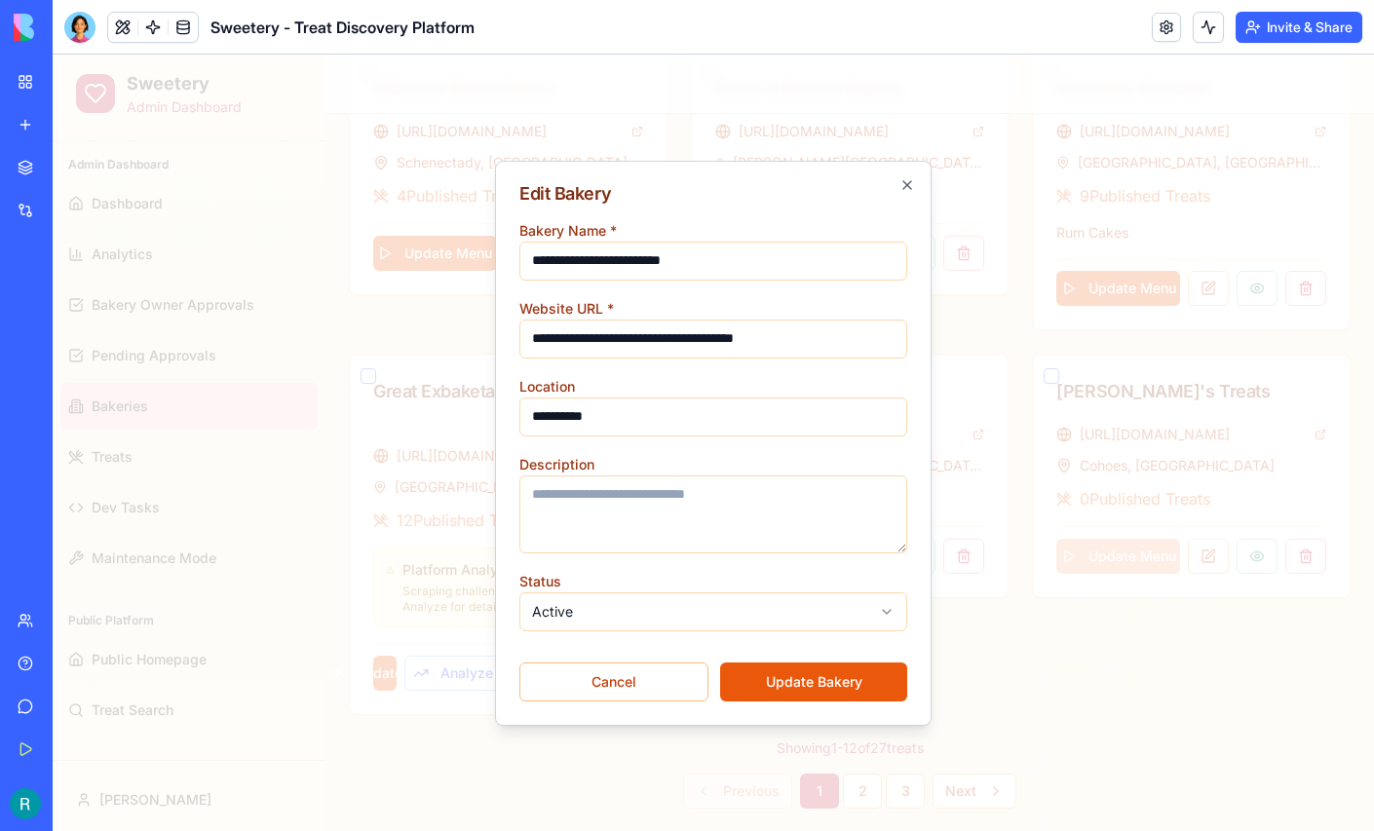
click at [819, 304] on div "**********" at bounding box center [713, 327] width 388 height 62
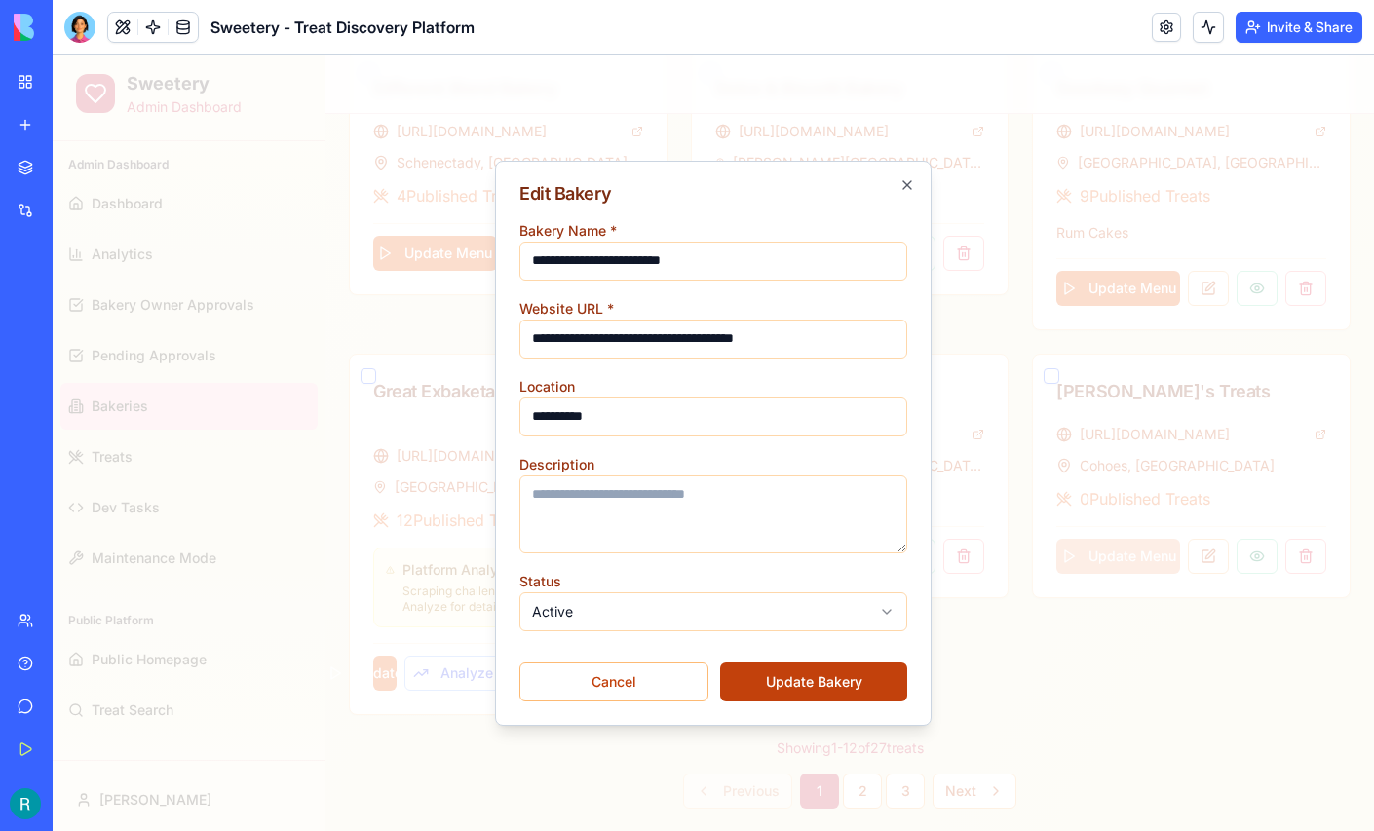
click at [755, 684] on button "Update Bakery" at bounding box center [813, 682] width 187 height 39
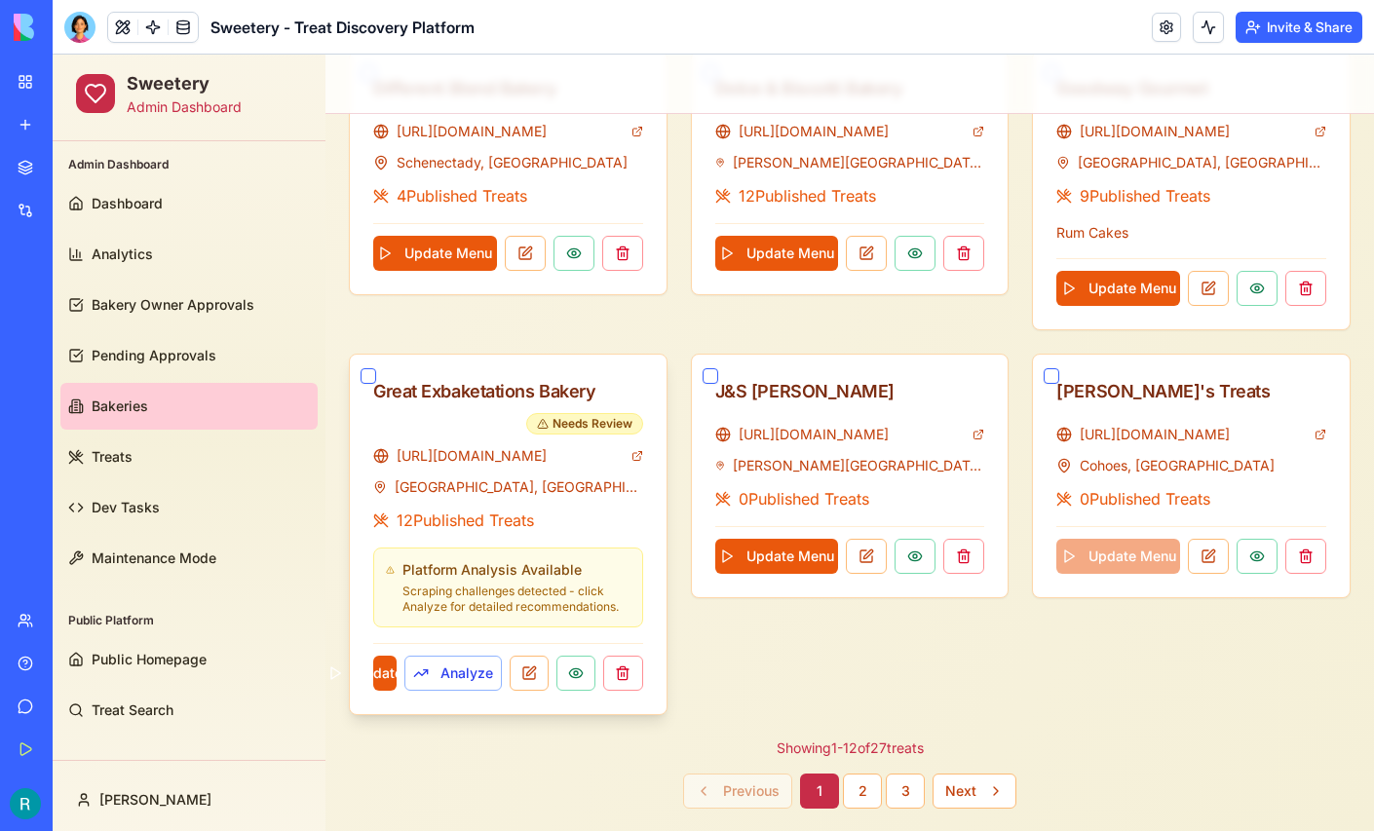
click at [370, 374] on button "button" at bounding box center [369, 376] width 16 height 16
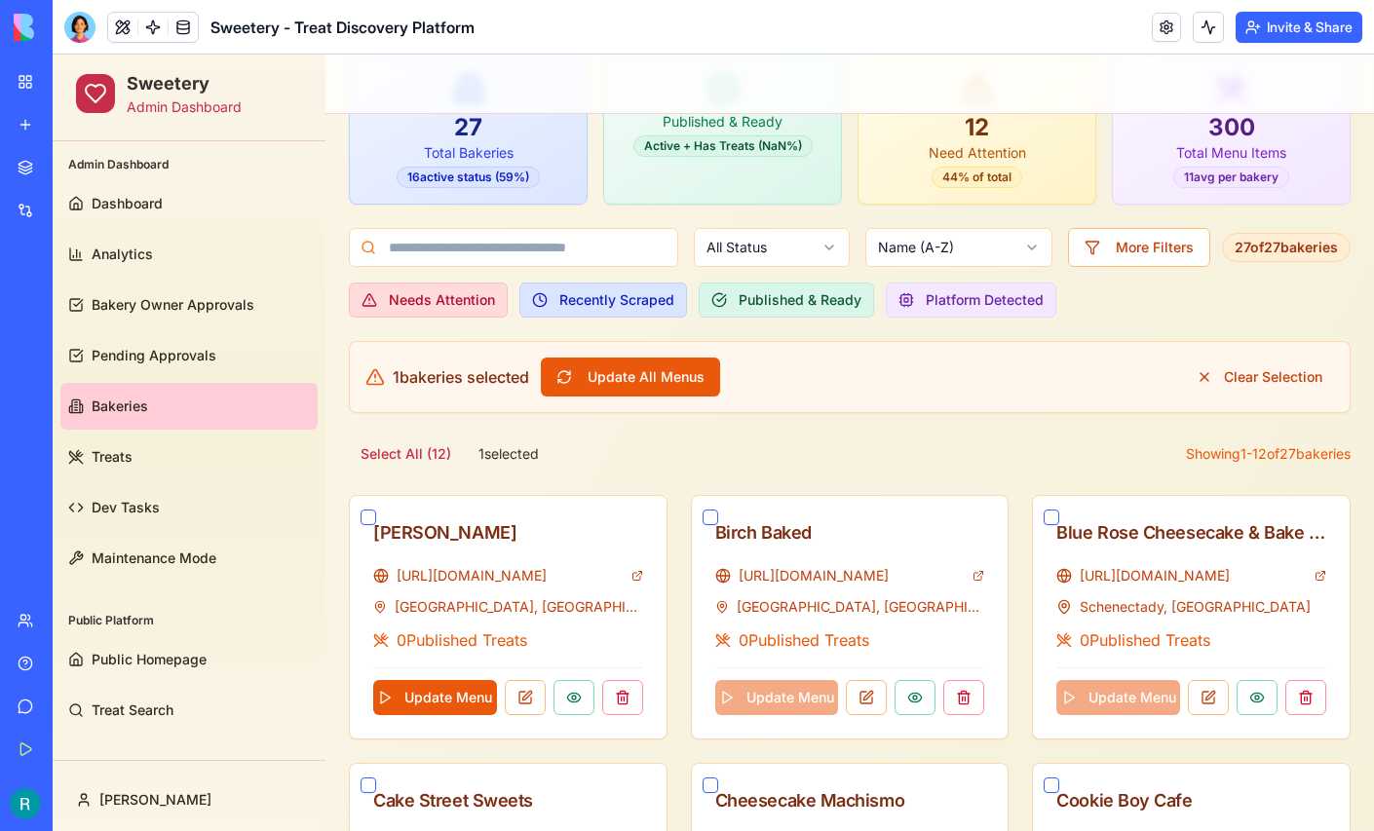
scroll to position [188, 0]
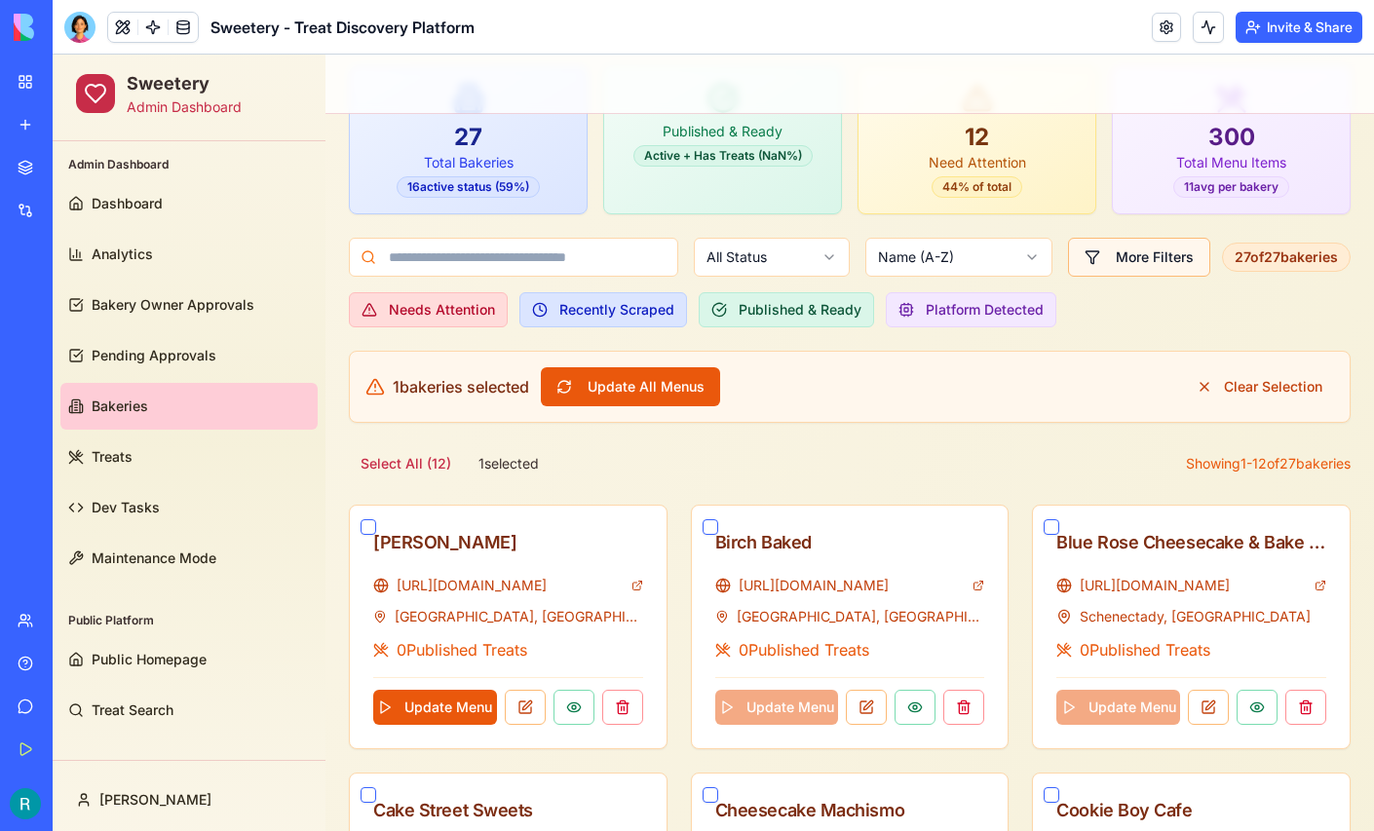
click at [1129, 259] on button "More Filters" at bounding box center [1139, 257] width 142 height 39
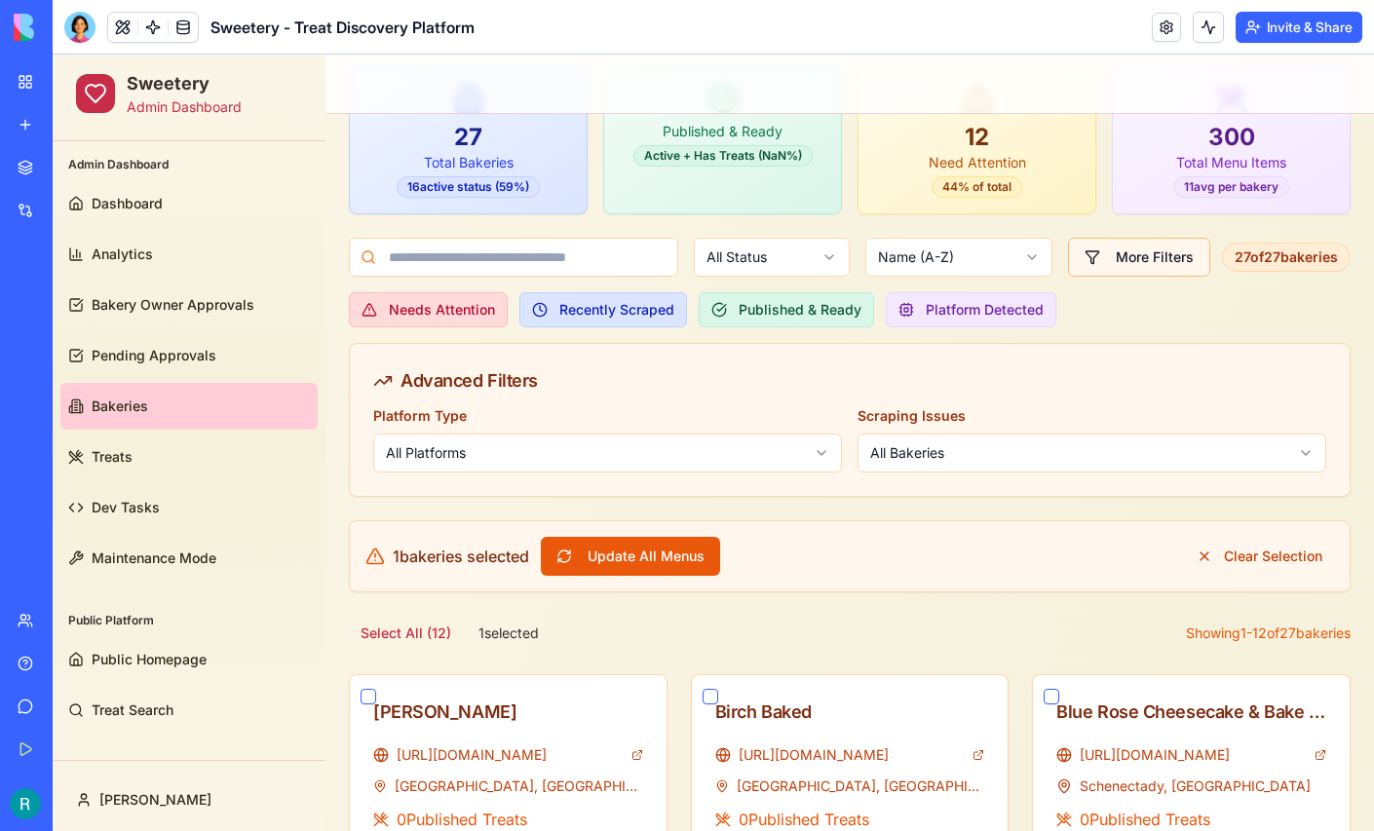
click at [1129, 259] on button "More Filters" at bounding box center [1139, 257] width 142 height 39
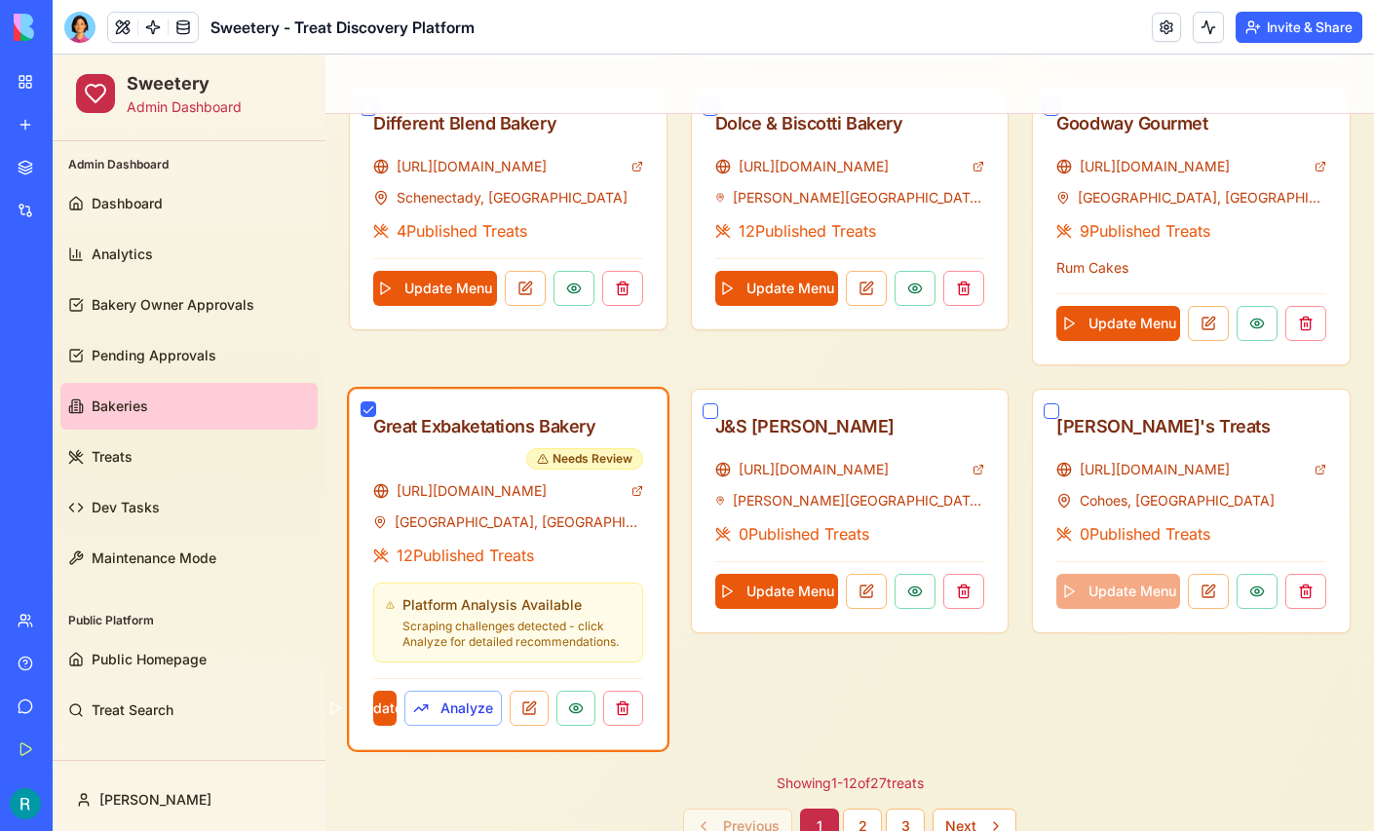
scroll to position [1177, 0]
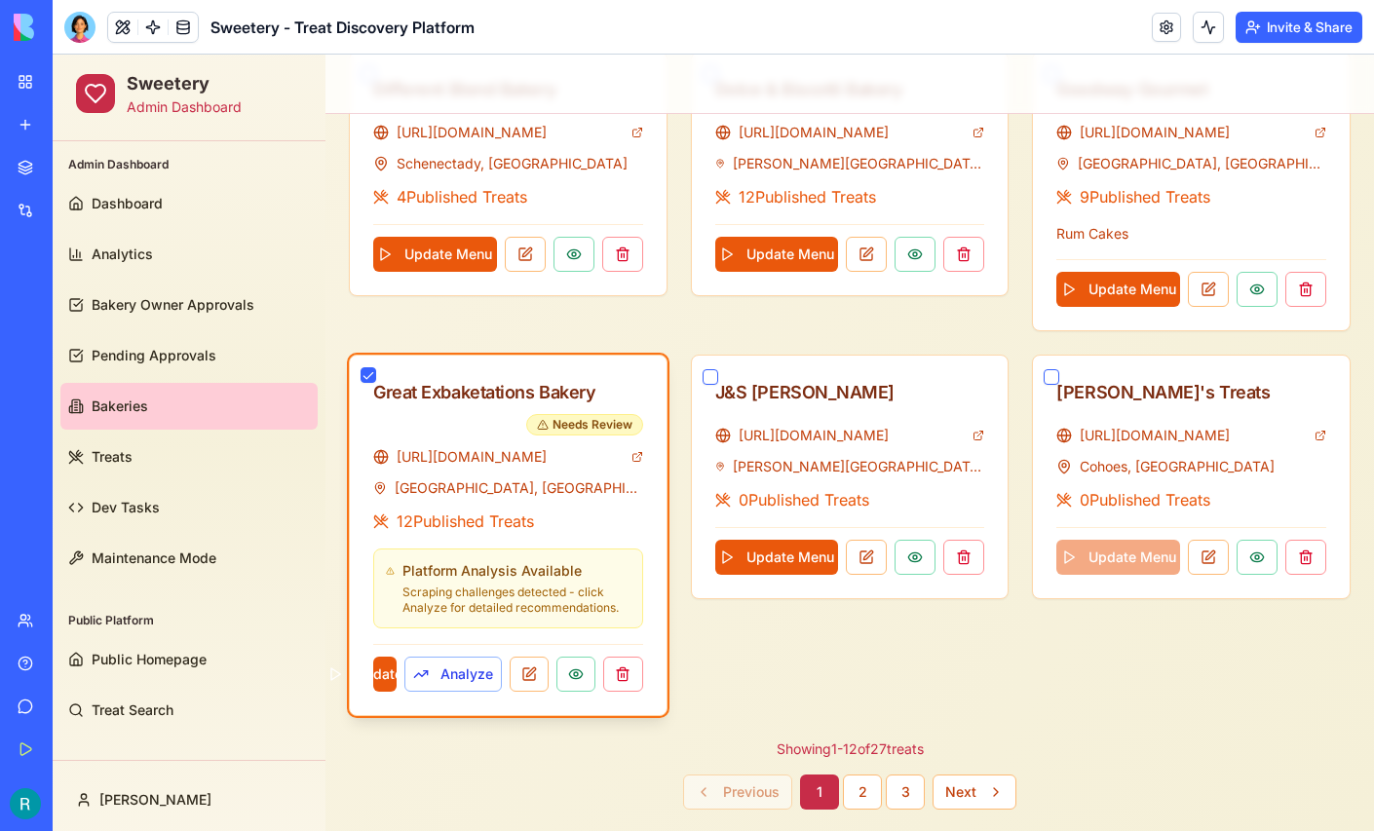
click at [371, 367] on button "button" at bounding box center [369, 375] width 16 height 16
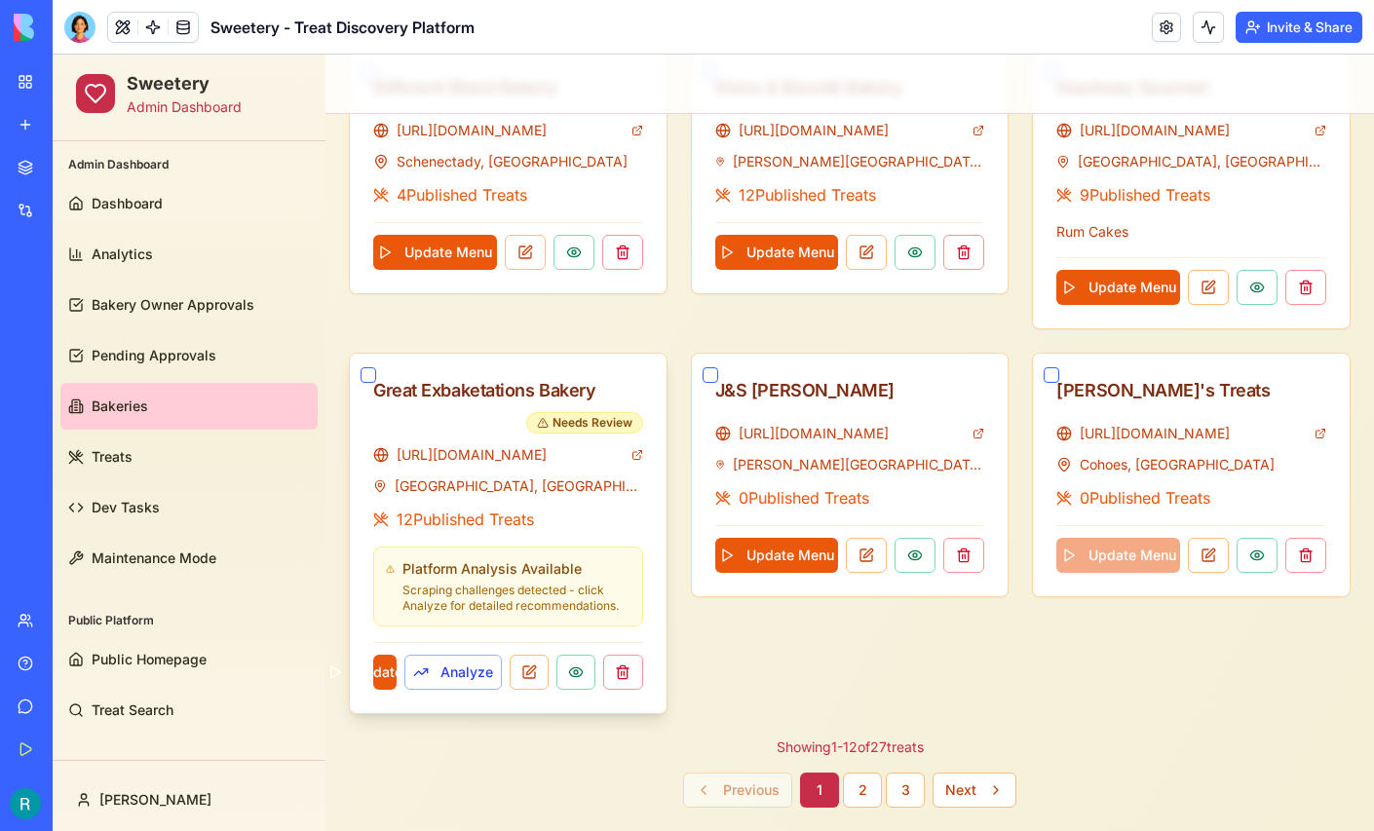
scroll to position [1083, 0]
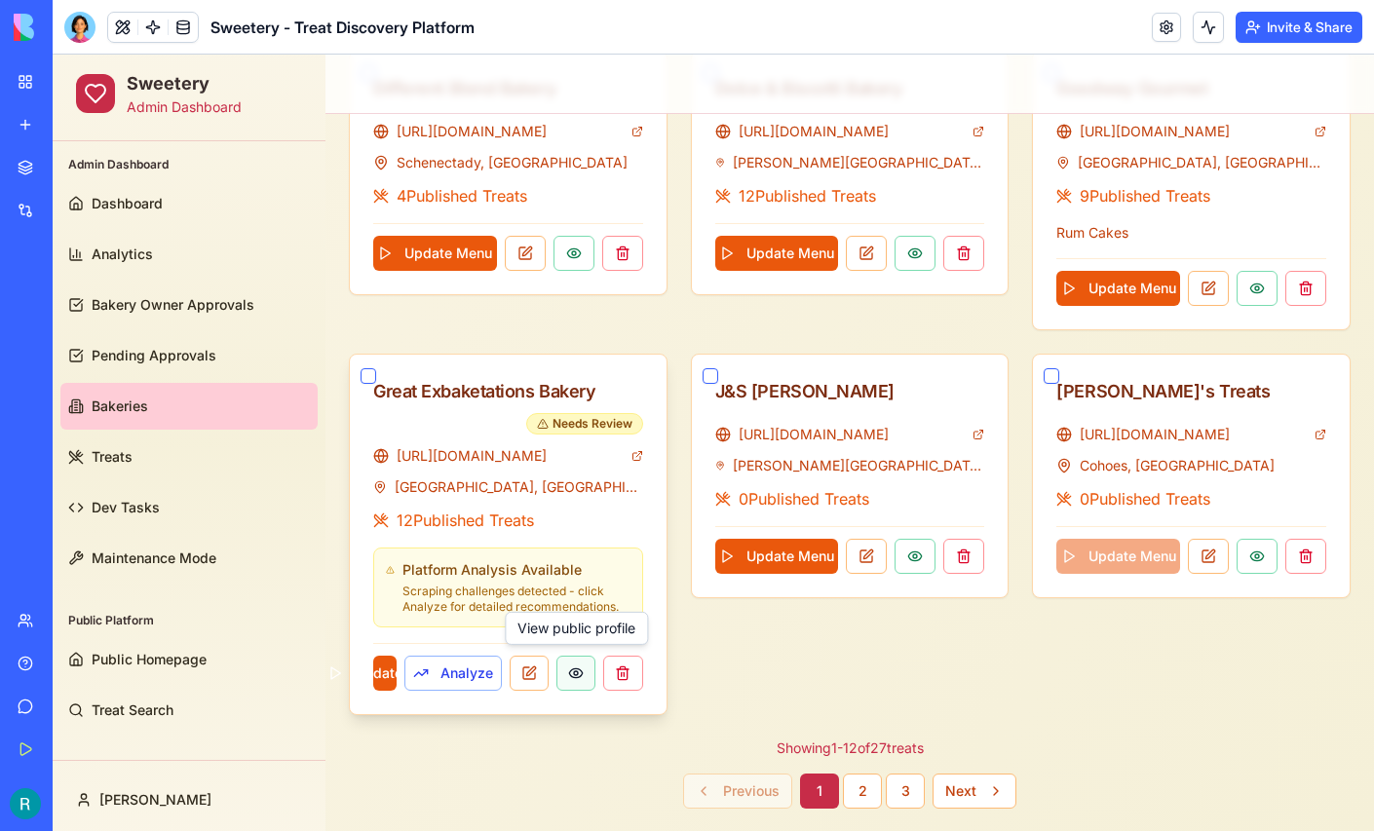
click at [576, 667] on button at bounding box center [576, 673] width 39 height 35
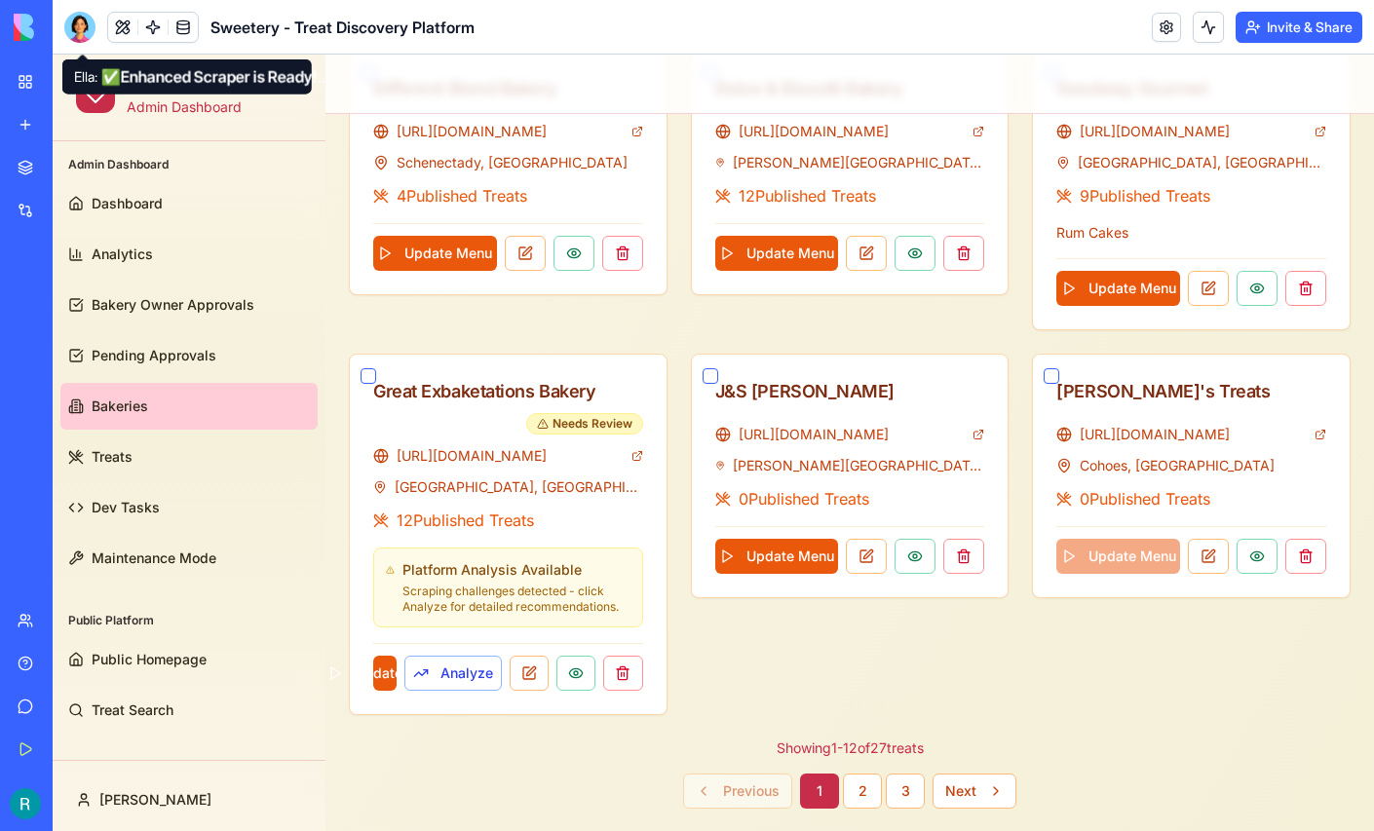
click at [76, 39] on div at bounding box center [79, 27] width 31 height 31
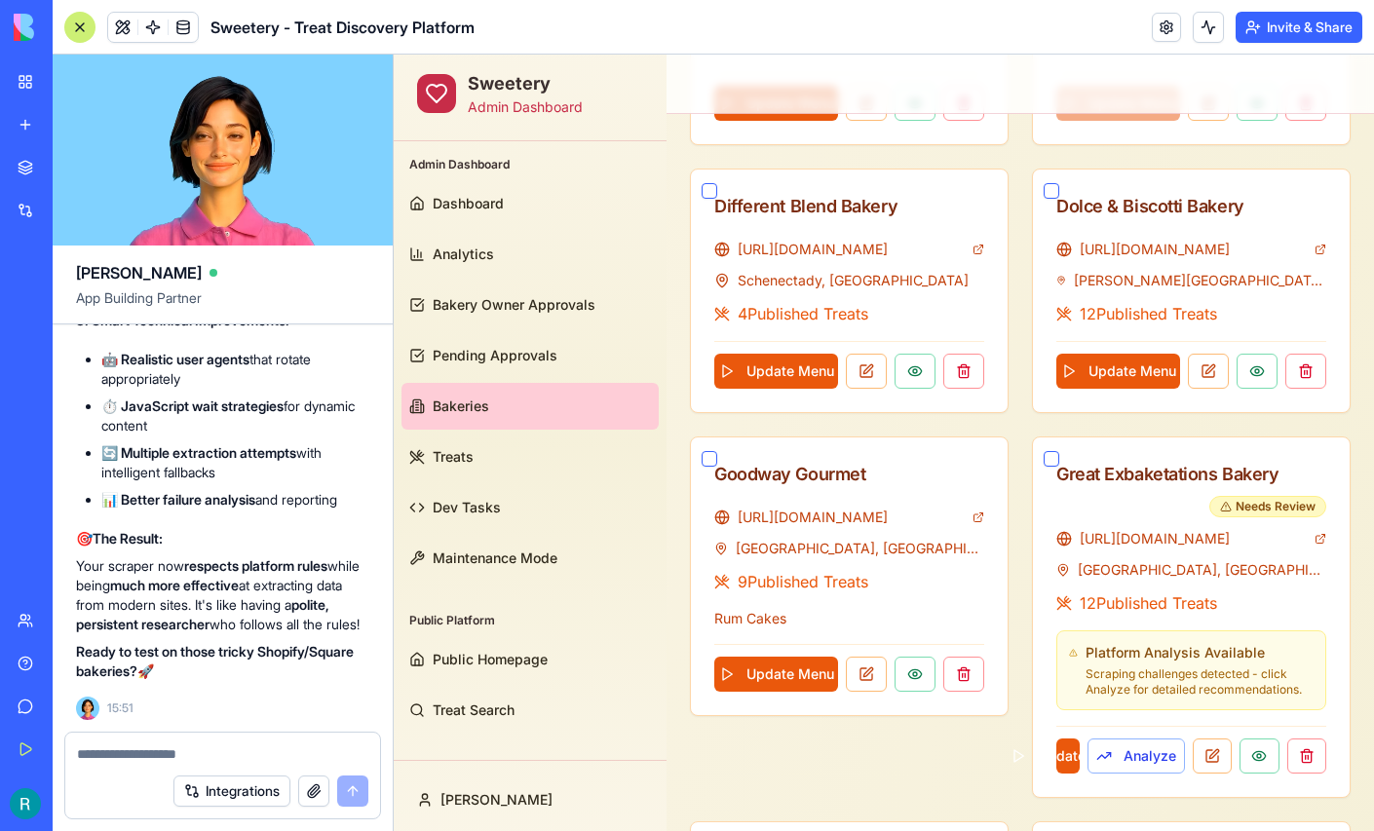
scroll to position [1538, 0]
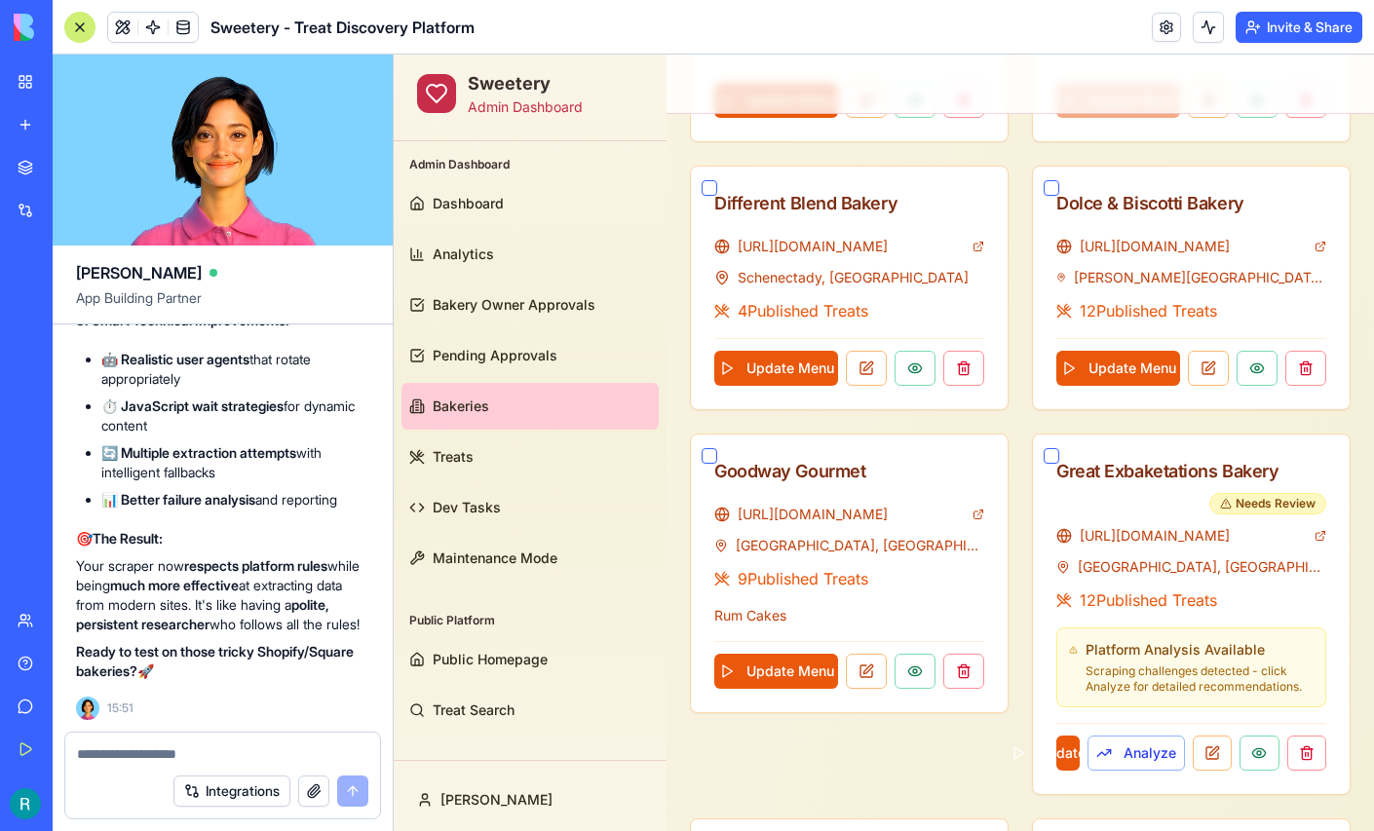
click at [184, 747] on textarea at bounding box center [222, 754] width 291 height 19
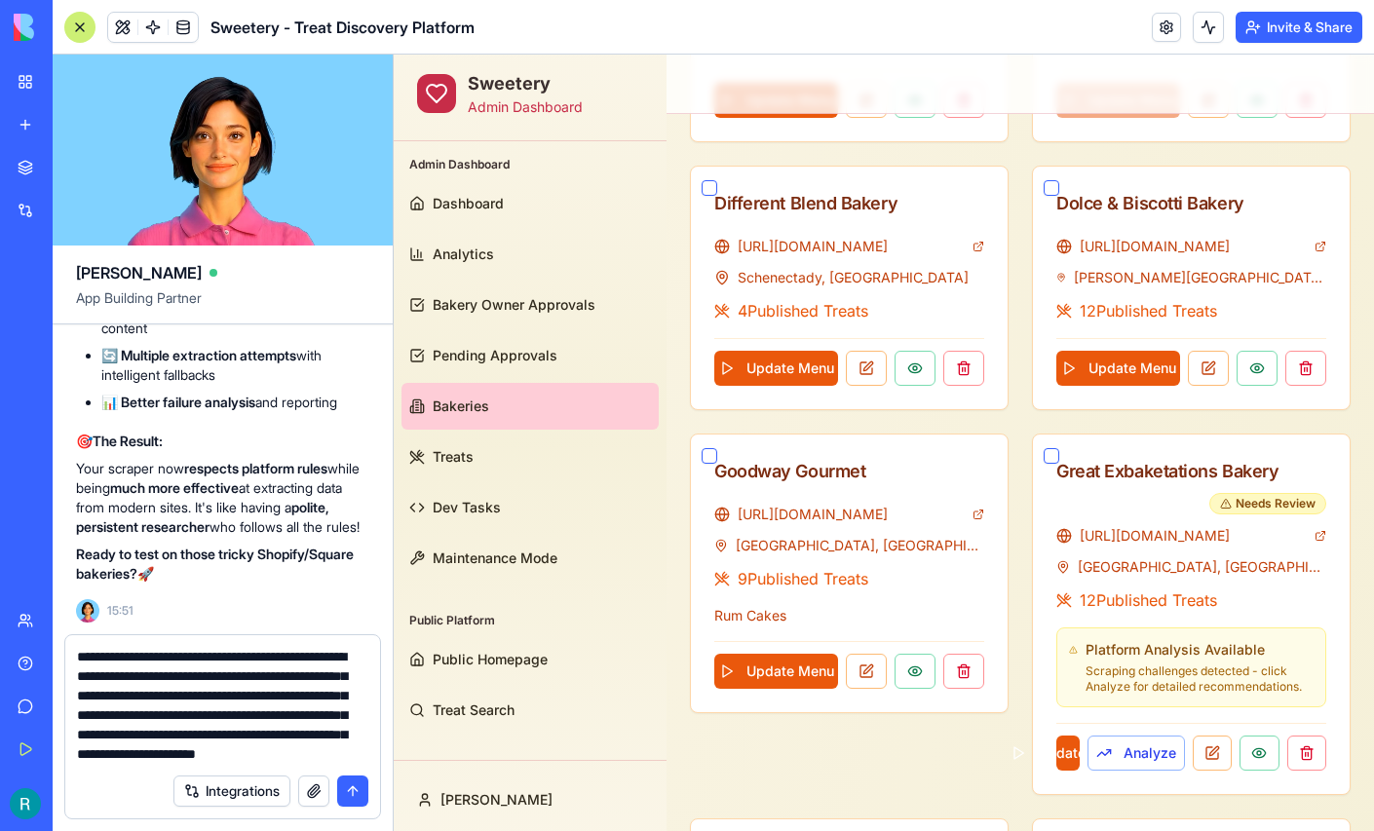
scroll to position [78, 0]
type textarea "**********"
click at [305, 791] on button "button" at bounding box center [313, 791] width 31 height 31
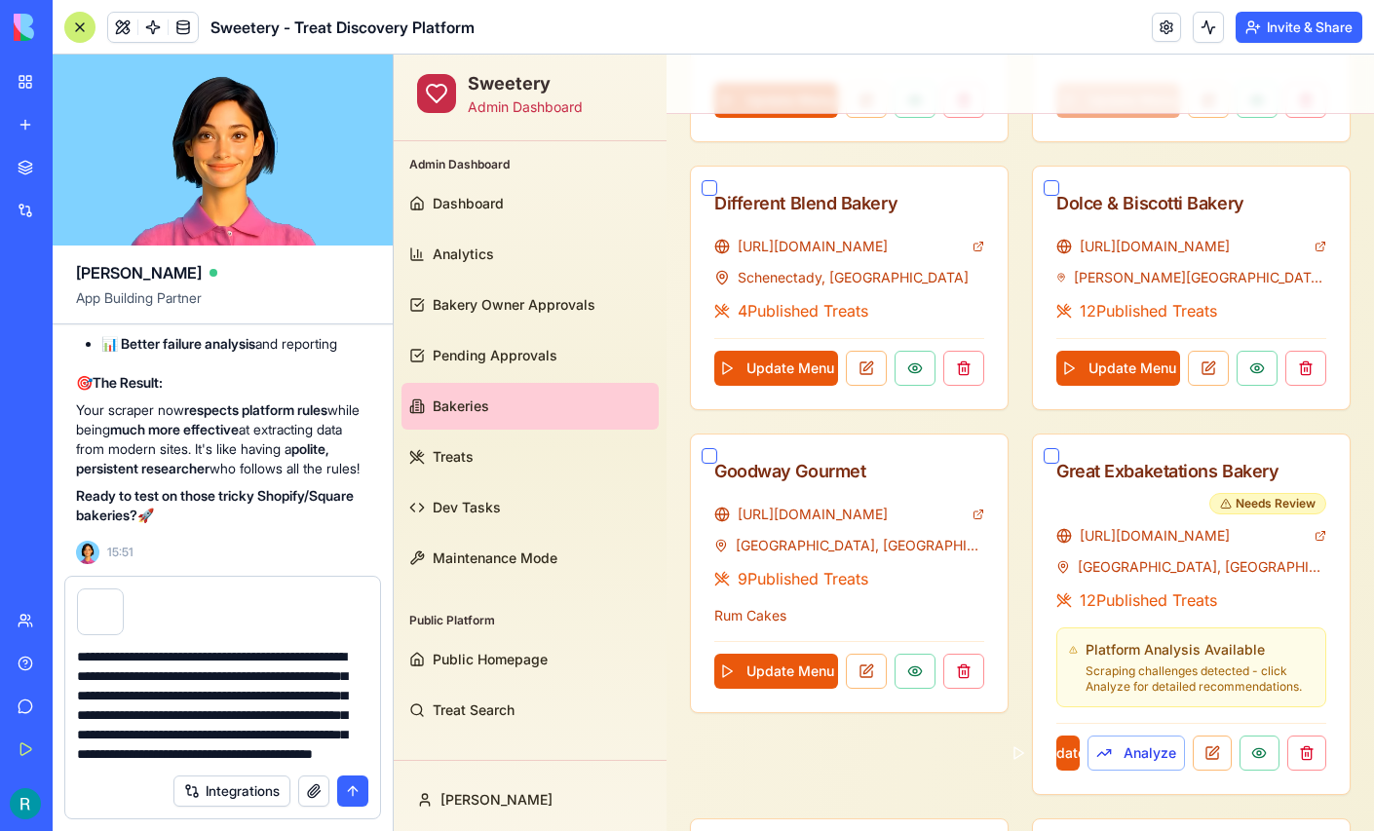
click at [344, 789] on button "submit" at bounding box center [352, 791] width 31 height 31
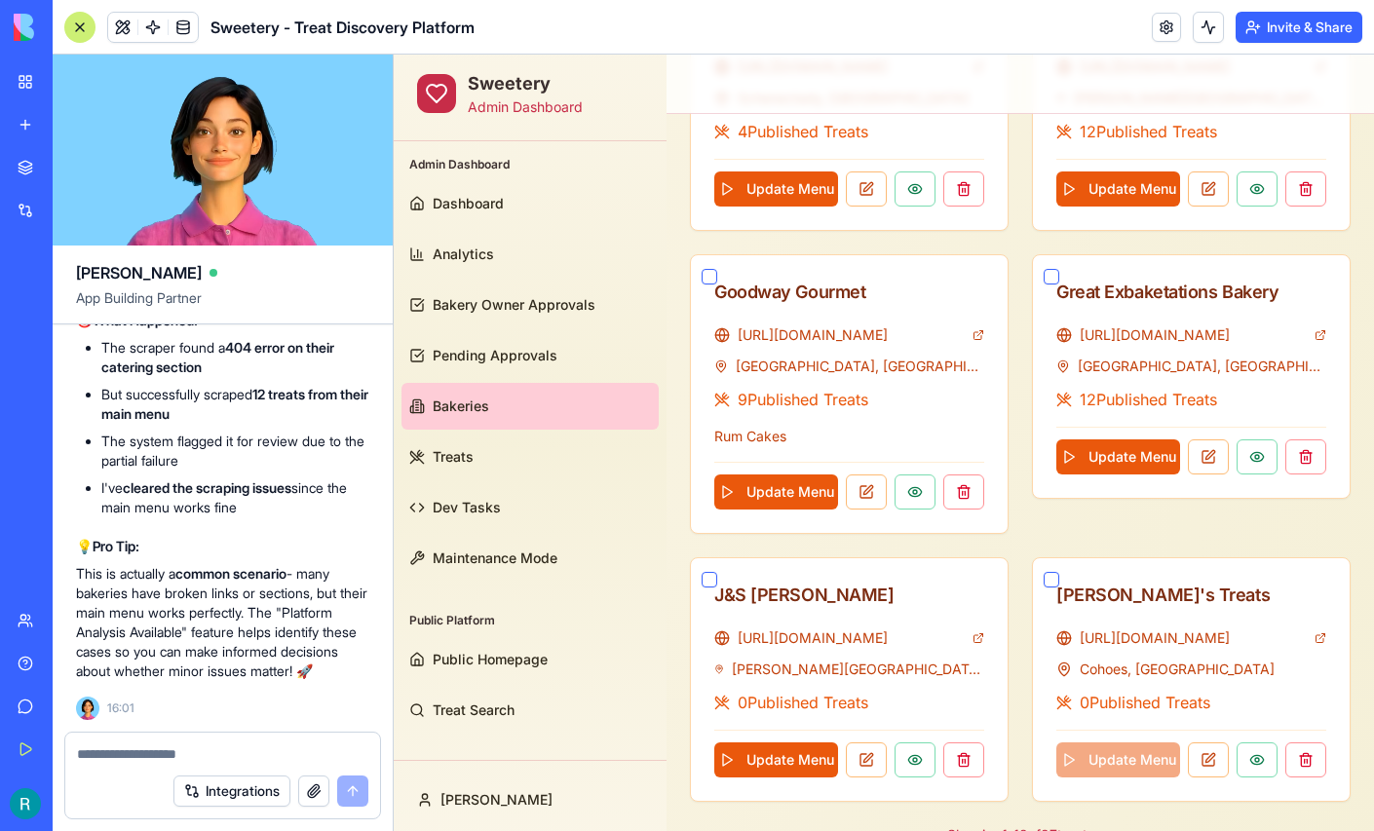
scroll to position [216322, 0]
click at [184, 745] on textarea at bounding box center [220, 754] width 287 height 19
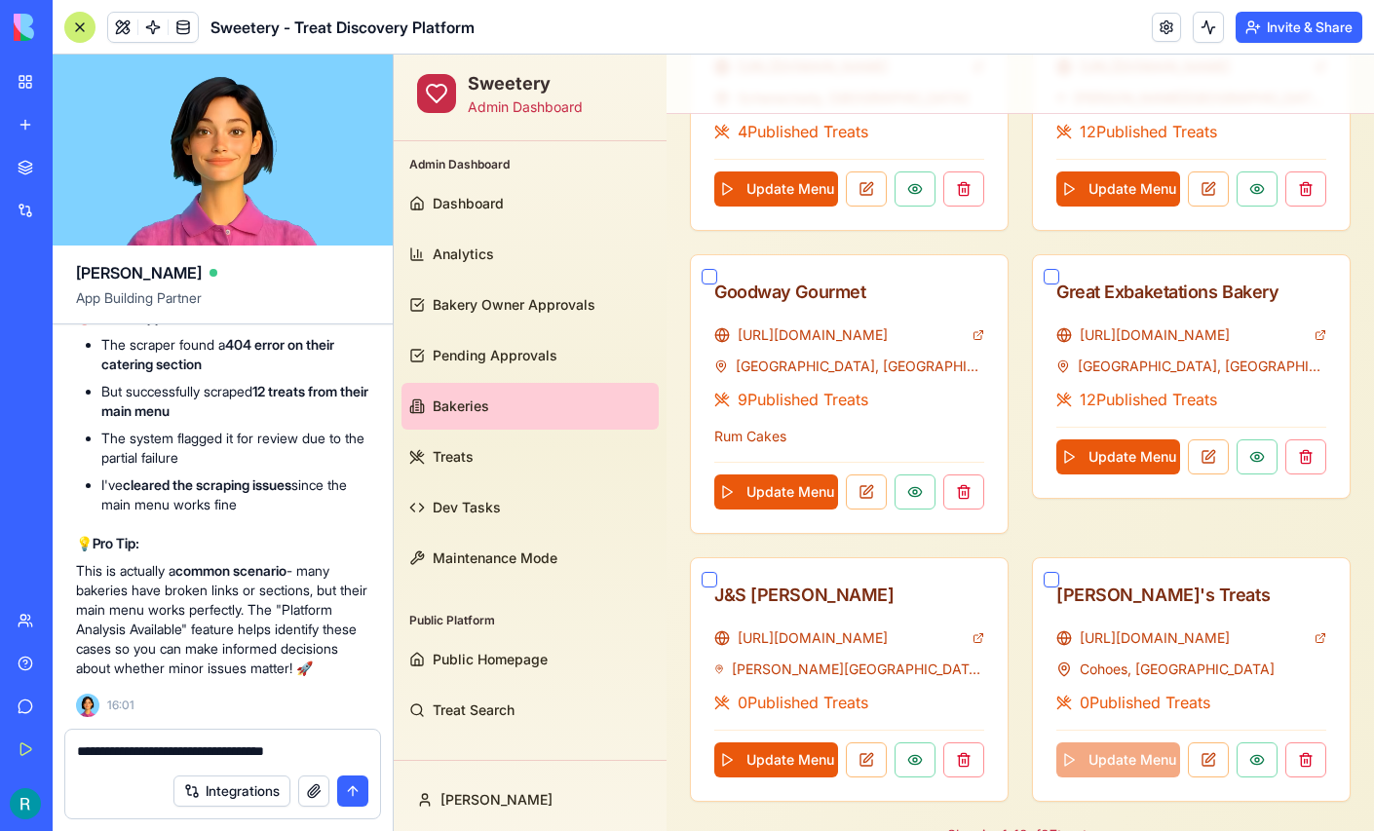
type textarea "**********"
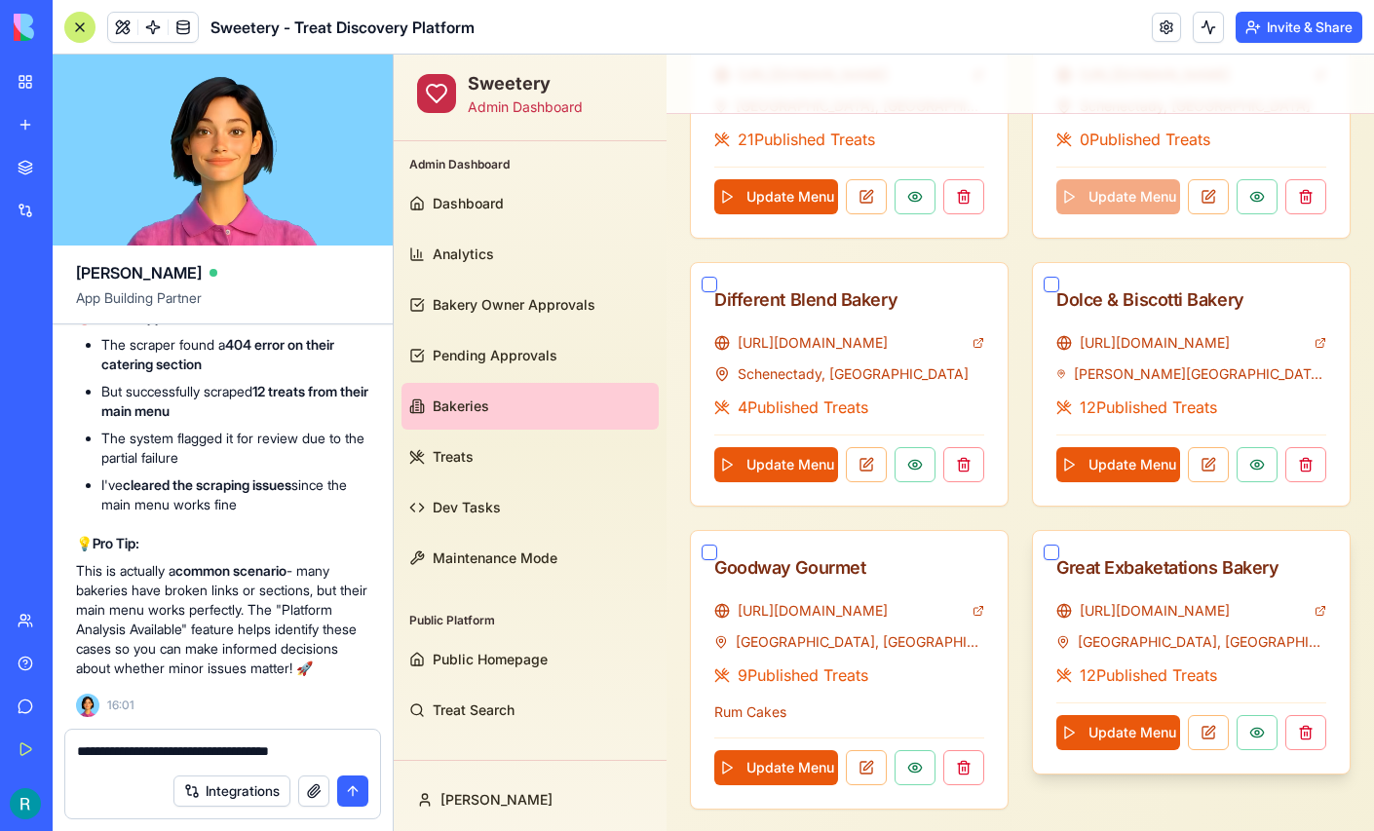
scroll to position [1394, 0]
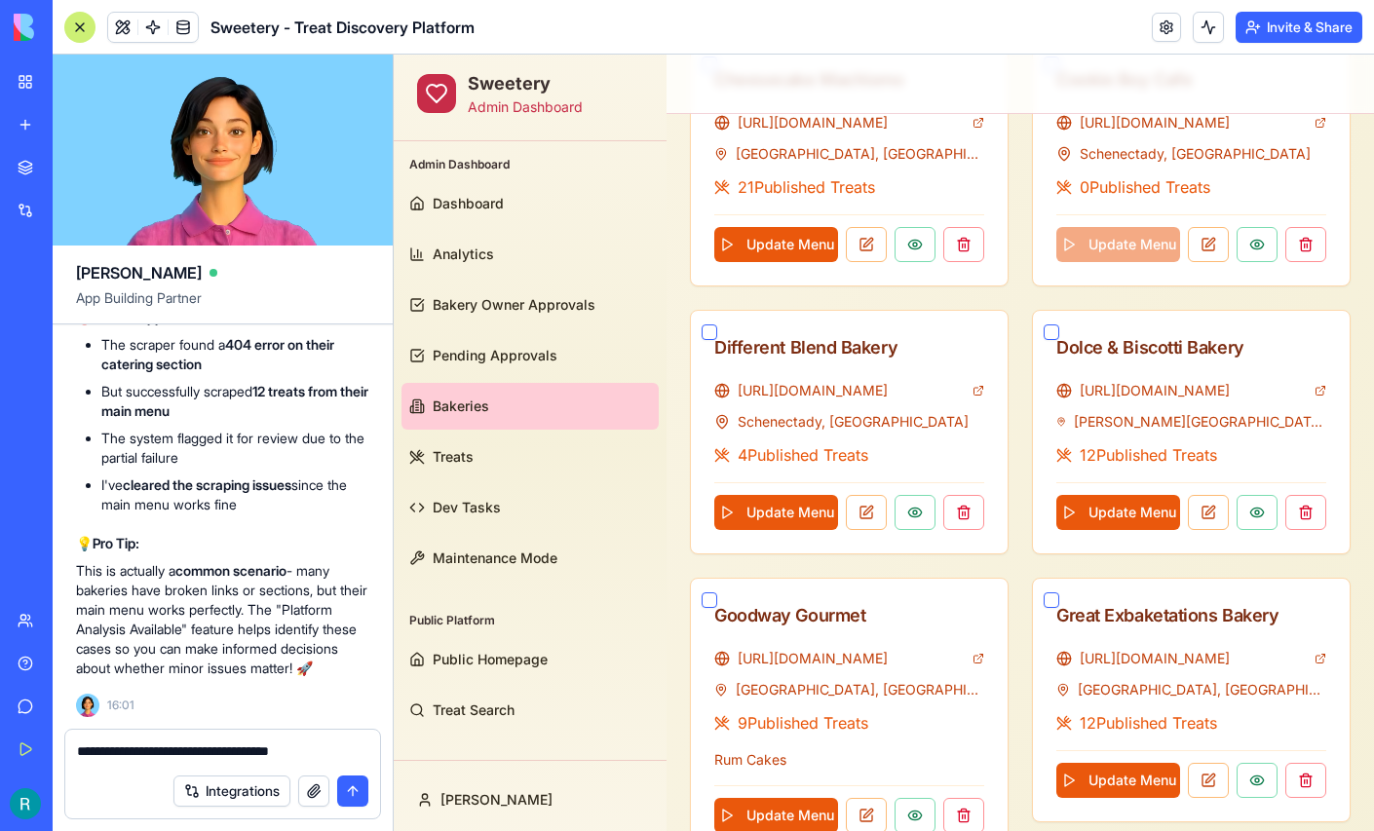
click at [336, 742] on textarea "**********" at bounding box center [220, 753] width 287 height 22
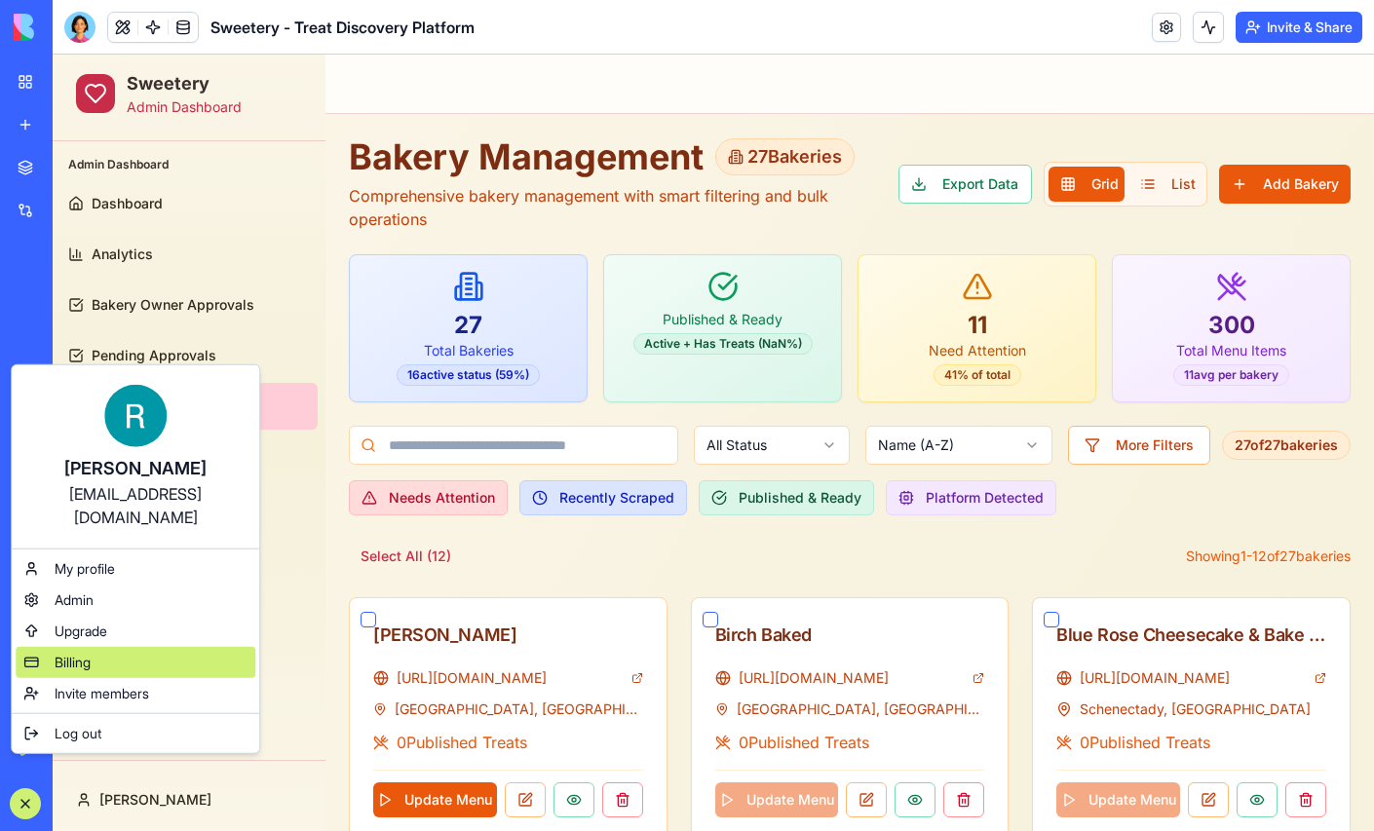
click at [109, 678] on div "Billing" at bounding box center [136, 662] width 240 height 31
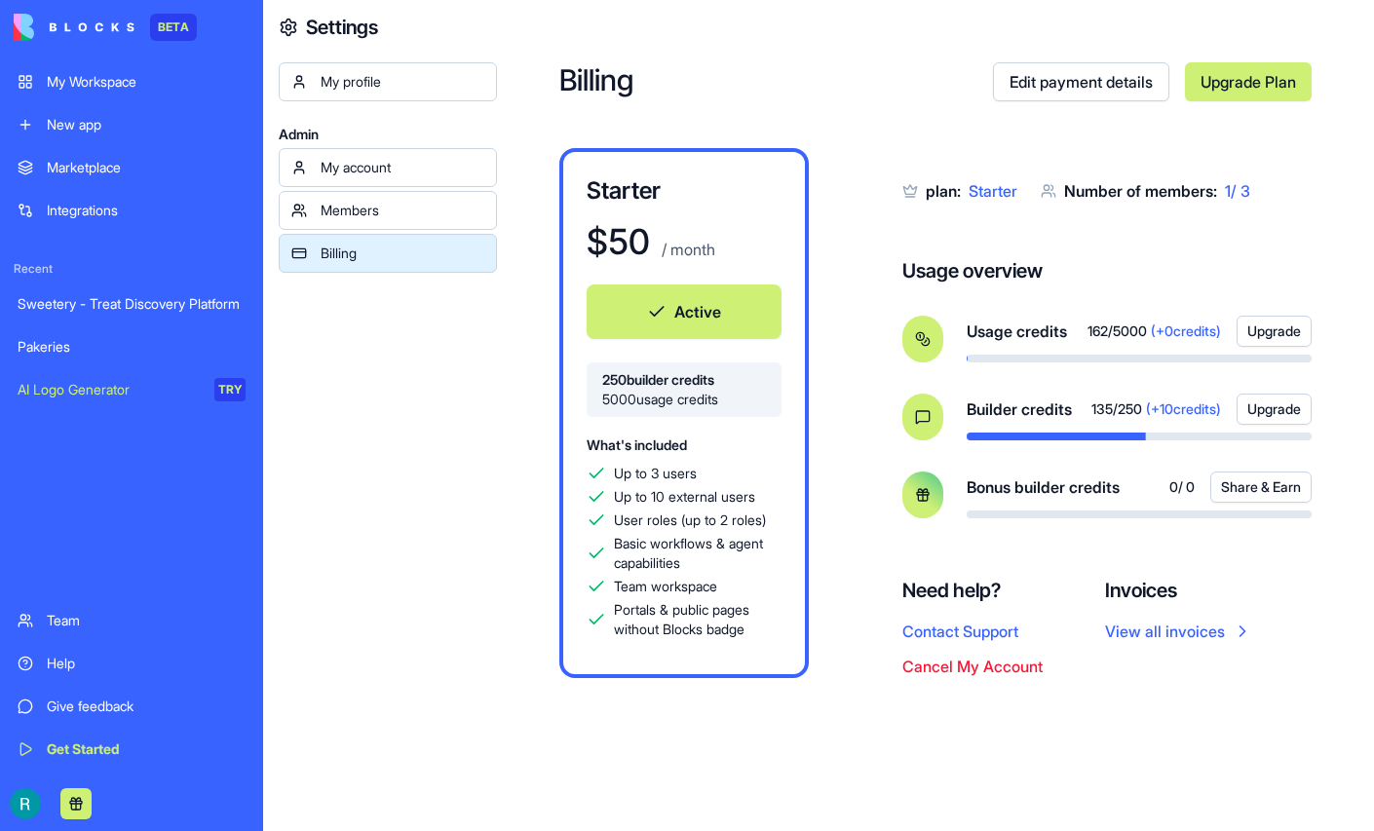
click at [142, 314] on div "Sweetery - Treat Discovery Platform" at bounding box center [132, 303] width 228 height 19
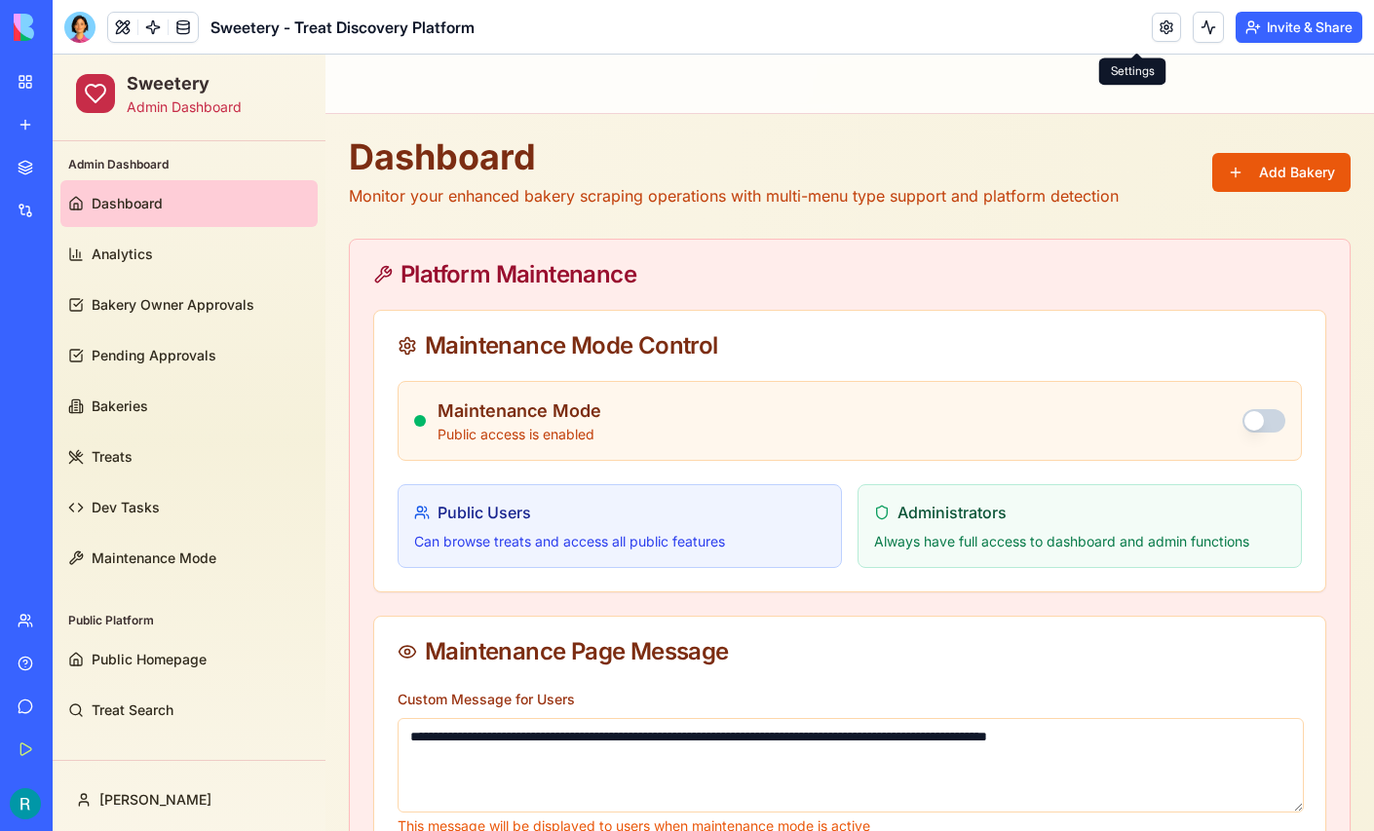
click at [1152, 33] on link at bounding box center [1166, 27] width 29 height 29
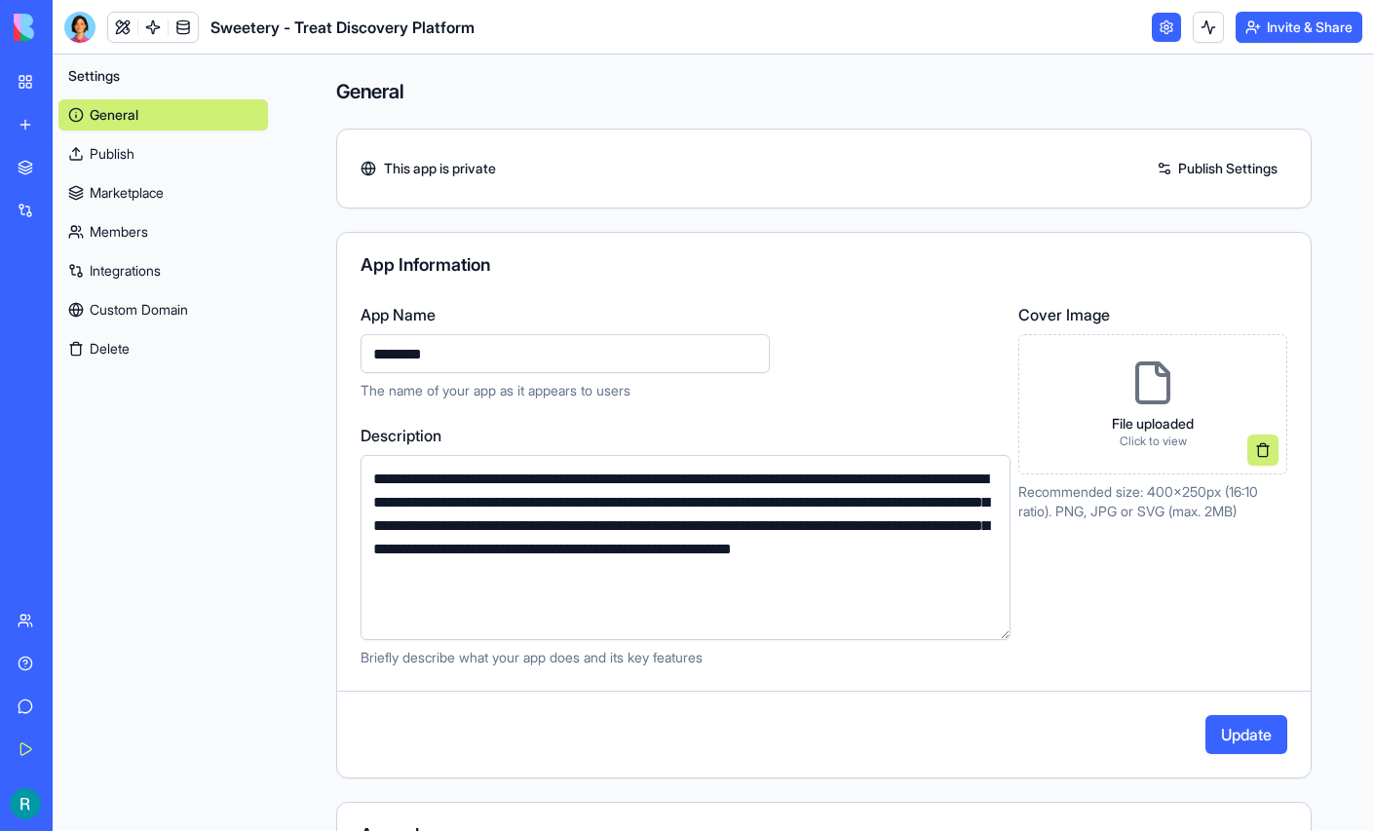
type input "********"
click at [1217, 754] on button "Update" at bounding box center [1247, 734] width 82 height 39
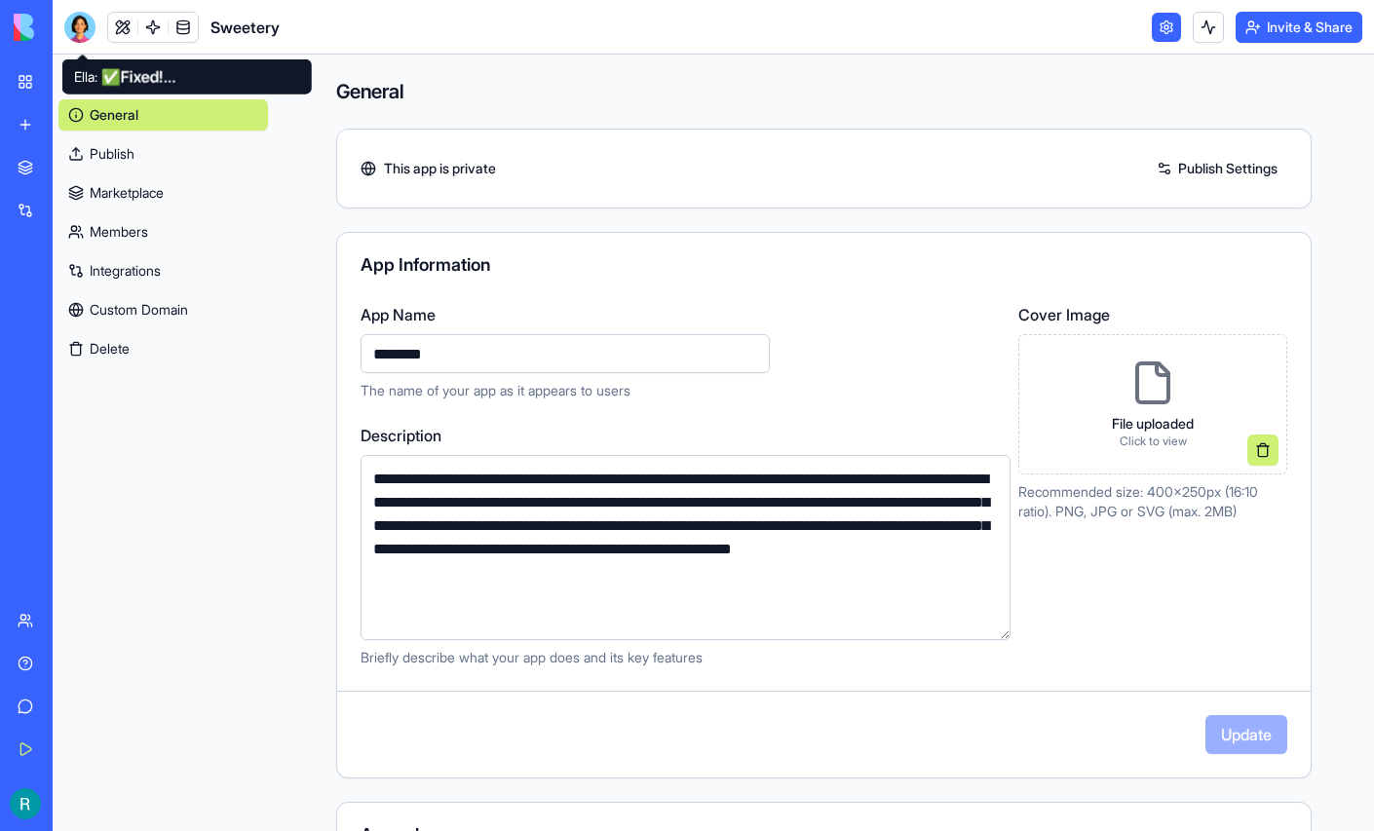
click at [82, 36] on div at bounding box center [79, 27] width 31 height 31
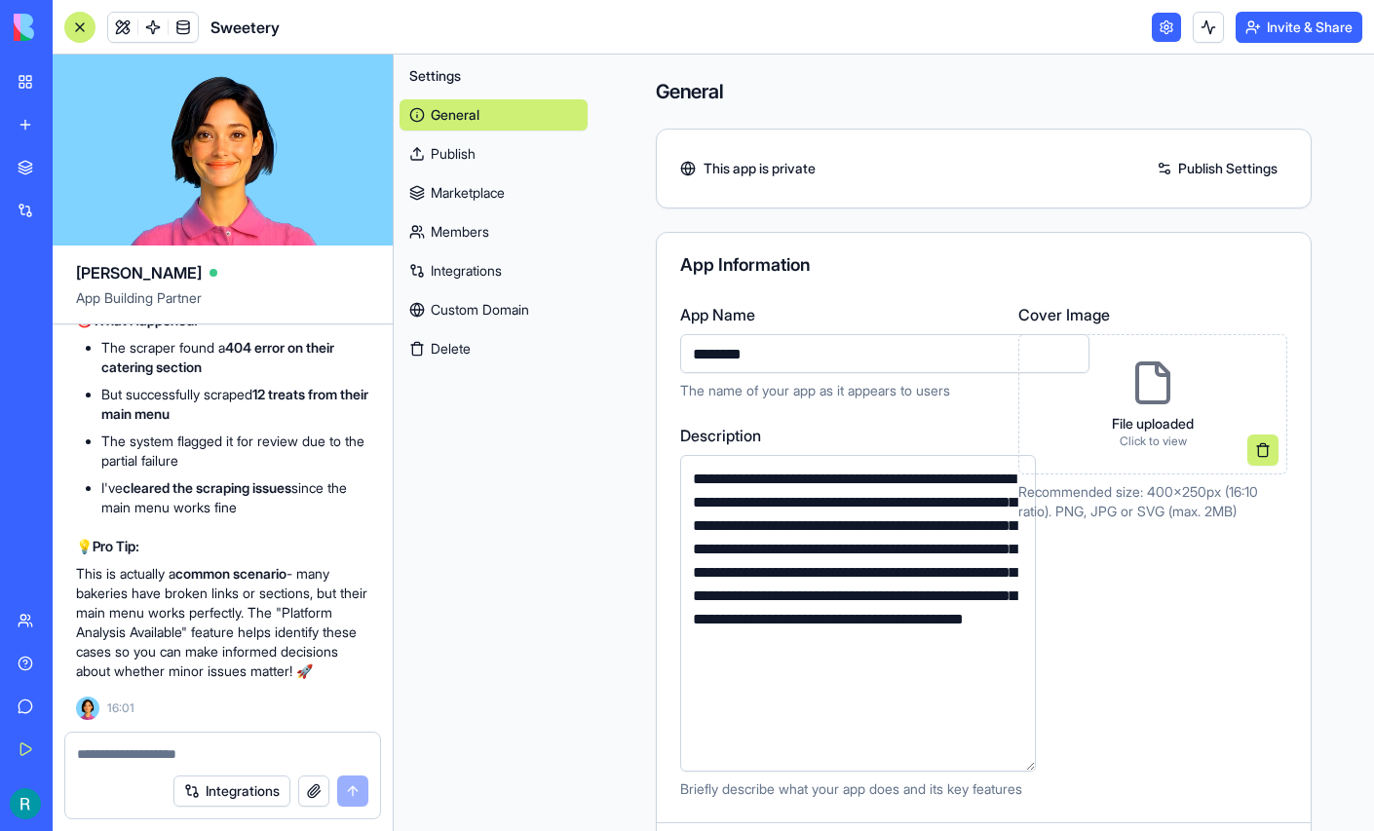
click at [90, 32] on div at bounding box center [79, 27] width 31 height 31
